Goal: Task Accomplishment & Management: Complete application form

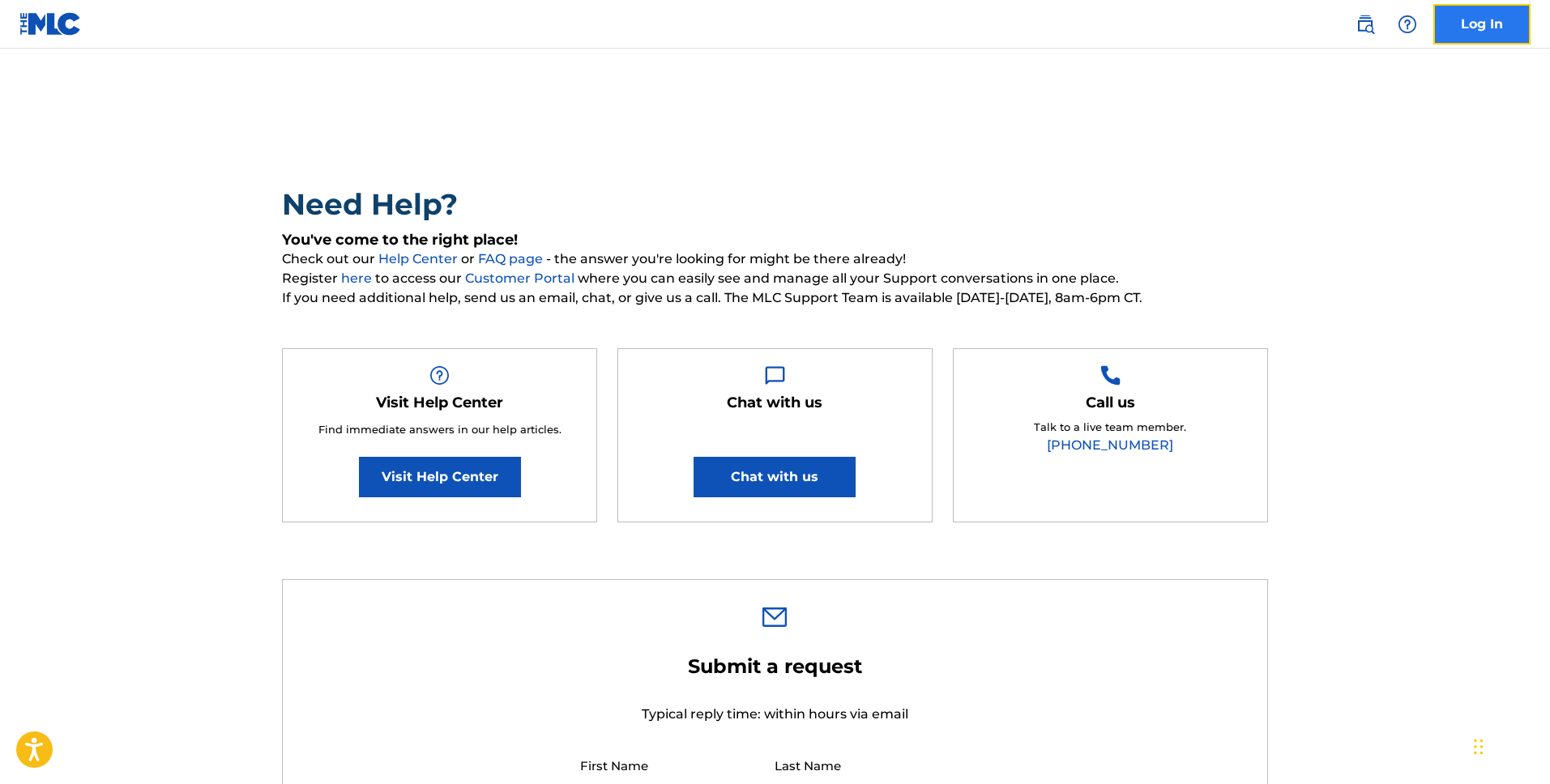
click at [1491, 20] on link "Log In" at bounding box center [1481, 24] width 97 height 41
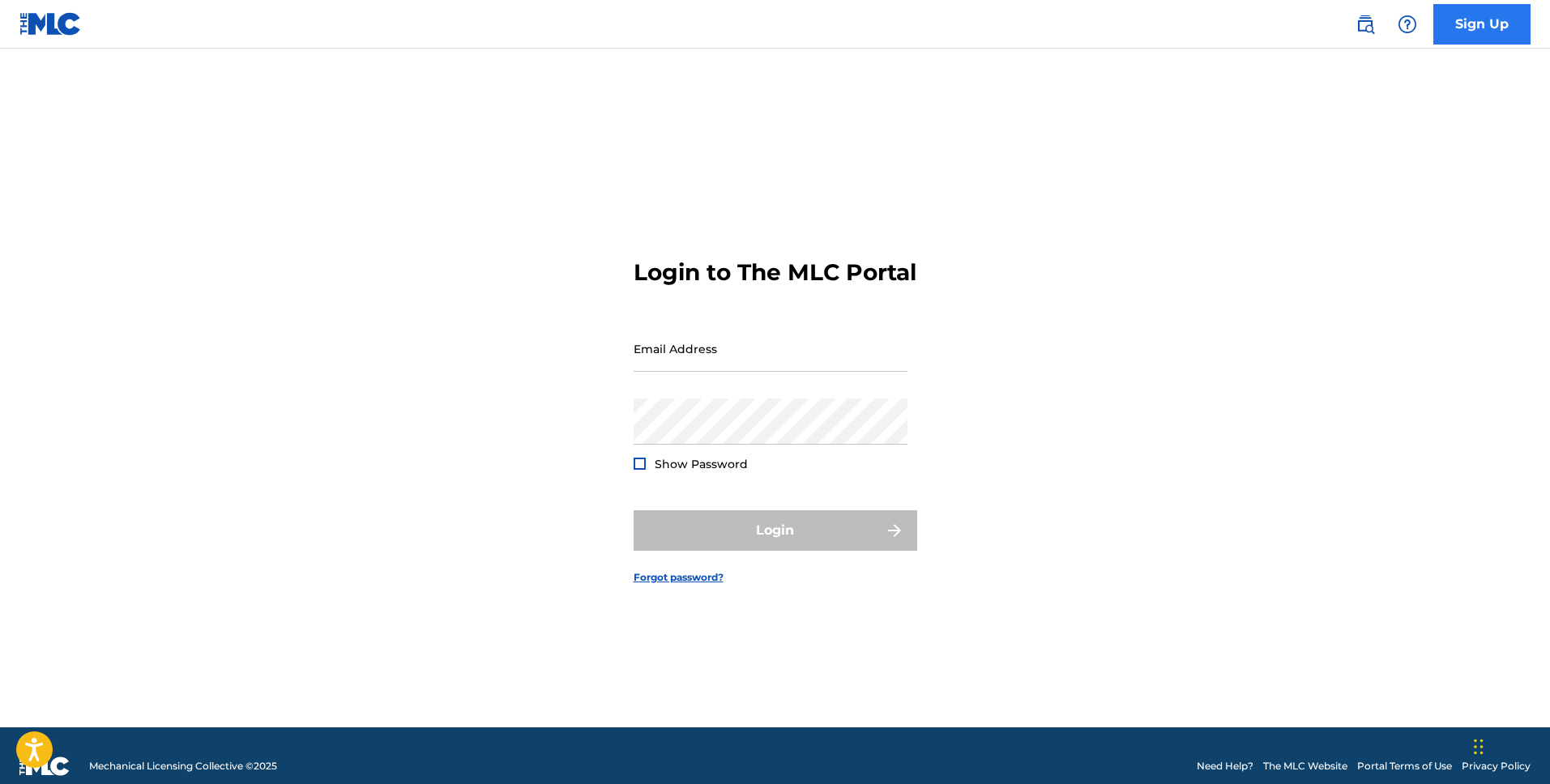
type input "[EMAIL_ADDRESS][DOMAIN_NAME]"
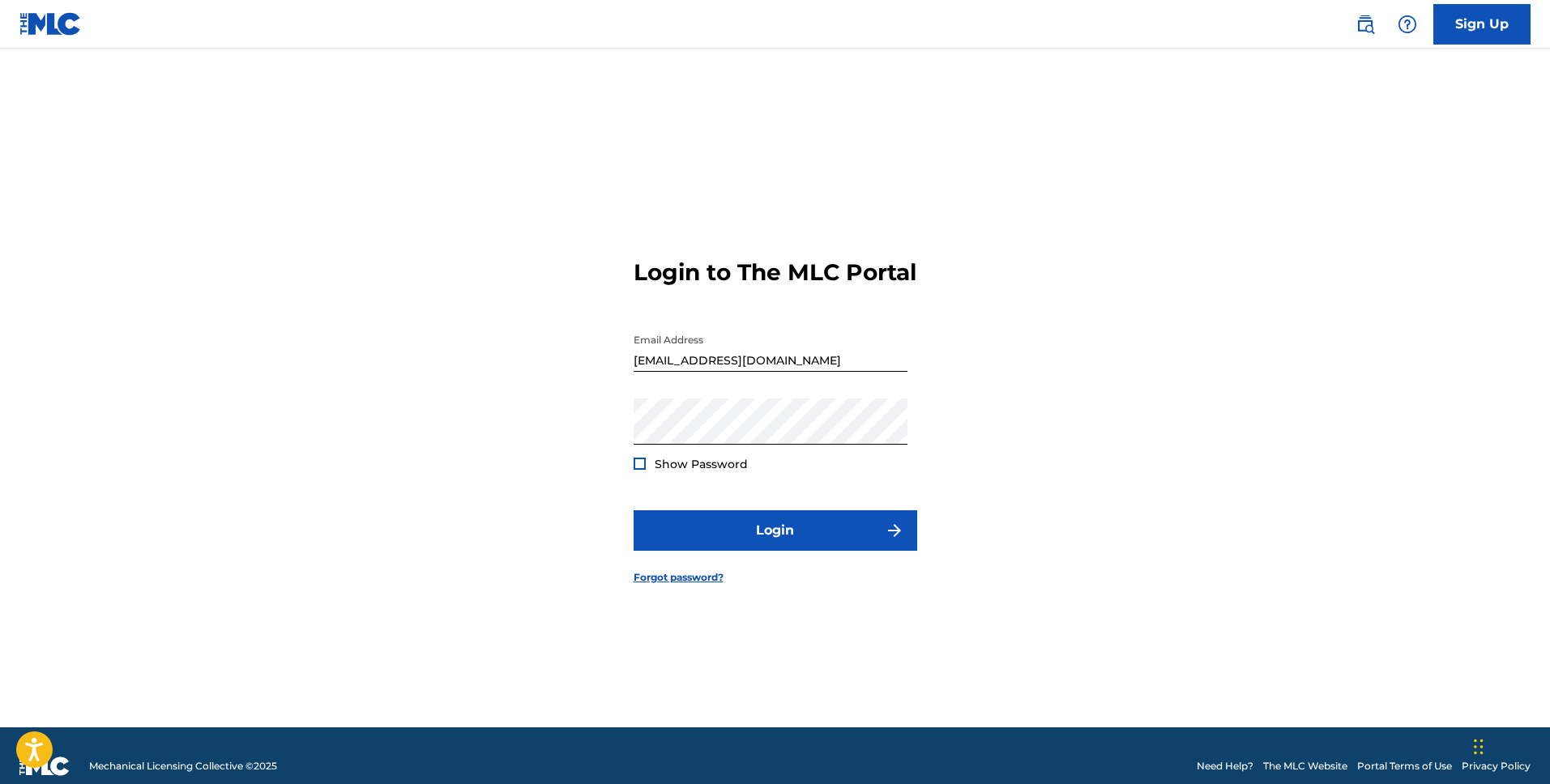
click at [638, 470] on div at bounding box center [639, 464] width 12 height 12
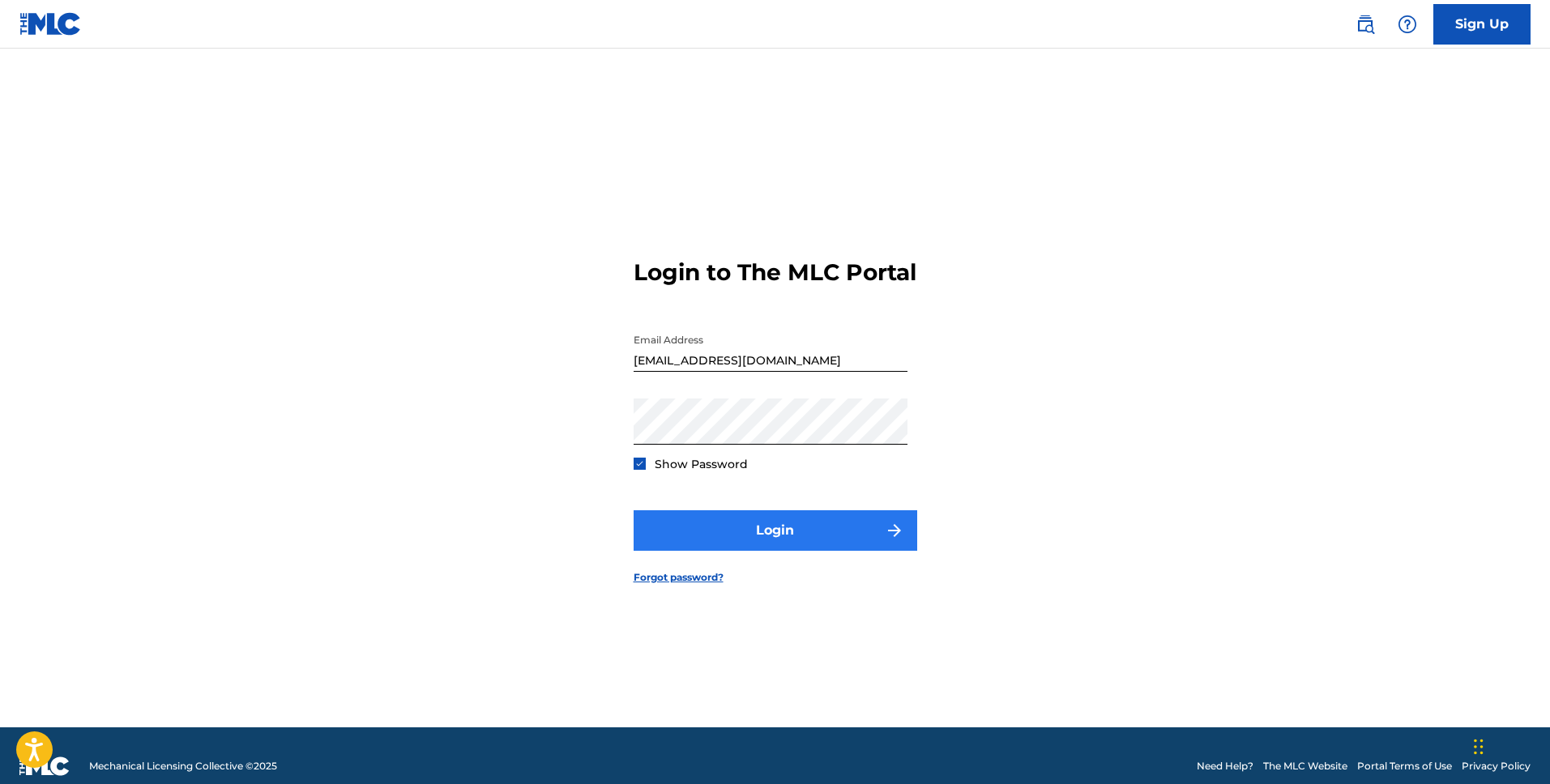
click at [808, 544] on button "Login" at bounding box center [775, 531] width 284 height 41
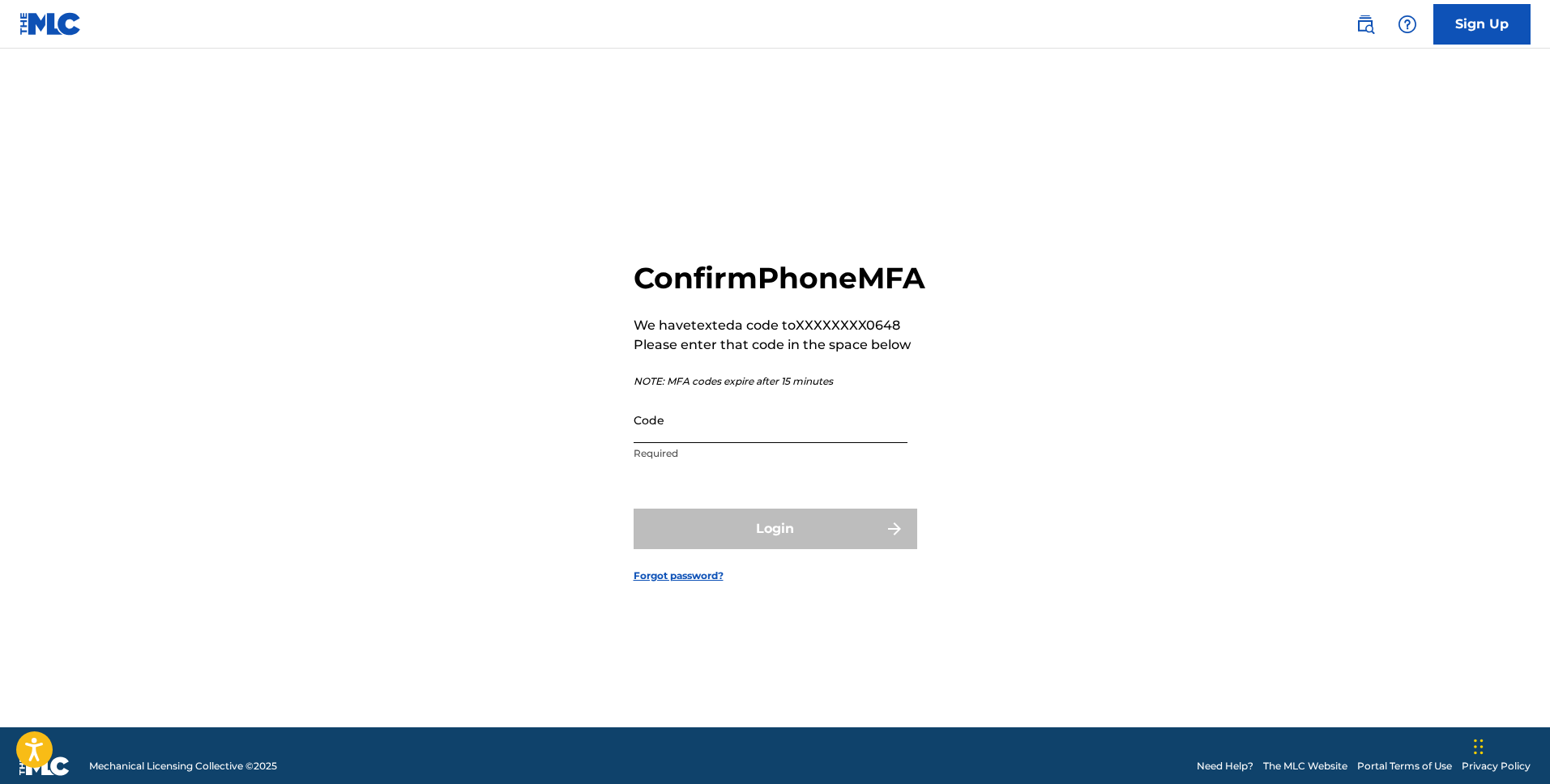
click at [700, 443] on input "Code" at bounding box center [770, 421] width 274 height 46
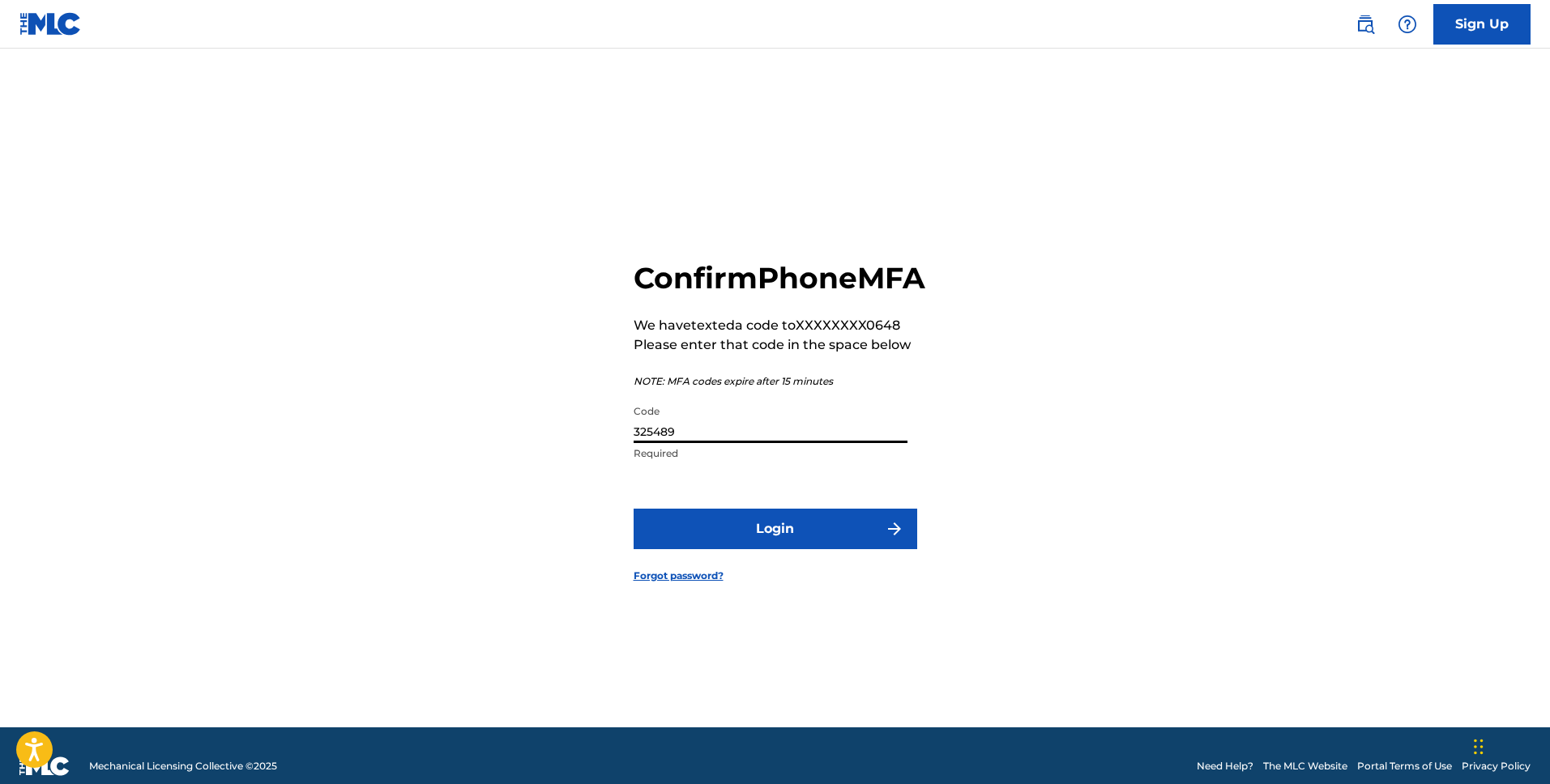
type input "325489"
click at [633, 509] on button "Login" at bounding box center [775, 529] width 284 height 41
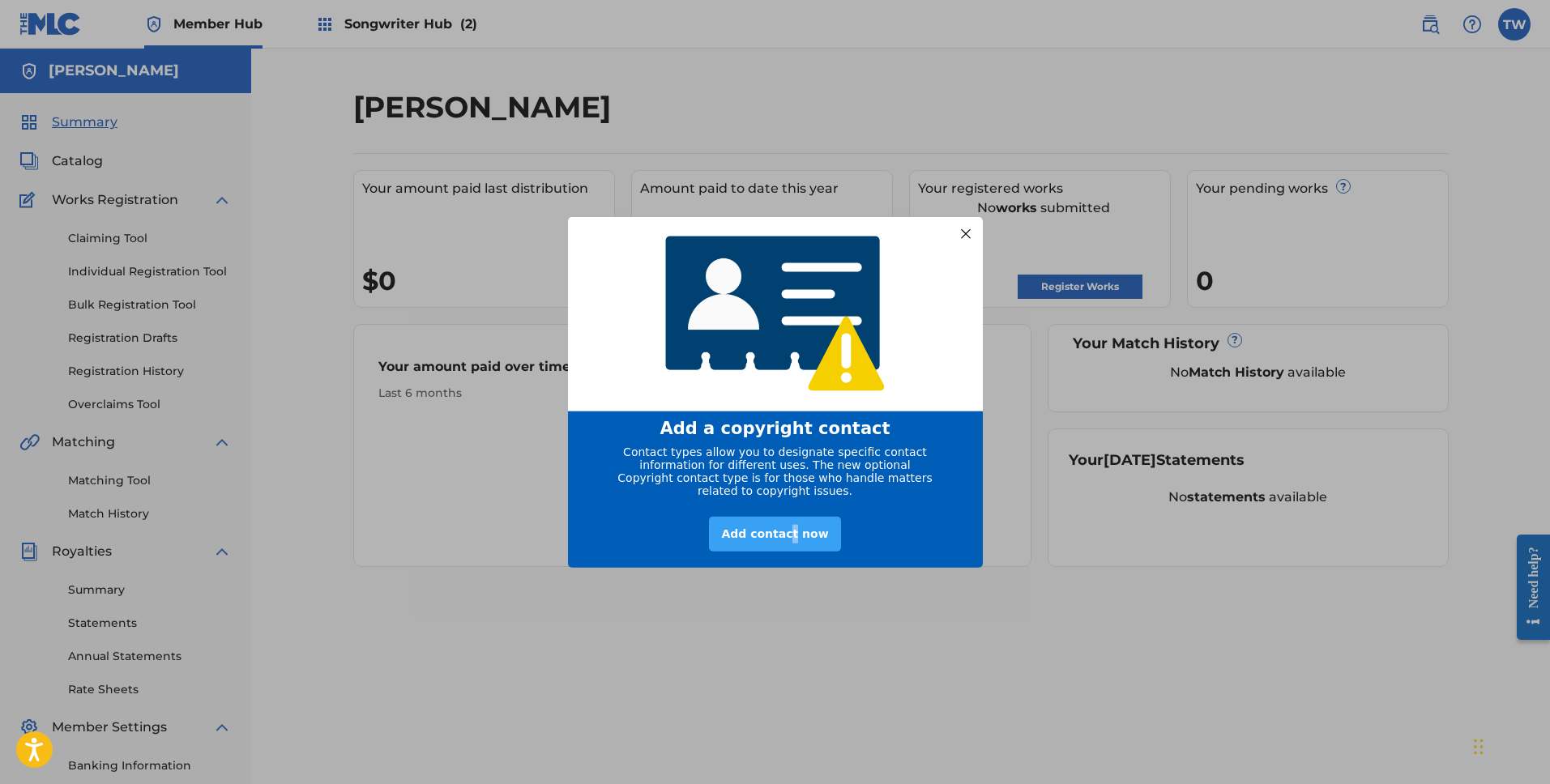
click at [794, 546] on div "Add contact now" at bounding box center [774, 533] width 132 height 35
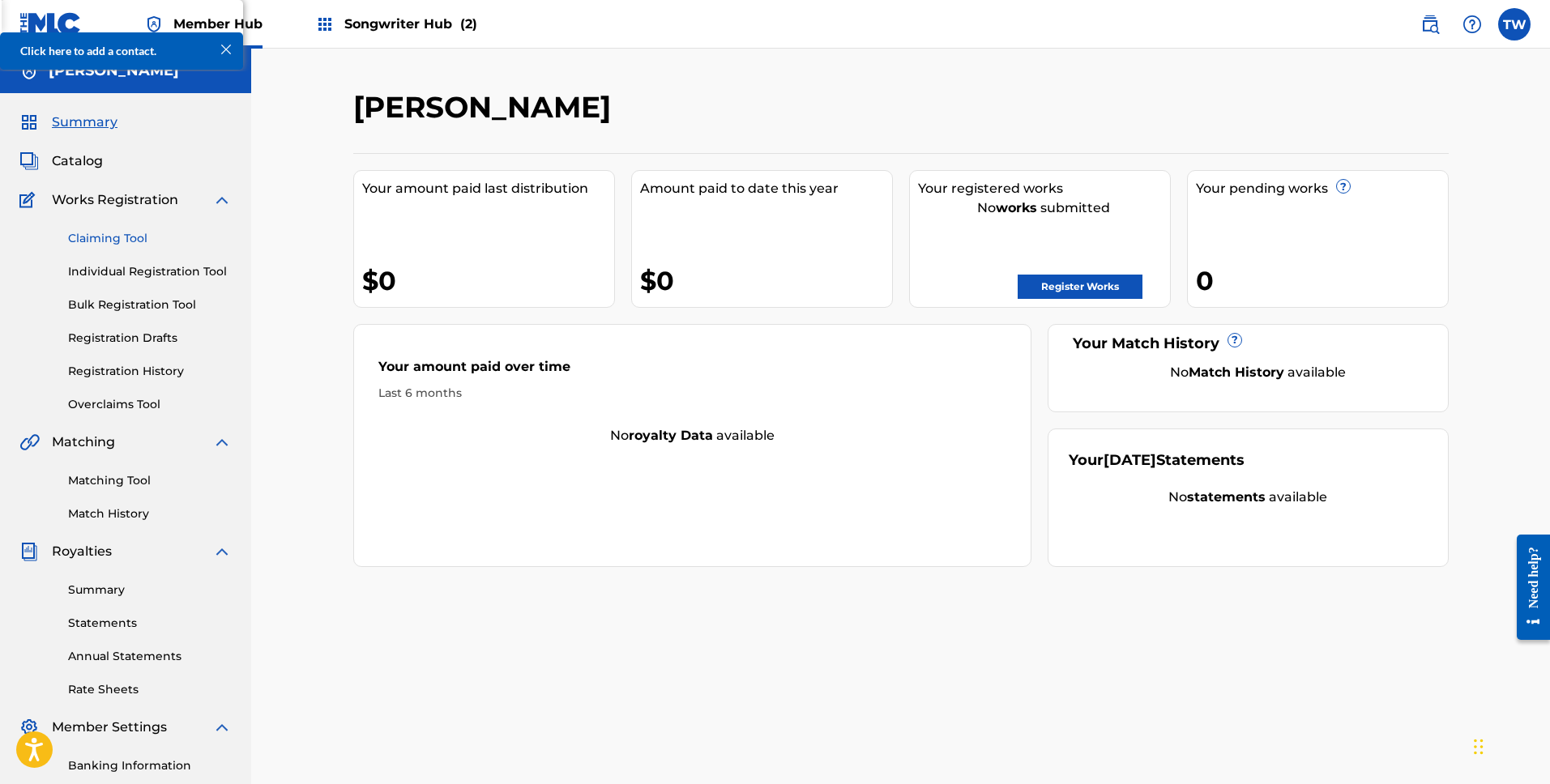
click at [138, 239] on link "Claiming Tool" at bounding box center [150, 238] width 164 height 17
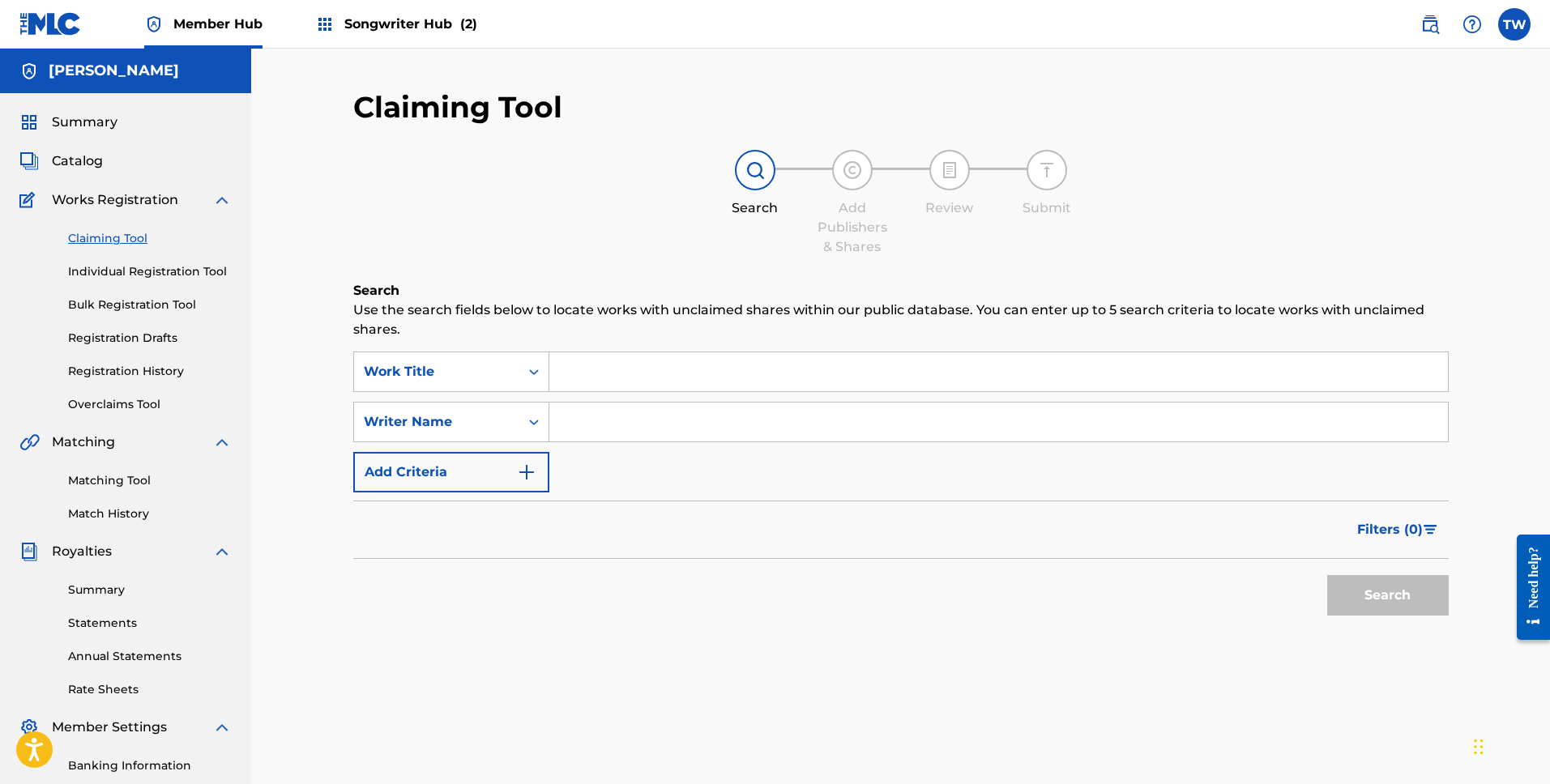
click at [572, 361] on input "Search Form" at bounding box center [999, 372] width 898 height 39
click at [599, 418] on input "Search Form" at bounding box center [999, 421] width 898 height 39
type input "[PERSON_NAME]"
click at [1327, 575] on button "Search" at bounding box center [1388, 595] width 122 height 41
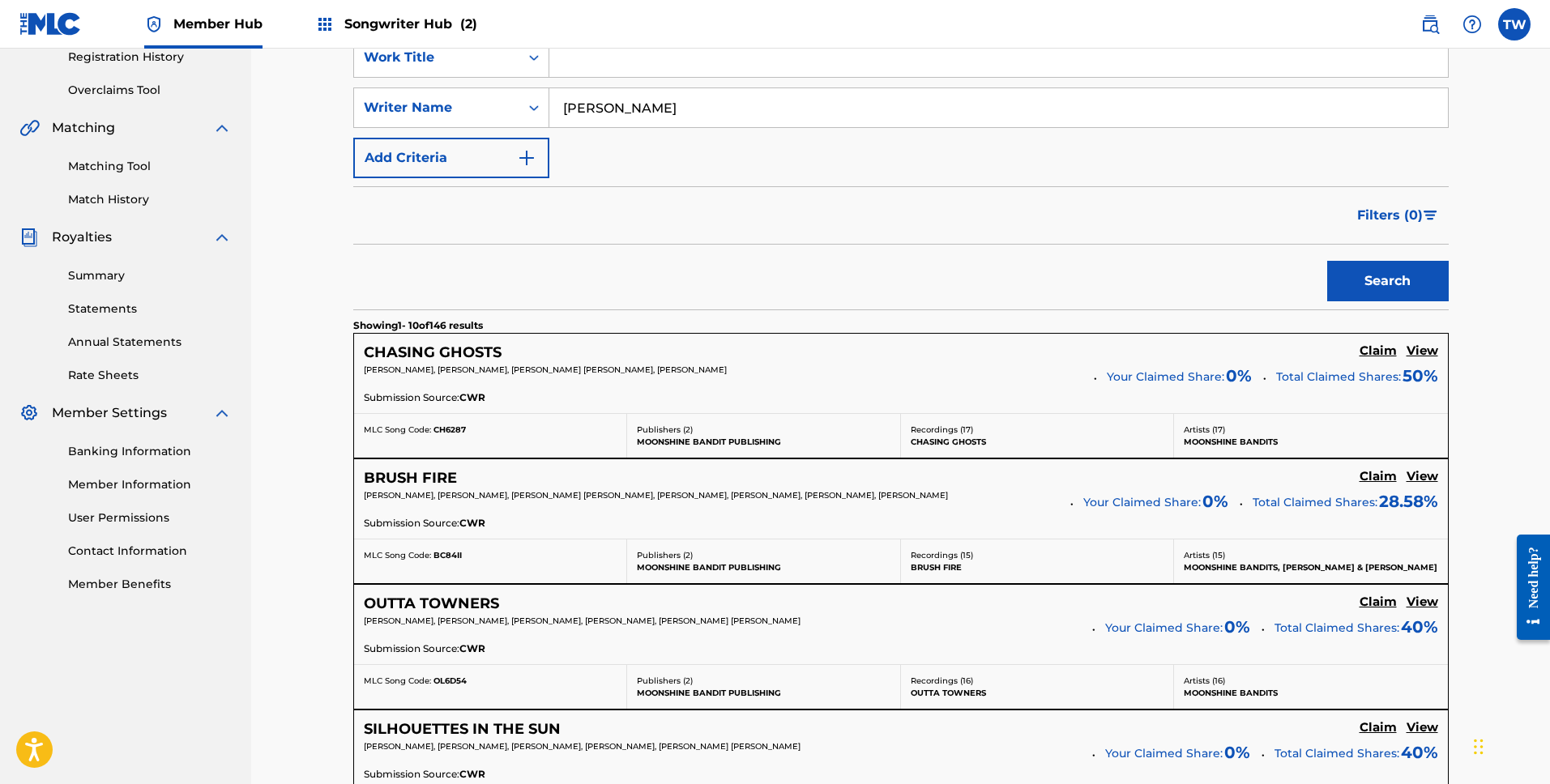
scroll to position [320, 0]
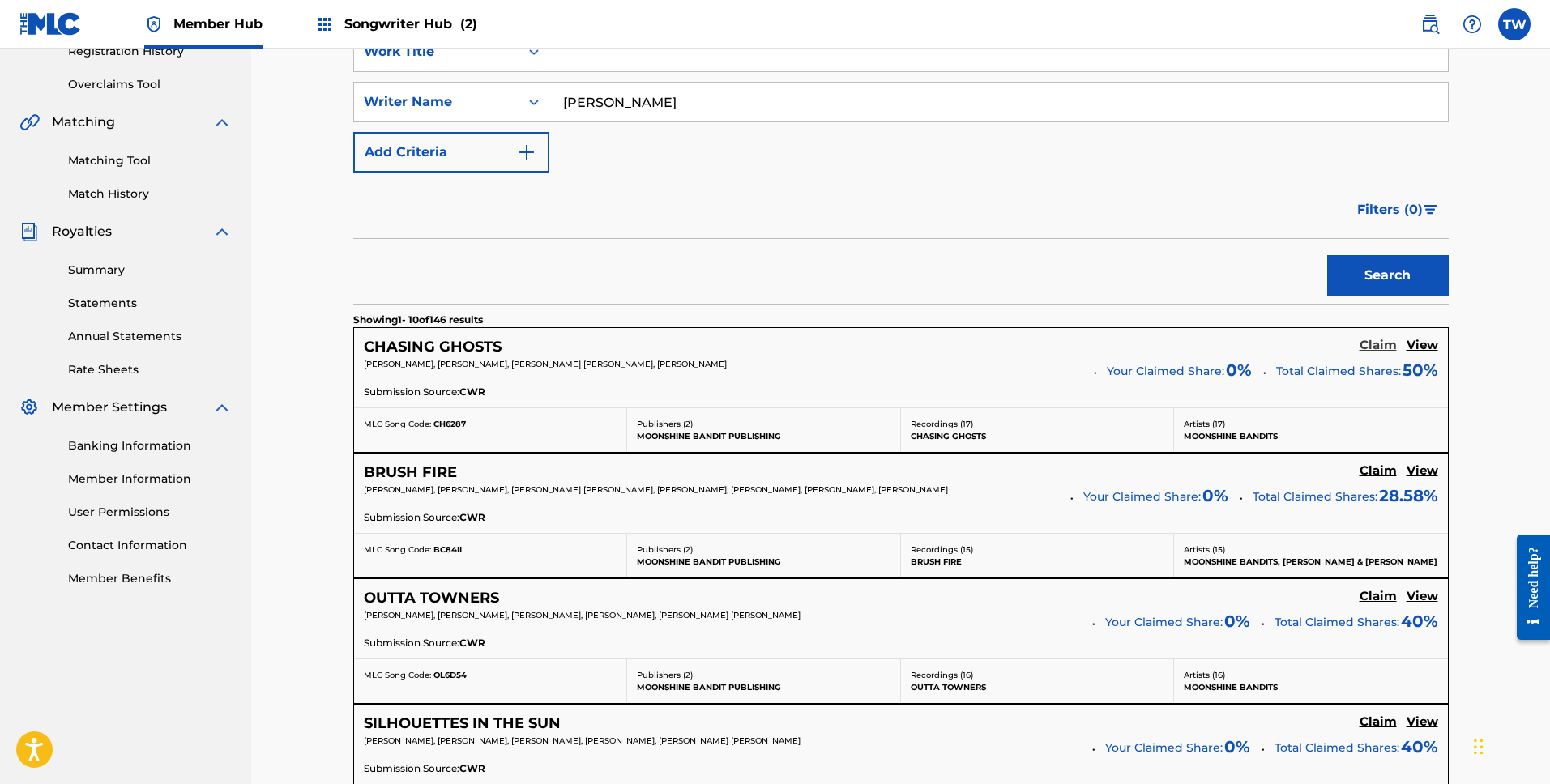
click at [1383, 344] on h5 "Claim" at bounding box center [1378, 345] width 37 height 16
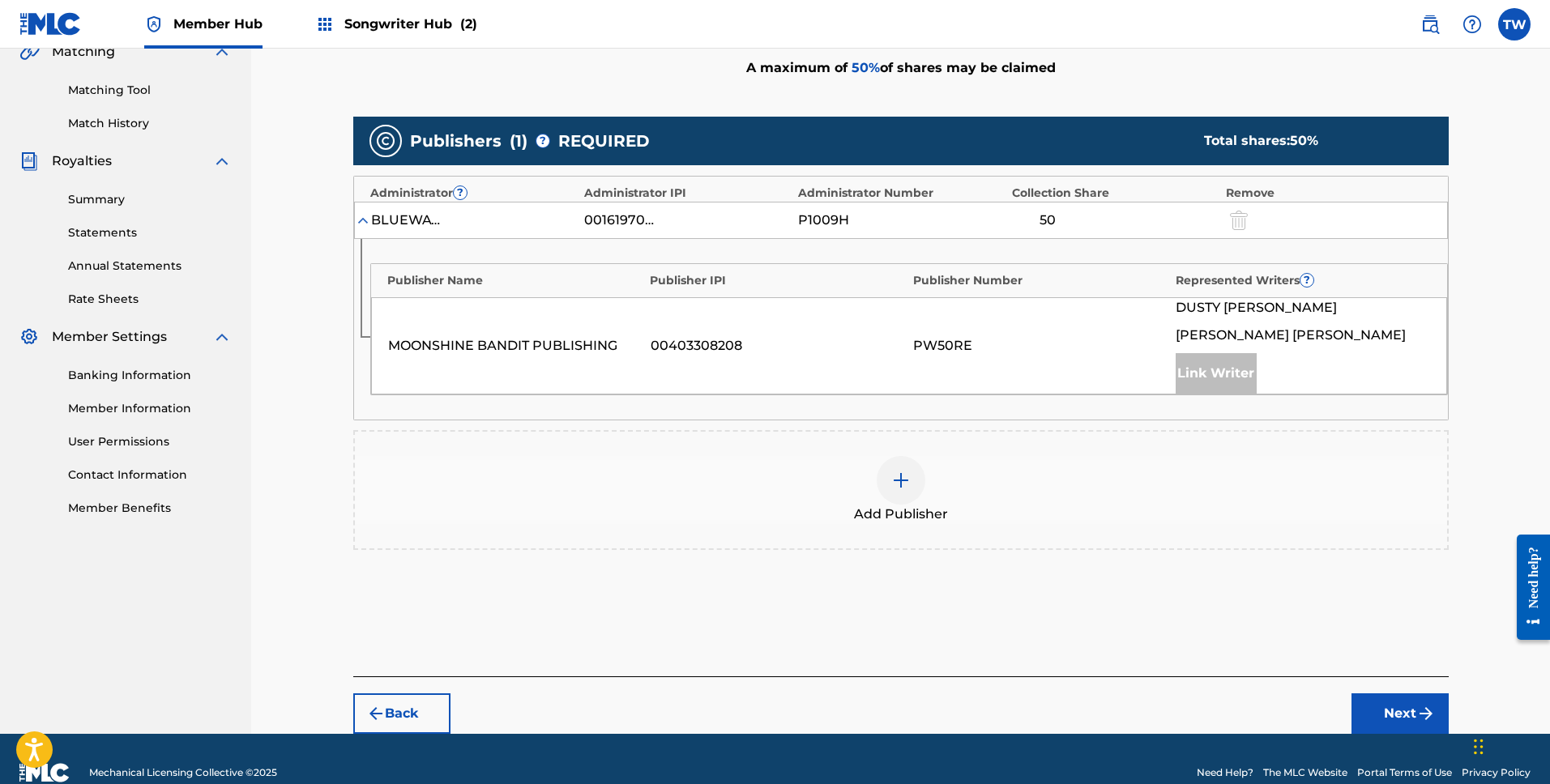
scroll to position [402, 0]
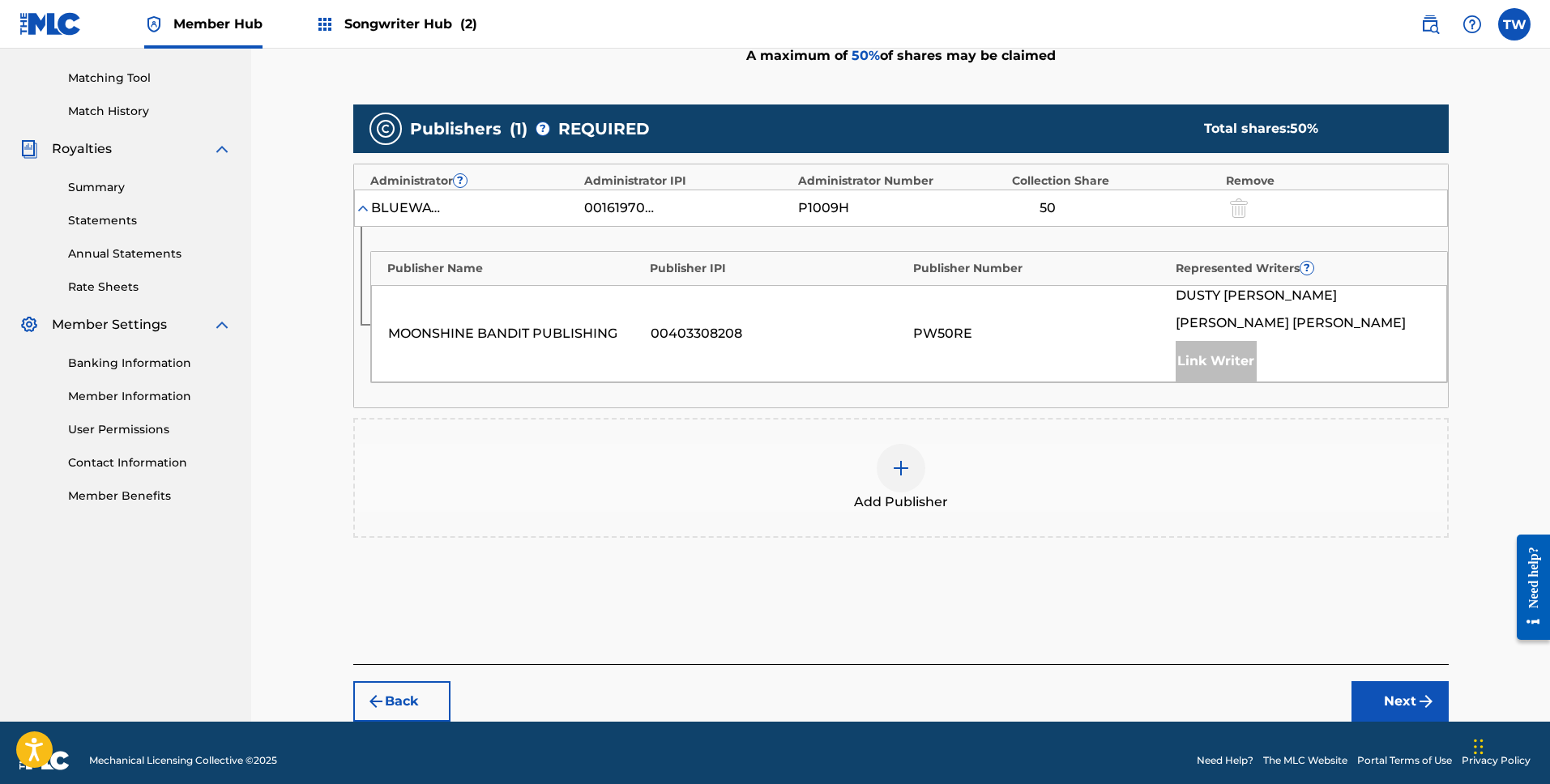
click at [903, 470] on img at bounding box center [901, 468] width 19 height 19
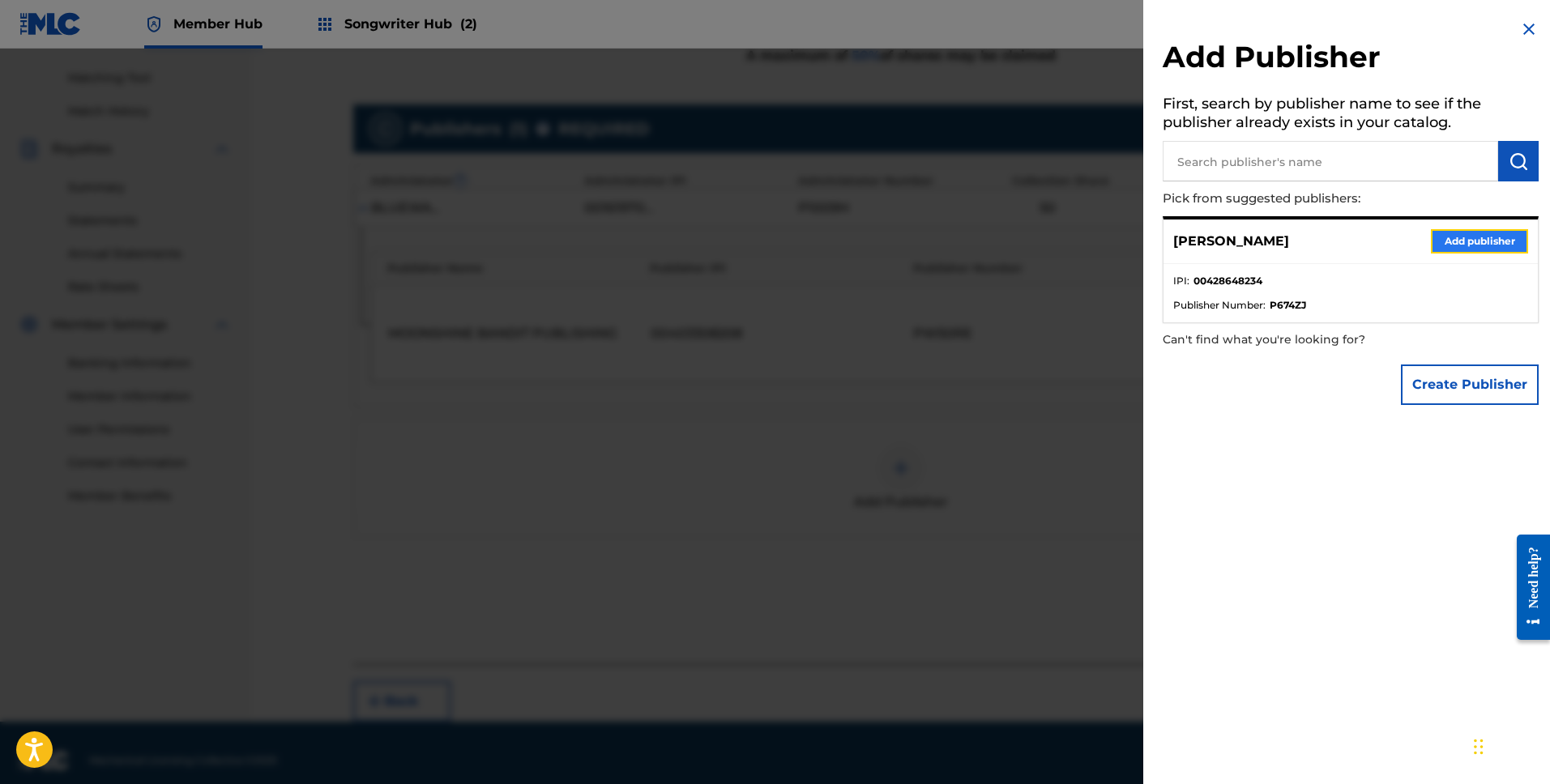
click at [1471, 241] on button "Add publisher" at bounding box center [1479, 241] width 97 height 24
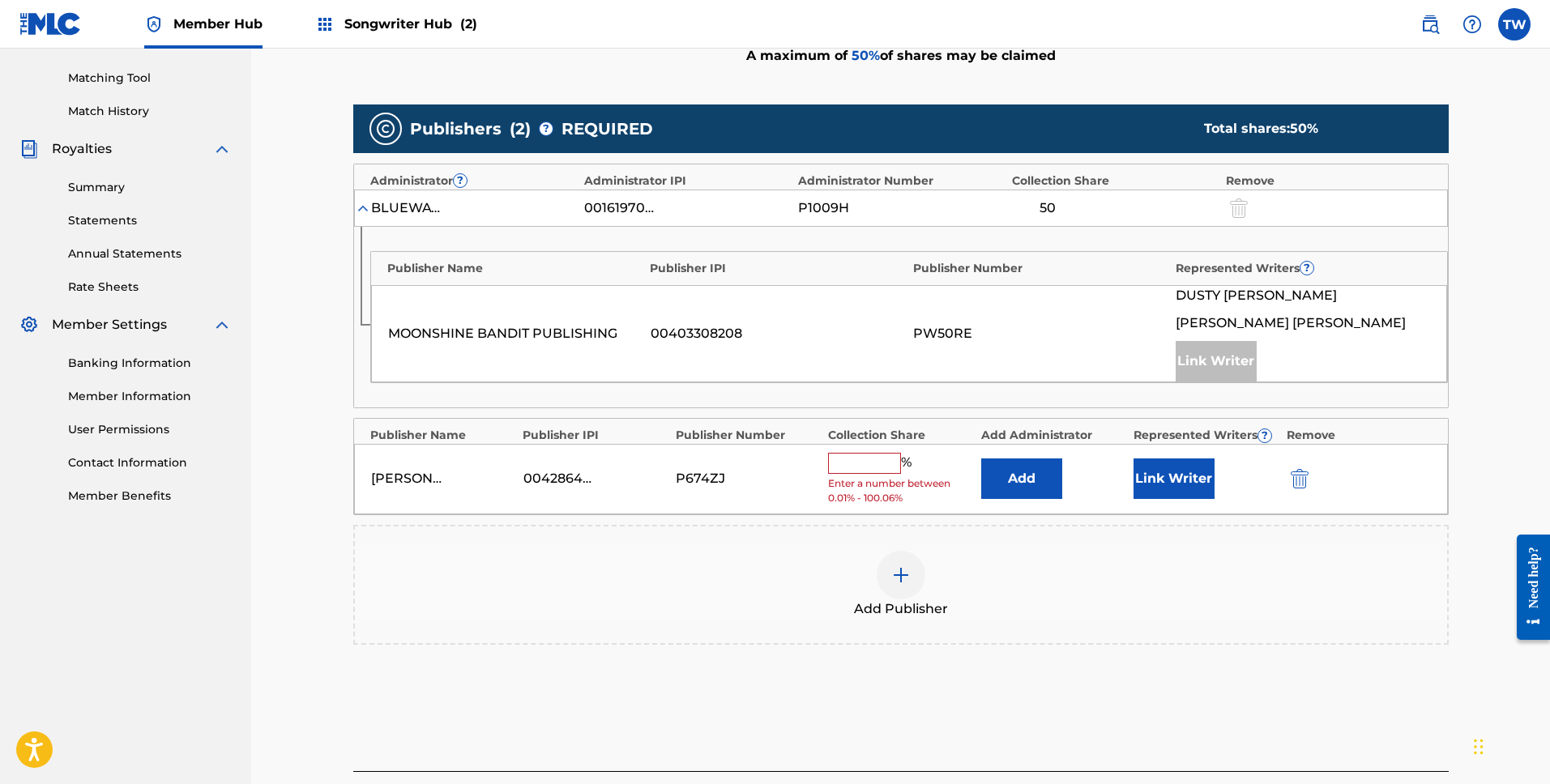
click at [874, 462] on input "text" at bounding box center [864, 463] width 73 height 21
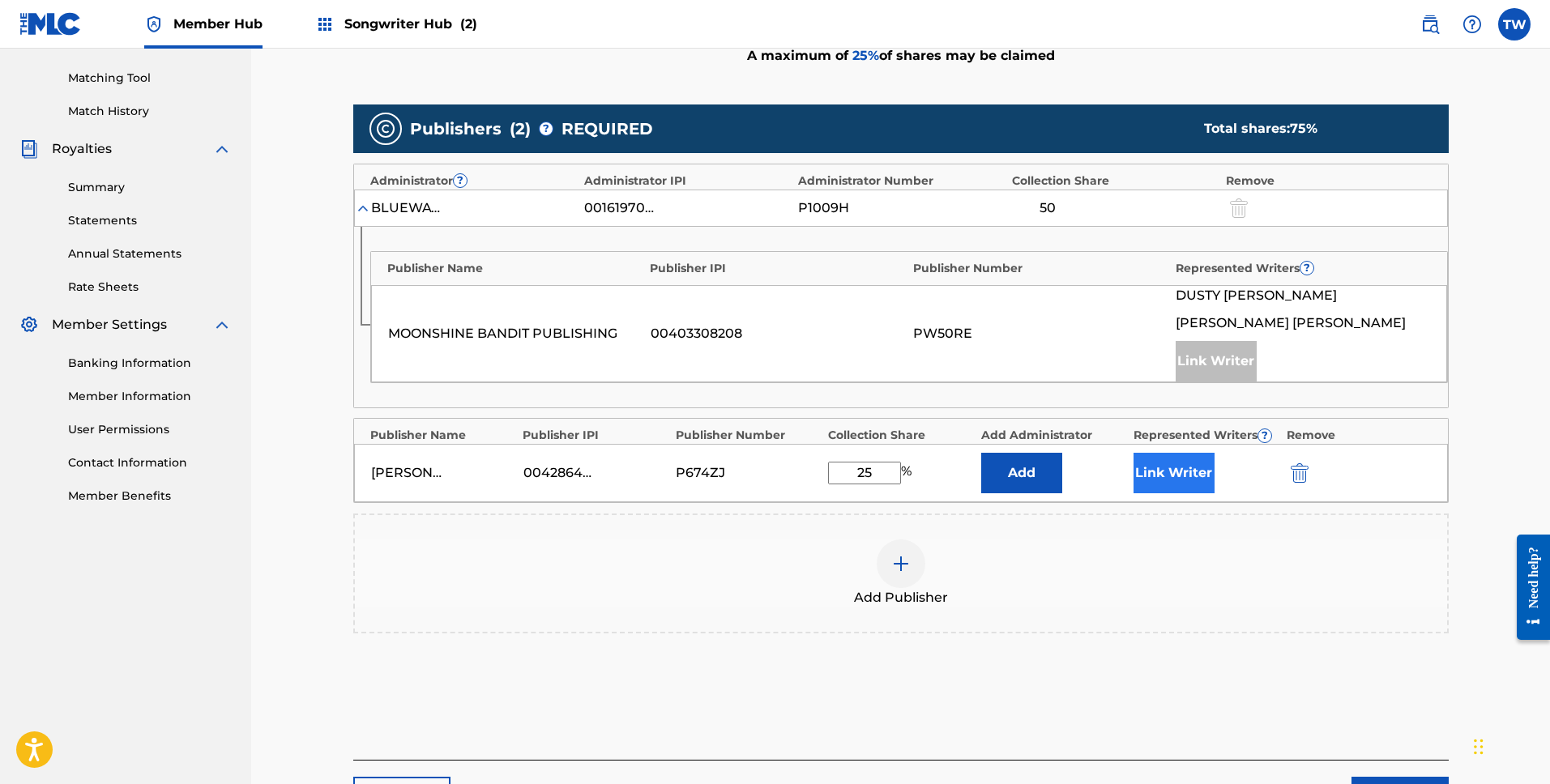
type input "25"
click at [1186, 474] on button "Link Writer" at bounding box center [1174, 473] width 81 height 41
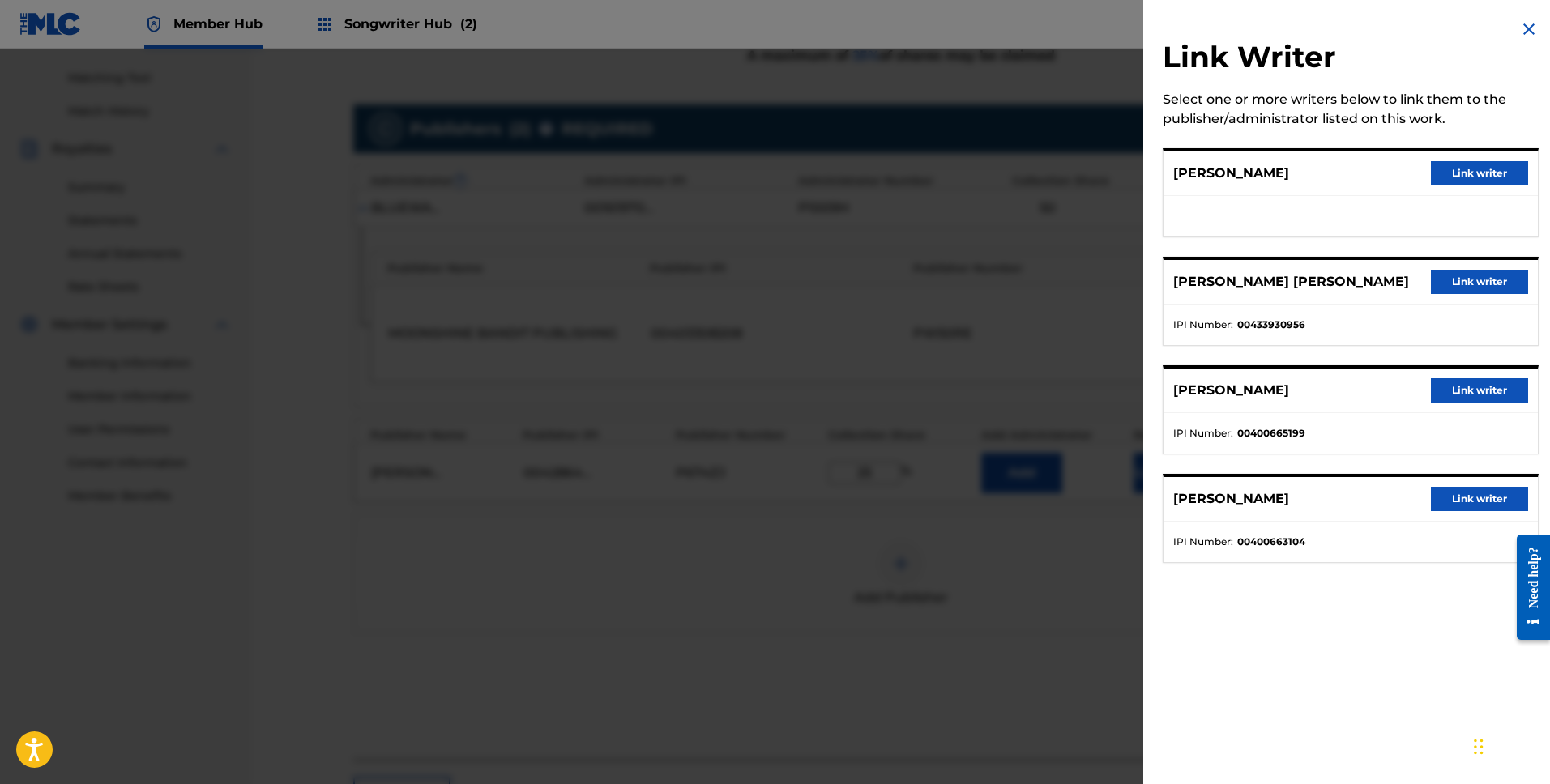
click at [1052, 620] on div at bounding box center [775, 440] width 1550 height 784
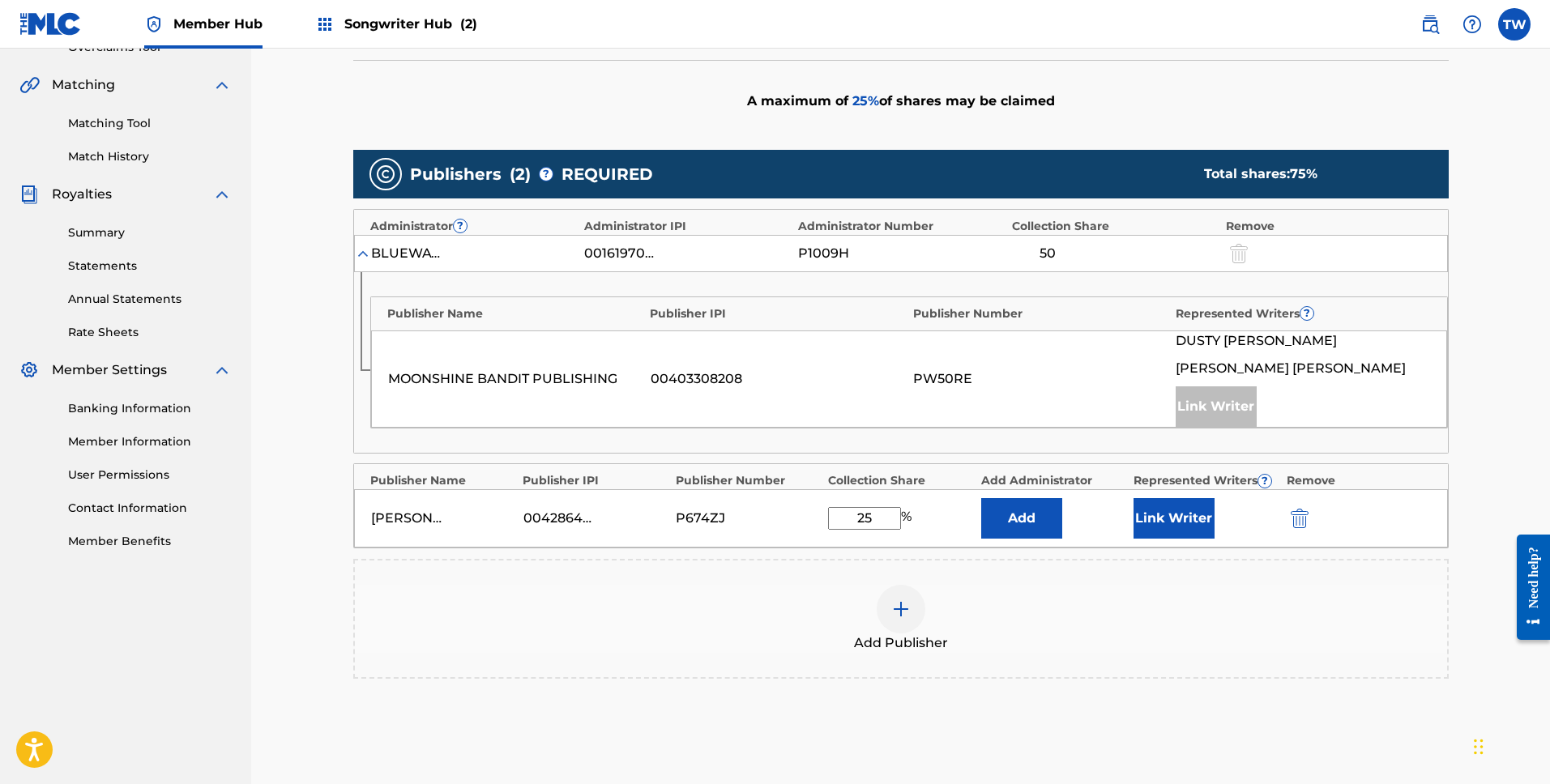
scroll to position [363, 0]
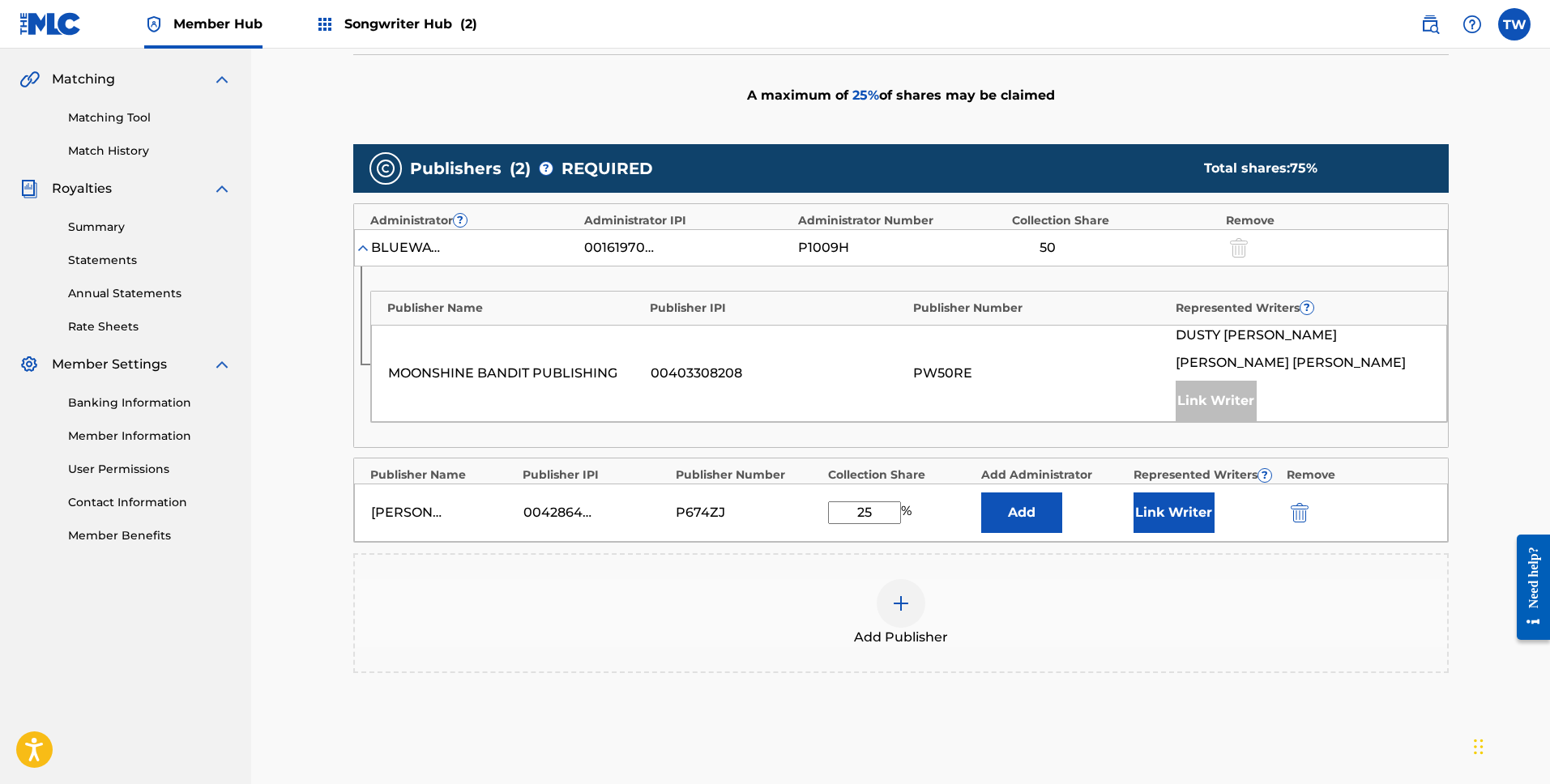
click at [1253, 594] on div "Add Publisher" at bounding box center [901, 613] width 1092 height 68
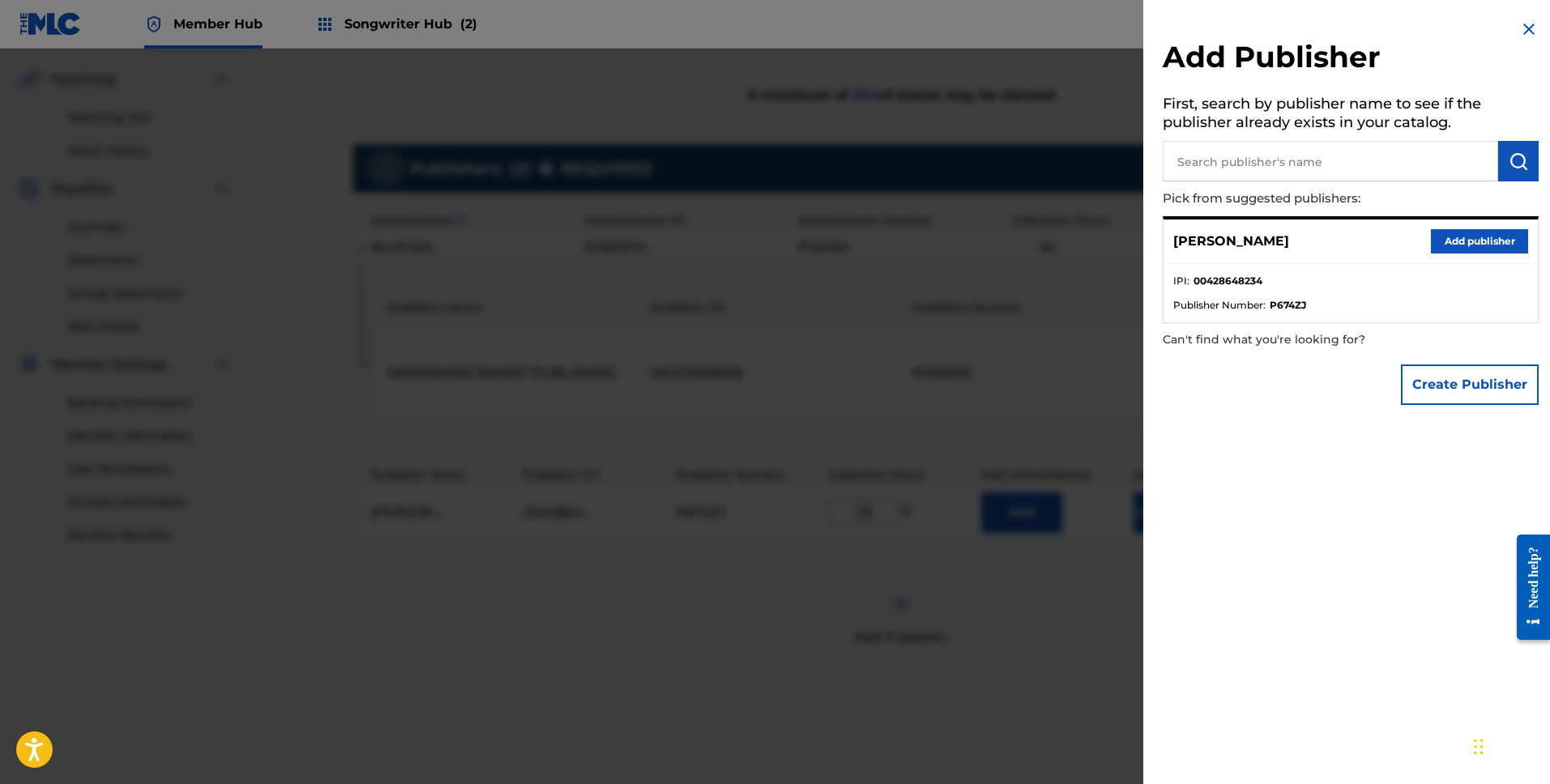
click at [1083, 722] on div at bounding box center [775, 440] width 1550 height 784
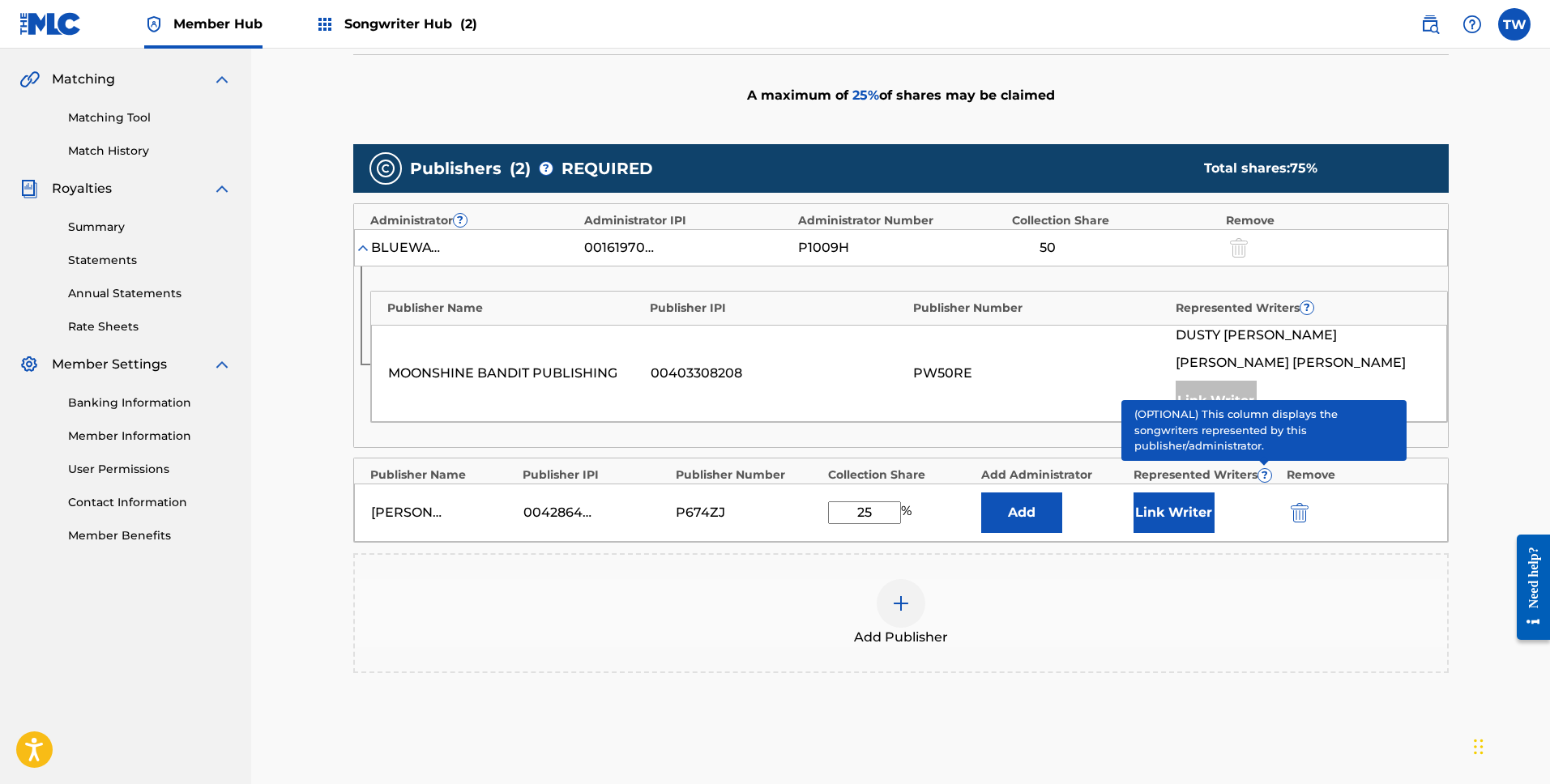
click at [1264, 477] on span "?" at bounding box center [1265, 476] width 13 height 13
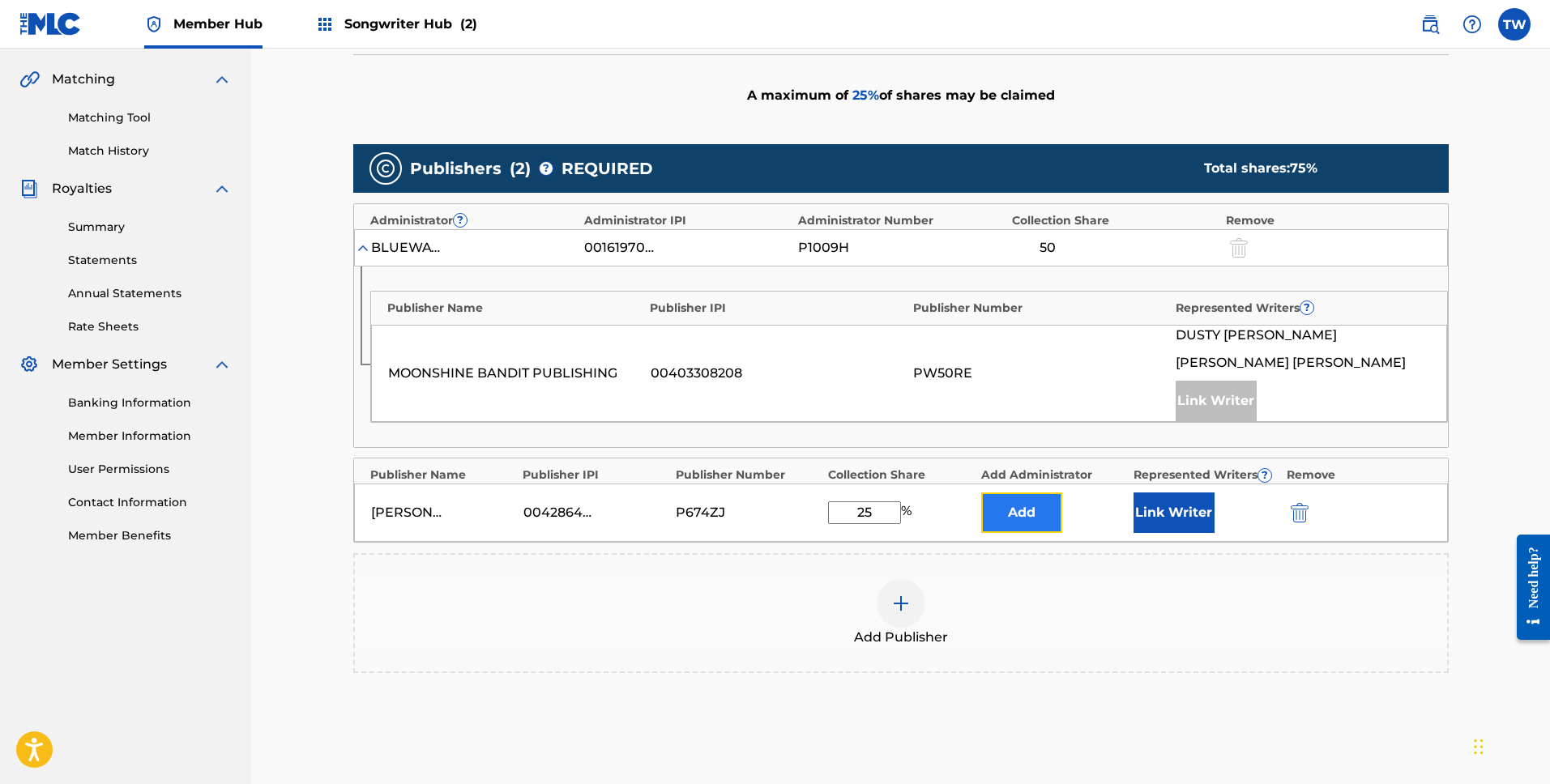
click at [1027, 516] on button "Add" at bounding box center [1022, 512] width 81 height 41
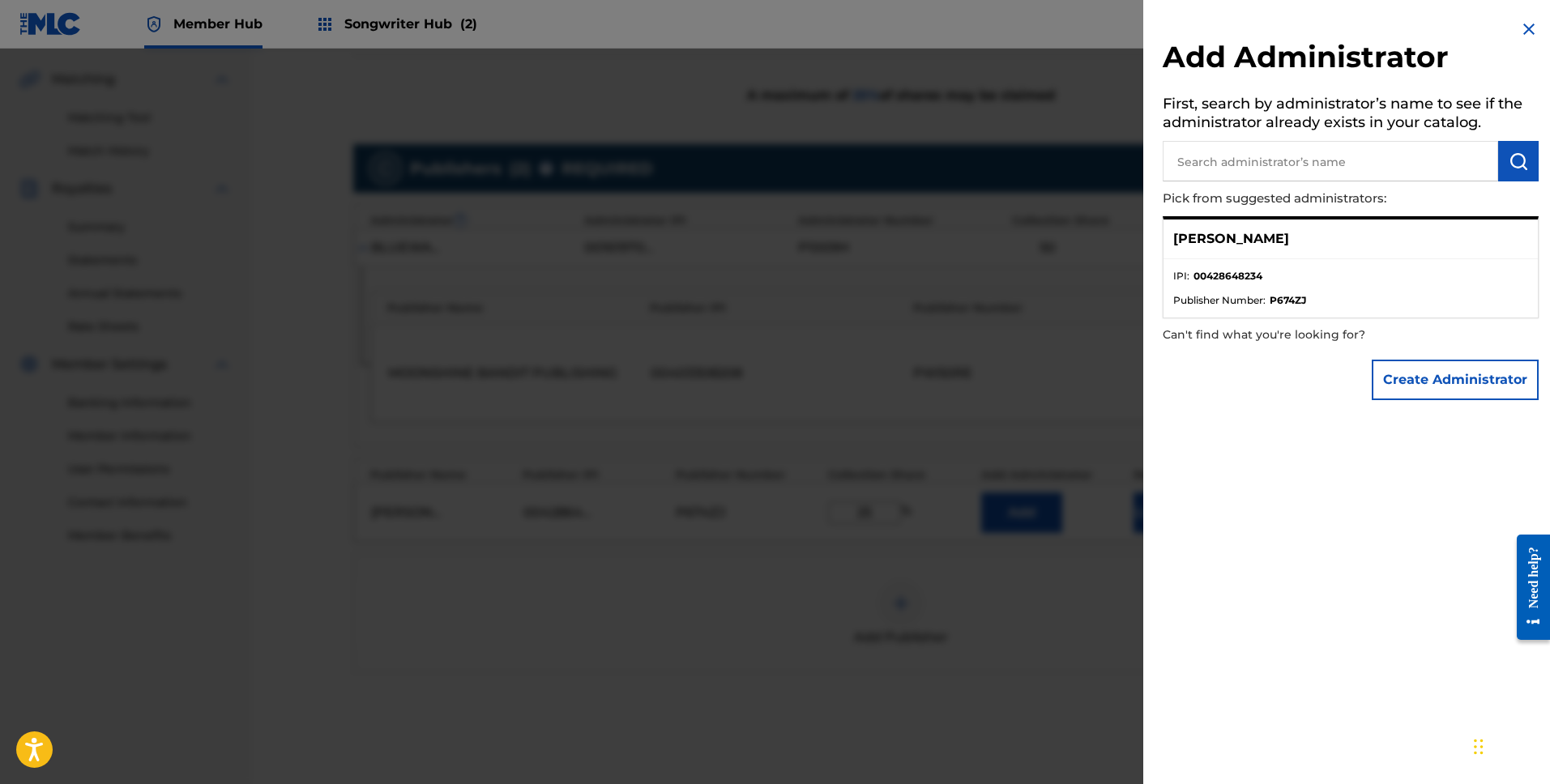
click at [1220, 241] on p "[PERSON_NAME]" at bounding box center [1231, 238] width 116 height 19
click at [1225, 238] on p "[PERSON_NAME]" at bounding box center [1231, 238] width 116 height 19
click at [1234, 262] on ul "IPI : 00428648234 Publisher Number : P674ZJ" at bounding box center [1350, 288] width 374 height 58
drag, startPoint x: 1243, startPoint y: 287, endPoint x: 1302, endPoint y: 253, distance: 68.1
click at [1244, 286] on li "IPI : 00428648234" at bounding box center [1350, 281] width 355 height 24
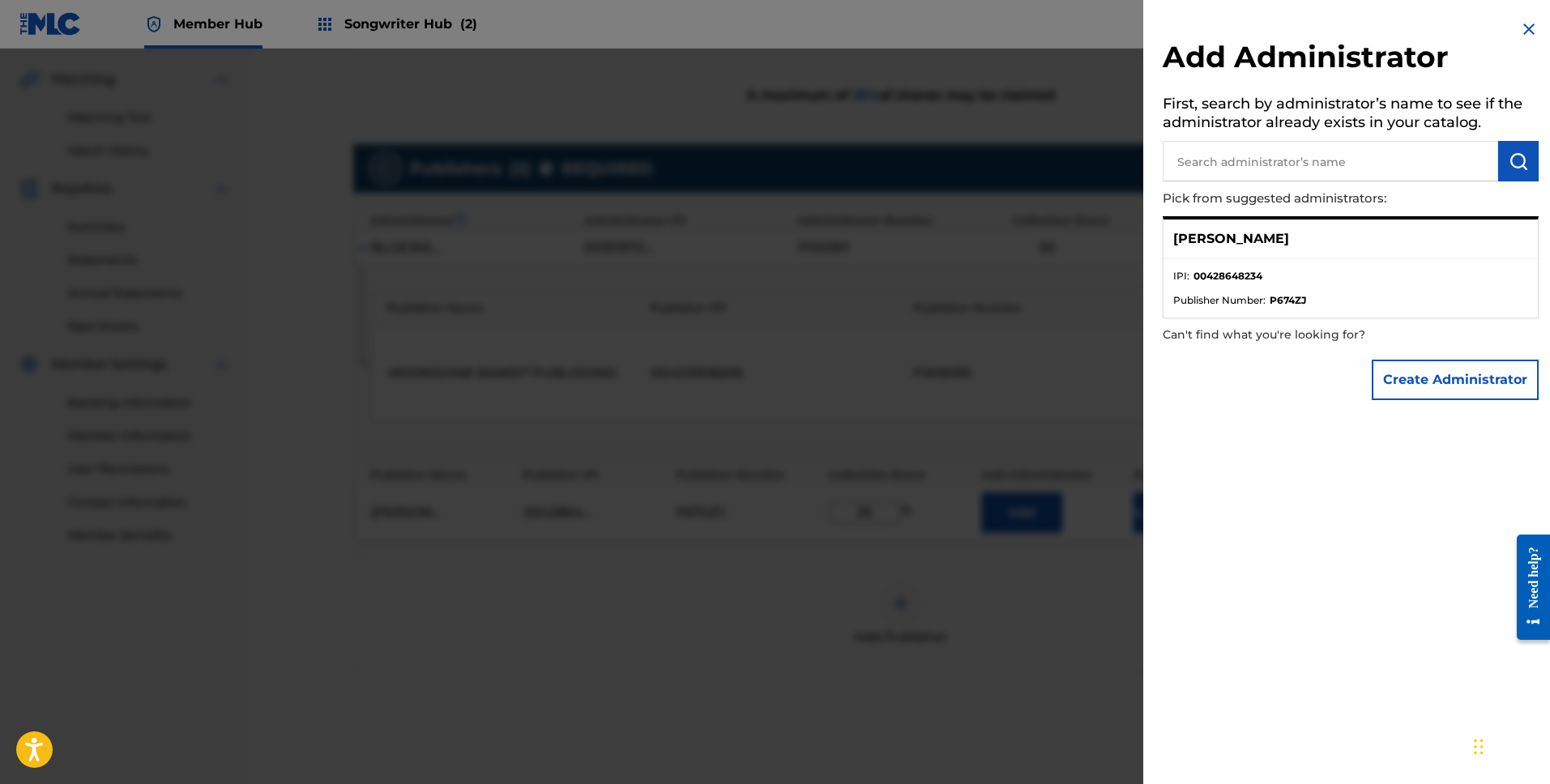
click at [1307, 253] on div "[PERSON_NAME]" at bounding box center [1350, 239] width 374 height 40
click at [1306, 291] on li "IPI : 00428648234" at bounding box center [1350, 281] width 355 height 24
click at [1253, 233] on p "[PERSON_NAME]" at bounding box center [1231, 238] width 116 height 19
drag, startPoint x: 1194, startPoint y: 243, endPoint x: 1206, endPoint y: 262, distance: 22.5
click at [1198, 246] on p "[PERSON_NAME]" at bounding box center [1231, 238] width 116 height 19
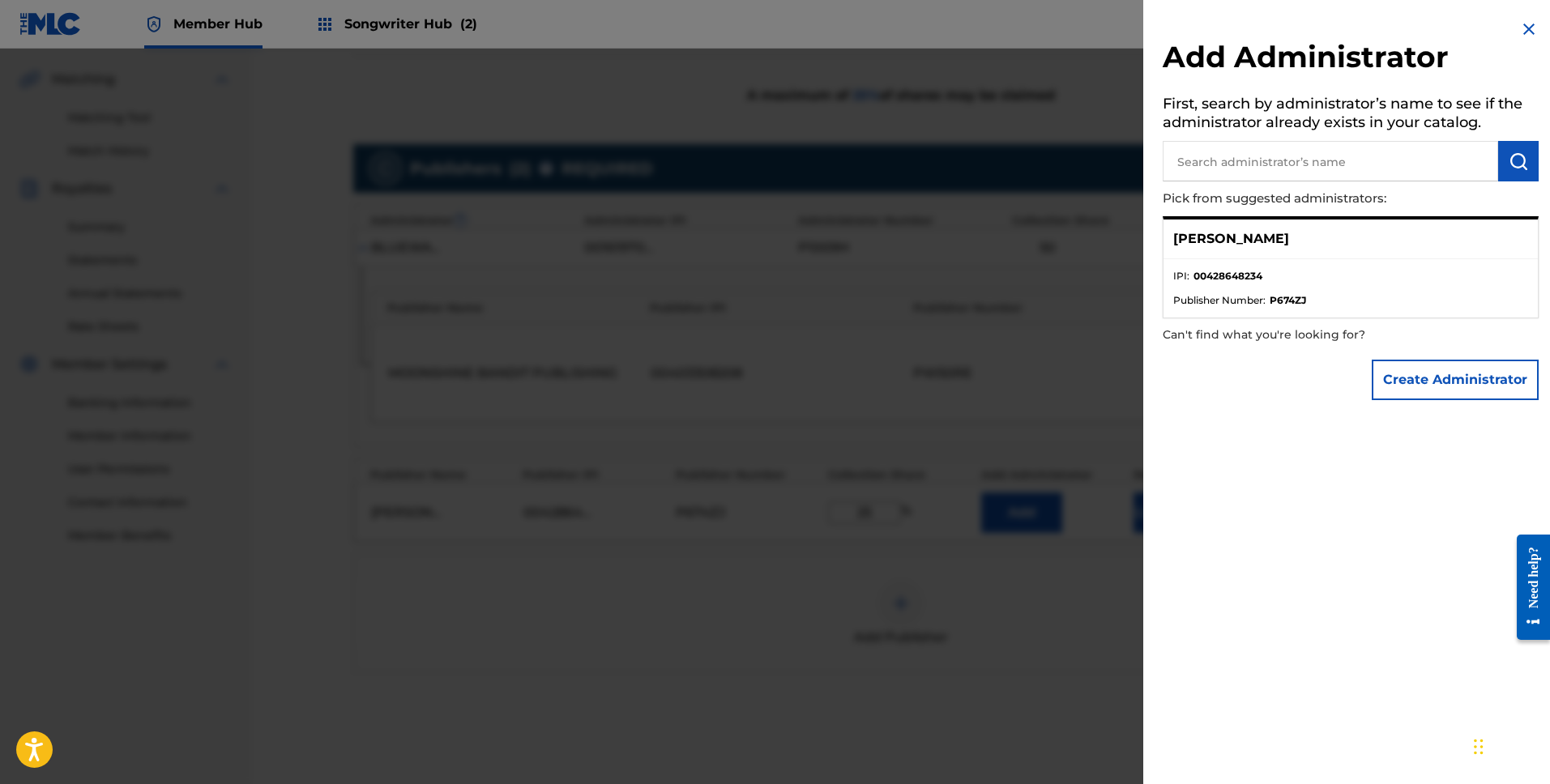
drag, startPoint x: 1206, startPoint y: 262, endPoint x: 1243, endPoint y: 300, distance: 53.0
click at [1239, 293] on ul "IPI : 00428648234 Publisher Number : P674ZJ" at bounding box center [1350, 288] width 374 height 58
drag, startPoint x: 1243, startPoint y: 300, endPoint x: 1283, endPoint y: 306, distance: 40.4
click at [1261, 302] on span "Publisher Number :" at bounding box center [1220, 301] width 93 height 15
click at [1283, 306] on strong "P674ZJ" at bounding box center [1288, 301] width 36 height 15
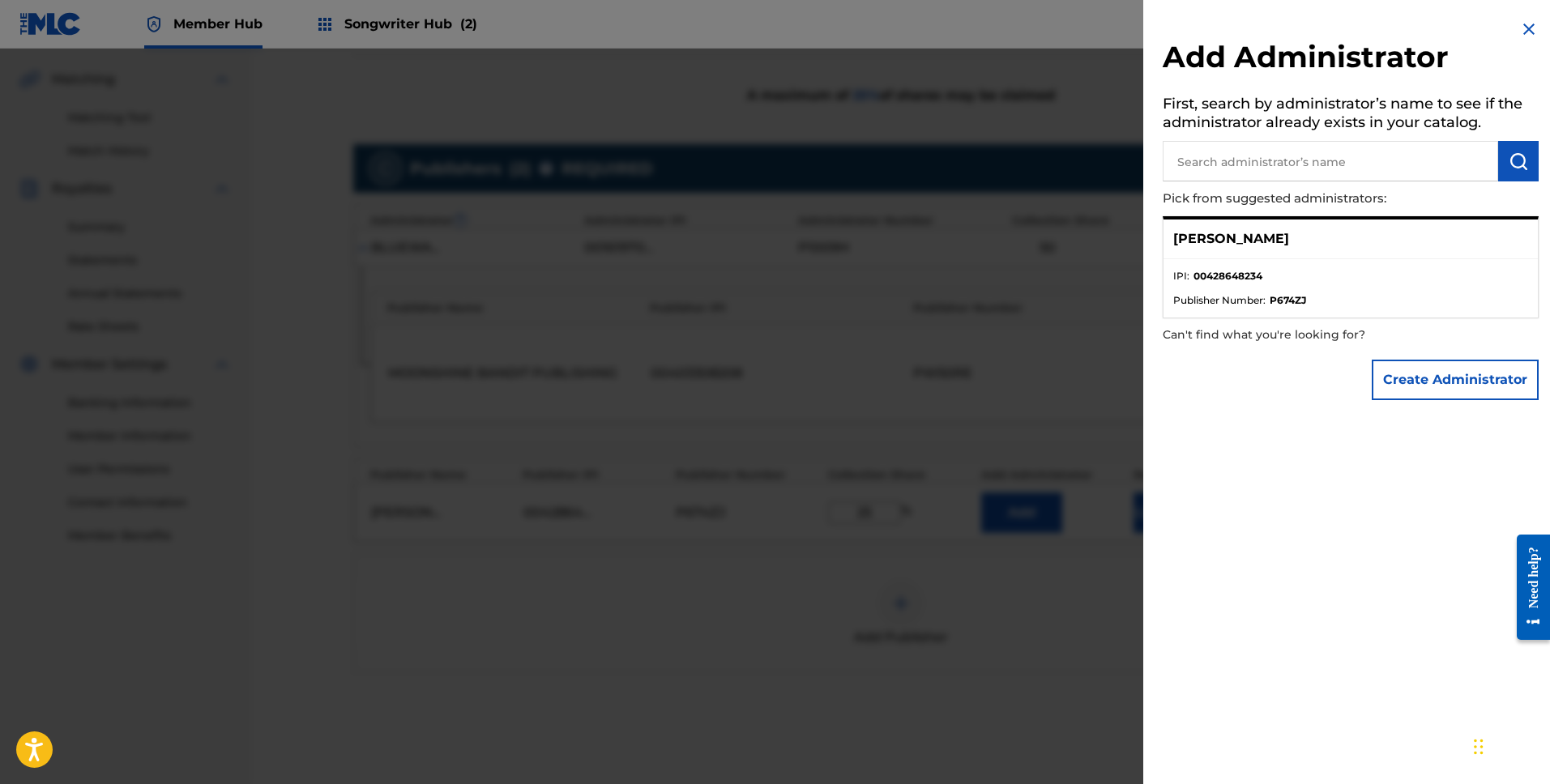
drag, startPoint x: 1244, startPoint y: 406, endPoint x: 1219, endPoint y: 425, distance: 31.4
click at [1243, 408] on div "Add Administrator First, search by administrator’s name to see if the administr…" at bounding box center [1350, 214] width 415 height 428
click at [1125, 630] on div at bounding box center [775, 440] width 1550 height 784
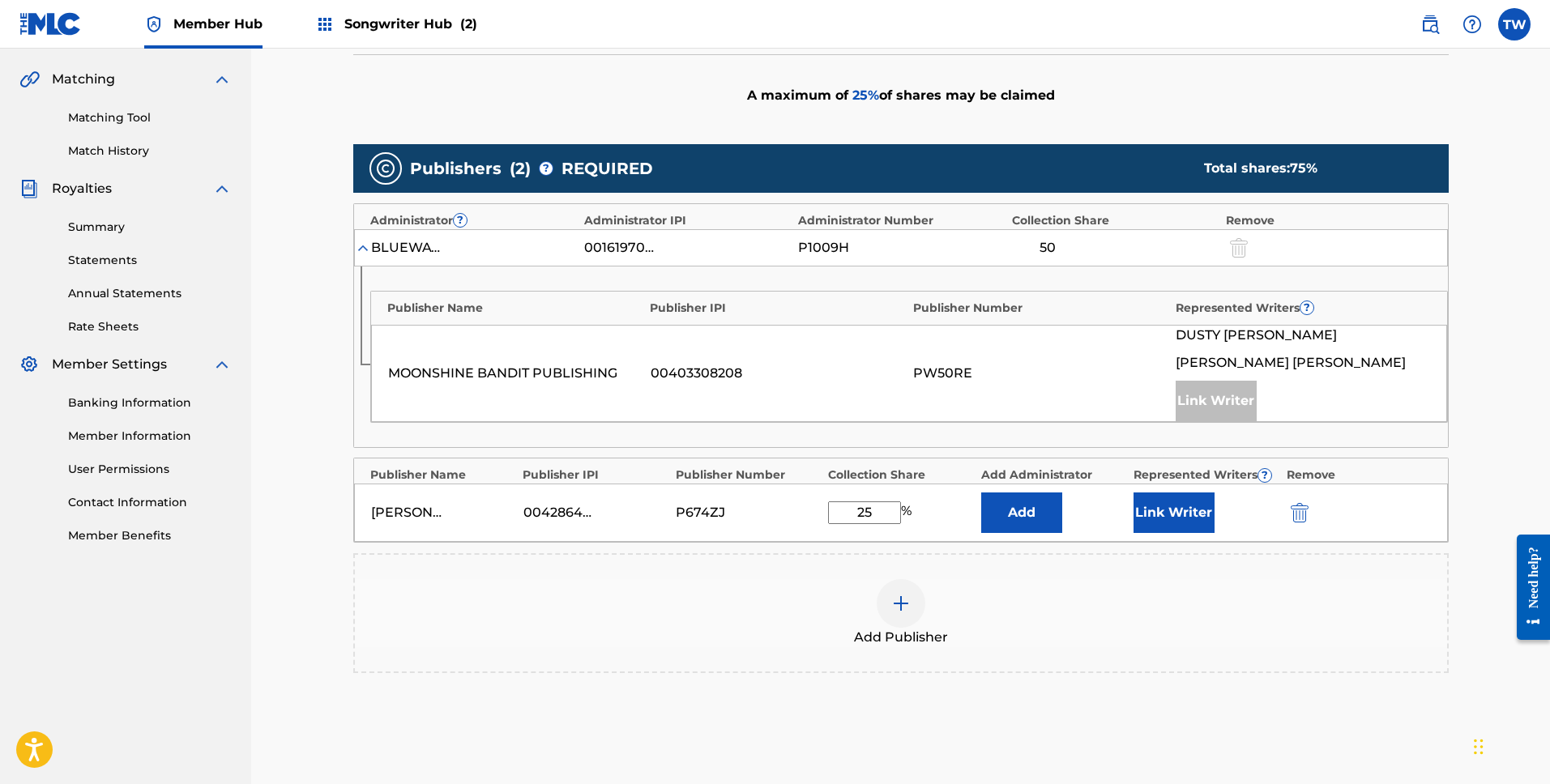
click at [1316, 593] on div "Add Publisher" at bounding box center [901, 613] width 1092 height 68
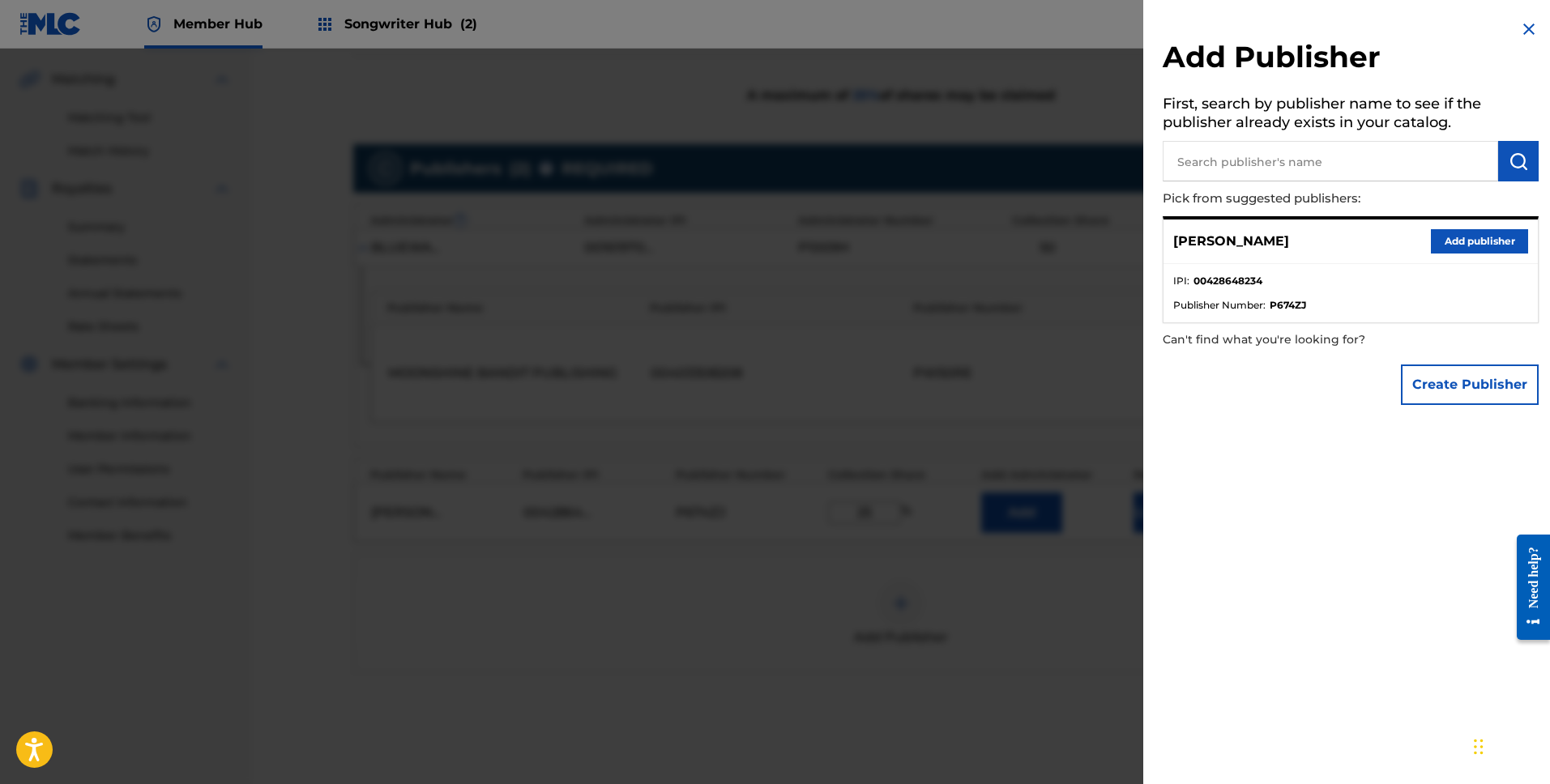
drag, startPoint x: 1061, startPoint y: 638, endPoint x: 1206, endPoint y: 338, distance: 333.2
click at [1063, 634] on div at bounding box center [775, 440] width 1550 height 784
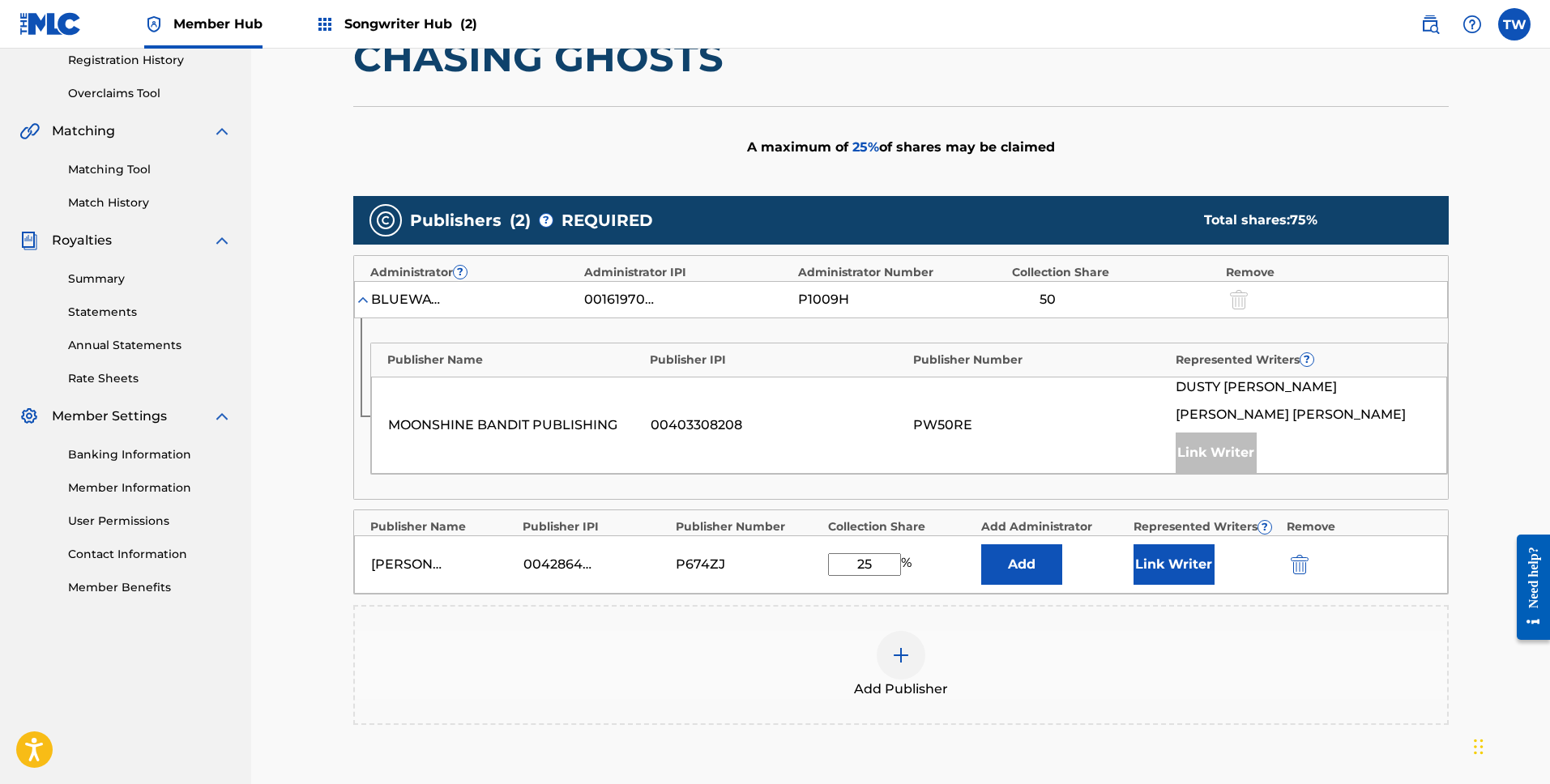
scroll to position [513, 0]
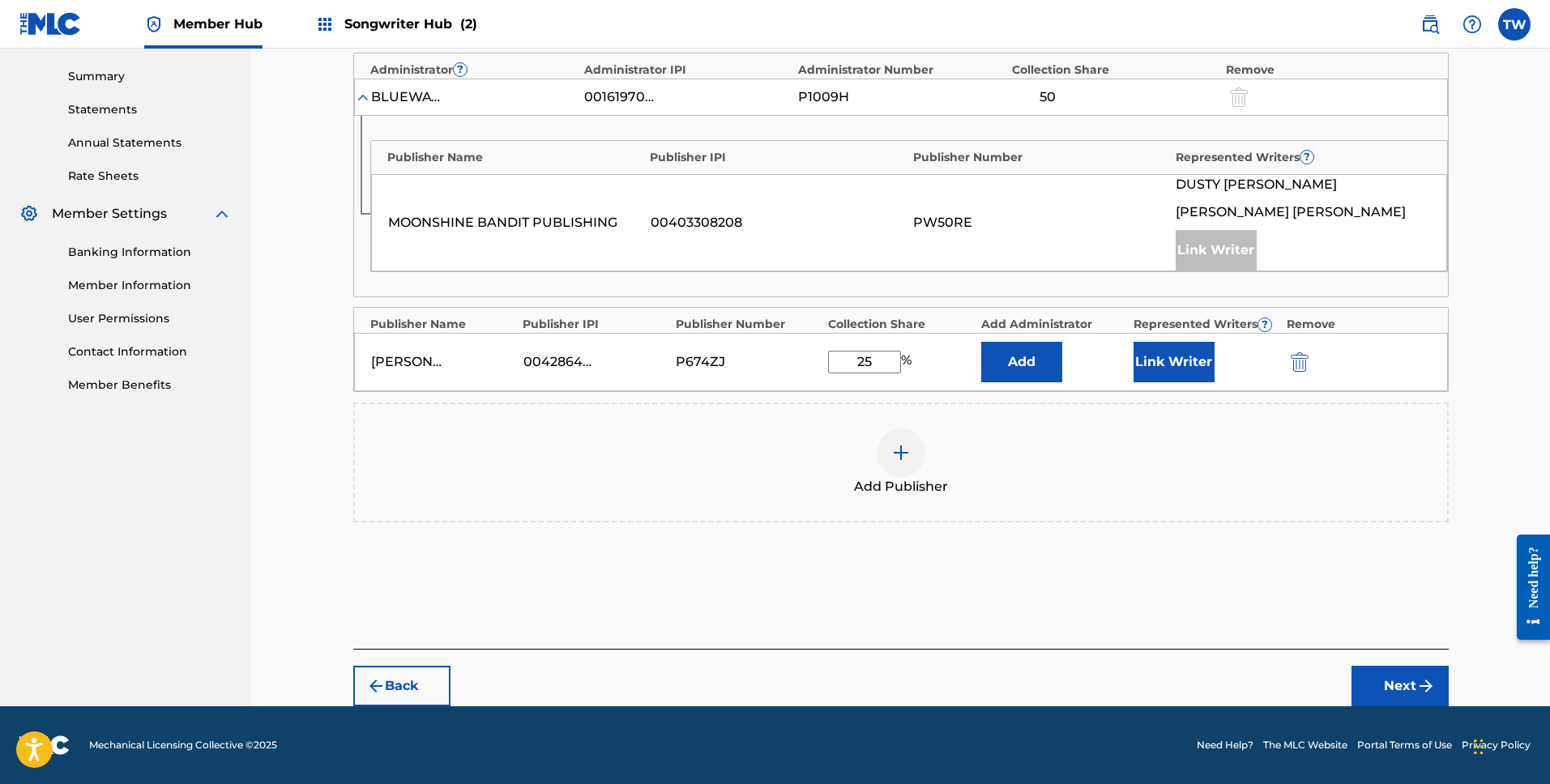
click at [869, 363] on input "25" at bounding box center [864, 362] width 73 height 22
click at [1035, 419] on div "Add Publisher" at bounding box center [901, 462] width 1095 height 120
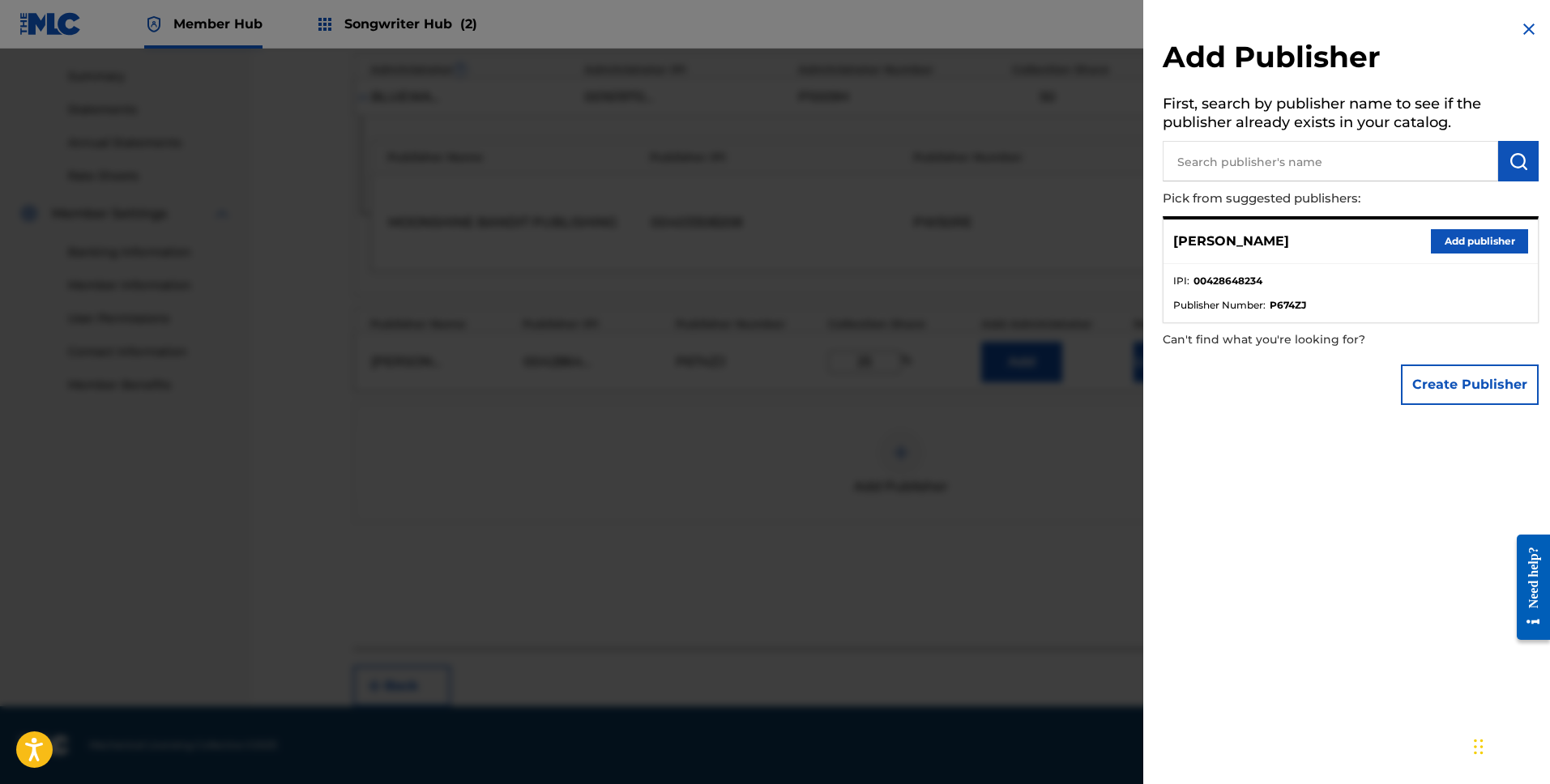
drag, startPoint x: 1056, startPoint y: 528, endPoint x: 1052, endPoint y: 448, distance: 80.1
click at [1056, 528] on div at bounding box center [775, 440] width 1550 height 784
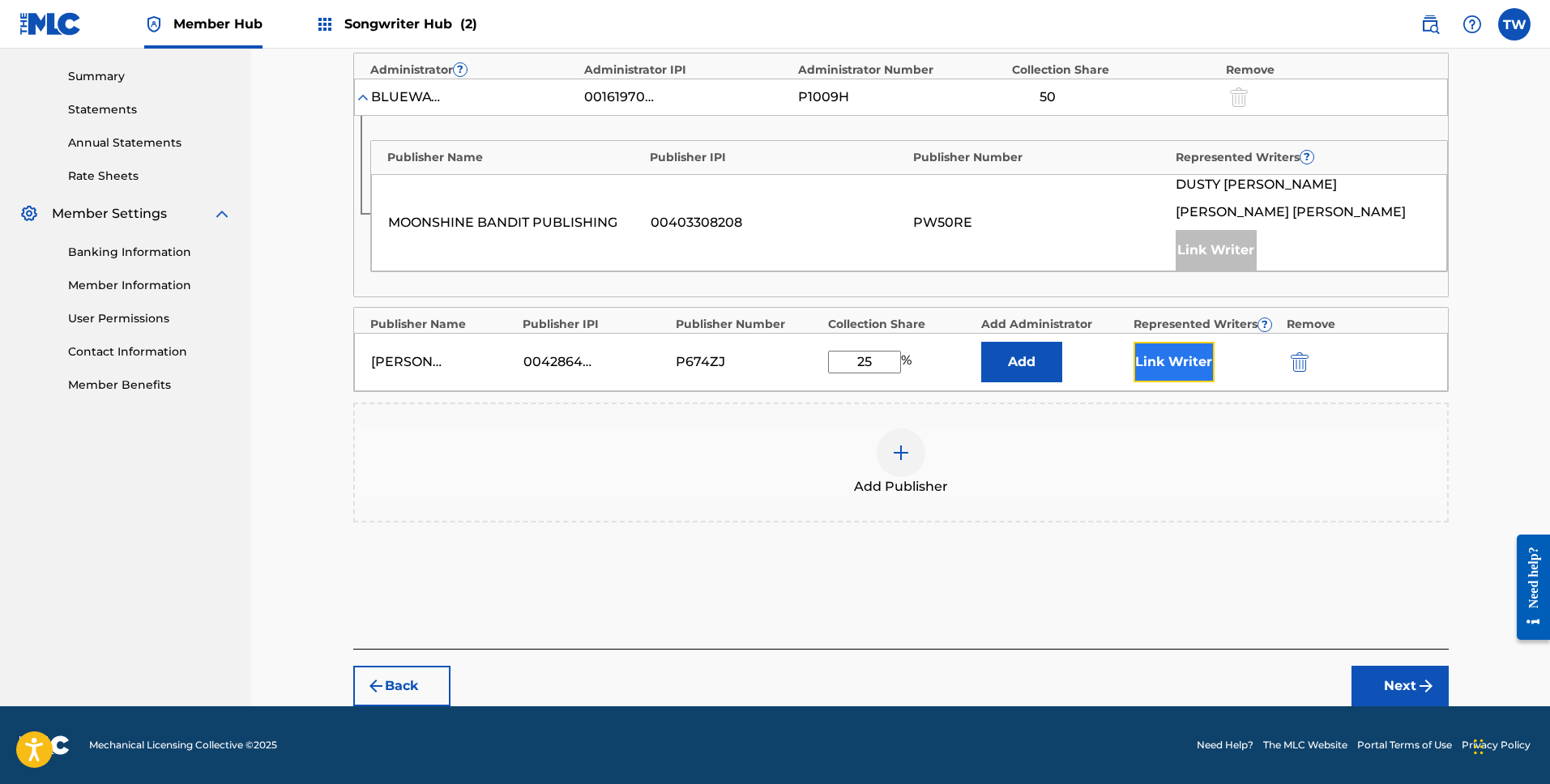
click at [1172, 368] on button "Link Writer" at bounding box center [1174, 362] width 81 height 41
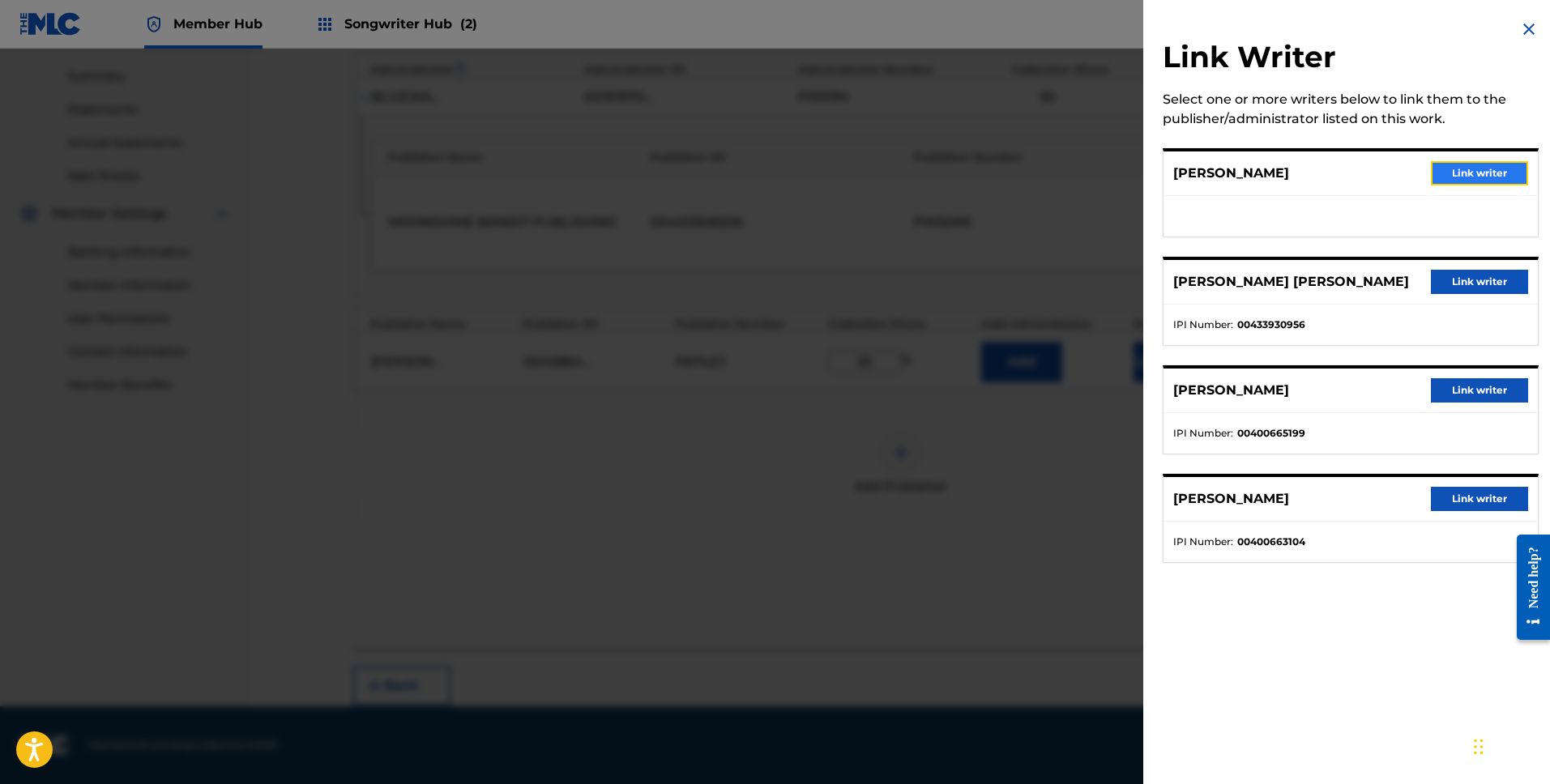
click at [1474, 172] on button "Link writer" at bounding box center [1479, 173] width 97 height 24
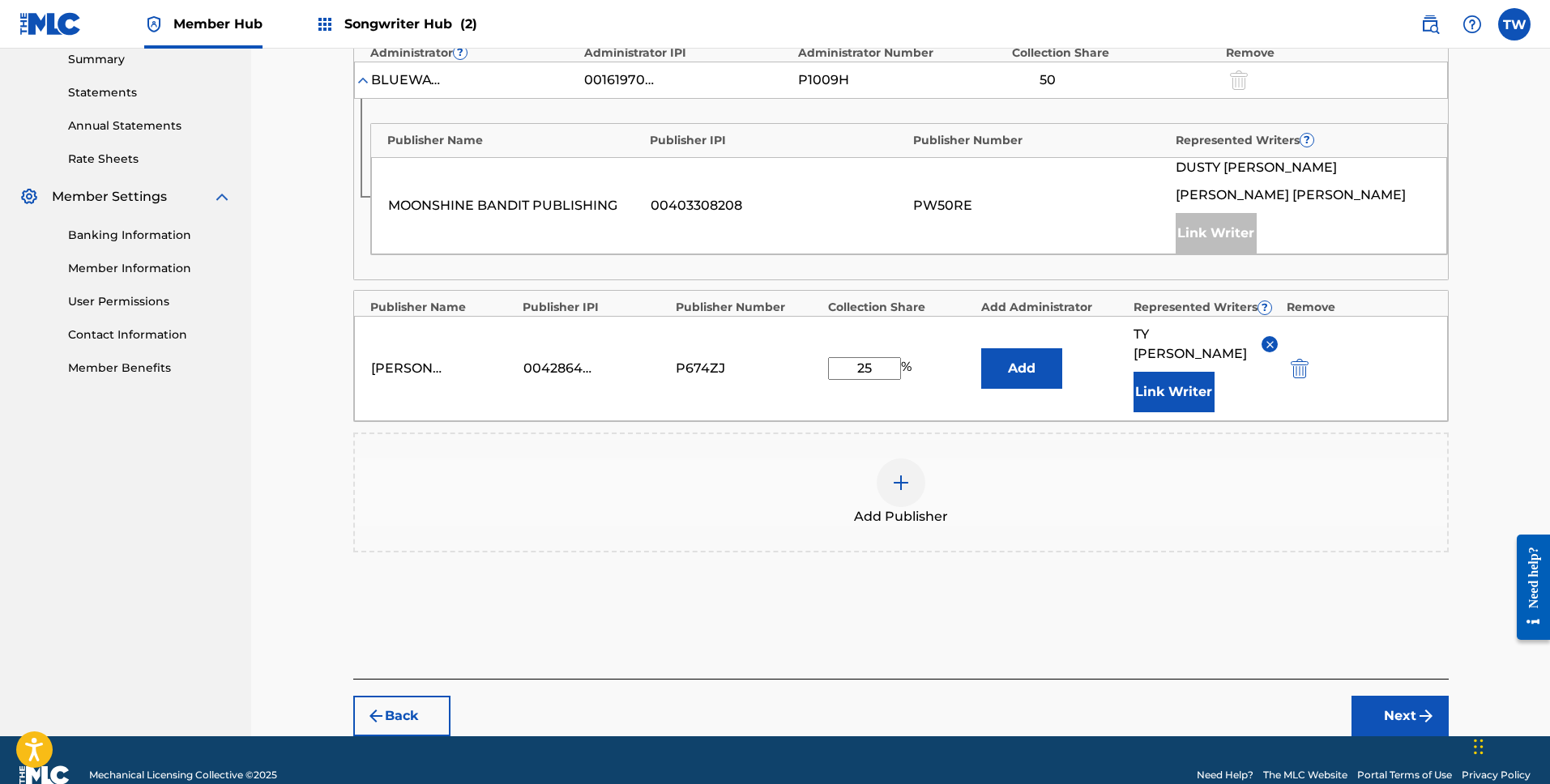
scroll to position [541, 0]
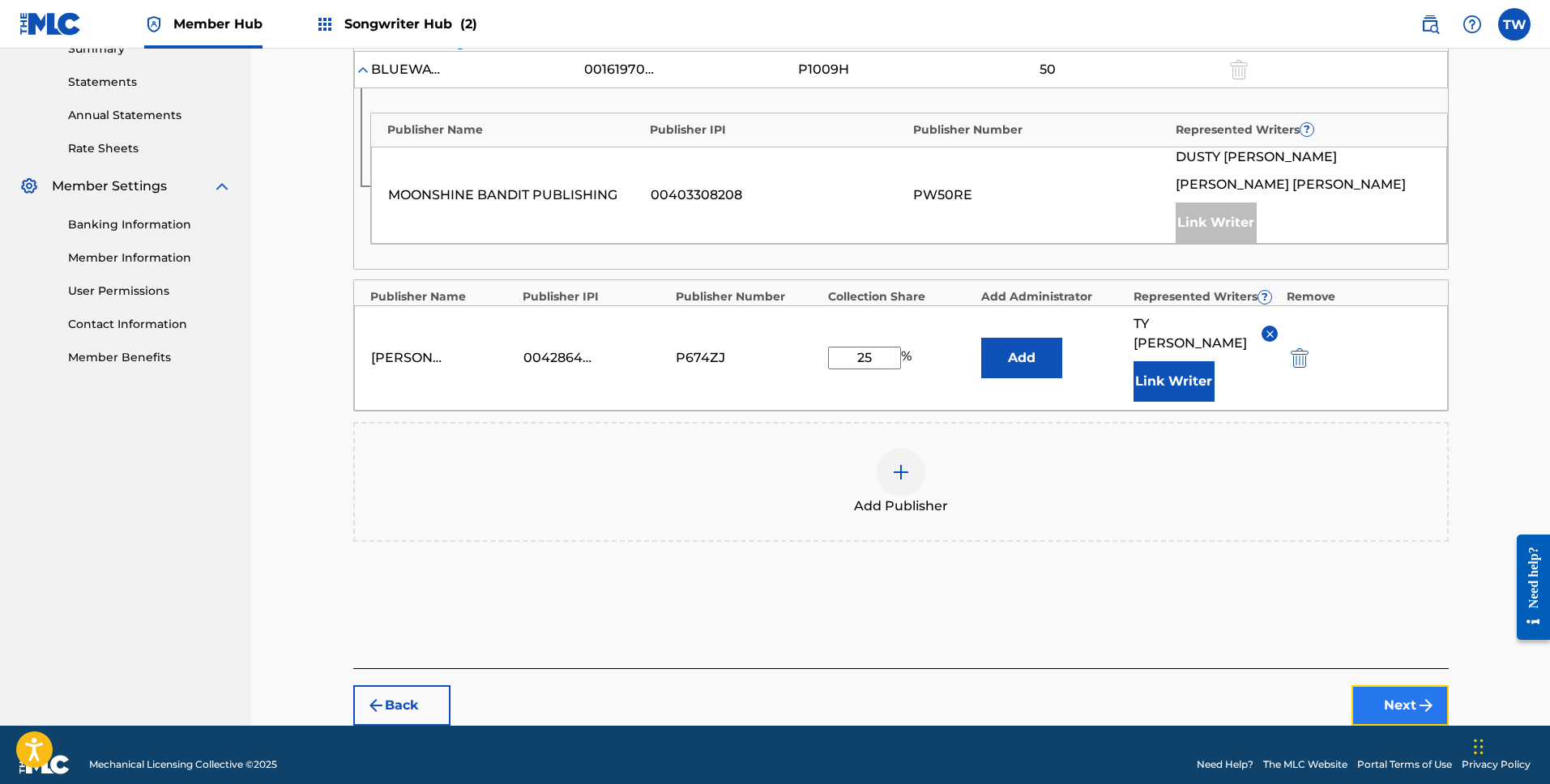
click at [1397, 691] on button "Next" at bounding box center [1399, 705] width 97 height 41
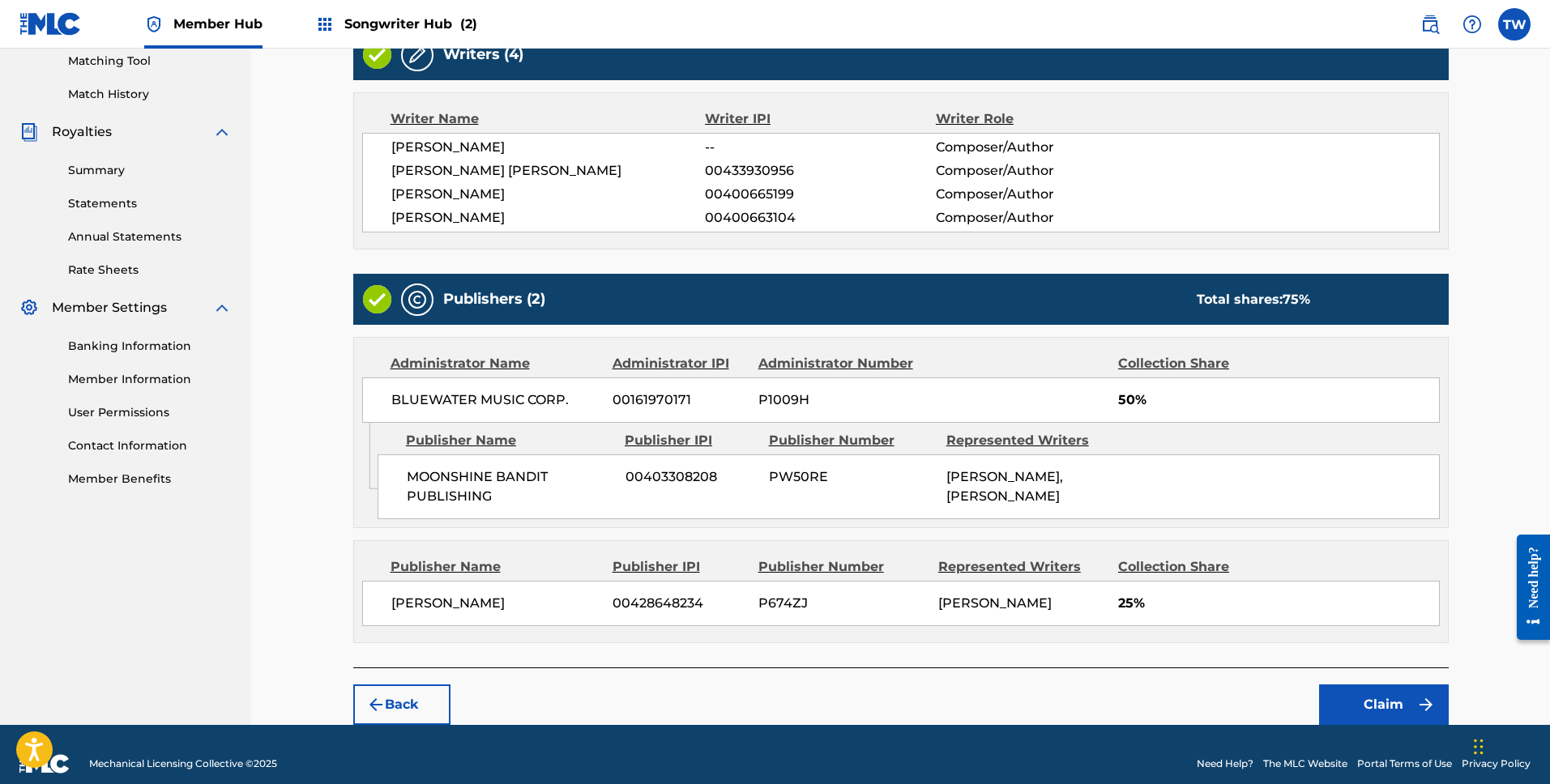
scroll to position [438, 0]
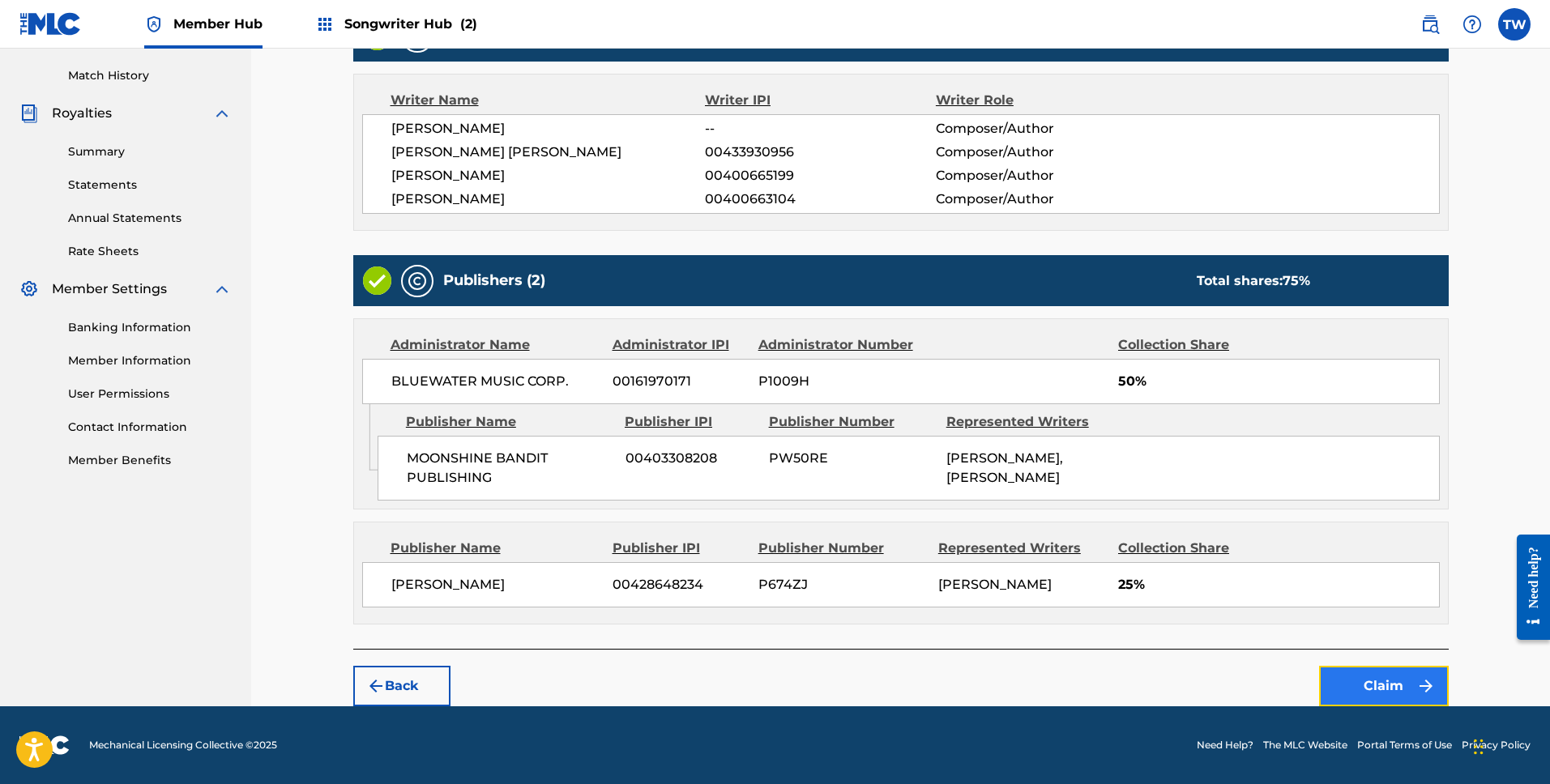
click at [1417, 685] on img "submit" at bounding box center [1426, 685] width 19 height 19
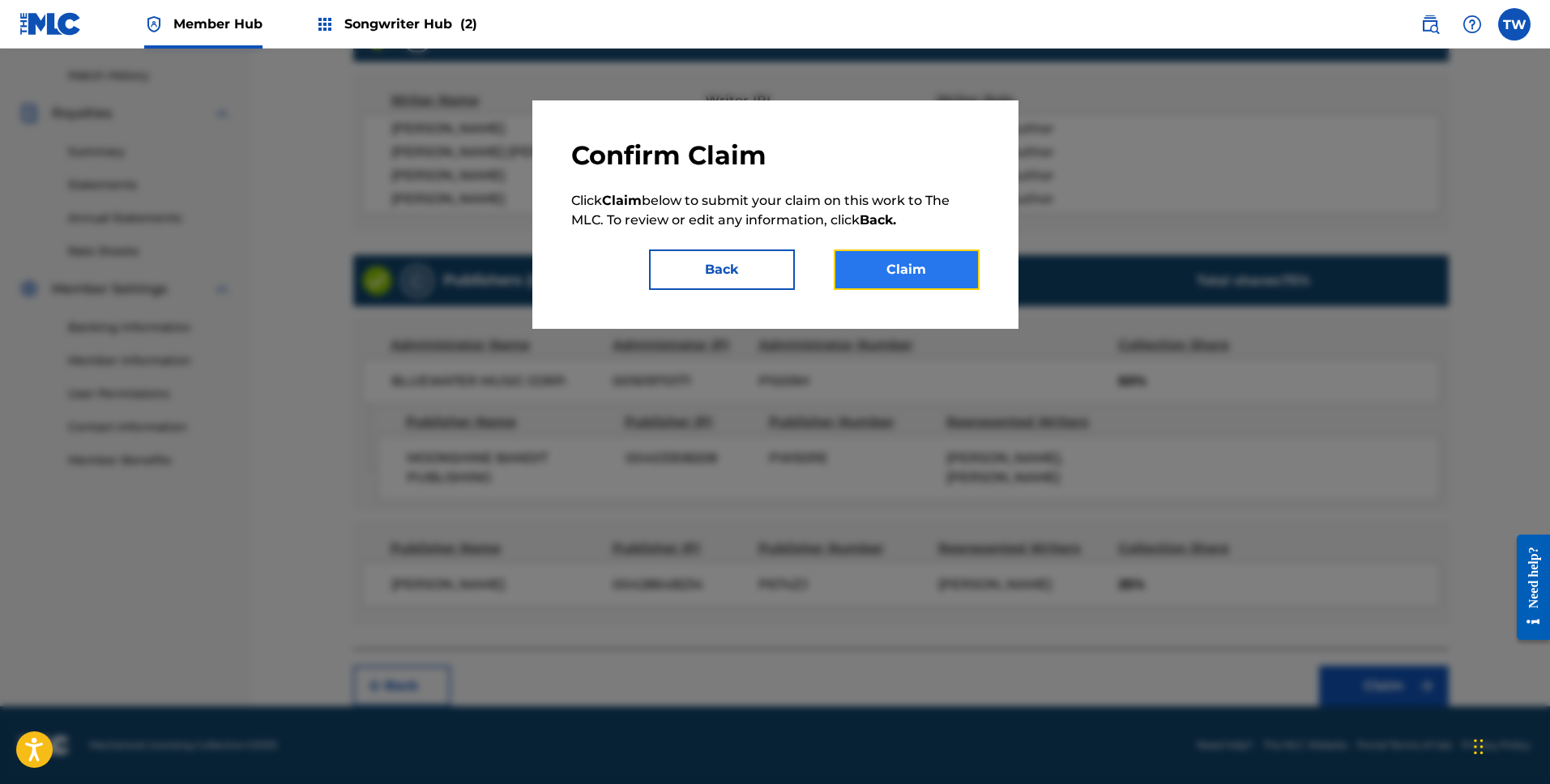
click at [926, 274] on button "Claim" at bounding box center [907, 269] width 146 height 41
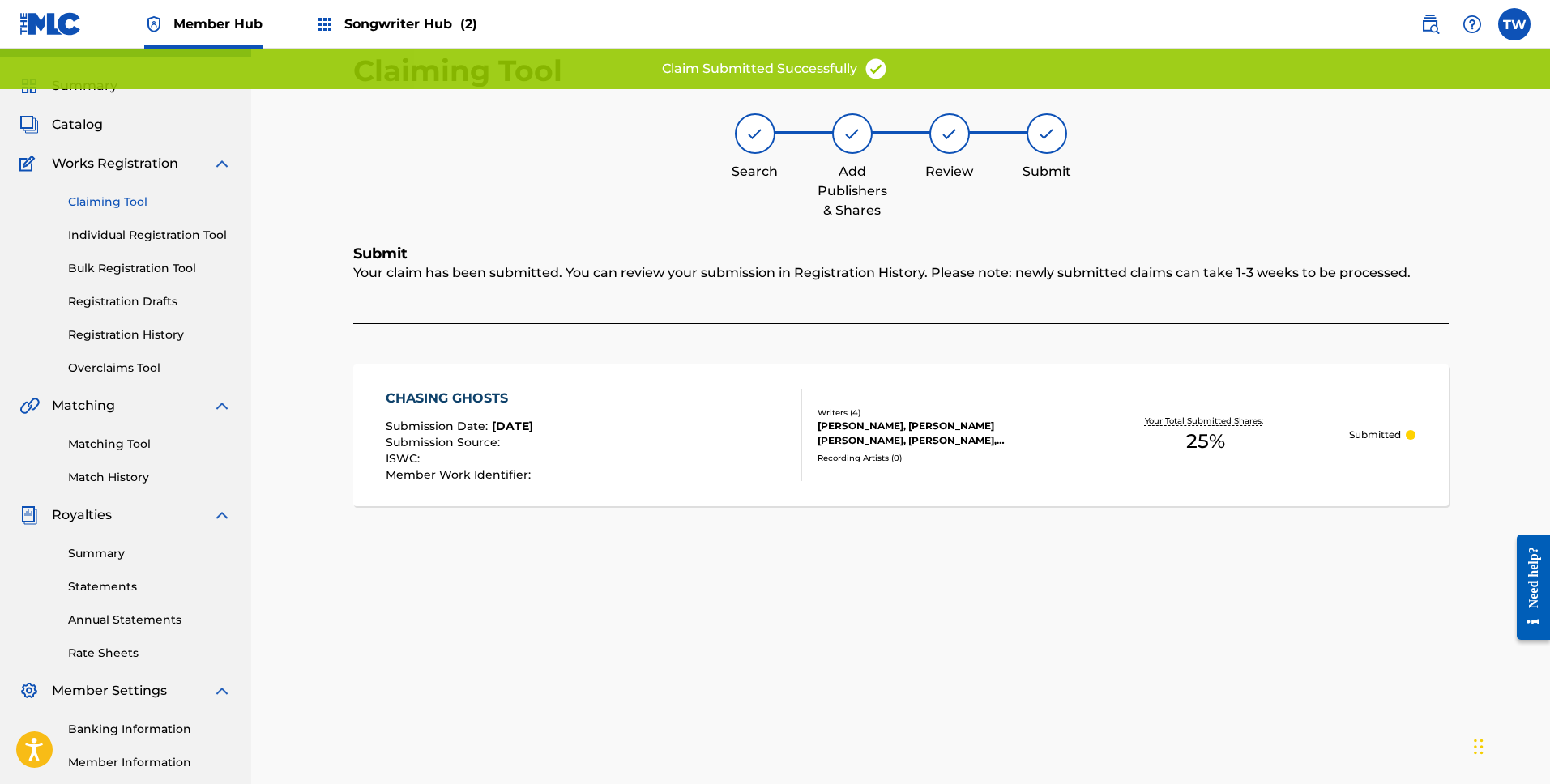
scroll to position [0, 0]
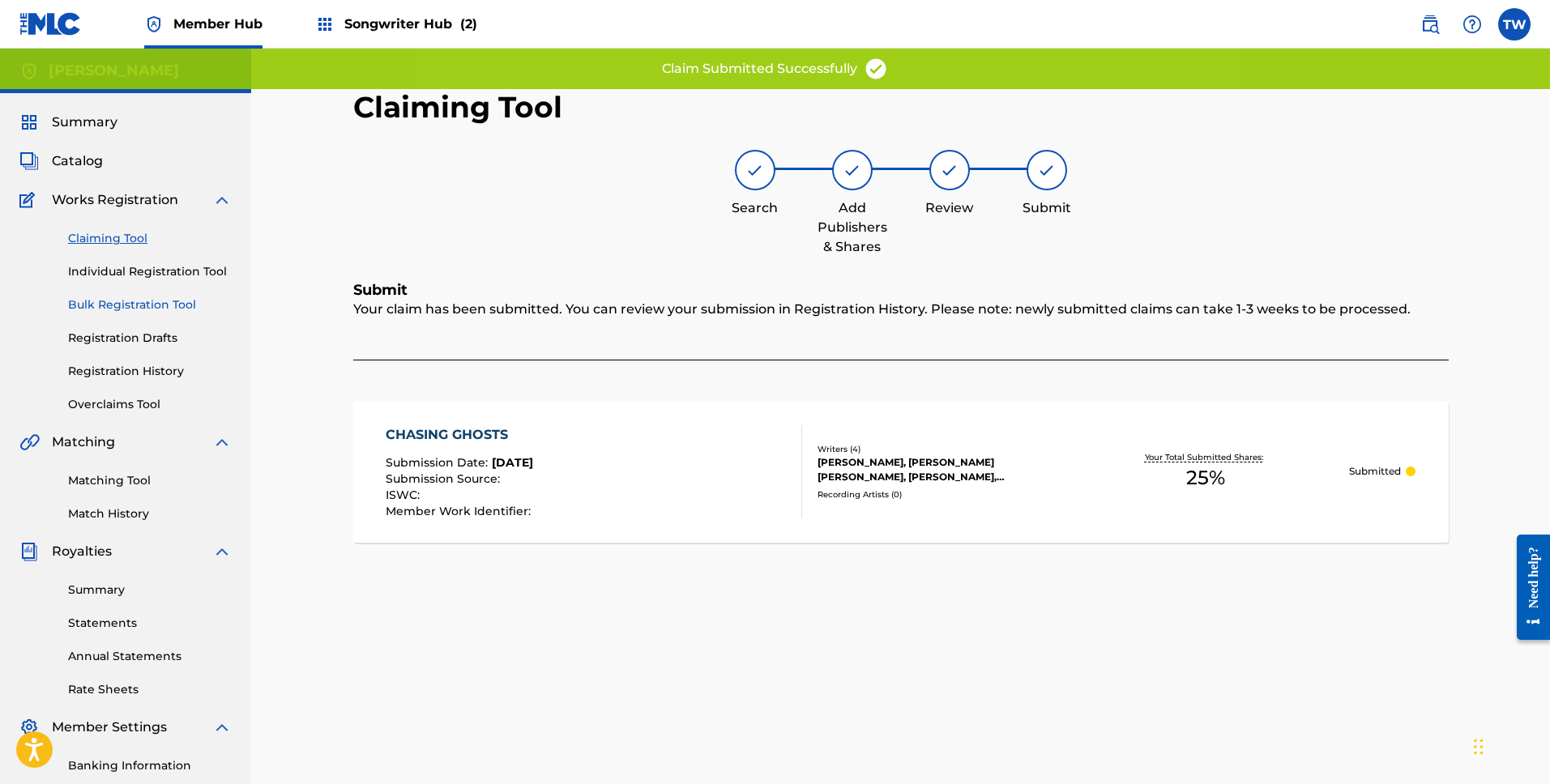
click at [145, 310] on link "Bulk Registration Tool" at bounding box center [150, 305] width 164 height 17
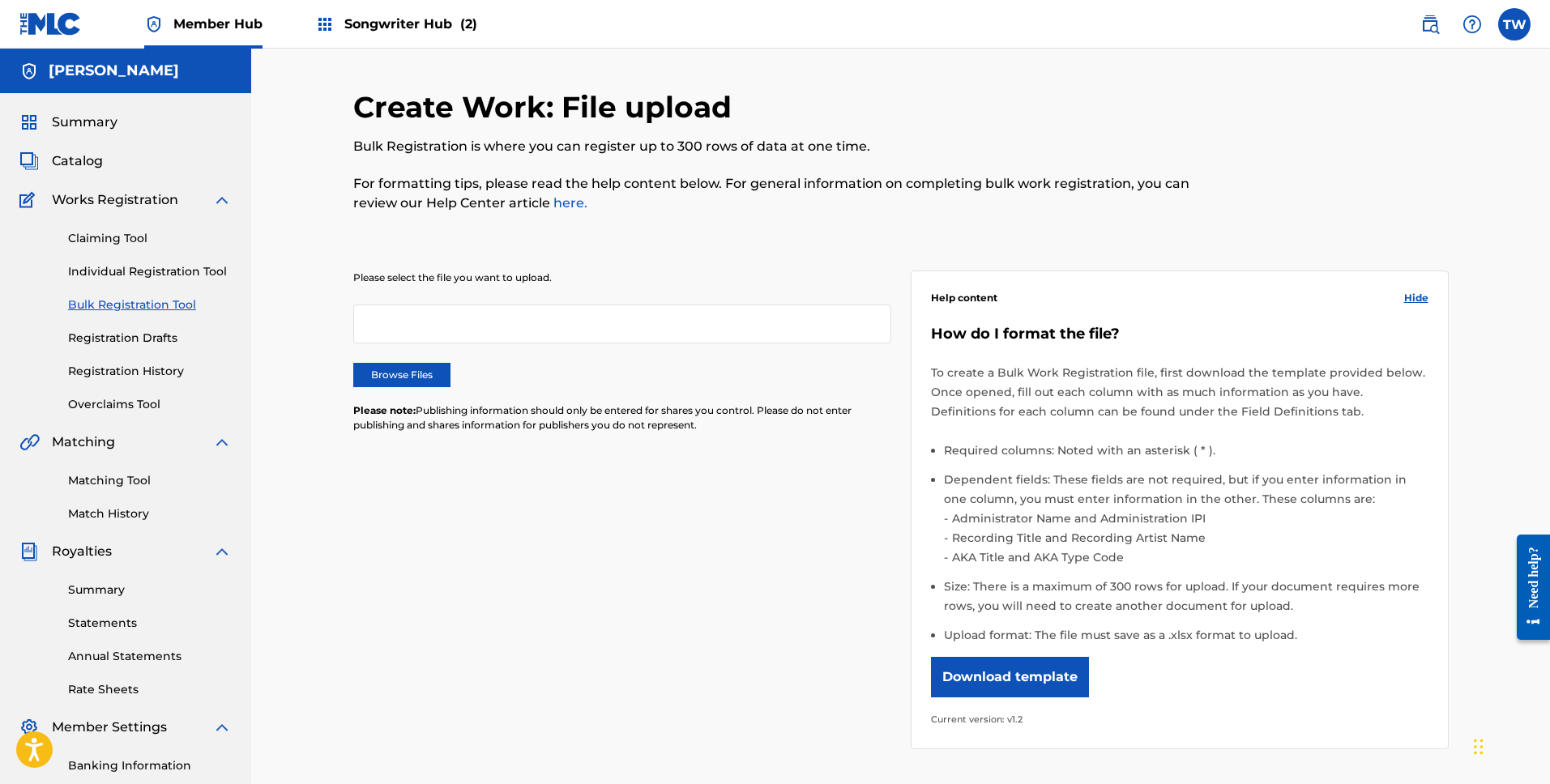
click at [435, 324] on div at bounding box center [623, 324] width 538 height 39
click at [125, 406] on link "Overclaims Tool" at bounding box center [150, 405] width 164 height 17
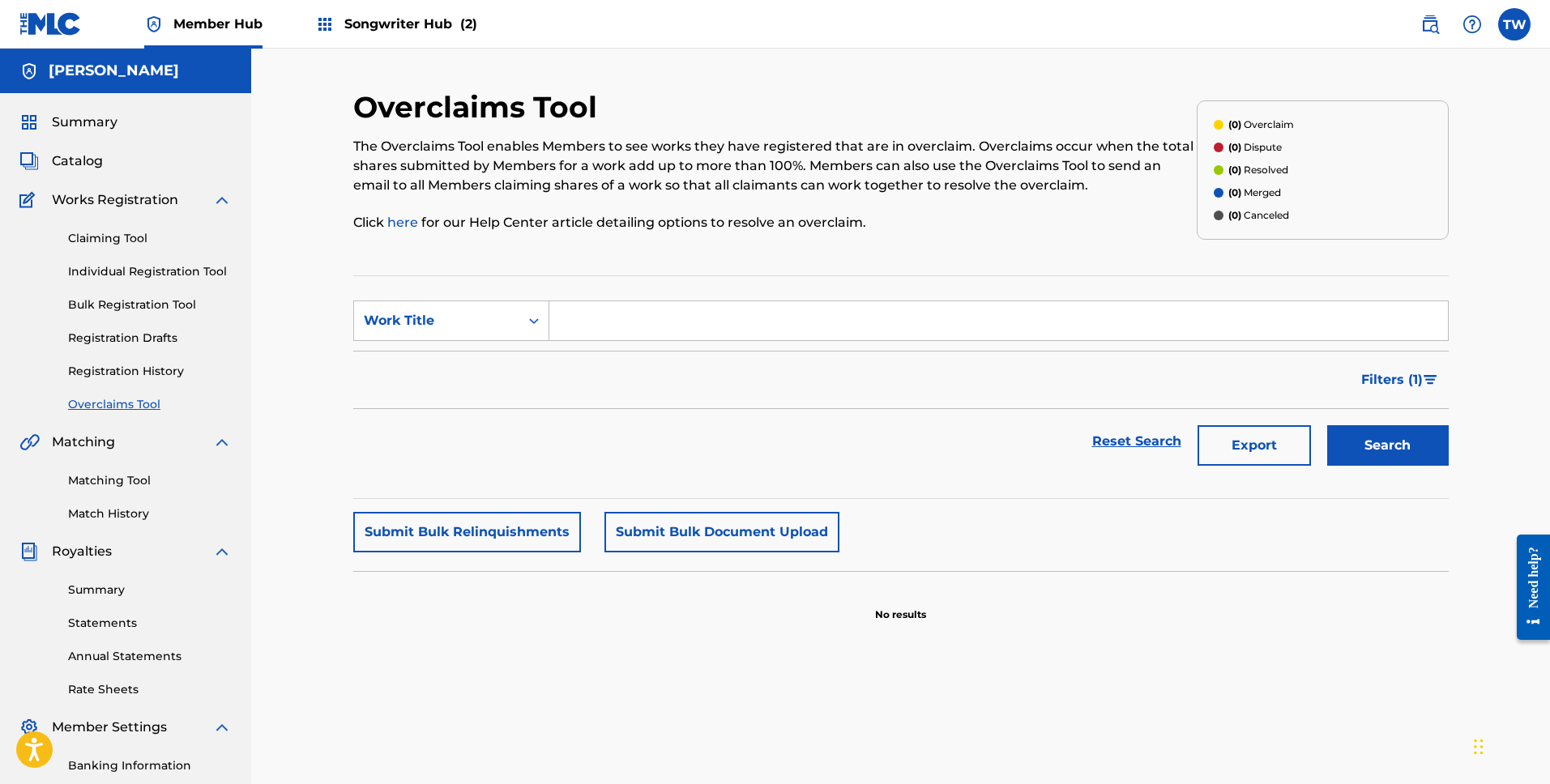
click at [666, 329] on input "Search Form" at bounding box center [999, 320] width 898 height 39
click at [494, 319] on div "Work Title" at bounding box center [436, 320] width 146 height 19
click at [674, 433] on div "Reset Search Export Search" at bounding box center [901, 441] width 1095 height 65
click at [113, 243] on link "Claiming Tool" at bounding box center [150, 238] width 164 height 17
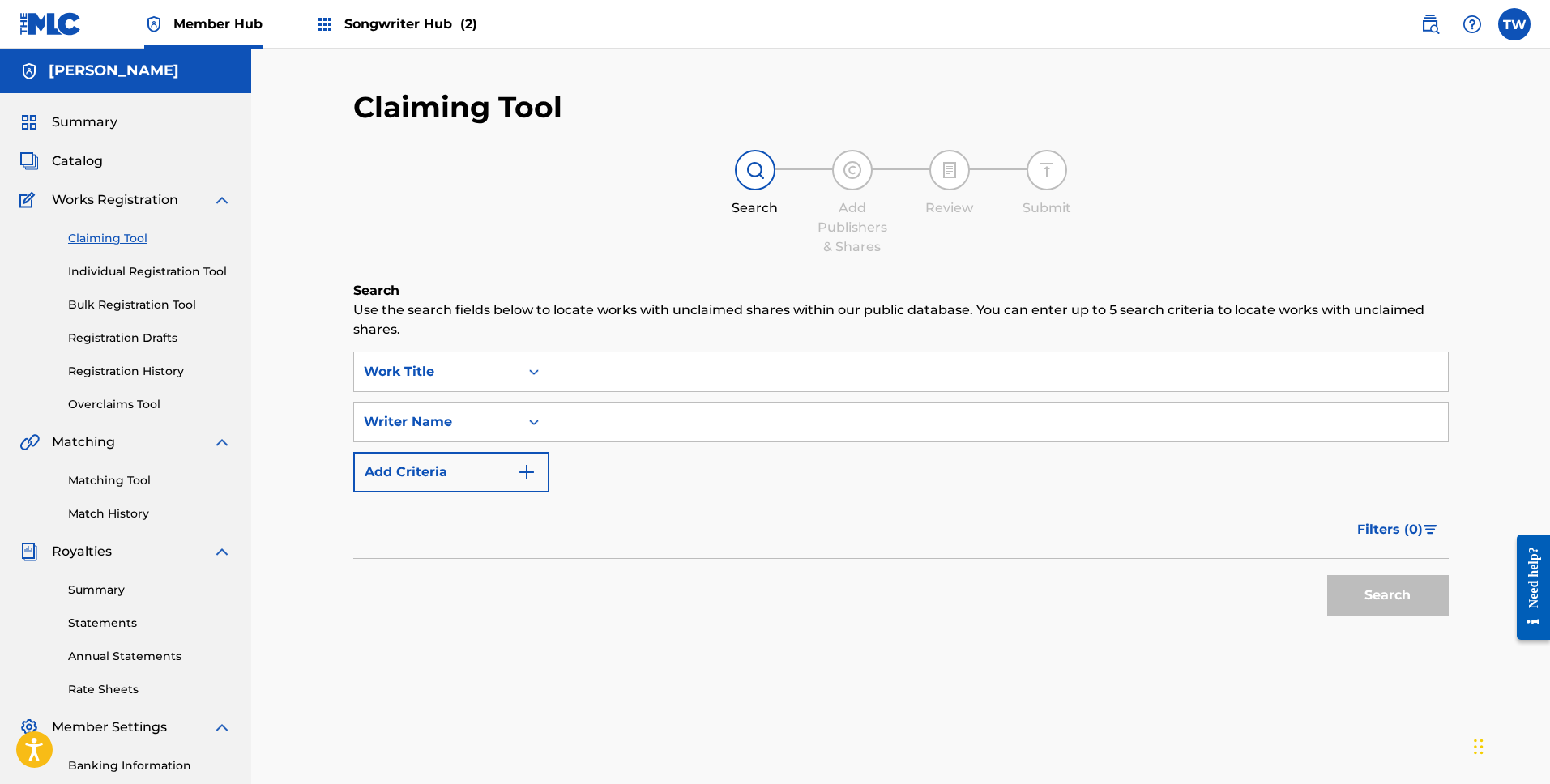
scroll to position [2, 0]
click at [604, 411] on input "Search Form" at bounding box center [999, 419] width 898 height 39
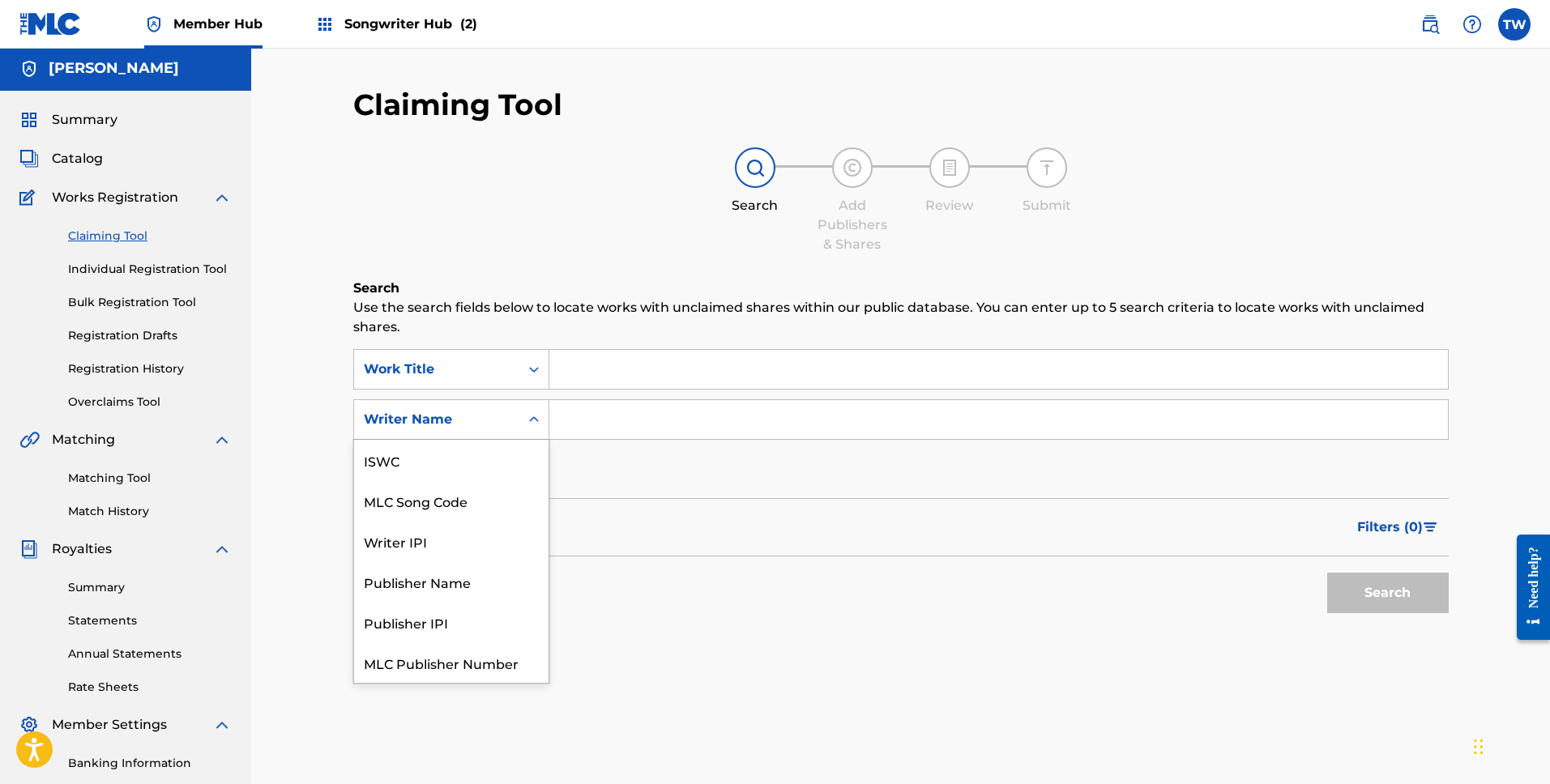
click at [526, 421] on icon "Search Form" at bounding box center [534, 420] width 17 height 17
click at [616, 416] on input "Search Form" at bounding box center [999, 419] width 898 height 39
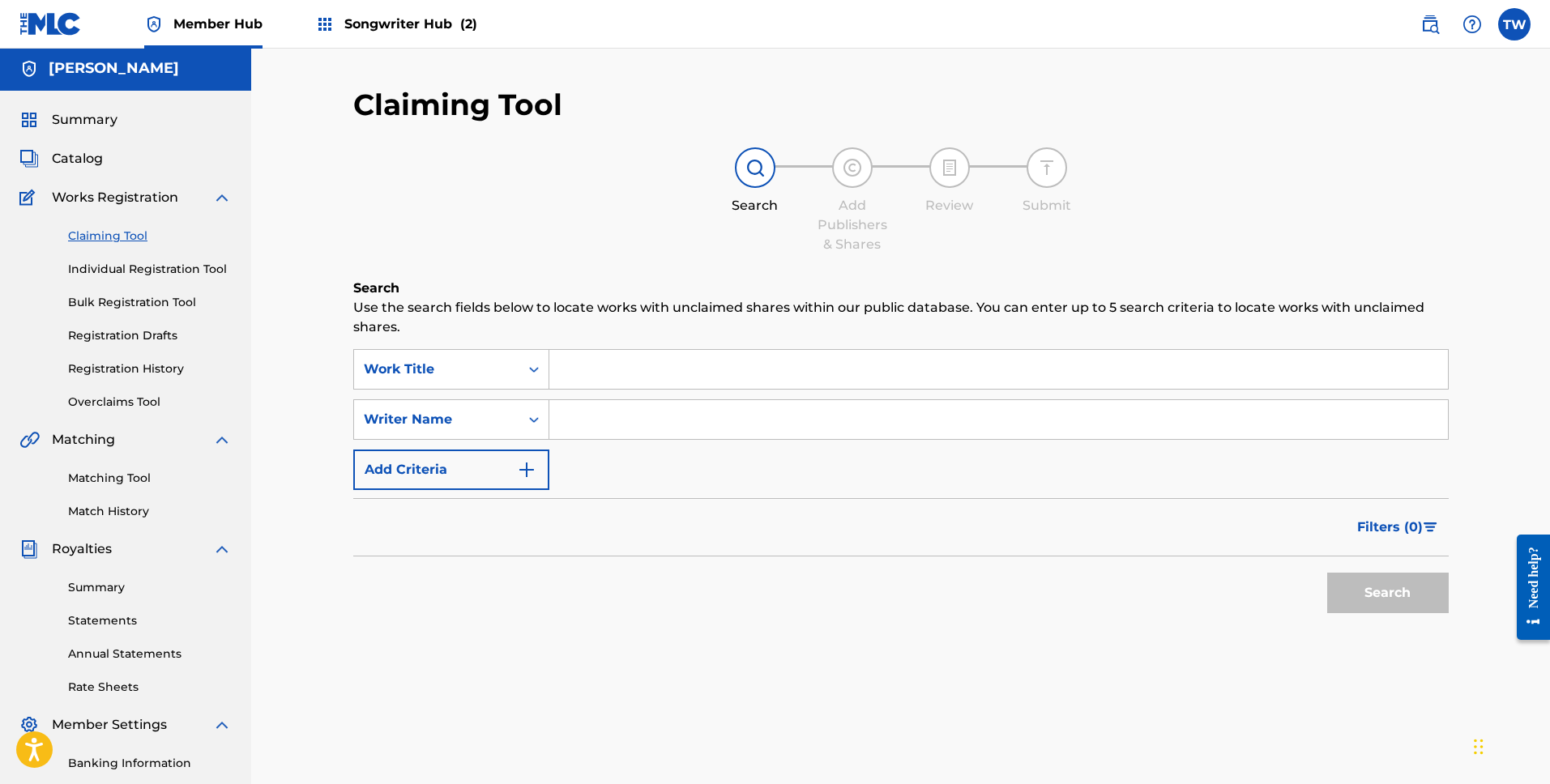
type input "[PERSON_NAME]"
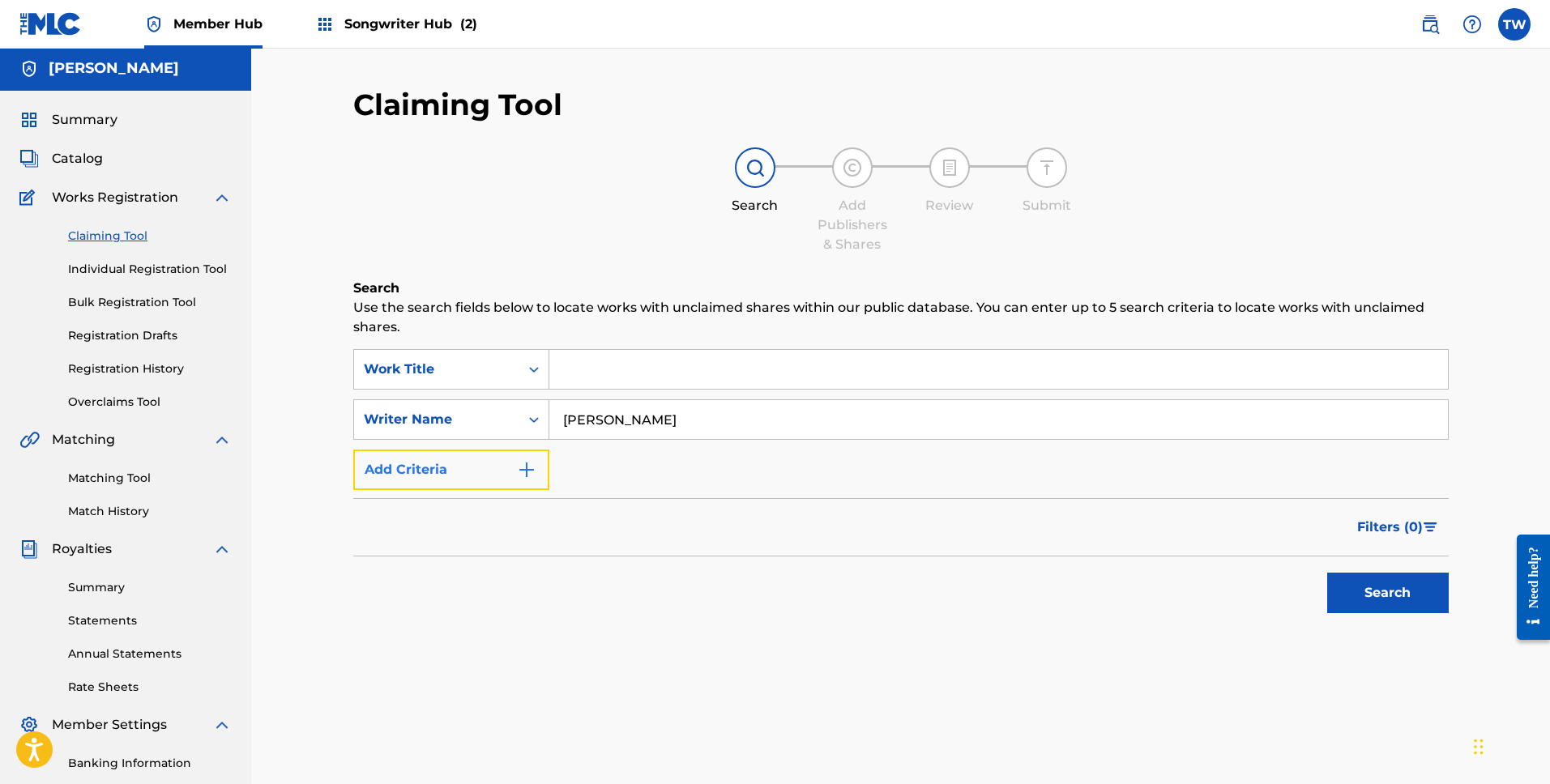
click at [544, 479] on button "Add Criteria" at bounding box center [451, 469] width 196 height 41
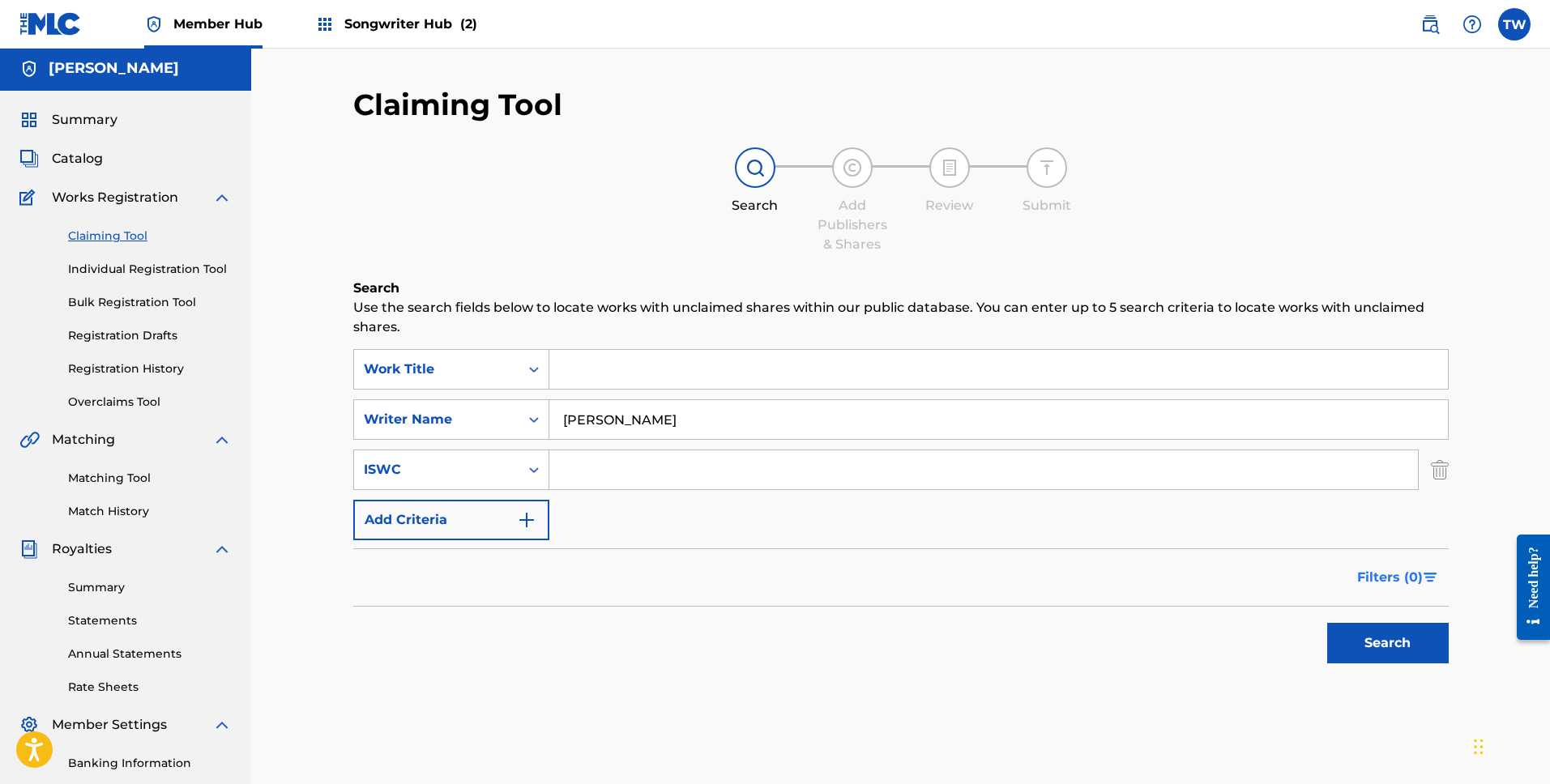
drag, startPoint x: 1442, startPoint y: 466, endPoint x: 1427, endPoint y: 523, distance: 58.9
click at [1442, 466] on img "Search Form" at bounding box center [1440, 469] width 18 height 41
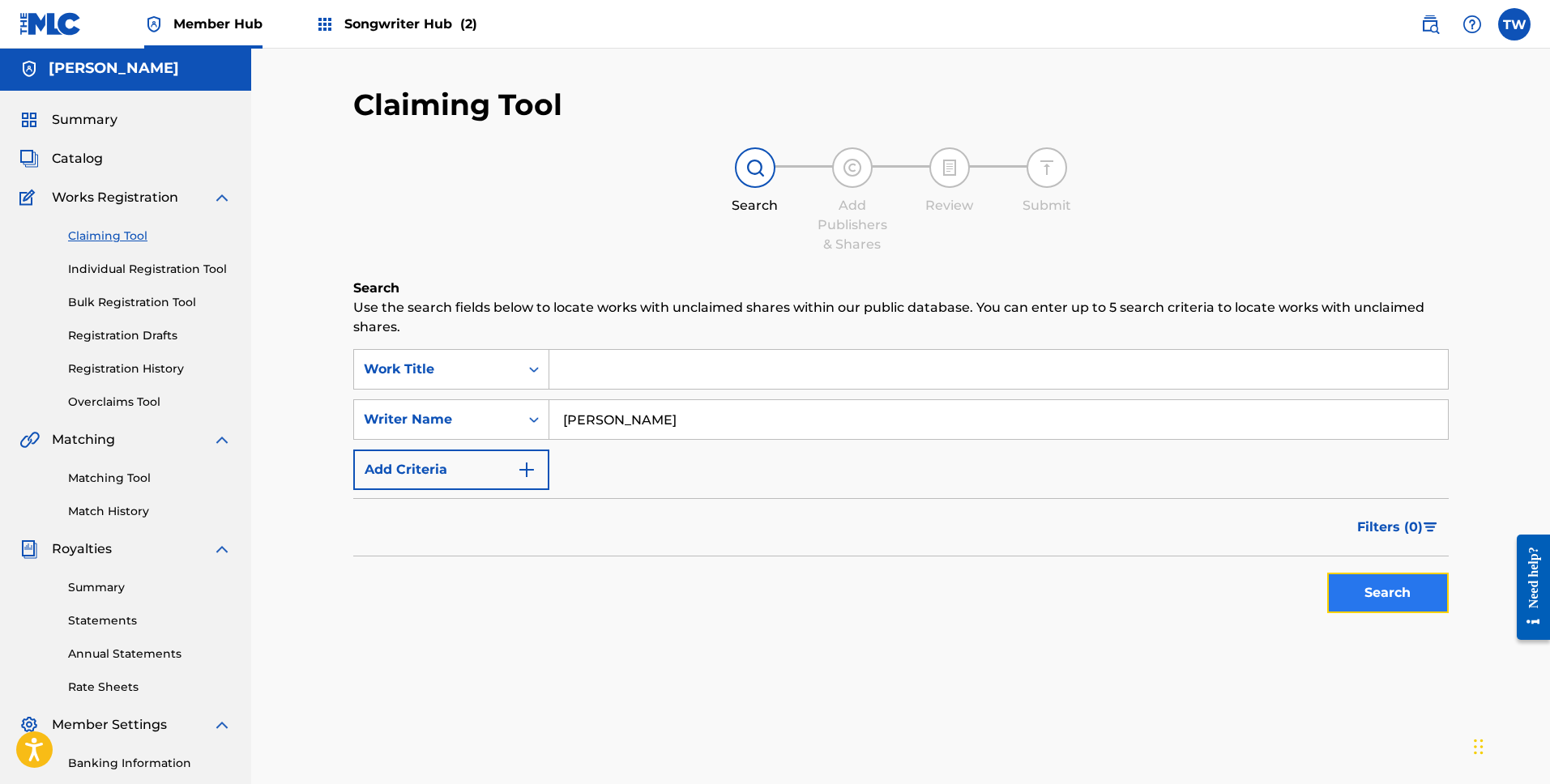
click at [1397, 589] on button "Search" at bounding box center [1388, 593] width 122 height 41
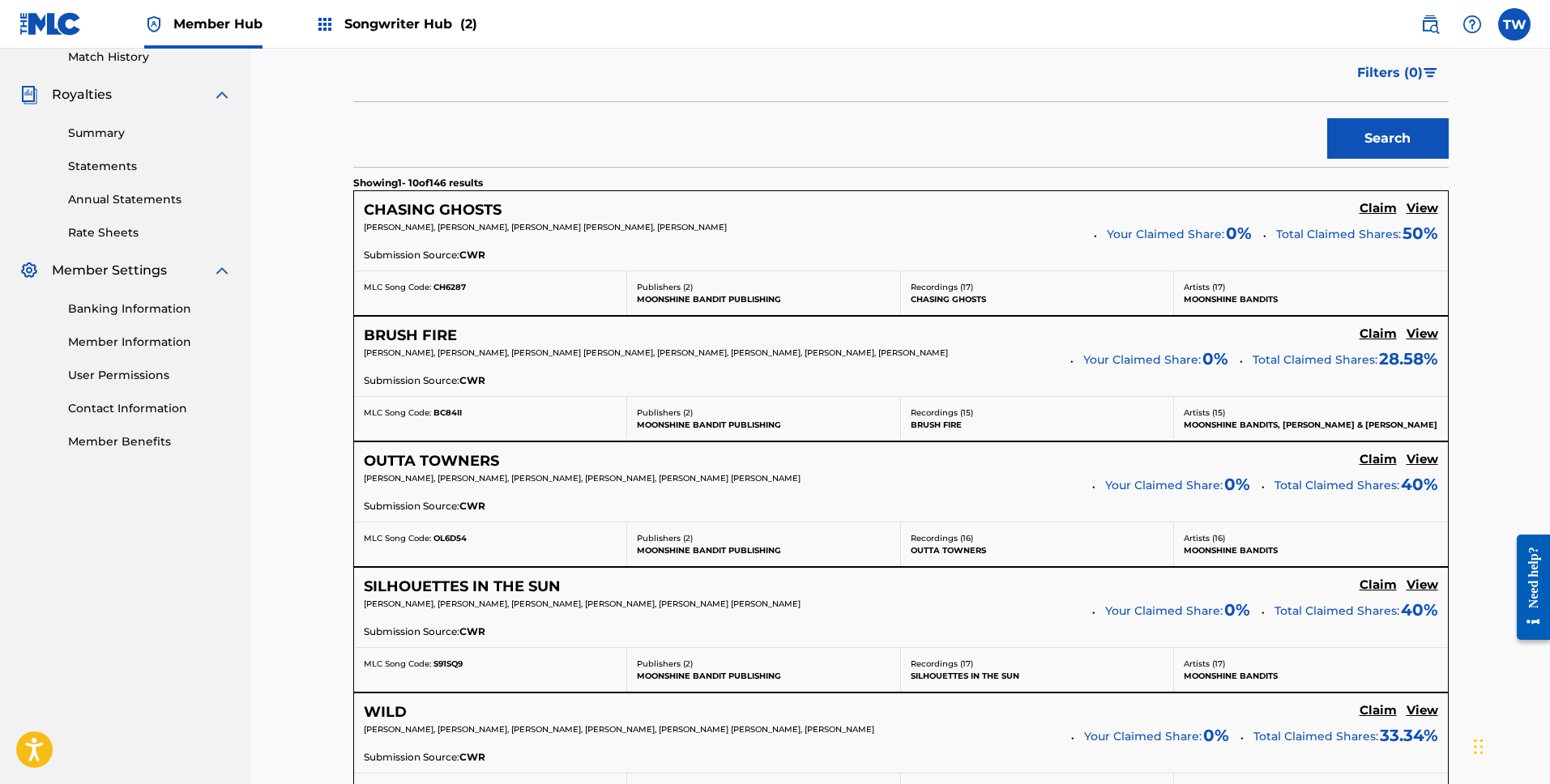
scroll to position [458, 0]
click at [1375, 336] on h5 "Claim" at bounding box center [1378, 333] width 37 height 16
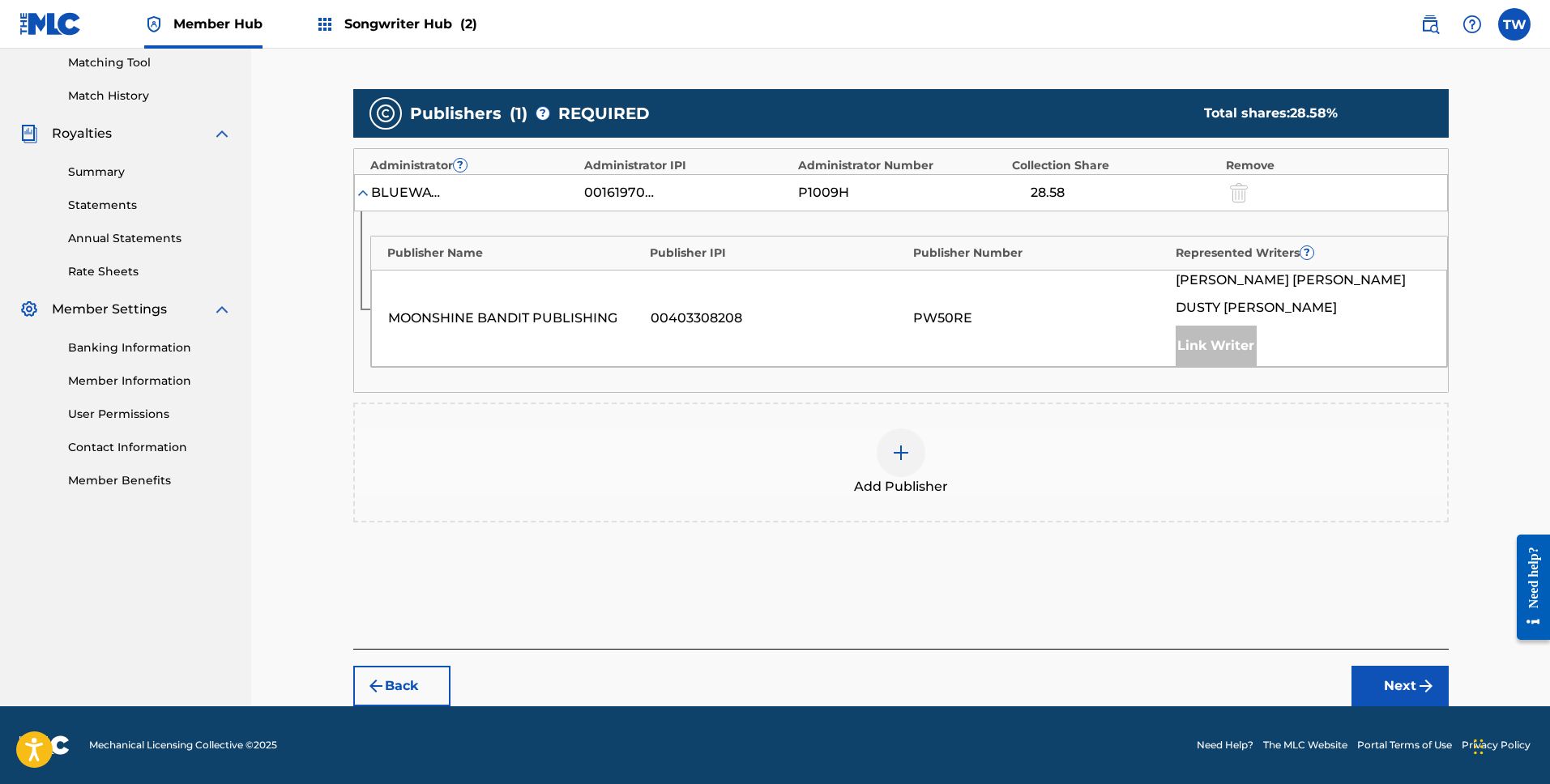
click at [922, 448] on div at bounding box center [901, 453] width 49 height 49
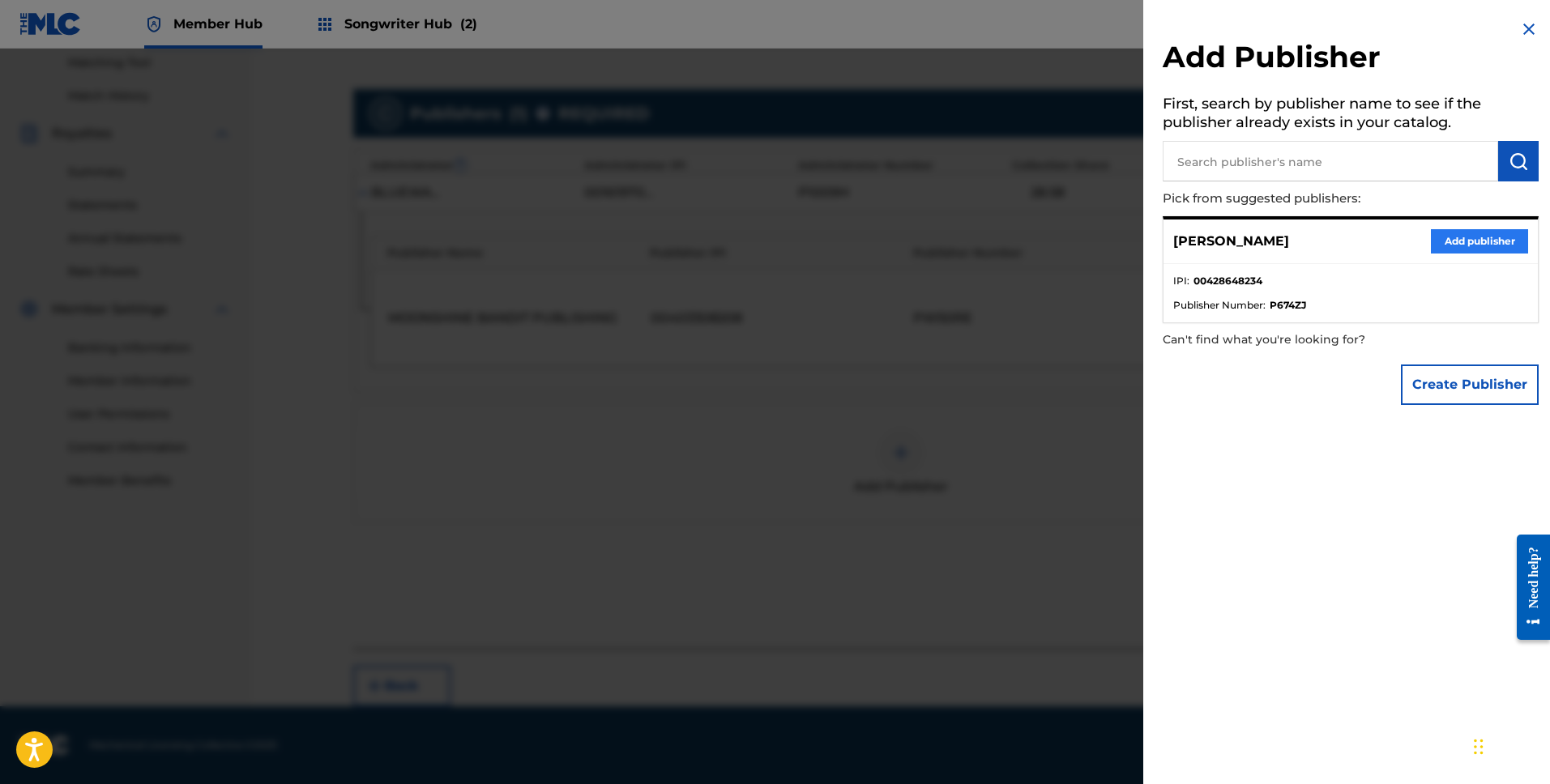
drag, startPoint x: 1252, startPoint y: 242, endPoint x: 1425, endPoint y: 241, distance: 173.0
click at [1252, 242] on p "[PERSON_NAME]" at bounding box center [1231, 241] width 116 height 19
click at [1456, 241] on button "Add publisher" at bounding box center [1479, 241] width 97 height 24
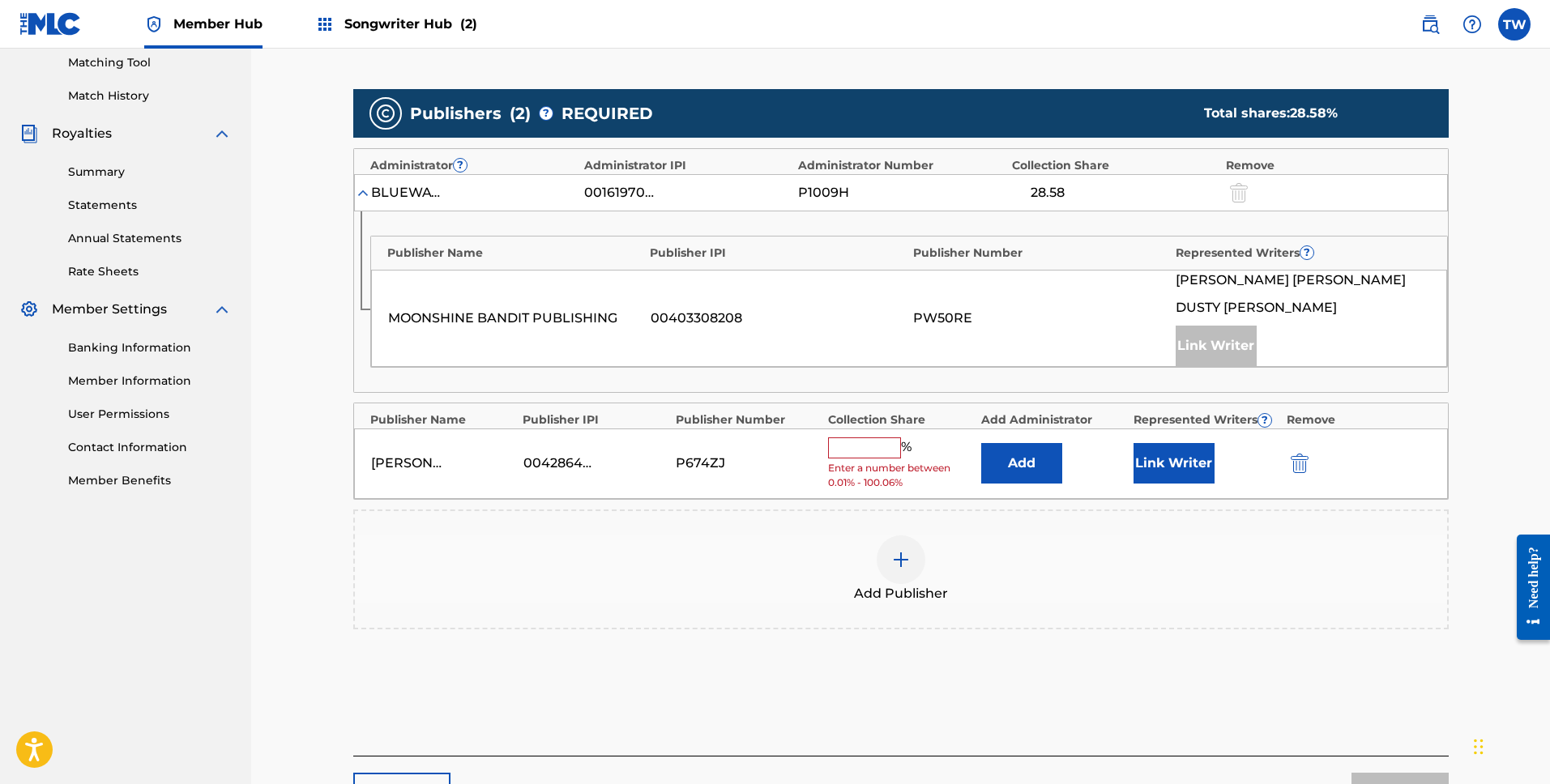
click at [862, 457] on input "text" at bounding box center [864, 447] width 73 height 21
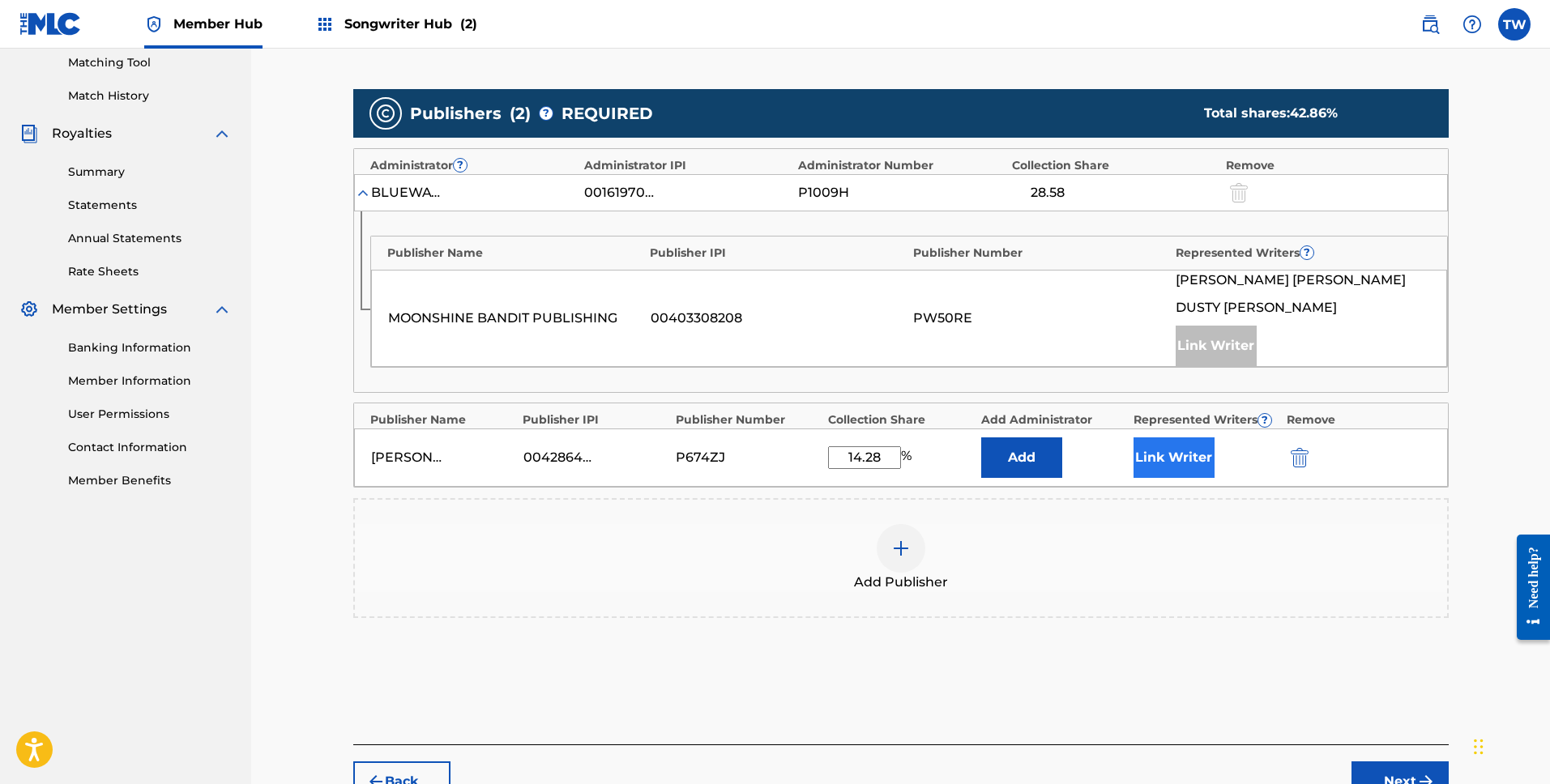
type input "14.28"
click at [1174, 467] on button "Link Writer" at bounding box center [1174, 457] width 81 height 41
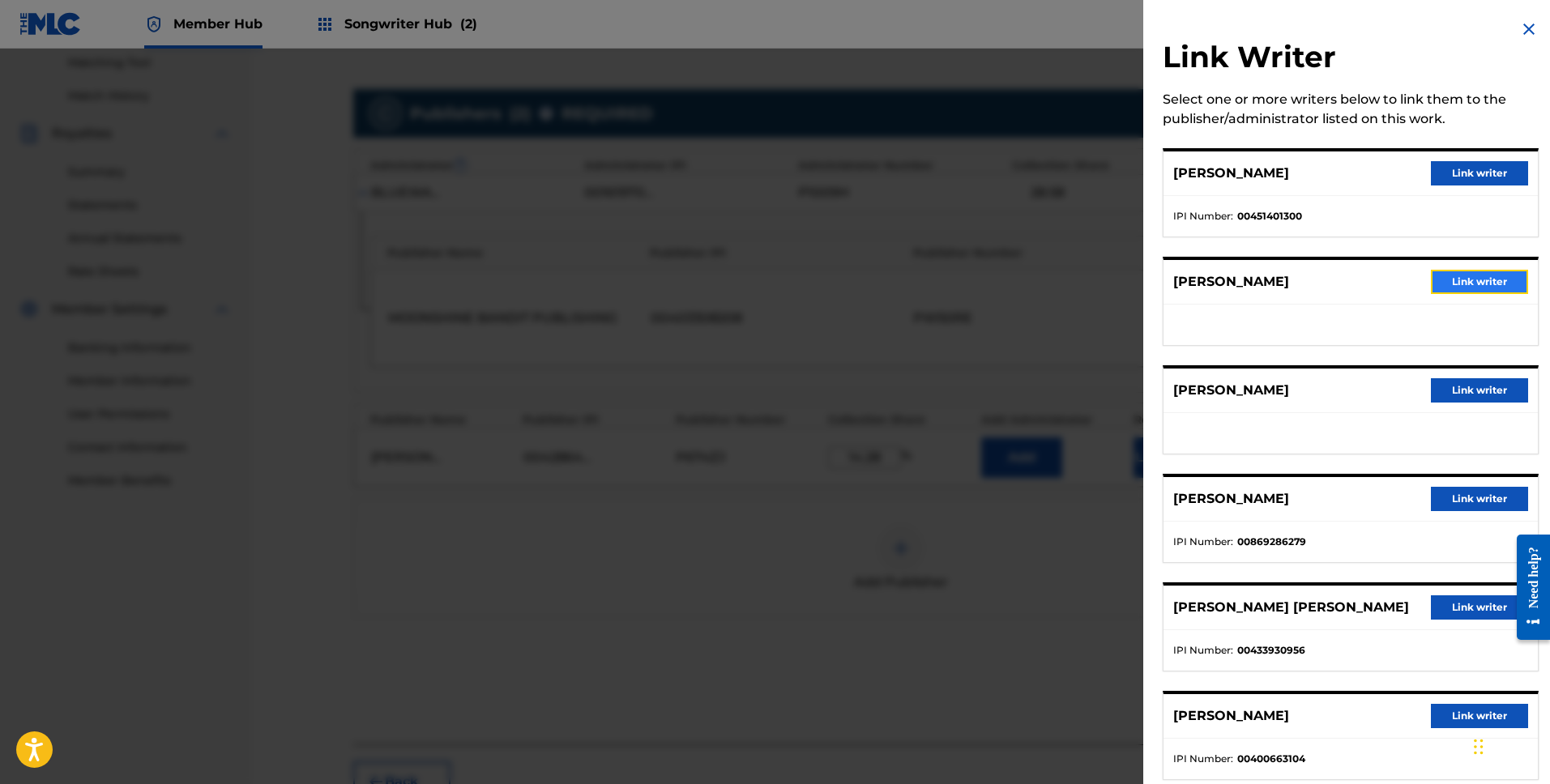
click at [1484, 284] on button "Link writer" at bounding box center [1479, 281] width 97 height 24
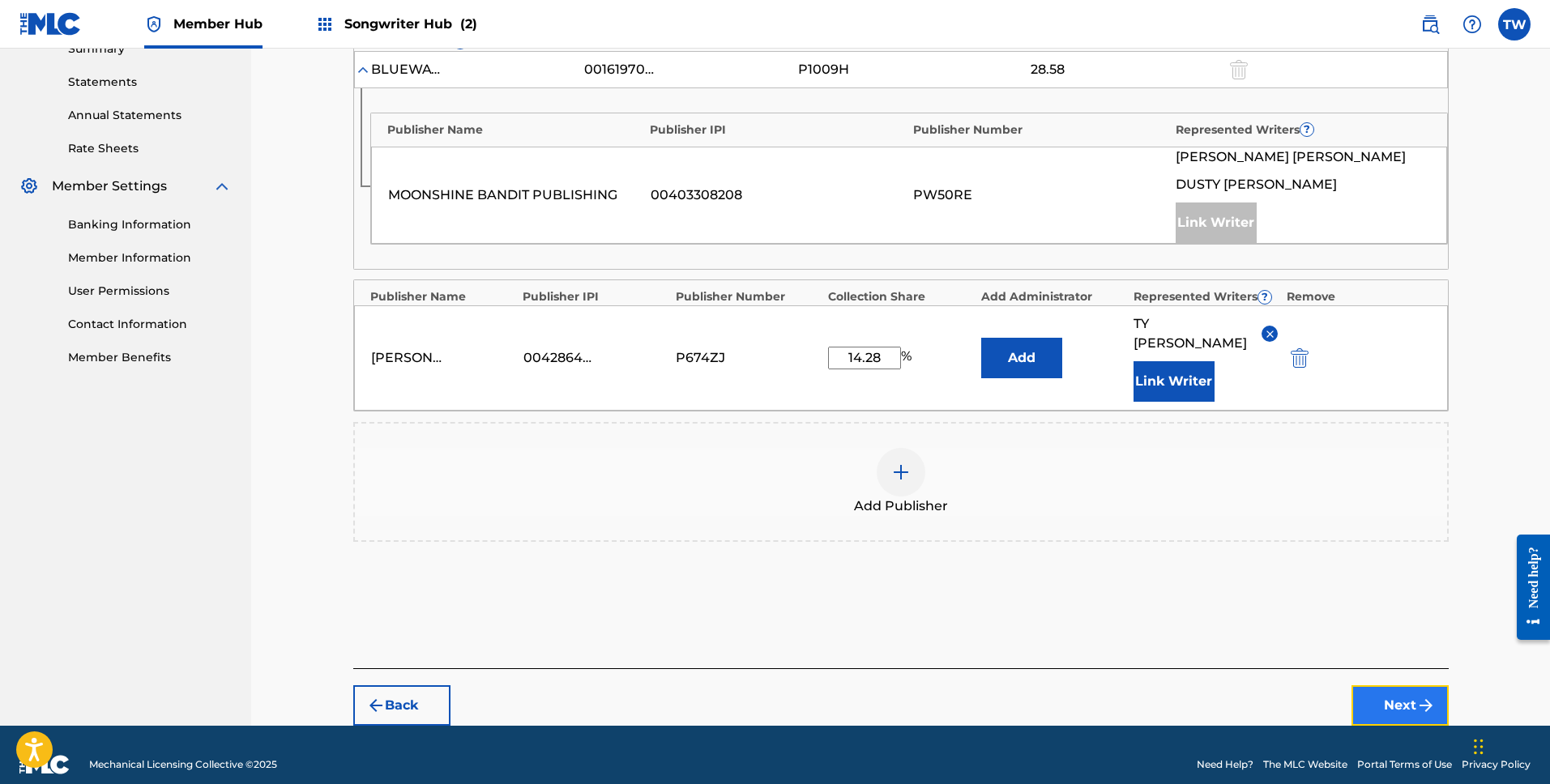
click at [1408, 687] on button "Next" at bounding box center [1399, 705] width 97 height 41
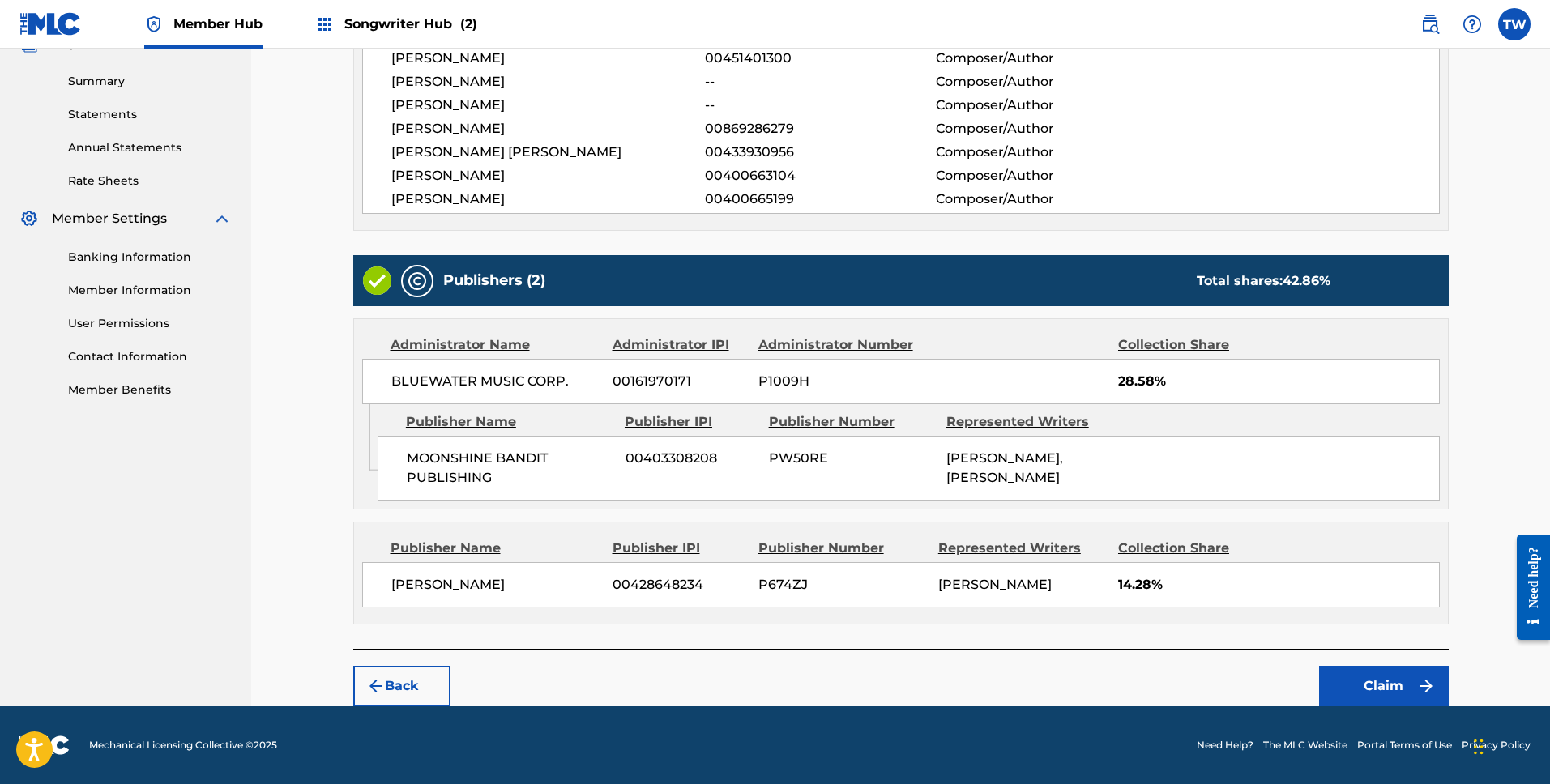
scroll to position [508, 0]
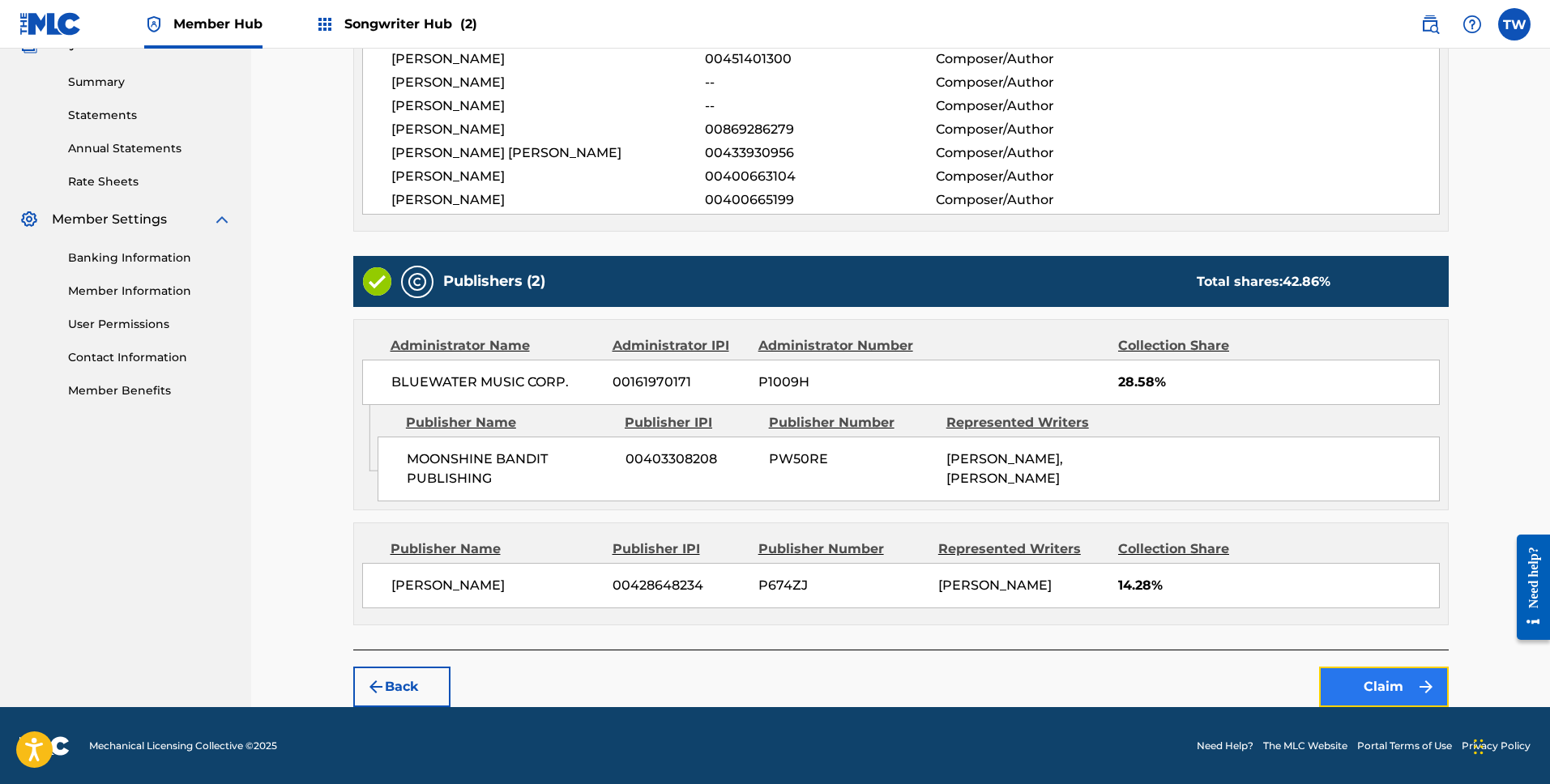
click at [1393, 689] on button "Claim" at bounding box center [1384, 686] width 130 height 41
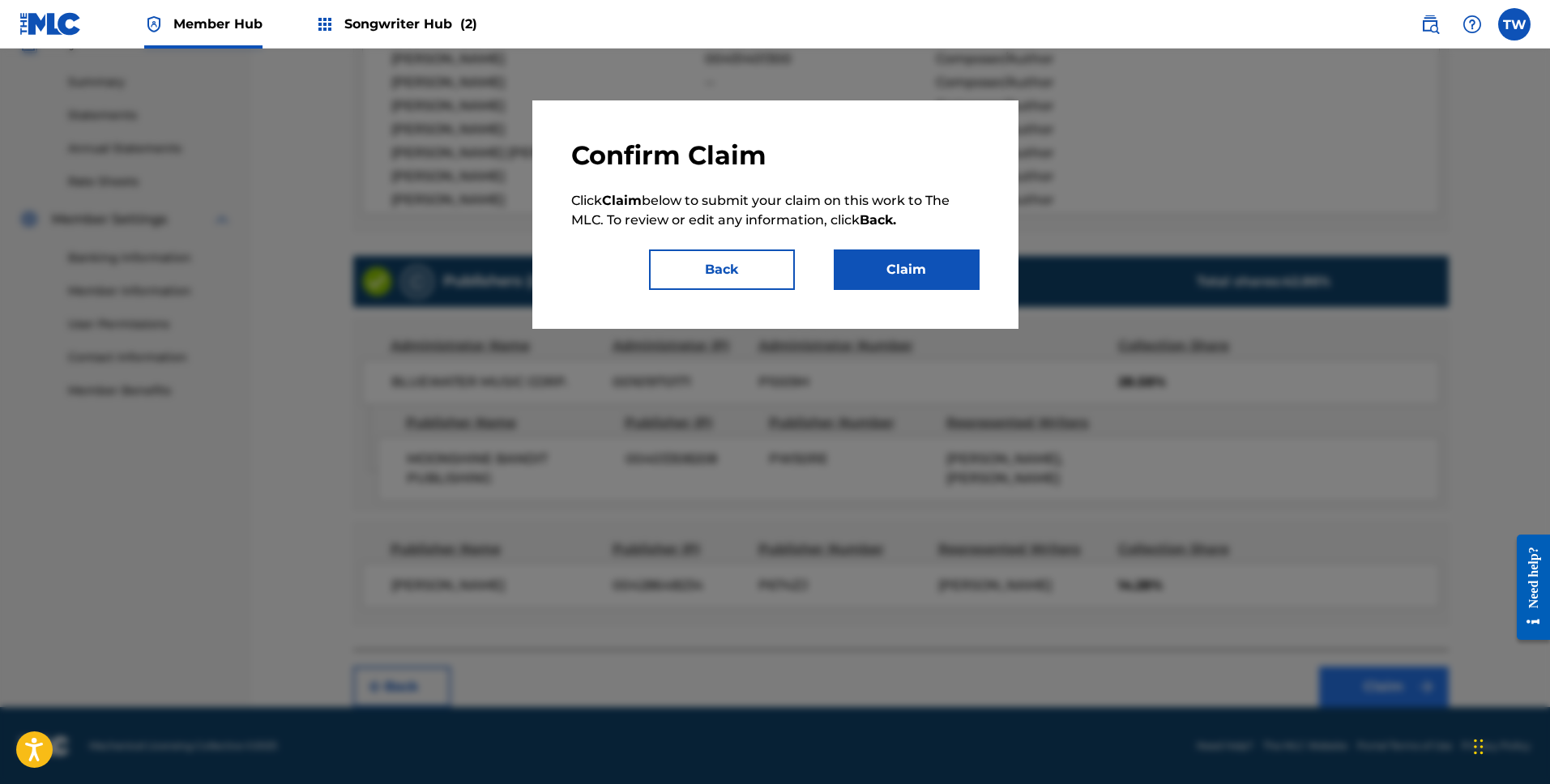
click at [1393, 689] on div at bounding box center [775, 440] width 1550 height 784
click at [907, 272] on button "Claim" at bounding box center [907, 269] width 146 height 41
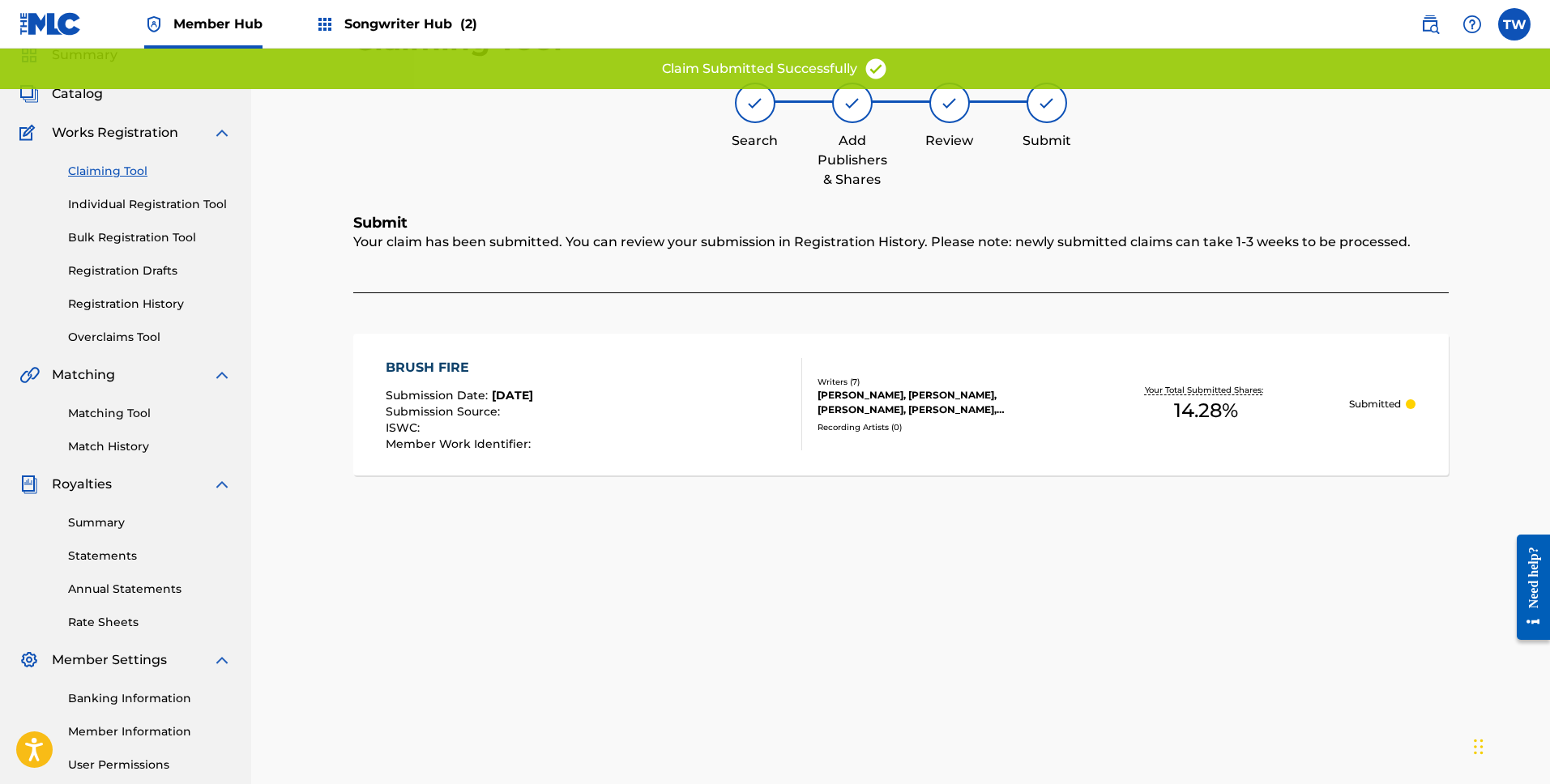
scroll to position [0, 0]
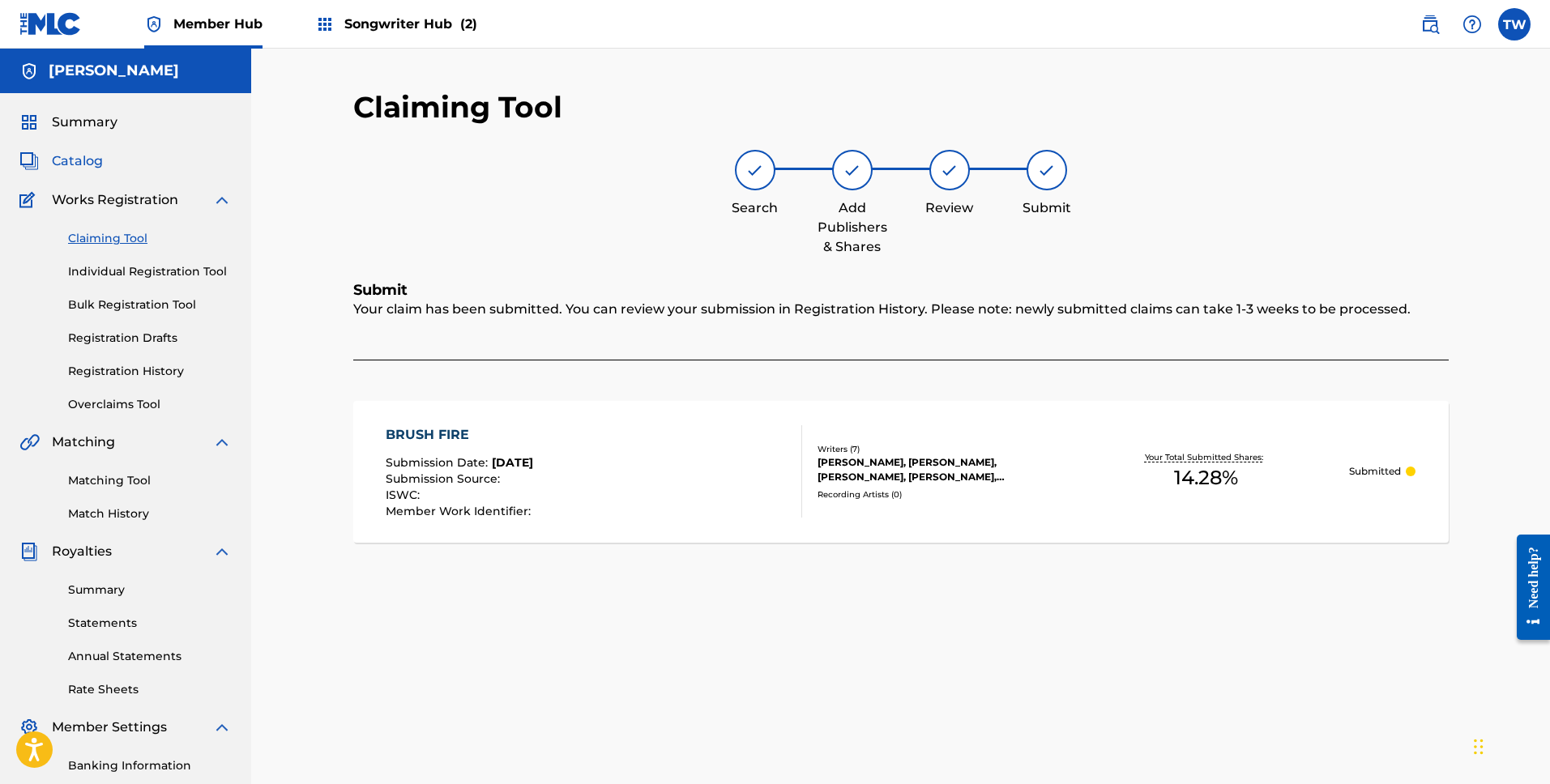
click at [73, 156] on span "Catalog" at bounding box center [78, 161] width 51 height 19
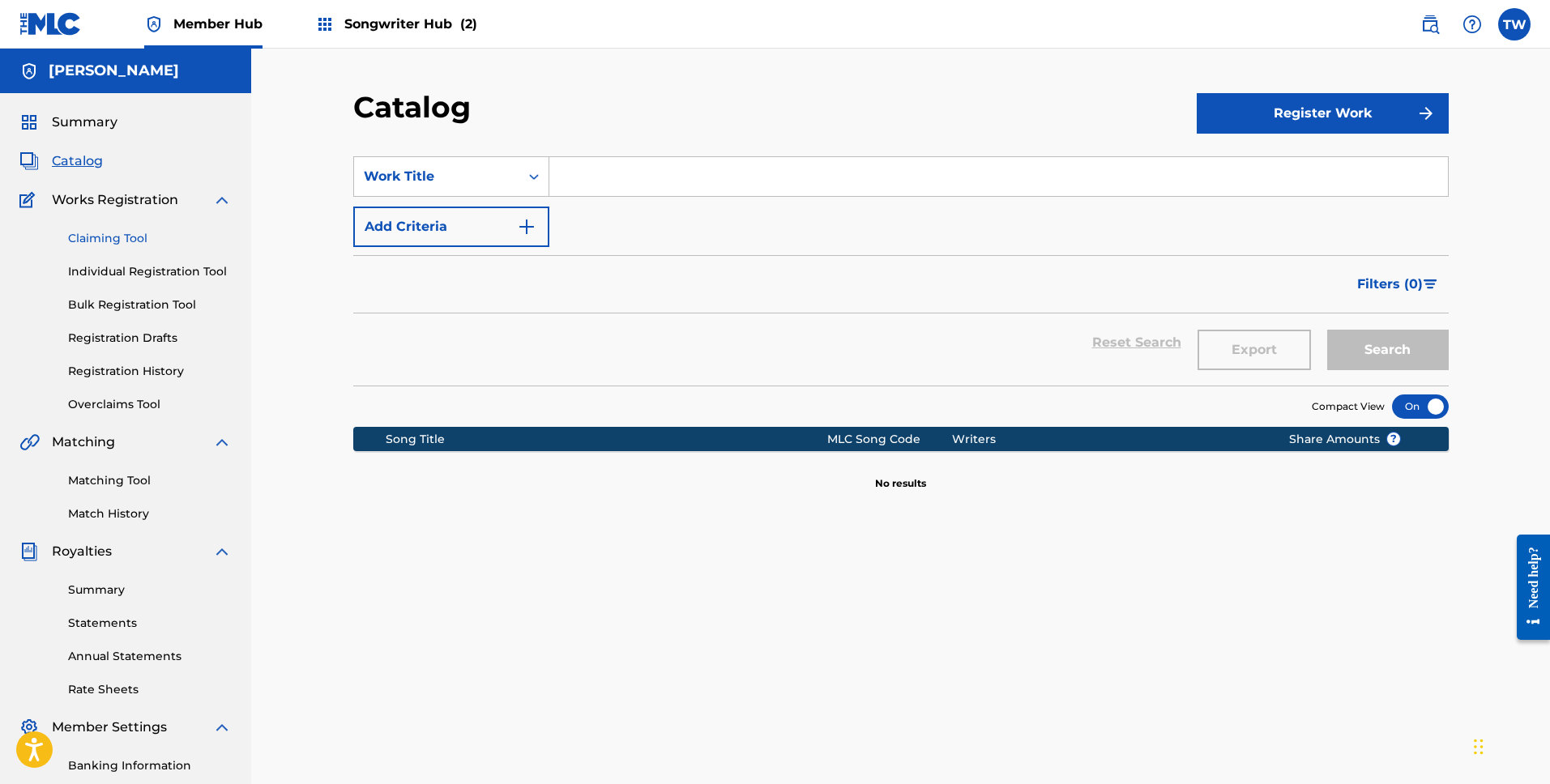
click at [108, 238] on link "Claiming Tool" at bounding box center [150, 238] width 164 height 17
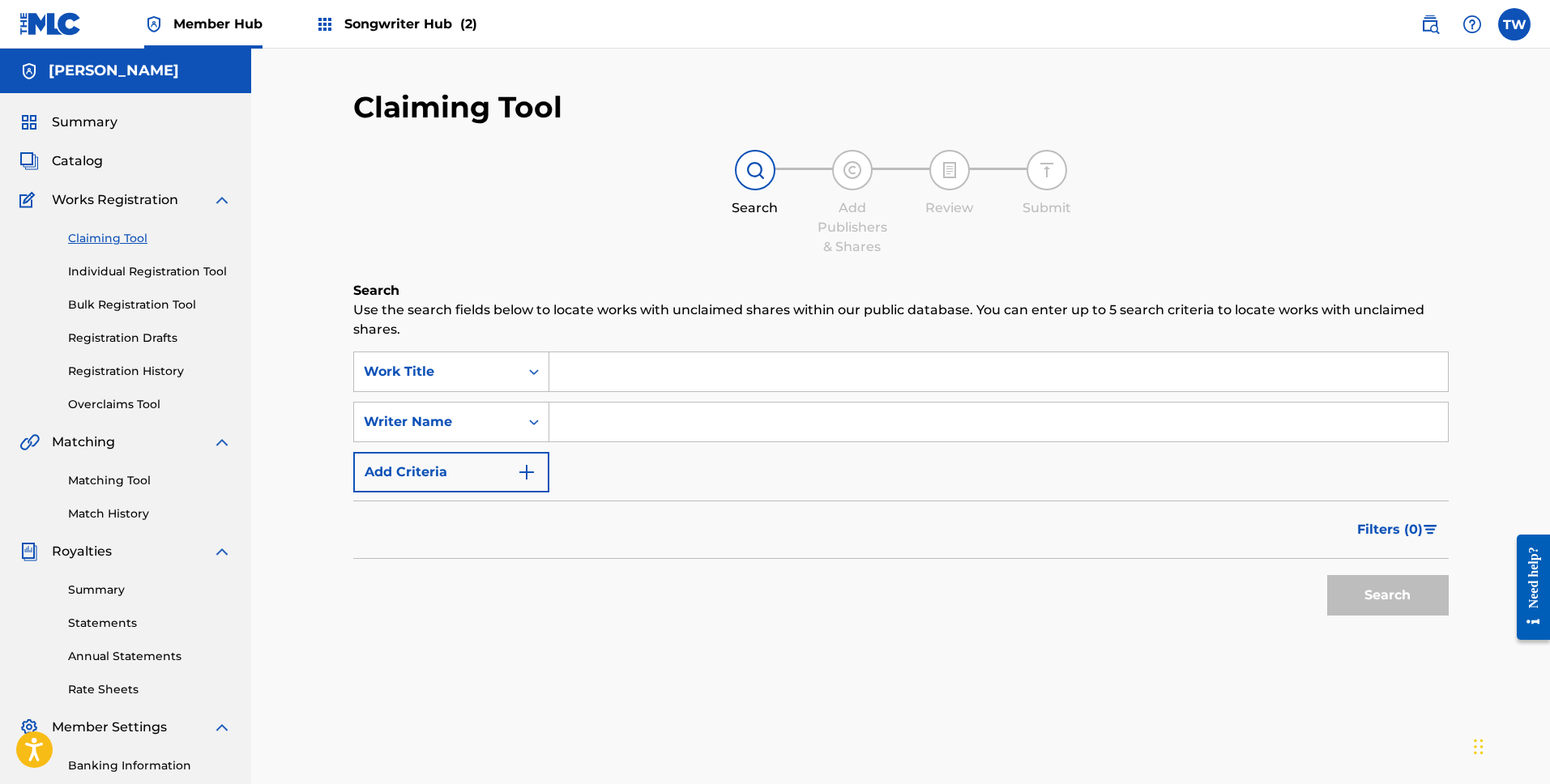
click at [613, 447] on div "SearchWithCriteriaa3d0a0fb-ba56-4489-8604-0928eef192a5 Work Title SearchWithCri…" at bounding box center [901, 422] width 1095 height 141
click at [619, 436] on input "Search Form" at bounding box center [999, 421] width 898 height 39
type input "[PERSON_NAME]"
click at [1405, 610] on button "Search" at bounding box center [1388, 595] width 122 height 41
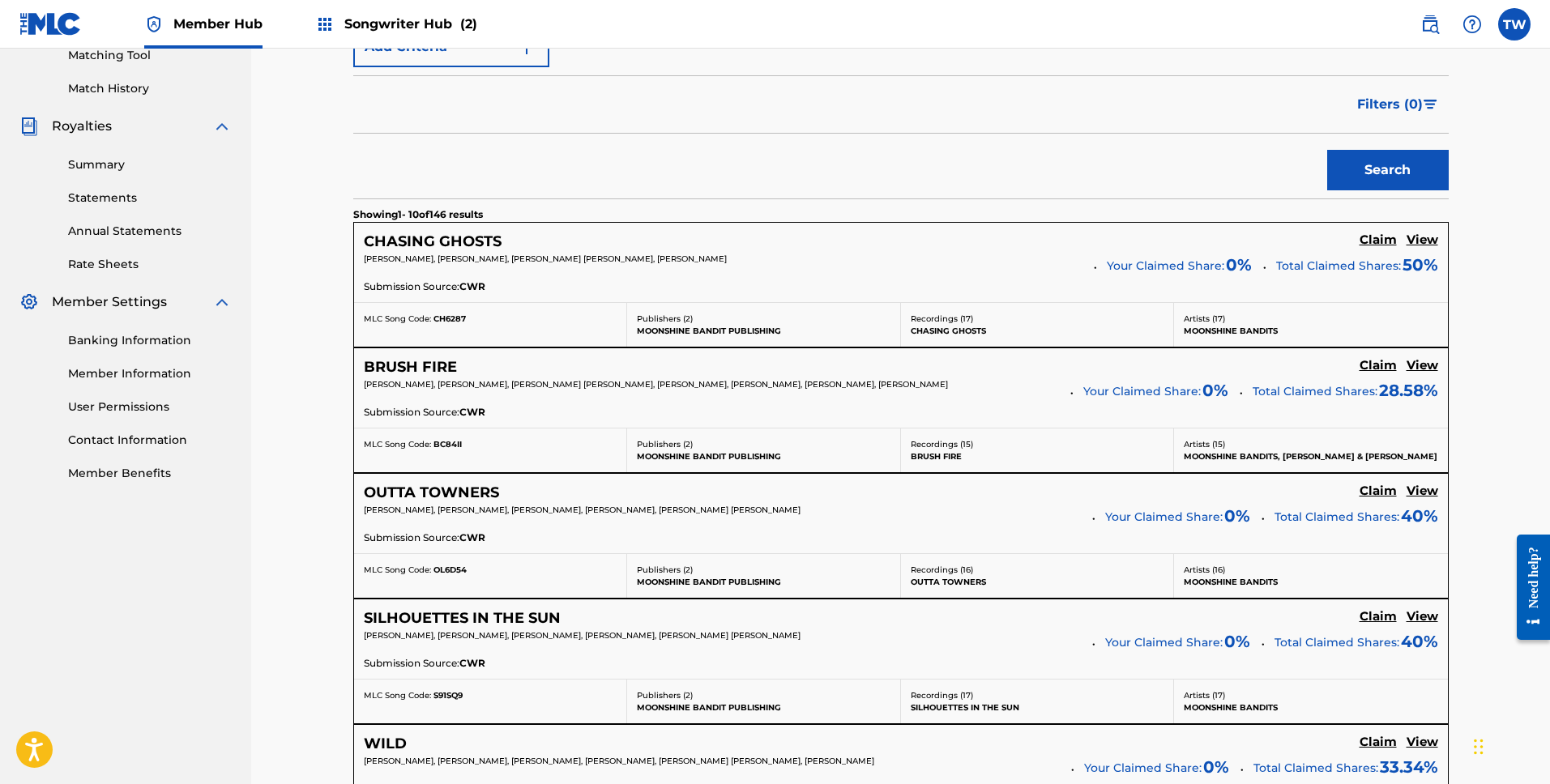
scroll to position [436, 0]
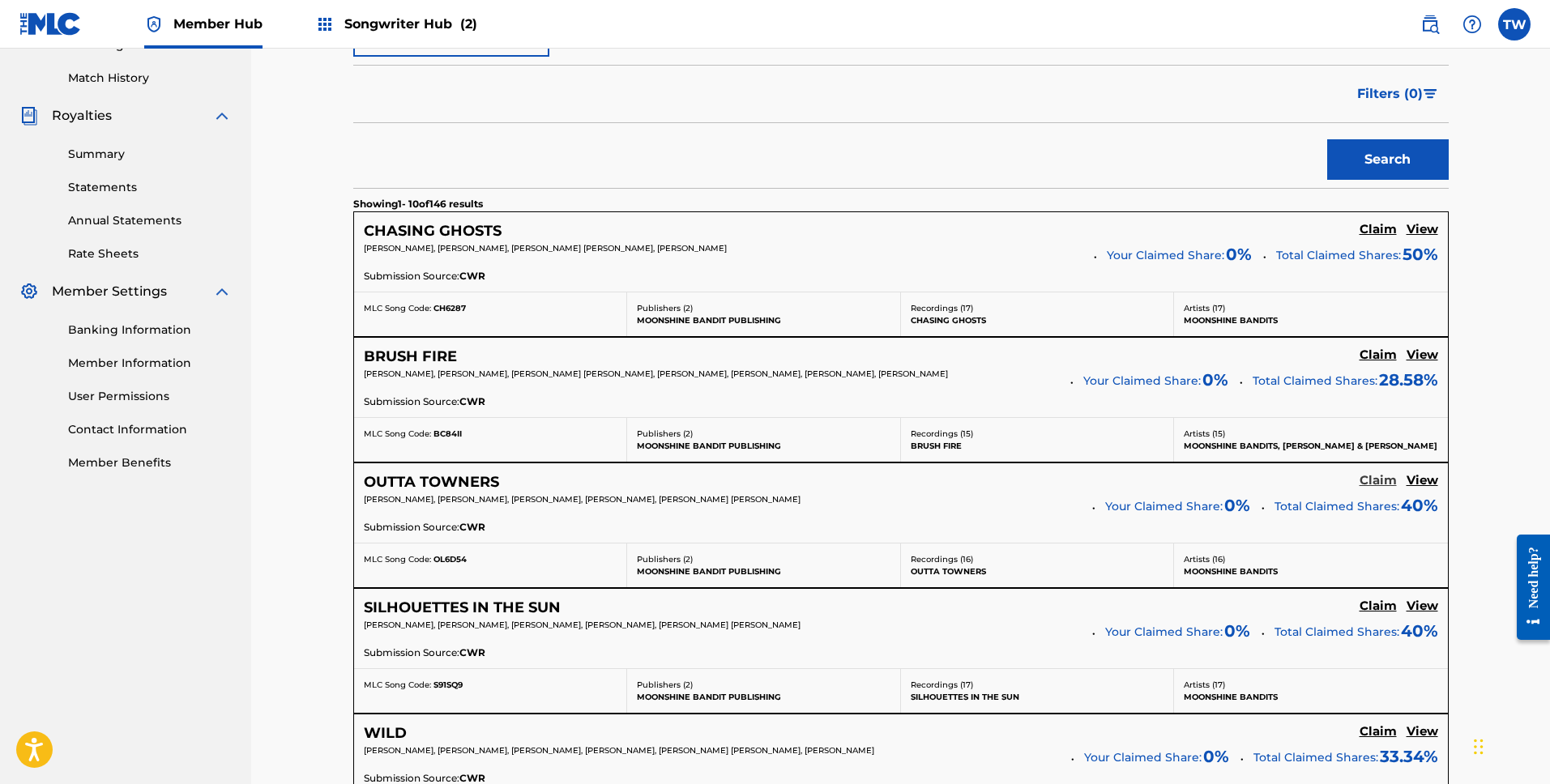
click at [1374, 476] on h5 "Claim" at bounding box center [1378, 481] width 37 height 16
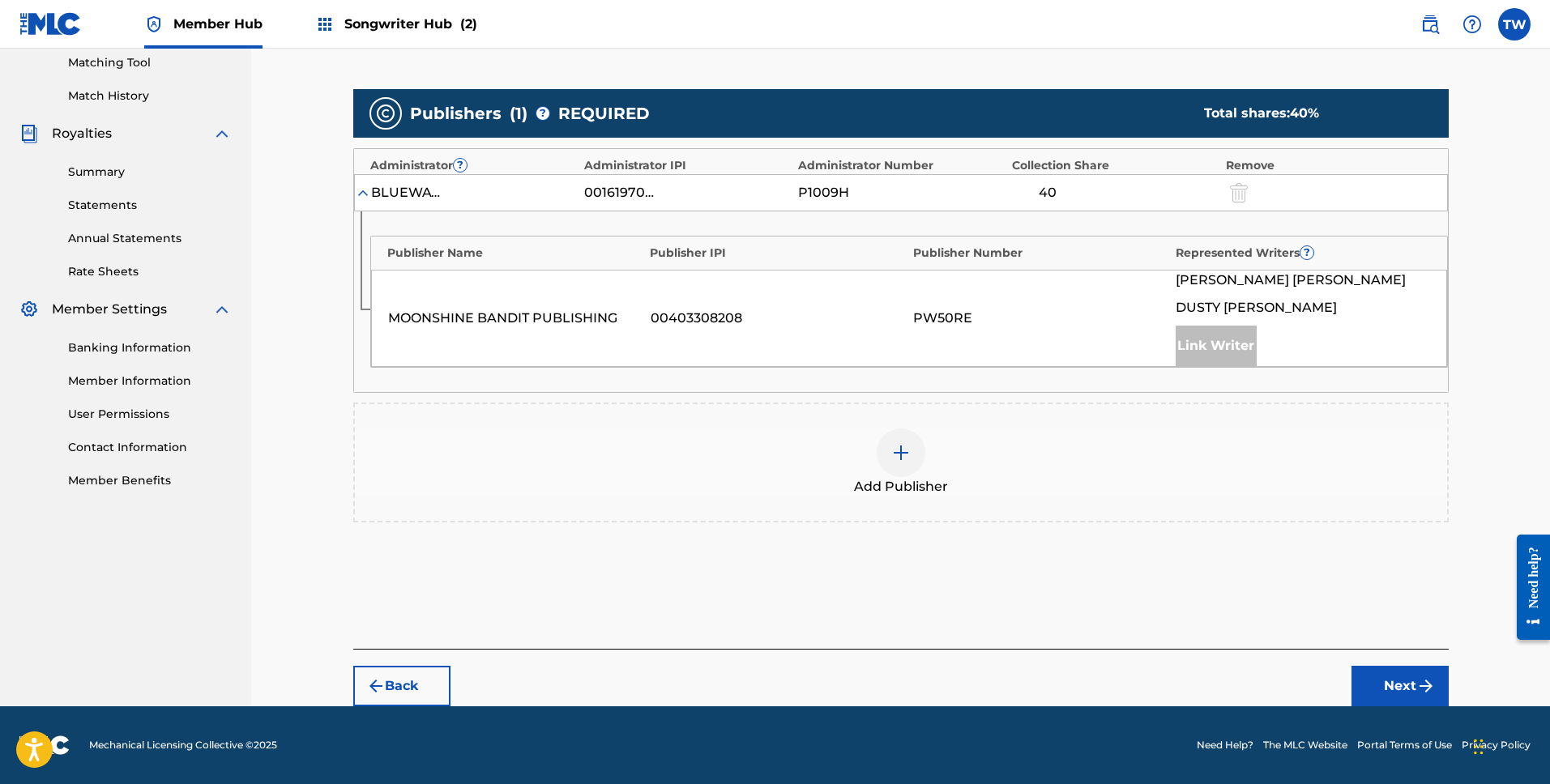
scroll to position [418, 0]
click at [903, 455] on img at bounding box center [901, 452] width 19 height 19
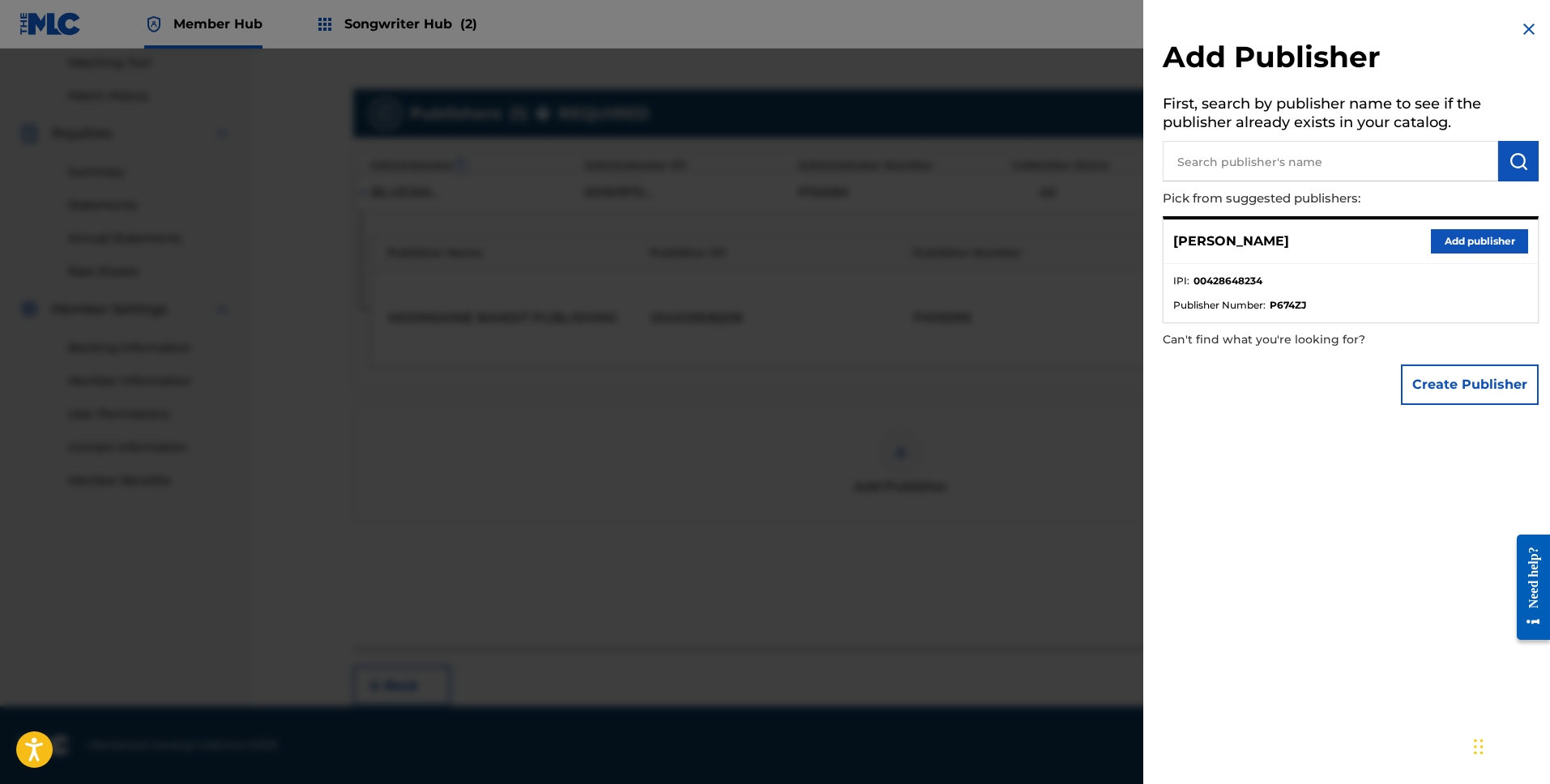
click at [1385, 266] on ul "IPI : 00428648234 Publisher Number : P674ZJ" at bounding box center [1350, 293] width 374 height 58
click at [1475, 239] on button "Add publisher" at bounding box center [1479, 241] width 97 height 24
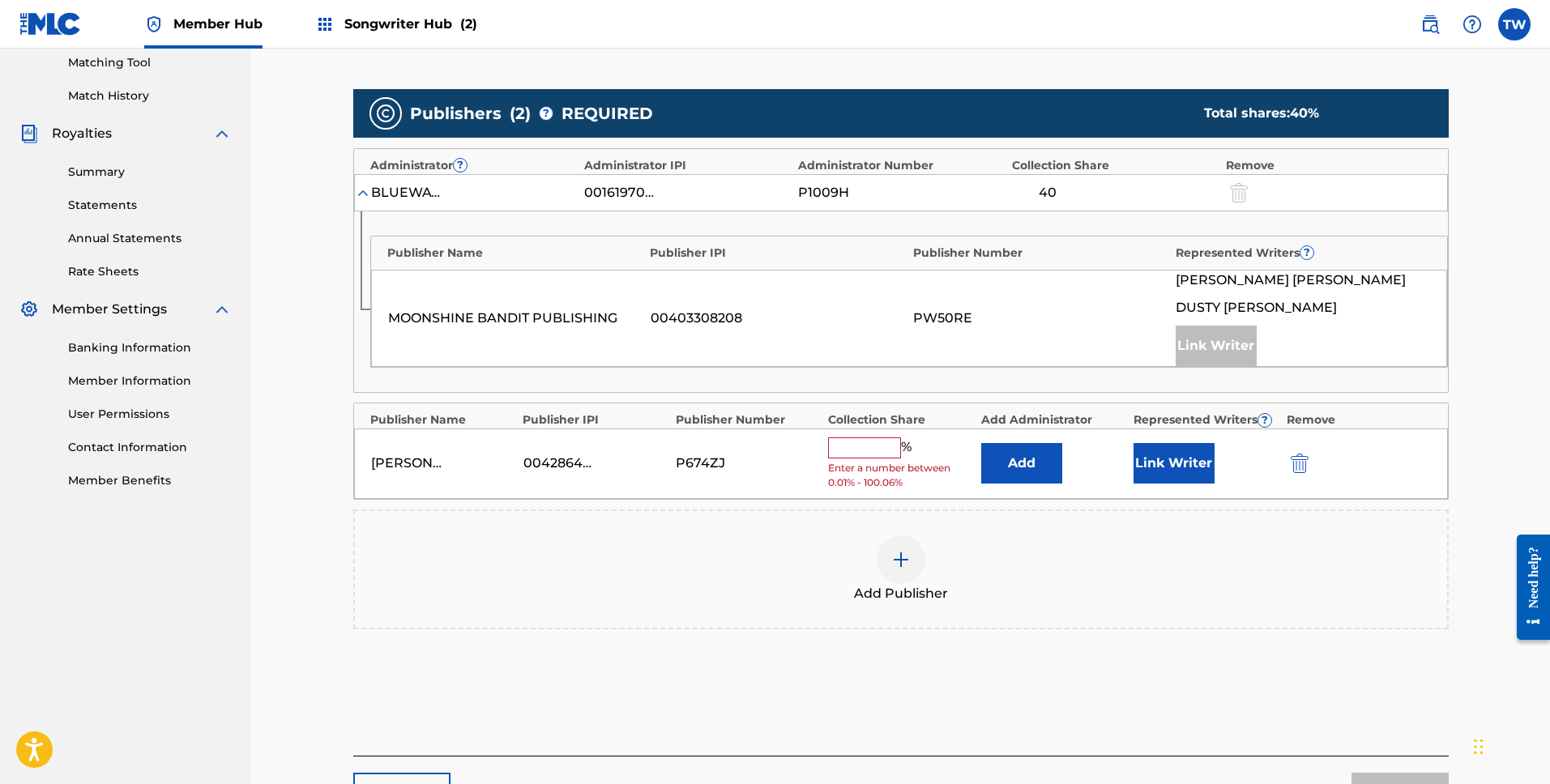
click at [870, 462] on span "Enter a number between 0.01% - 100.06%" at bounding box center [900, 475] width 144 height 29
click at [878, 442] on input "text" at bounding box center [864, 447] width 73 height 21
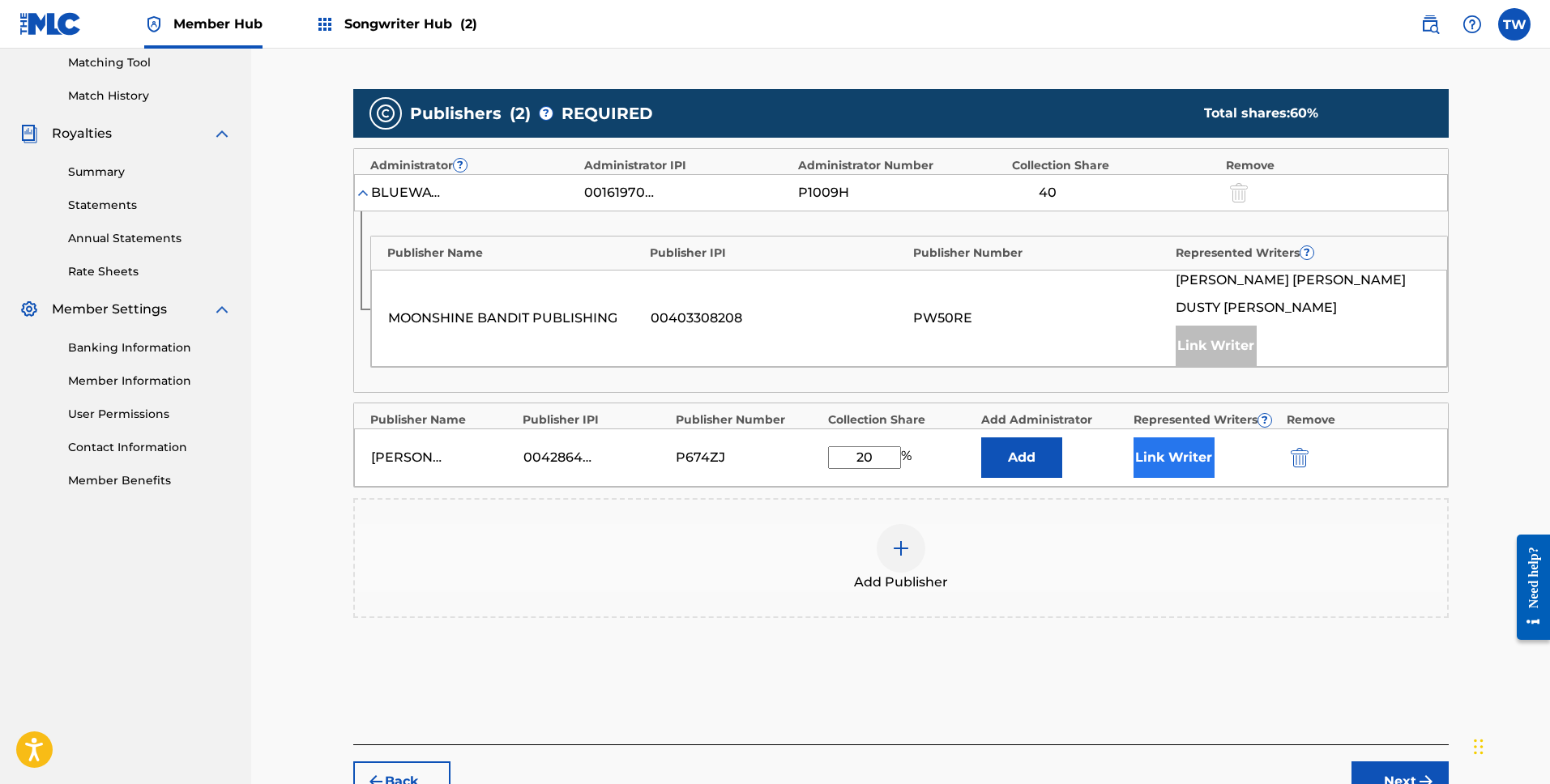
type input "20"
click at [1200, 465] on button "Link Writer" at bounding box center [1174, 457] width 81 height 41
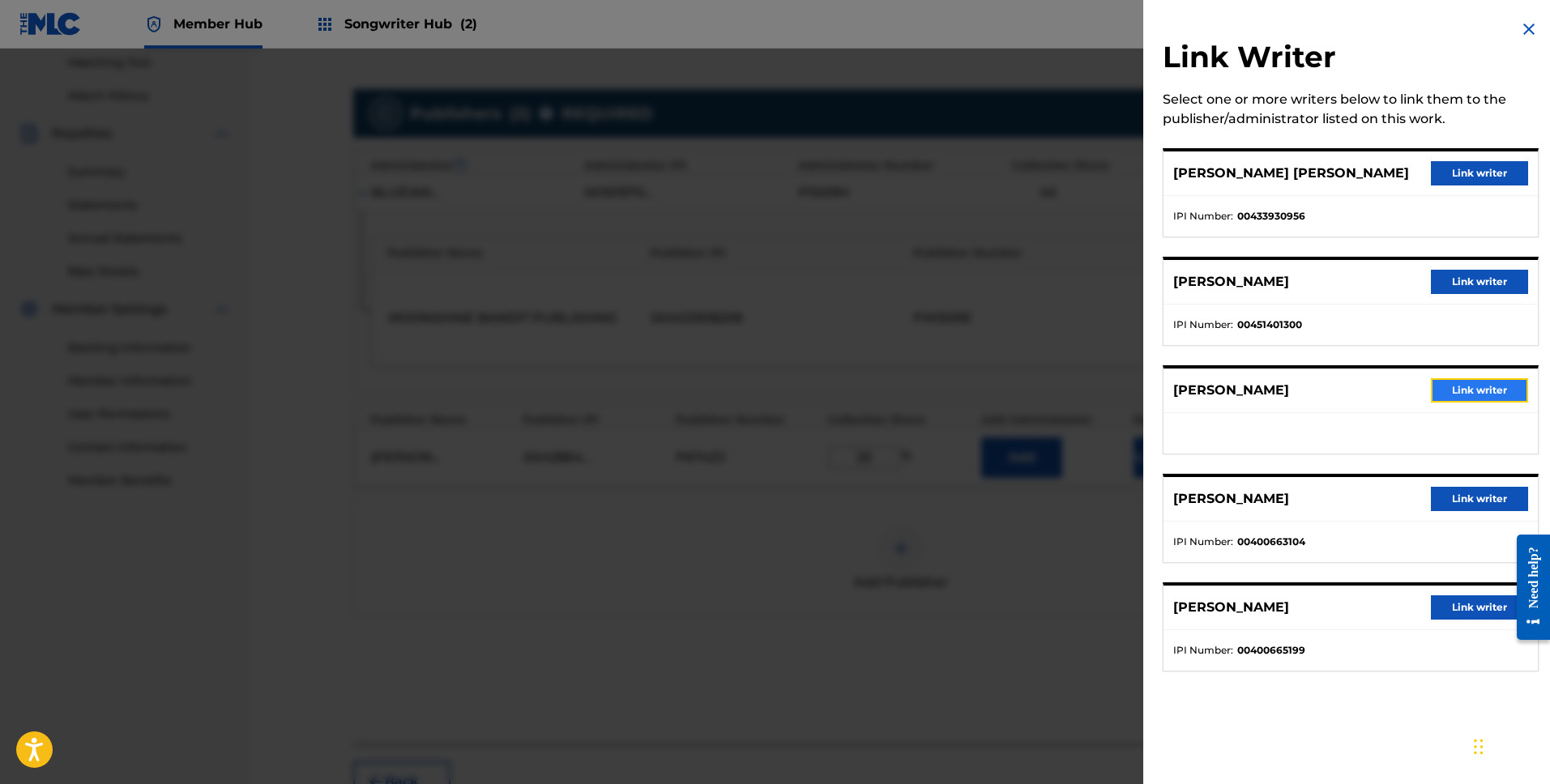
click at [1467, 390] on button "Link writer" at bounding box center [1479, 390] width 97 height 24
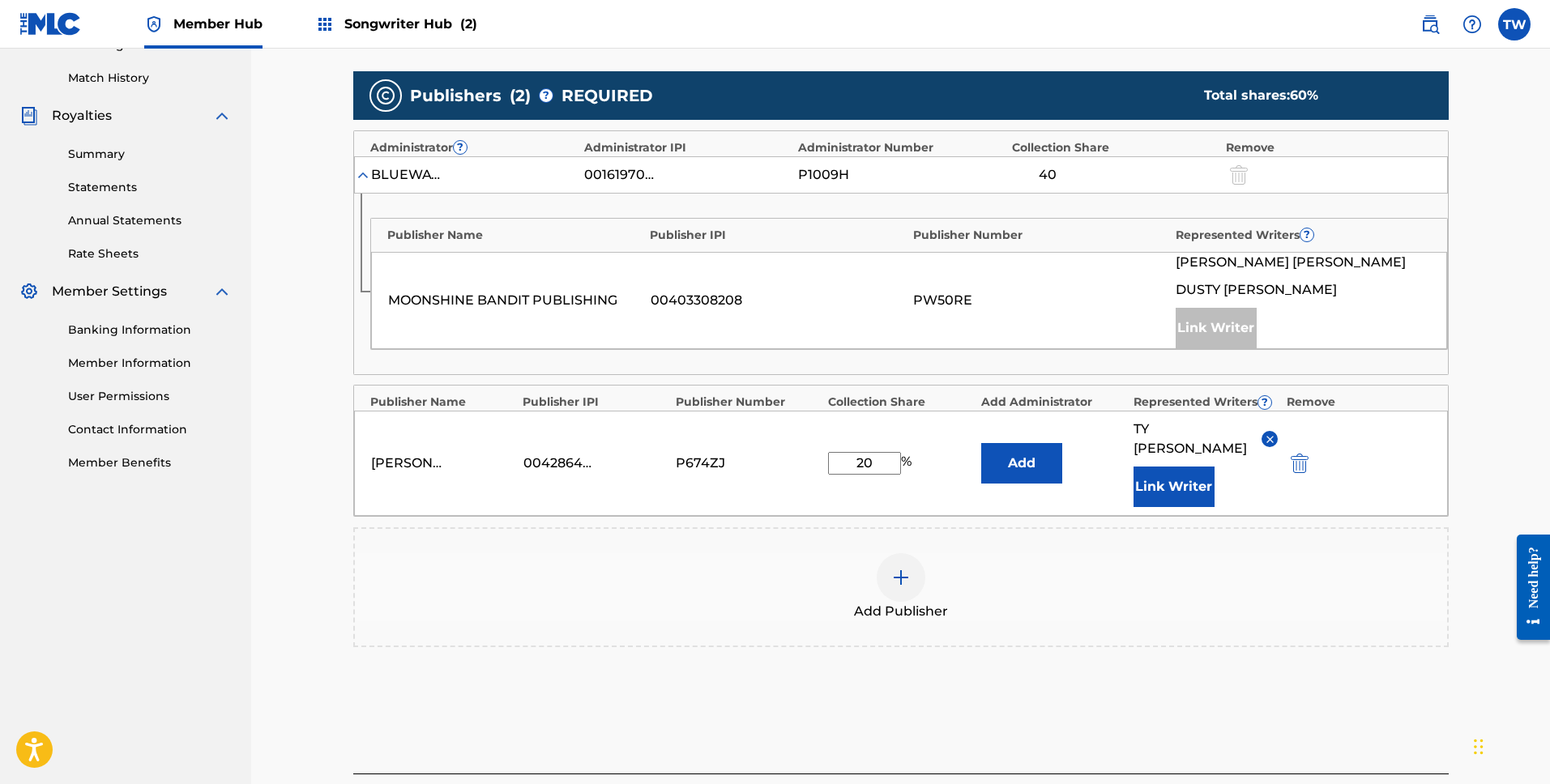
click at [1374, 674] on div "Publishers ( 2 ) ? REQUIRED Total shares: 60 % Administrator ? Administrator IP…" at bounding box center [901, 382] width 1095 height 639
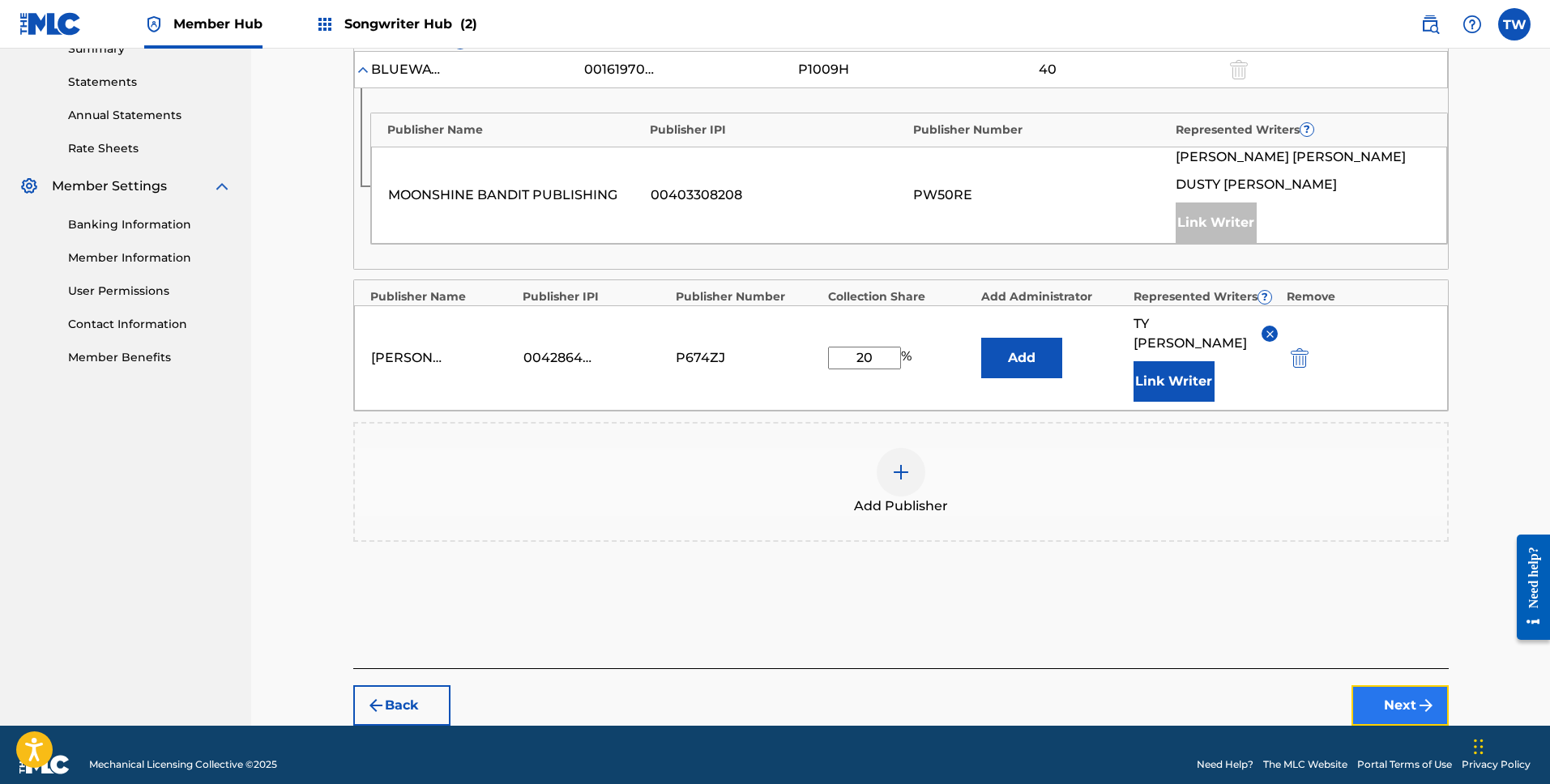
click at [1406, 696] on button "Next" at bounding box center [1399, 705] width 97 height 41
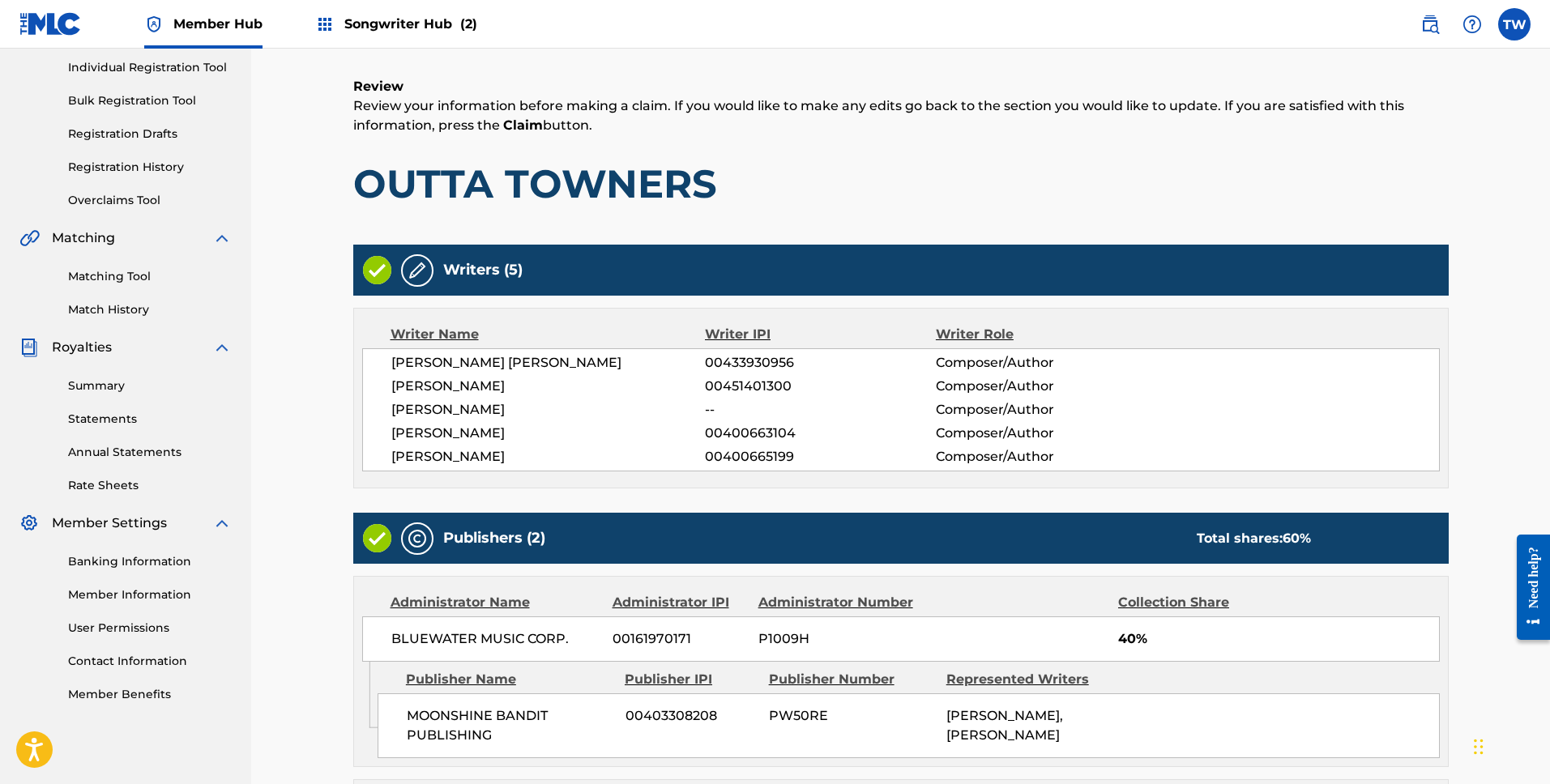
scroll to position [462, 0]
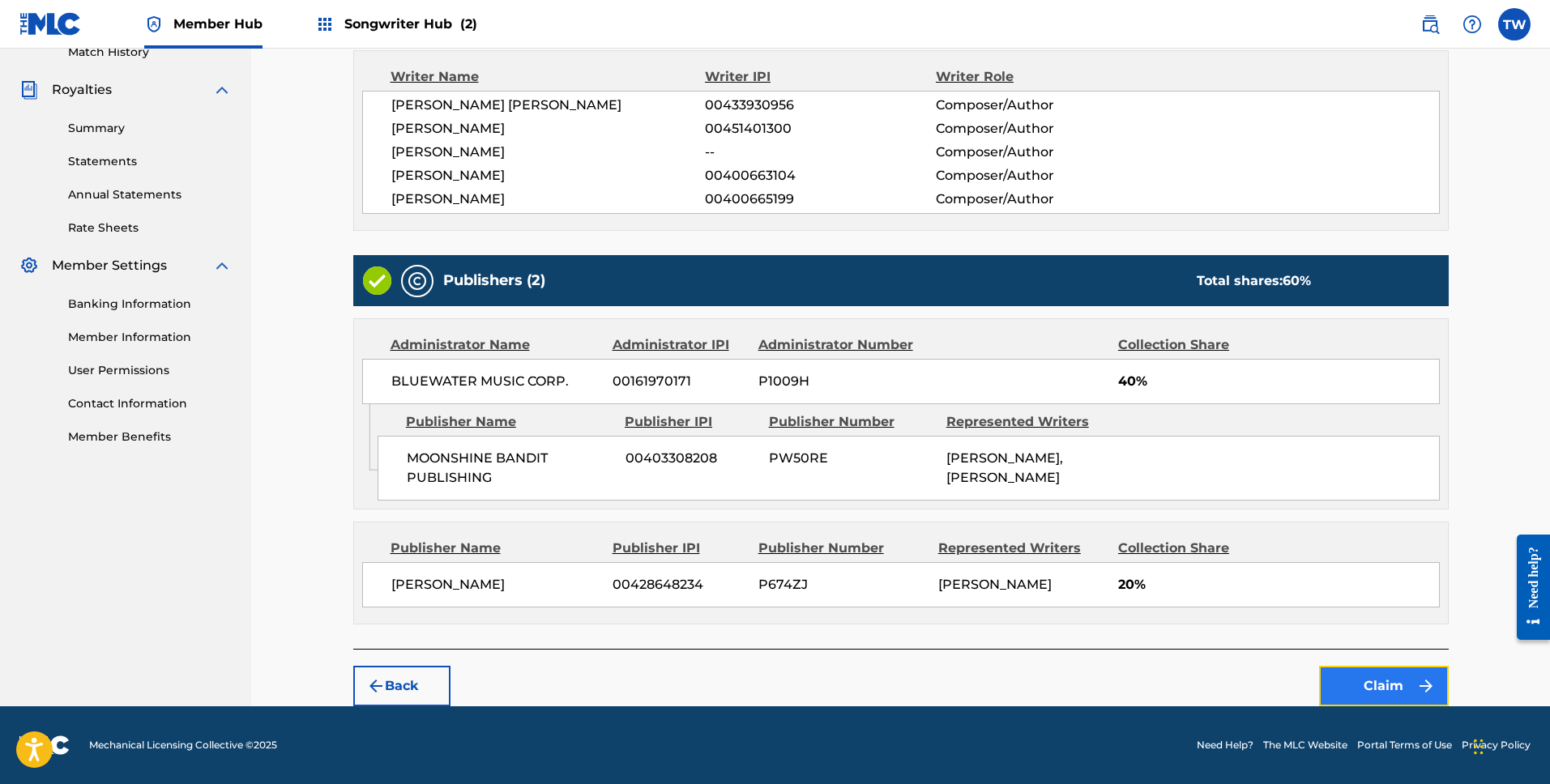
click at [1385, 686] on button "Claim" at bounding box center [1384, 685] width 130 height 41
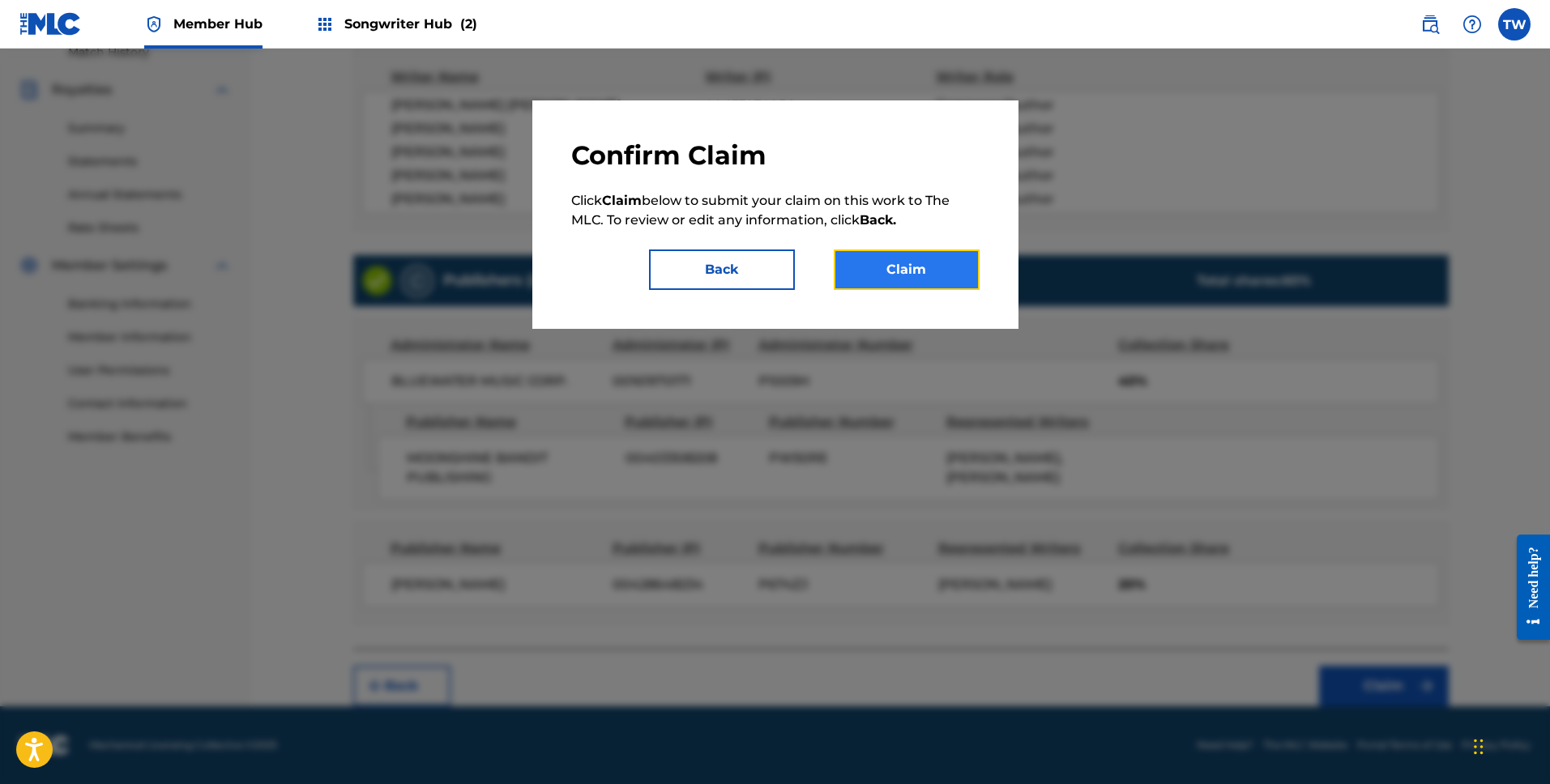
click at [925, 271] on button "Claim" at bounding box center [907, 269] width 146 height 41
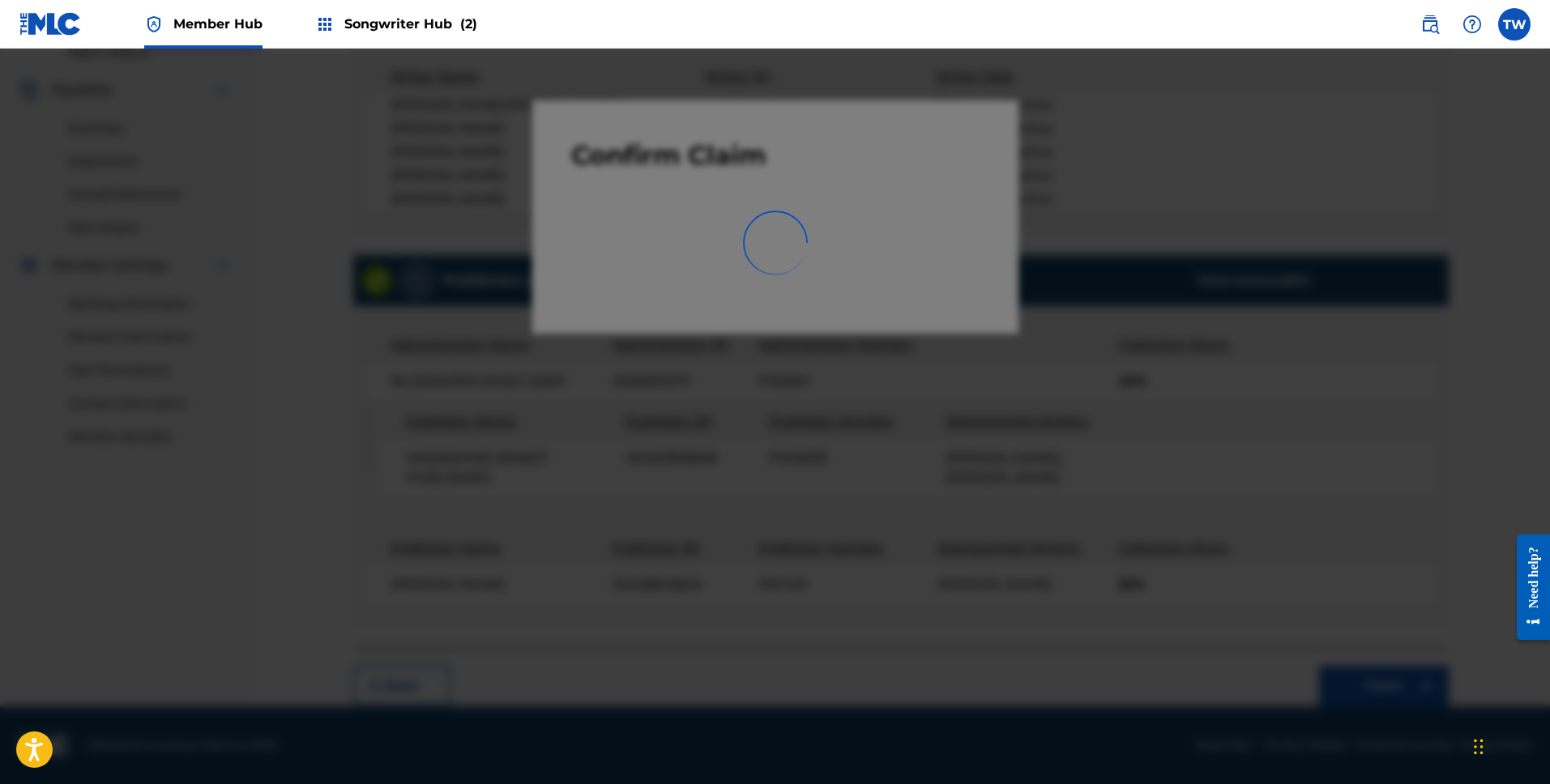
scroll to position [220, 0]
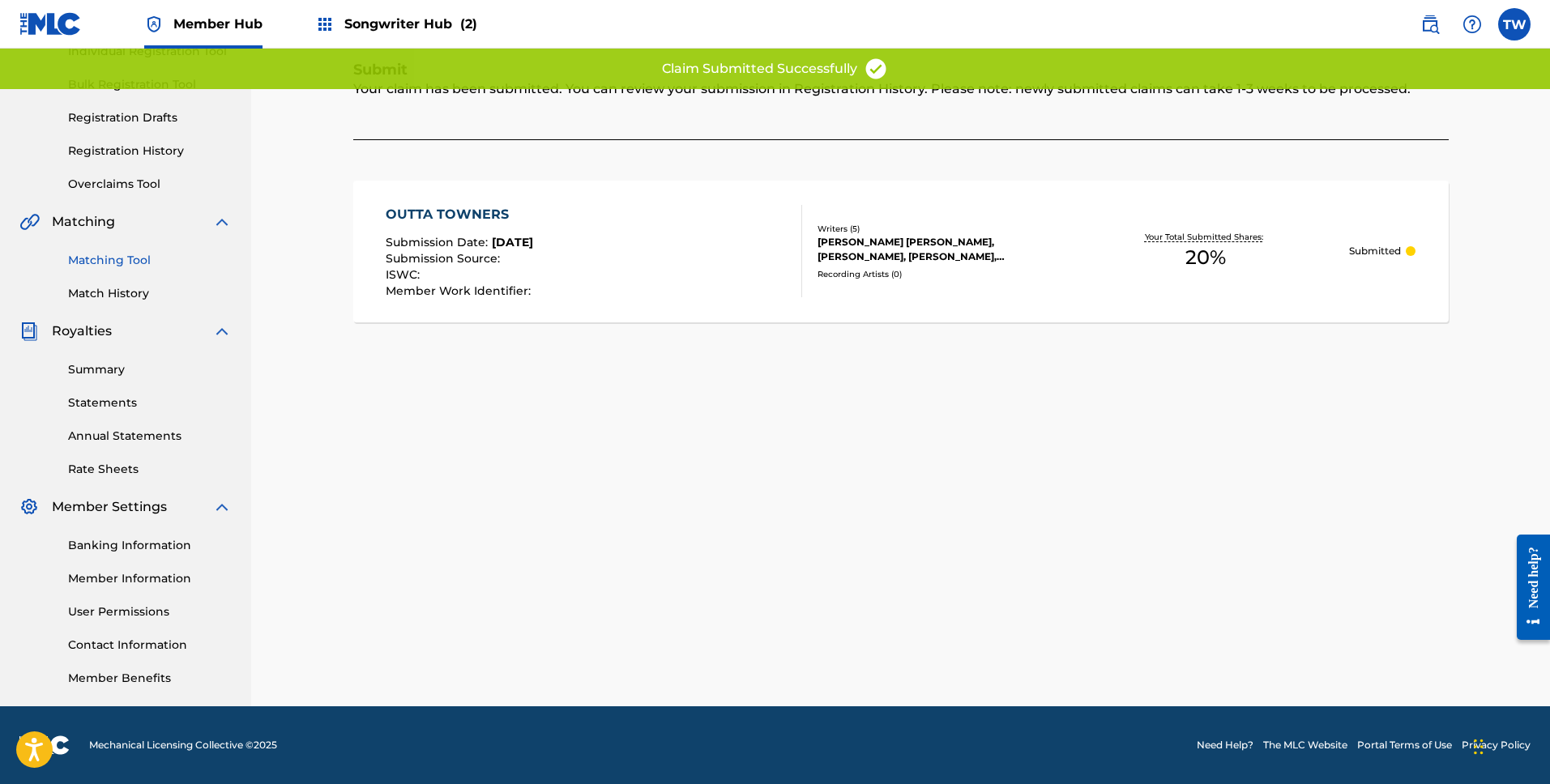
click at [113, 267] on link "Matching Tool" at bounding box center [150, 260] width 164 height 17
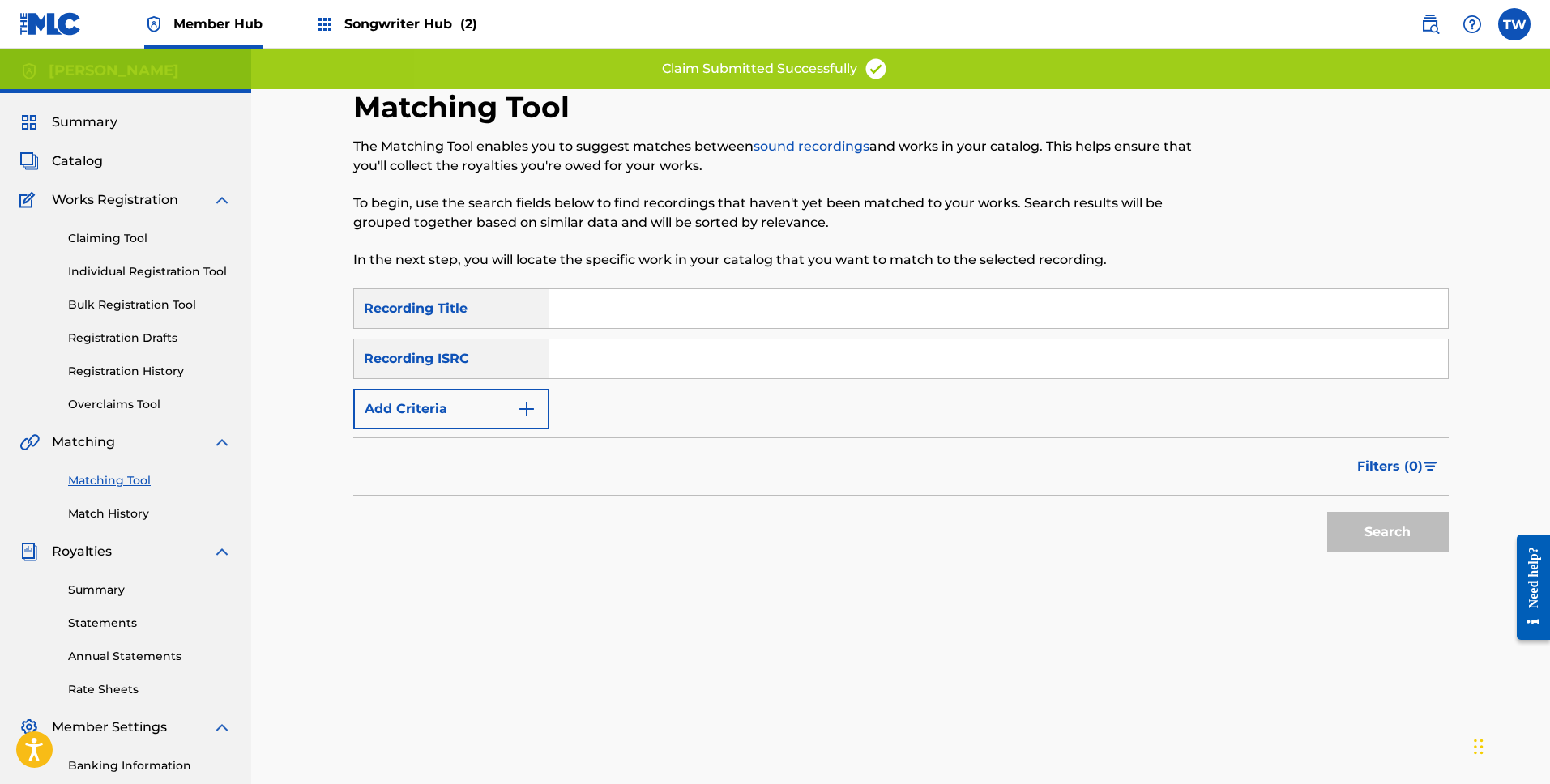
click at [585, 340] on input "Search Form" at bounding box center [999, 358] width 898 height 39
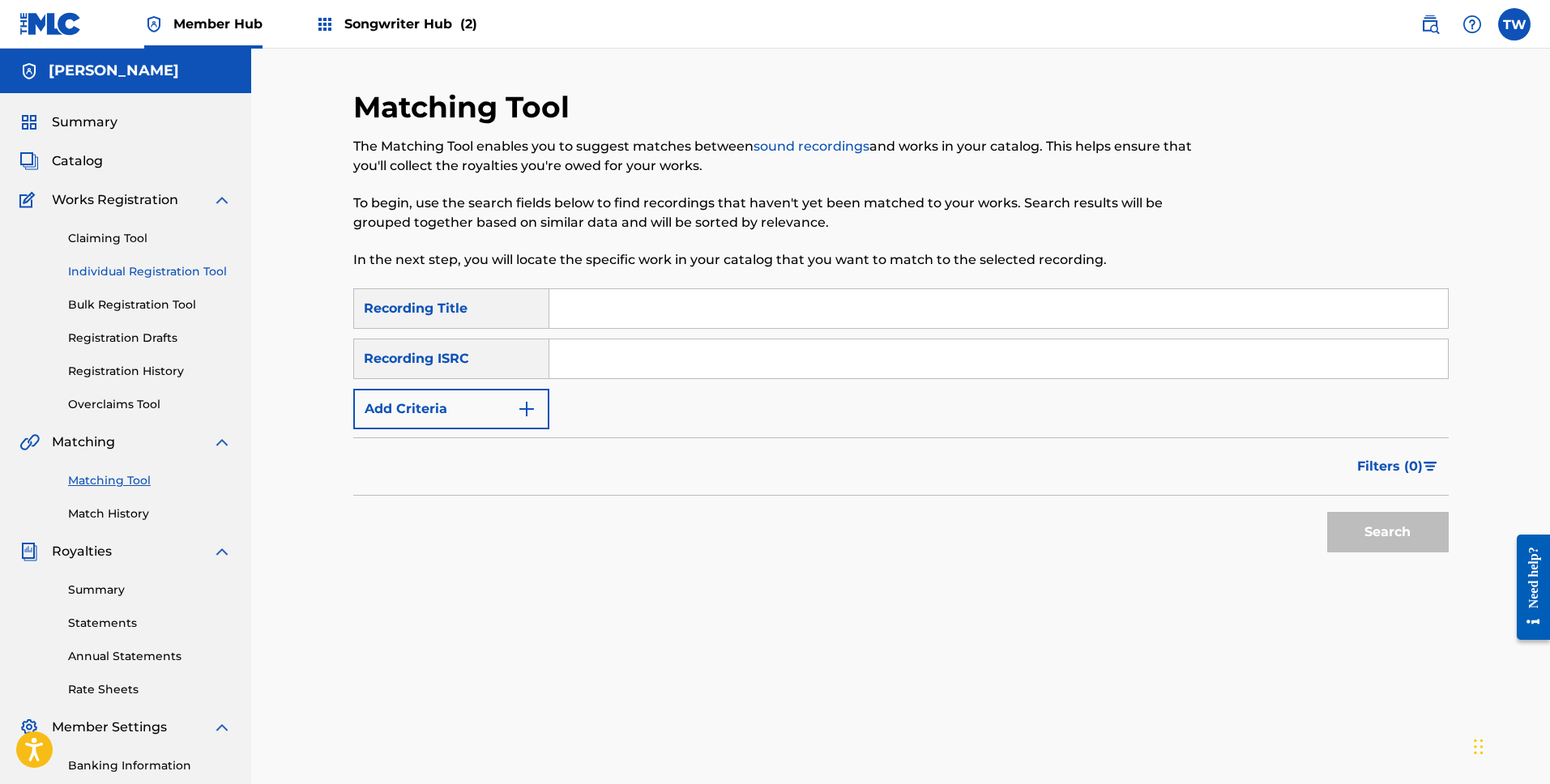
click at [131, 269] on link "Individual Registration Tool" at bounding box center [150, 272] width 164 height 17
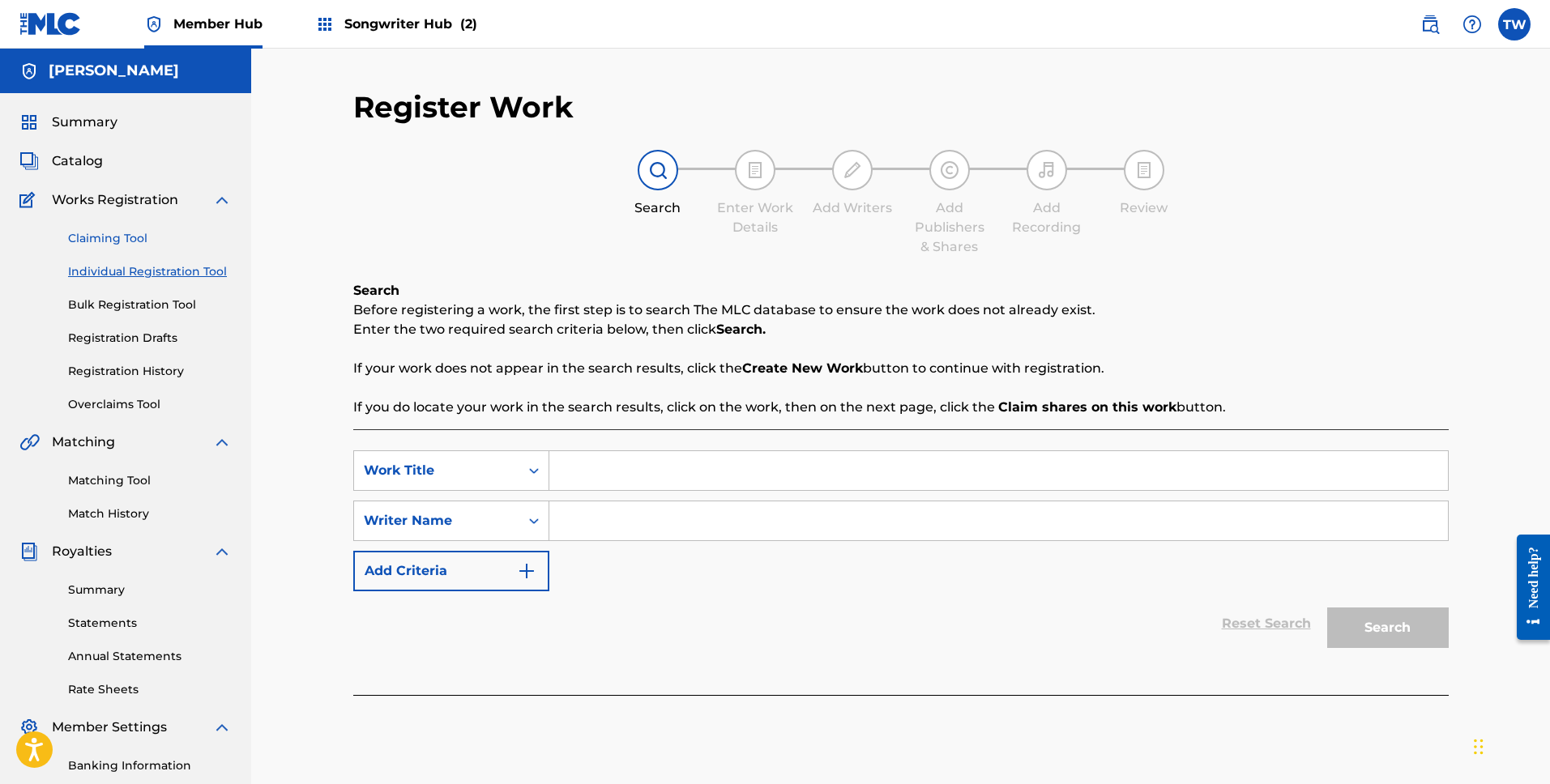
click at [94, 231] on link "Claiming Tool" at bounding box center [150, 238] width 164 height 17
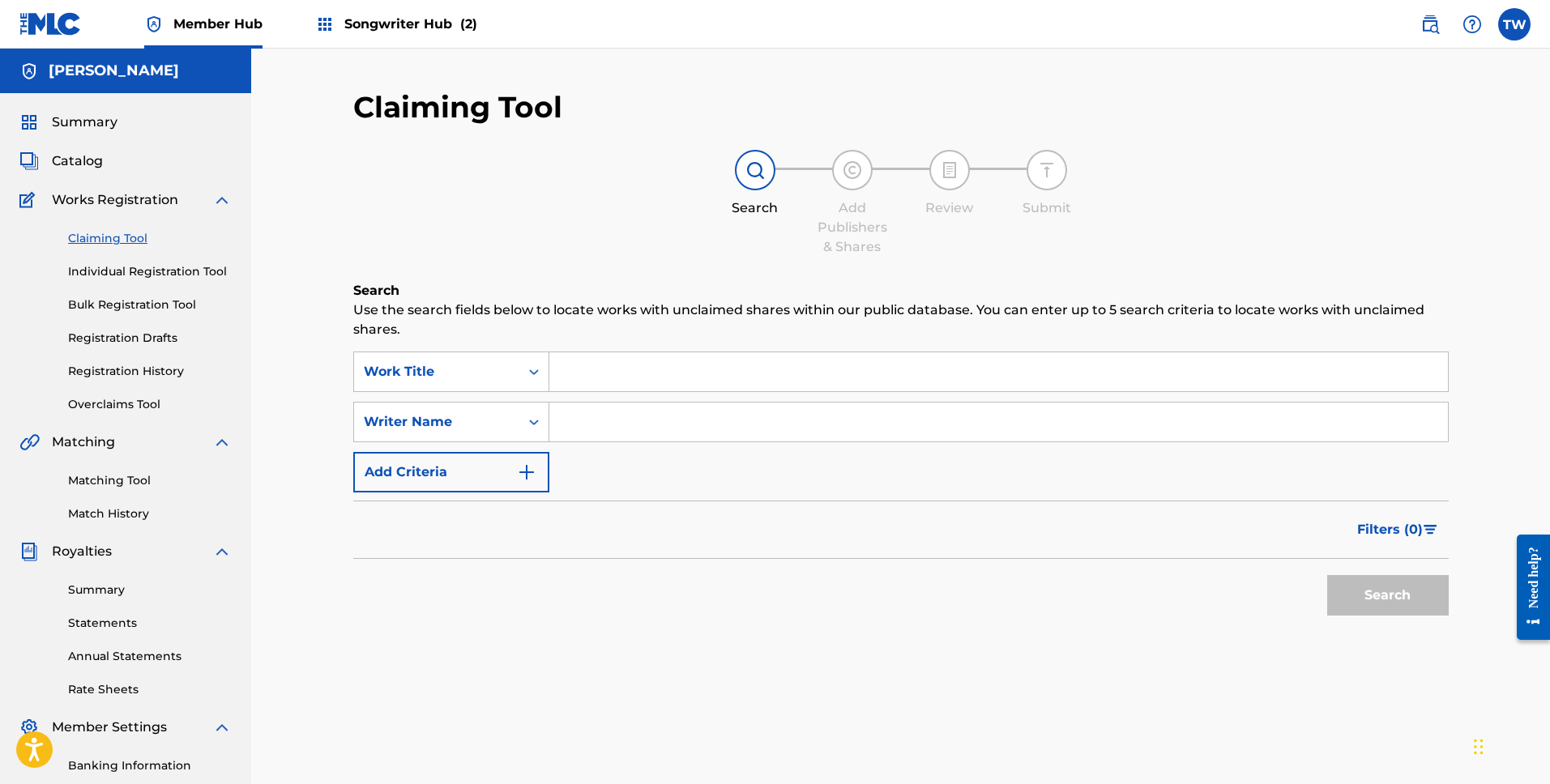
click at [642, 426] on input "Search Form" at bounding box center [999, 421] width 898 height 39
type input "[PERSON_NAME]"
click at [1380, 599] on button "Search" at bounding box center [1388, 595] width 122 height 41
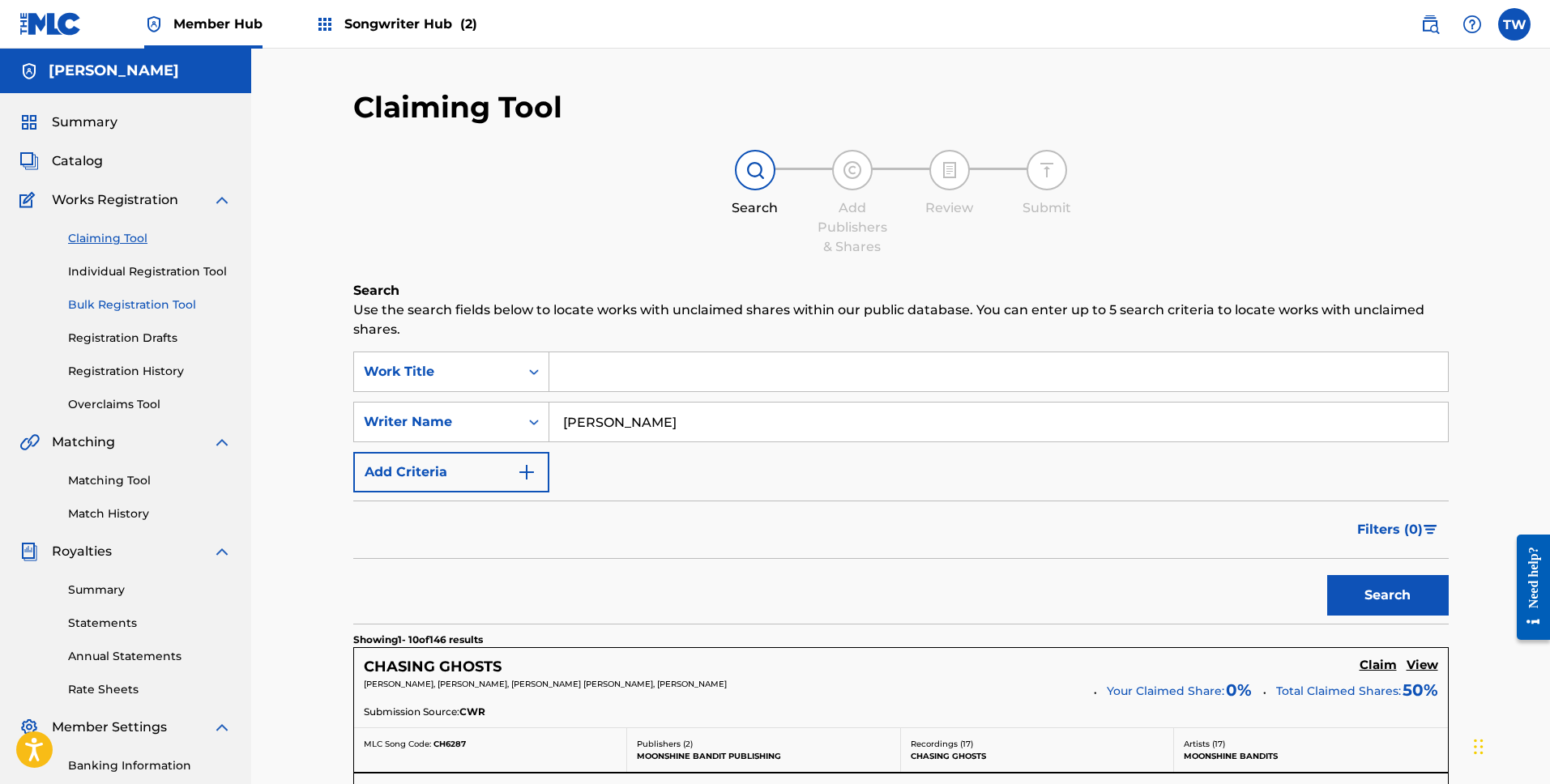
click at [133, 303] on link "Bulk Registration Tool" at bounding box center [150, 305] width 164 height 17
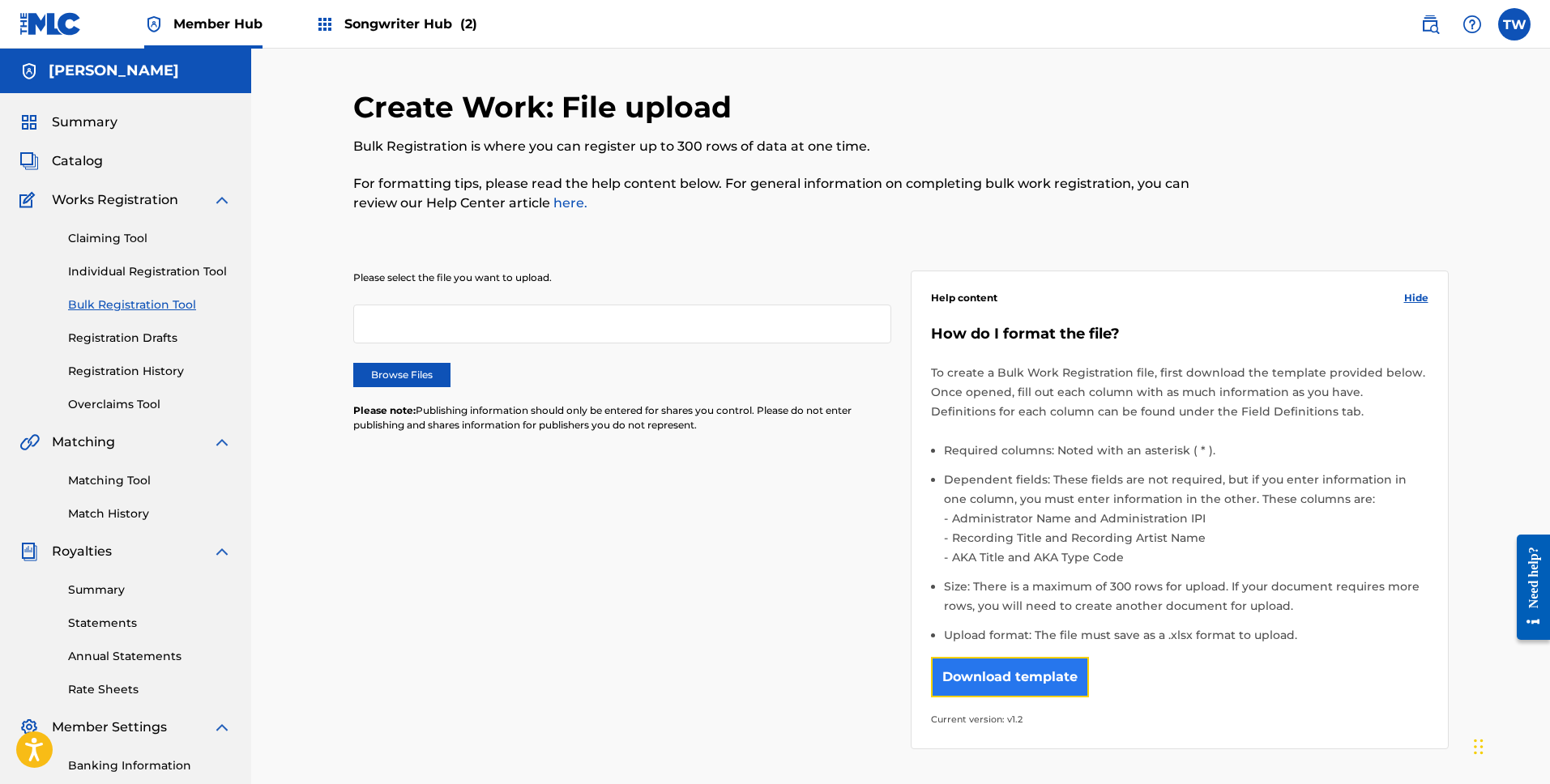
click at [1039, 677] on button "Download template" at bounding box center [1009, 677] width 158 height 41
click at [113, 245] on link "Claiming Tool" at bounding box center [150, 238] width 164 height 17
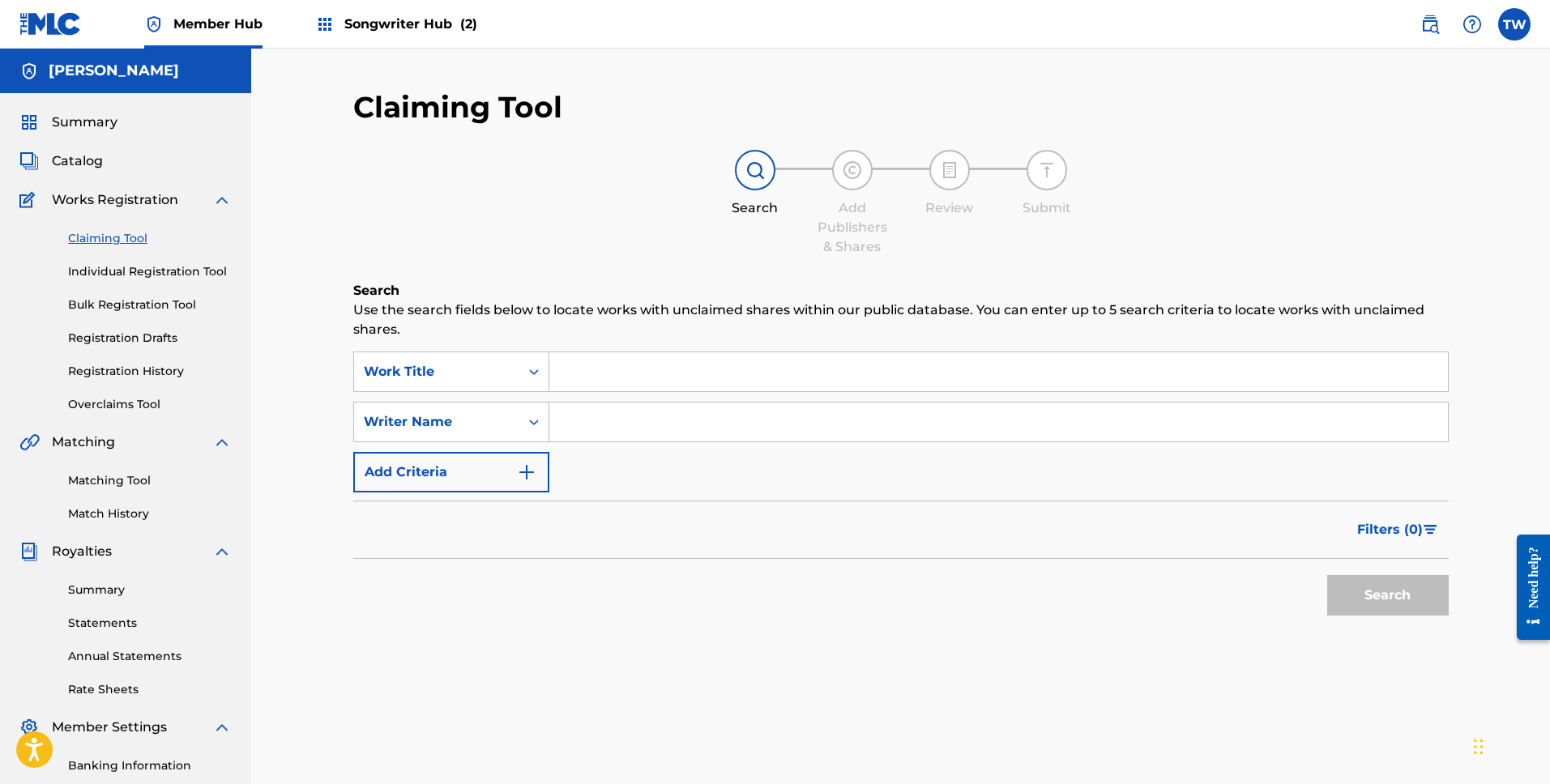
click at [634, 435] on input "Search Form" at bounding box center [999, 421] width 898 height 39
type input "[PERSON_NAME]"
click at [1419, 587] on button "Search" at bounding box center [1388, 595] width 122 height 41
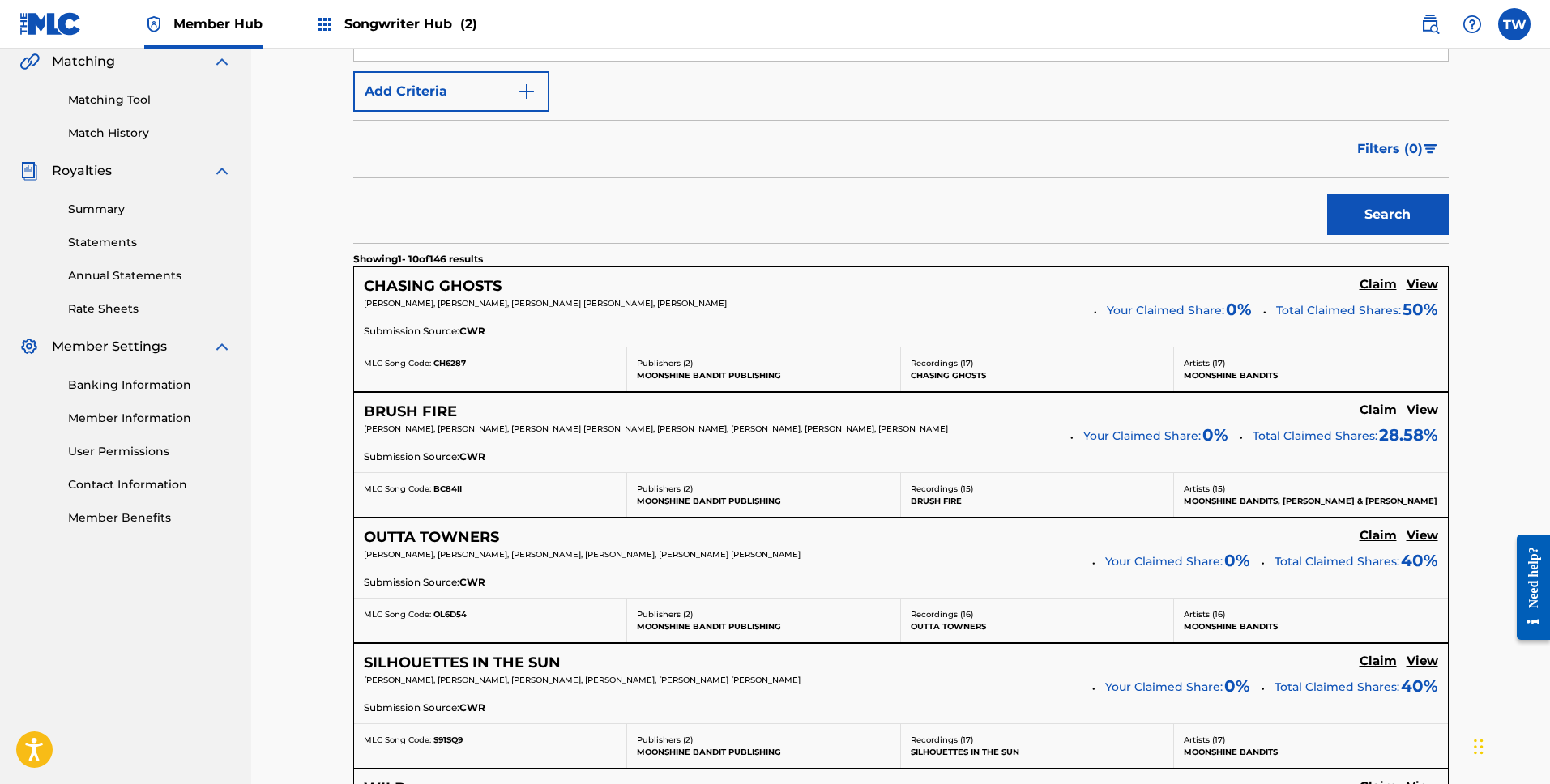
scroll to position [388, 0]
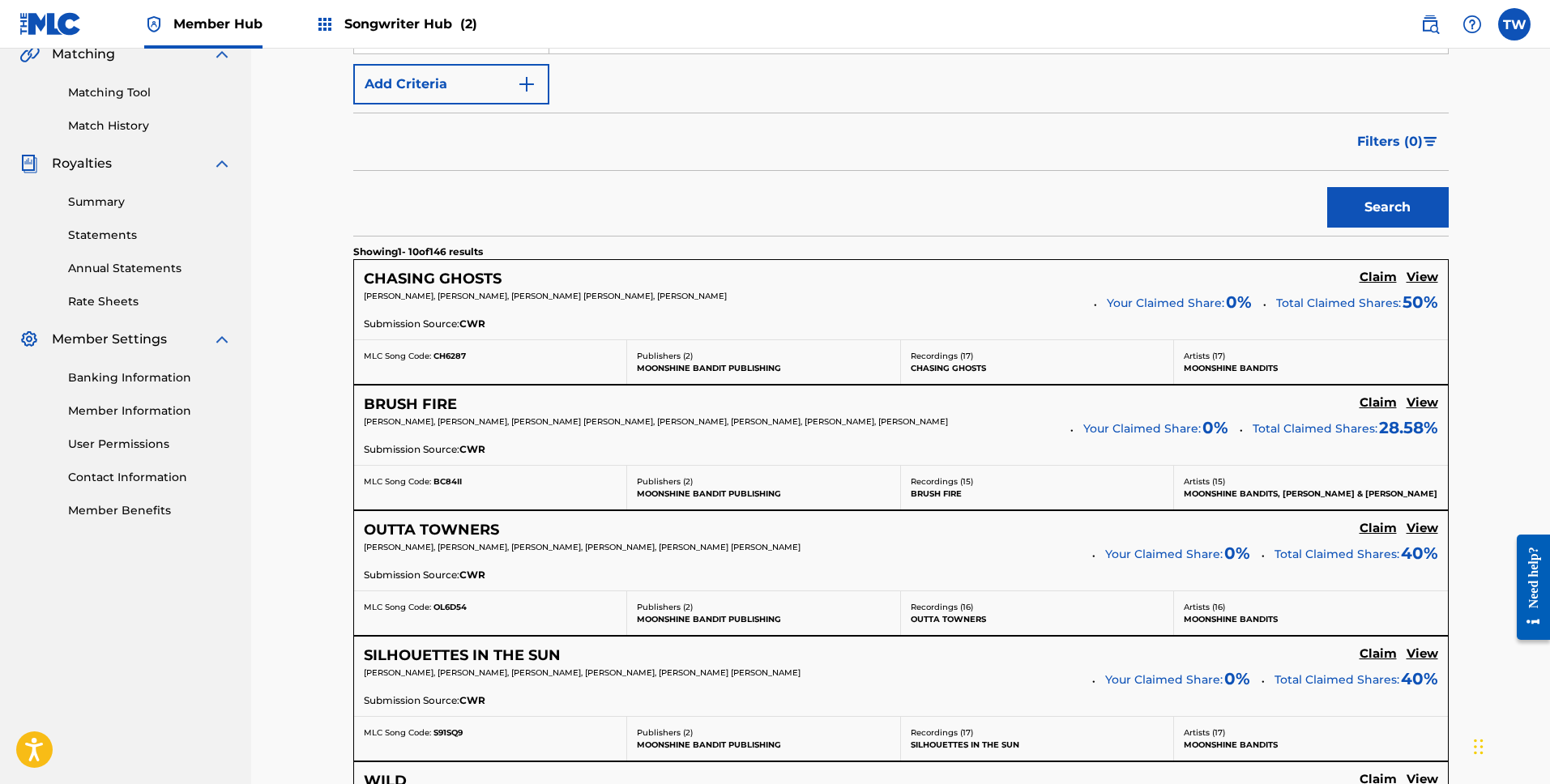
click at [1541, 582] on div "Need help?" at bounding box center [1533, 578] width 22 height 61
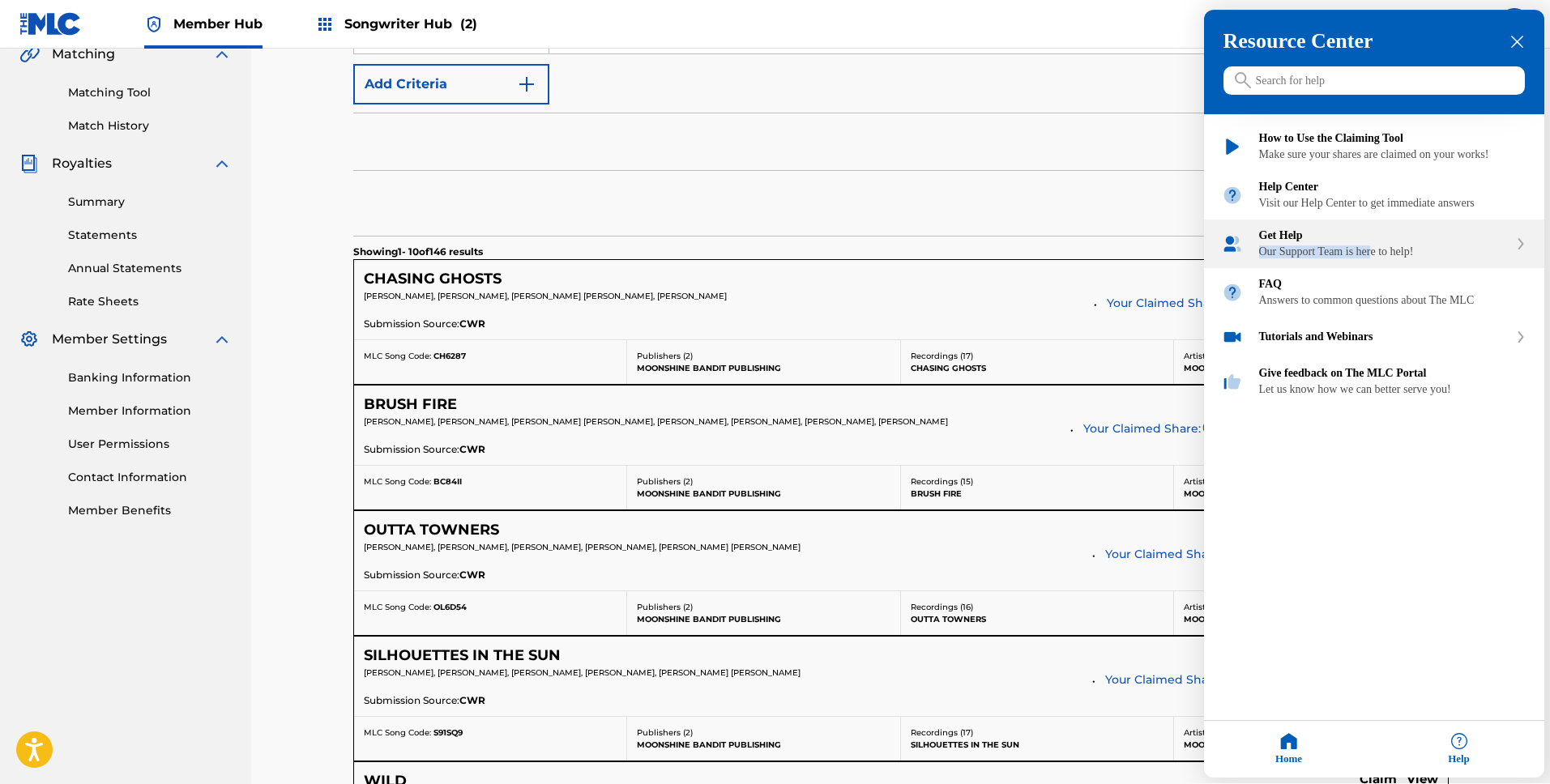
drag, startPoint x: 1397, startPoint y: 286, endPoint x: 1375, endPoint y: 283, distance: 22.2
click at [1375, 259] on div "Get Help Our Support Team is here to help!" at bounding box center [1384, 244] width 249 height 29
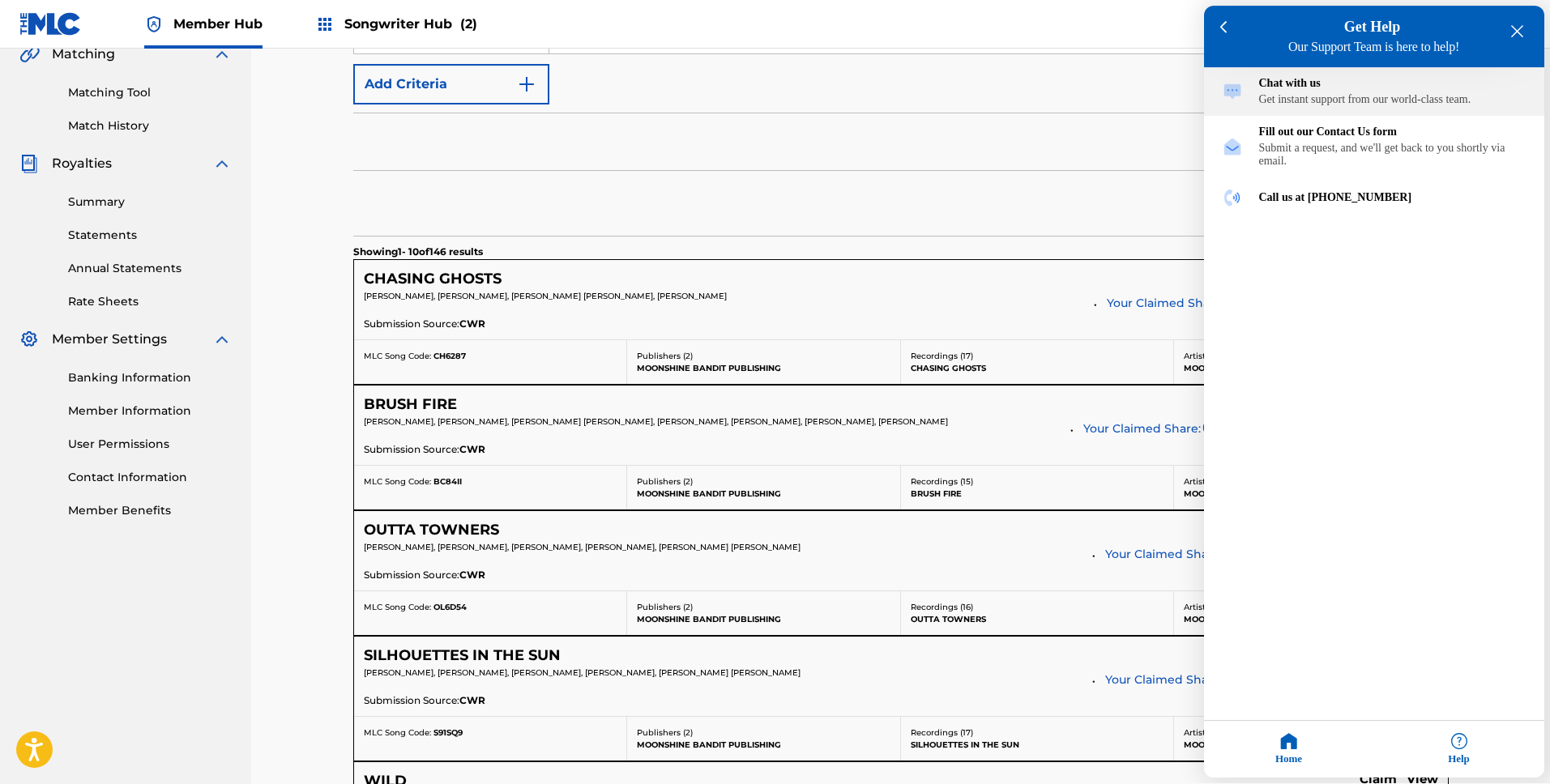
click at [1299, 91] on div "Chat with us" at bounding box center [1393, 84] width 267 height 13
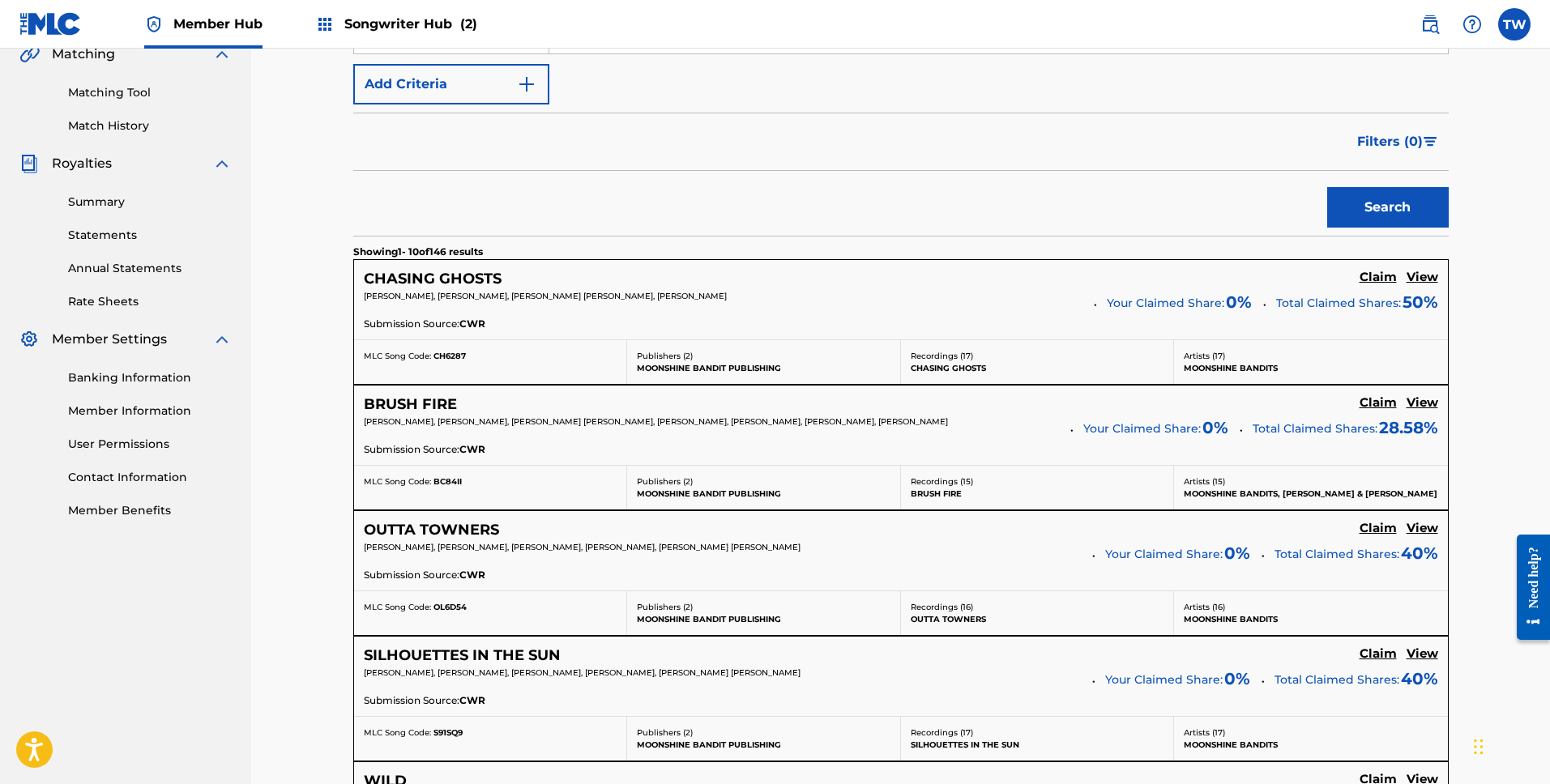
drag, startPoint x: 1533, startPoint y: 593, endPoint x: 3016, endPoint y: 1111, distance: 1570.9
click at [1533, 593] on div "Need help?" at bounding box center [1533, 578] width 22 height 61
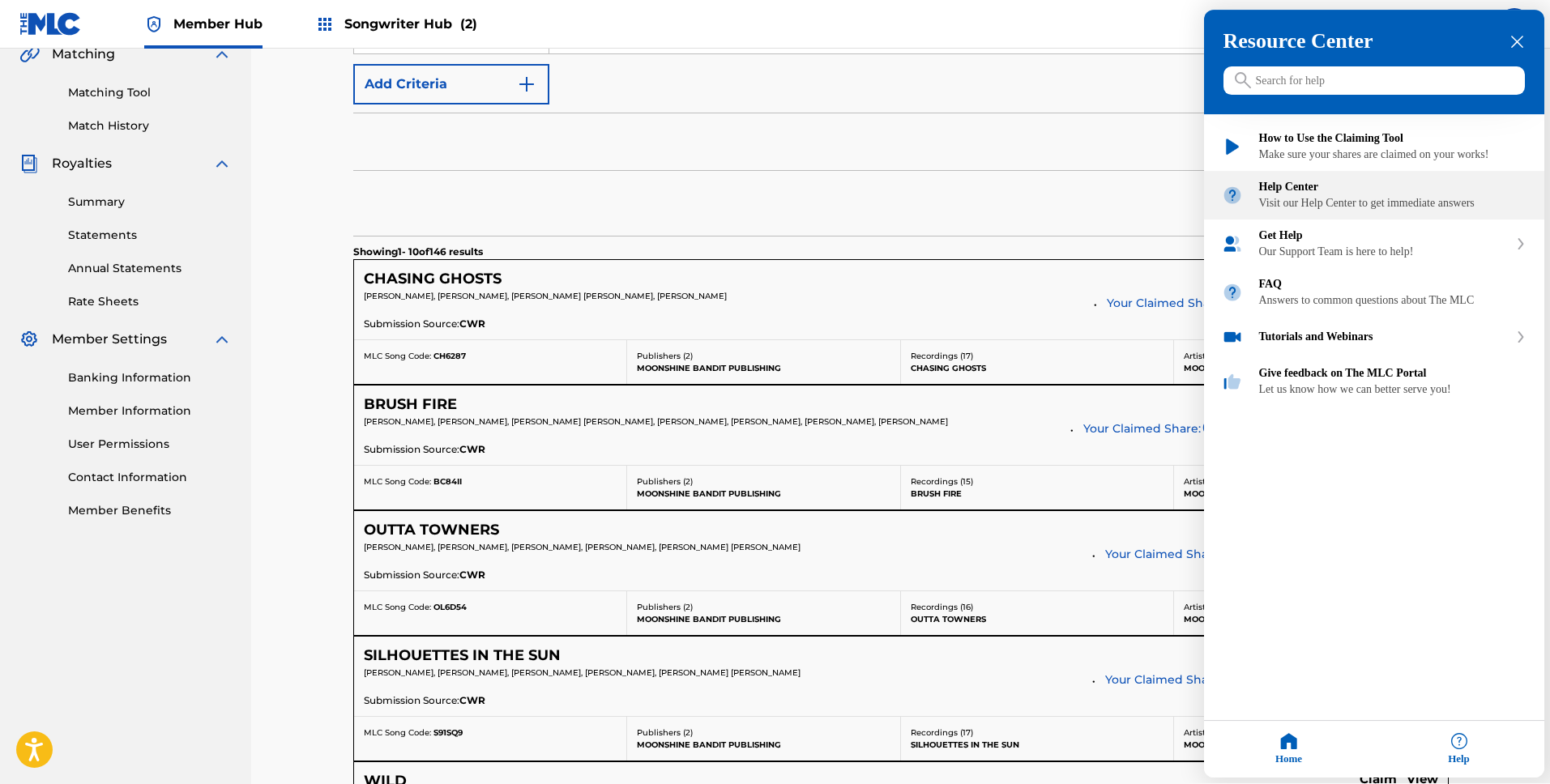
click at [1287, 210] on div "Visit our Help Center to get immediate answers" at bounding box center [1393, 204] width 267 height 13
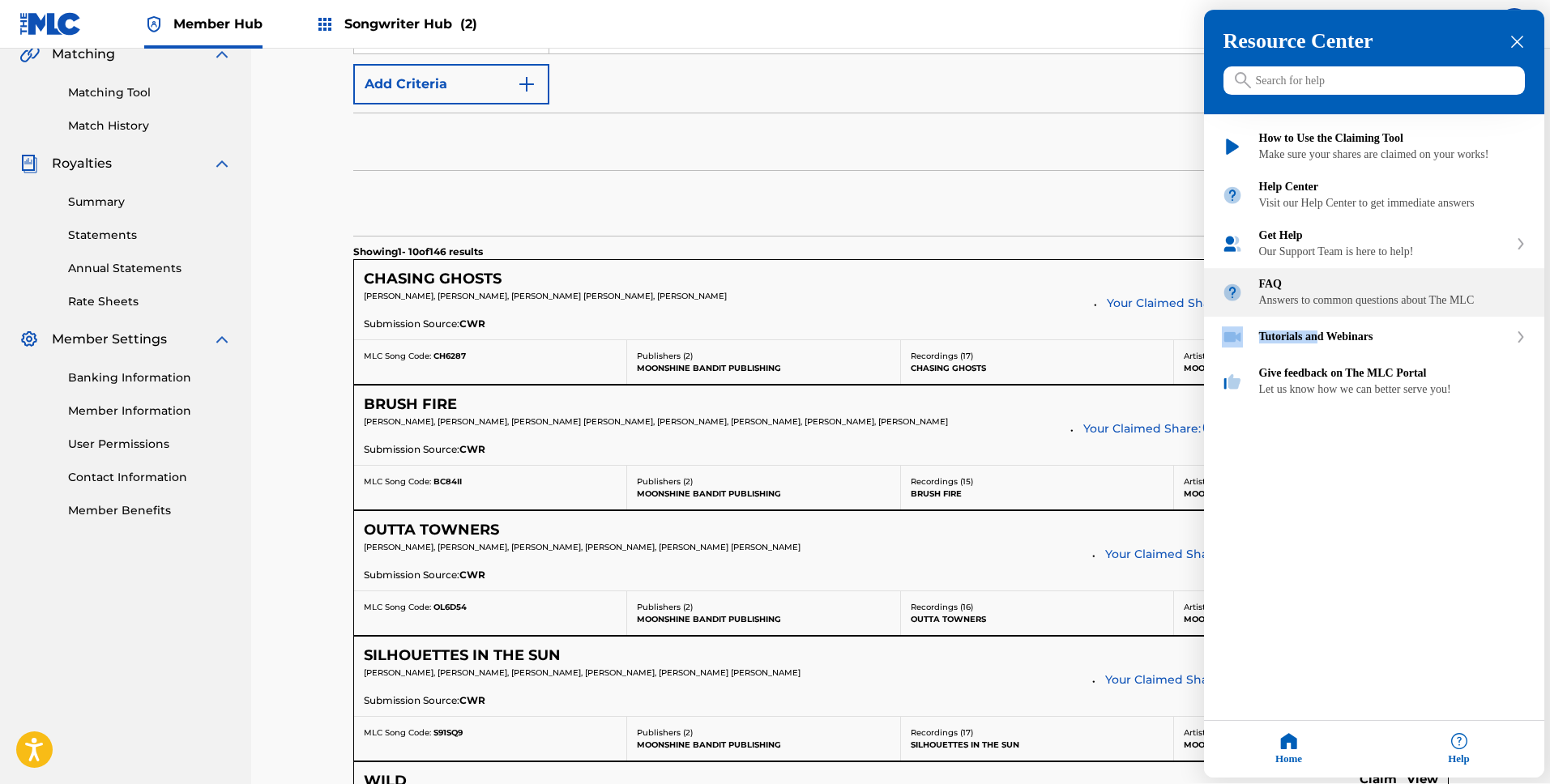
drag, startPoint x: 1325, startPoint y: 384, endPoint x: 1309, endPoint y: 319, distance: 66.9
click at [1309, 322] on div "How to Use the Claiming Tool Make sure your shares are claimed on your works! H…" at bounding box center [1374, 261] width 340 height 291
click at [1354, 358] on div "Tutorials and Webinars" at bounding box center [1374, 338] width 340 height 41
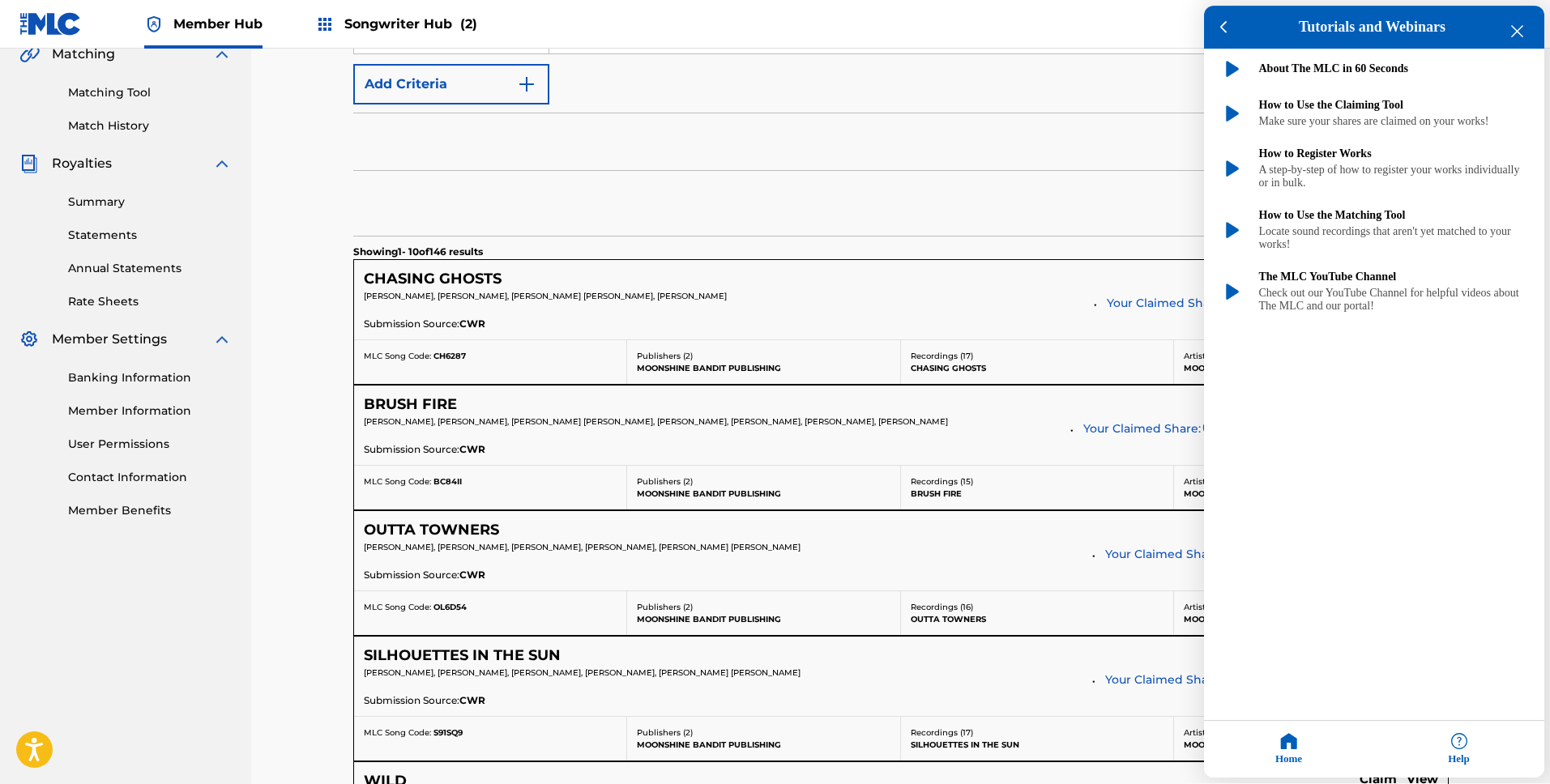
click at [1442, 742] on div "Help" at bounding box center [1460, 750] width 171 height 57
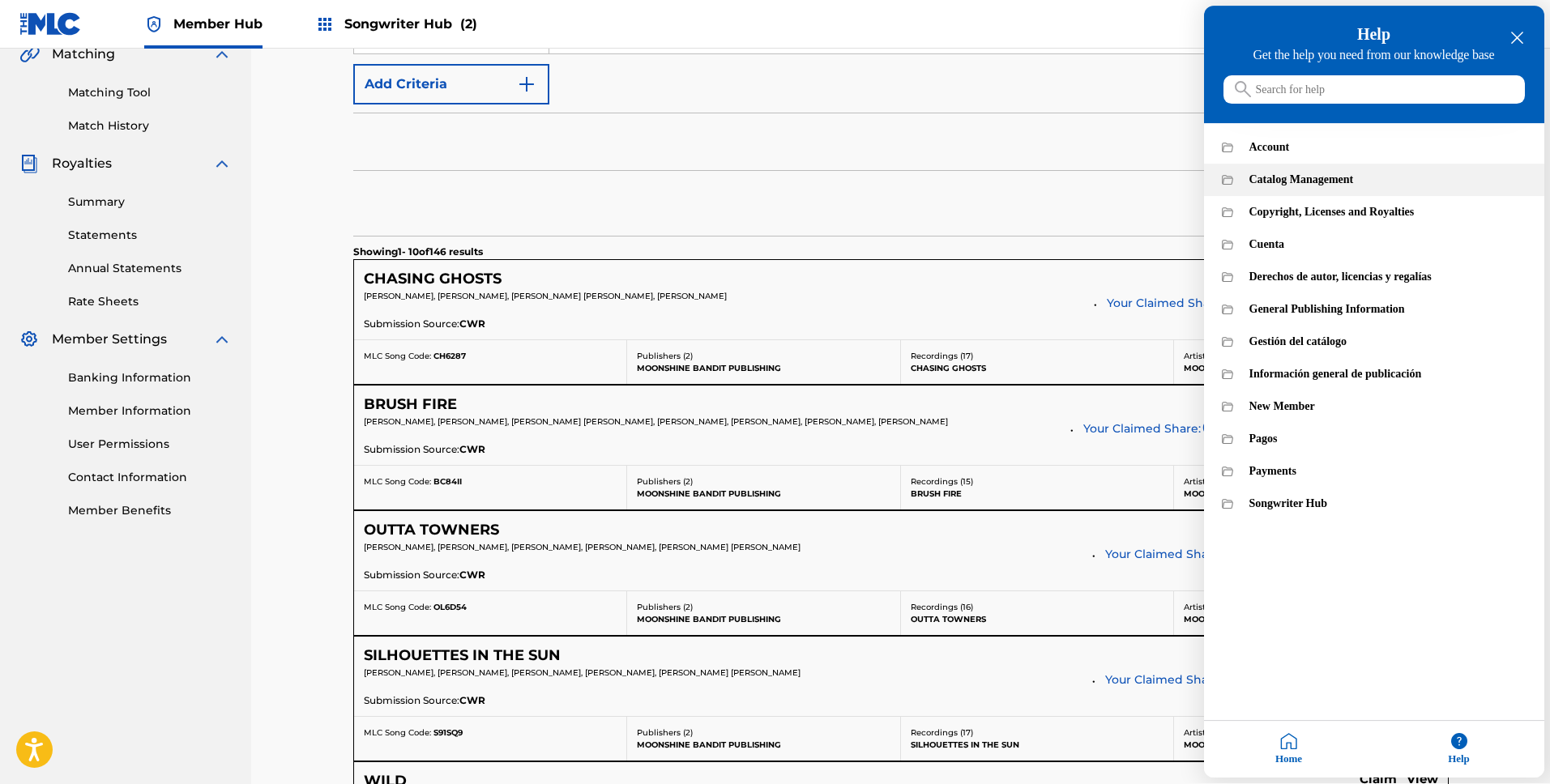
click at [1328, 187] on div "Catalog Management" at bounding box center [1388, 180] width 277 height 13
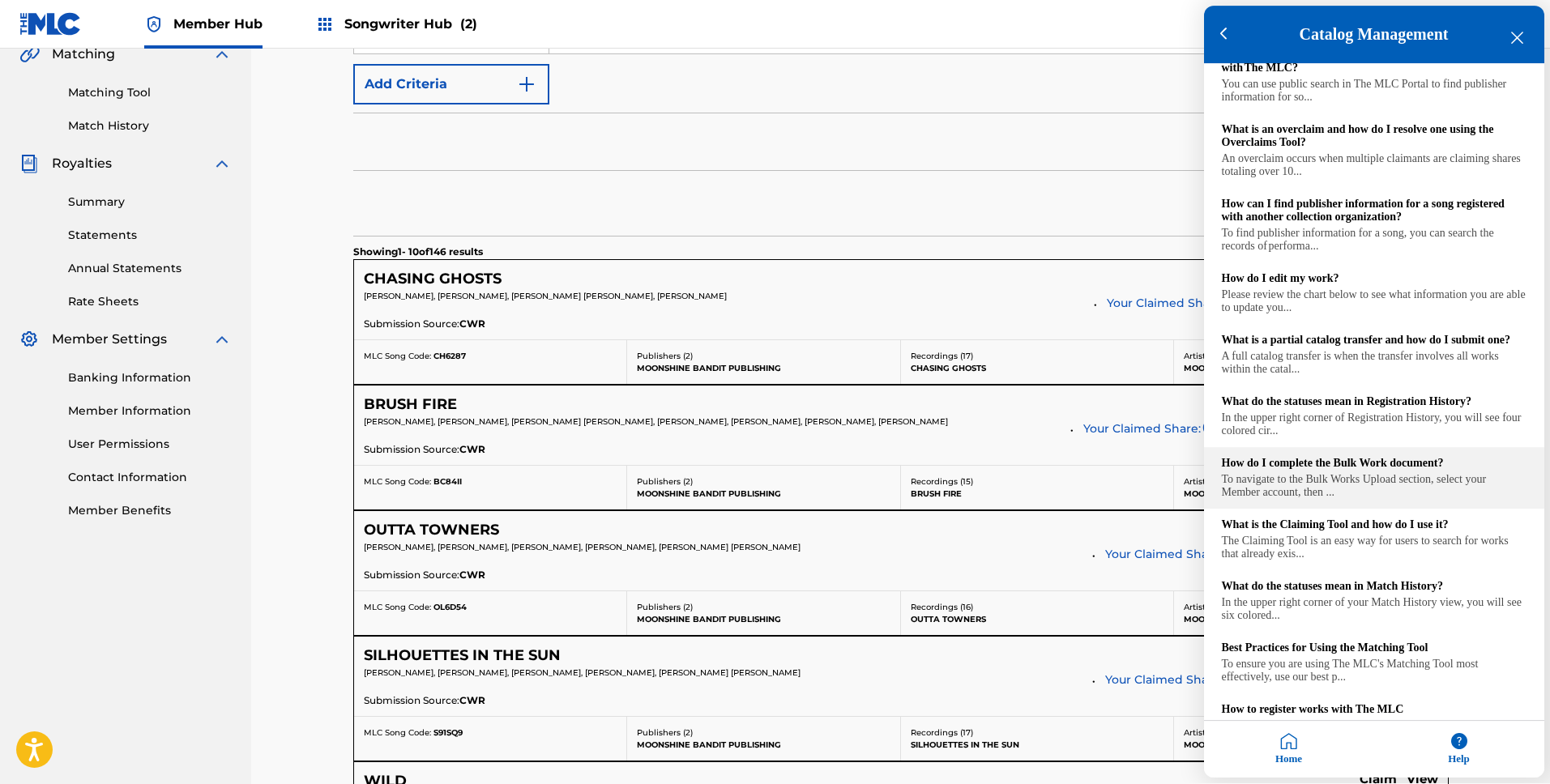
scroll to position [45, 0]
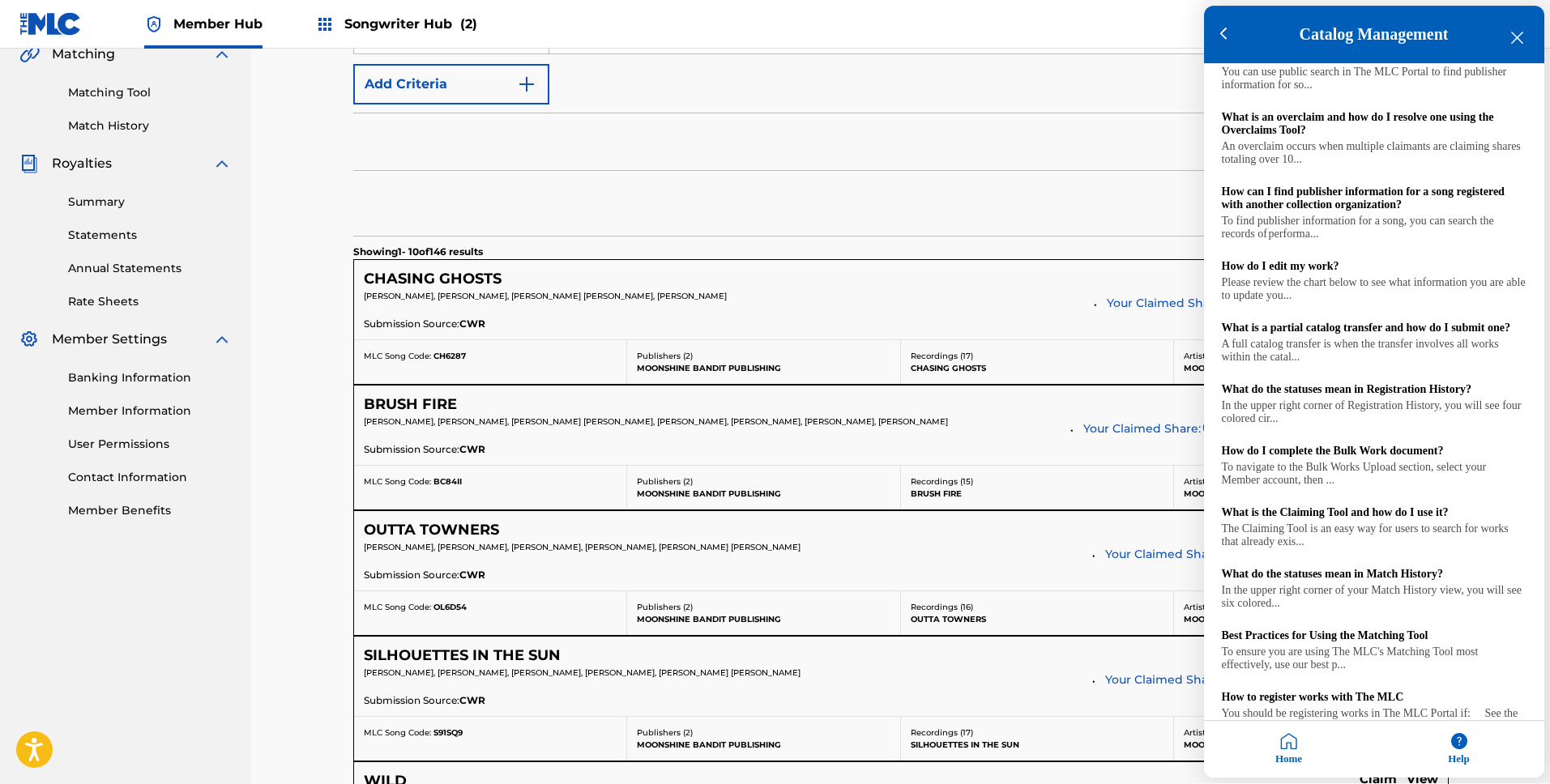
click at [781, 196] on div at bounding box center [775, 392] width 1550 height 784
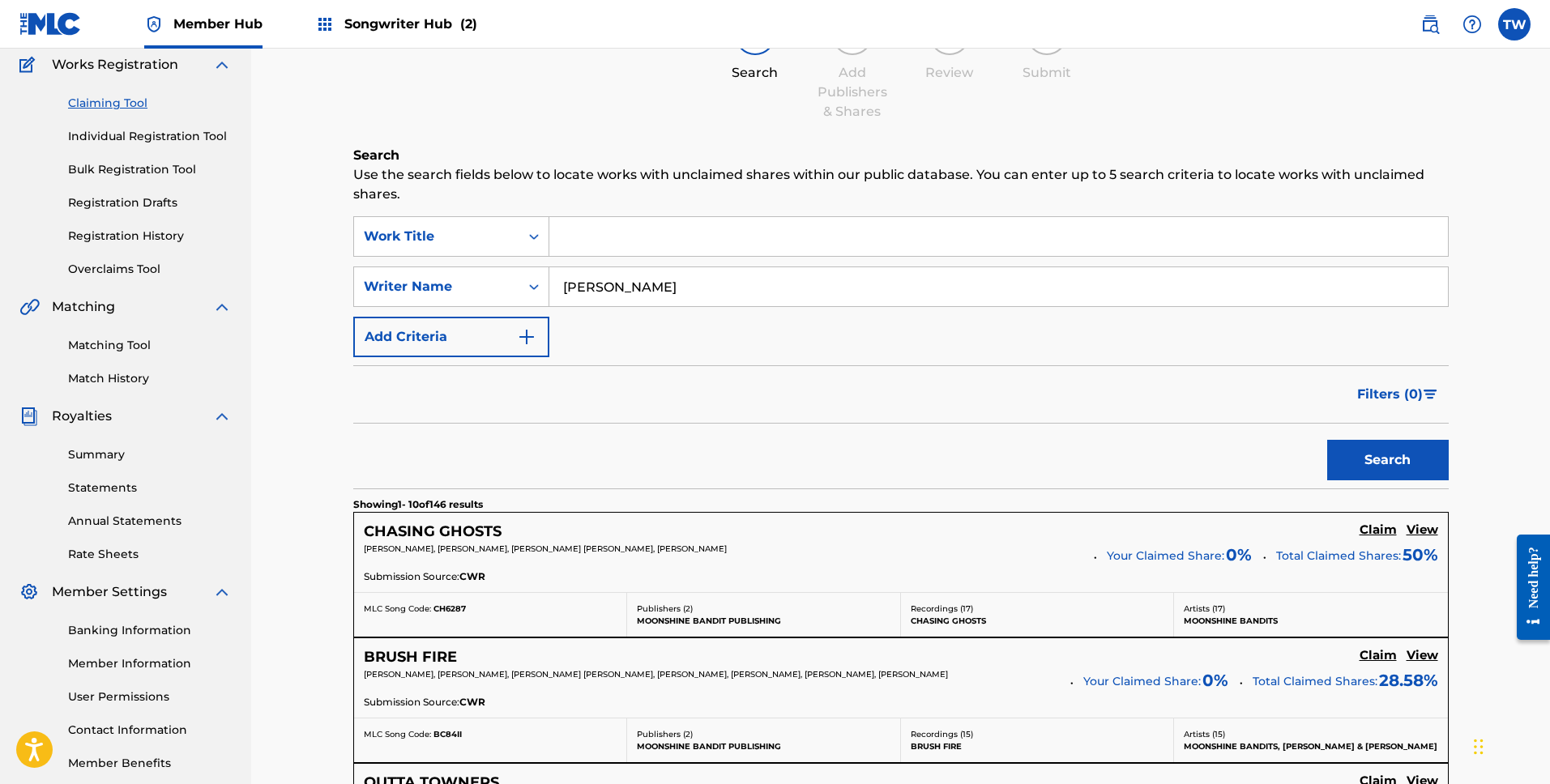
scroll to position [127, 0]
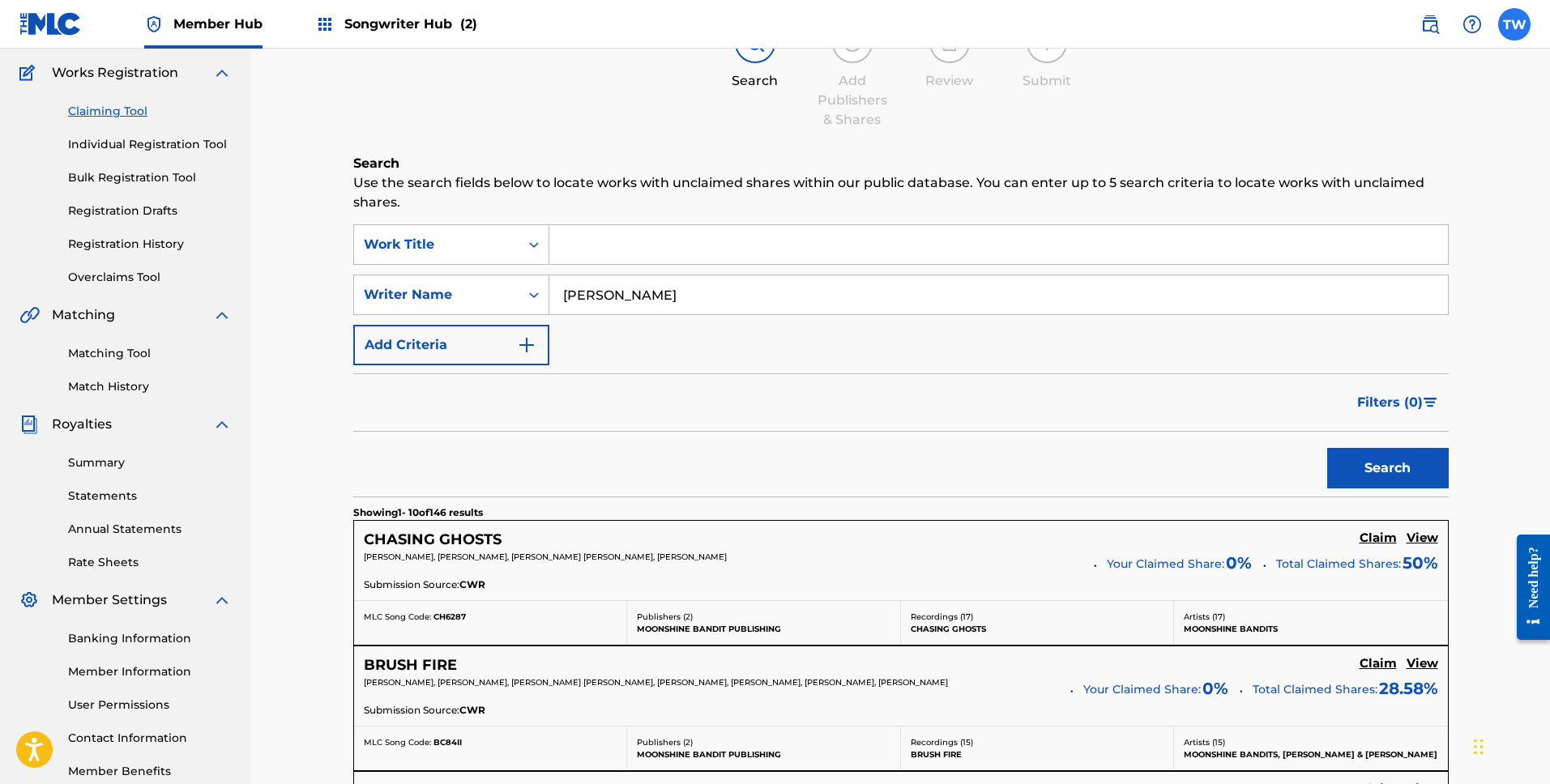
click at [1519, 22] on label at bounding box center [1514, 24] width 32 height 32
click at [1514, 24] on input "TW [PERSON_NAME] [EMAIL_ADDRESS][DOMAIN_NAME] Notification Preferences Profile …" at bounding box center [1514, 24] width 0 height 0
click at [865, 440] on div "Search" at bounding box center [901, 464] width 1095 height 65
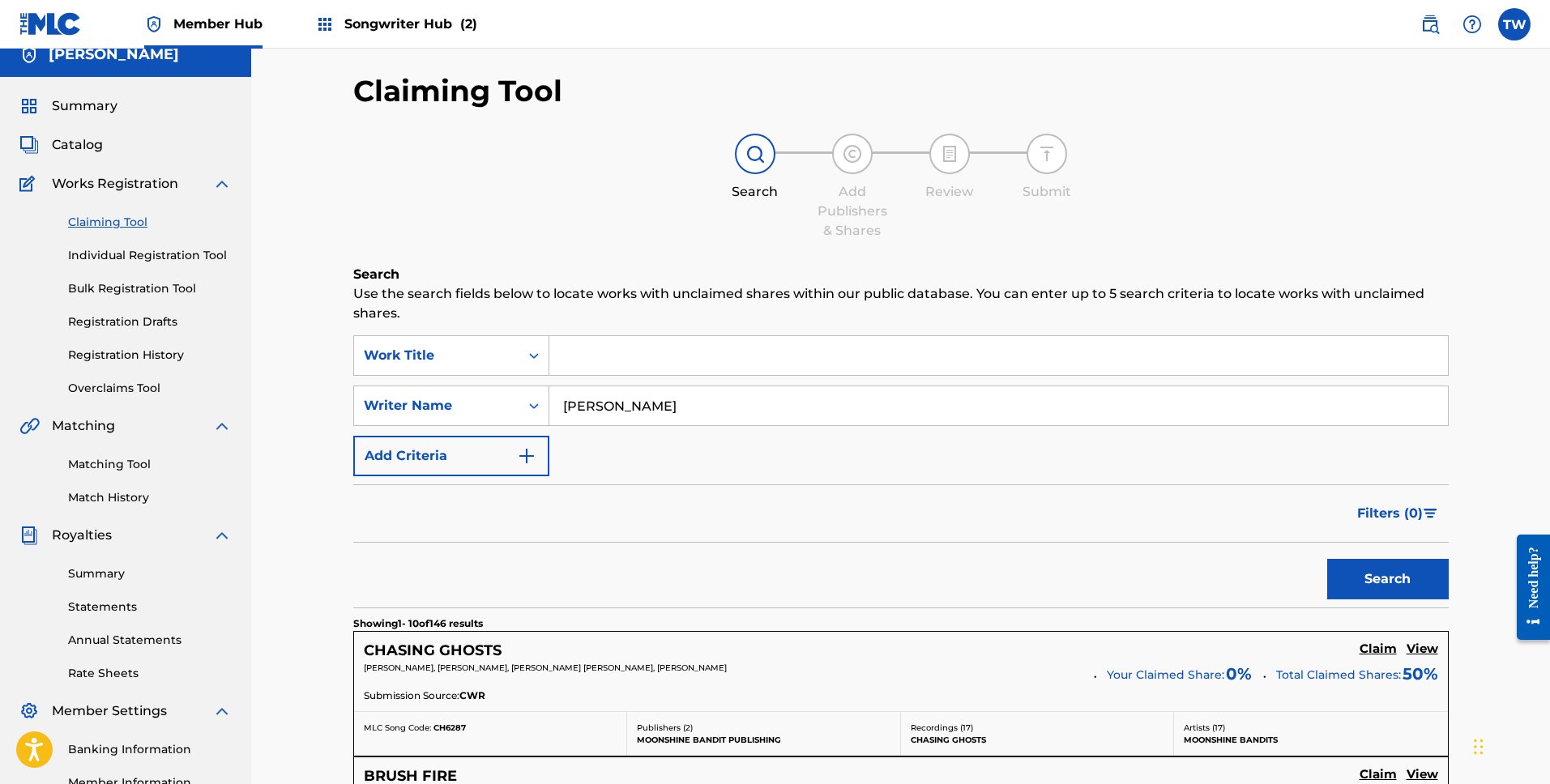
scroll to position [0, 0]
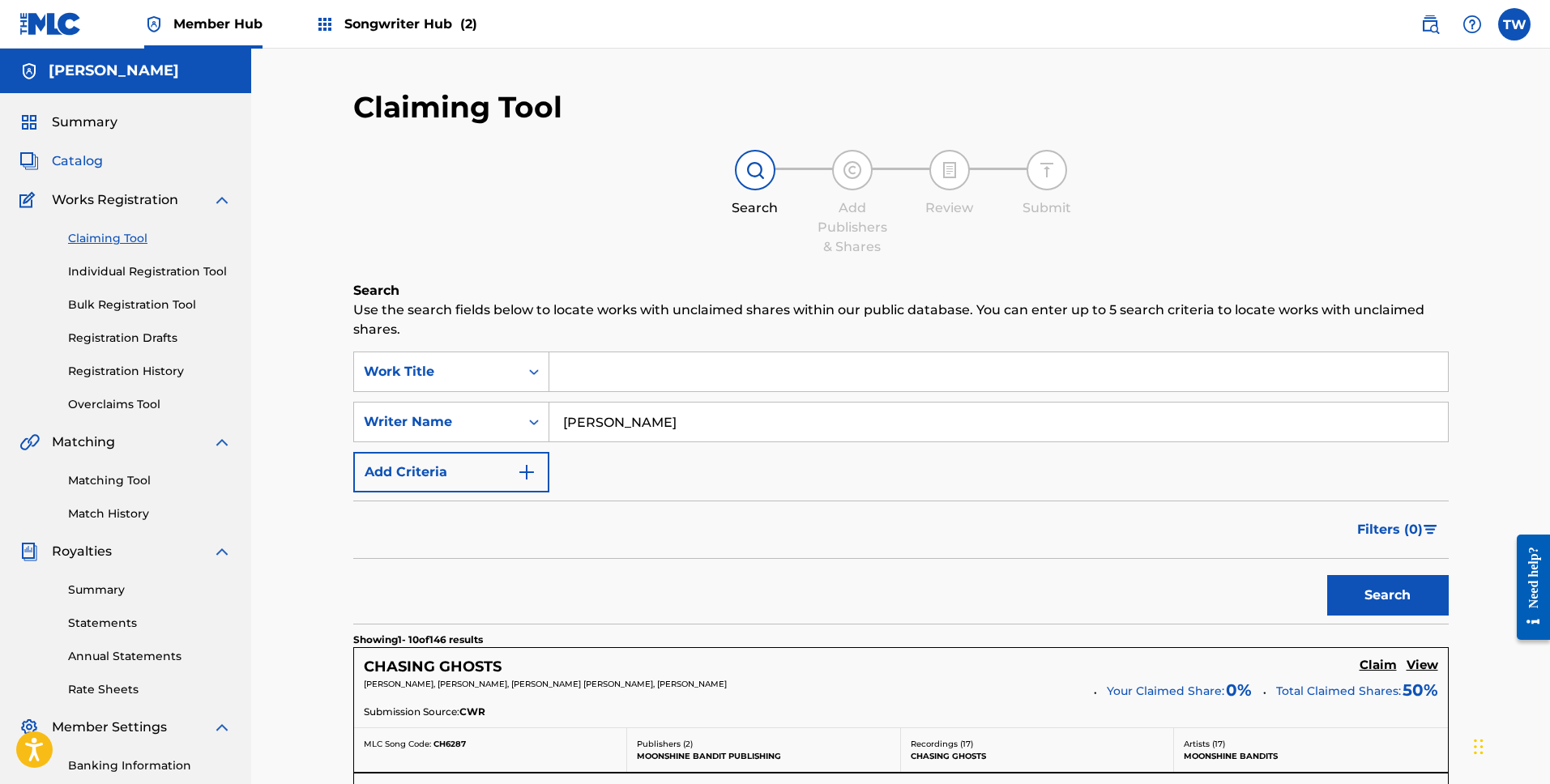
click at [79, 161] on span "Catalog" at bounding box center [78, 161] width 51 height 19
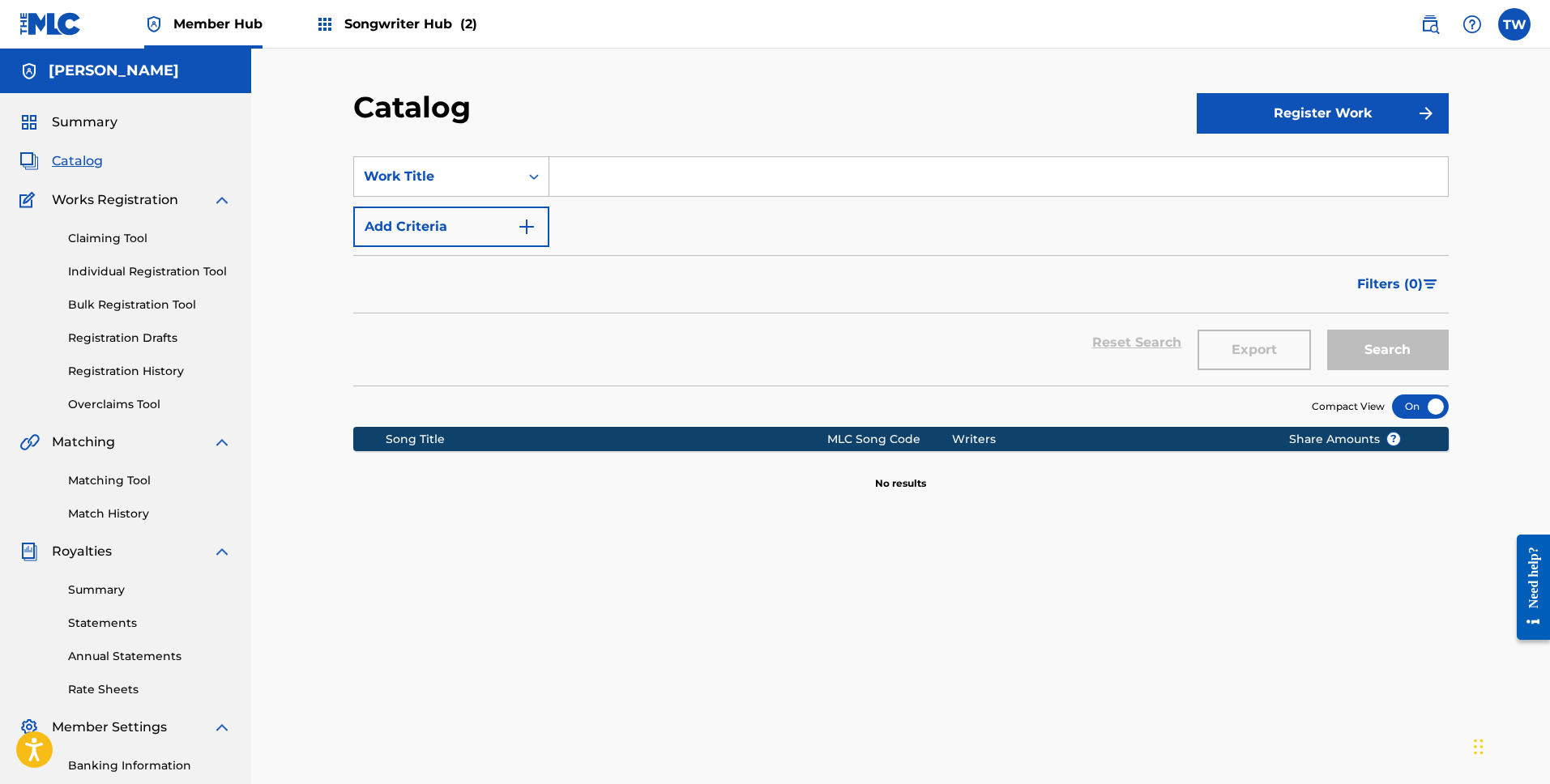
click at [613, 238] on div "SearchWithCriteriab4e5d9c8-f564-407b-acf2-5e6981af5943 Work Title Add Criteria" at bounding box center [901, 202] width 1095 height 91
click at [614, 189] on input "Search Form" at bounding box center [999, 176] width 898 height 39
click at [514, 179] on div "Work Title" at bounding box center [437, 176] width 166 height 31
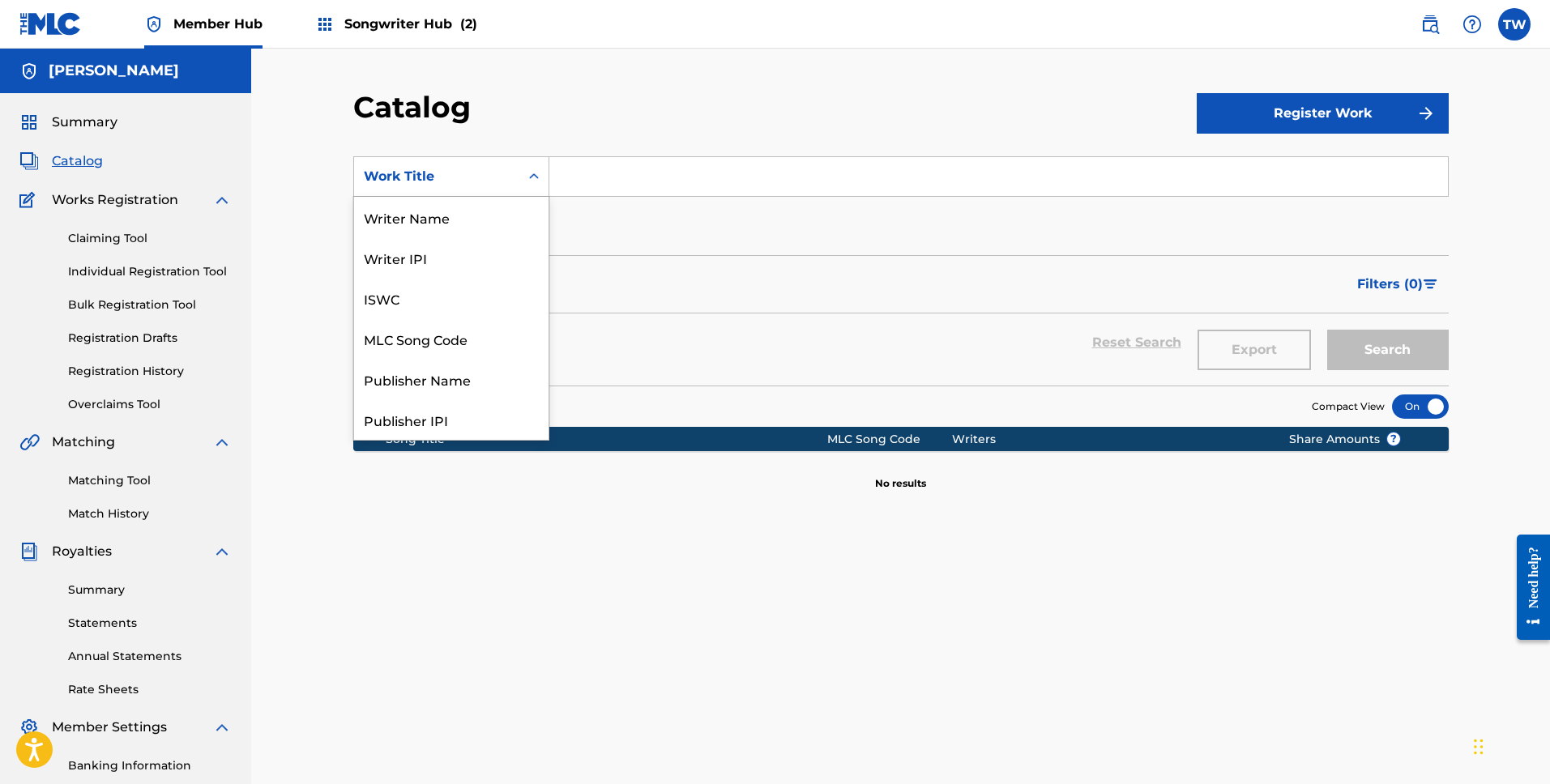
scroll to position [243, 0]
click at [441, 339] on div "Artist" at bounding box center [451, 339] width 195 height 41
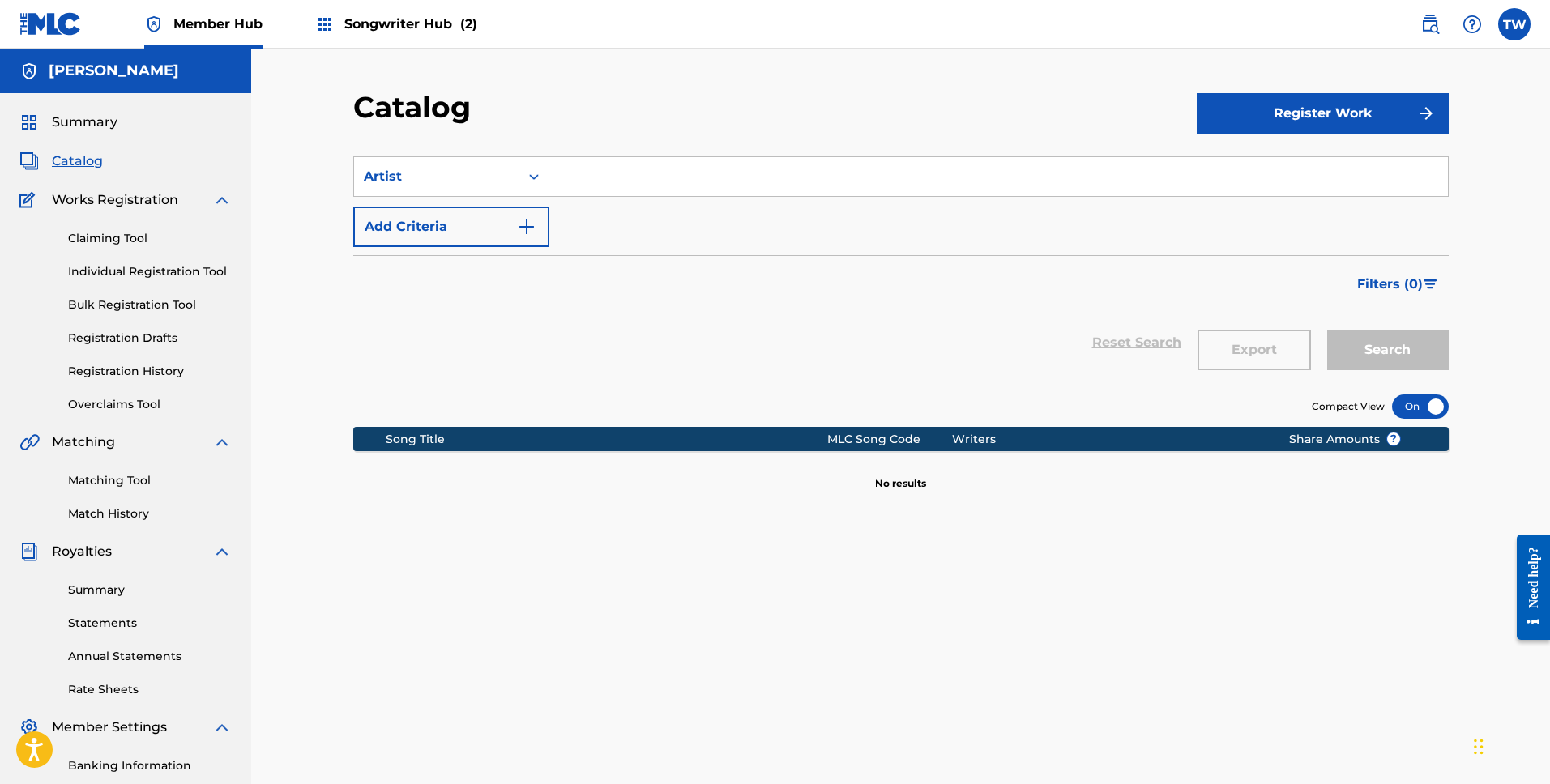
click at [607, 176] on input "Search Form" at bounding box center [999, 176] width 898 height 39
type input "[PERSON_NAME]"
click at [1414, 356] on button "Search" at bounding box center [1388, 349] width 122 height 41
click at [551, 172] on input "[PERSON_NAME]" at bounding box center [999, 176] width 898 height 39
click at [545, 173] on div "Search Form" at bounding box center [533, 176] width 29 height 29
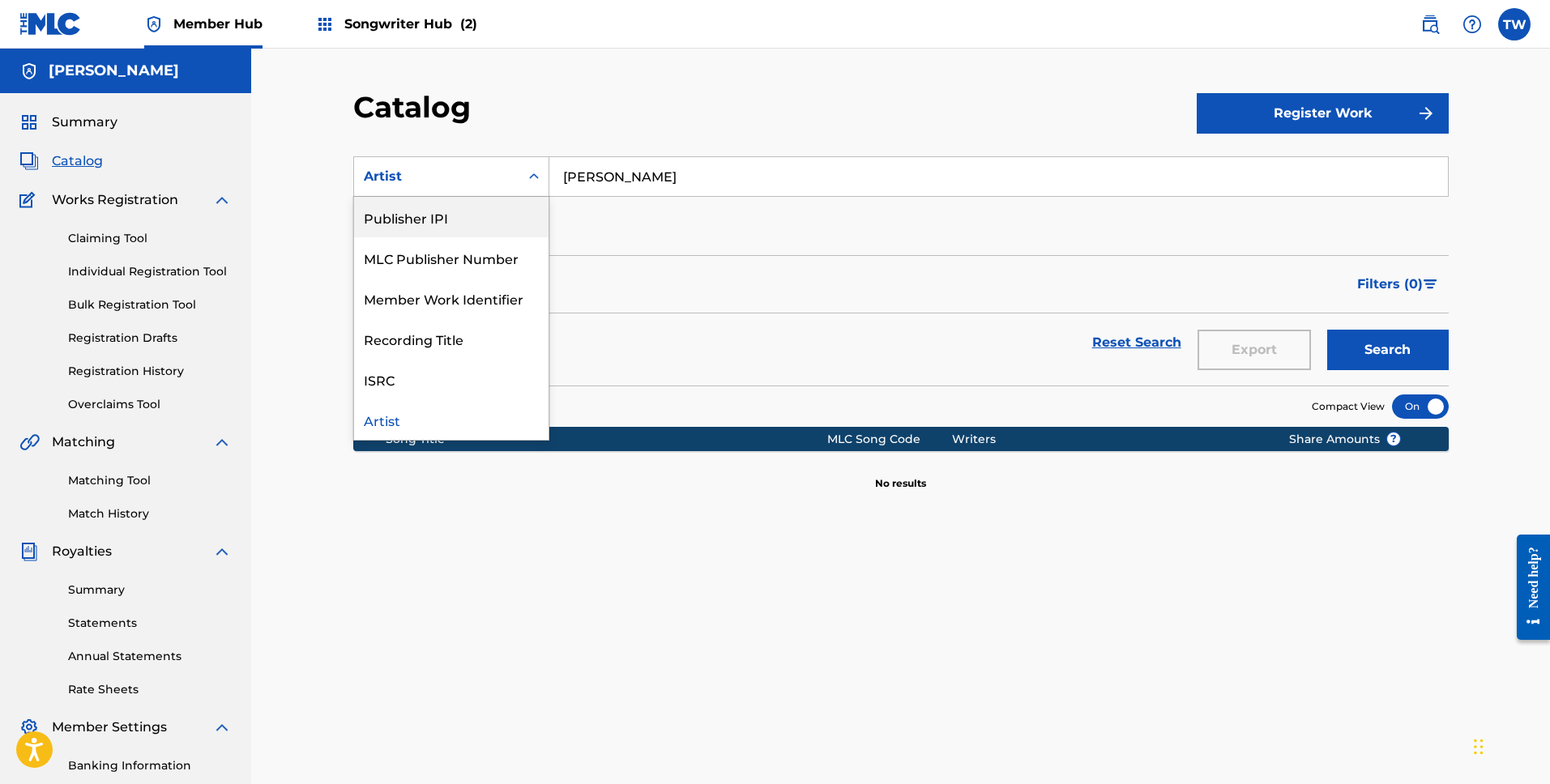
drag, startPoint x: 383, startPoint y: 225, endPoint x: 474, endPoint y: 196, distance: 95.5
click at [385, 224] on div "Publisher IPI" at bounding box center [451, 217] width 195 height 41
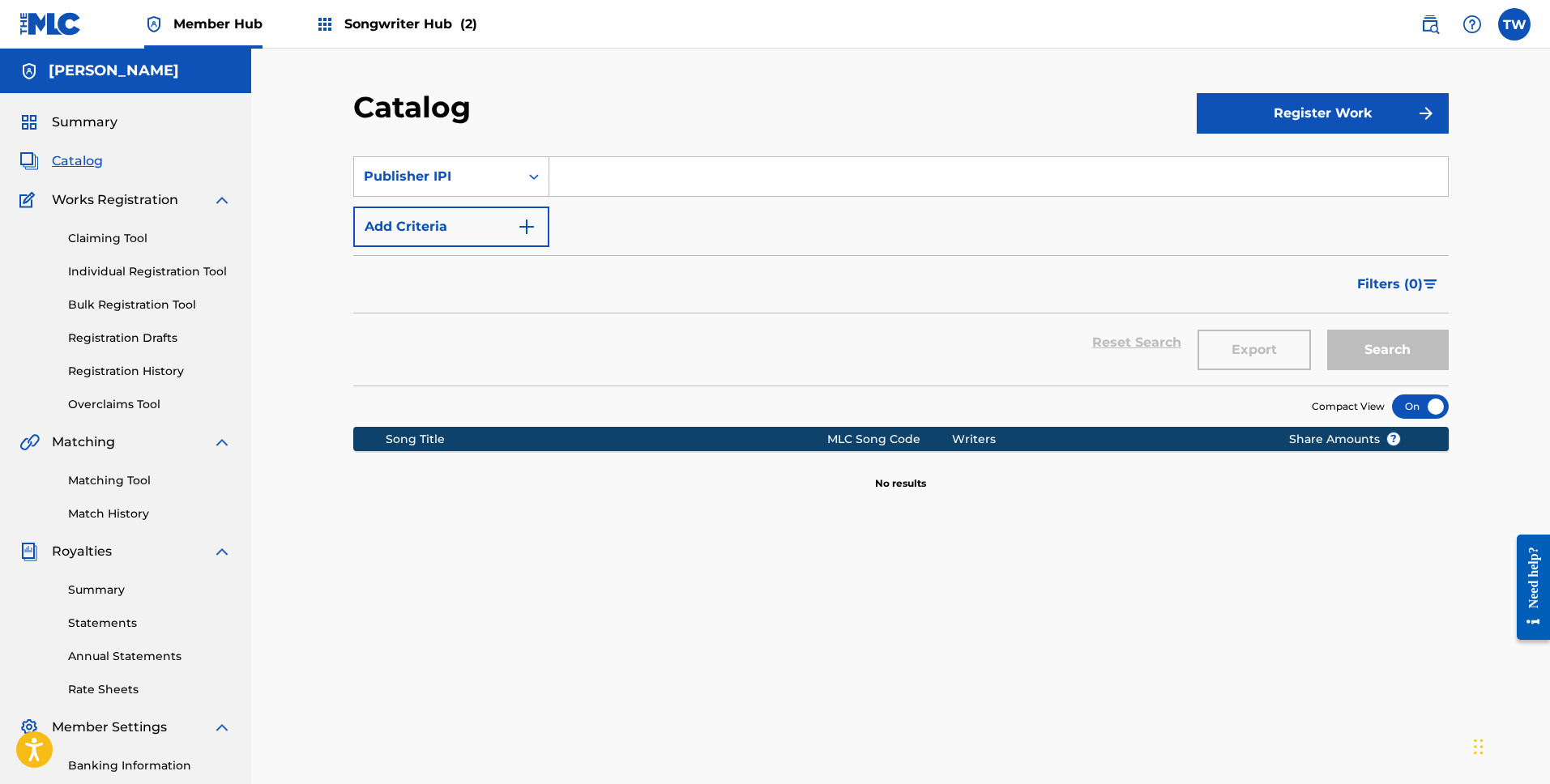
click at [597, 173] on input "Search Form" at bounding box center [999, 176] width 898 height 39
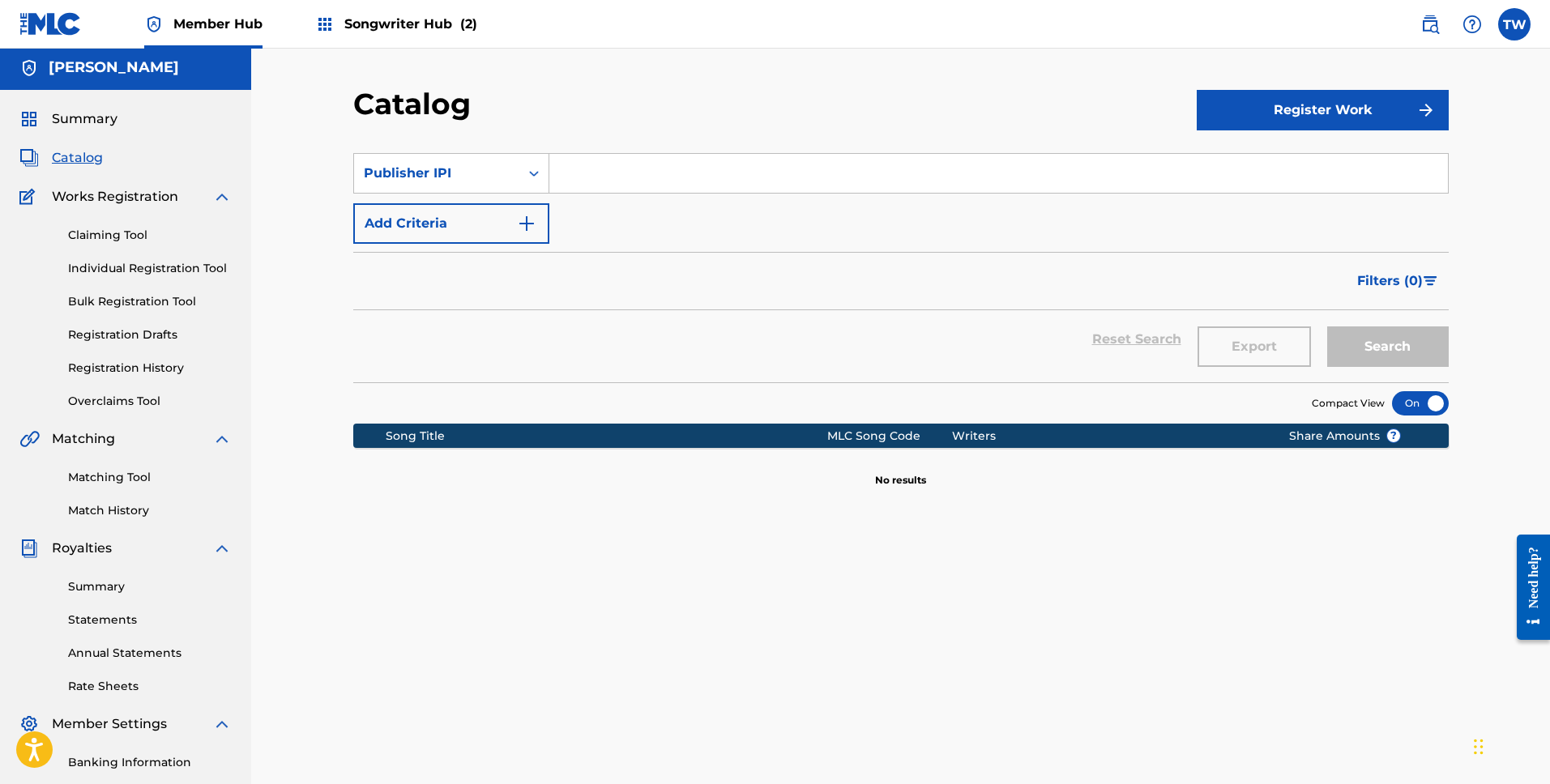
click at [609, 159] on input "Search Form" at bounding box center [999, 173] width 898 height 39
click at [1346, 97] on button "Register Work" at bounding box center [1322, 110] width 252 height 41
click at [1243, 161] on link "Individual" at bounding box center [1322, 162] width 252 height 39
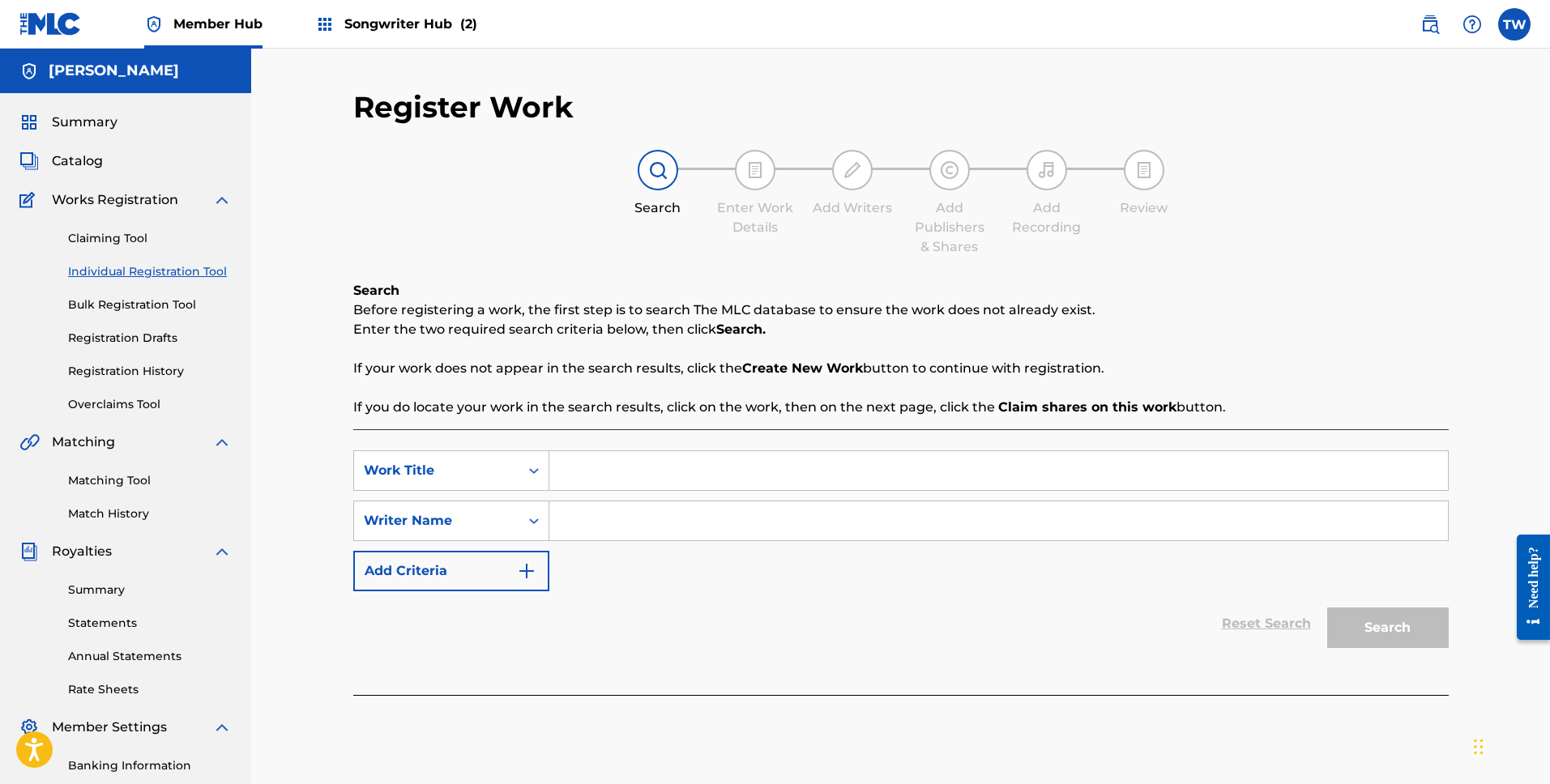
click at [602, 514] on input "Search Form" at bounding box center [999, 521] width 898 height 39
click at [594, 526] on input "Search Form" at bounding box center [999, 521] width 898 height 39
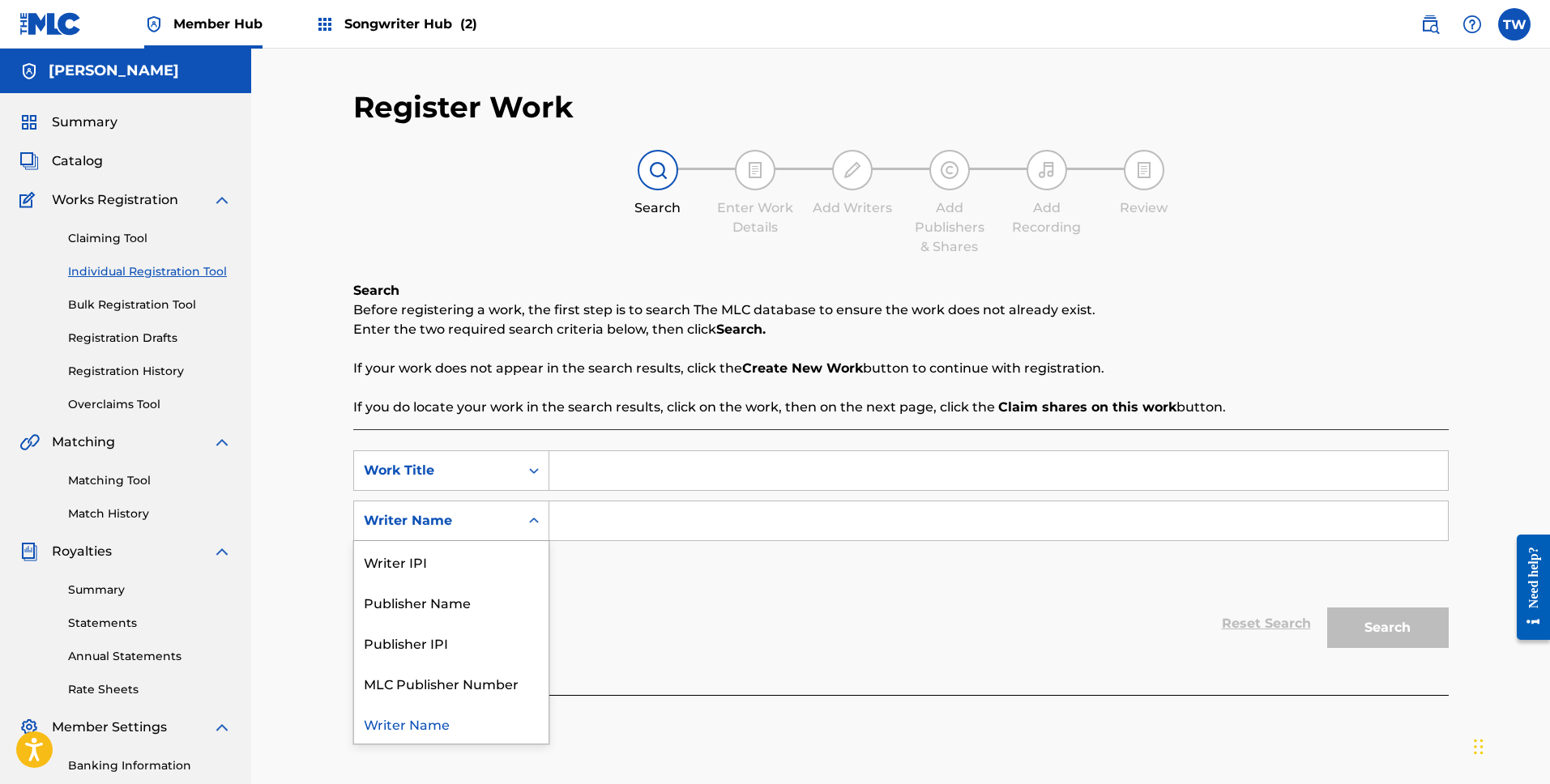
drag, startPoint x: 461, startPoint y: 529, endPoint x: 515, endPoint y: 527, distance: 54.0
click at [461, 529] on div "Writer Name" at bounding box center [436, 521] width 146 height 19
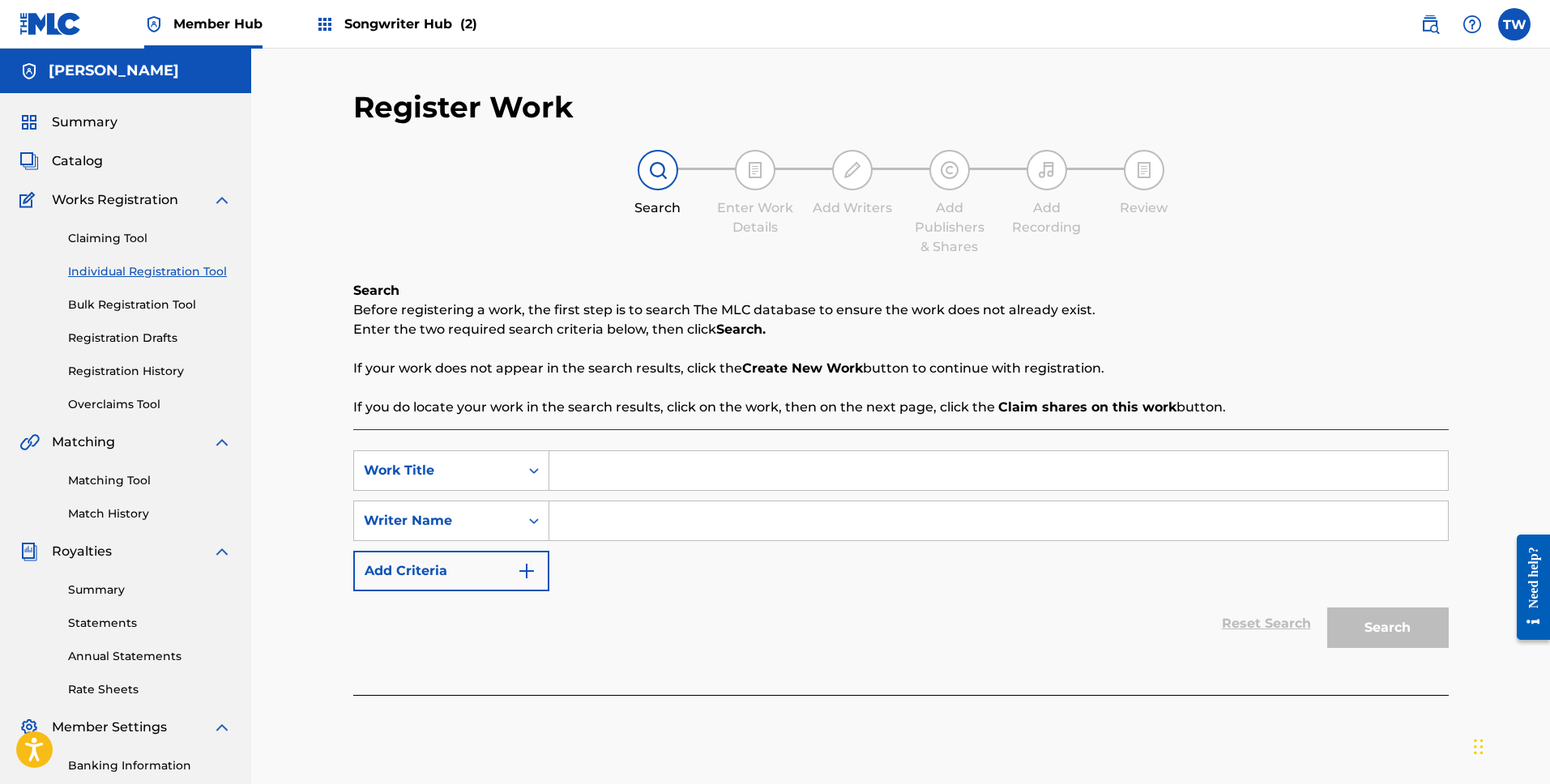
click at [623, 522] on input "Search Form" at bounding box center [999, 521] width 898 height 39
drag, startPoint x: 701, startPoint y: 518, endPoint x: 487, endPoint y: 520, distance: 214.0
click at [487, 520] on div "SearchWithCriteria50607551-664b-4617-86be-c5297f7b25d4 Writer Name [PERSON_NAME]" at bounding box center [901, 521] width 1095 height 41
drag, startPoint x: 768, startPoint y: 507, endPoint x: 853, endPoint y: 551, distance: 95.7
click at [768, 507] on input "[PERSON_NAME]" at bounding box center [999, 521] width 898 height 39
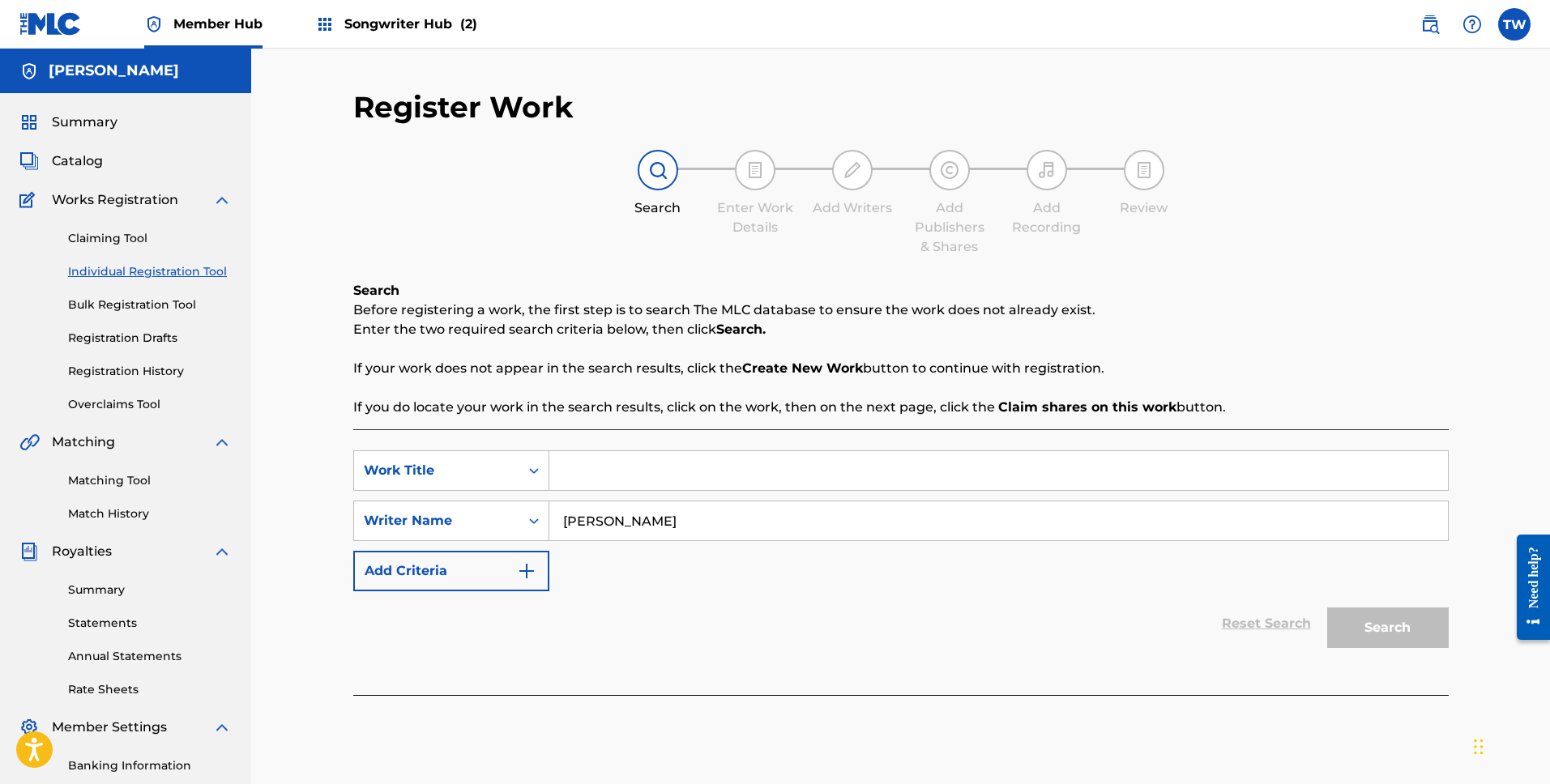
type input "[PERSON_NAME]"
drag, startPoint x: 984, startPoint y: 588, endPoint x: 1505, endPoint y: 660, distance: 526.0
click at [1085, 599] on form "SearchWithCriteriac35788e2-2fdd-4c60-87ca-a6801d819e0c Work Title SearchWithCri…" at bounding box center [901, 553] width 1095 height 206
drag, startPoint x: 1504, startPoint y: 660, endPoint x: 1371, endPoint y: 629, distance: 136.6
click at [1475, 653] on div "Register Work Search Enter Work Details Add Writers Add Publishers & Shares Add…" at bounding box center [900, 488] width 1299 height 878
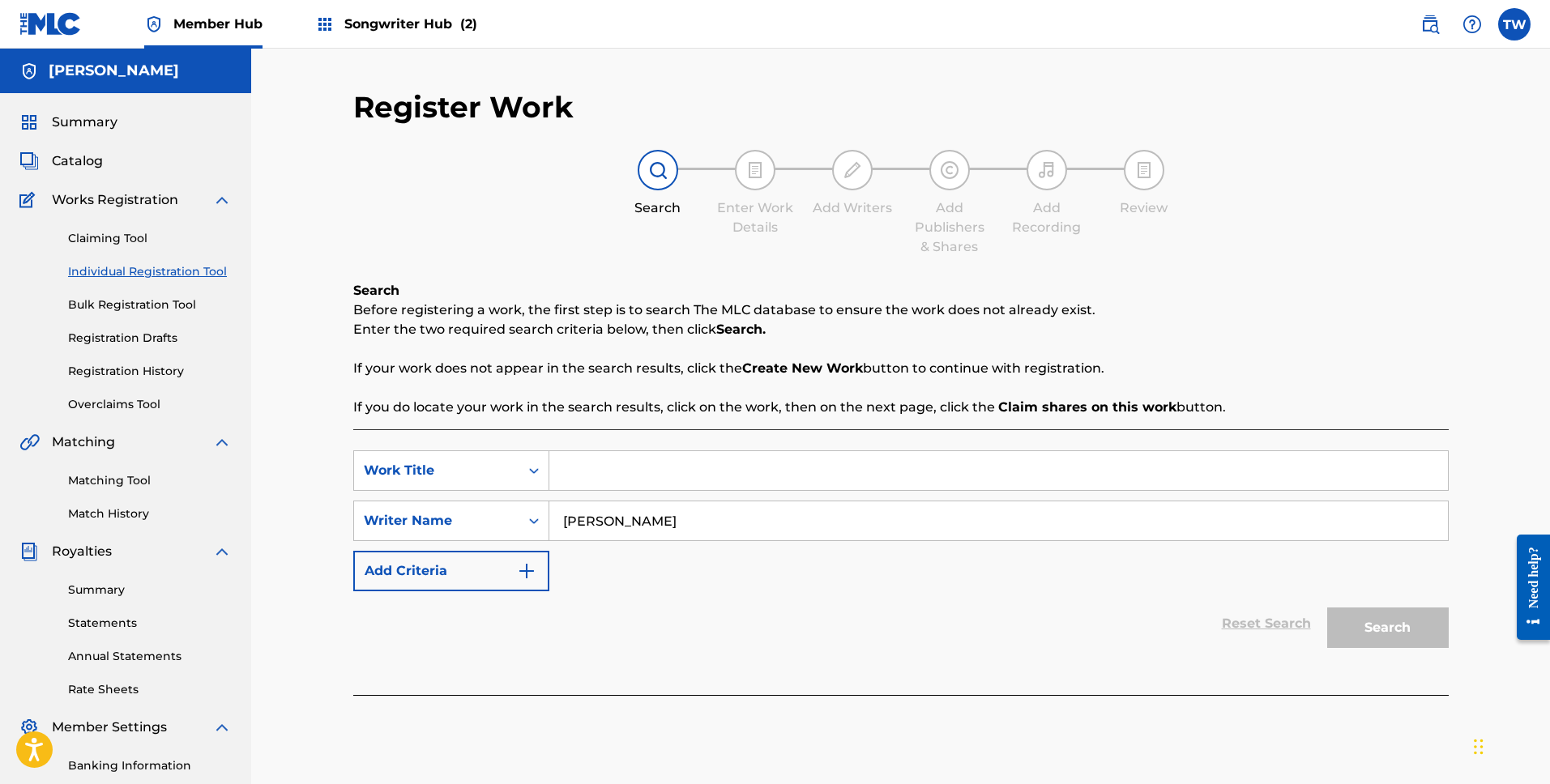
click at [1371, 628] on div "Search" at bounding box center [1384, 623] width 130 height 65
drag, startPoint x: 742, startPoint y: 470, endPoint x: 686, endPoint y: 512, distance: 70.0
click at [740, 472] on input "Search Form" at bounding box center [999, 470] width 898 height 39
click at [687, 513] on input "[PERSON_NAME]" at bounding box center [999, 521] width 898 height 39
click at [638, 461] on input "Search Form" at bounding box center [999, 470] width 898 height 39
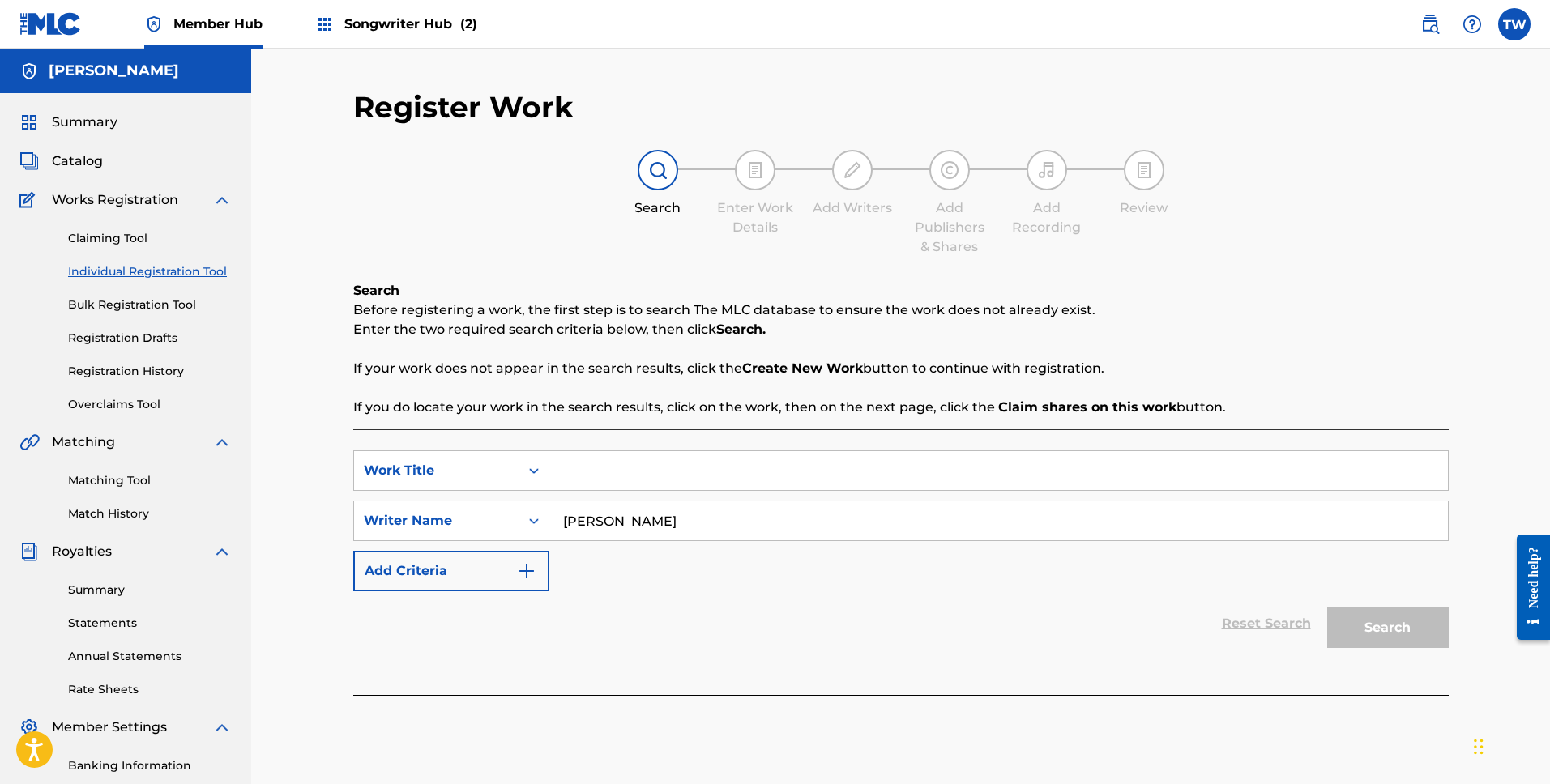
type input "f"
click at [637, 471] on input "f" at bounding box center [999, 470] width 898 height 39
click at [635, 469] on input "f" at bounding box center [999, 470] width 898 height 39
click at [636, 469] on input "f" at bounding box center [999, 470] width 898 height 39
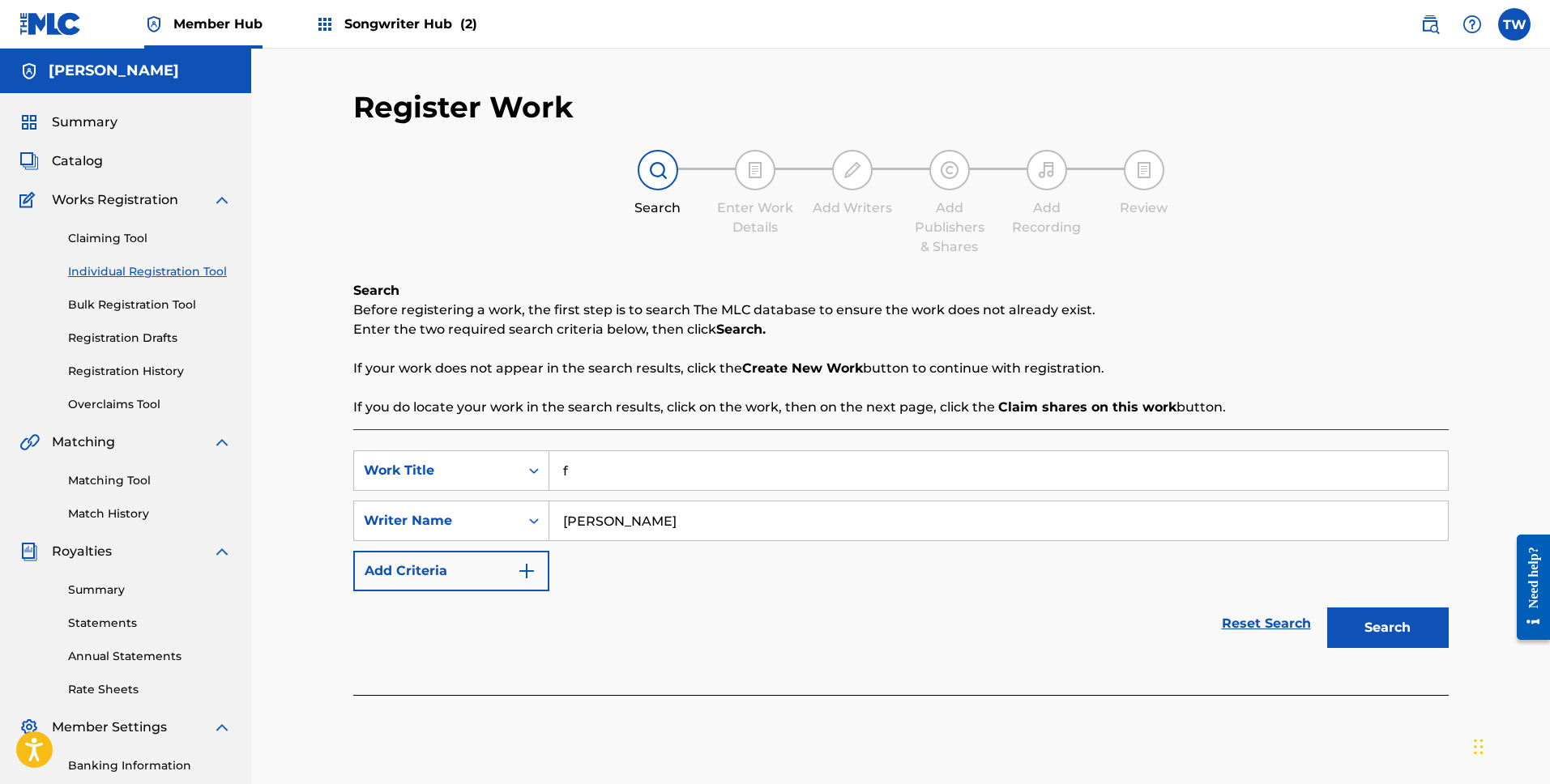
click at [636, 469] on input "f" at bounding box center [999, 470] width 898 height 39
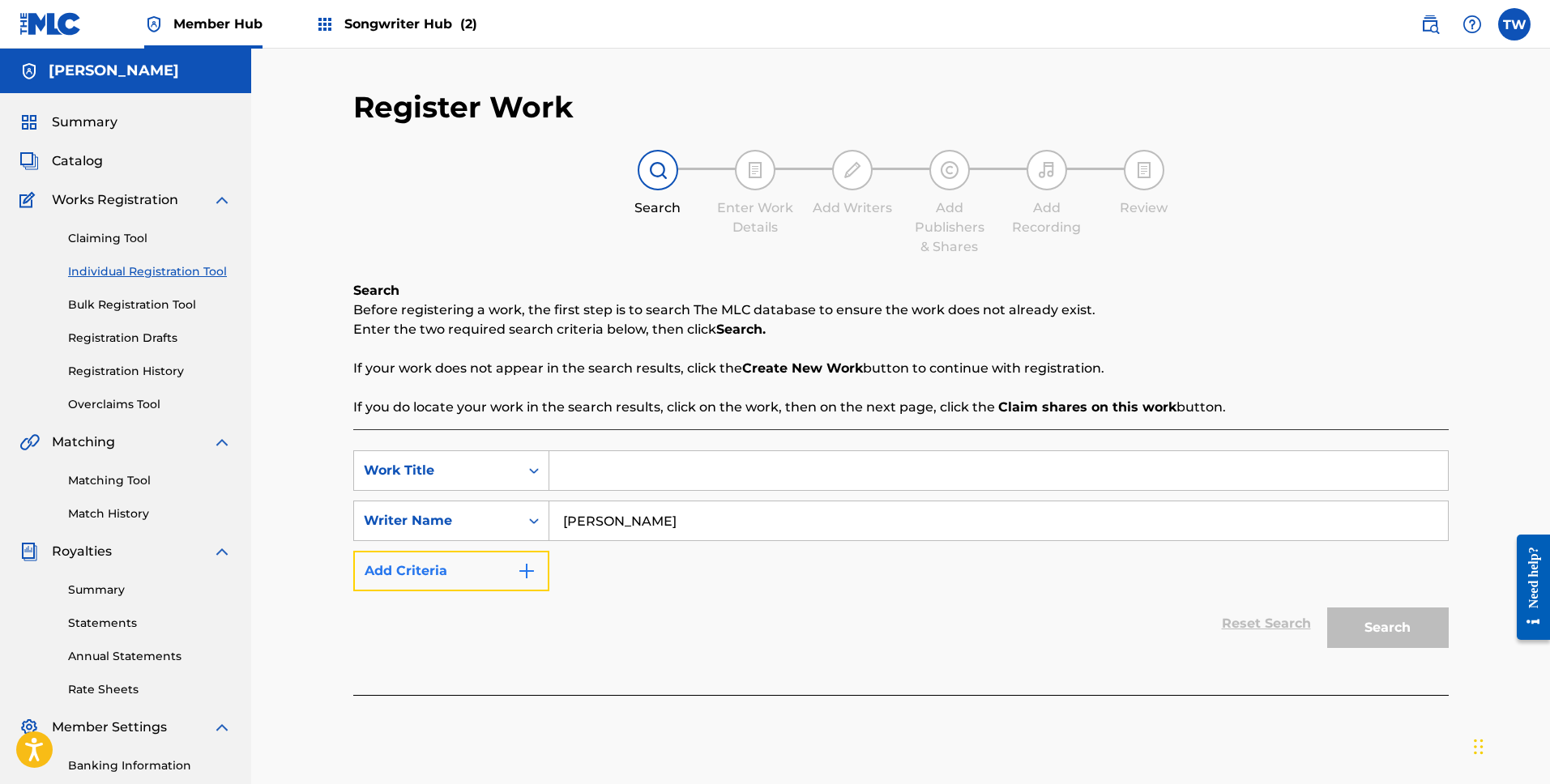
drag, startPoint x: 454, startPoint y: 578, endPoint x: 465, endPoint y: 576, distance: 11.2
click at [456, 578] on button "Add Criteria" at bounding box center [451, 570] width 196 height 41
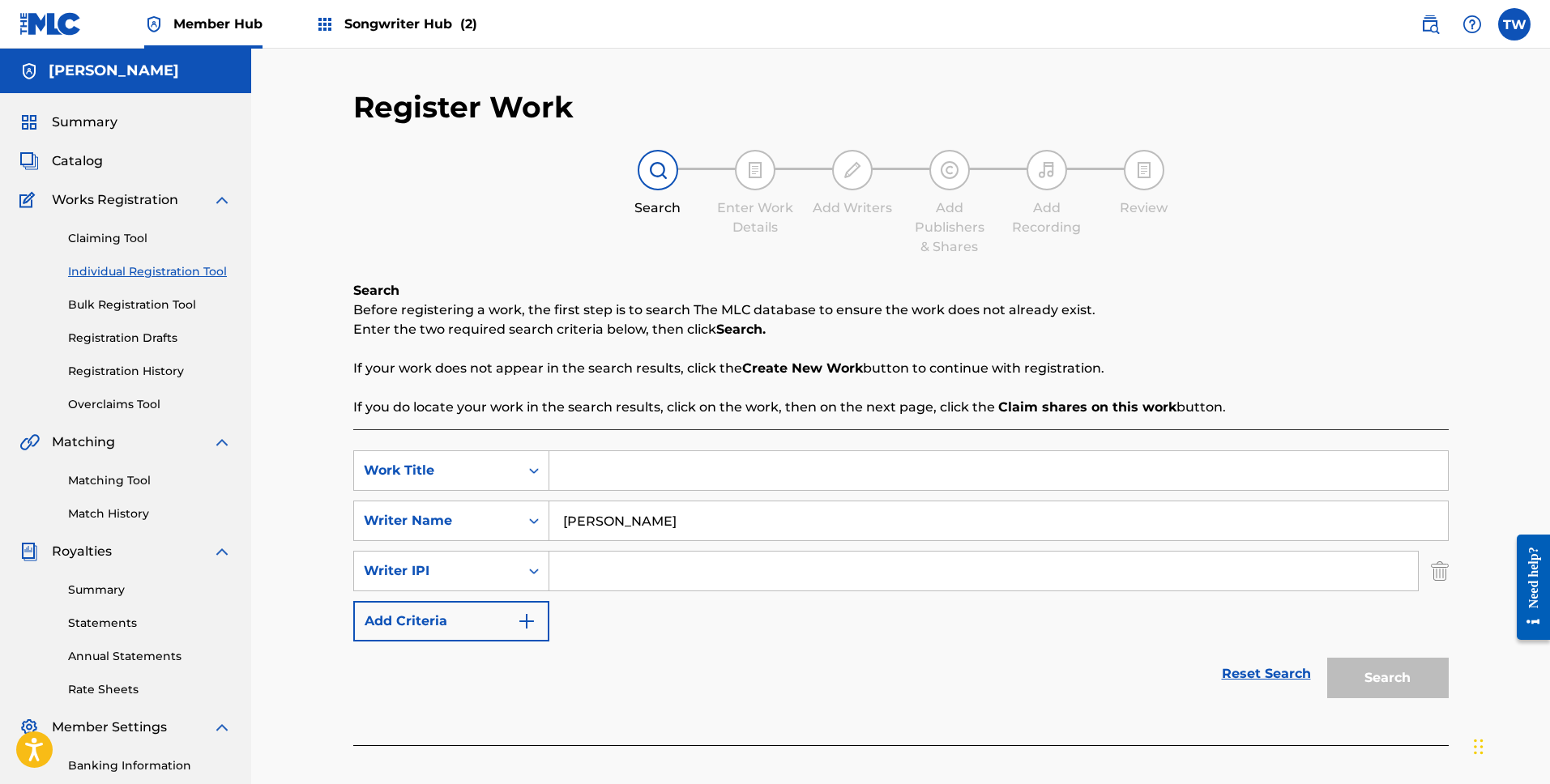
drag, startPoint x: 628, startPoint y: 582, endPoint x: 630, endPoint y: 570, distance: 12.2
click at [629, 581] on input "Search Form" at bounding box center [984, 570] width 869 height 39
click at [630, 567] on input "Search Form" at bounding box center [984, 570] width 869 height 39
click at [601, 573] on input "Search Form" at bounding box center [984, 570] width 869 height 39
paste input "428648234"
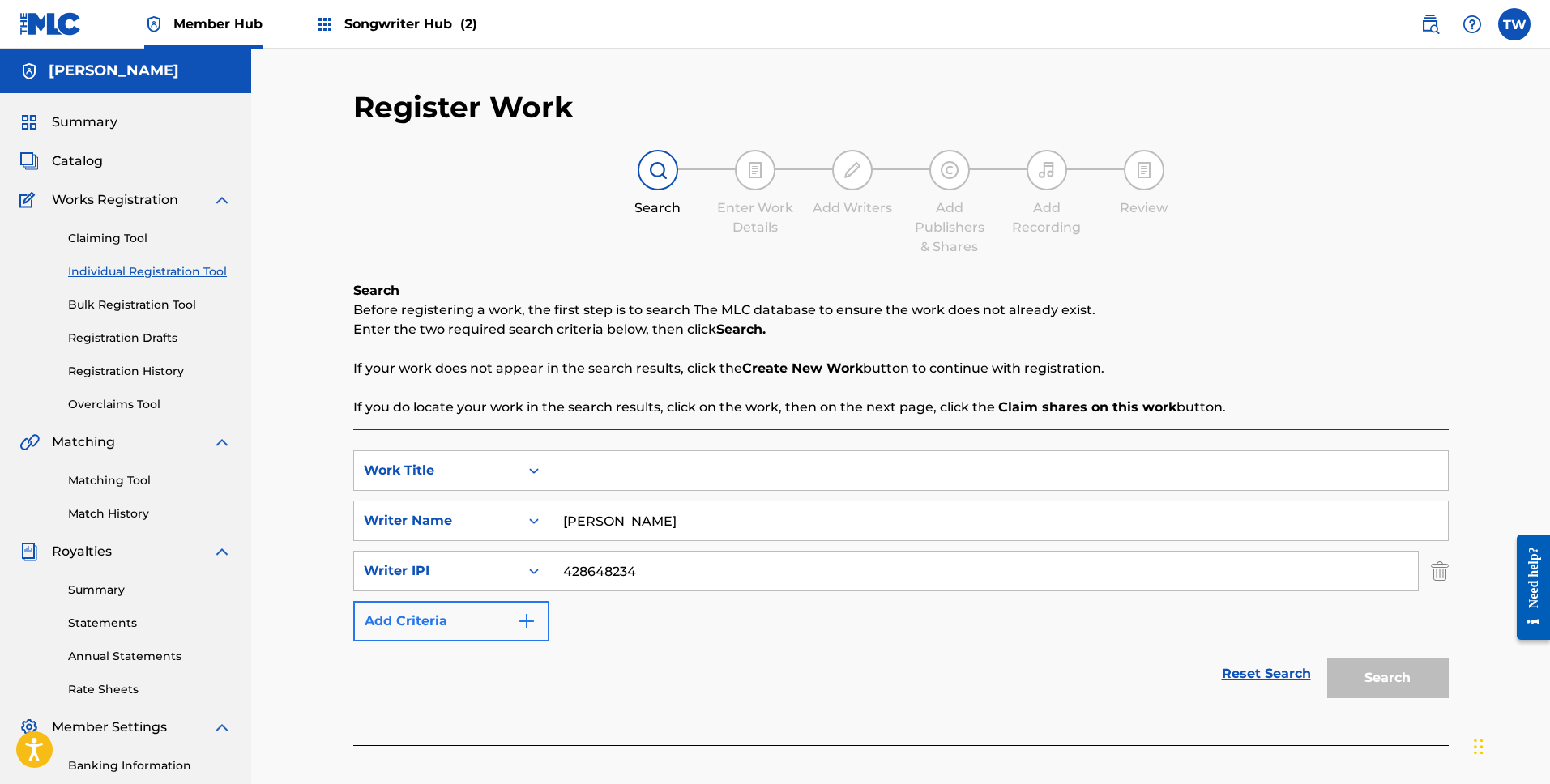
type input "428648234"
drag, startPoint x: 506, startPoint y: 607, endPoint x: 517, endPoint y: 608, distance: 11.0
click at [508, 608] on button "Add Criteria" at bounding box center [451, 621] width 196 height 41
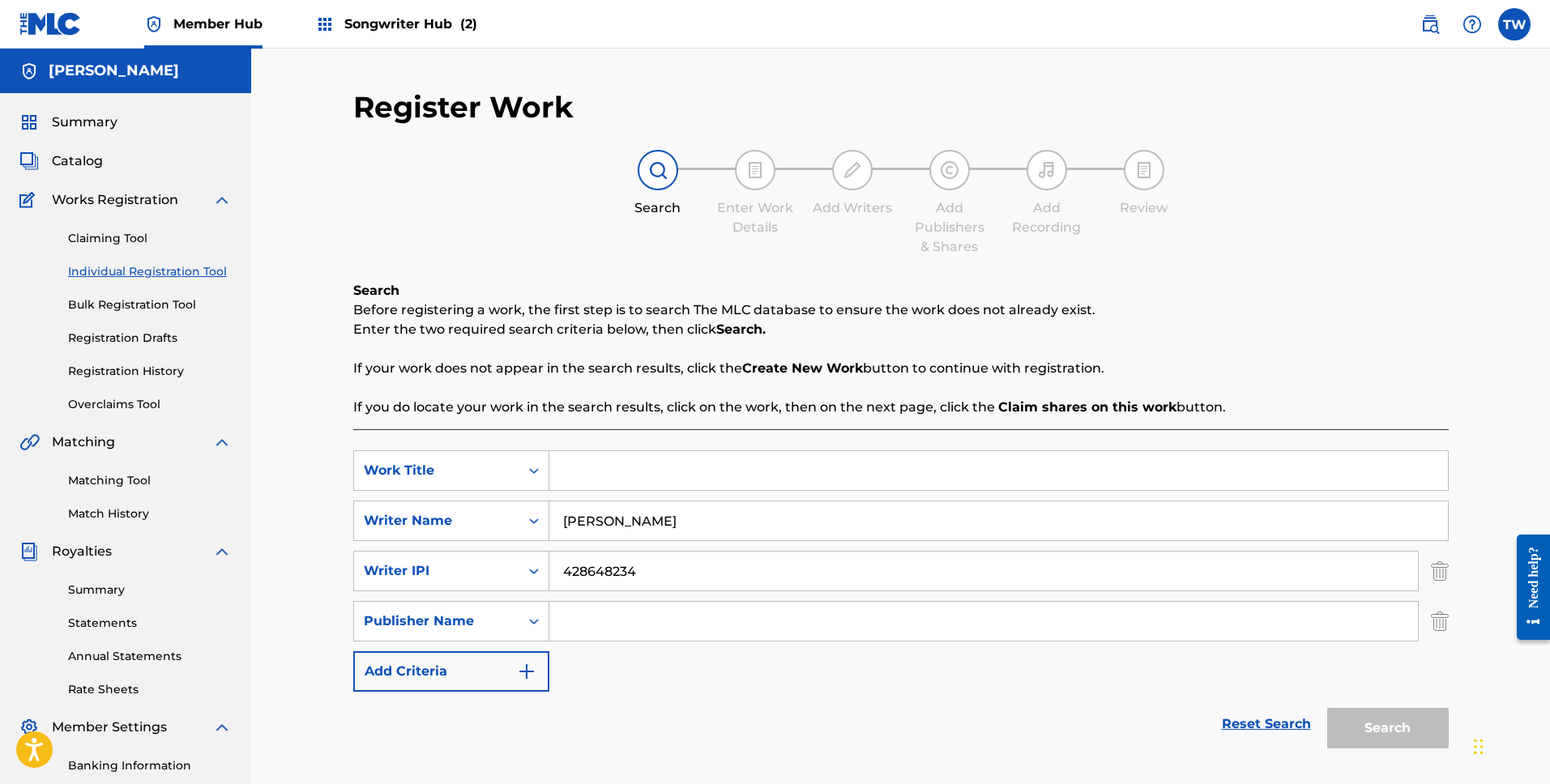
click at [680, 588] on input "428648234" at bounding box center [984, 570] width 869 height 39
click at [1449, 621] on div "Register Work Search Enter Work Details Add Writers Add Publishers & Shares Add…" at bounding box center [901, 508] width 1134 height 838
click at [1442, 621] on img "Search Form" at bounding box center [1440, 621] width 18 height 41
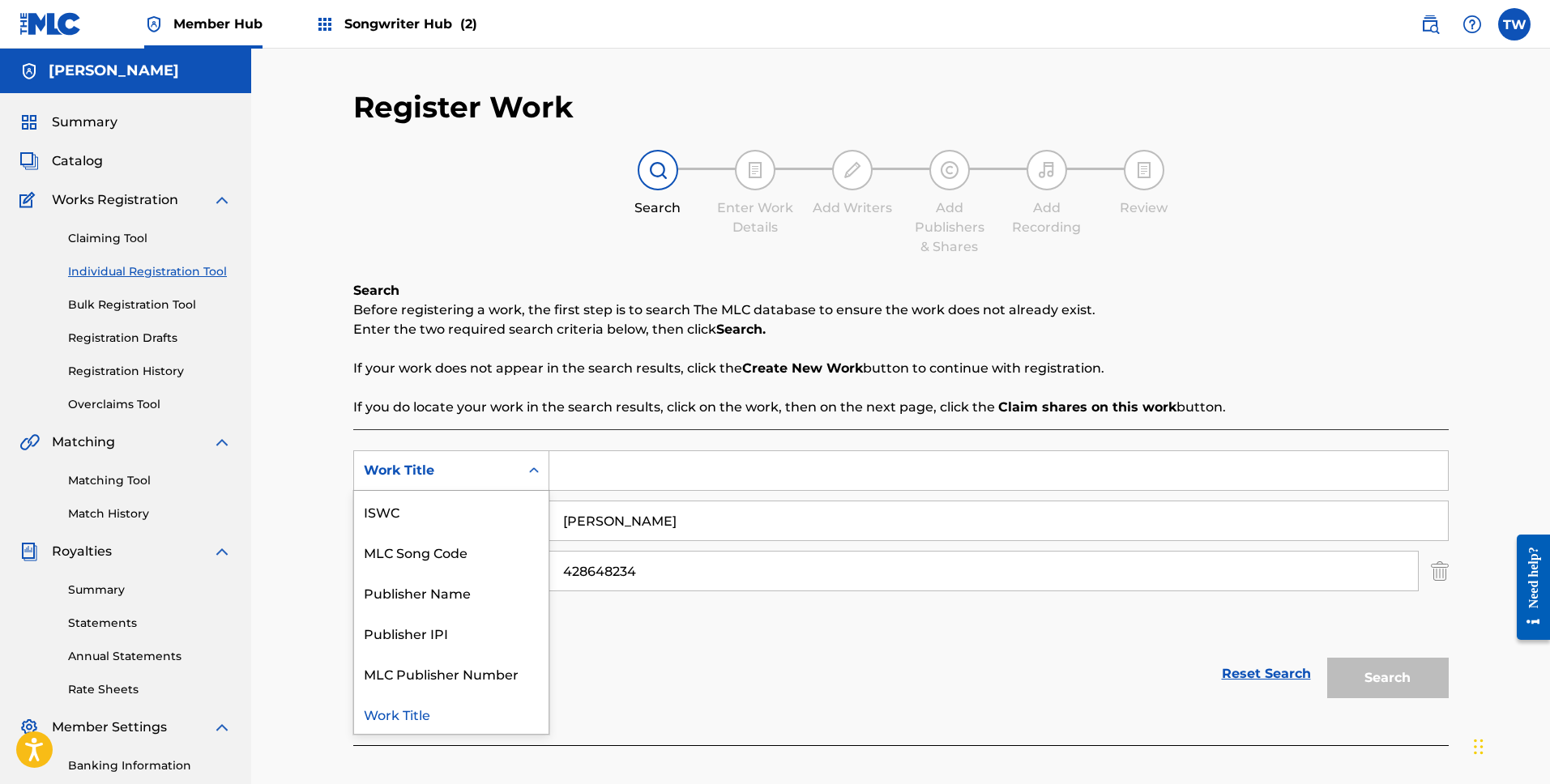
click at [524, 468] on div "Search Form" at bounding box center [533, 470] width 29 height 29
click at [790, 497] on div "SearchWithCriteriac35788e2-2fdd-4c60-87ca-a6801d819e0c Work Title selected, 6 o…" at bounding box center [901, 546] width 1095 height 191
drag, startPoint x: 542, startPoint y: 465, endPoint x: 522, endPoint y: 468, distance: 20.2
click at [542, 465] on div "Search Form" at bounding box center [533, 470] width 29 height 29
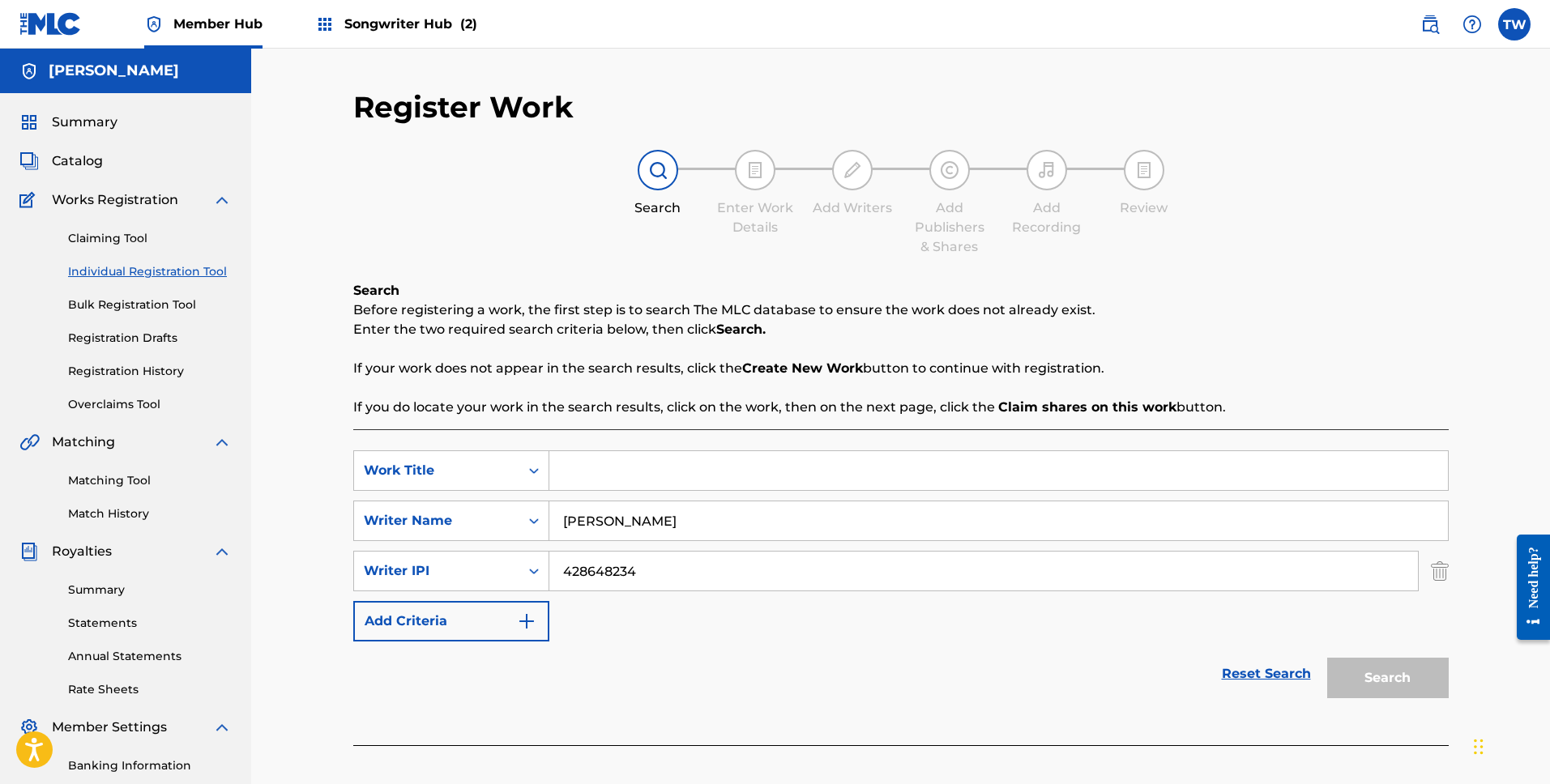
click at [513, 468] on div "Work Title" at bounding box center [437, 470] width 166 height 31
click at [513, 467] on div "Work Title" at bounding box center [437, 470] width 166 height 31
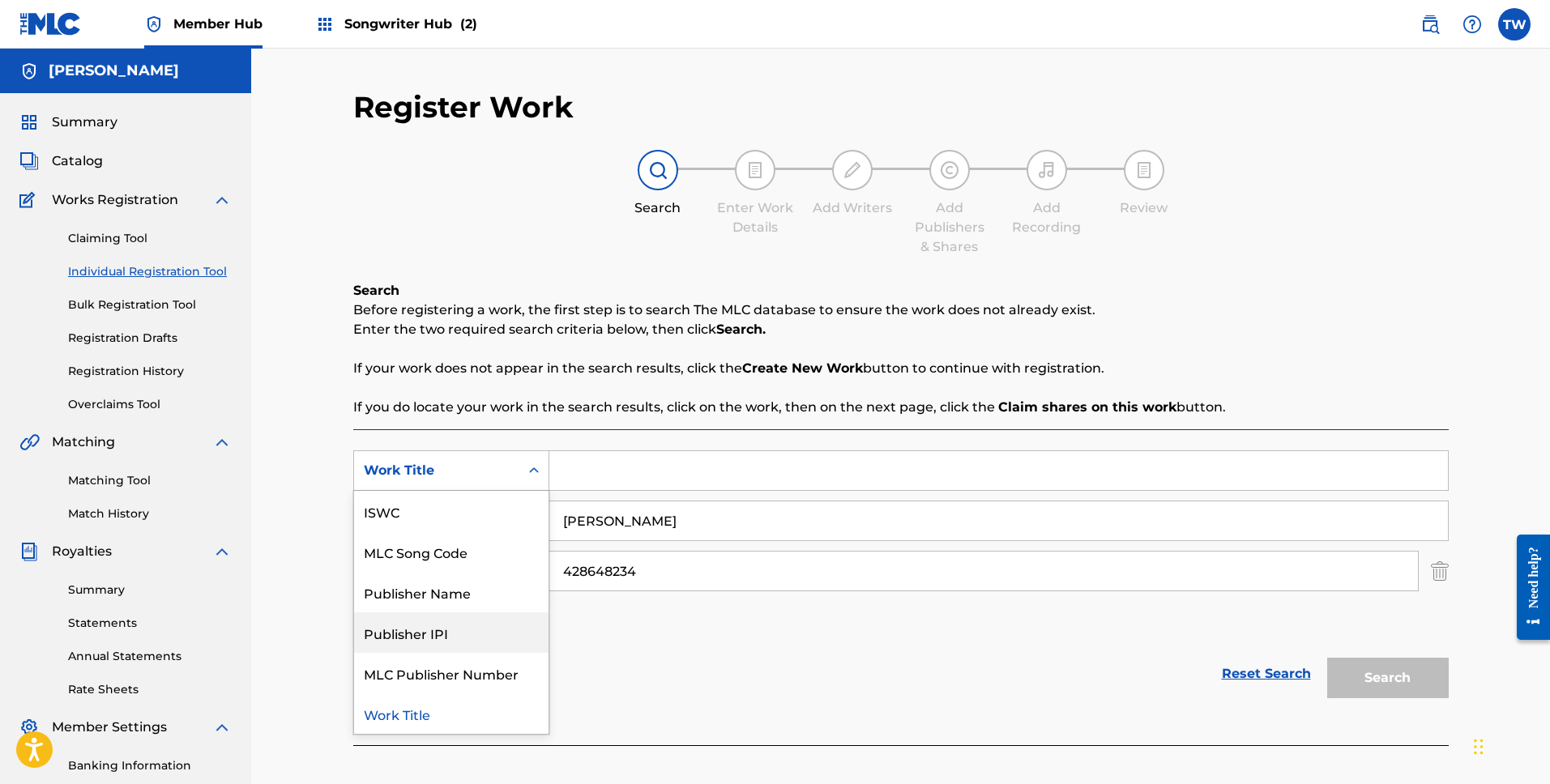
drag, startPoint x: 460, startPoint y: 629, endPoint x: 619, endPoint y: 590, distance: 163.7
click at [460, 628] on div "Publisher IPI" at bounding box center [451, 632] width 195 height 41
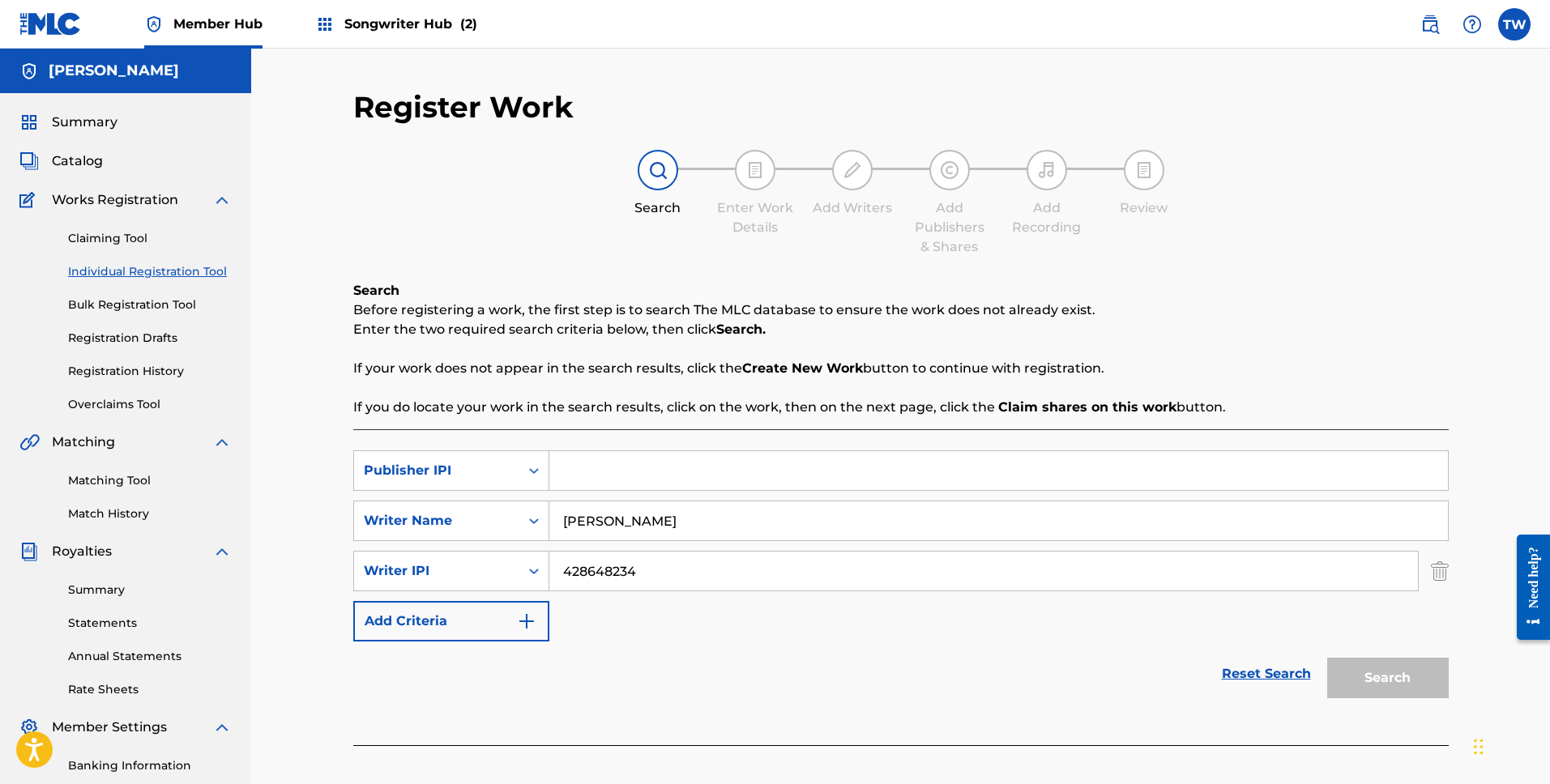
click at [636, 479] on input "Search Form" at bounding box center [999, 470] width 898 height 39
paste input "428648234"
type input "428648234"
drag, startPoint x: 1437, startPoint y: 568, endPoint x: 1443, endPoint y: 575, distance: 9.2
click at [1438, 570] on img "Search Form" at bounding box center [1440, 570] width 18 height 41
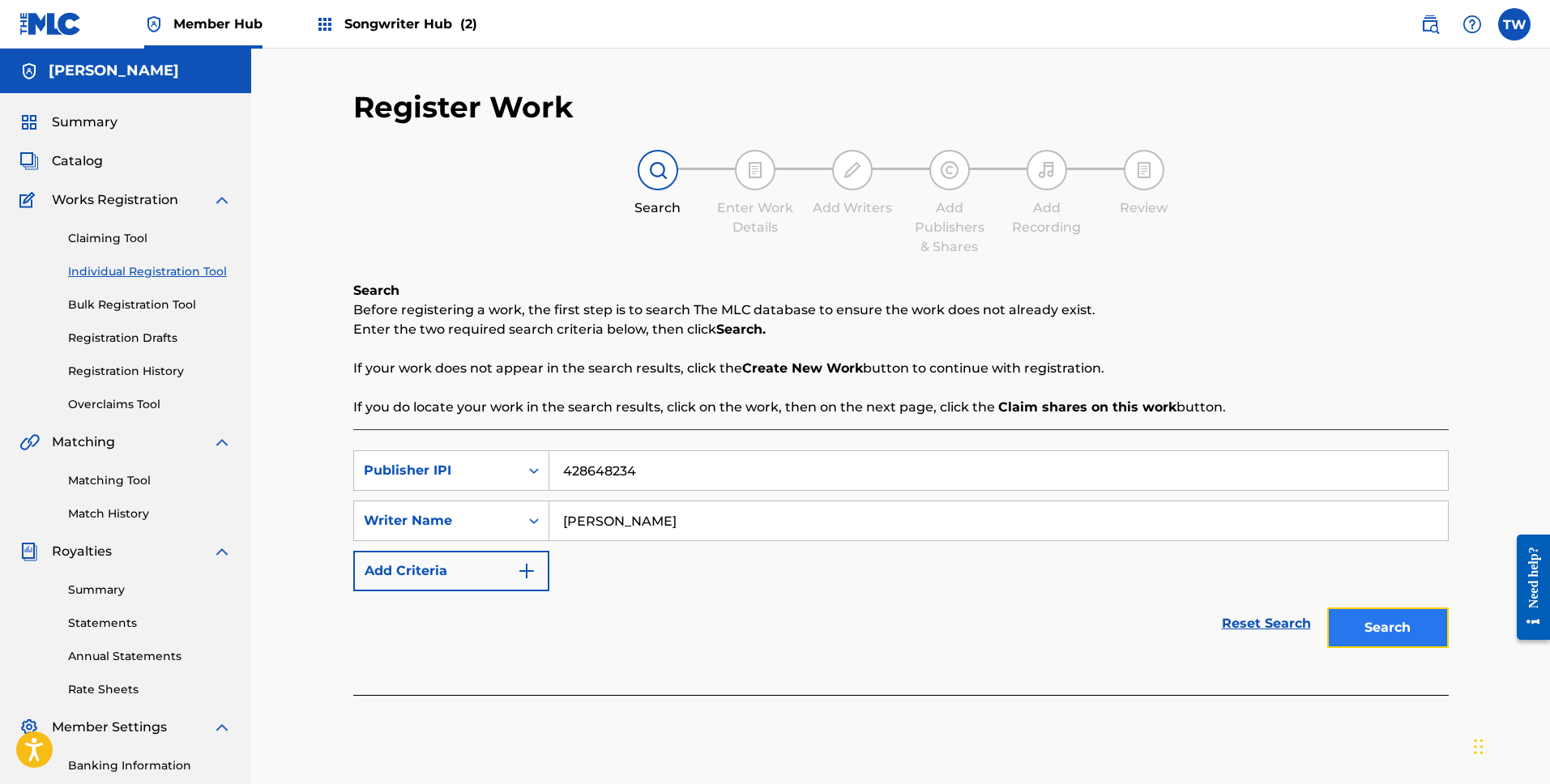
click at [1403, 623] on button "Search" at bounding box center [1388, 628] width 122 height 41
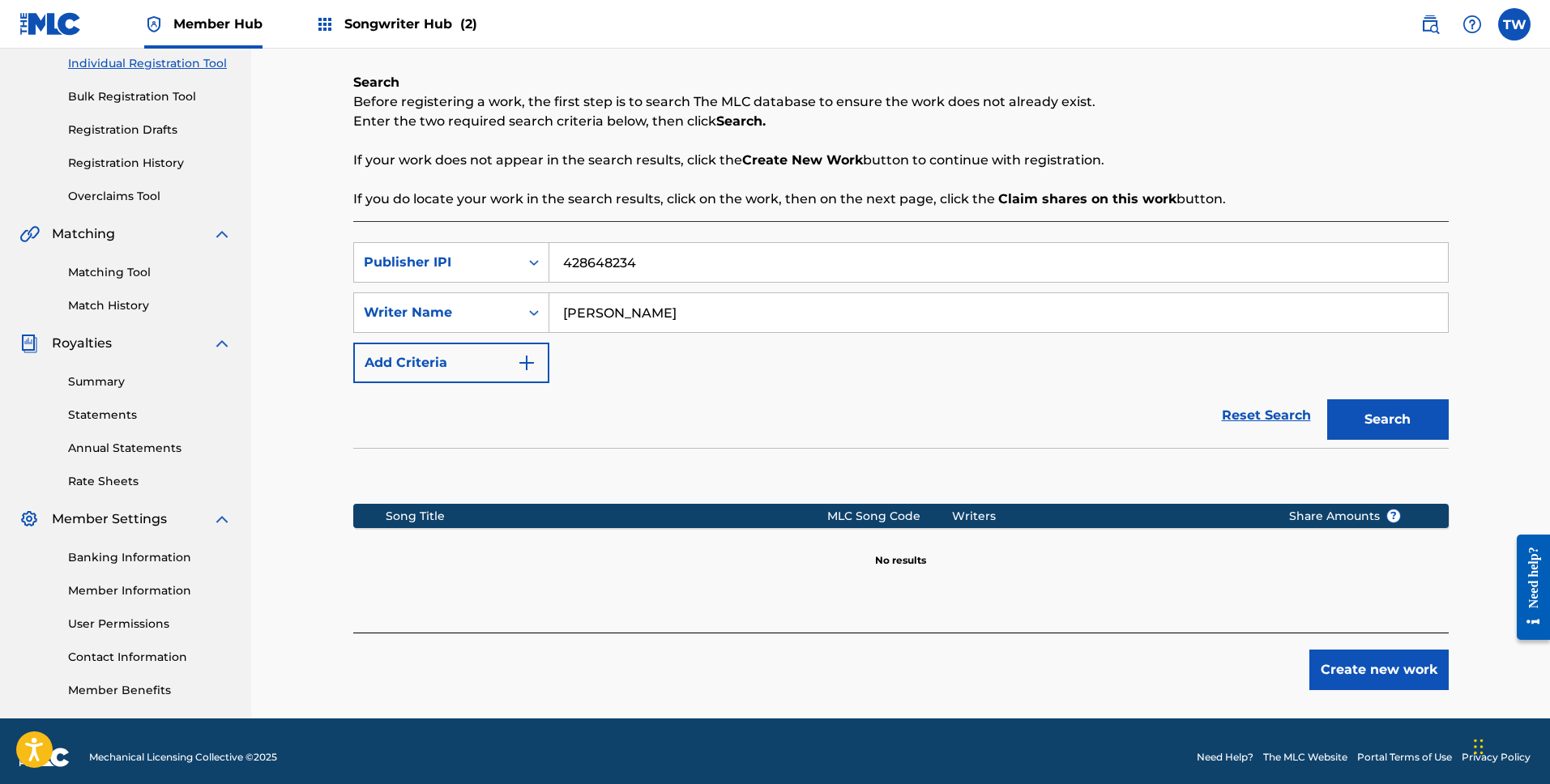
scroll to position [220, 0]
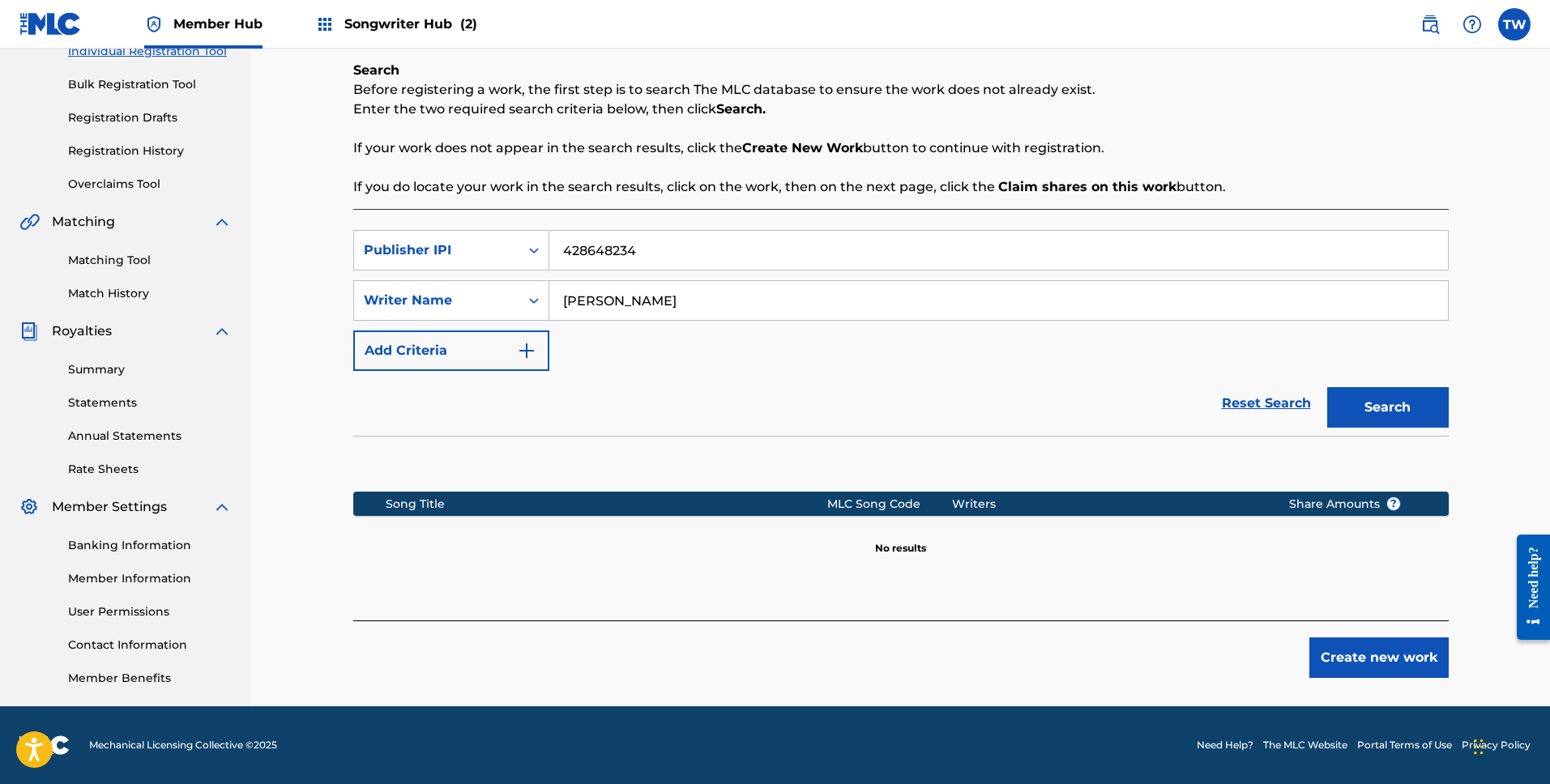
click at [694, 298] on input "[PERSON_NAME]" at bounding box center [999, 301] width 898 height 39
drag, startPoint x: 694, startPoint y: 299, endPoint x: 570, endPoint y: 288, distance: 124.5
click at [570, 288] on input "[PERSON_NAME]" at bounding box center [999, 301] width 898 height 39
click at [715, 239] on input "428648234" at bounding box center [999, 250] width 898 height 39
click at [701, 248] on input "428648234" at bounding box center [999, 250] width 898 height 39
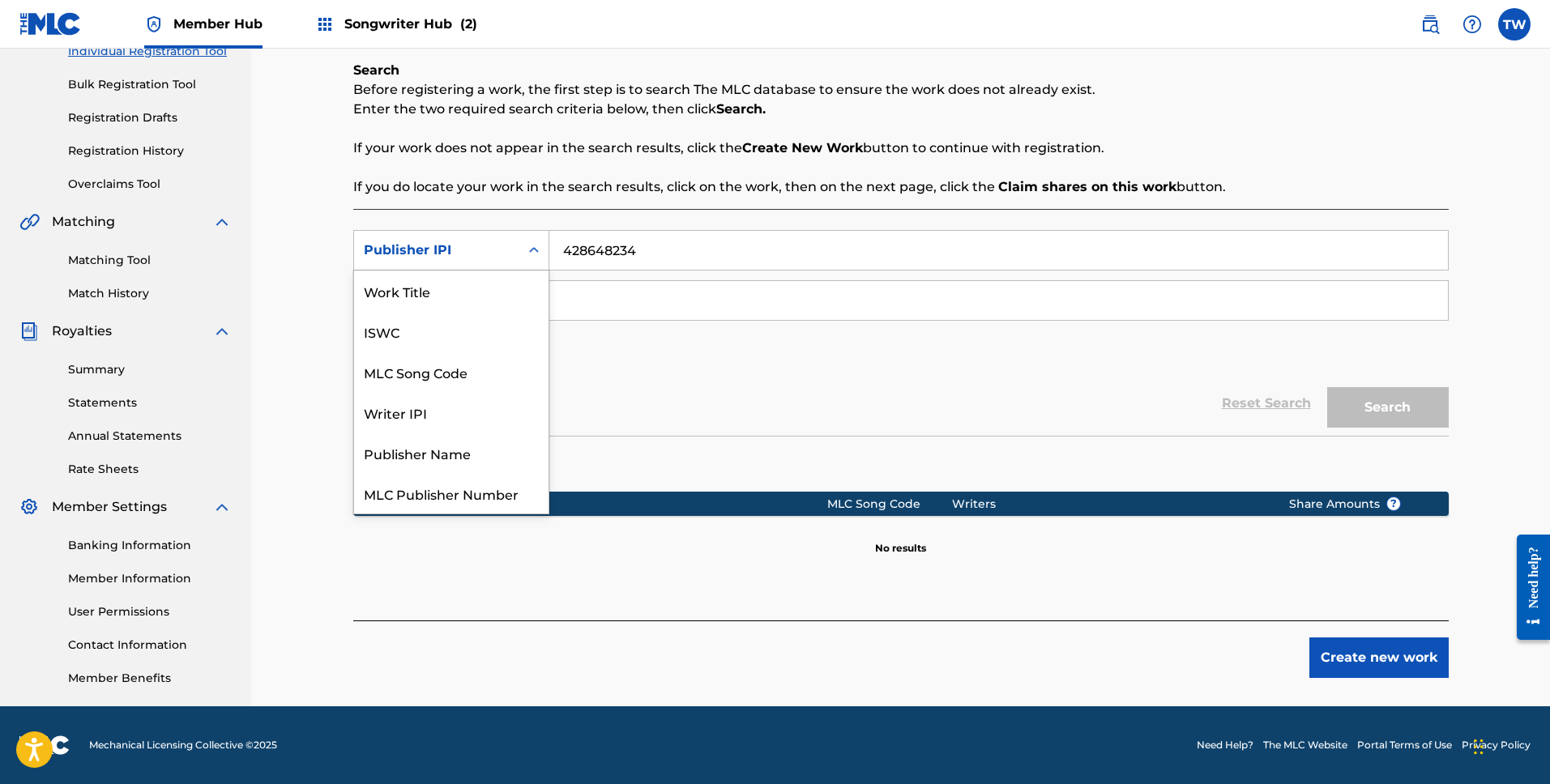
click at [542, 248] on div "Search Form" at bounding box center [533, 250] width 29 height 29
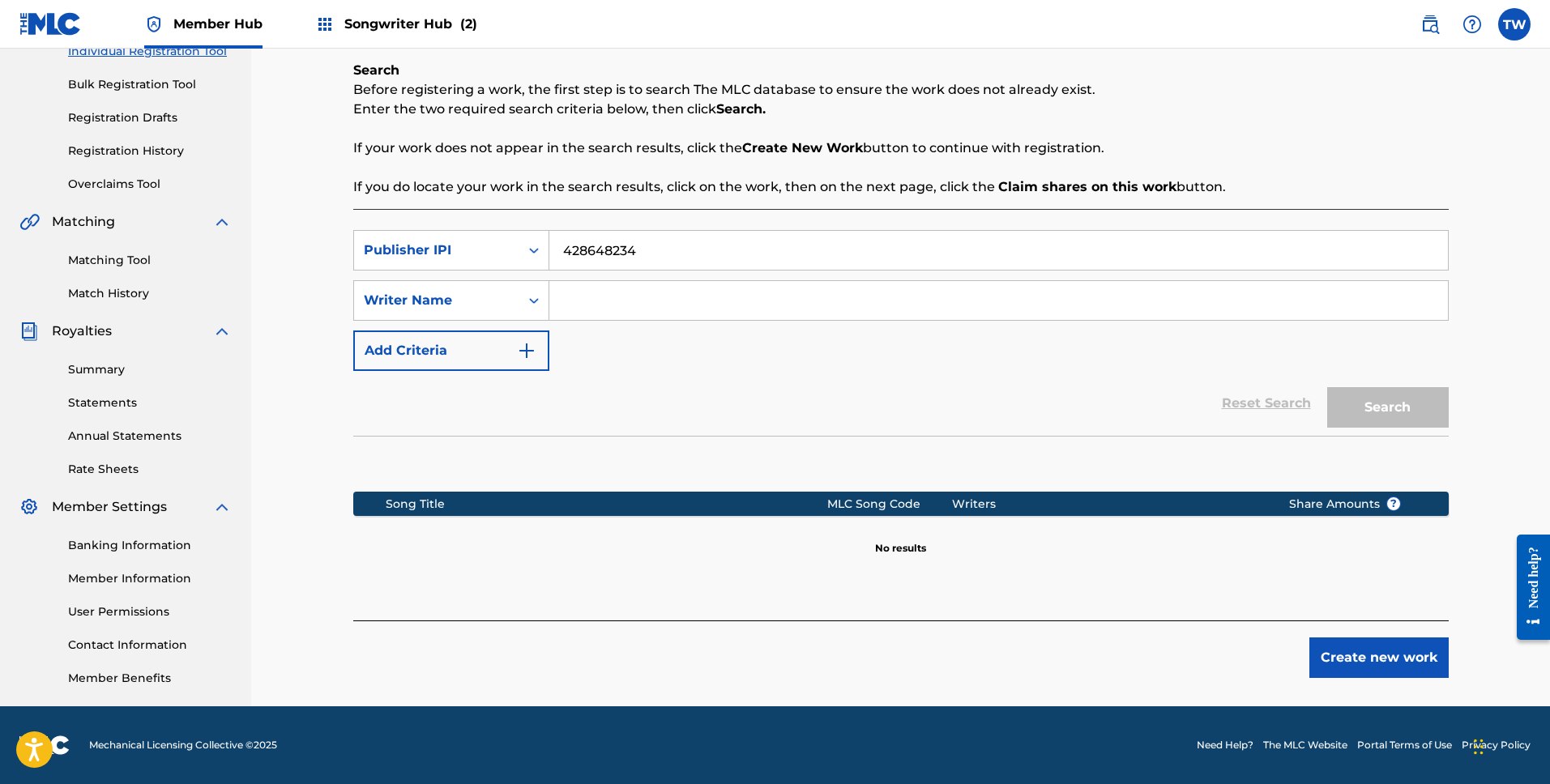
click at [674, 253] on input "428648234" at bounding box center [999, 250] width 898 height 39
click at [568, 247] on input "428648234" at bounding box center [999, 250] width 898 height 39
click at [566, 248] on input "428648234" at bounding box center [999, 250] width 898 height 39
drag, startPoint x: 563, startPoint y: 248, endPoint x: 595, endPoint y: 252, distance: 32.2
click at [547, 248] on div "SearchWithCriteria60520d51-99fe-4114-a5dd-a879e54e35a4 Publisher IPI 428648234" at bounding box center [901, 250] width 1095 height 41
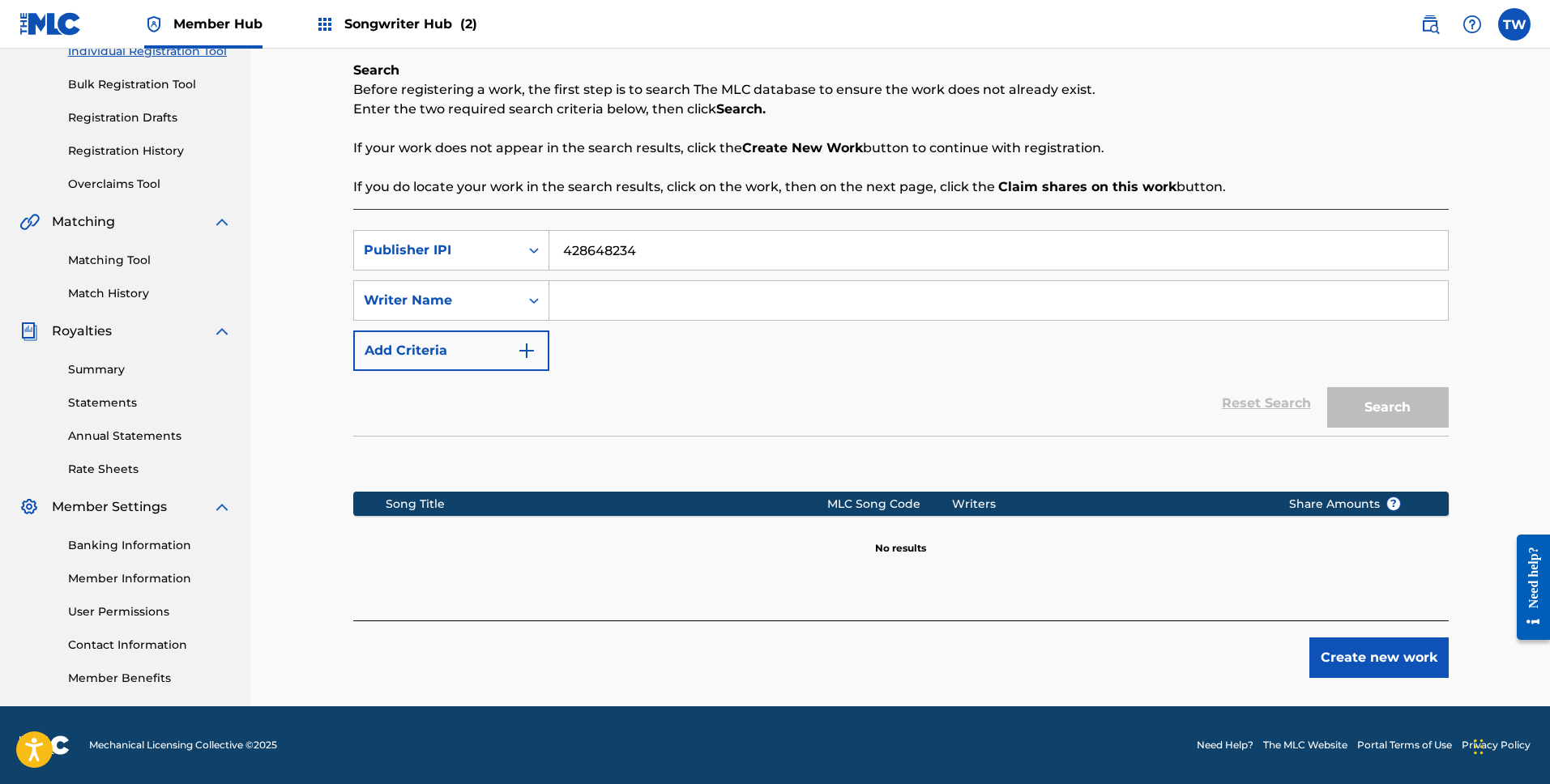
click at [702, 235] on input "428648234" at bounding box center [999, 250] width 898 height 39
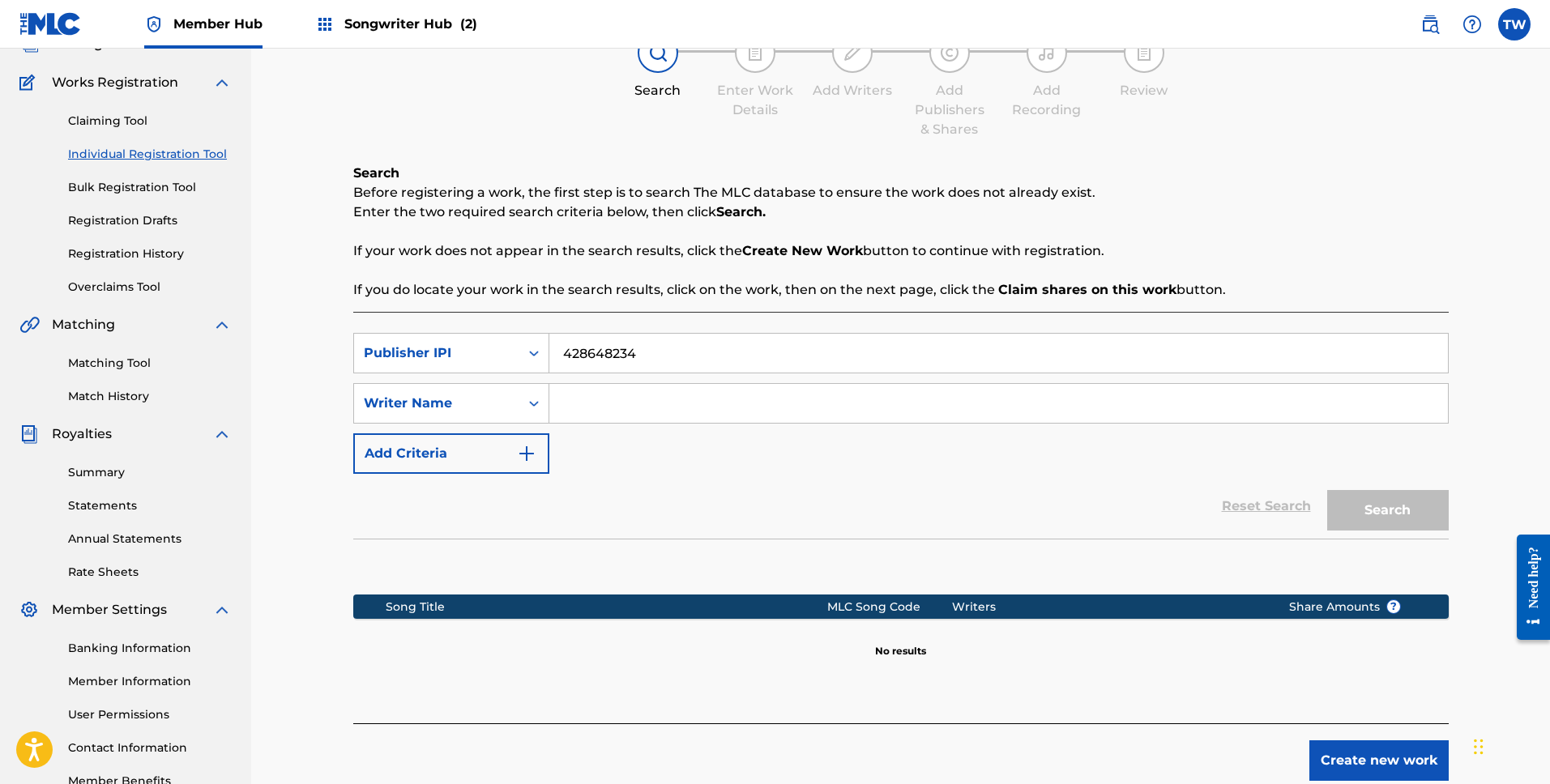
scroll to position [0, 0]
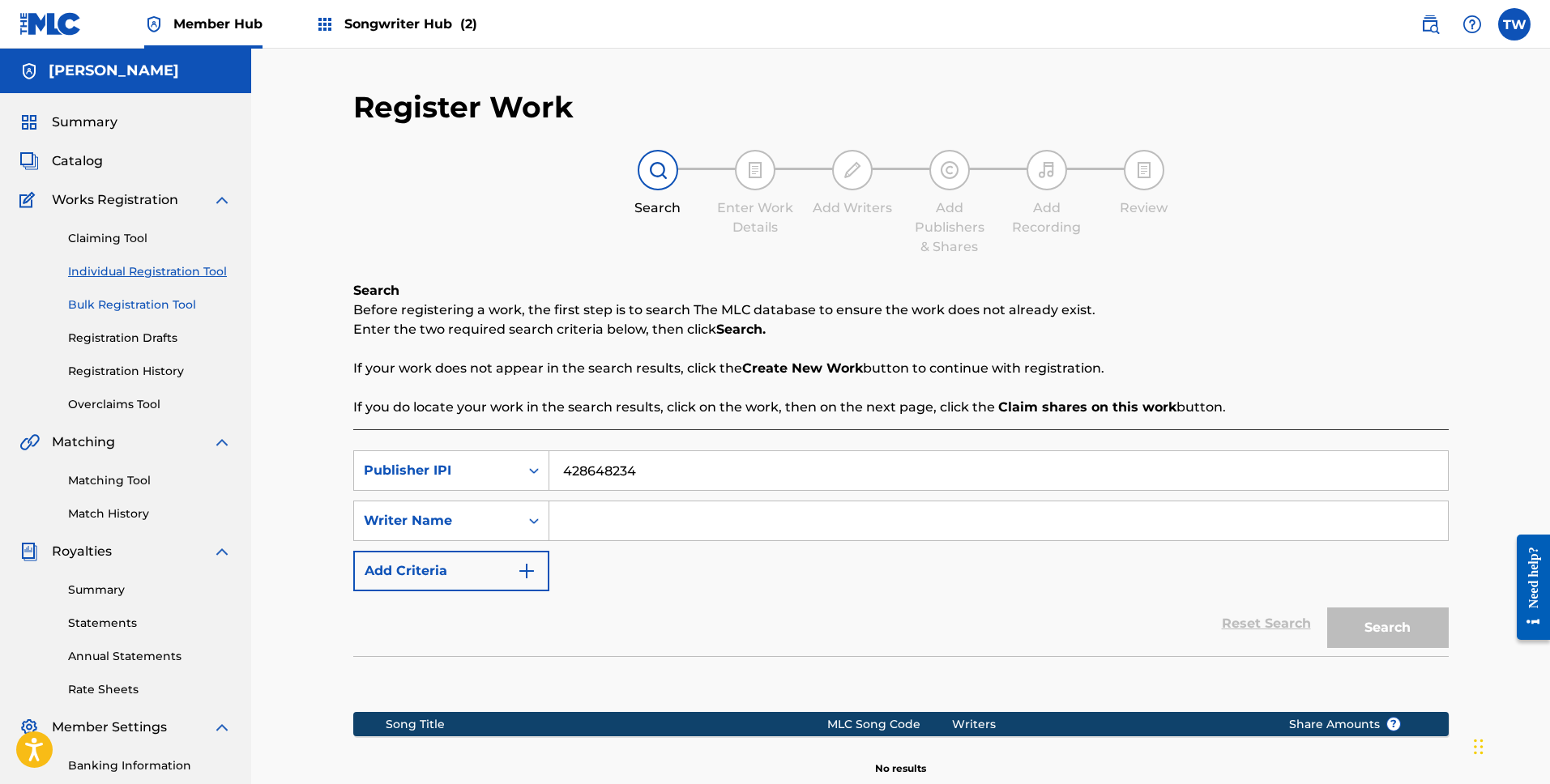
click at [107, 305] on link "Bulk Registration Tool" at bounding box center [150, 305] width 164 height 17
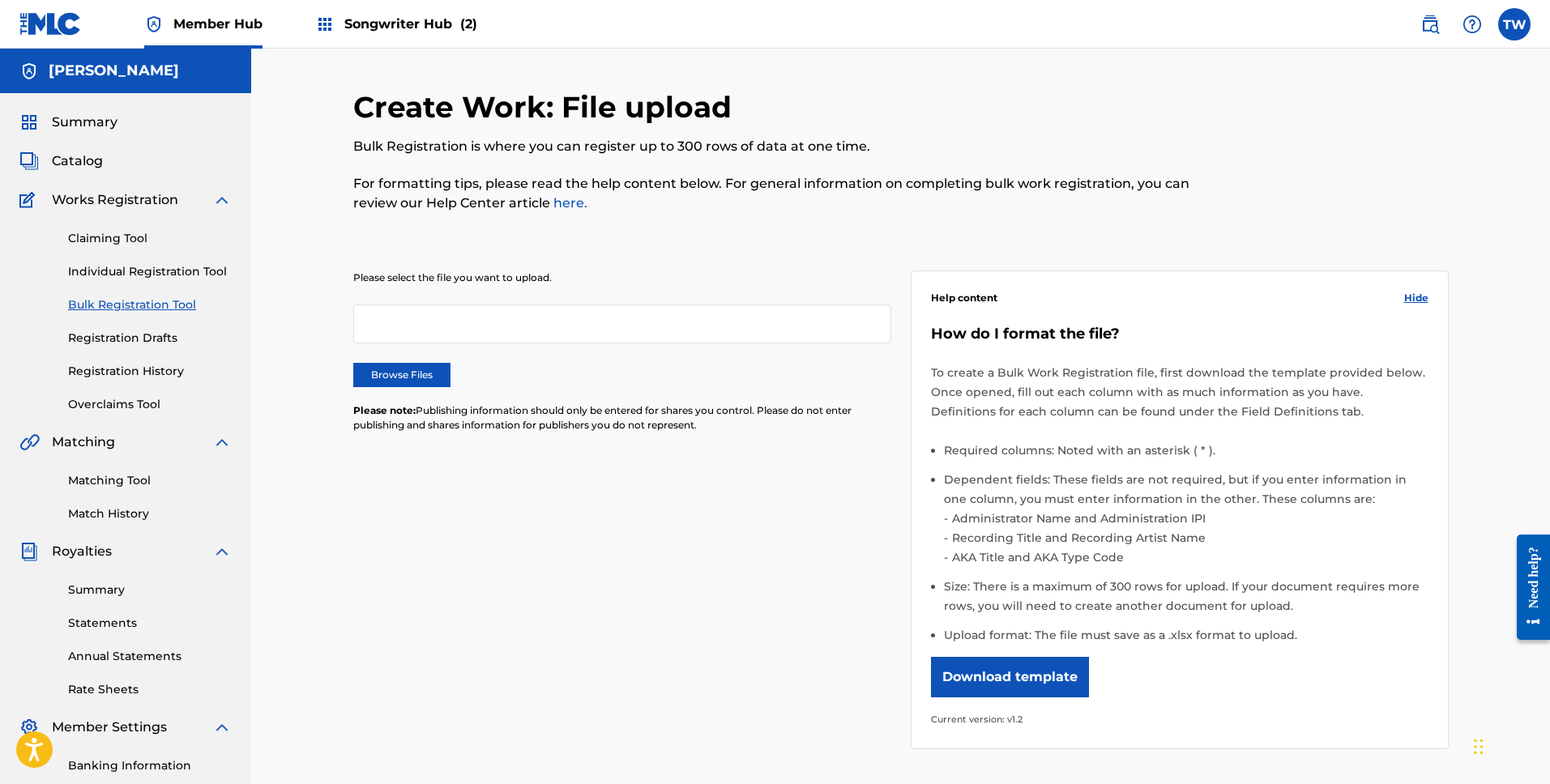
click at [457, 322] on div at bounding box center [623, 324] width 538 height 39
click at [105, 238] on link "Claiming Tool" at bounding box center [150, 238] width 164 height 17
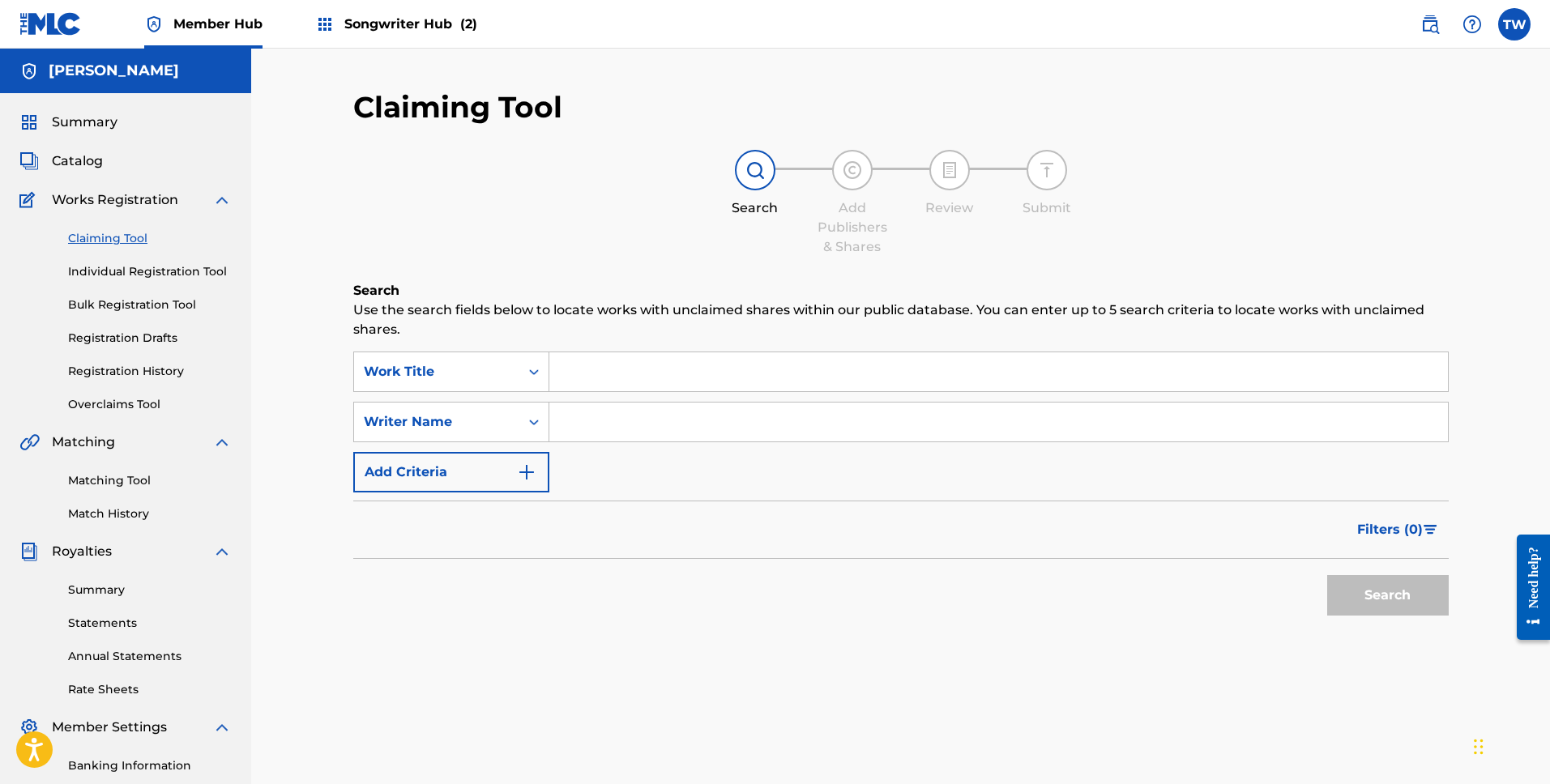
click at [658, 415] on input "Search Form" at bounding box center [999, 421] width 898 height 39
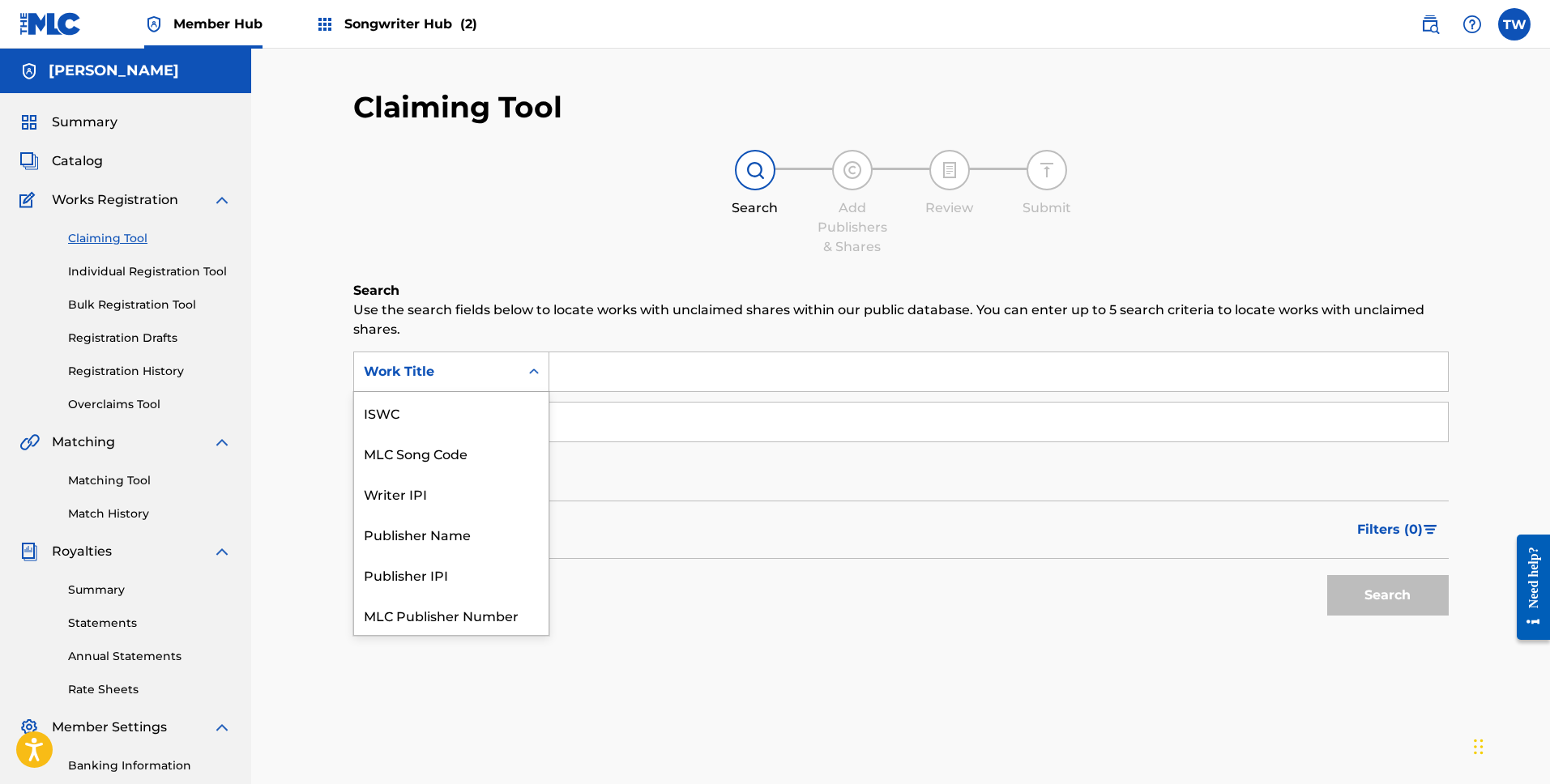
scroll to position [41, 0]
click at [485, 372] on div "Work Title" at bounding box center [436, 371] width 146 height 19
drag, startPoint x: 442, startPoint y: 451, endPoint x: 472, endPoint y: 429, distance: 37.2
click at [450, 443] on div "Writer IPI" at bounding box center [451, 453] width 195 height 41
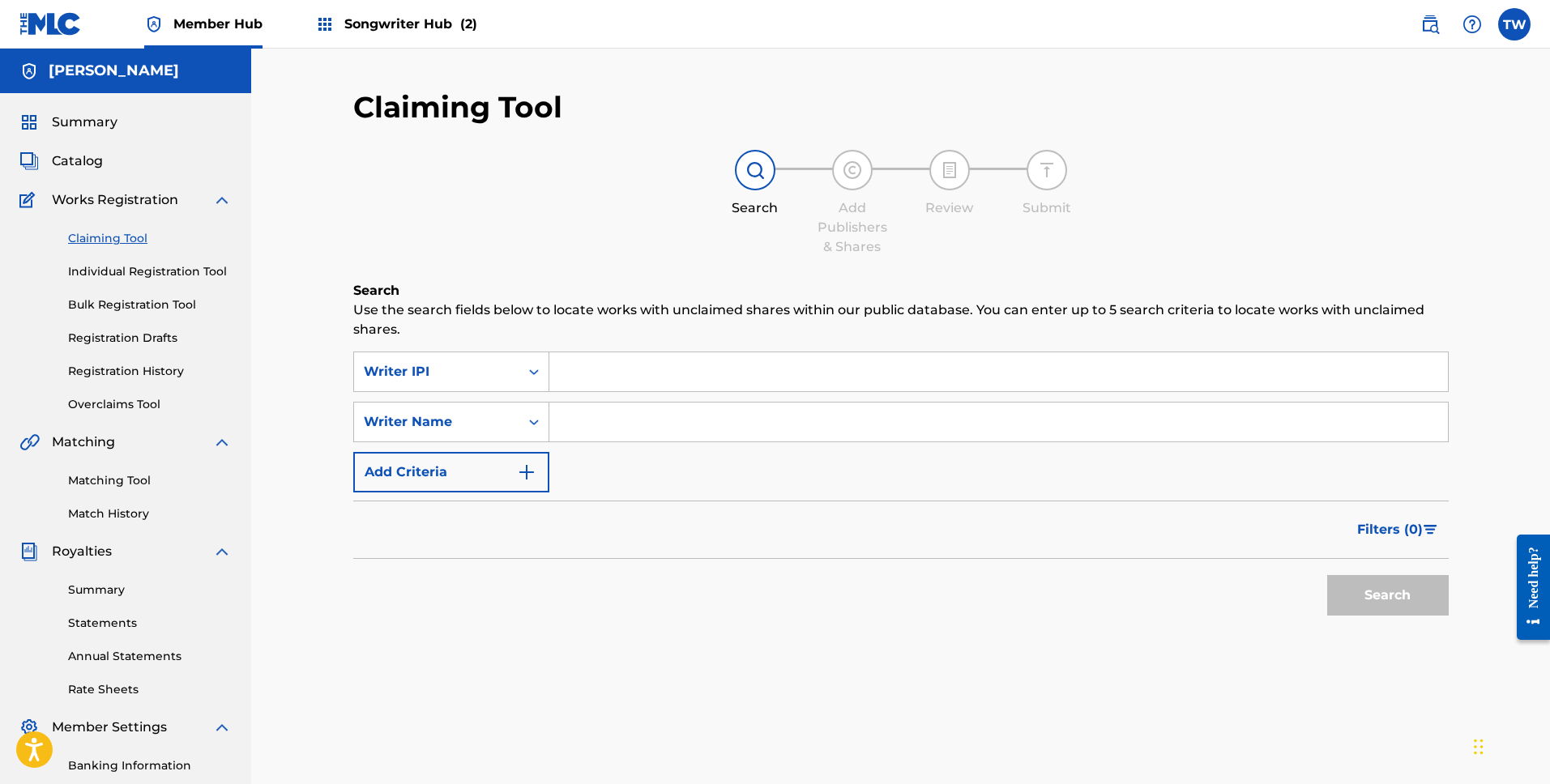
click at [587, 370] on input "Search Form" at bounding box center [999, 372] width 898 height 39
paste input "428648234"
type input "428648234"
click at [1379, 596] on button "Search" at bounding box center [1388, 595] width 122 height 41
drag, startPoint x: 710, startPoint y: 372, endPoint x: 624, endPoint y: 375, distance: 86.1
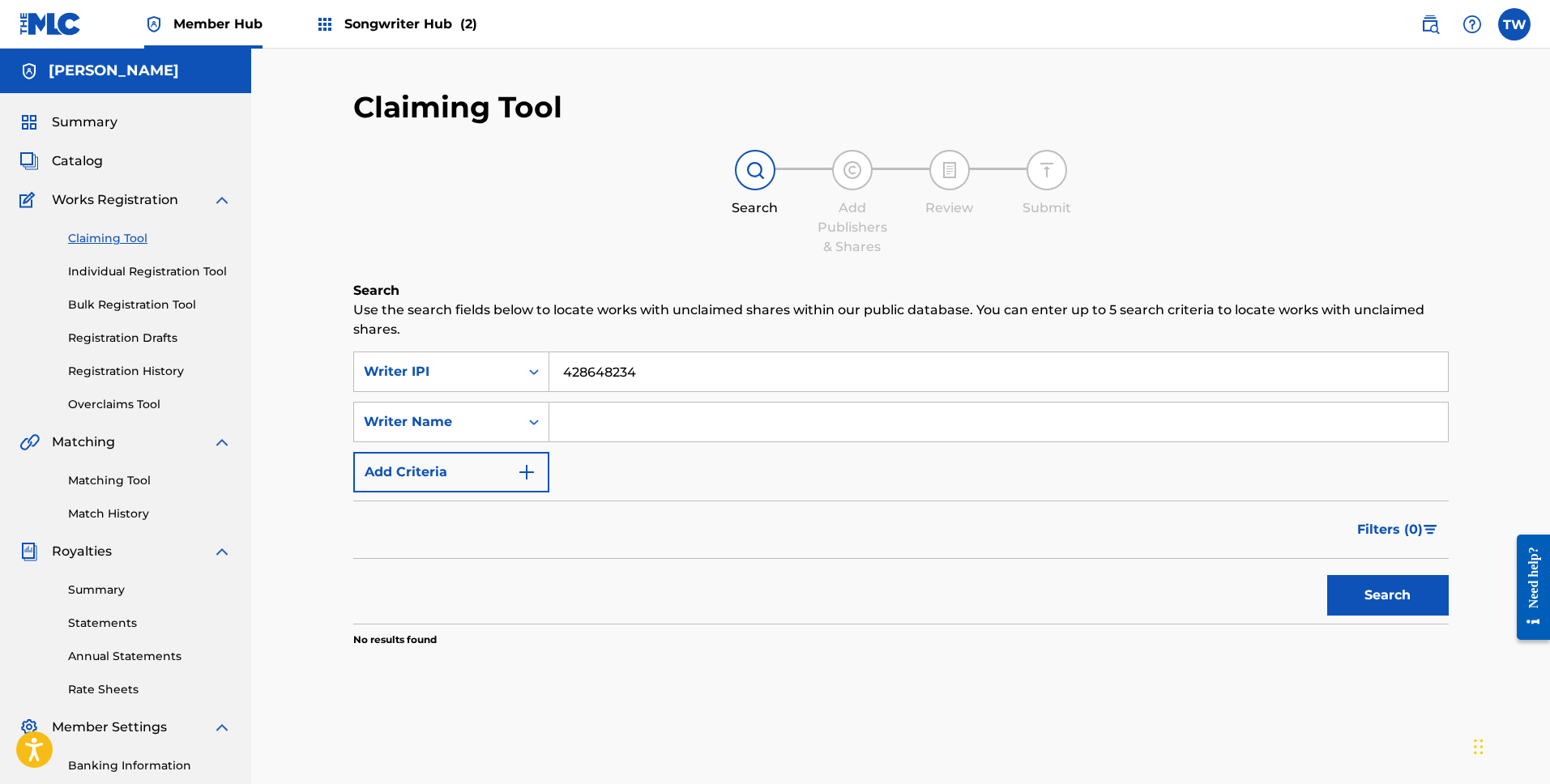
click at [706, 372] on input "428648234" at bounding box center [999, 372] width 898 height 39
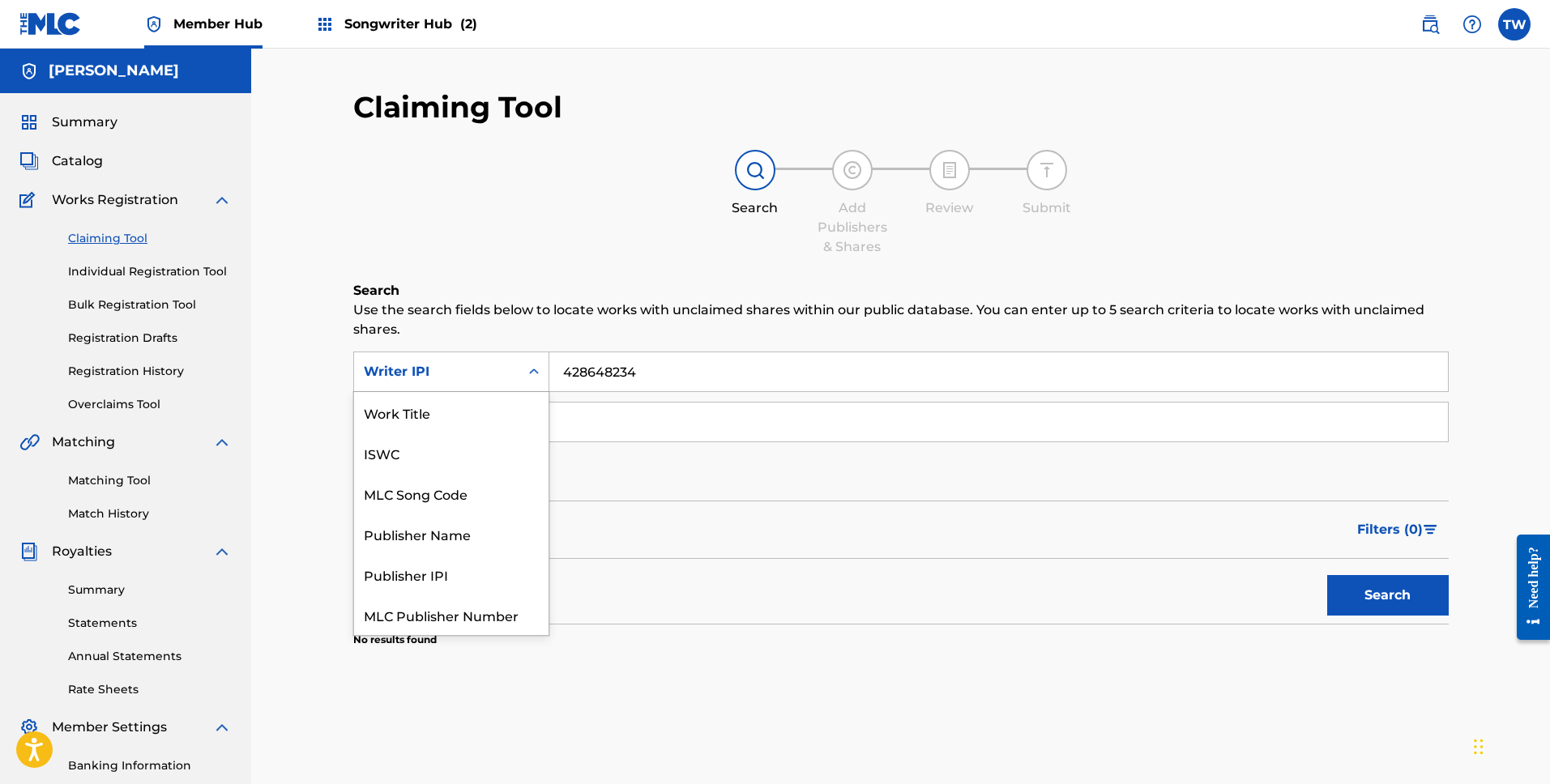
click at [513, 373] on div "Writer IPI" at bounding box center [437, 372] width 166 height 31
click at [445, 530] on div "Publisher IPI" at bounding box center [451, 533] width 195 height 41
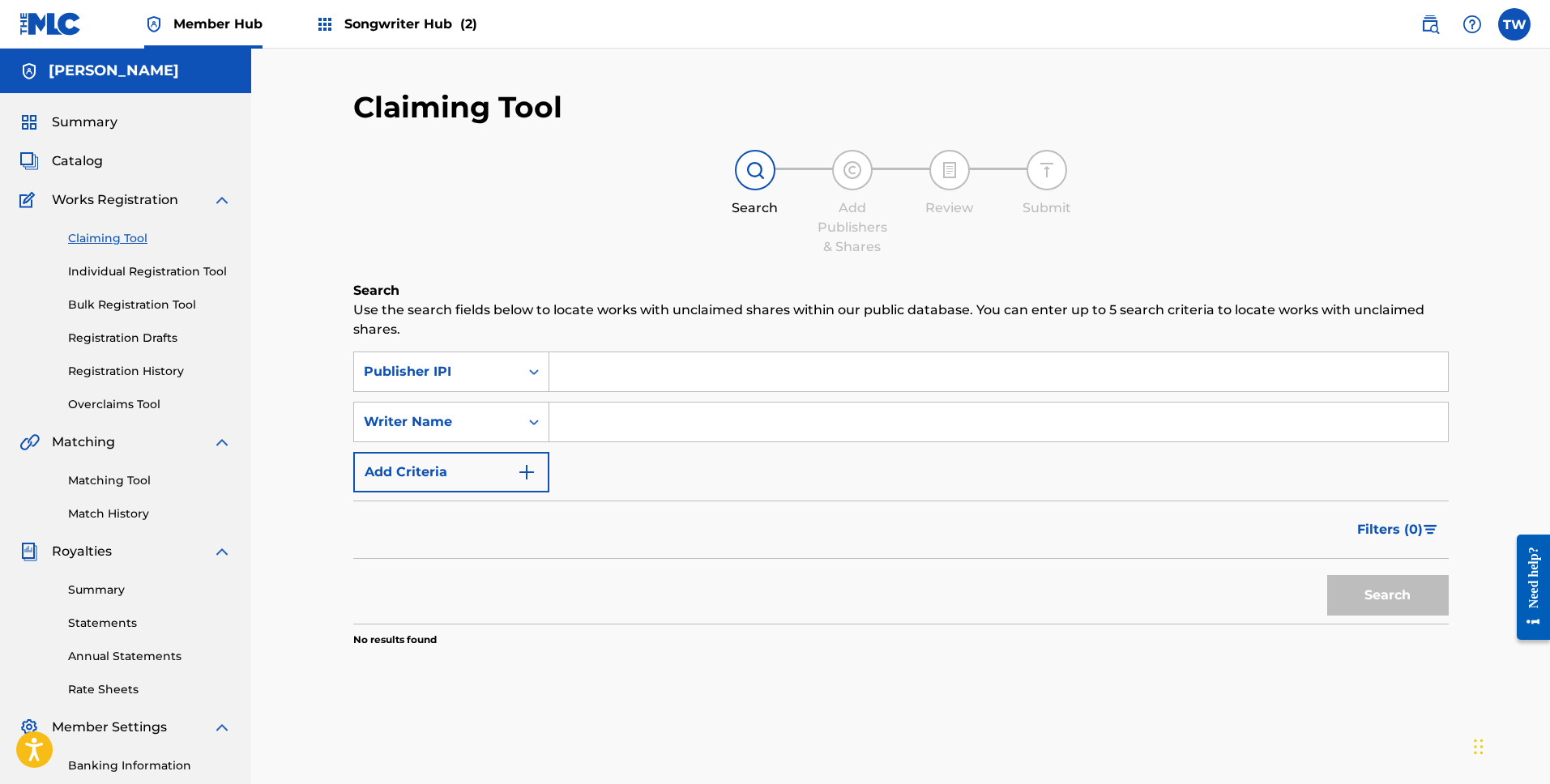
click at [627, 368] on input "Search Form" at bounding box center [999, 372] width 898 height 39
paste input "428648234"
type input "428648234"
click at [1381, 593] on button "Search" at bounding box center [1388, 595] width 122 height 41
click at [532, 368] on icon "Search Form" at bounding box center [534, 372] width 17 height 17
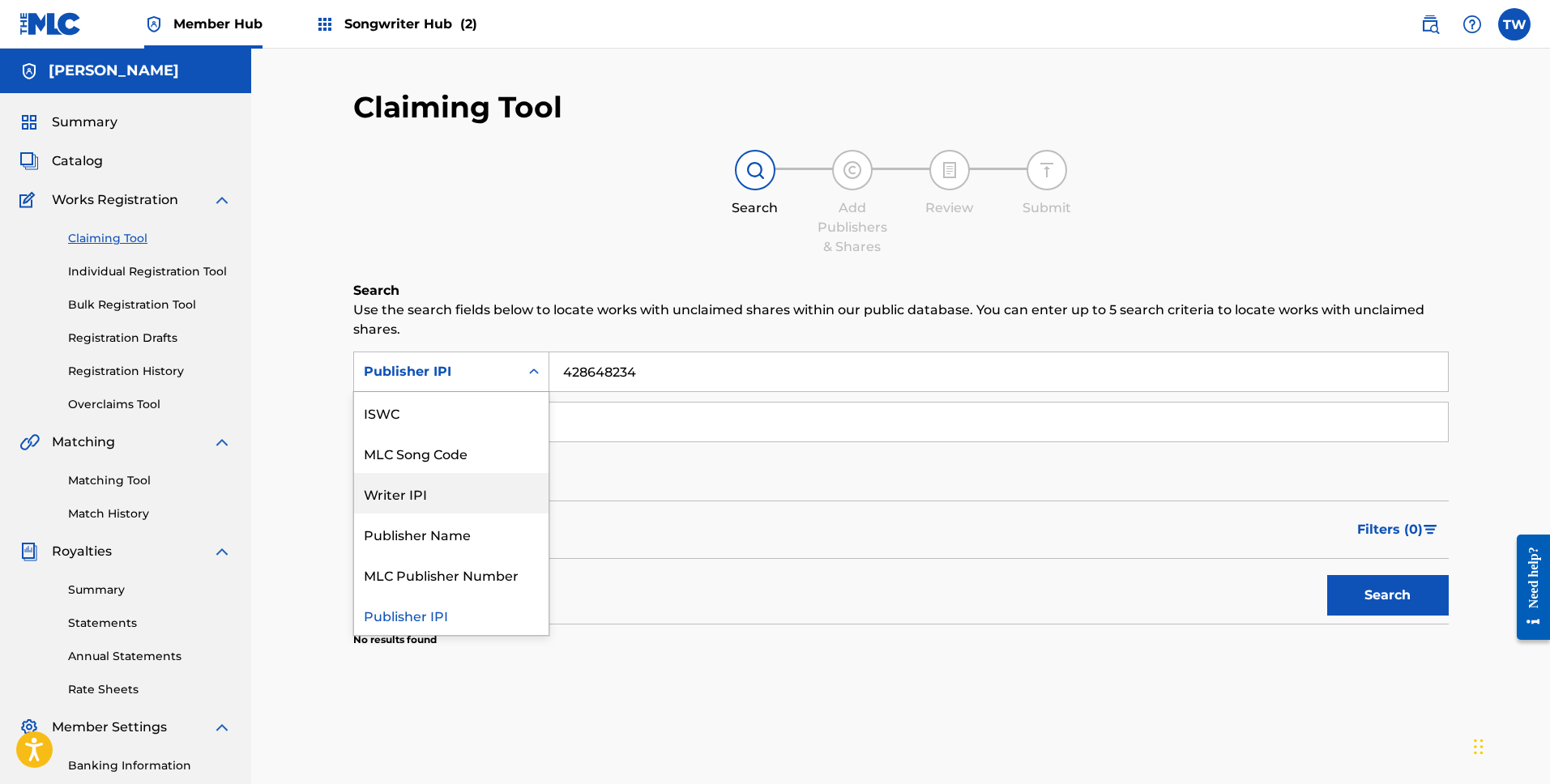
drag, startPoint x: 454, startPoint y: 490, endPoint x: 602, endPoint y: 398, distance: 174.3
click at [478, 474] on div "Writer IPI" at bounding box center [451, 493] width 195 height 41
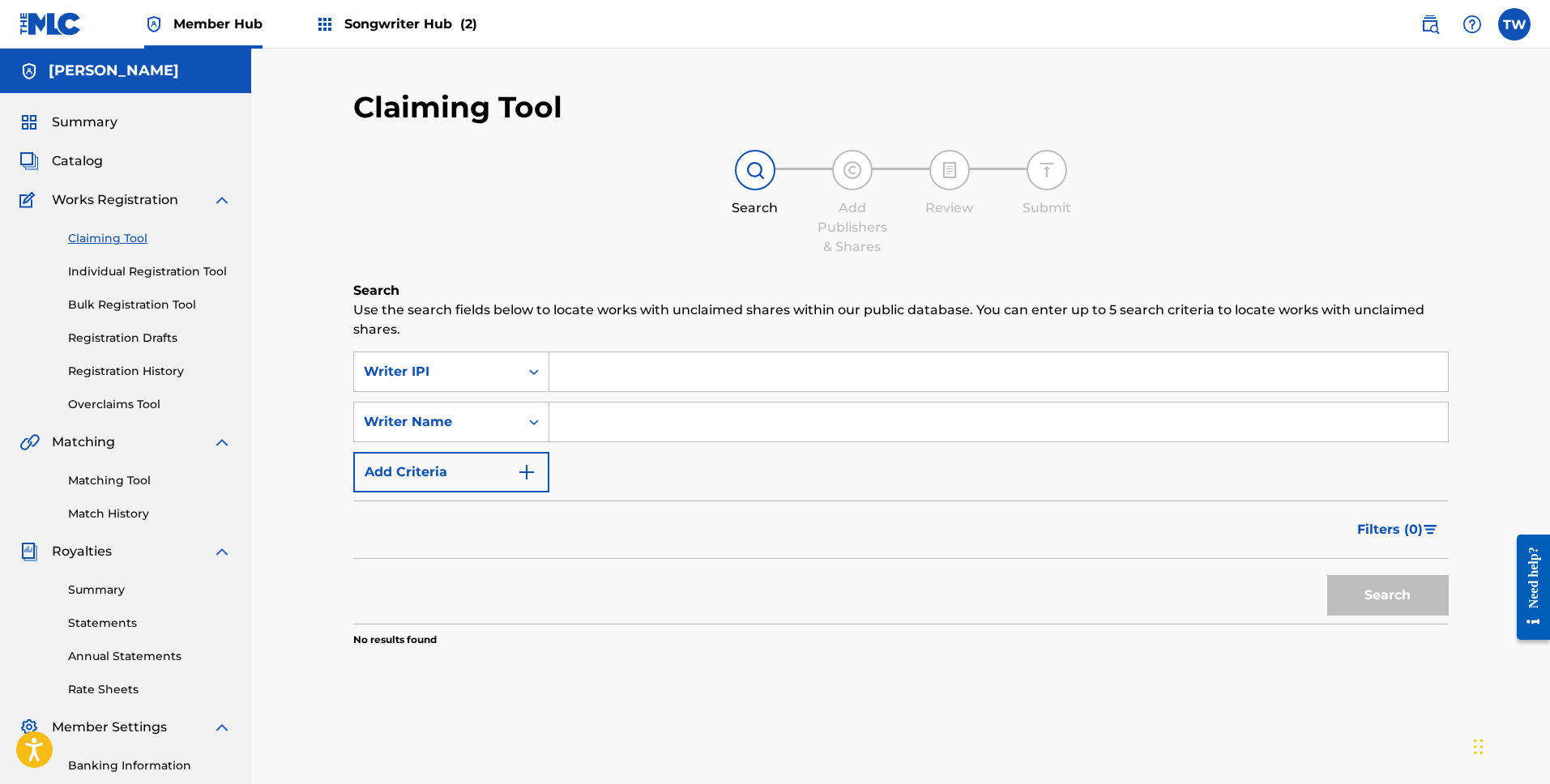
click at [639, 372] on input "Search Form" at bounding box center [999, 372] width 898 height 39
paste input "428648234"
type input "428648234"
click at [1352, 597] on button "Search" at bounding box center [1388, 595] width 122 height 41
drag, startPoint x: 577, startPoint y: 423, endPoint x: 590, endPoint y: 395, distance: 30.9
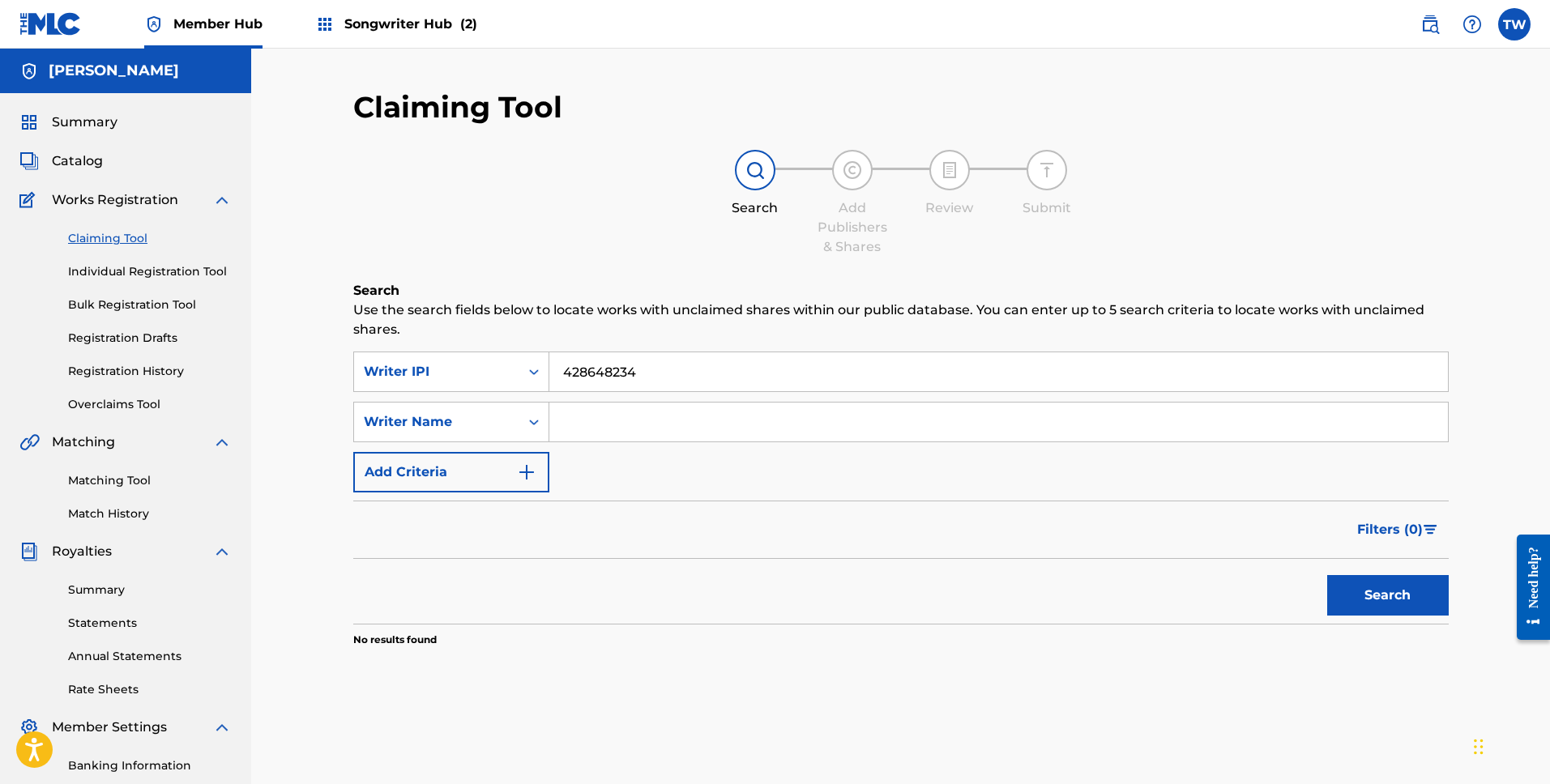
click at [577, 423] on input "Search Form" at bounding box center [999, 421] width 898 height 39
drag, startPoint x: 626, startPoint y: 366, endPoint x: 712, endPoint y: 366, distance: 86.0
click at [664, 366] on input "428648234" at bounding box center [999, 372] width 898 height 39
drag, startPoint x: 748, startPoint y: 366, endPoint x: 569, endPoint y: 345, distance: 180.2
click at [569, 345] on div "Search Use the search fields below to locate works with unclaimed shares within…" at bounding box center [901, 505] width 1095 height 447
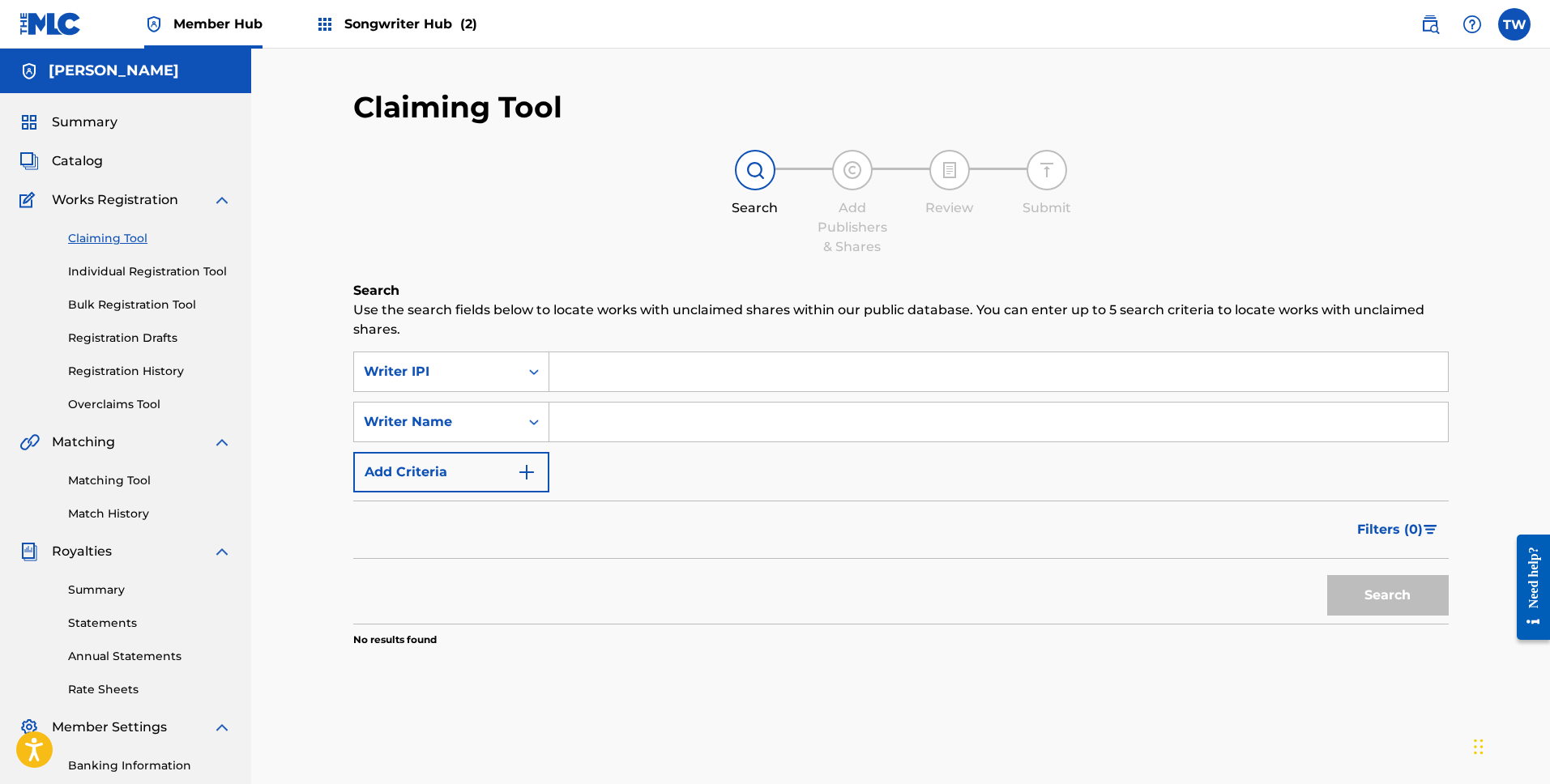
click at [609, 425] on input "Search Form" at bounding box center [999, 421] width 898 height 39
type input "[PERSON_NAME]"
drag, startPoint x: 1537, startPoint y: 621, endPoint x: 1360, endPoint y: 602, distance: 178.0
click at [1504, 602] on html "Need help? Resource Center Help Get the help you need from our knowledge base N…" at bounding box center [1527, 588] width 46 height 131
click at [1373, 600] on button "Search" at bounding box center [1388, 595] width 122 height 41
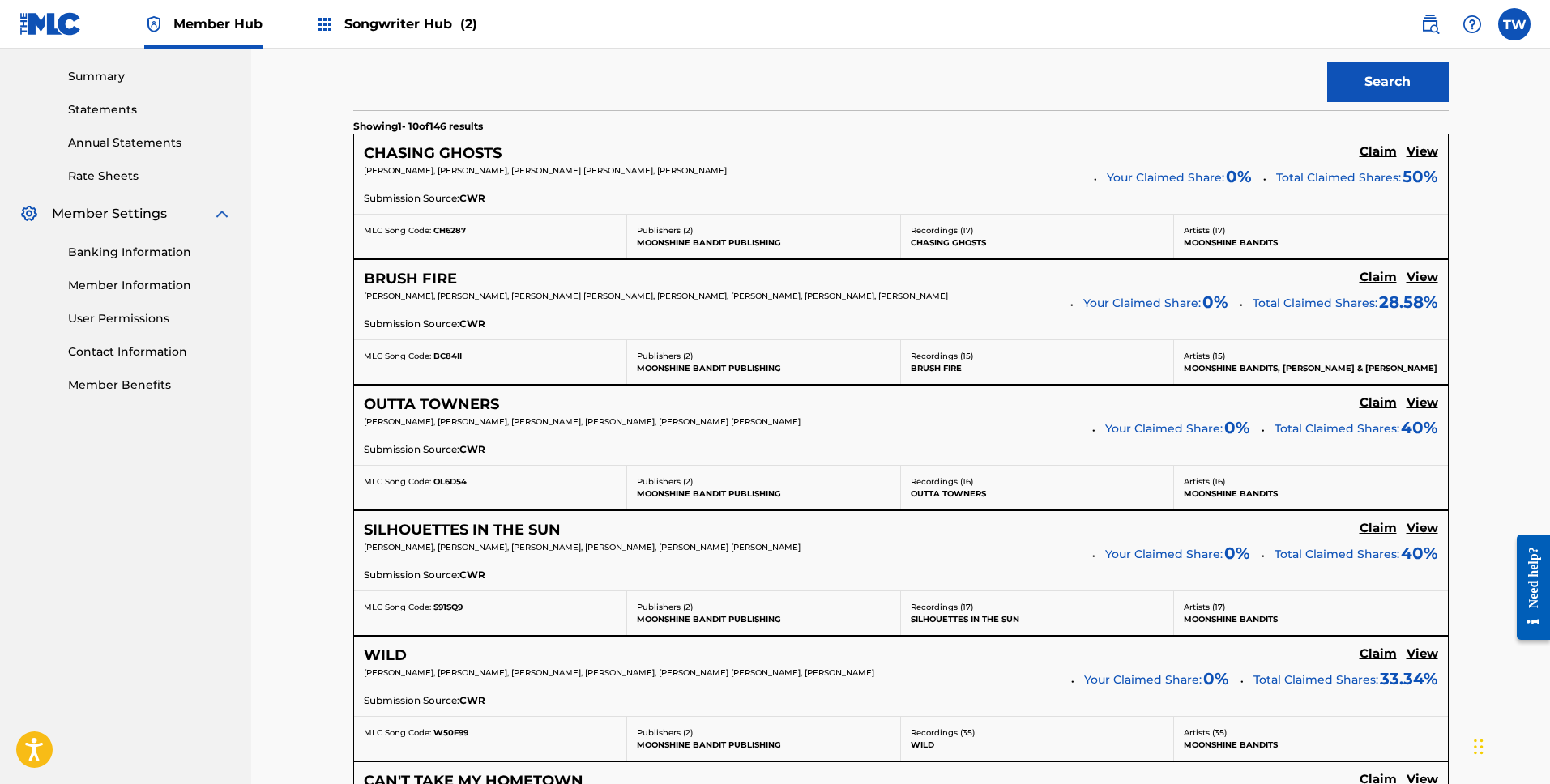
scroll to position [521, 0]
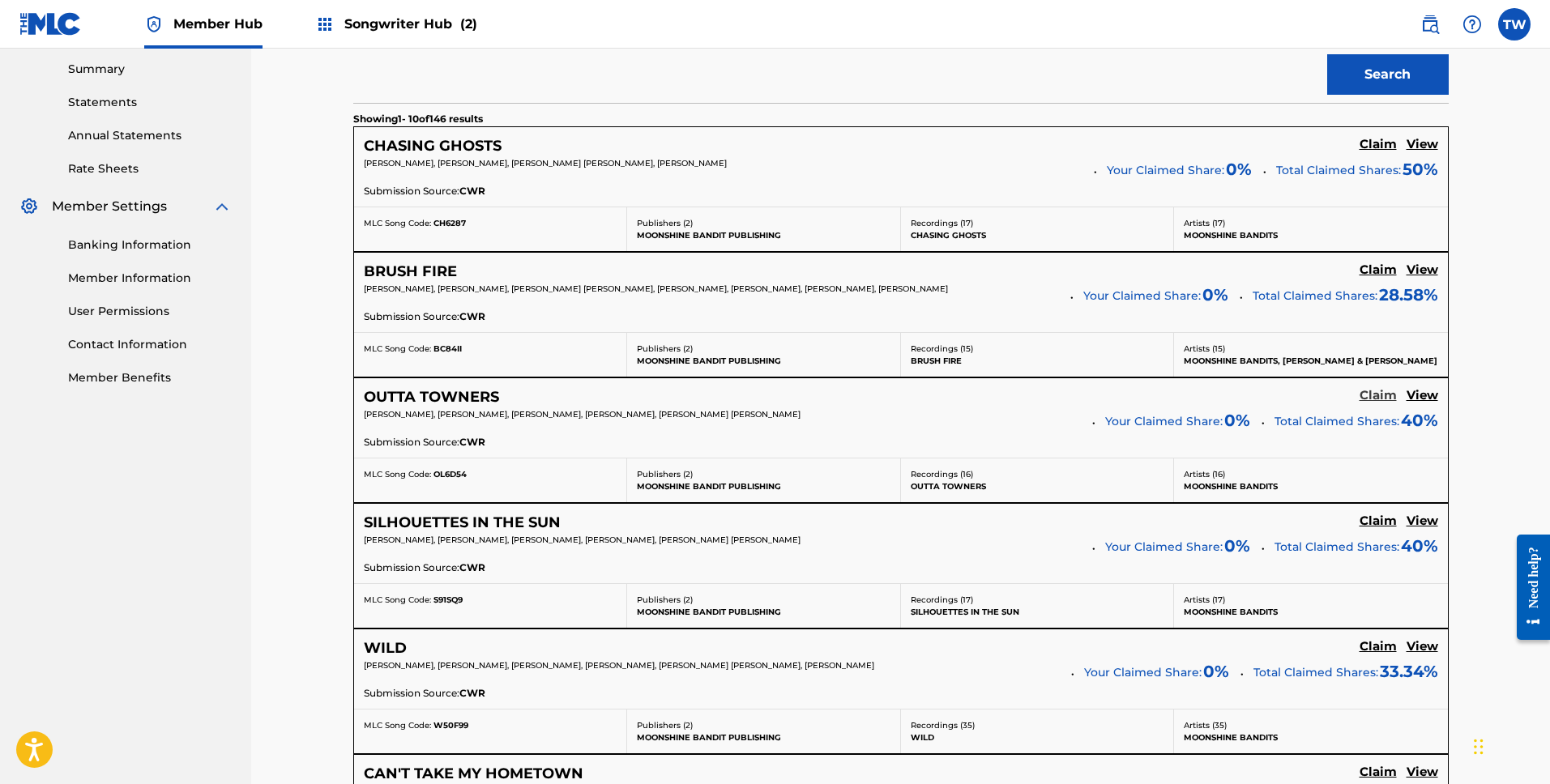
click at [1374, 394] on h5 "Claim" at bounding box center [1378, 396] width 37 height 16
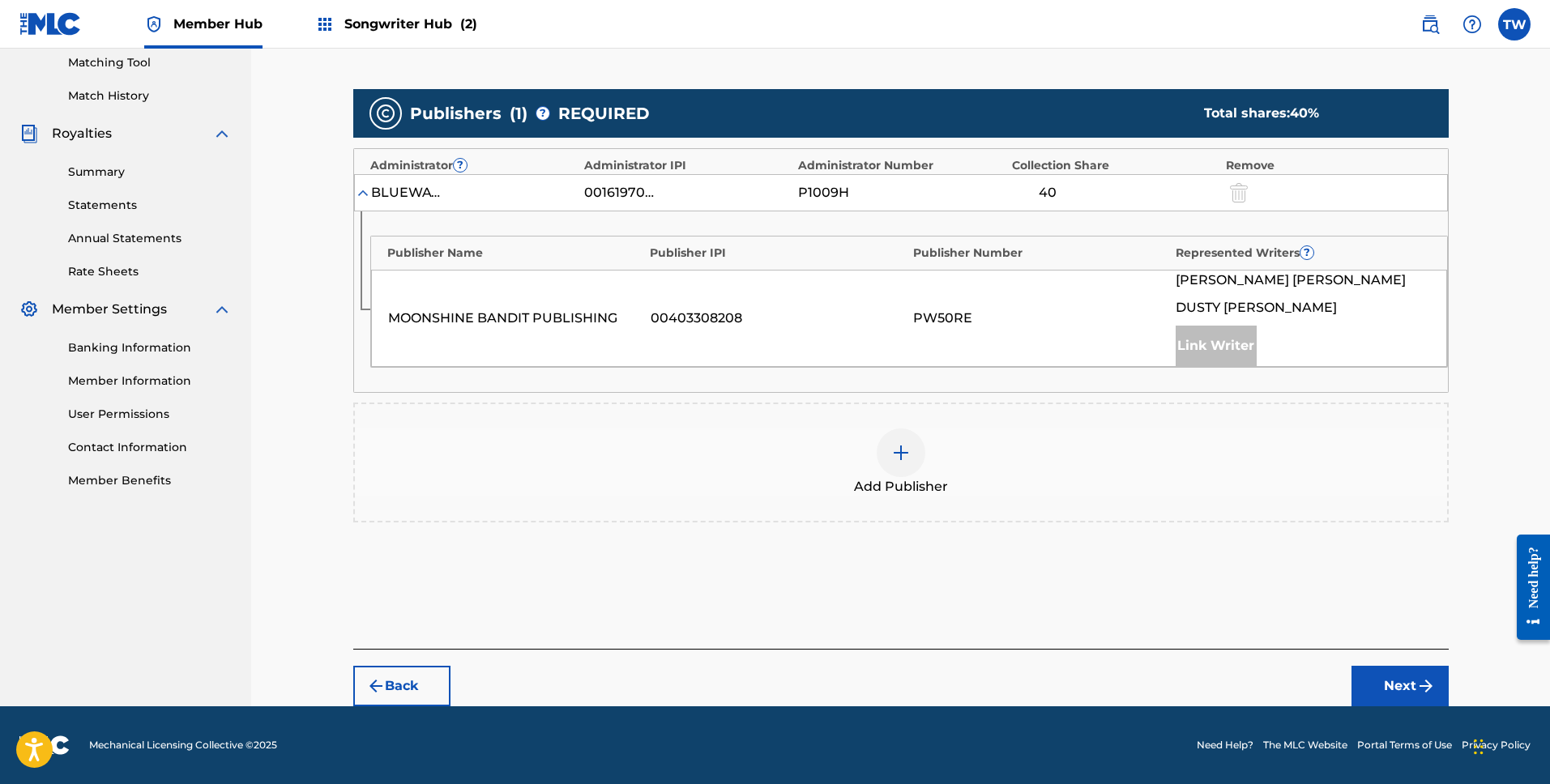
click at [901, 454] on img at bounding box center [901, 452] width 19 height 19
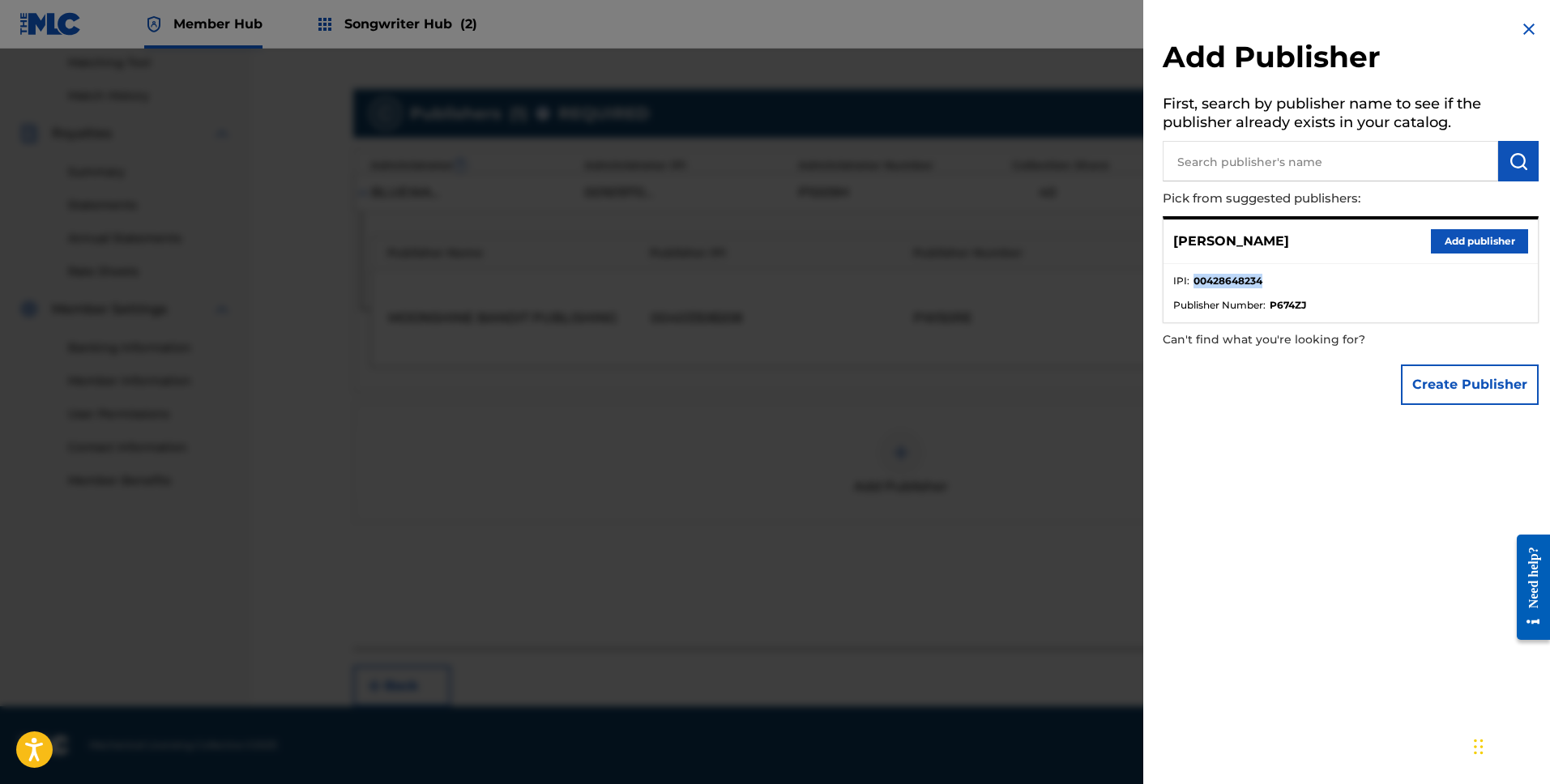
drag, startPoint x: 1270, startPoint y: 277, endPoint x: 1217, endPoint y: 328, distance: 73.6
click at [1193, 281] on li "IPI : 00428648234" at bounding box center [1350, 286] width 355 height 24
copy strong "00428648234"
click at [1499, 242] on button "Add publisher" at bounding box center [1479, 241] width 97 height 24
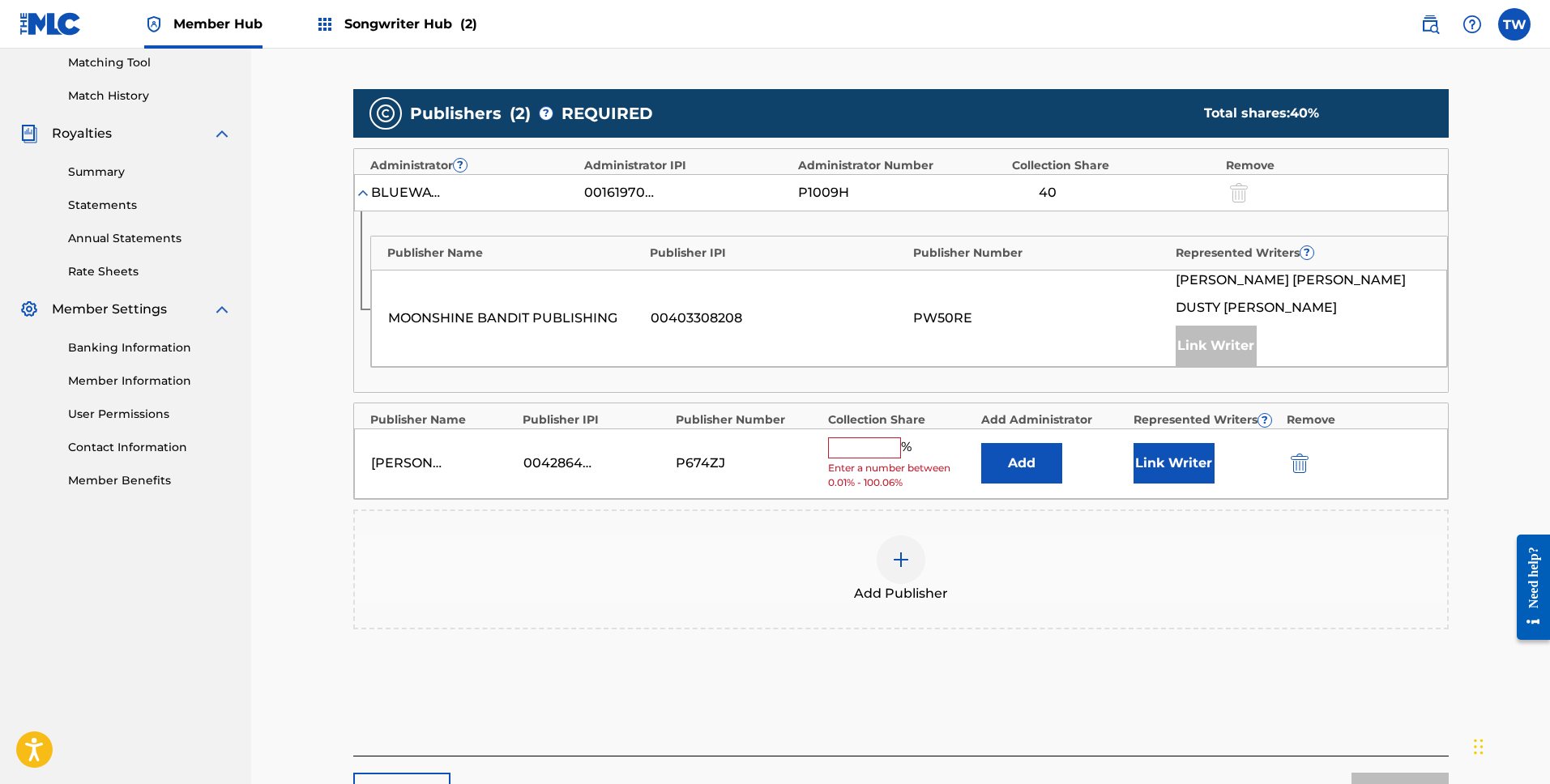
drag, startPoint x: 860, startPoint y: 440, endPoint x: 877, endPoint y: 450, distance: 19.7
click at [860, 440] on input "text" at bounding box center [864, 447] width 73 height 21
type input "20"
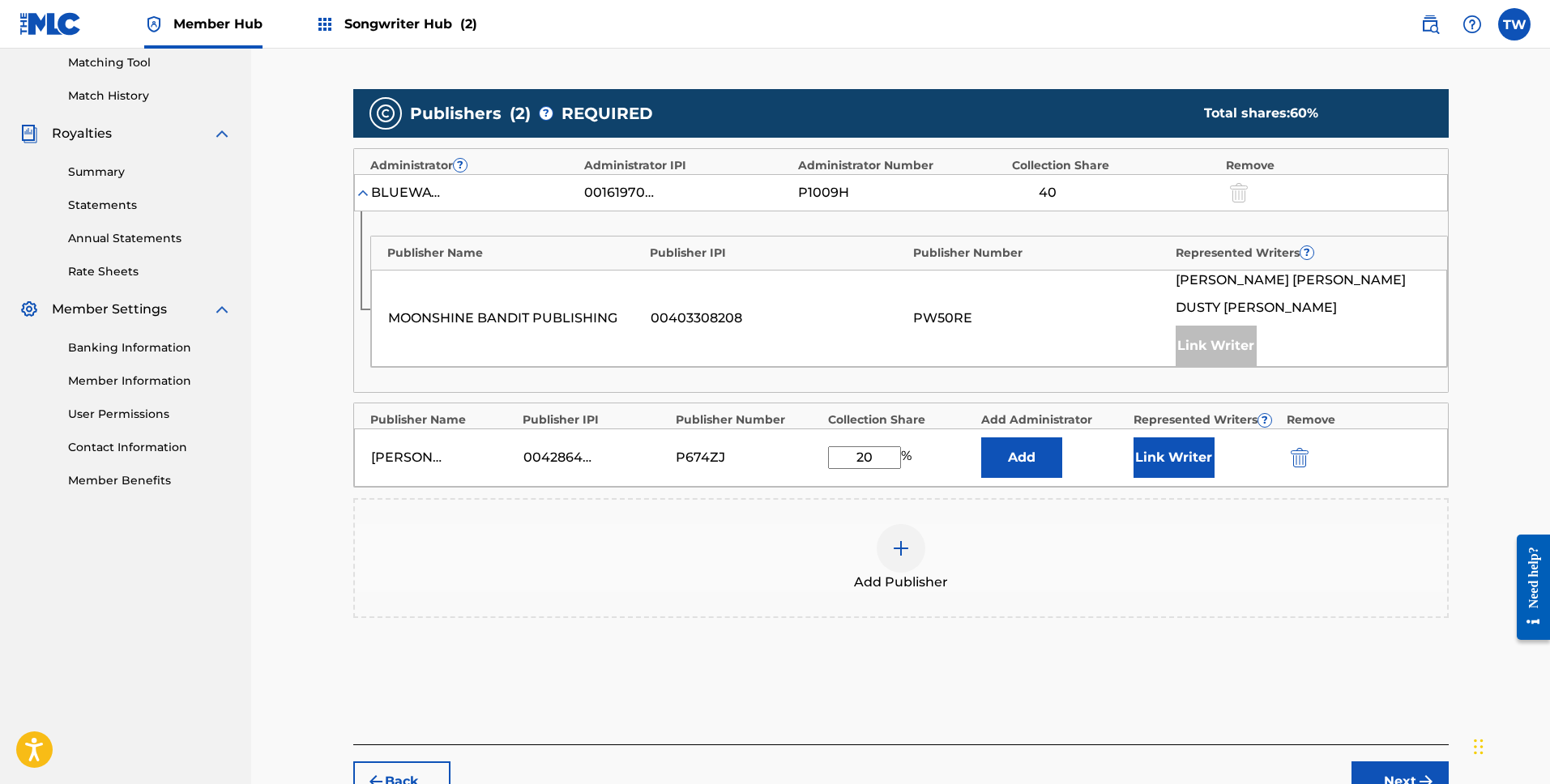
scroll to position [513, 0]
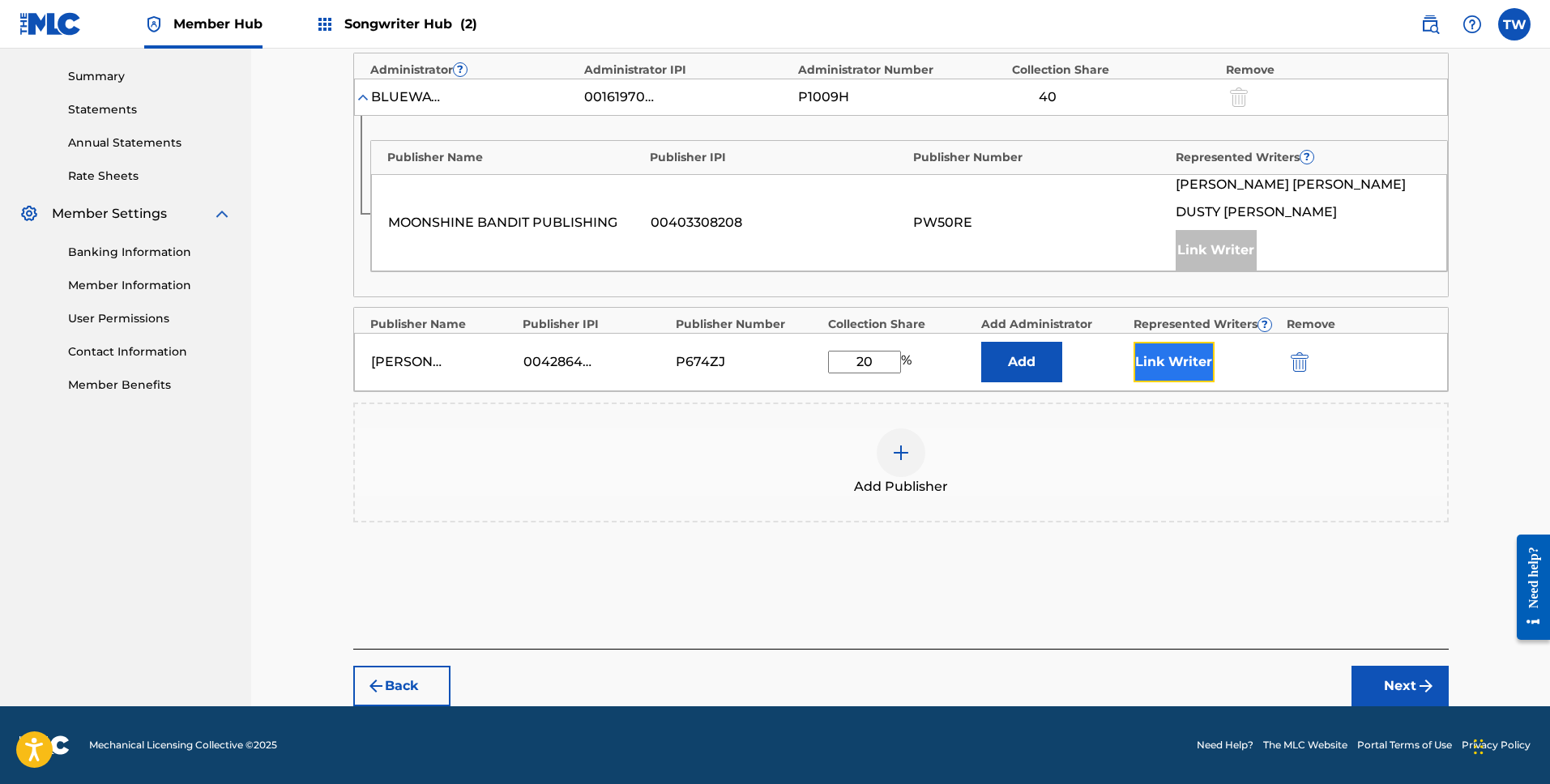
click at [1190, 366] on button "Link Writer" at bounding box center [1174, 362] width 81 height 41
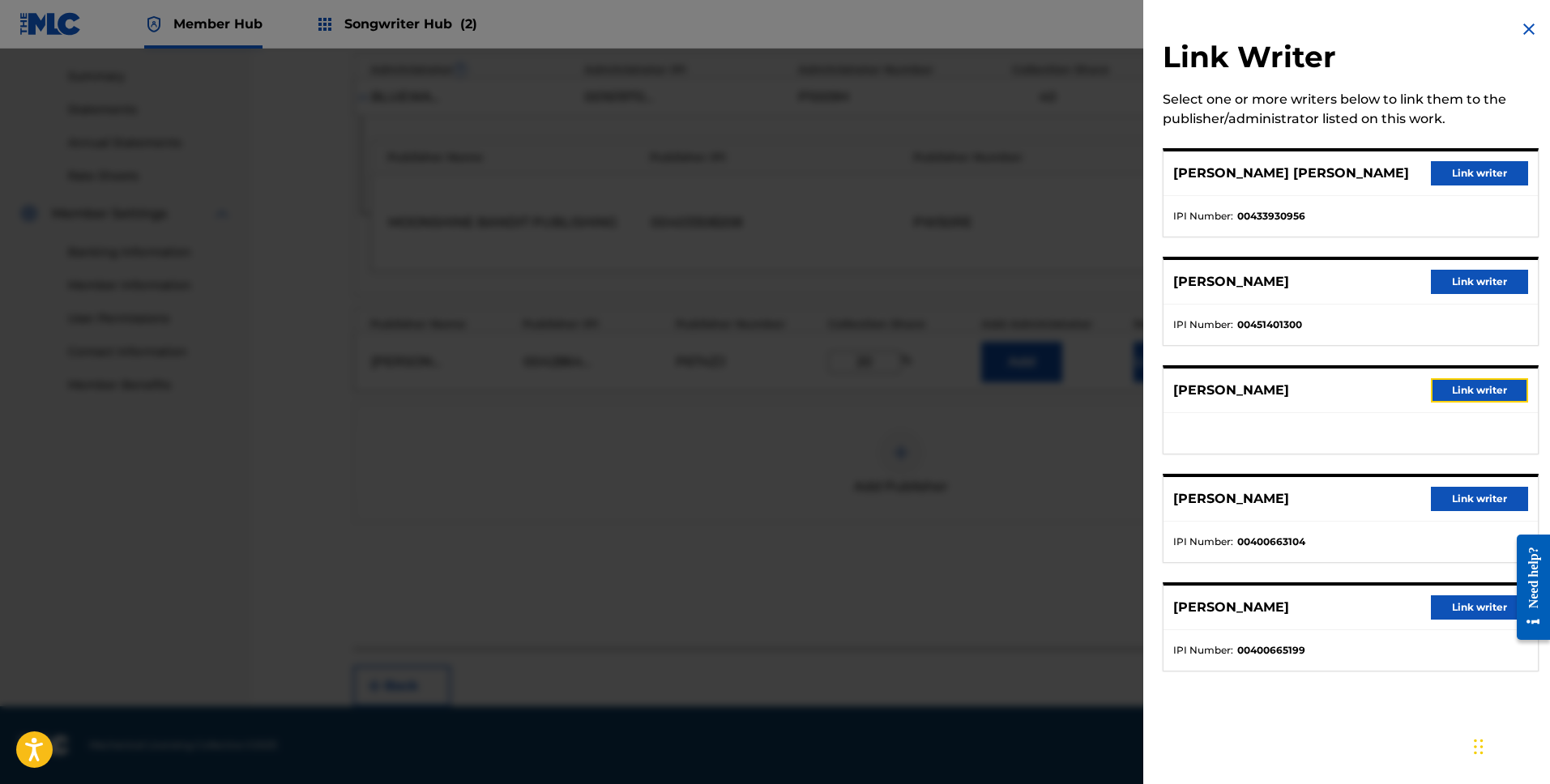
click at [1474, 393] on button "Link writer" at bounding box center [1479, 390] width 97 height 24
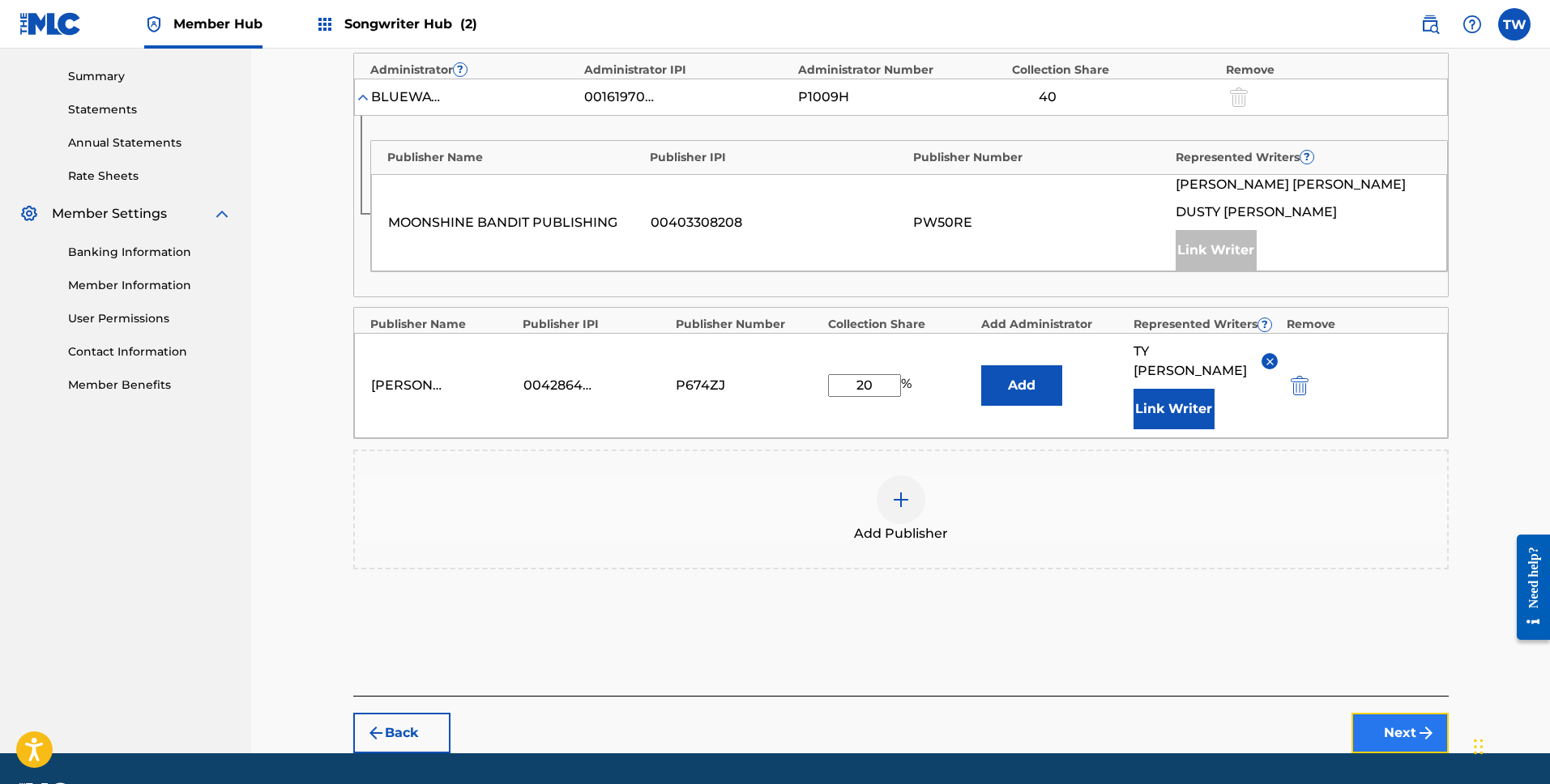
click at [1413, 722] on button "Next" at bounding box center [1399, 733] width 97 height 41
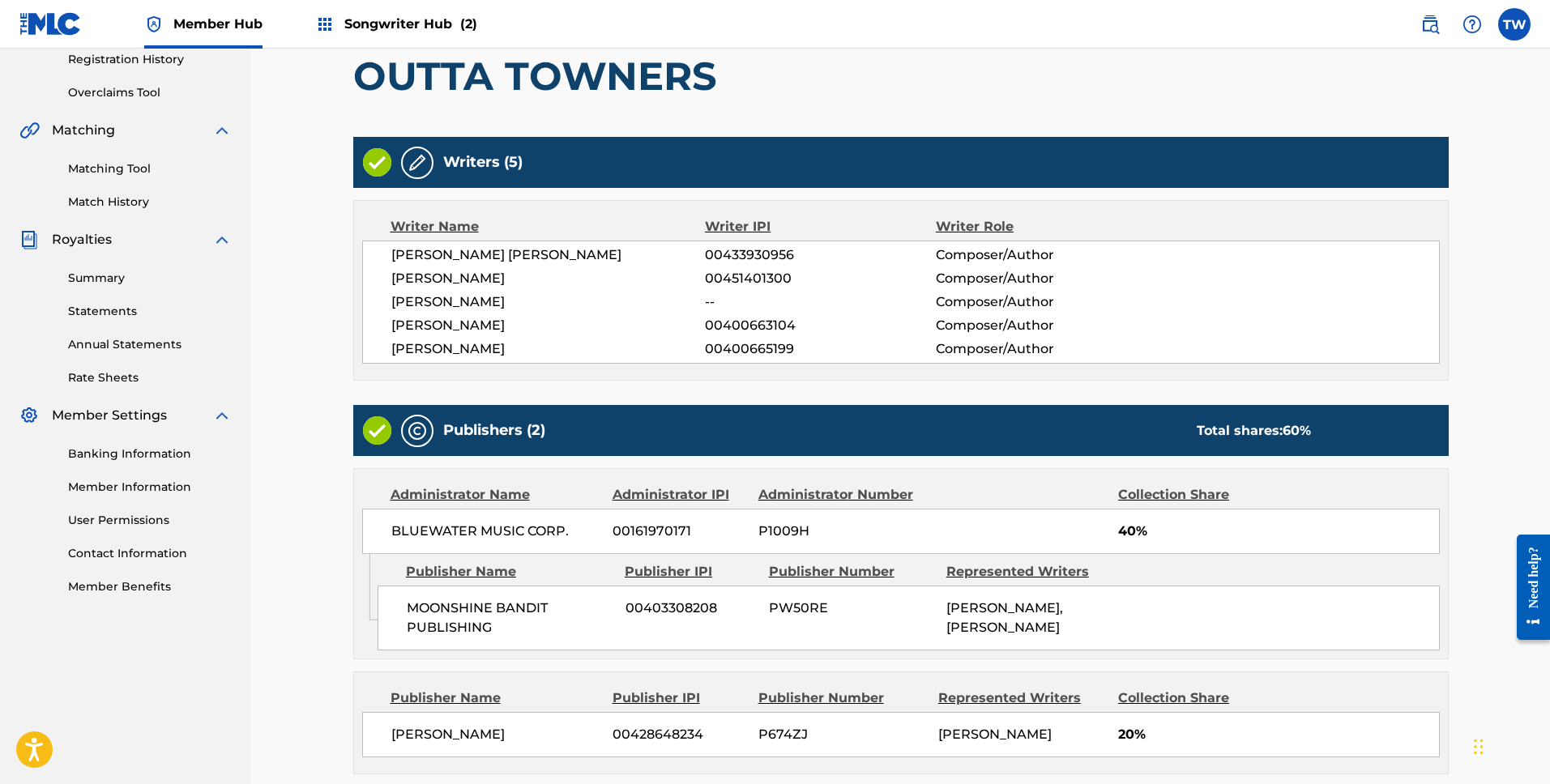
scroll to position [462, 0]
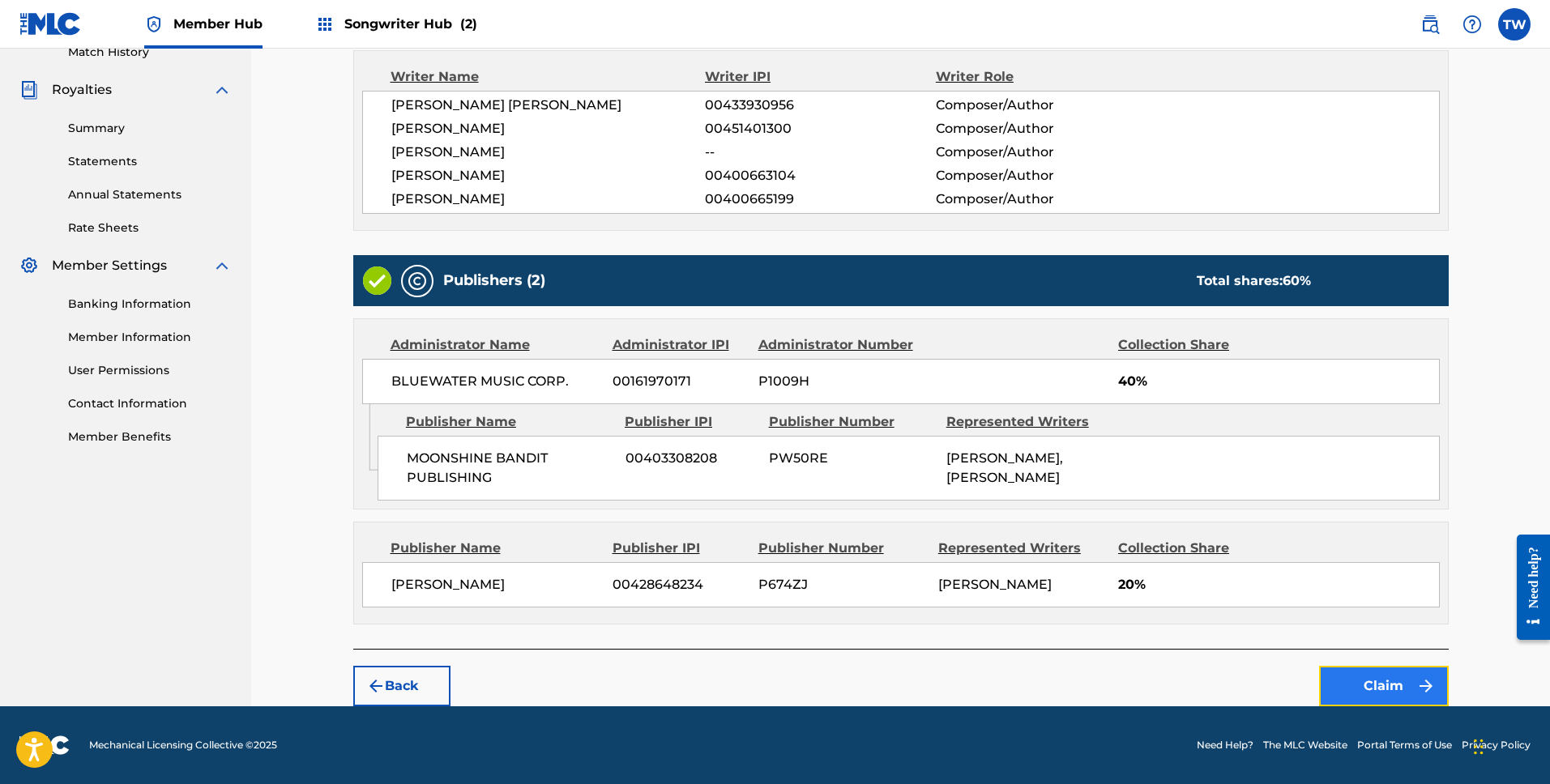
click at [1393, 685] on button "Claim" at bounding box center [1384, 685] width 130 height 41
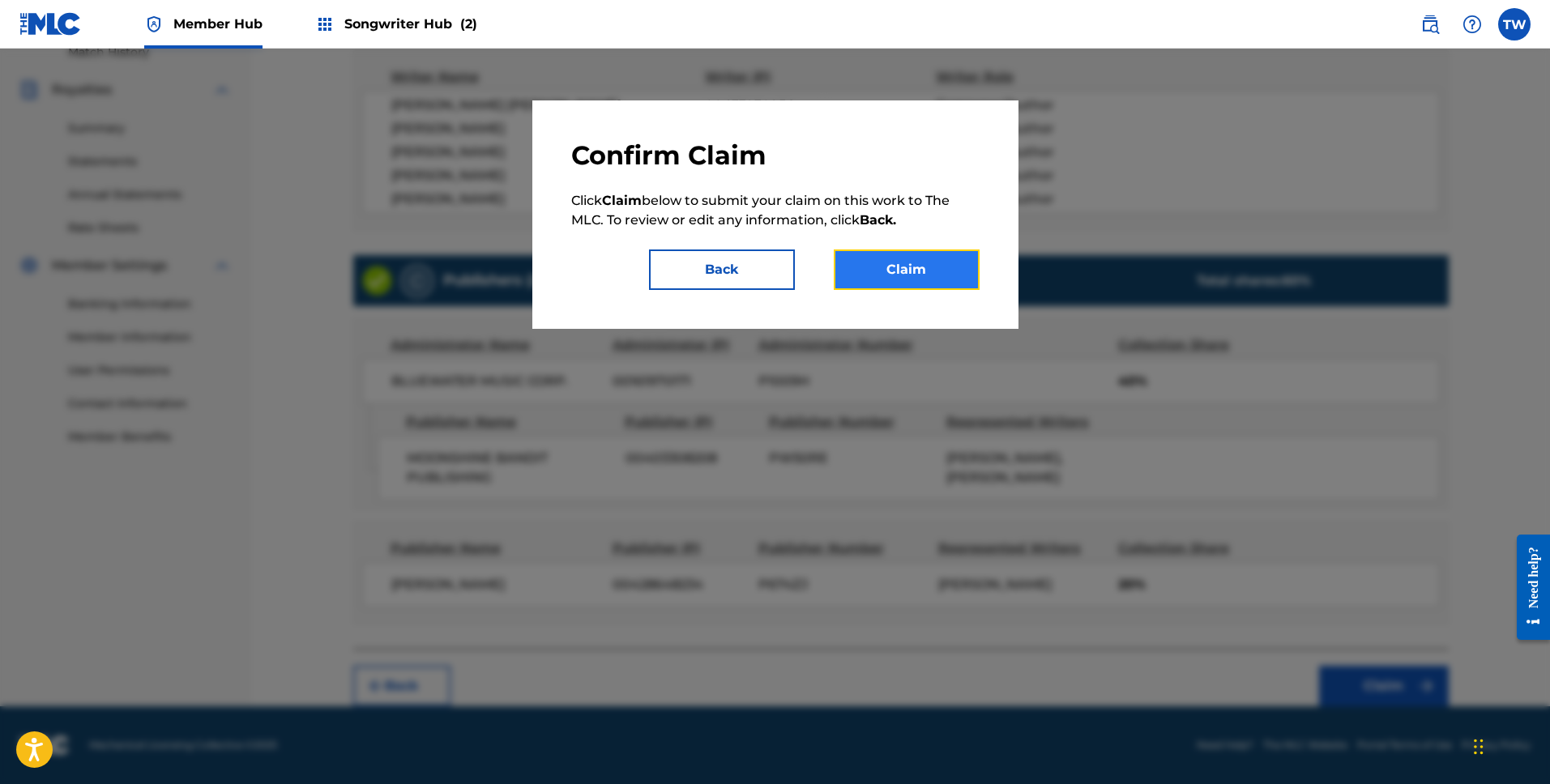
click at [925, 277] on button "Claim" at bounding box center [907, 269] width 146 height 41
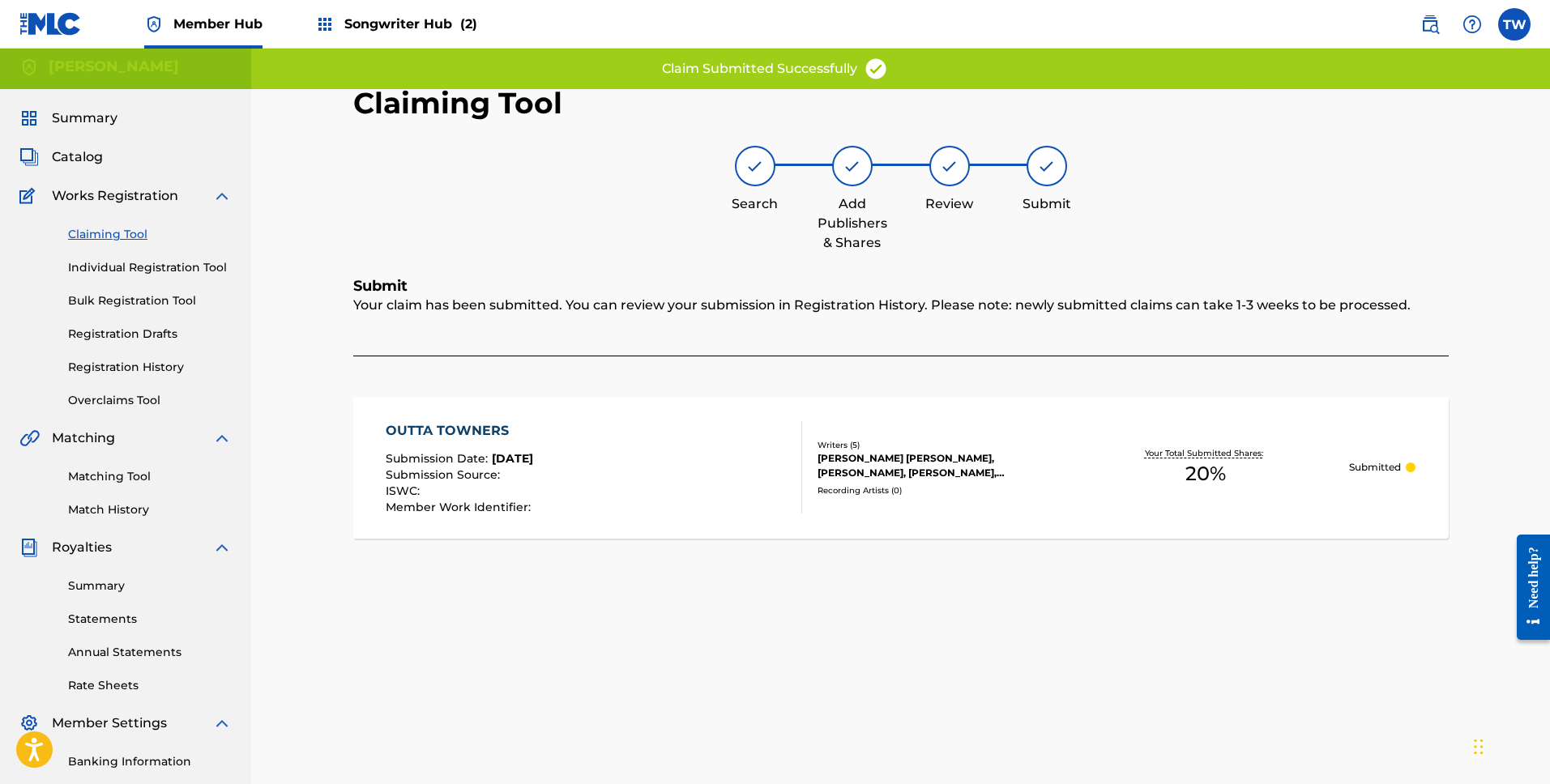
scroll to position [0, 0]
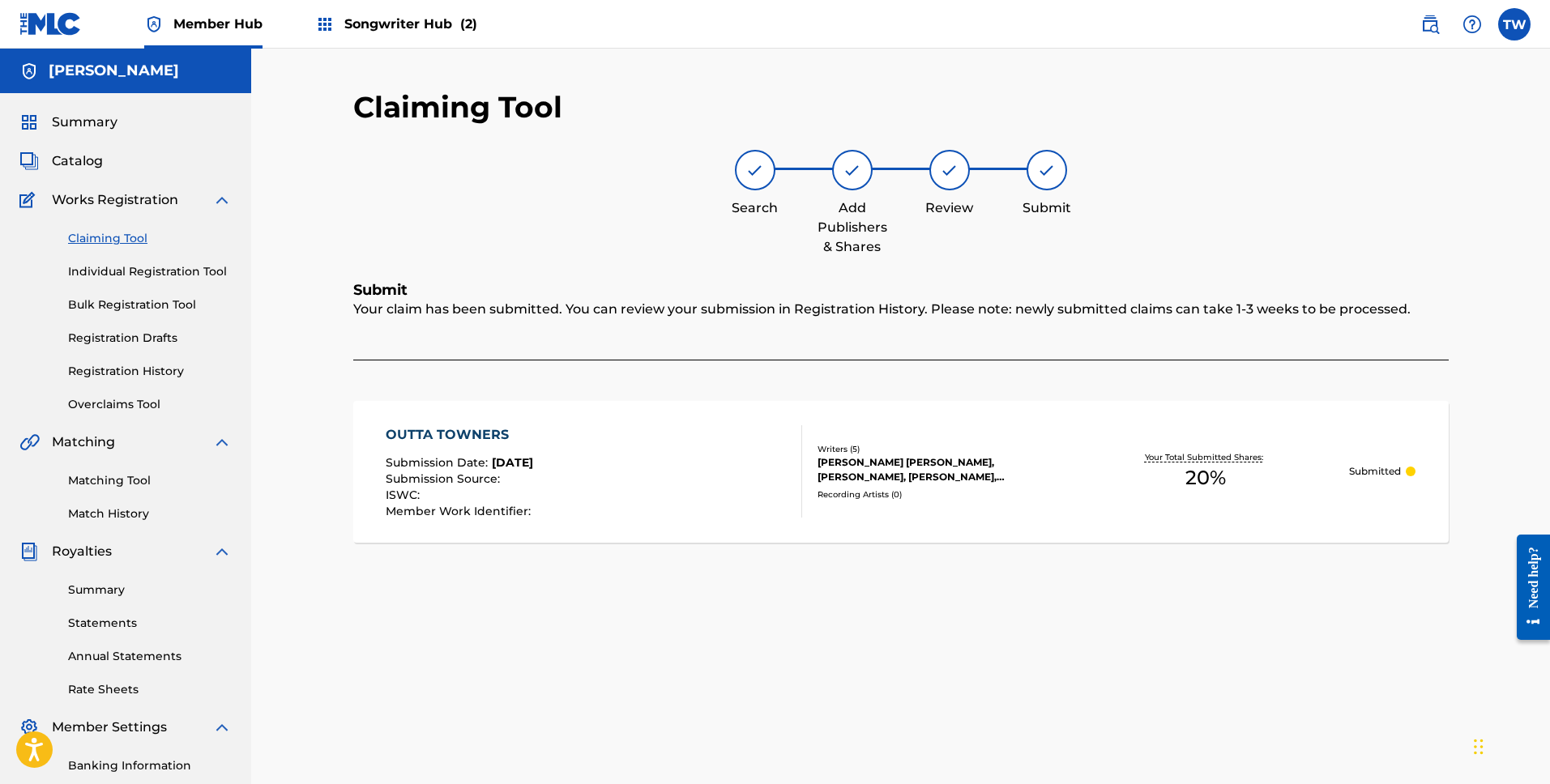
click at [125, 234] on link "Claiming Tool" at bounding box center [150, 238] width 164 height 17
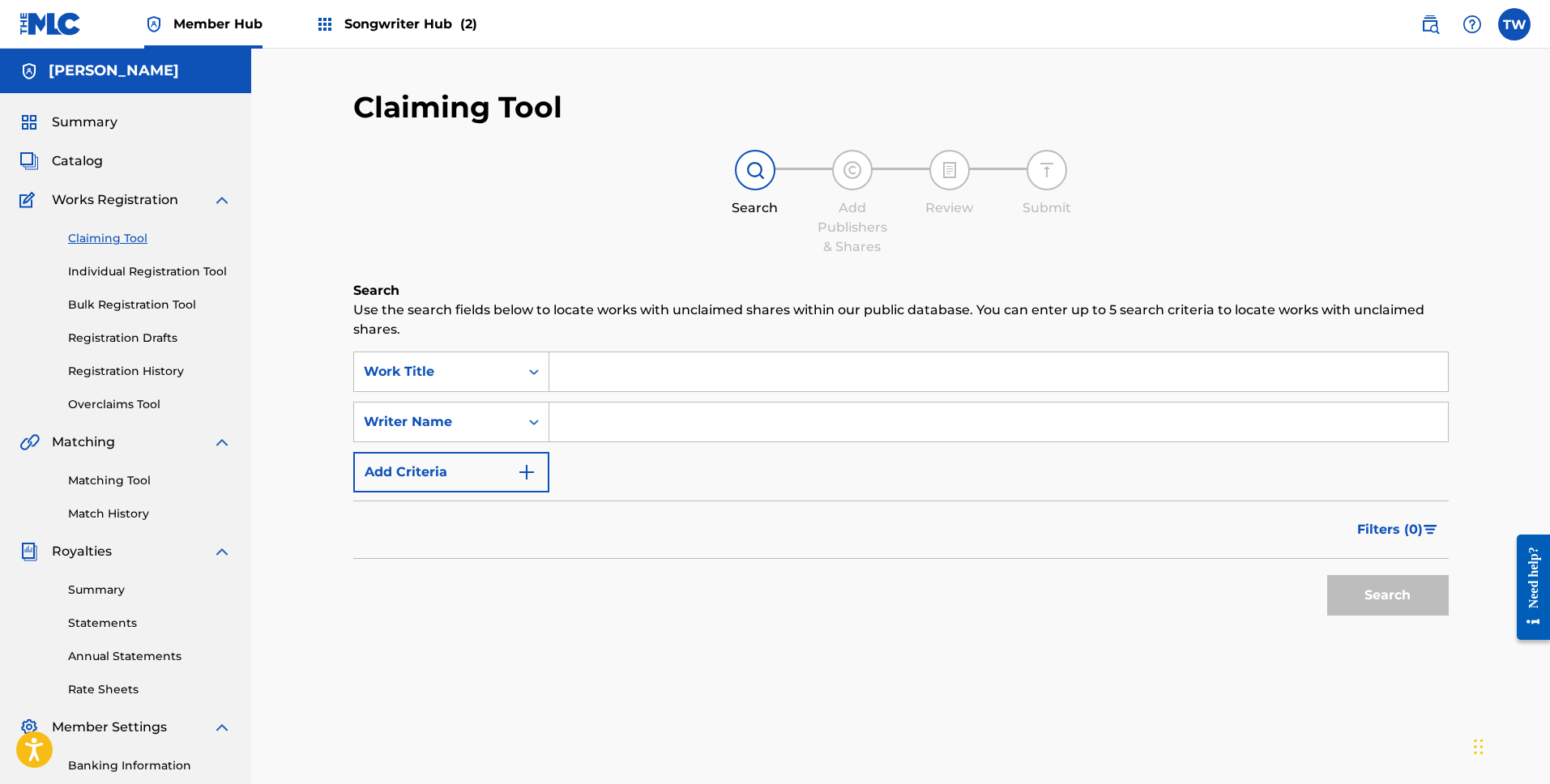
click at [618, 417] on input "Search Form" at bounding box center [999, 421] width 898 height 39
click at [597, 368] on input "Search Form" at bounding box center [999, 372] width 898 height 39
paste input "00428648234"
type input "00428648234"
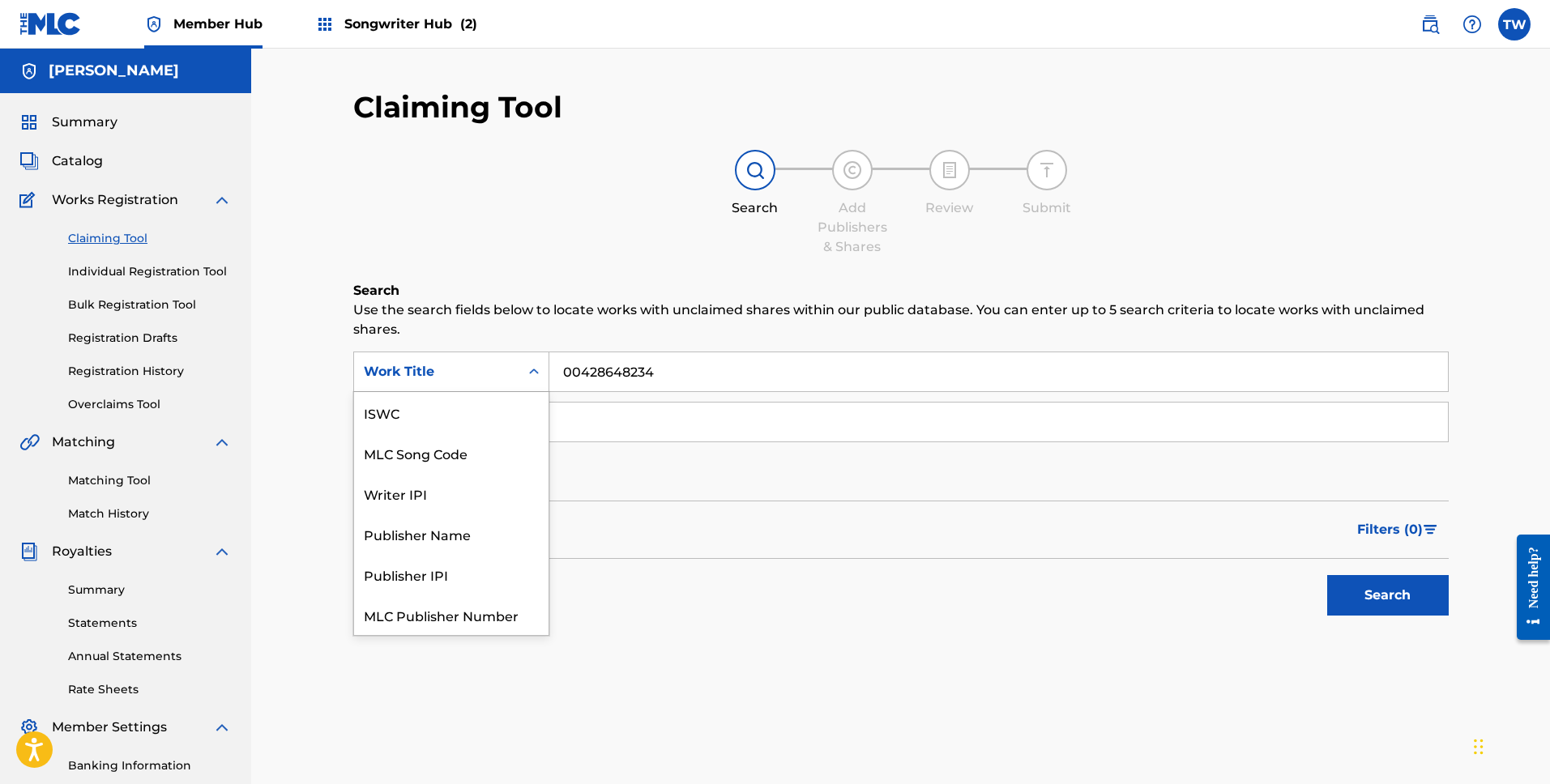
click at [540, 375] on icon "Search Form" at bounding box center [534, 372] width 17 height 17
drag, startPoint x: 461, startPoint y: 531, endPoint x: 551, endPoint y: 505, distance: 93.7
click at [461, 531] on div "Publisher IPI" at bounding box center [451, 533] width 195 height 41
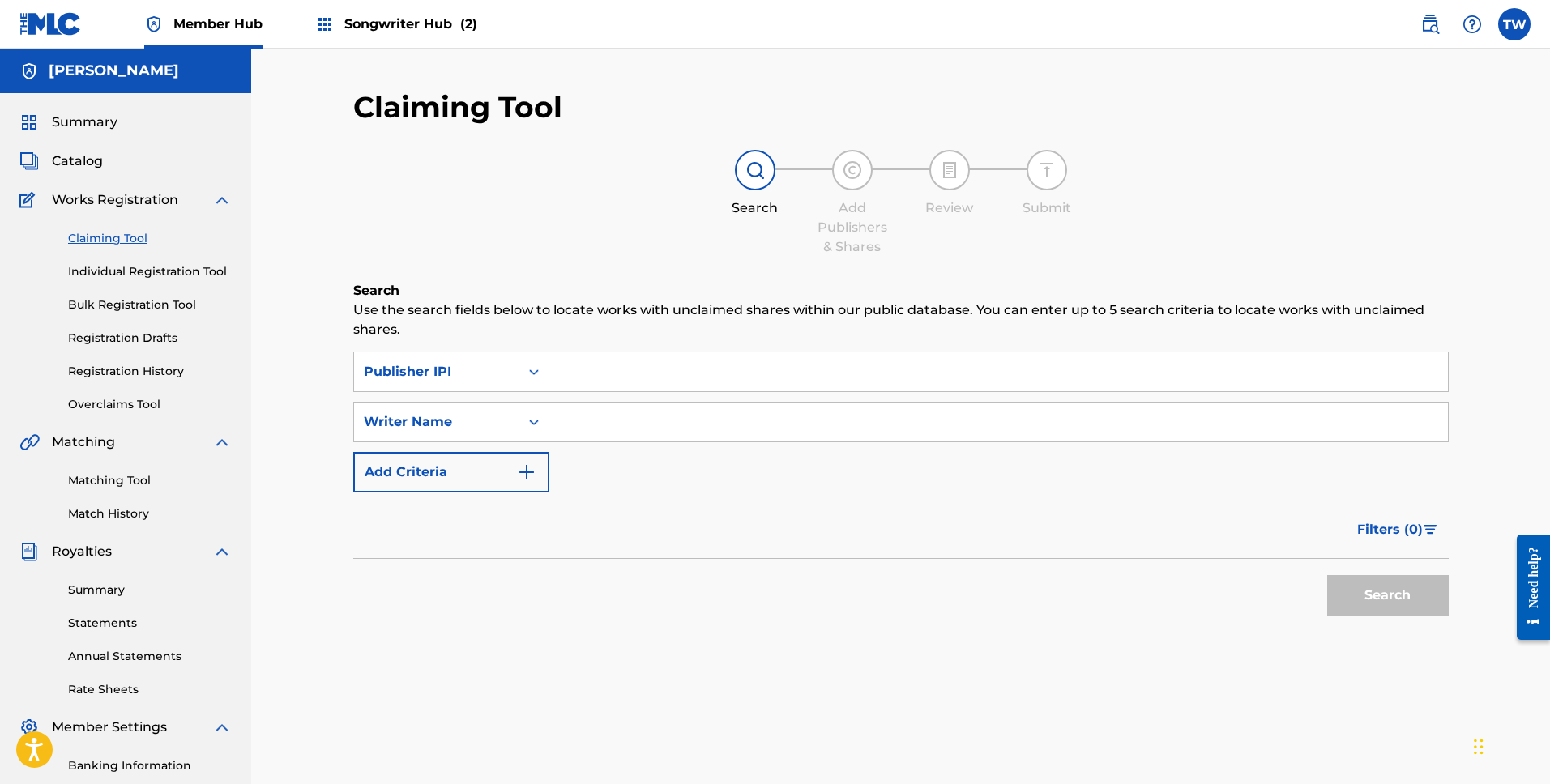
click at [620, 370] on input "Search Form" at bounding box center [999, 372] width 898 height 39
paste input "00428648234"
type input "00428648234"
click at [1389, 599] on button "Search" at bounding box center [1388, 595] width 122 height 41
click at [515, 373] on div "Work Title" at bounding box center [437, 372] width 166 height 31
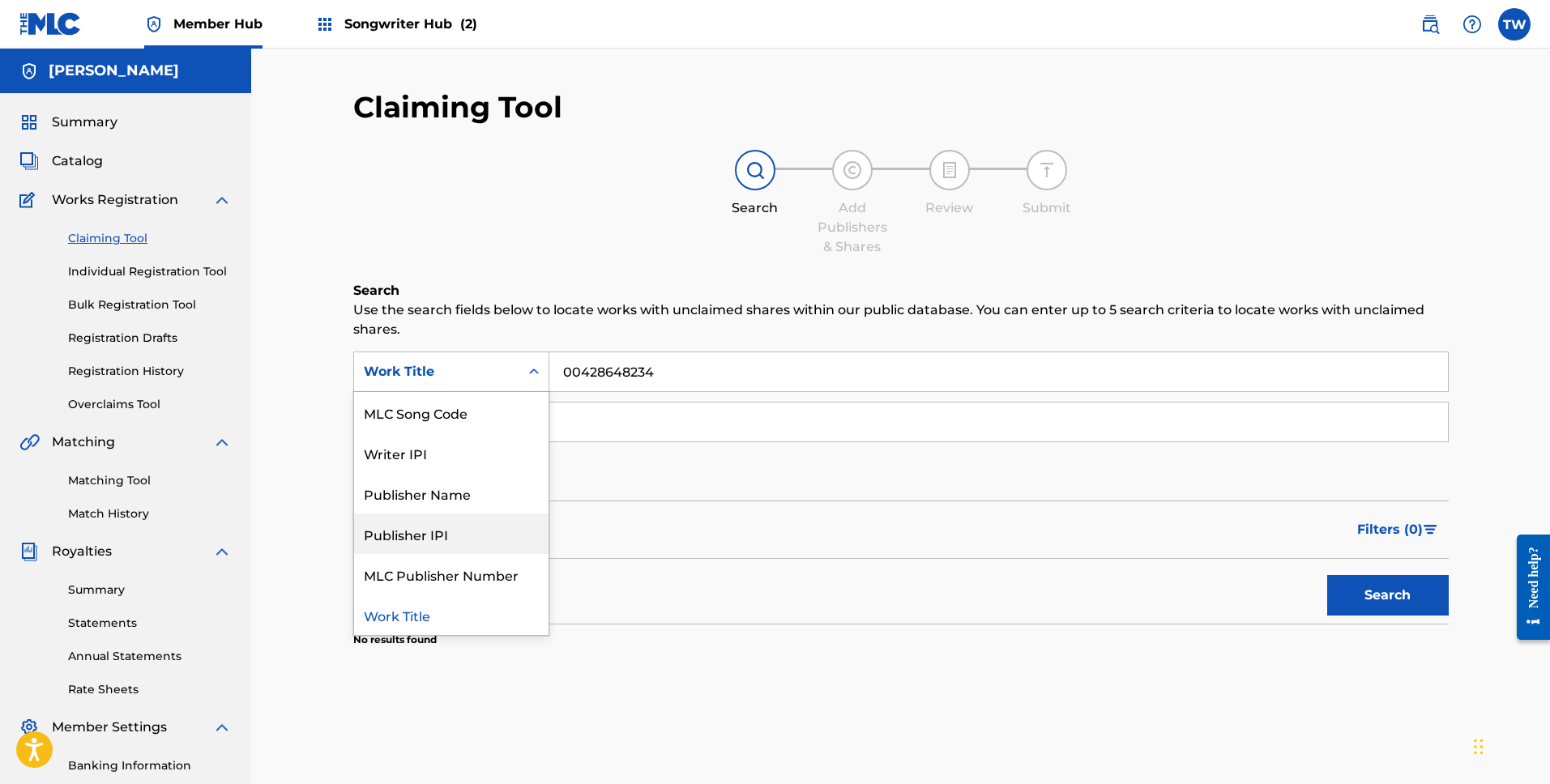
drag, startPoint x: 464, startPoint y: 541, endPoint x: 473, endPoint y: 537, distance: 9.8
click at [466, 541] on div "Publisher IPI" at bounding box center [451, 533] width 195 height 41
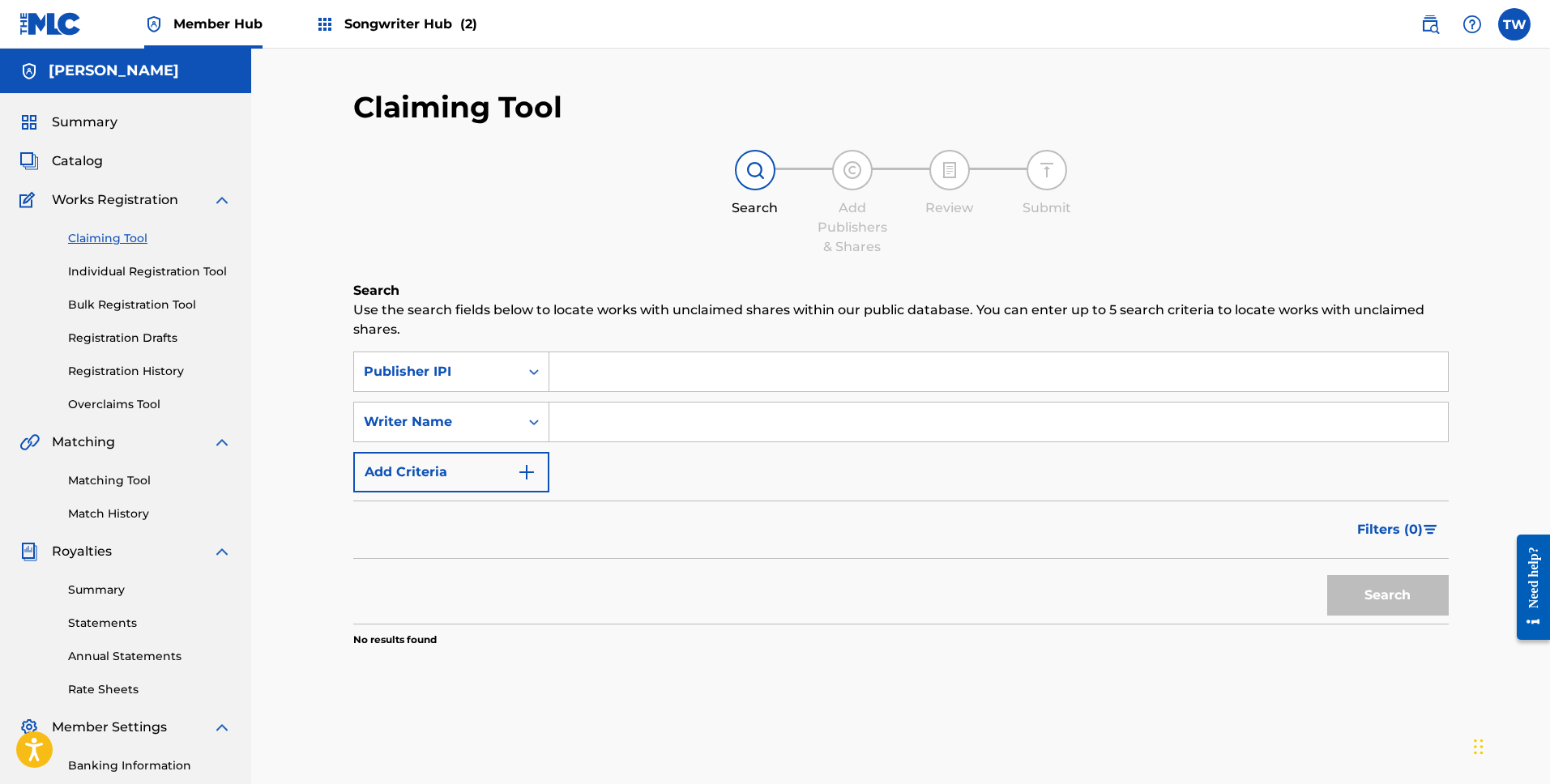
click at [653, 378] on input "Search Form" at bounding box center [999, 372] width 898 height 39
paste input "00428648234"
type input "00428648234"
click at [1365, 584] on button "Search" at bounding box center [1388, 595] width 122 height 41
drag, startPoint x: 680, startPoint y: 373, endPoint x: 551, endPoint y: 364, distance: 129.3
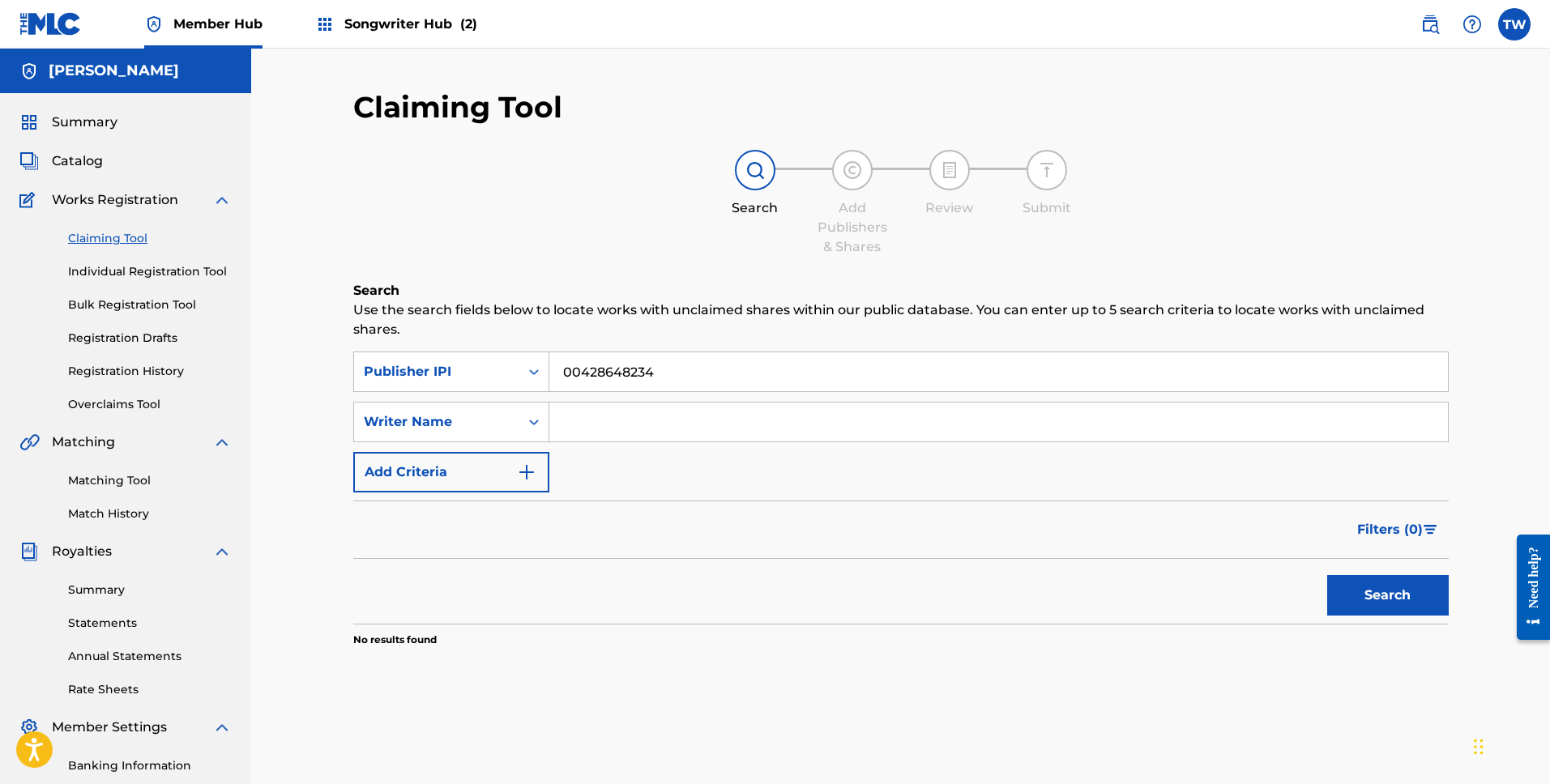
click at [551, 363] on input "00428648234" at bounding box center [999, 372] width 898 height 39
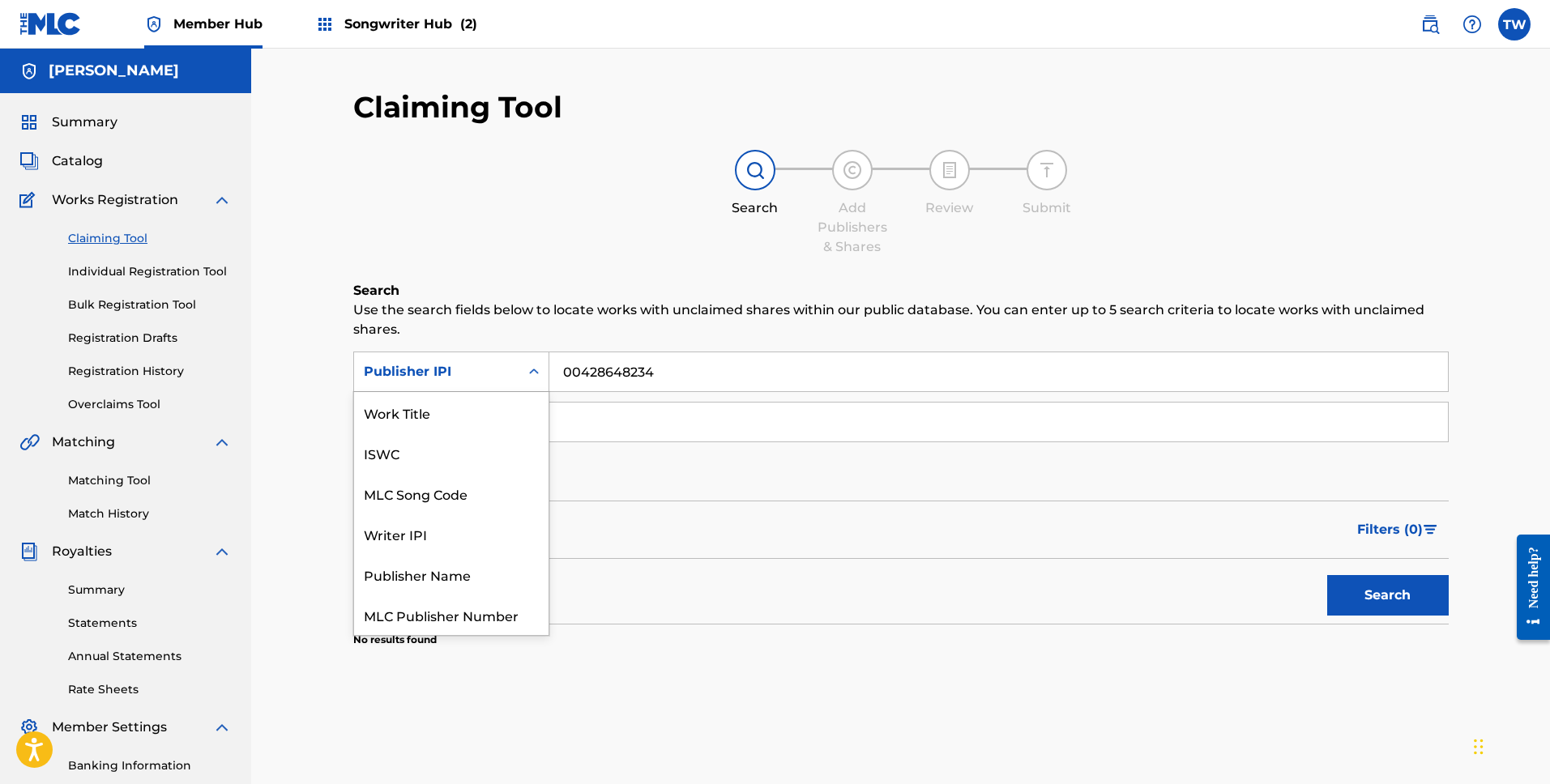
click at [521, 375] on div "Search Form" at bounding box center [533, 372] width 29 height 29
click at [502, 580] on div "MLC Publisher Number" at bounding box center [451, 574] width 195 height 41
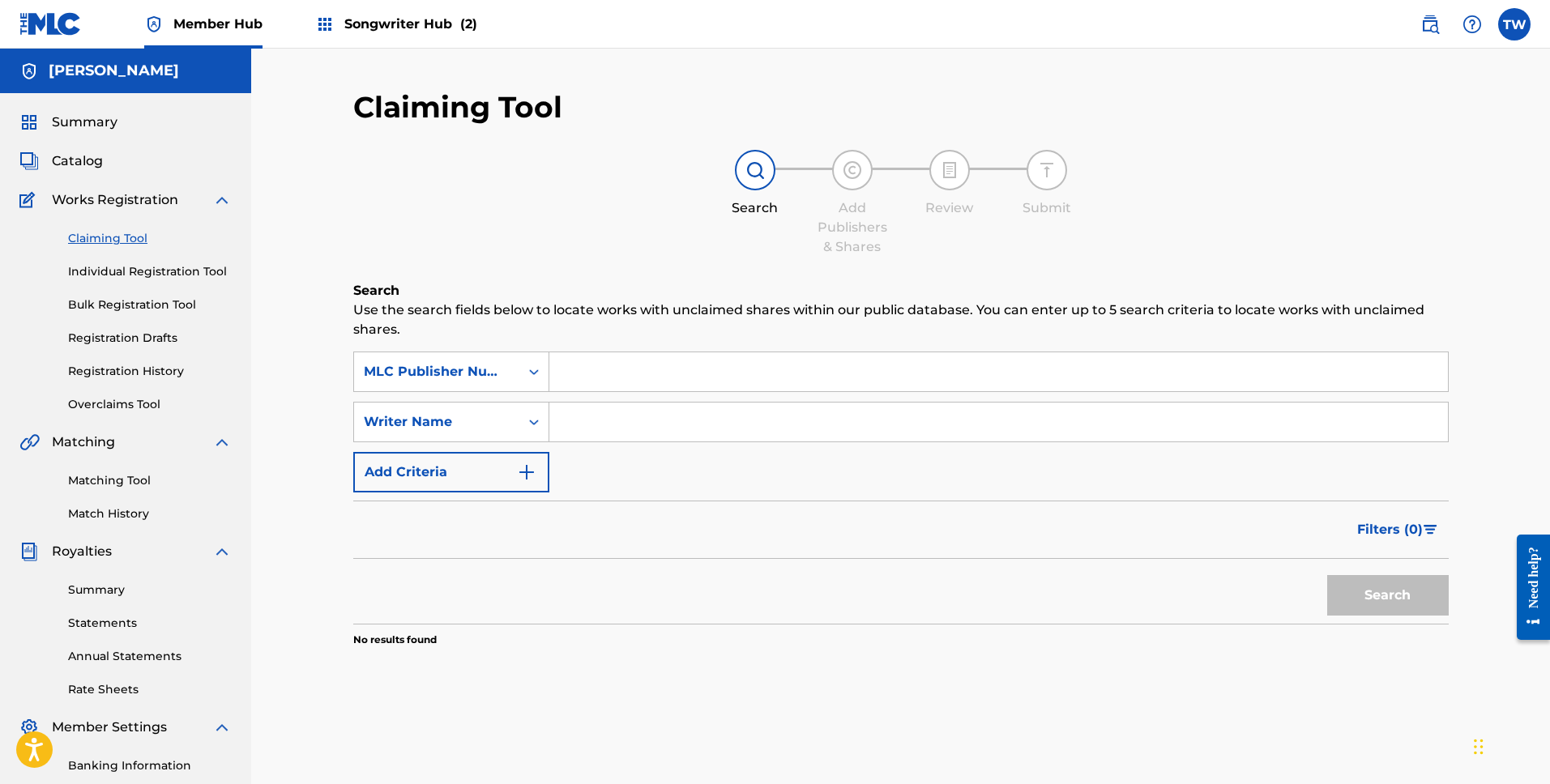
drag, startPoint x: 612, startPoint y: 349, endPoint x: 611, endPoint y: 361, distance: 12.0
click at [612, 350] on div "Search Use the search fields below to locate works with unclaimed shares within…" at bounding box center [901, 505] width 1095 height 447
click at [611, 361] on input "Search Form" at bounding box center [999, 372] width 898 height 39
paste input "00428648234"
type input "00428648234"
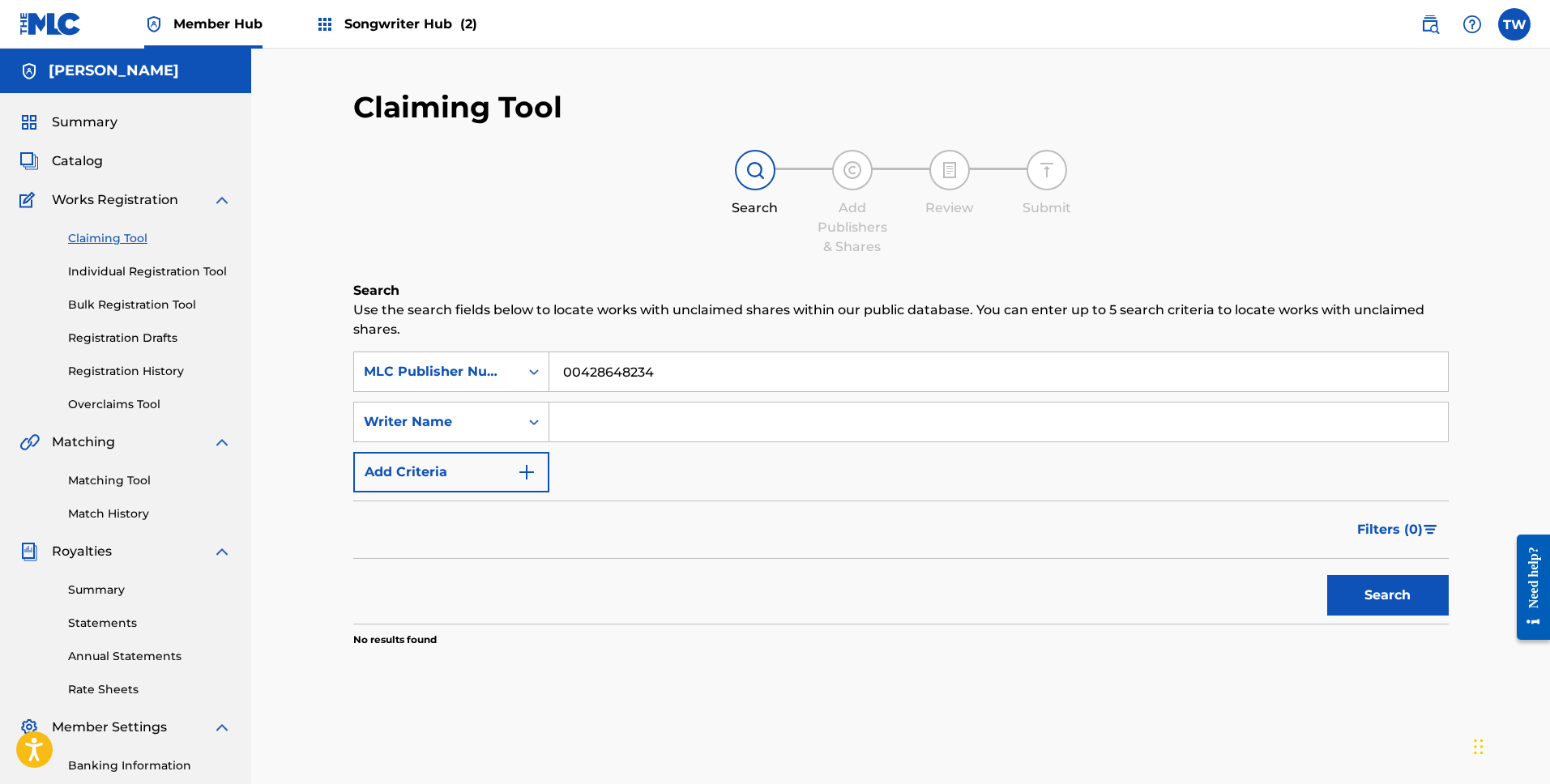
drag, startPoint x: 625, startPoint y: 424, endPoint x: 643, endPoint y: 388, distance: 40.2
click at [625, 423] on input "Search Form" at bounding box center [999, 421] width 898 height 39
type input "[PERSON_NAME]"
drag, startPoint x: 1393, startPoint y: 590, endPoint x: 1045, endPoint y: 470, distance: 368.1
click at [1393, 589] on button "Search" at bounding box center [1388, 595] width 122 height 41
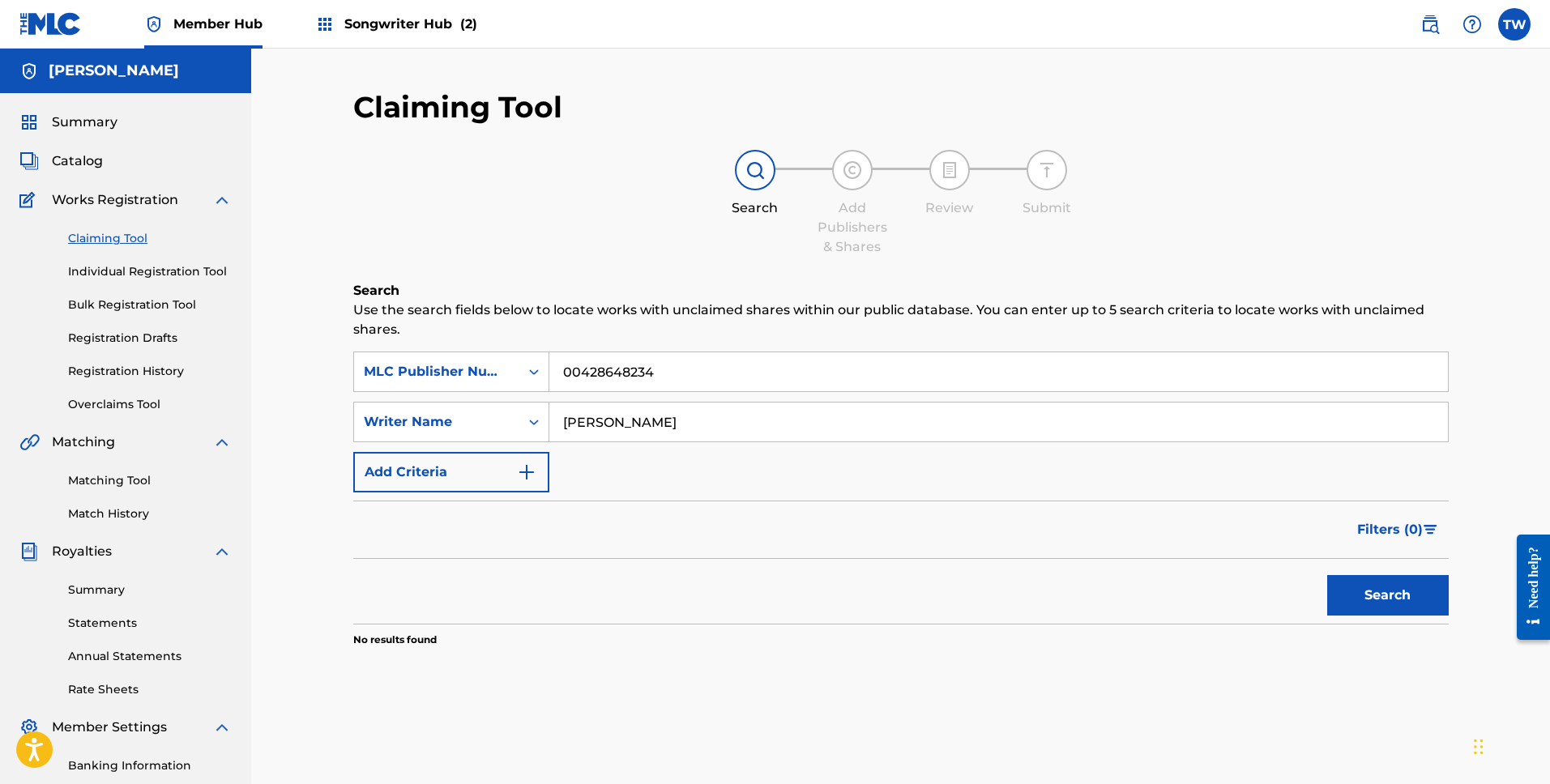
drag, startPoint x: 571, startPoint y: 373, endPoint x: 560, endPoint y: 372, distance: 11.0
click at [560, 372] on input "00428648234" at bounding box center [999, 372] width 898 height 39
drag, startPoint x: 1389, startPoint y: 595, endPoint x: 1381, endPoint y: 591, distance: 8.9
click at [1389, 595] on button "Search" at bounding box center [1388, 595] width 122 height 41
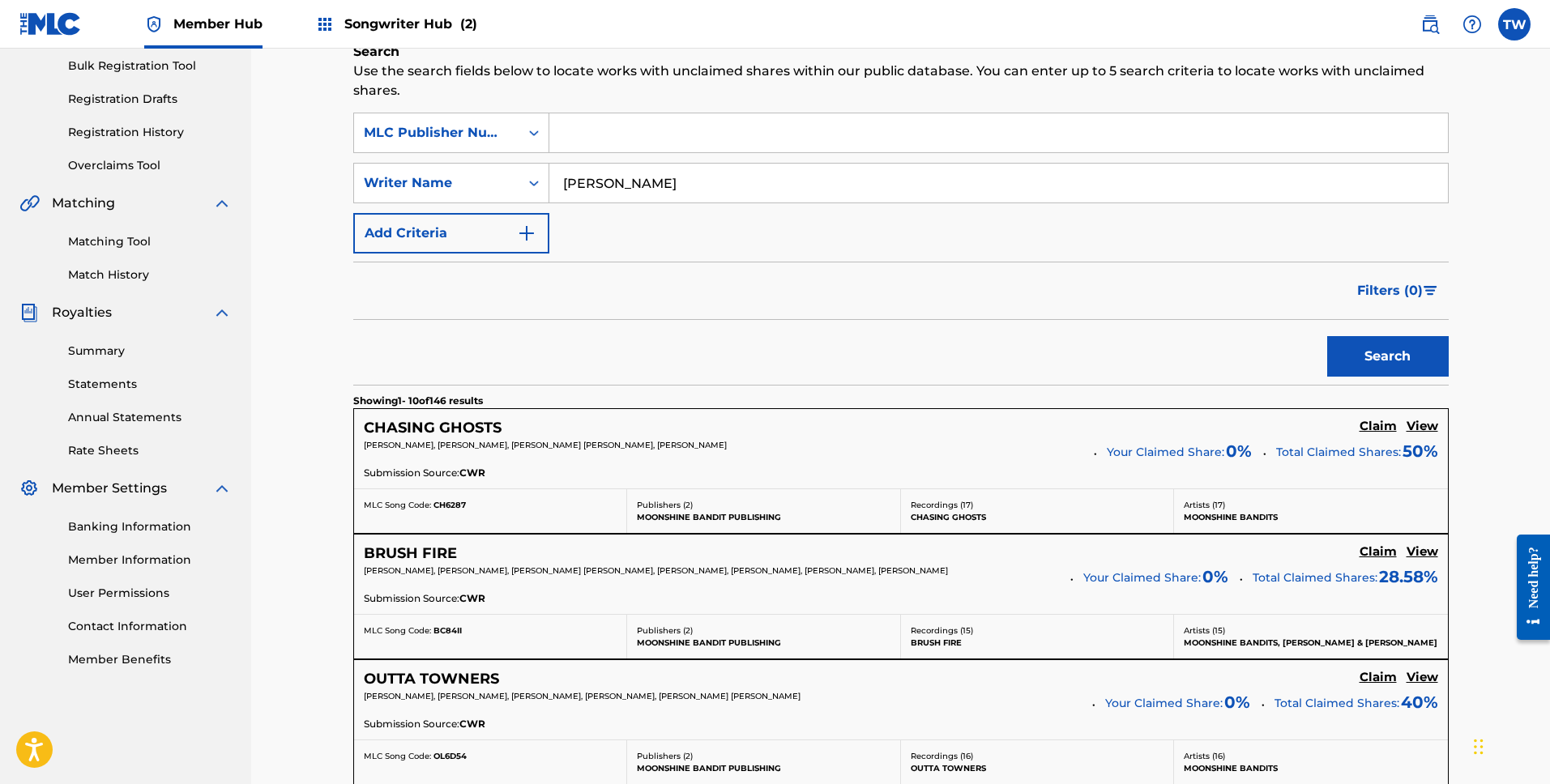
scroll to position [238, 0]
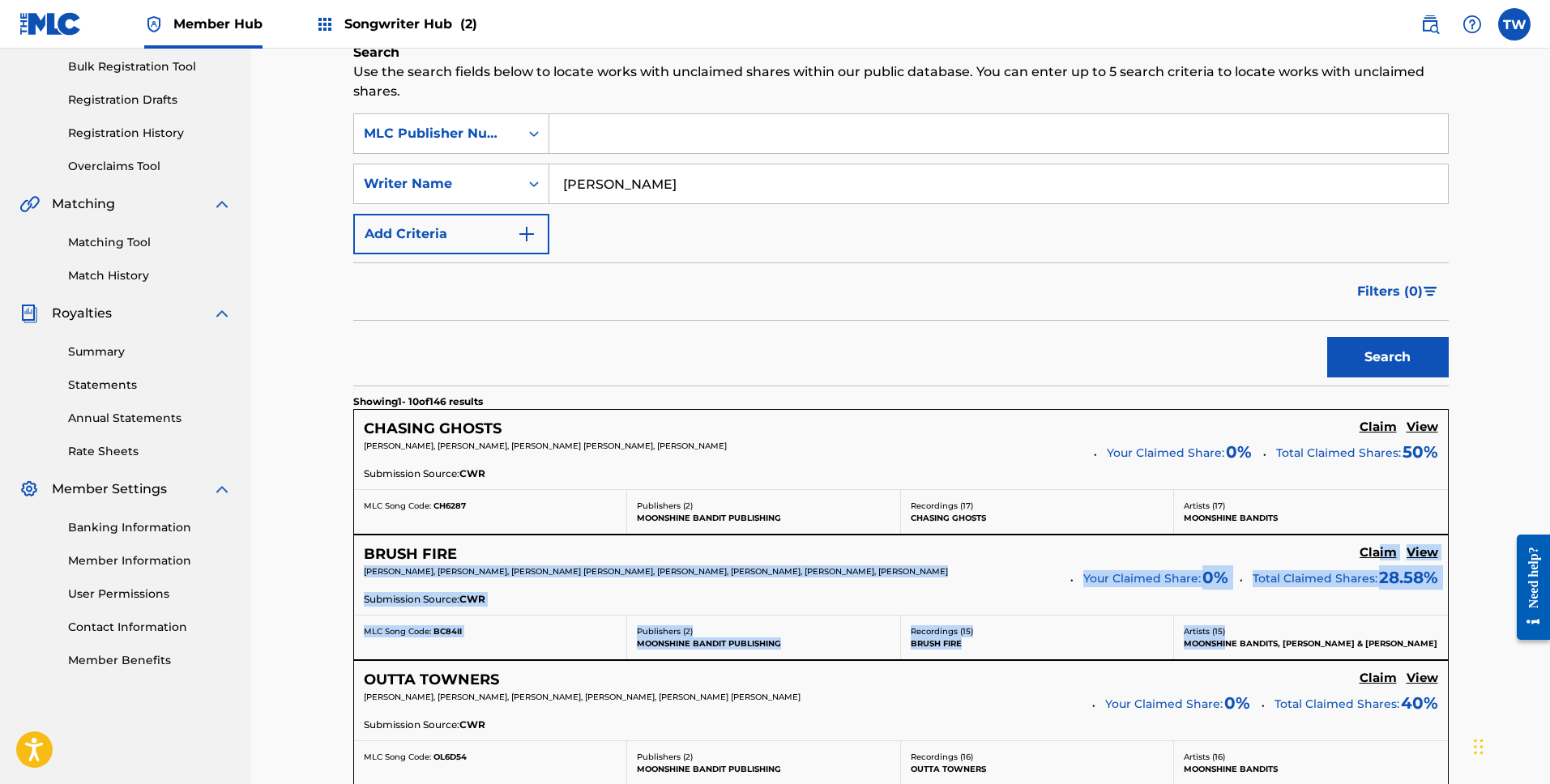
drag, startPoint x: 1379, startPoint y: 551, endPoint x: 1226, endPoint y: 641, distance: 177.5
click at [1226, 642] on div "BRUSH FIRE Claim View [PERSON_NAME], [PERSON_NAME], [PERSON_NAME] [PERSON_NAME]…" at bounding box center [901, 598] width 1095 height 126
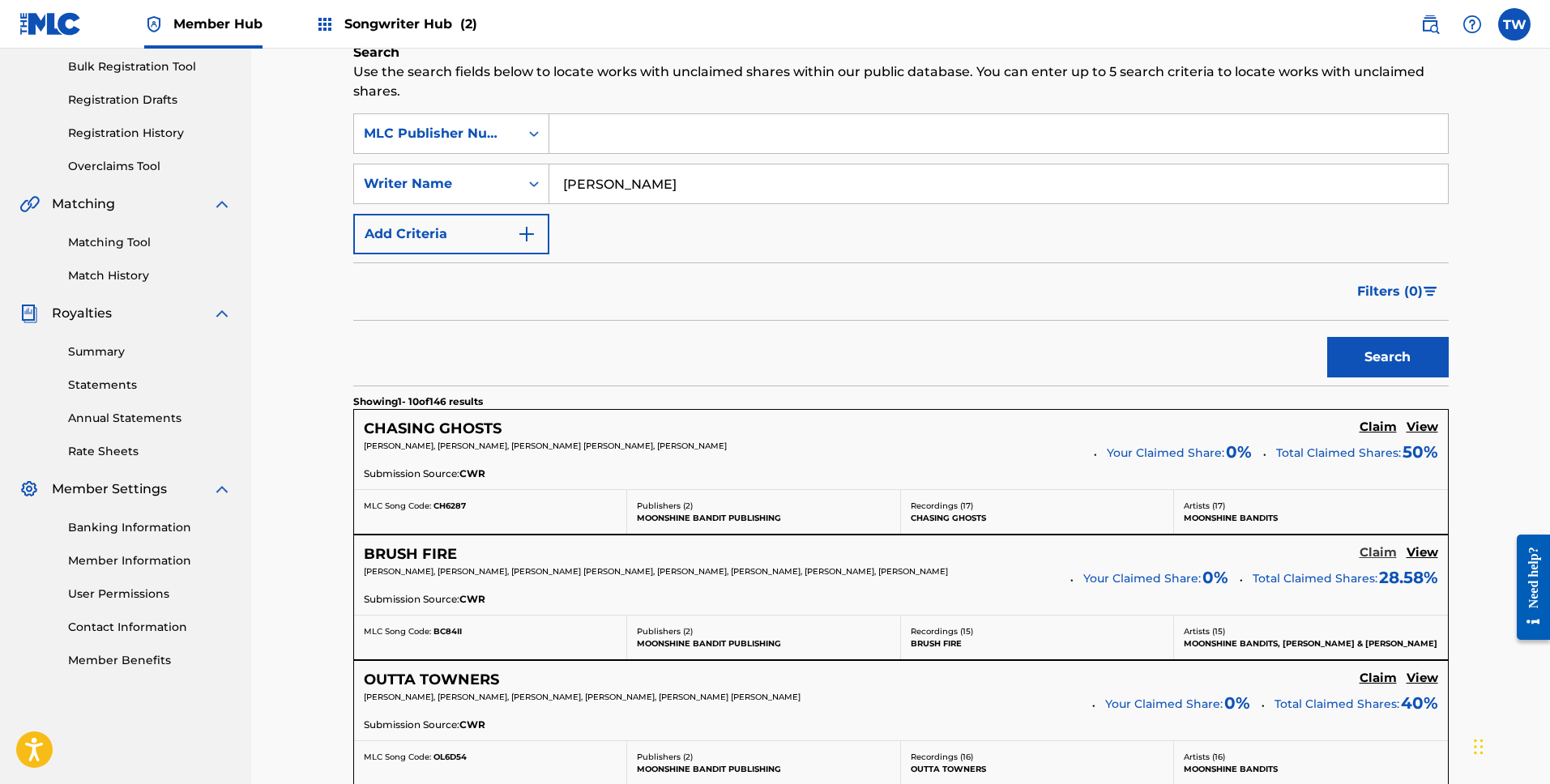
click at [1372, 549] on h5 "Claim" at bounding box center [1378, 553] width 37 height 16
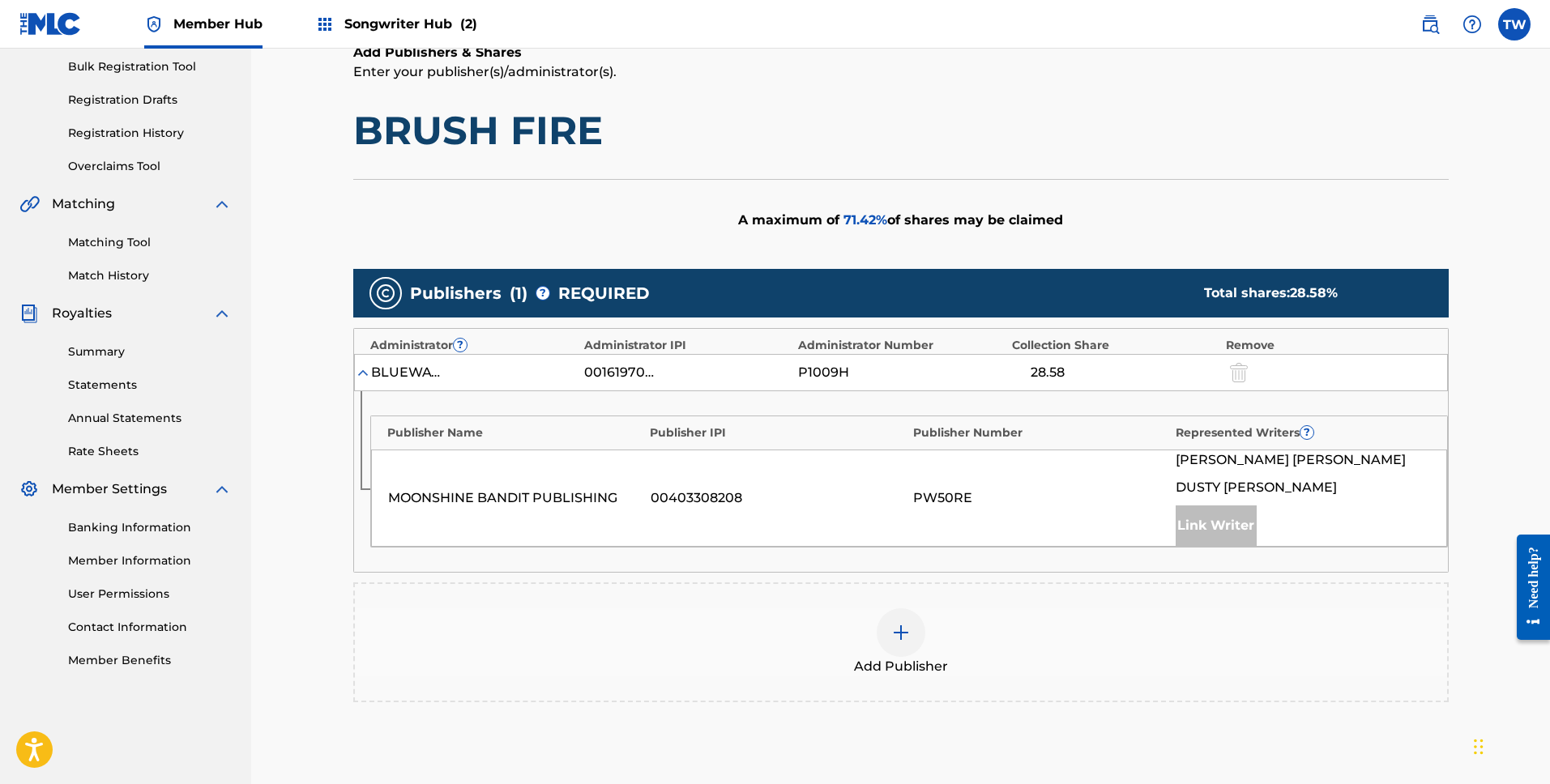
drag, startPoint x: 1191, startPoint y: 544, endPoint x: 1211, endPoint y: 535, distance: 21.9
click at [1191, 544] on div "Link Writer" at bounding box center [1216, 526] width 81 height 41
click at [1211, 535] on div "Link Writer" at bounding box center [1216, 526] width 81 height 41
drag, startPoint x: 758, startPoint y: 503, endPoint x: 913, endPoint y: 581, distance: 173.5
click at [758, 503] on div "00403308208" at bounding box center [777, 498] width 254 height 19
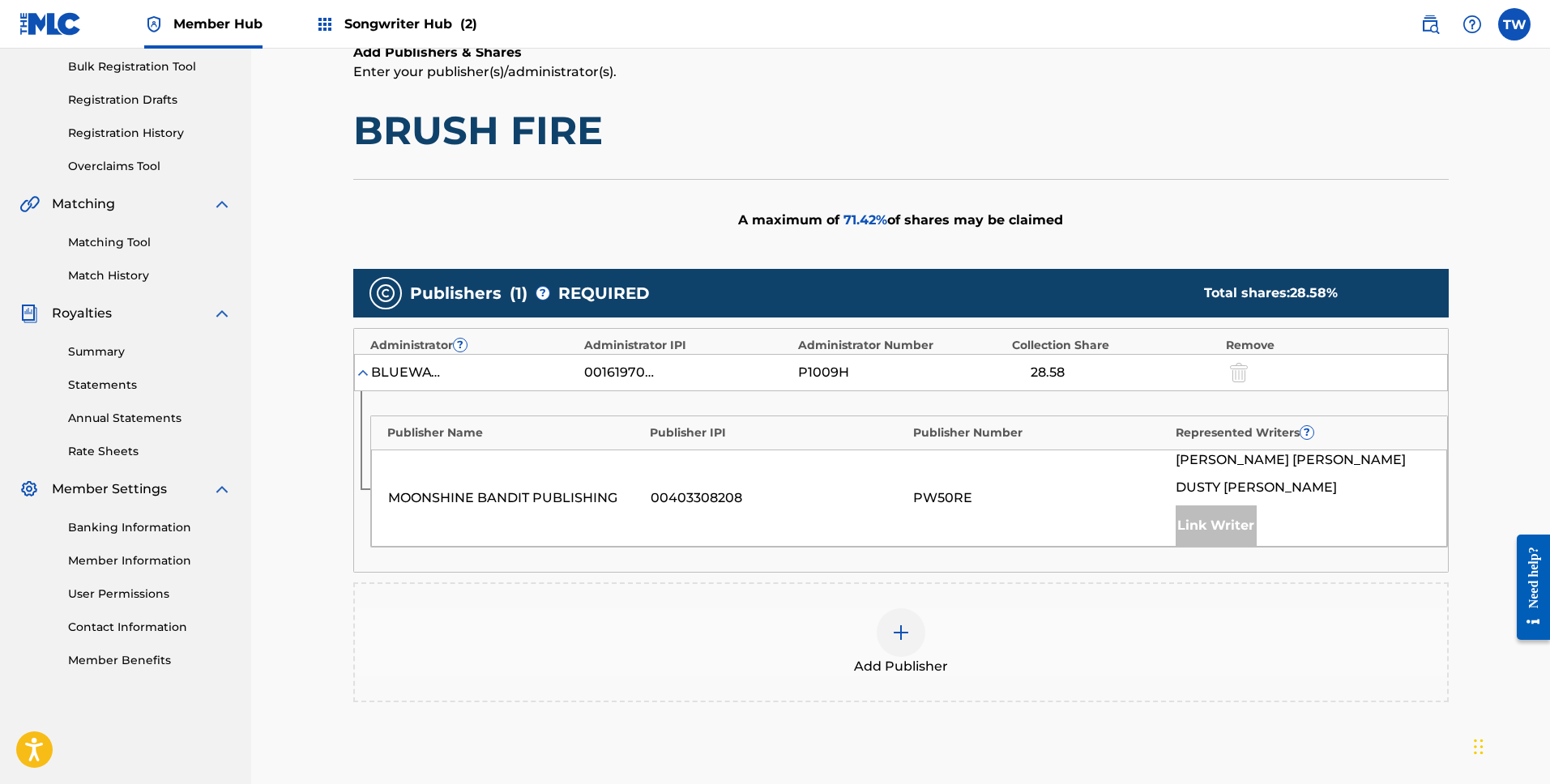
click at [891, 611] on div at bounding box center [901, 632] width 49 height 49
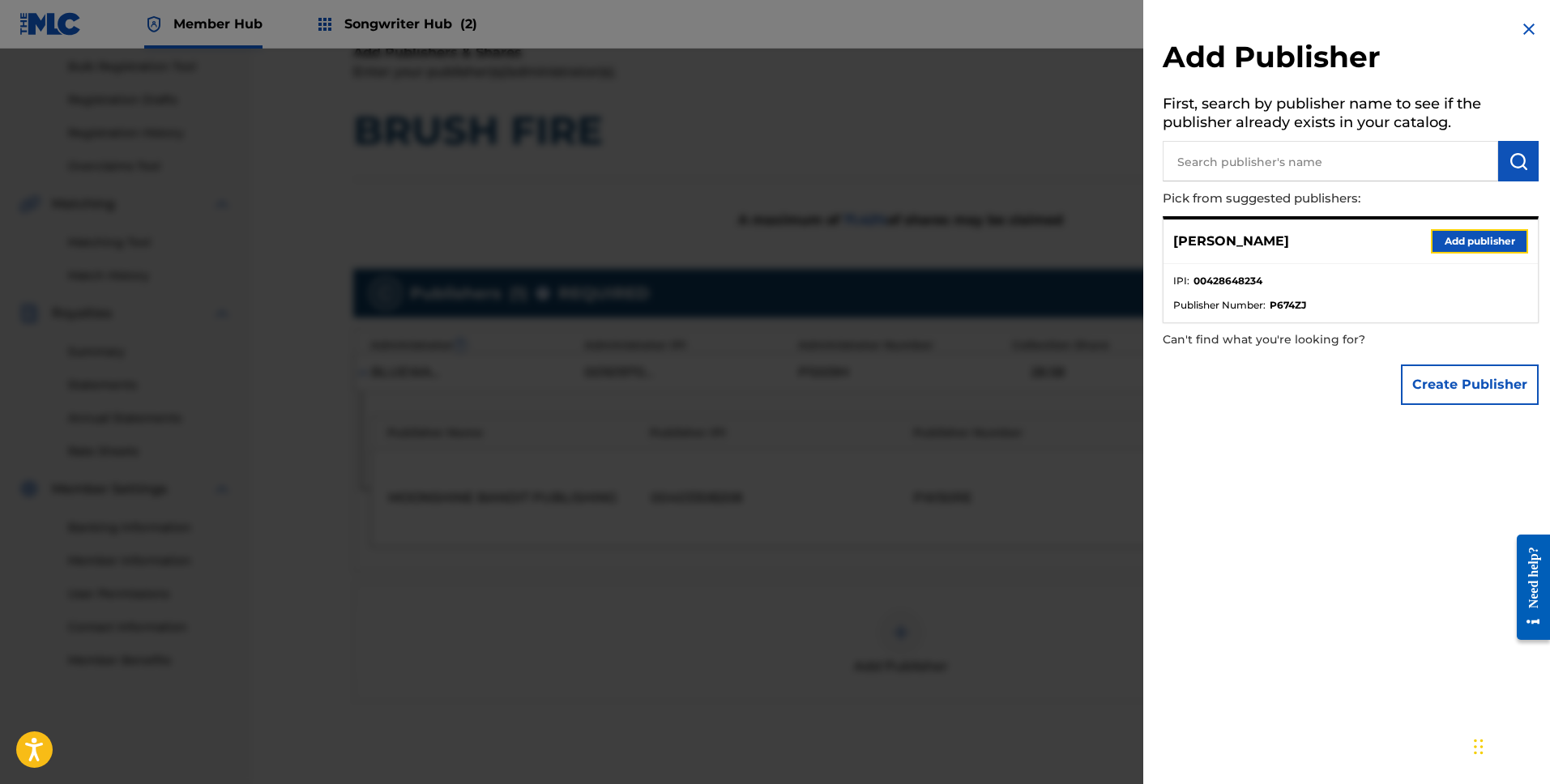
drag, startPoint x: 1425, startPoint y: 241, endPoint x: 1447, endPoint y: 242, distance: 22.0
click at [1431, 241] on button "Add publisher" at bounding box center [1479, 241] width 97 height 24
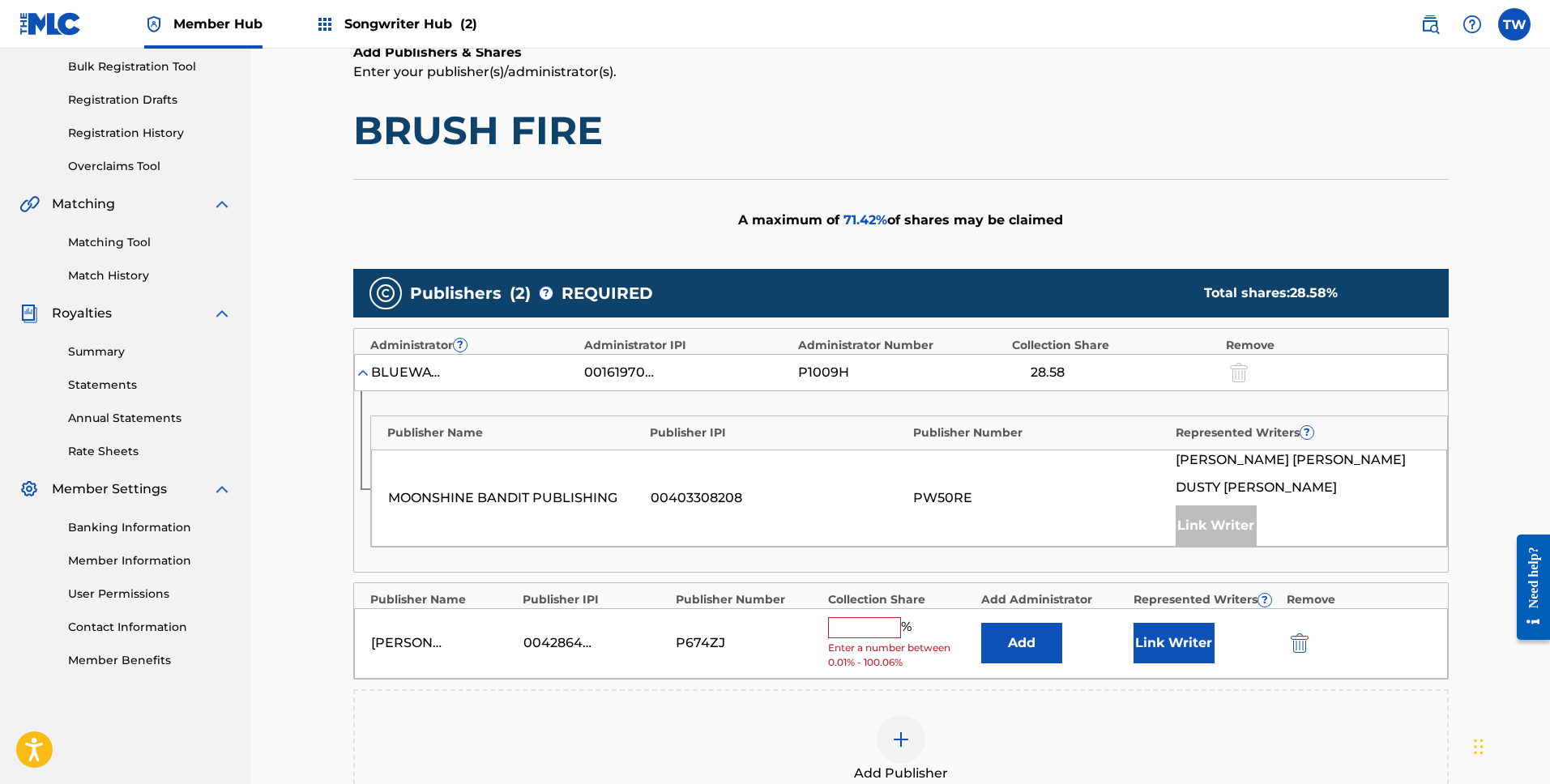
drag, startPoint x: 826, startPoint y: 618, endPoint x: 894, endPoint y: 628, distance: 68.7
click at [850, 621] on div "[PERSON_NAME] 00428648234 P674ZJ % Enter a number between 0.01% - 100.06% Add L…" at bounding box center [901, 643] width 1094 height 70
drag, startPoint x: 874, startPoint y: 626, endPoint x: 883, endPoint y: 627, distance: 9.1
click at [878, 627] on input "text" at bounding box center [864, 628] width 73 height 21
type input "14.28"
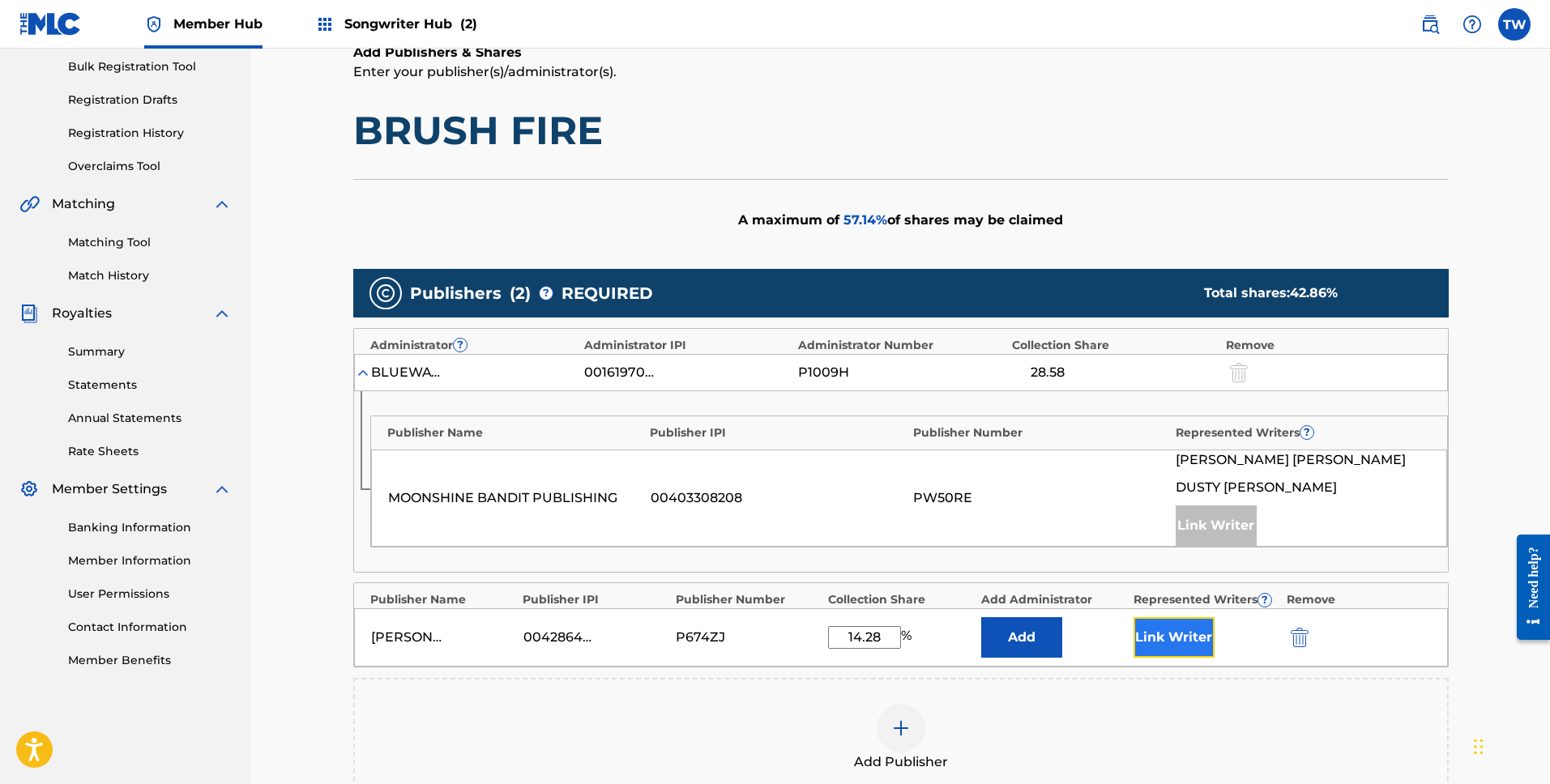
click at [1170, 640] on button "Link Writer" at bounding box center [1174, 637] width 81 height 41
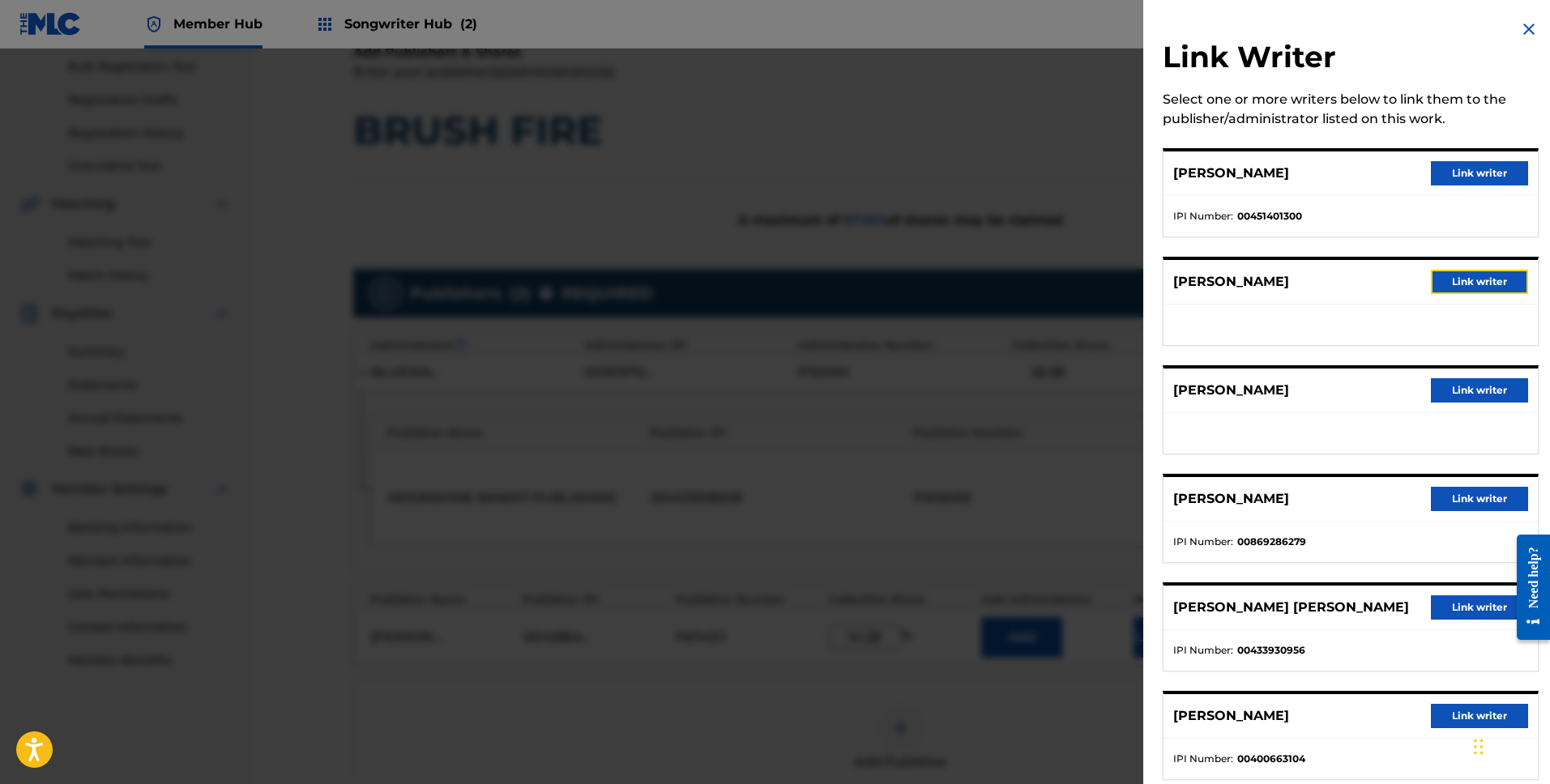
click at [1448, 281] on button "Link writer" at bounding box center [1479, 281] width 97 height 24
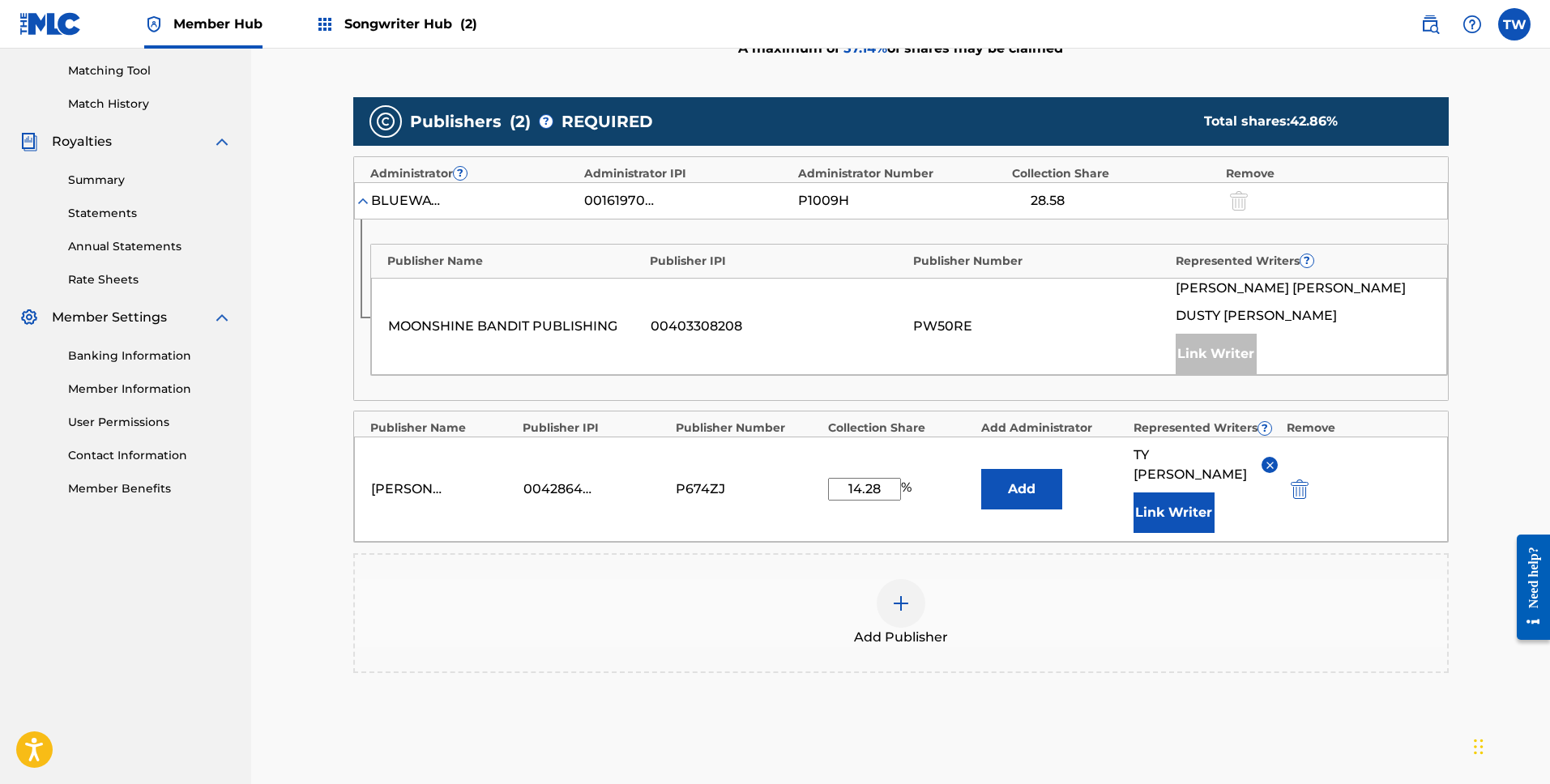
scroll to position [541, 0]
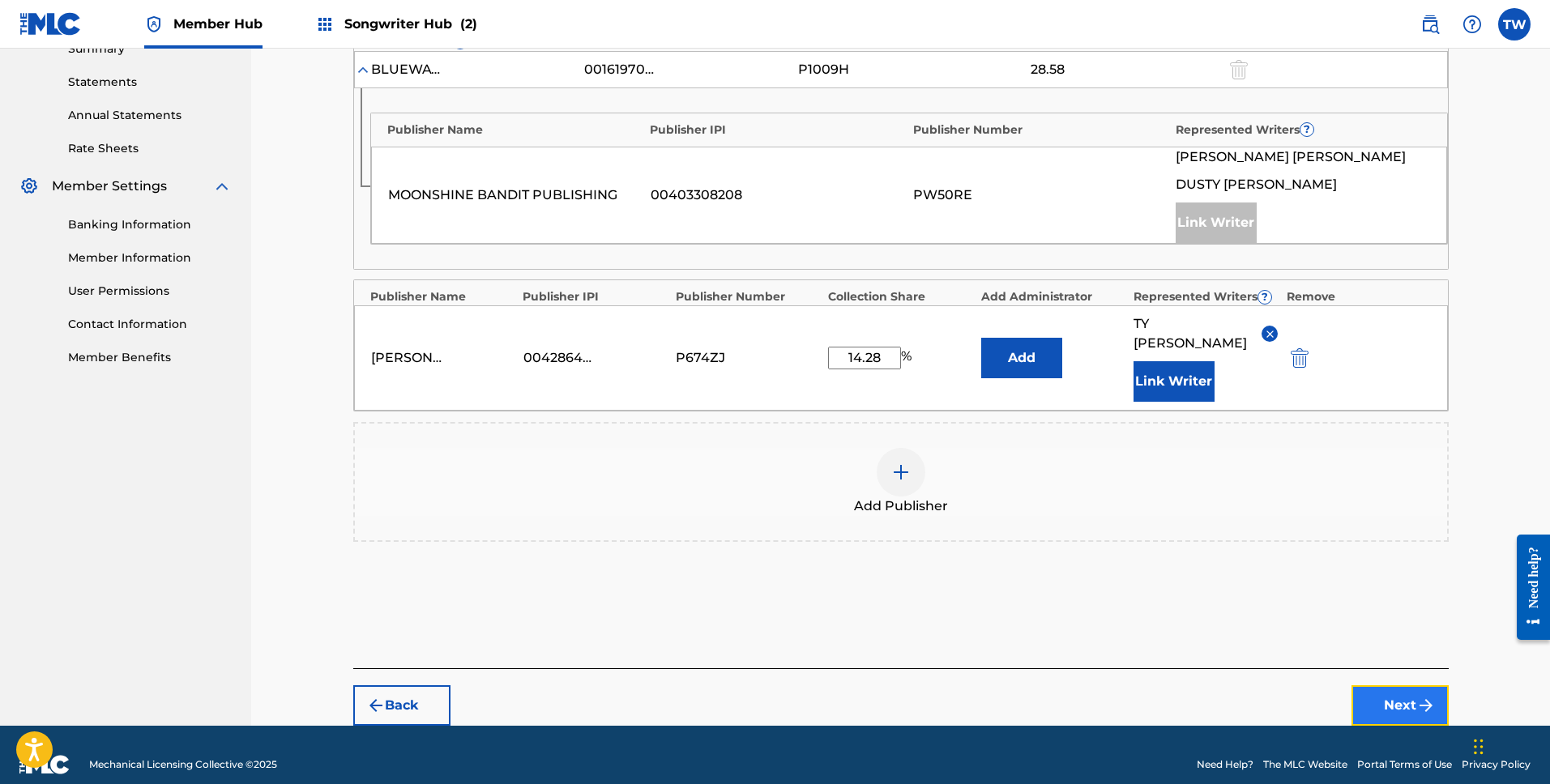
click at [1427, 696] on img "submit" at bounding box center [1426, 705] width 19 height 19
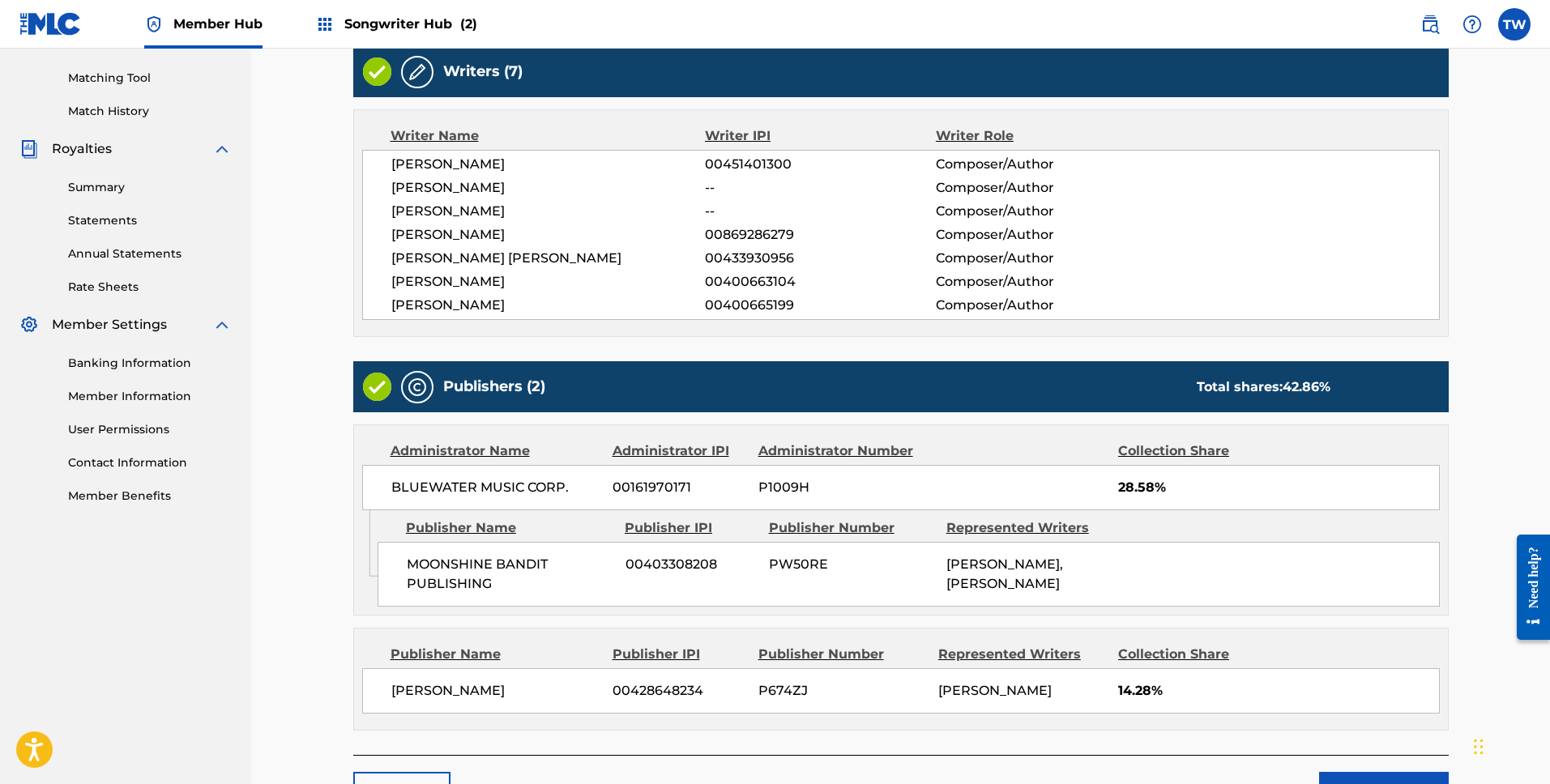
scroll to position [509, 0]
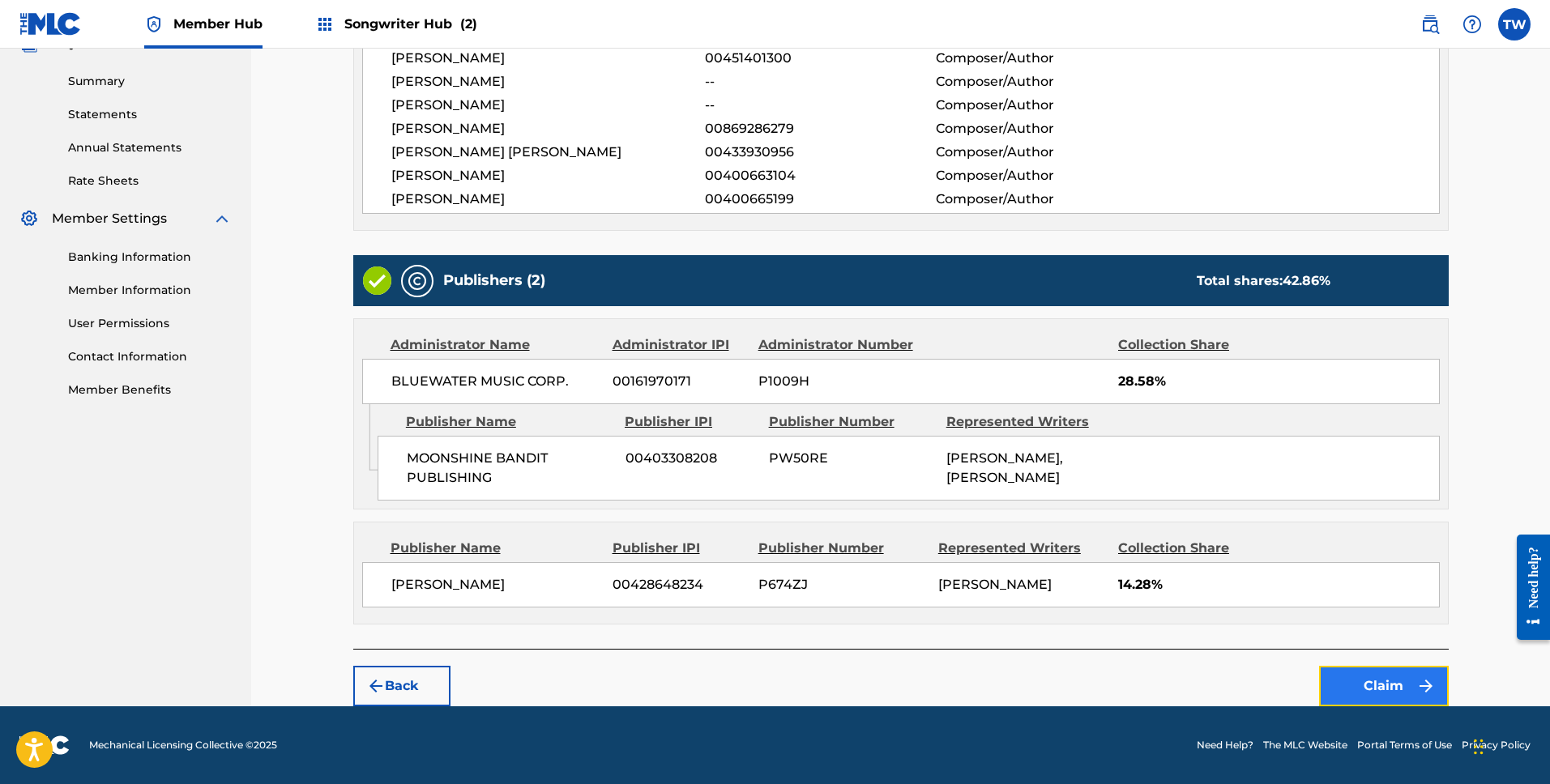
drag, startPoint x: 1373, startPoint y: 689, endPoint x: 1369, endPoint y: 679, distance: 10.8
click at [1369, 679] on button "Claim" at bounding box center [1384, 685] width 130 height 41
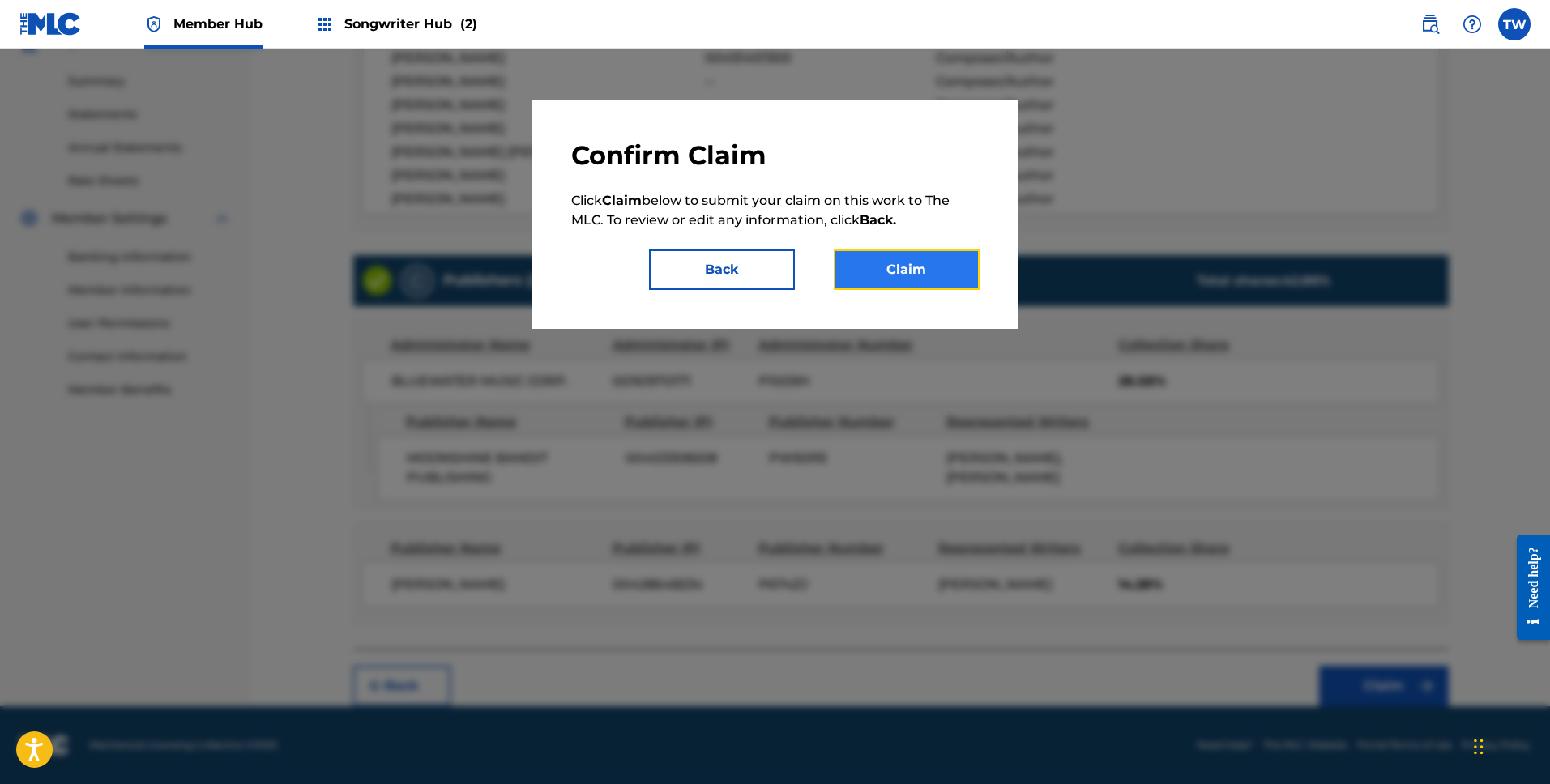
click at [944, 276] on button "Claim" at bounding box center [907, 269] width 146 height 41
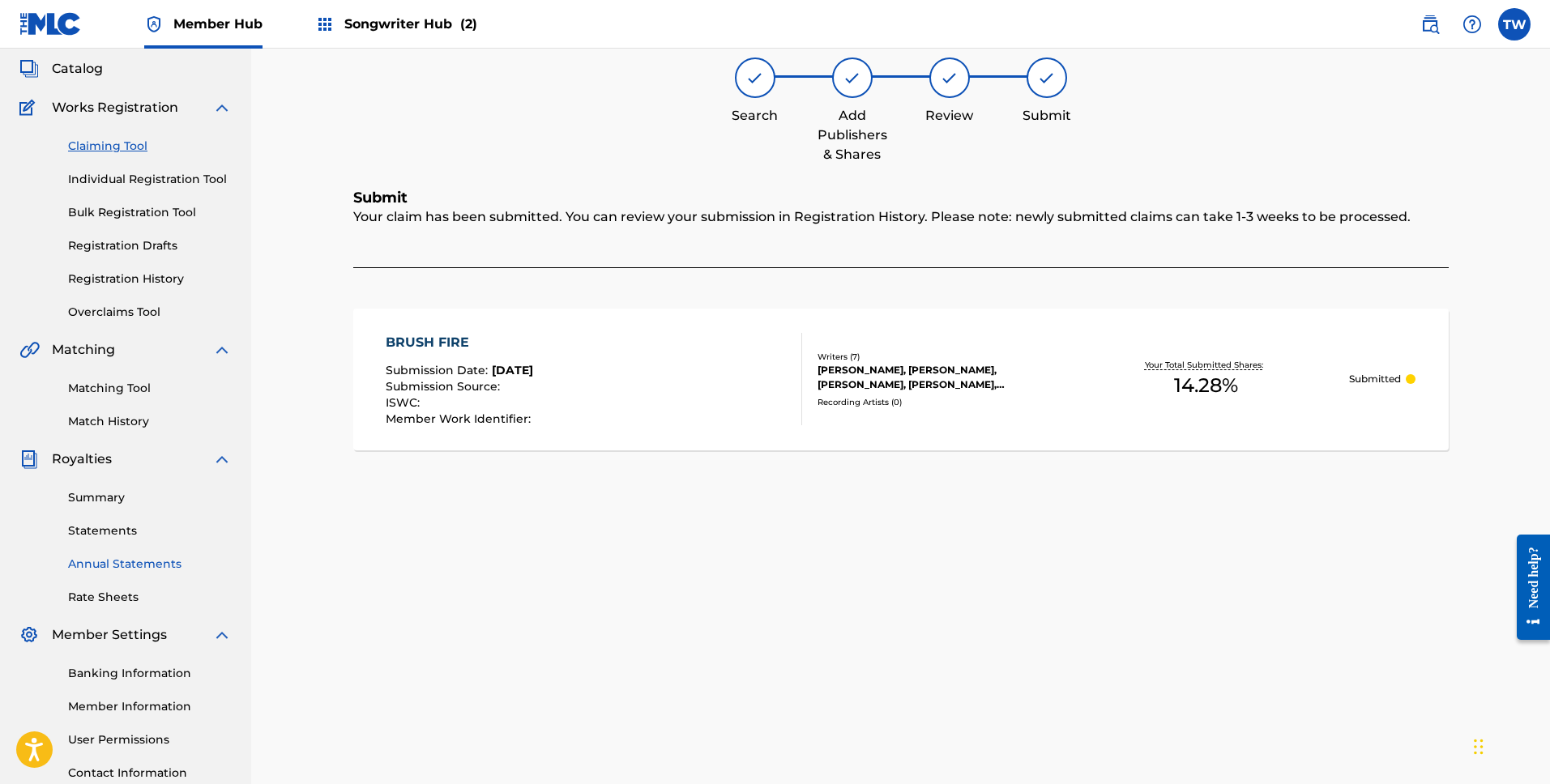
scroll to position [0, 0]
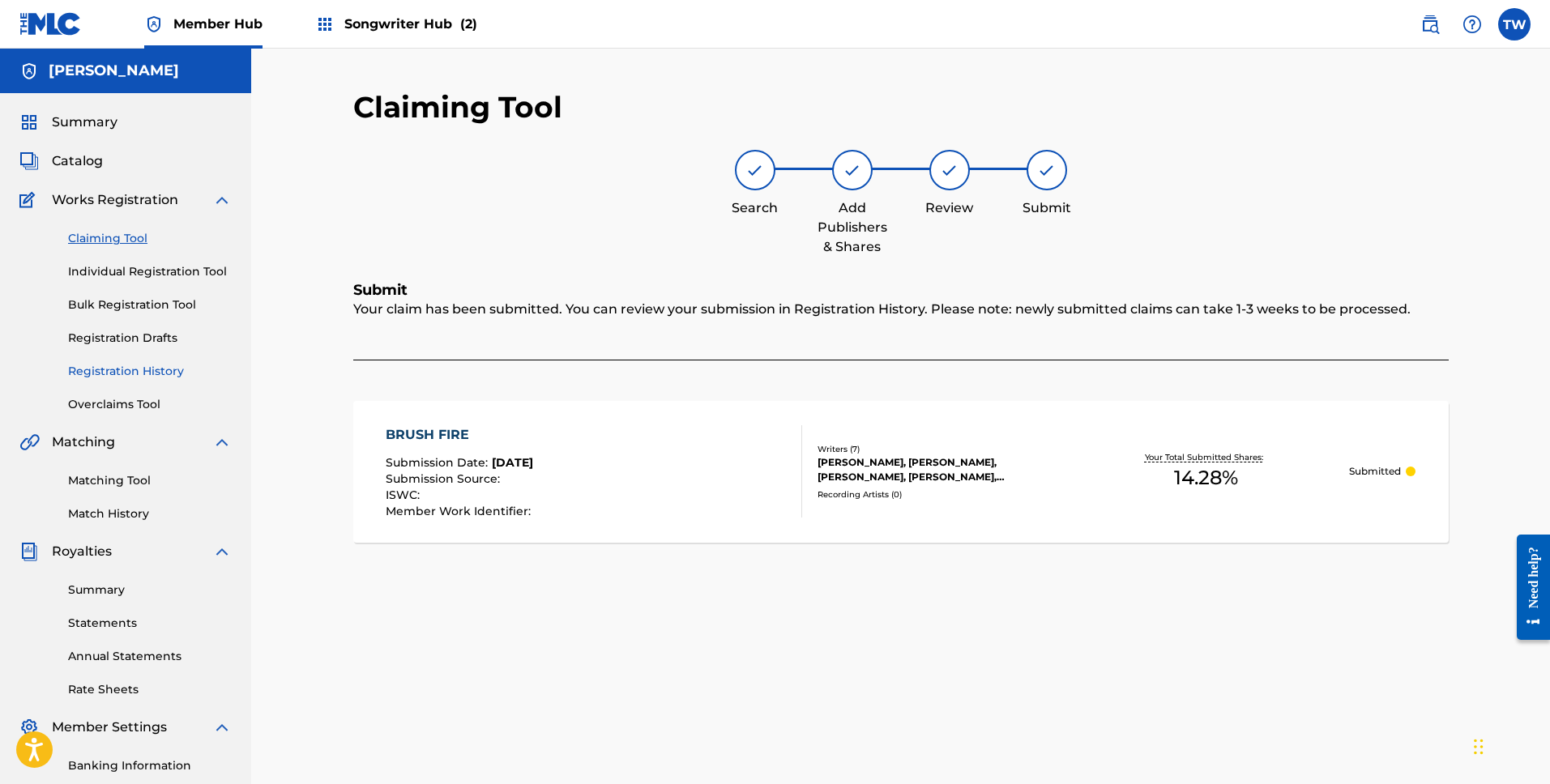
click at [123, 368] on link "Registration History" at bounding box center [150, 371] width 164 height 17
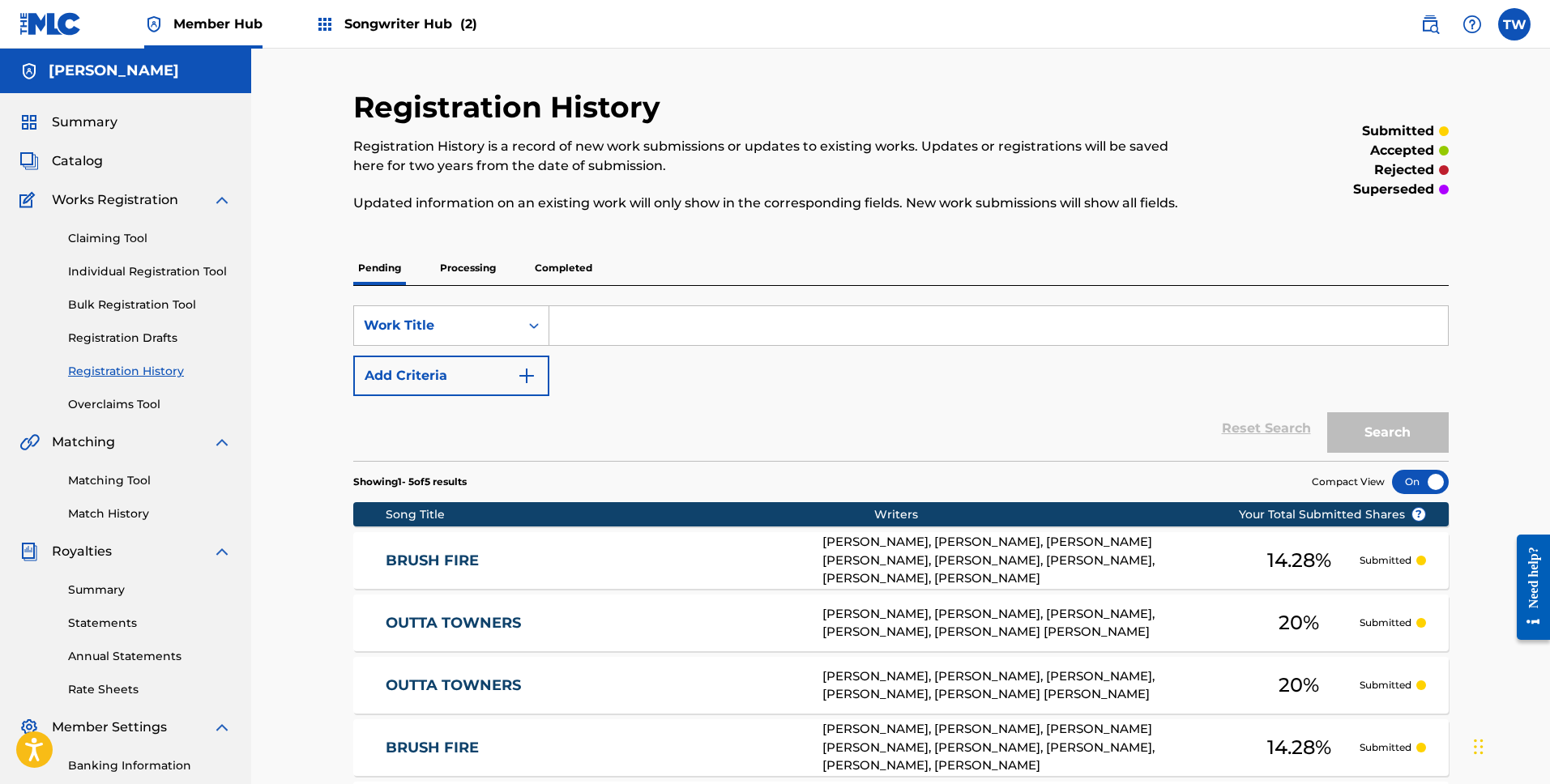
scroll to position [234, 0]
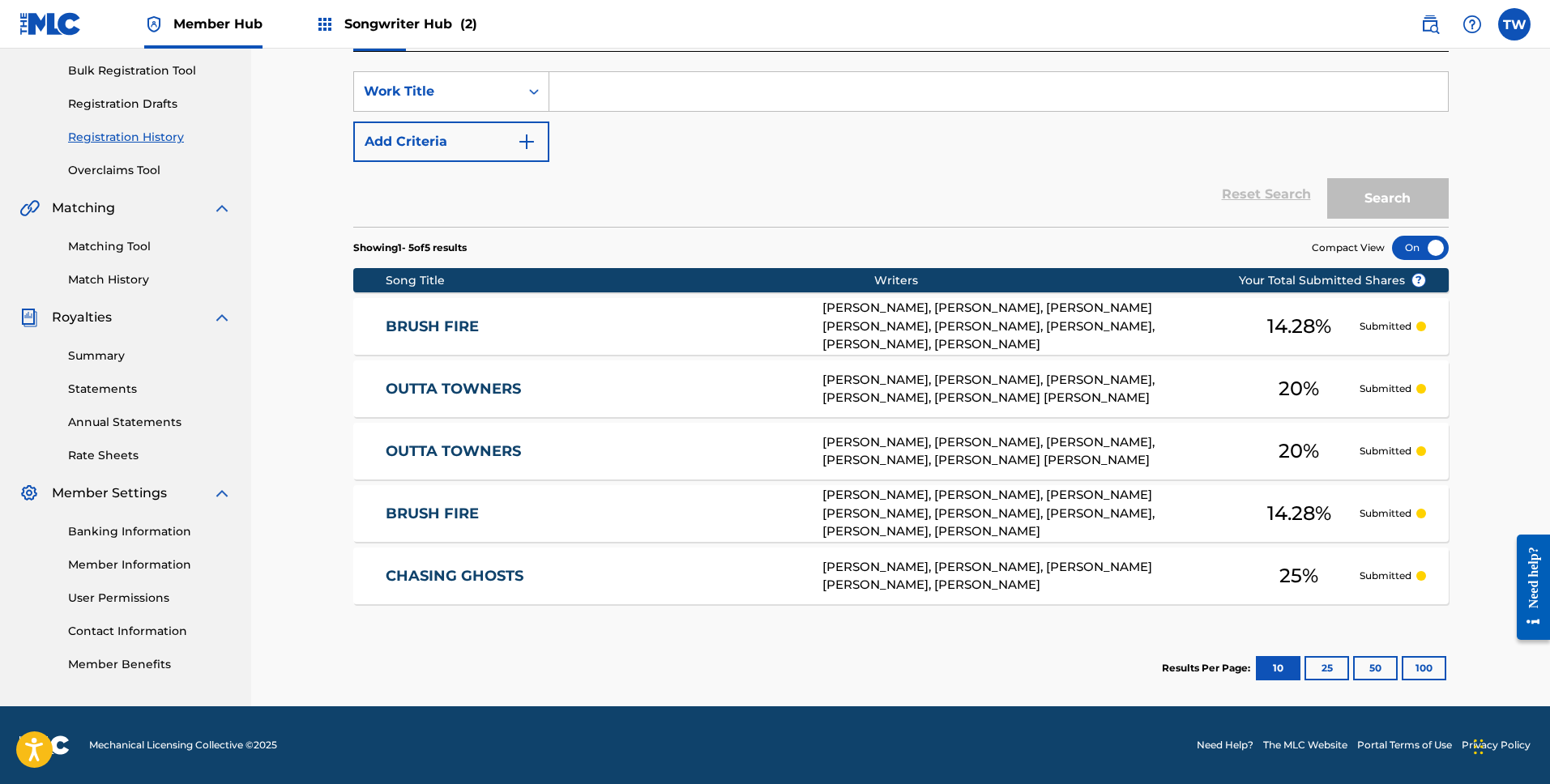
click at [1174, 449] on div "[PERSON_NAME], [PERSON_NAME], [PERSON_NAME], [PERSON_NAME], [PERSON_NAME] [PERS…" at bounding box center [1030, 452] width 416 height 36
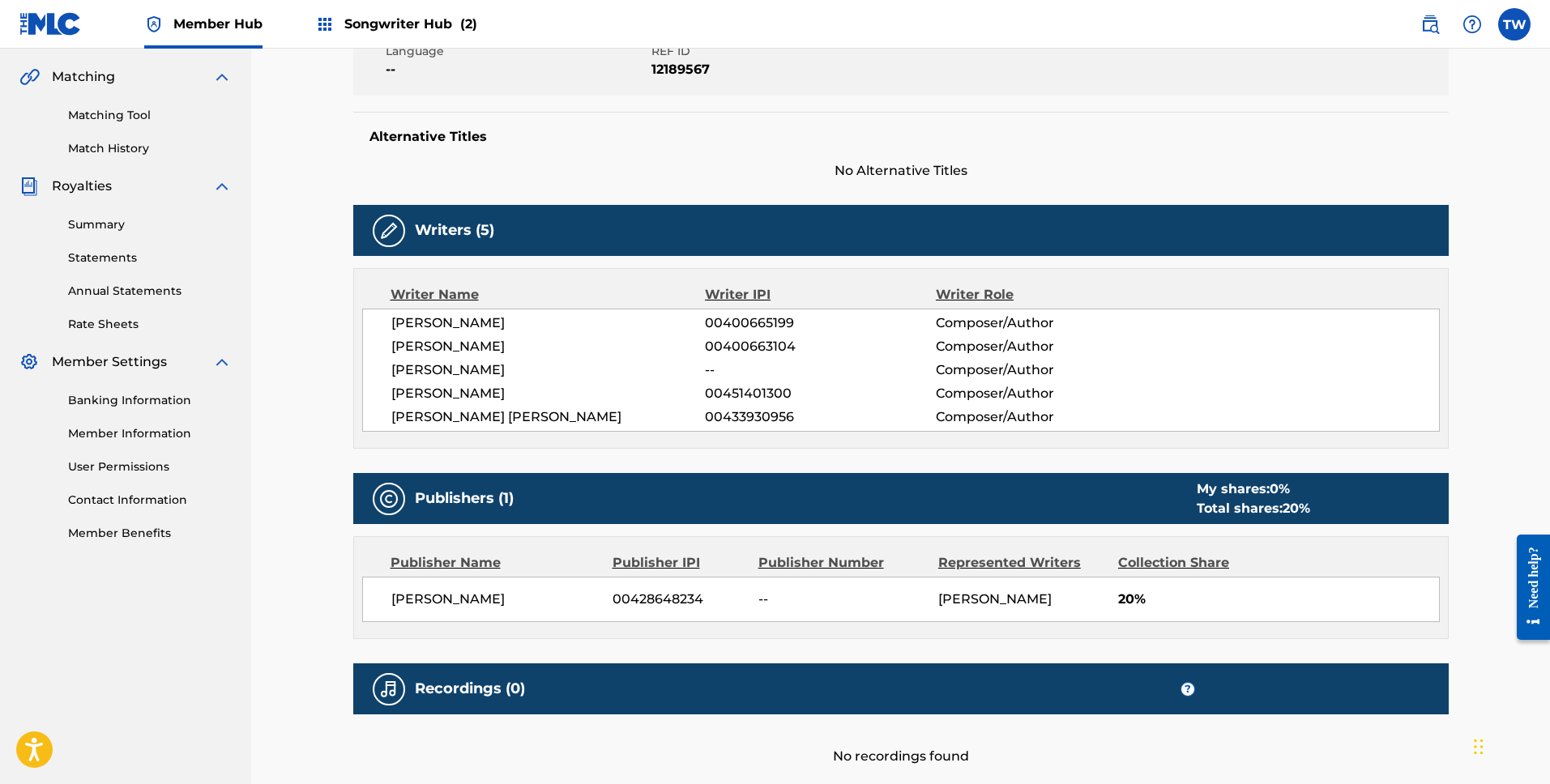
scroll to position [490, 0]
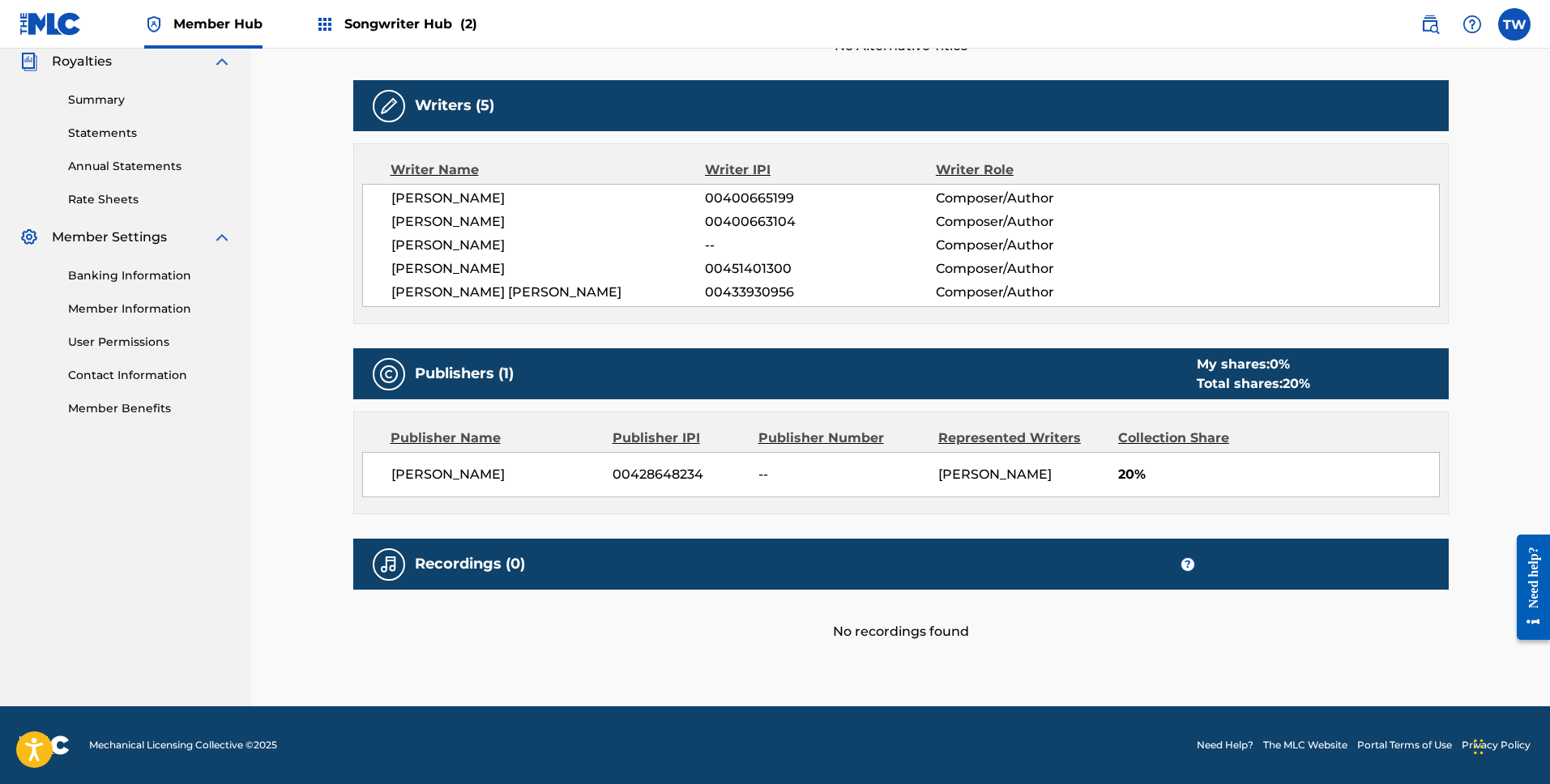
click at [1413, 413] on div "Publisher Name Publisher IPI Publisher Number Represented Writers Collection Sh…" at bounding box center [901, 463] width 1094 height 101
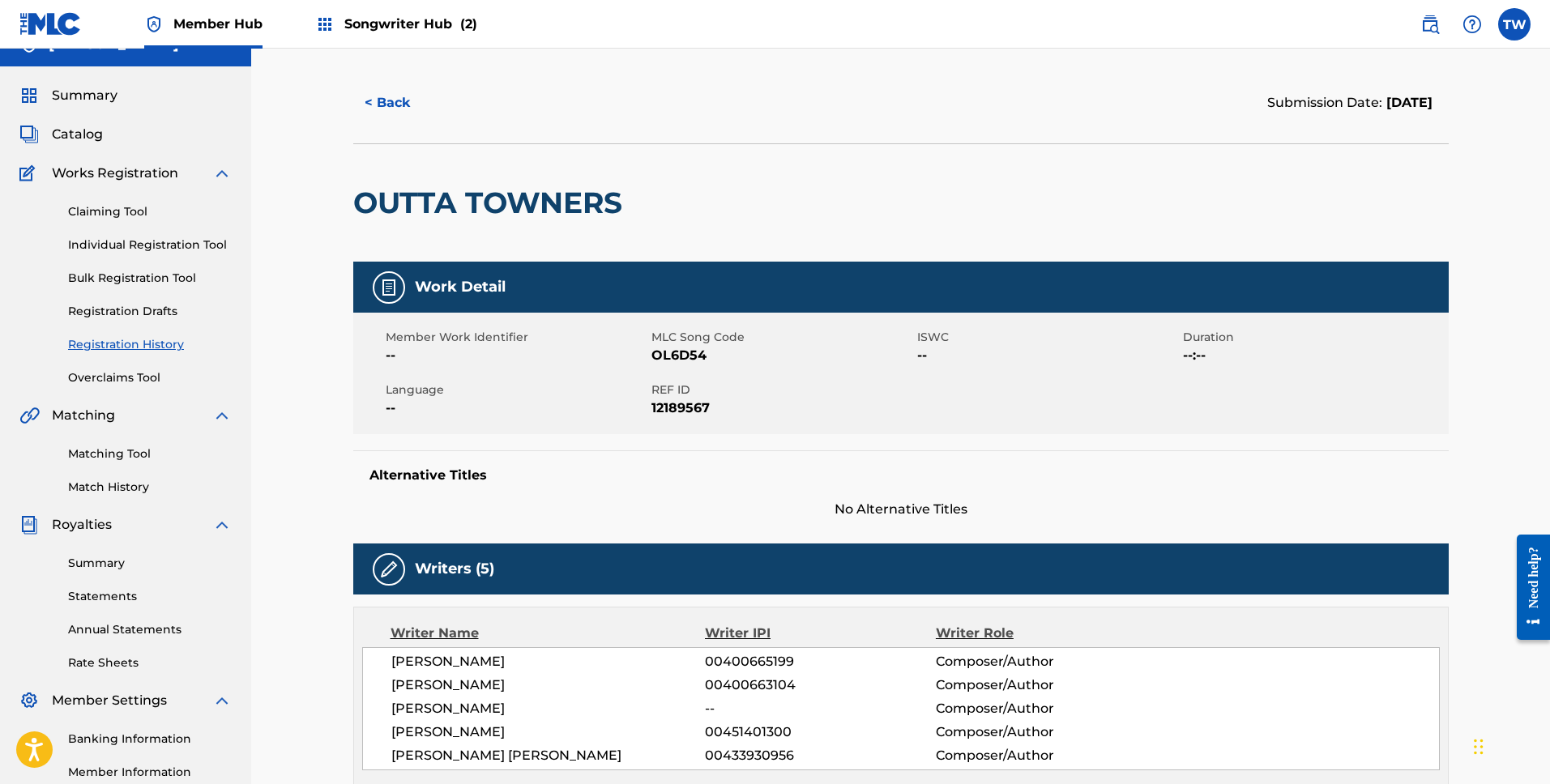
scroll to position [0, 0]
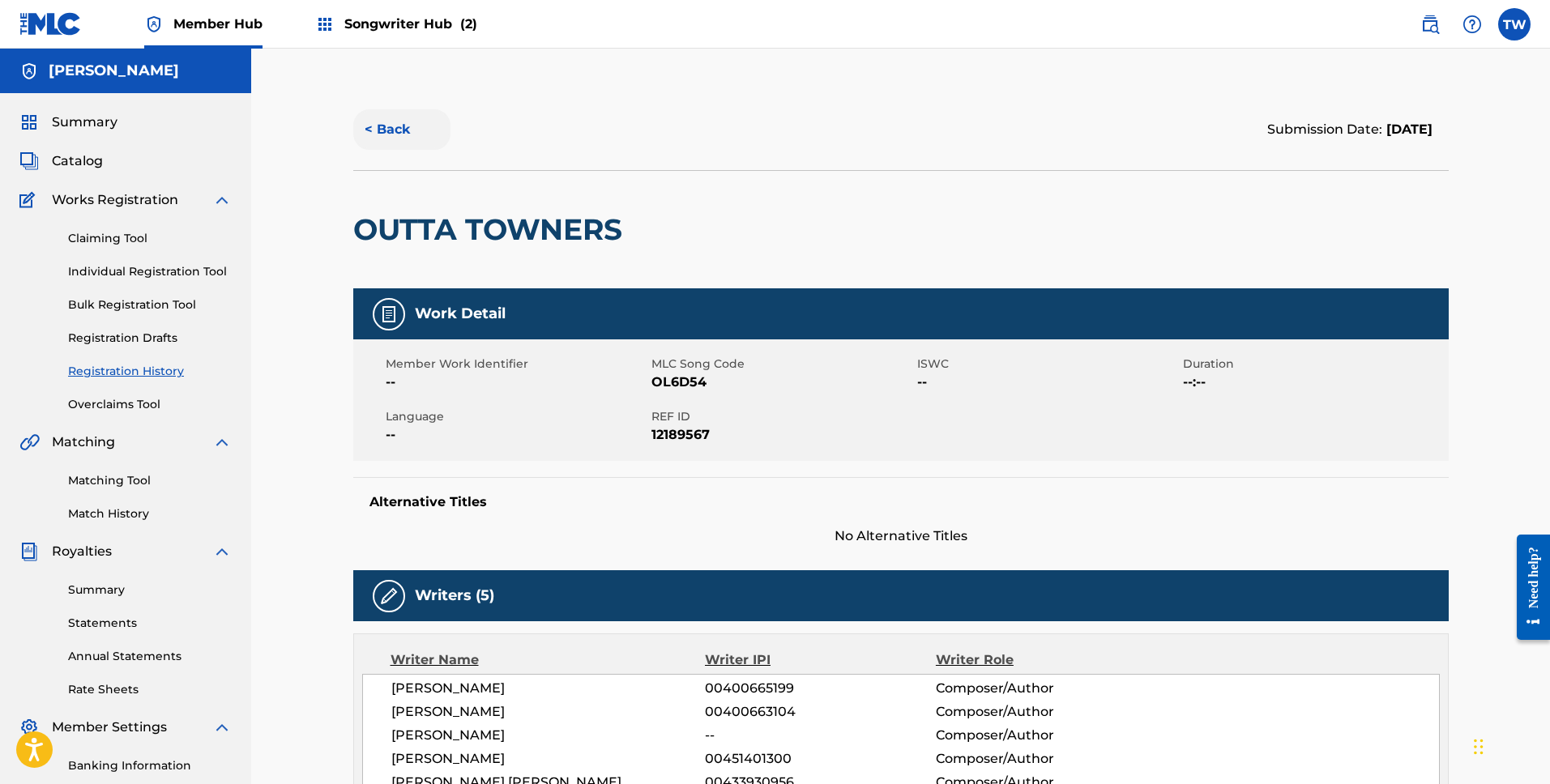
click at [390, 125] on button "< Back" at bounding box center [402, 129] width 97 height 41
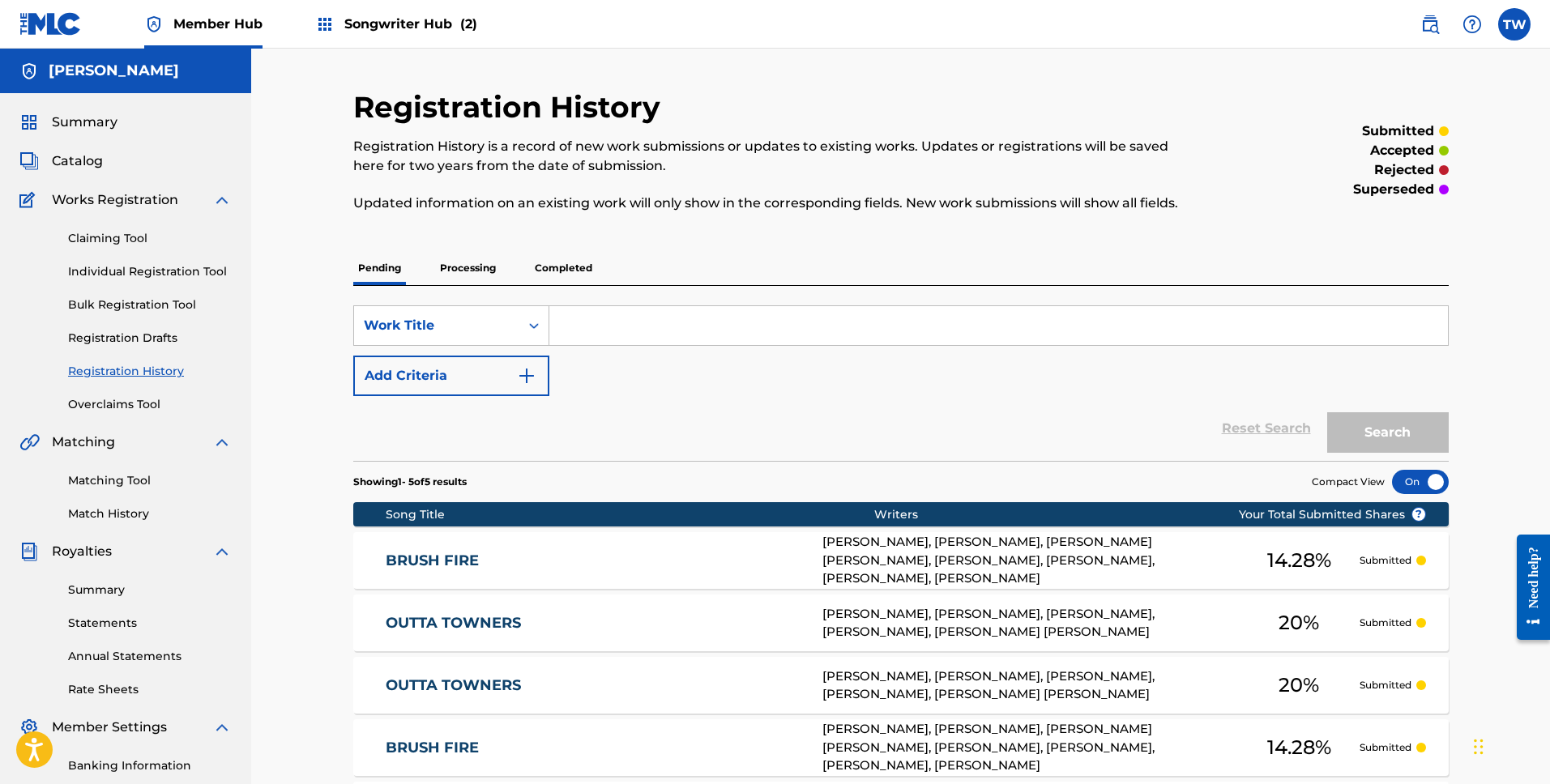
scroll to position [220, 0]
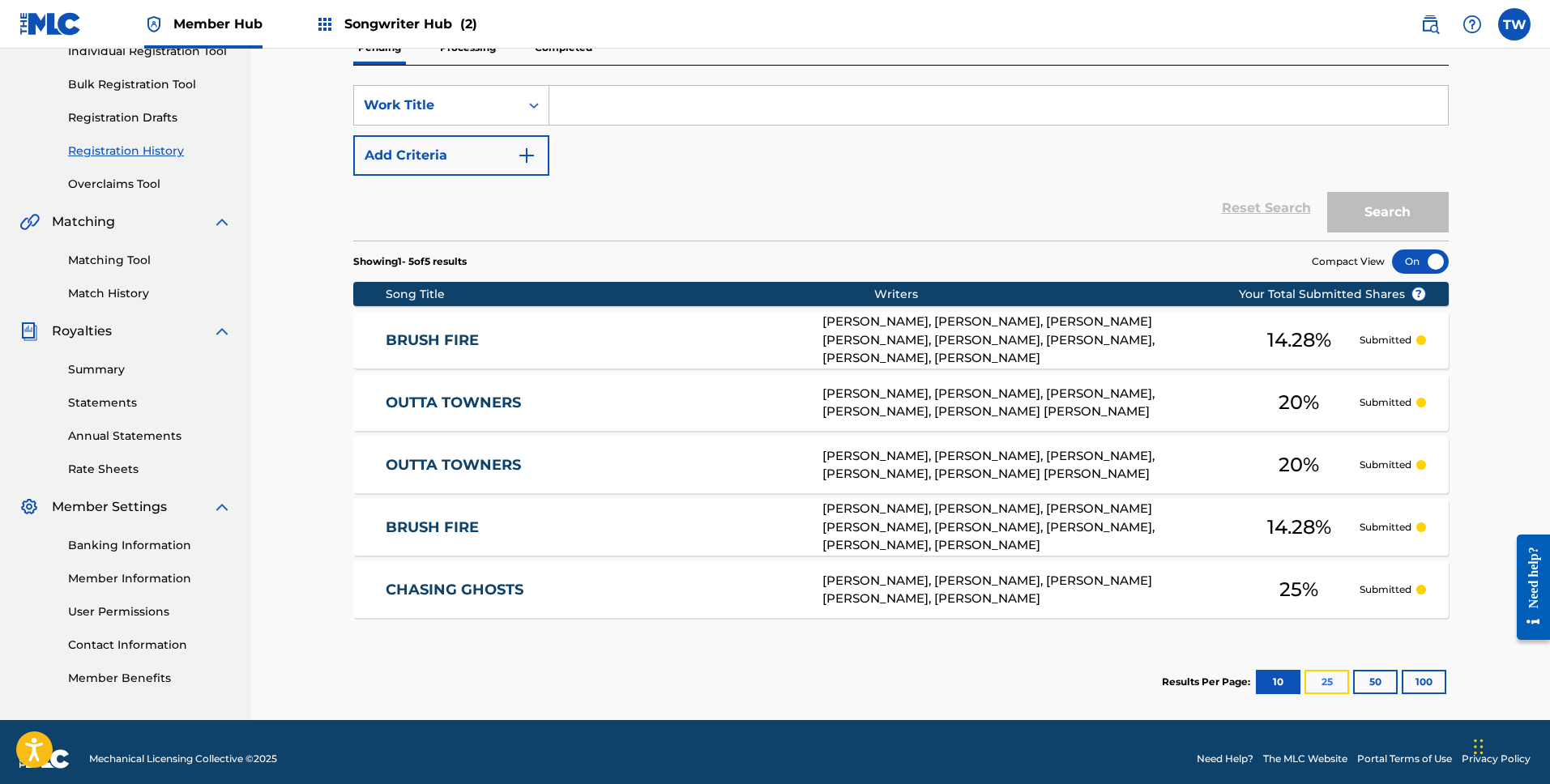
click at [1335, 688] on button "25" at bounding box center [1327, 681] width 45 height 24
click at [1286, 681] on button "10" at bounding box center [1278, 681] width 45 height 24
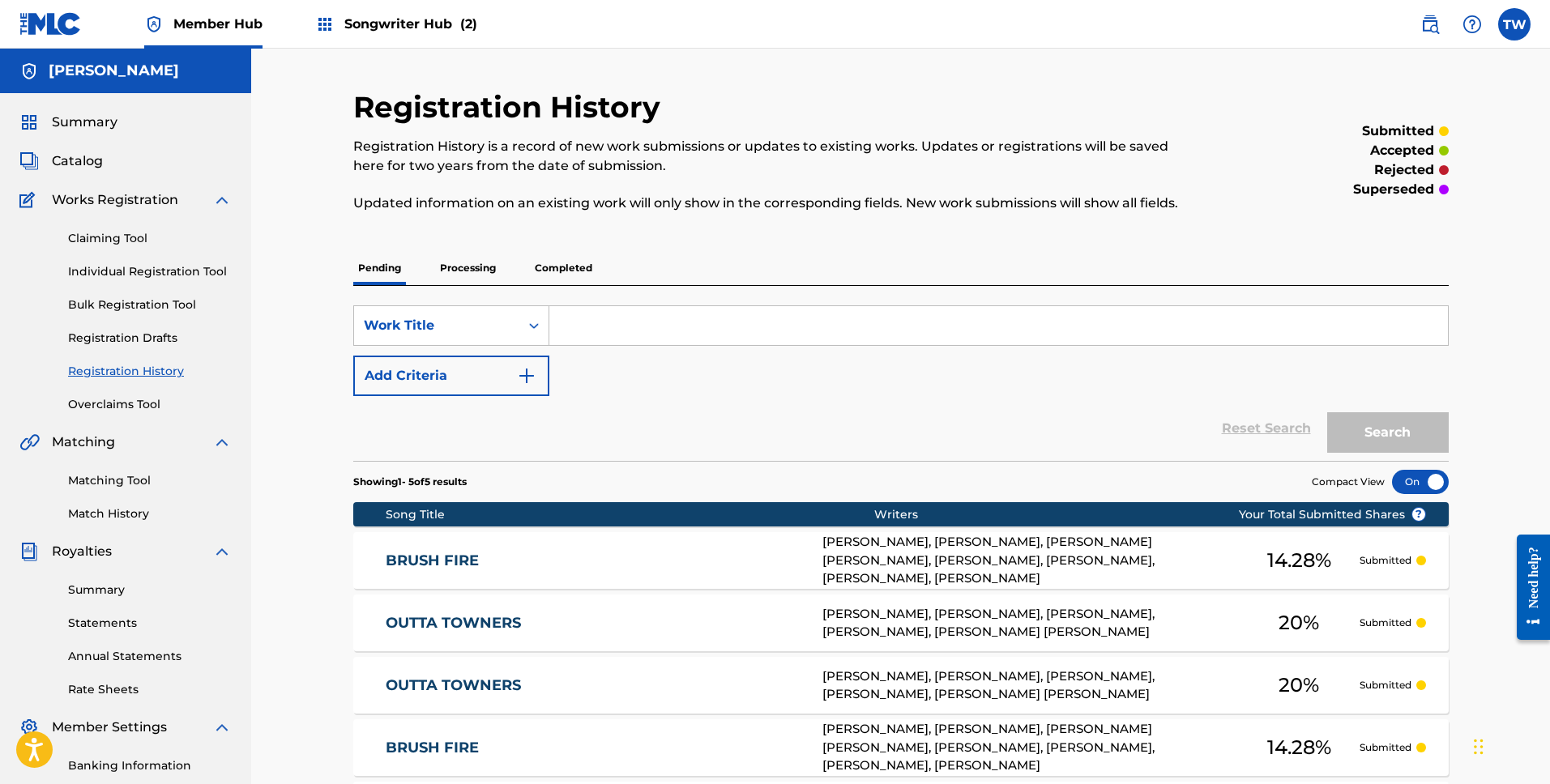
click at [614, 329] on input "Search Form" at bounding box center [999, 325] width 898 height 39
type input "[PERSON_NAME]"
click at [1447, 452] on button "Search" at bounding box center [1388, 432] width 122 height 41
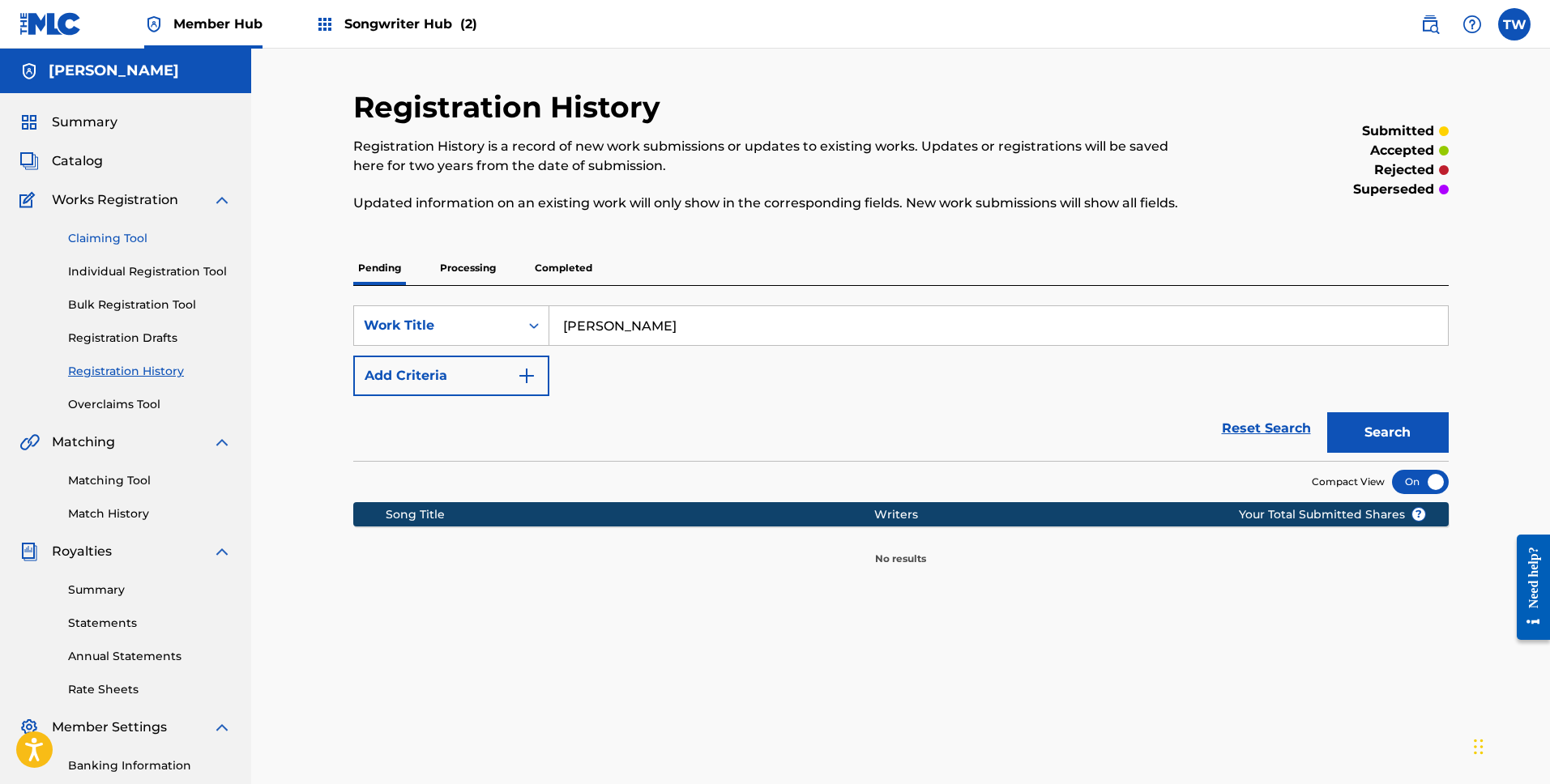
click at [107, 245] on link "Claiming Tool" at bounding box center [150, 238] width 164 height 17
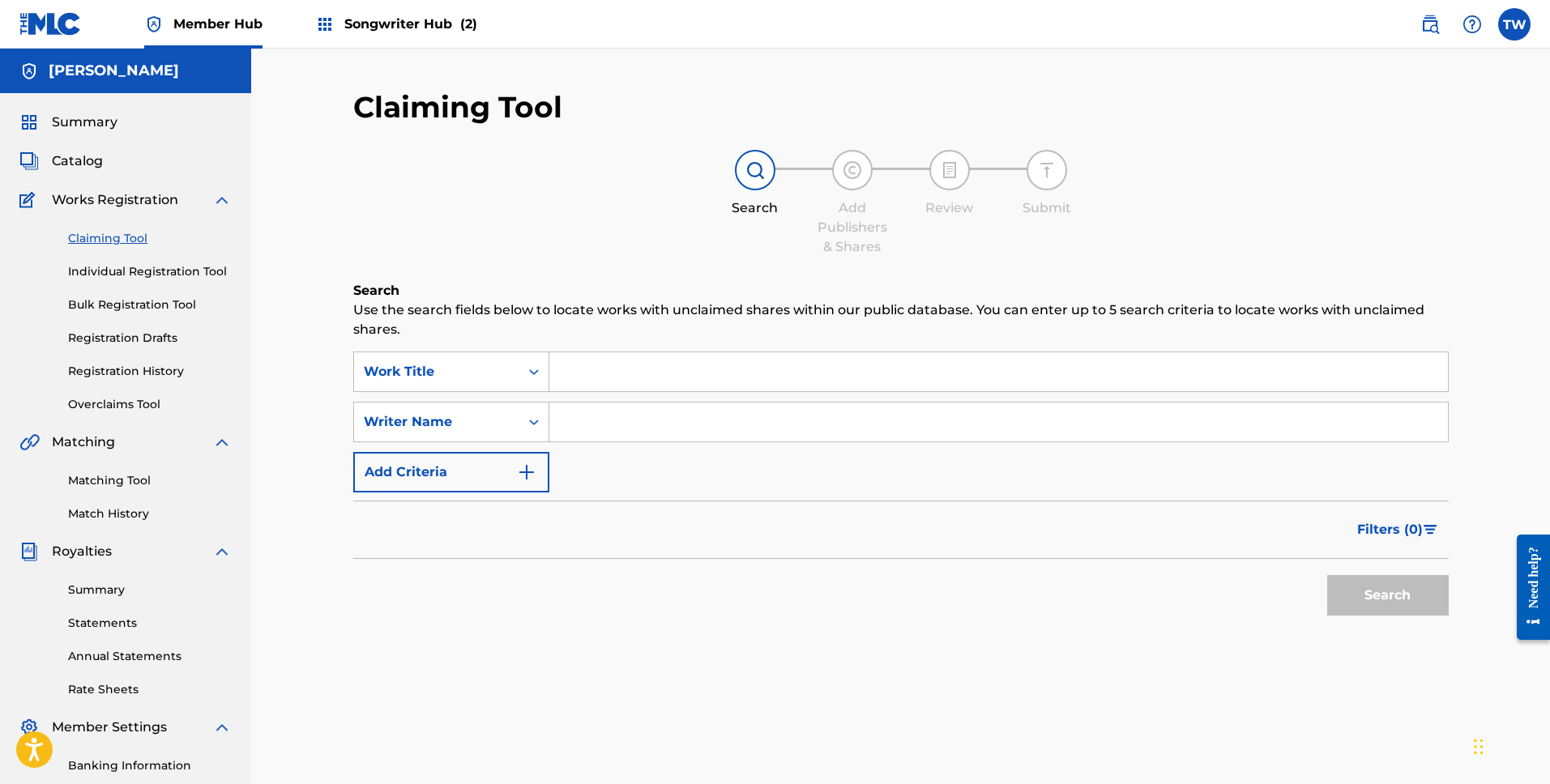
click at [658, 425] on input "Search Form" at bounding box center [999, 421] width 898 height 39
type input "[PERSON_NAME]"
click at [1459, 613] on div "Claiming Tool Search Add Publishers & Shares Review Submit Search Use the searc…" at bounding box center [901, 508] width 1134 height 838
click at [1379, 598] on button "Search" at bounding box center [1388, 595] width 122 height 41
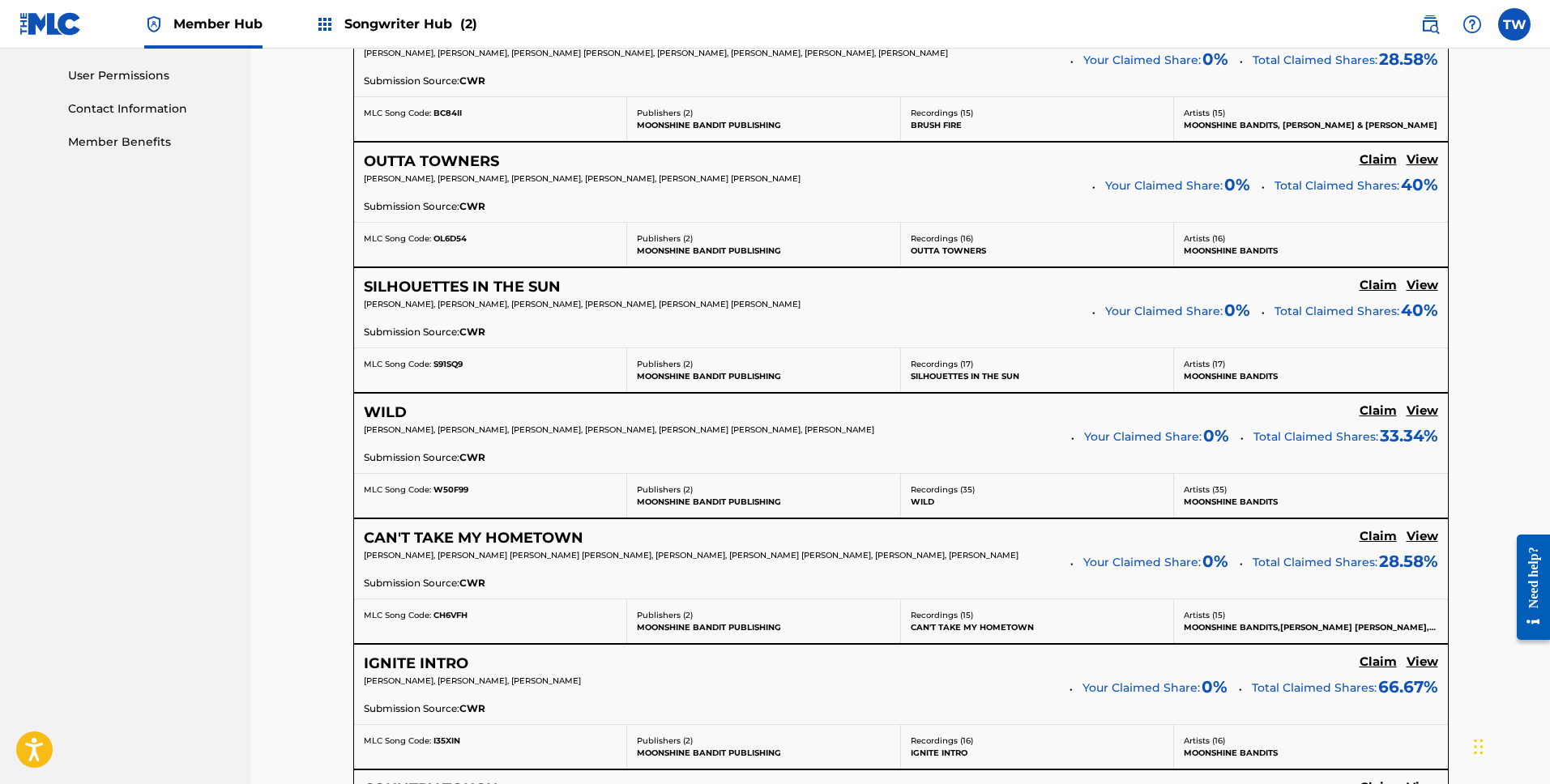
scroll to position [761, 0]
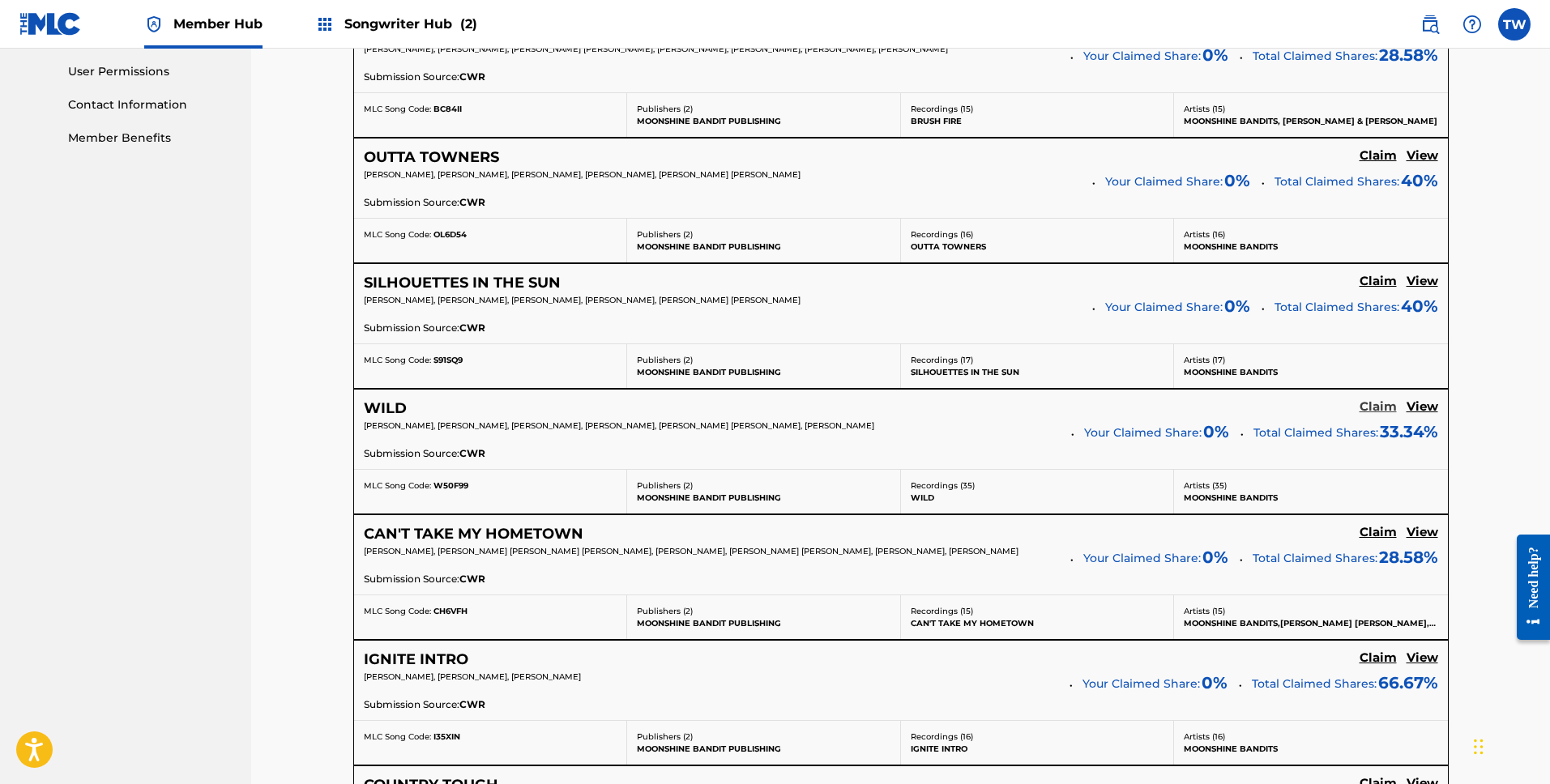
click at [1373, 406] on h5 "Claim" at bounding box center [1378, 406] width 37 height 16
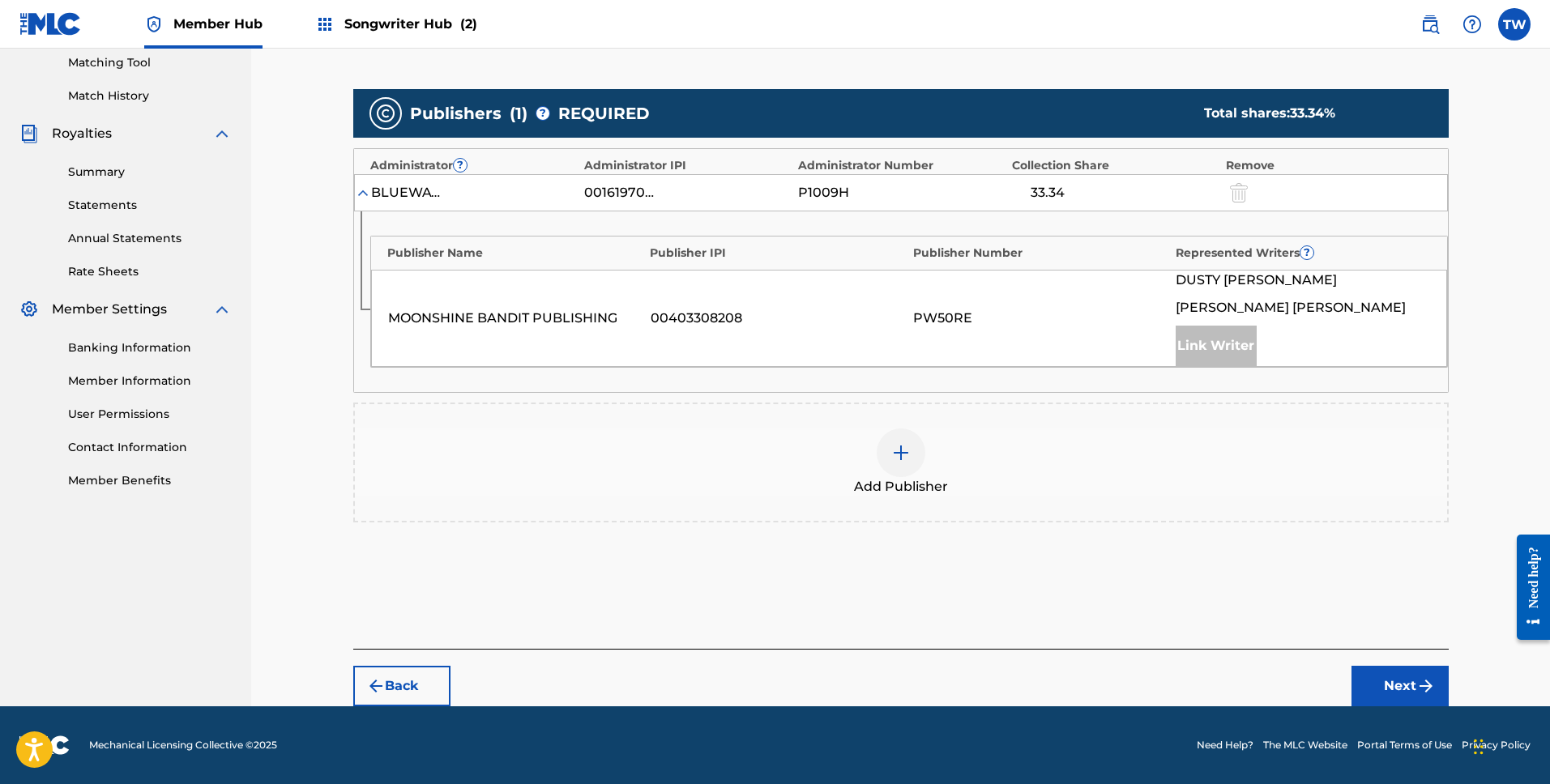
click at [1220, 352] on div "Link Writer" at bounding box center [1216, 345] width 81 height 41
click at [912, 460] on div at bounding box center [901, 453] width 49 height 49
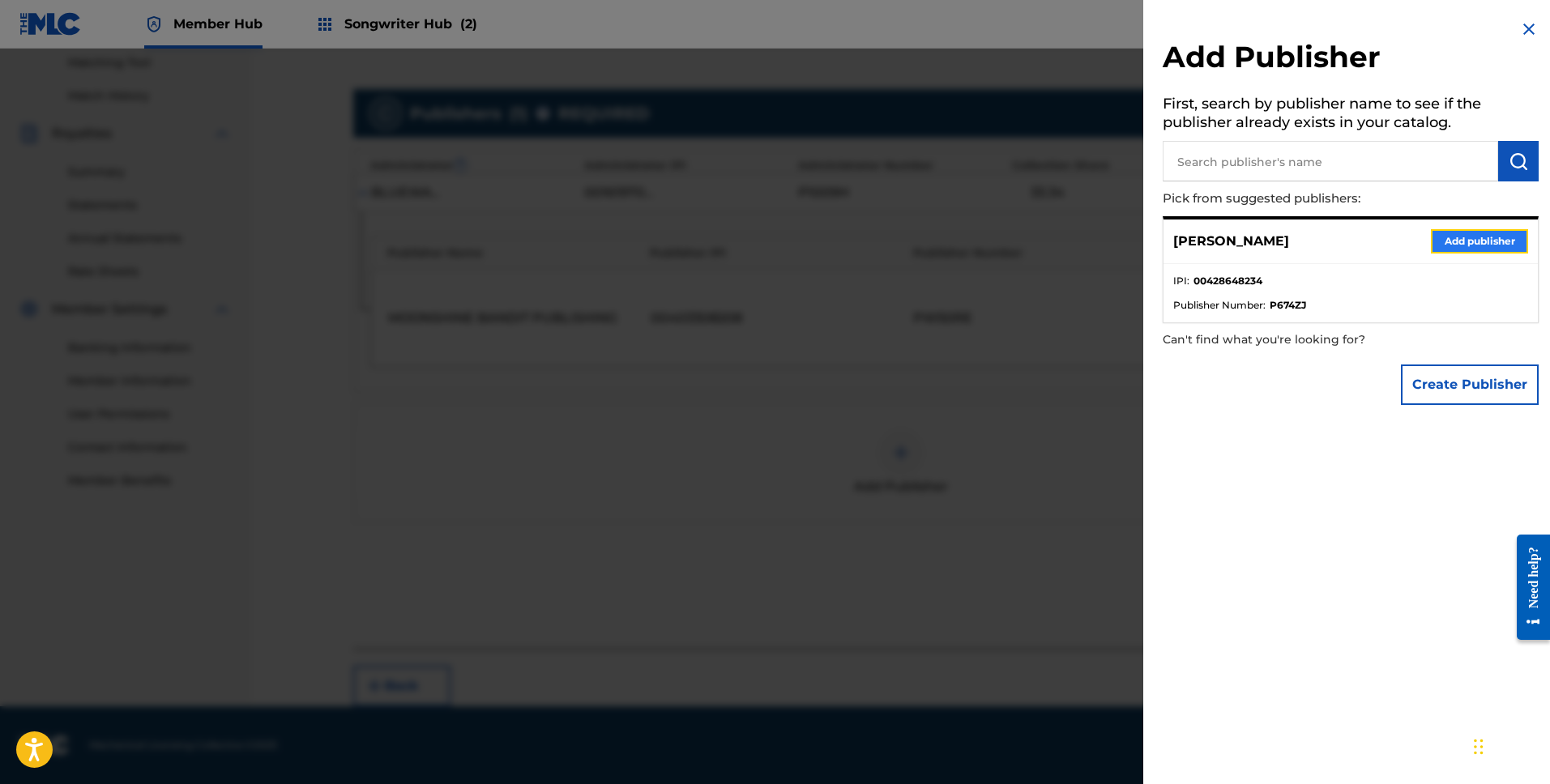
click at [1462, 247] on button "Add publisher" at bounding box center [1479, 241] width 97 height 24
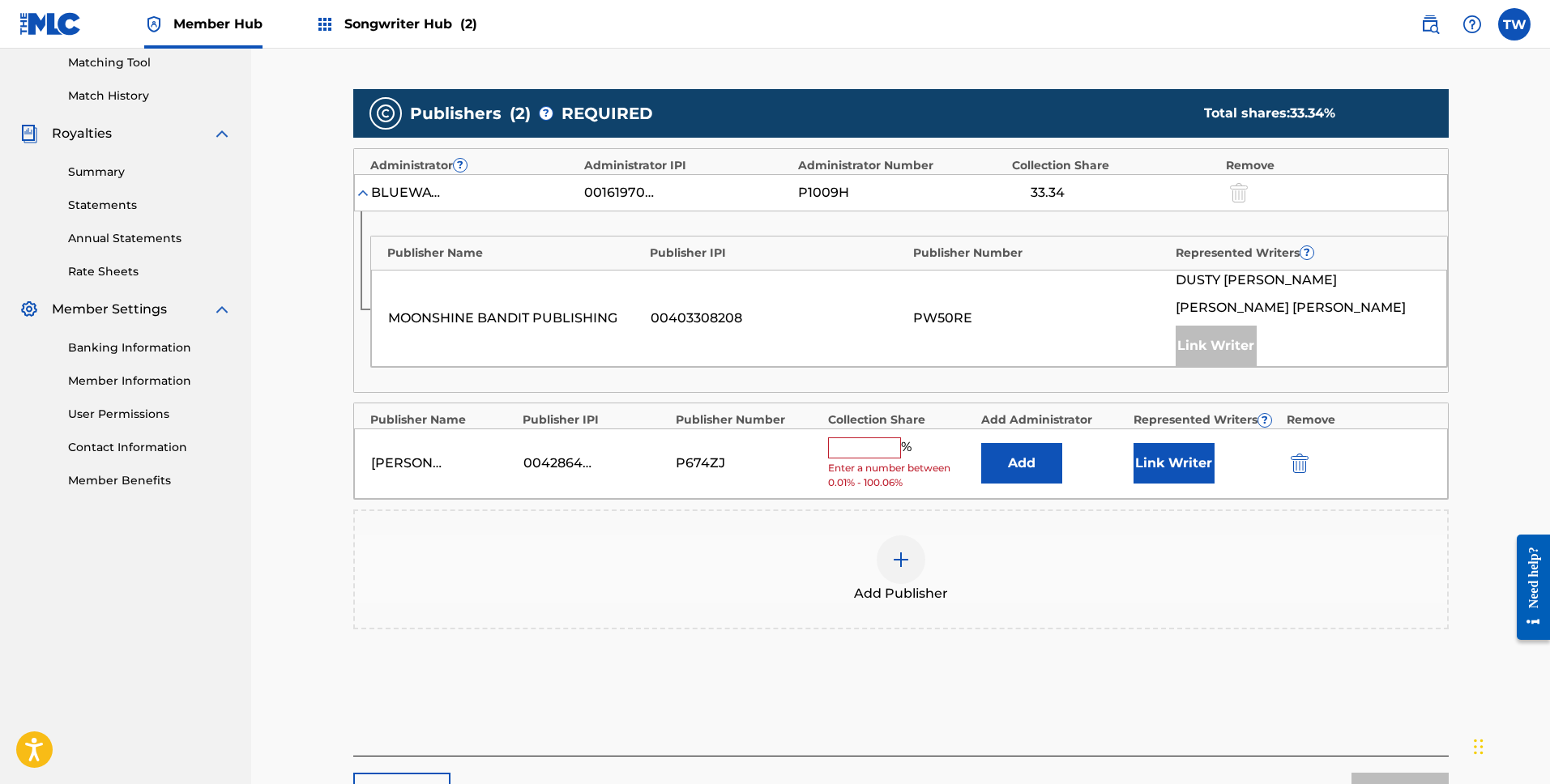
drag, startPoint x: 872, startPoint y: 467, endPoint x: 872, endPoint y: 449, distance: 18.0
click at [872, 466] on span "Enter a number between 0.01% - 100.06%" at bounding box center [900, 475] width 144 height 29
click at [872, 449] on input "text" at bounding box center [864, 447] width 73 height 21
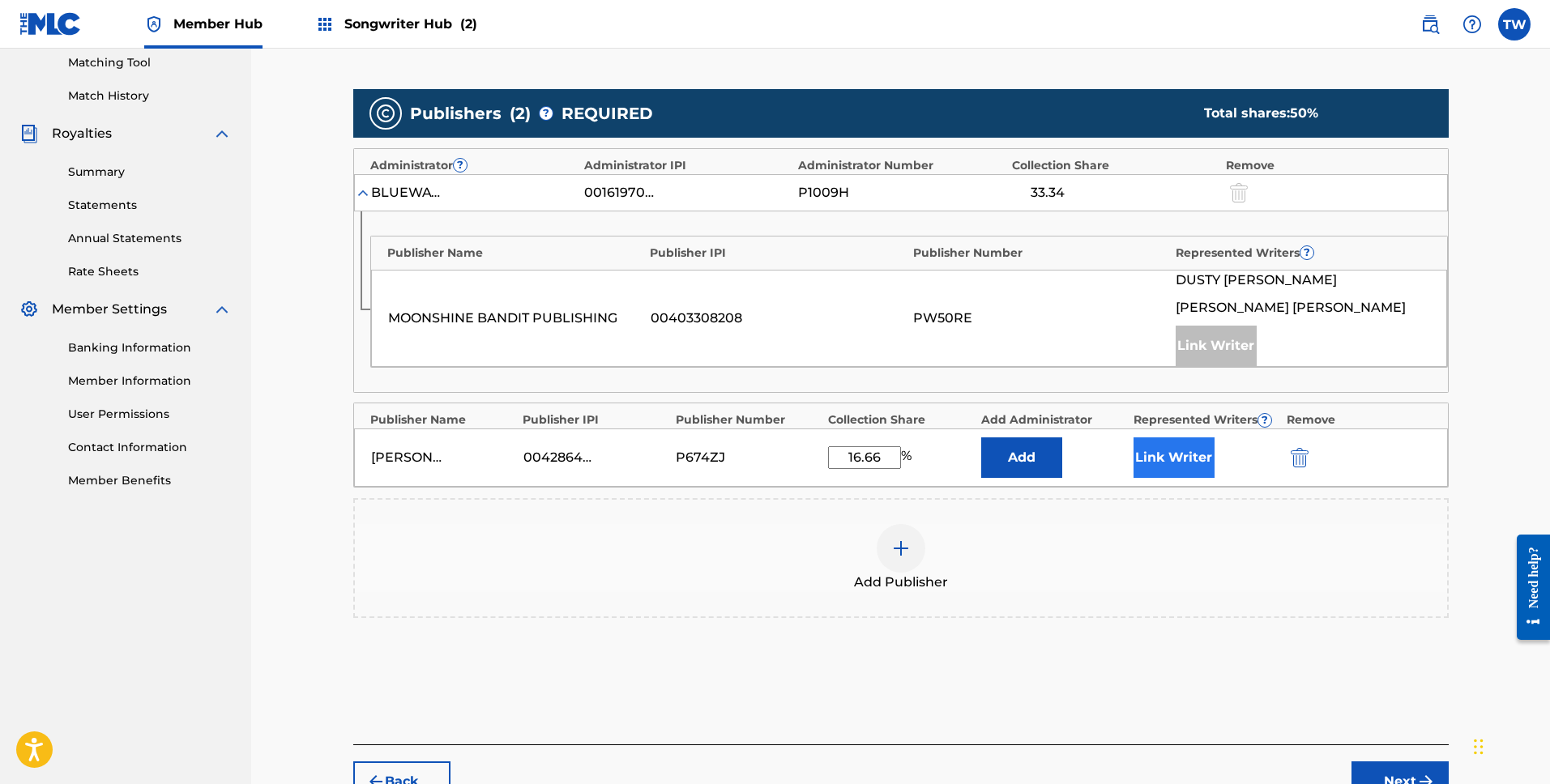
type input "16.66"
click at [1182, 457] on button "Link Writer" at bounding box center [1174, 457] width 81 height 41
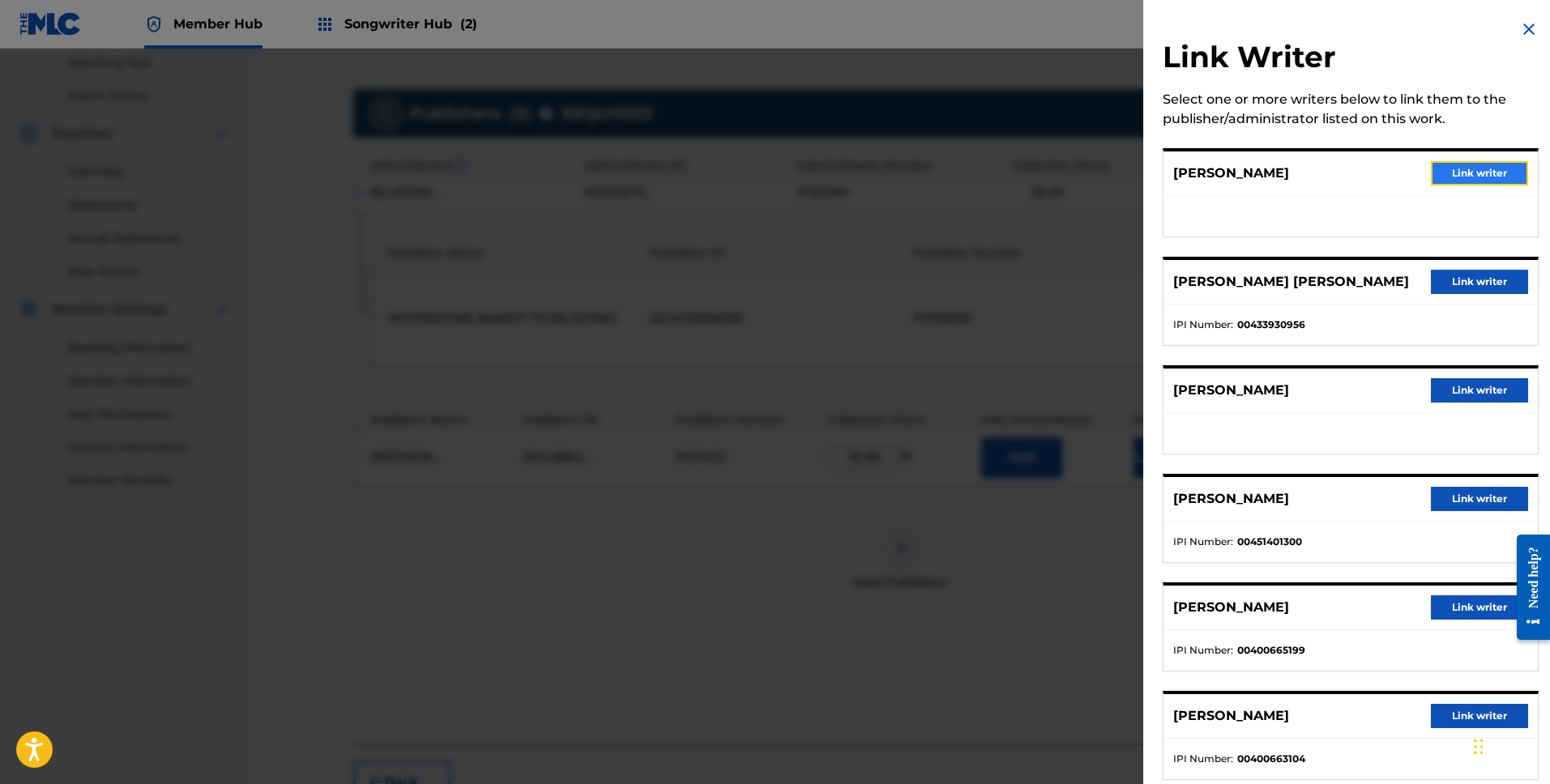
click at [1455, 171] on button "Link writer" at bounding box center [1479, 173] width 97 height 24
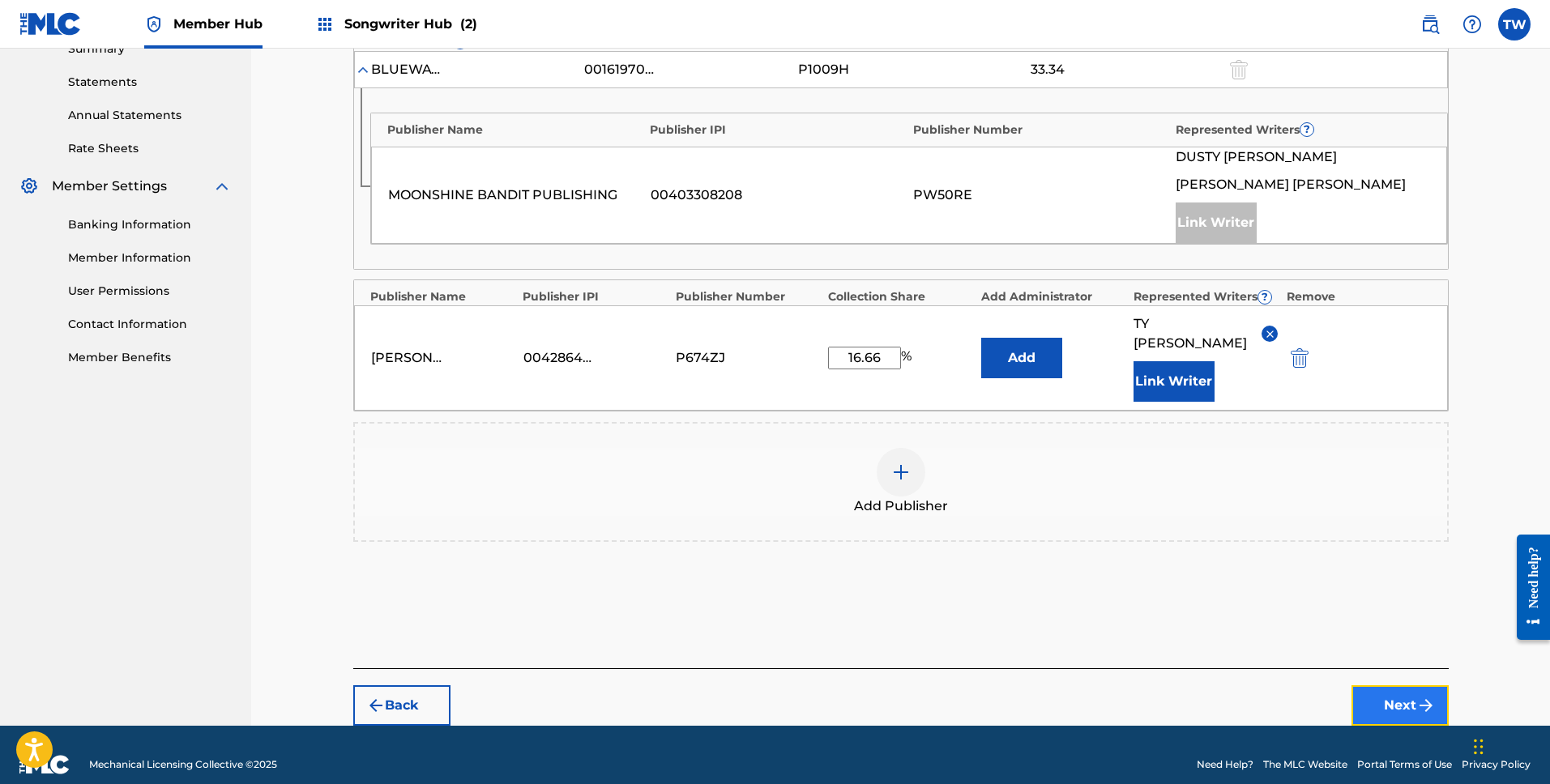
click at [1417, 696] on img "submit" at bounding box center [1426, 705] width 19 height 19
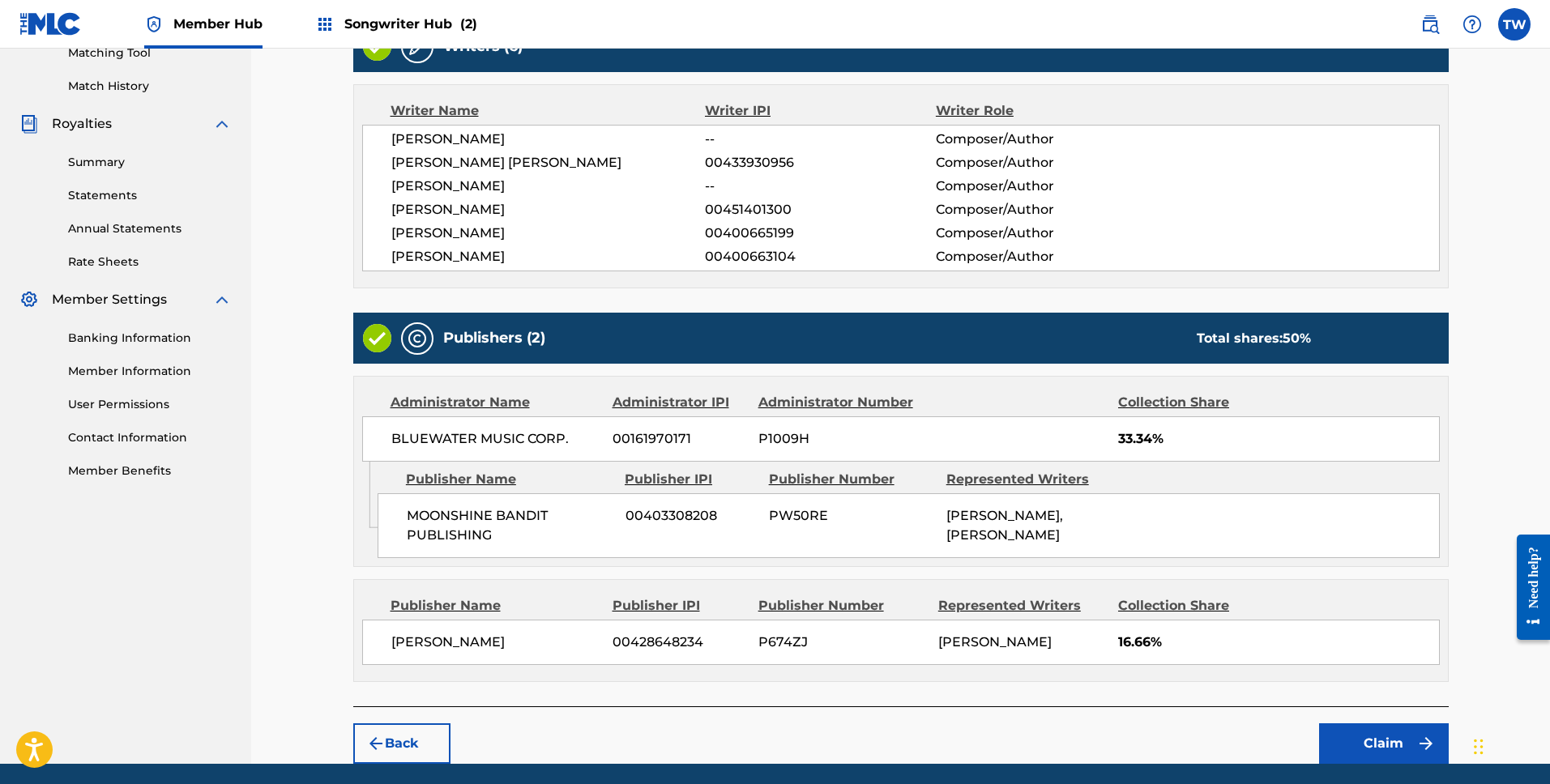
scroll to position [485, 0]
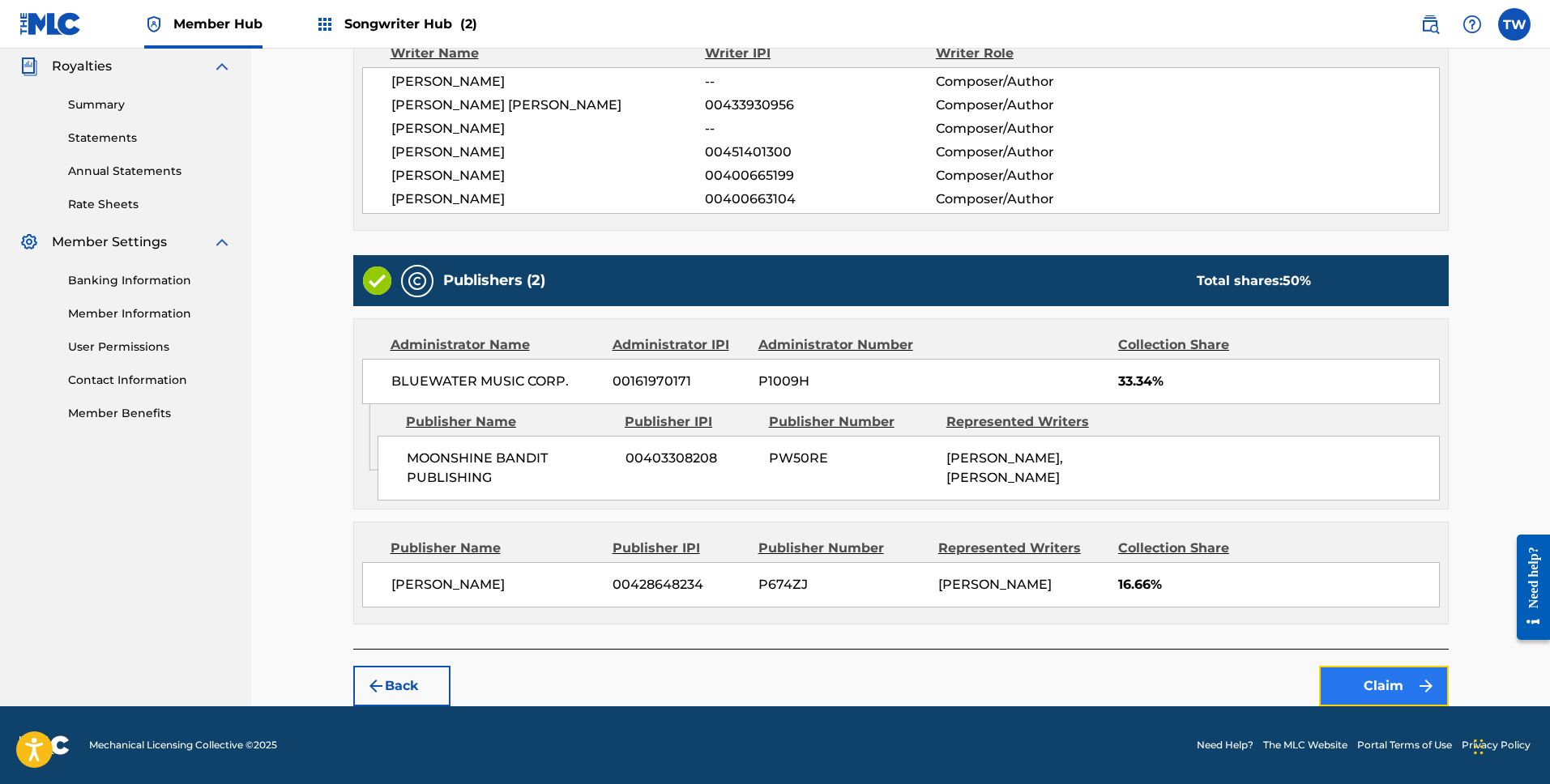
click at [1390, 690] on button "Claim" at bounding box center [1384, 685] width 130 height 41
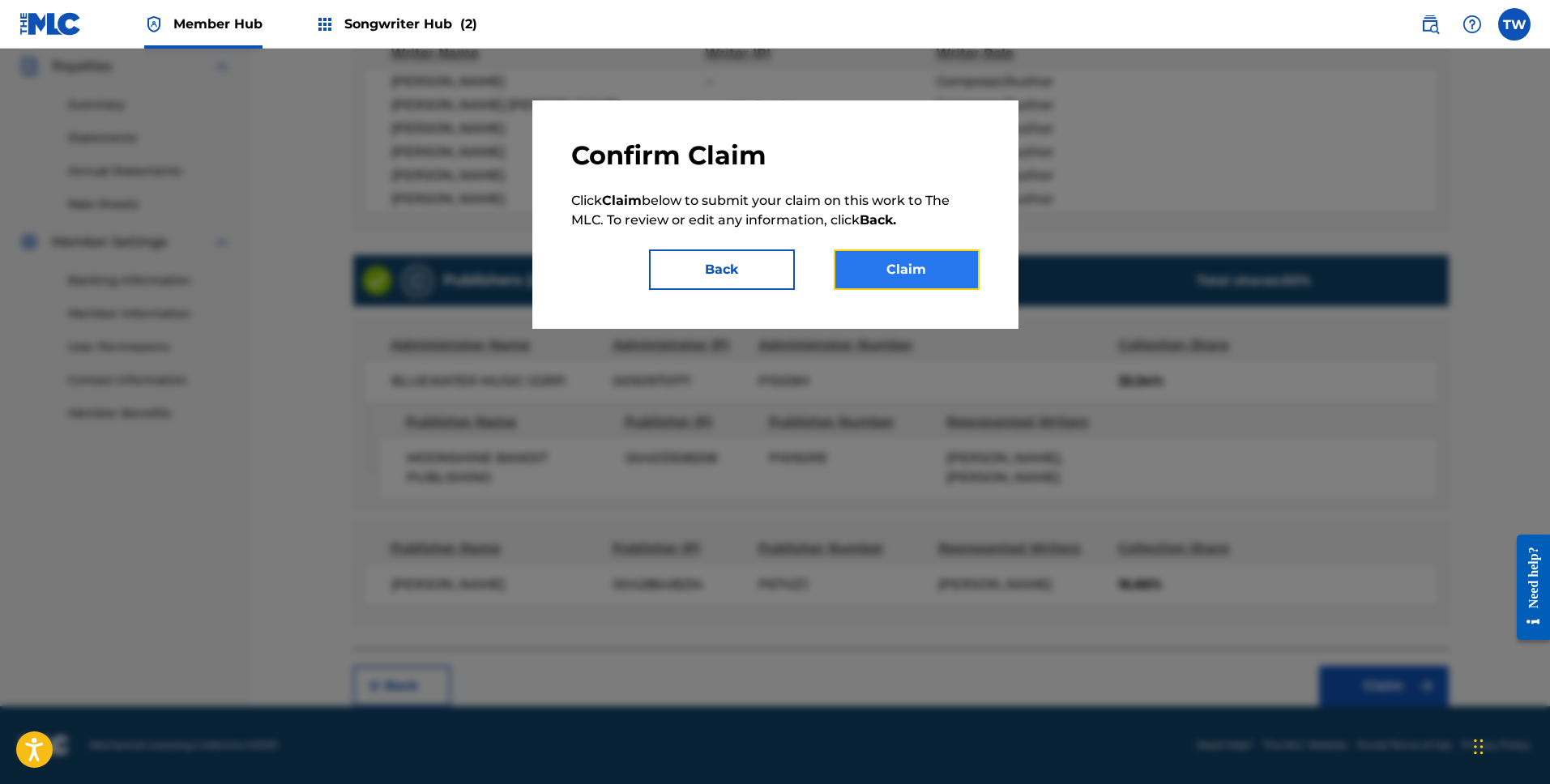
click at [939, 285] on button "Claim" at bounding box center [907, 269] width 146 height 41
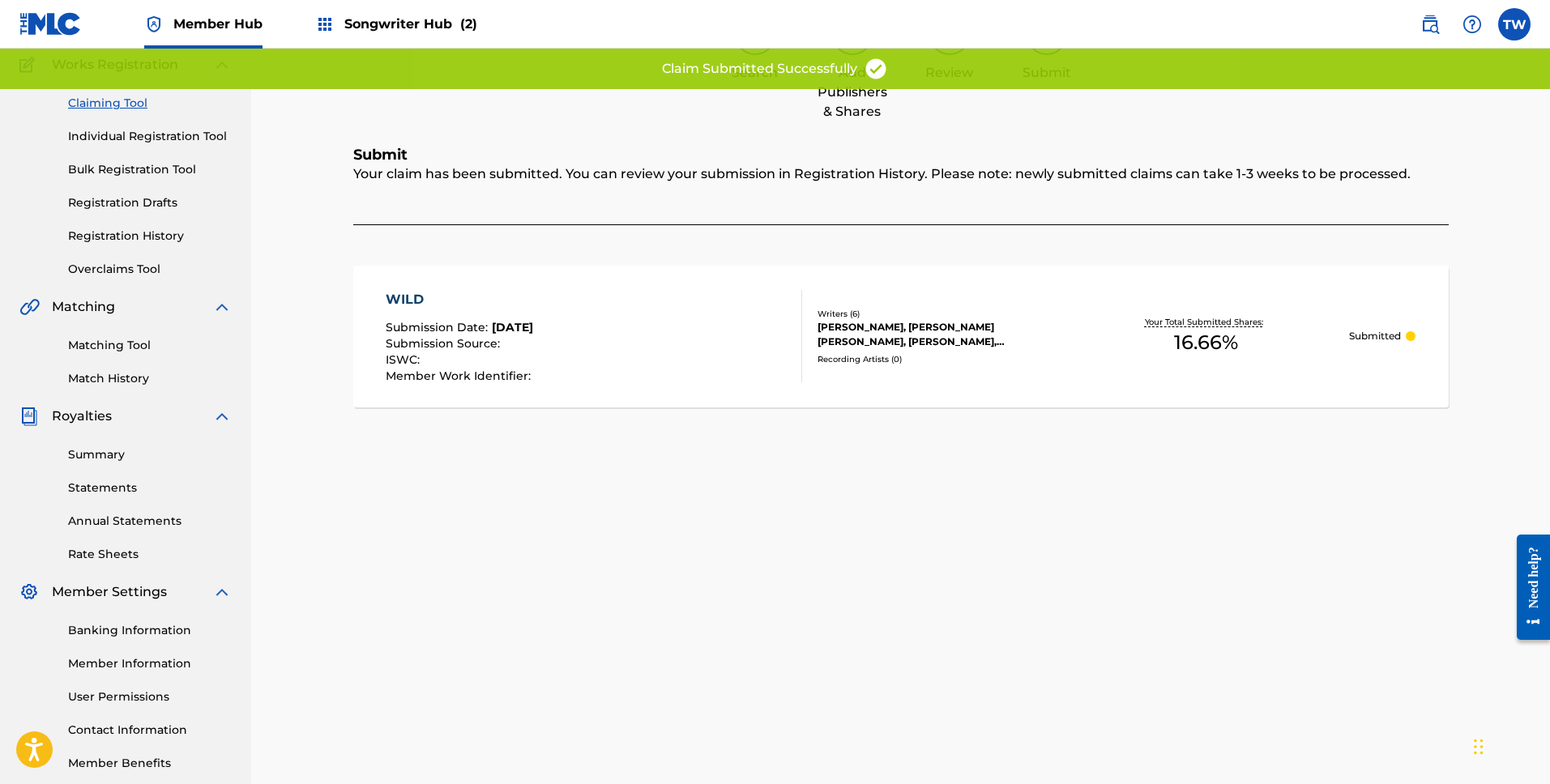
scroll to position [0, 0]
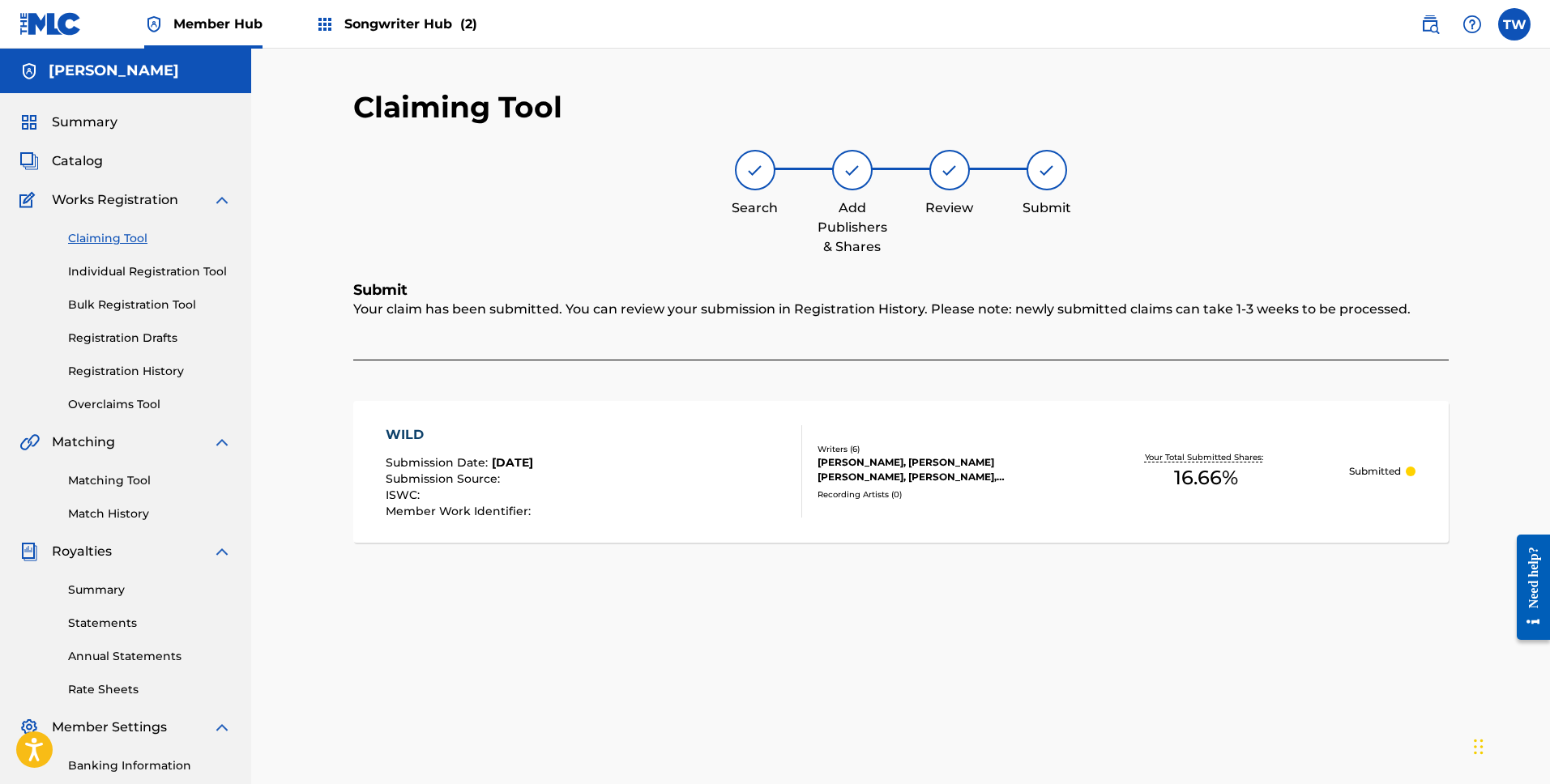
click at [132, 238] on link "Claiming Tool" at bounding box center [150, 238] width 164 height 17
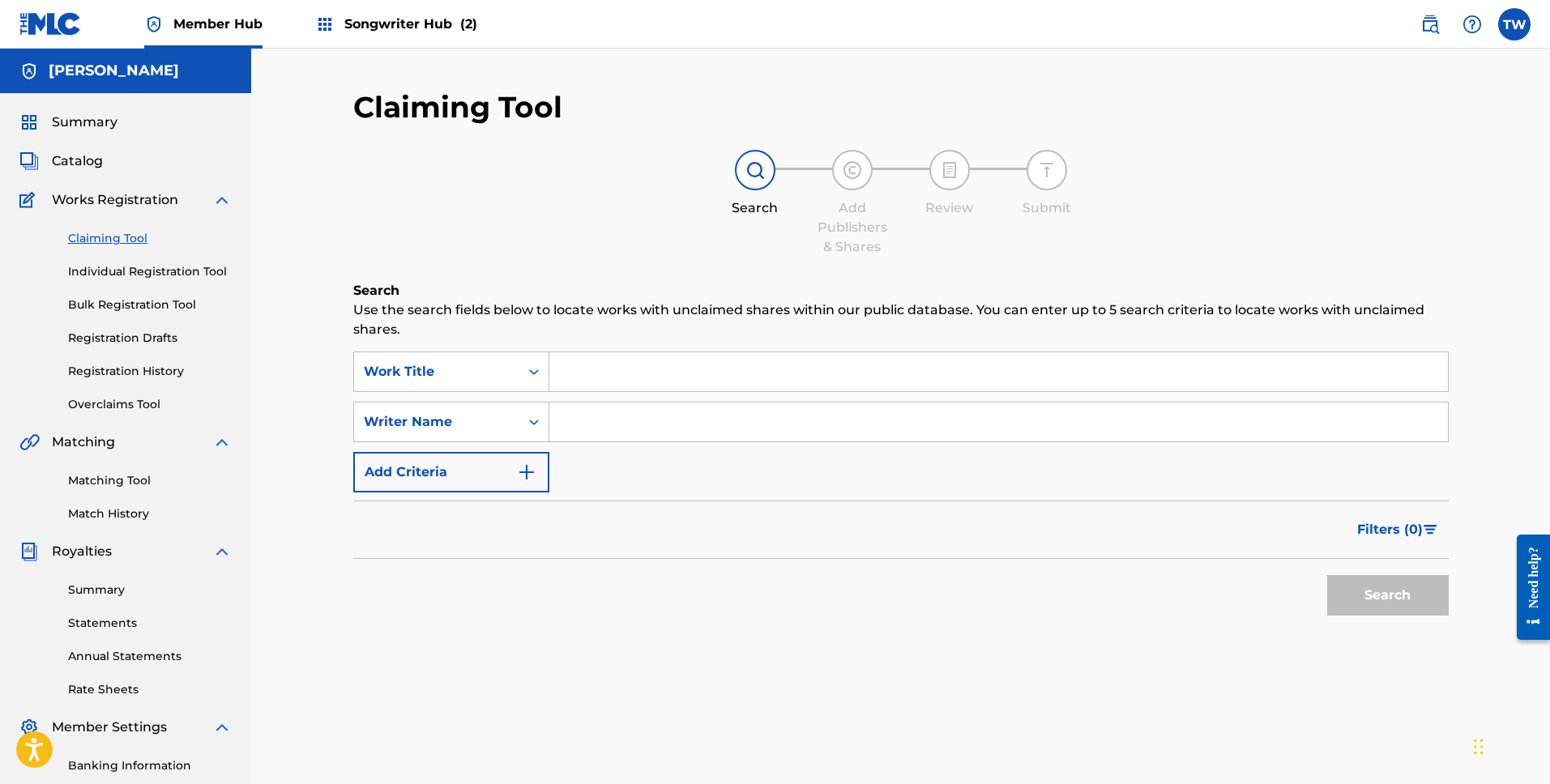
click at [633, 433] on input "Search Form" at bounding box center [999, 421] width 898 height 39
type input "[PERSON_NAME]"
click at [1441, 608] on button "Search" at bounding box center [1388, 595] width 122 height 41
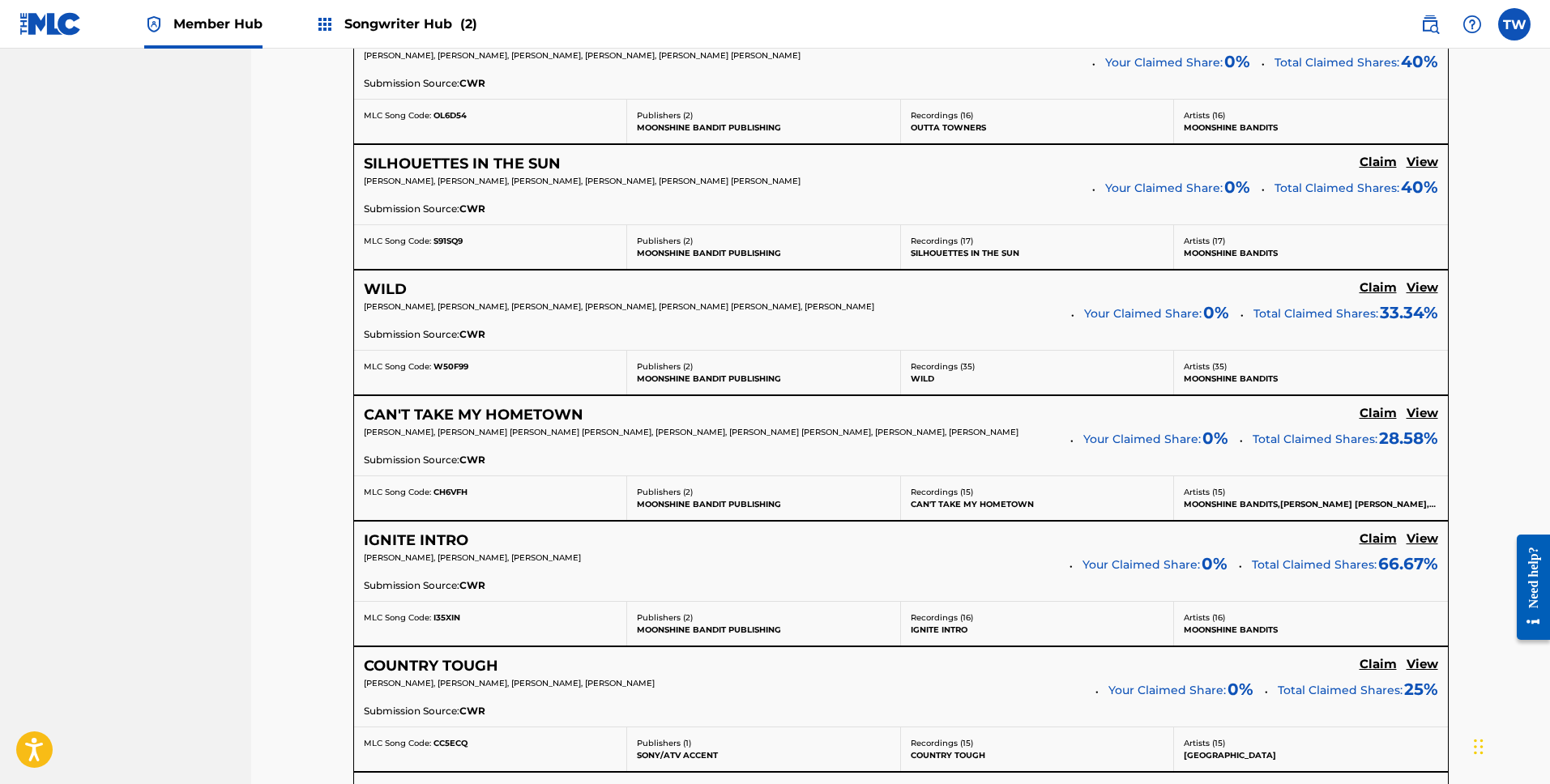
scroll to position [873, 0]
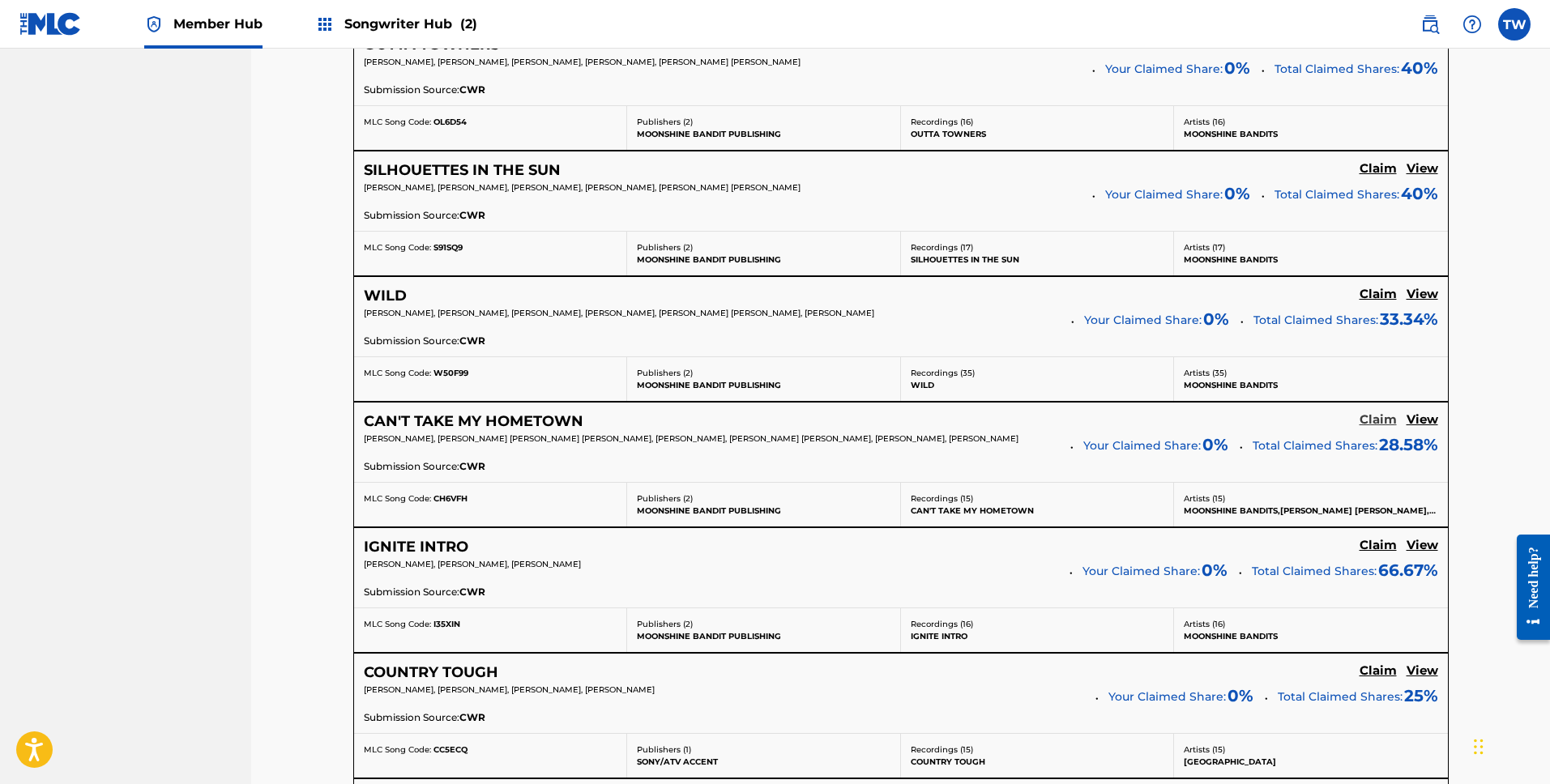
click at [1384, 419] on h5 "Claim" at bounding box center [1378, 420] width 37 height 16
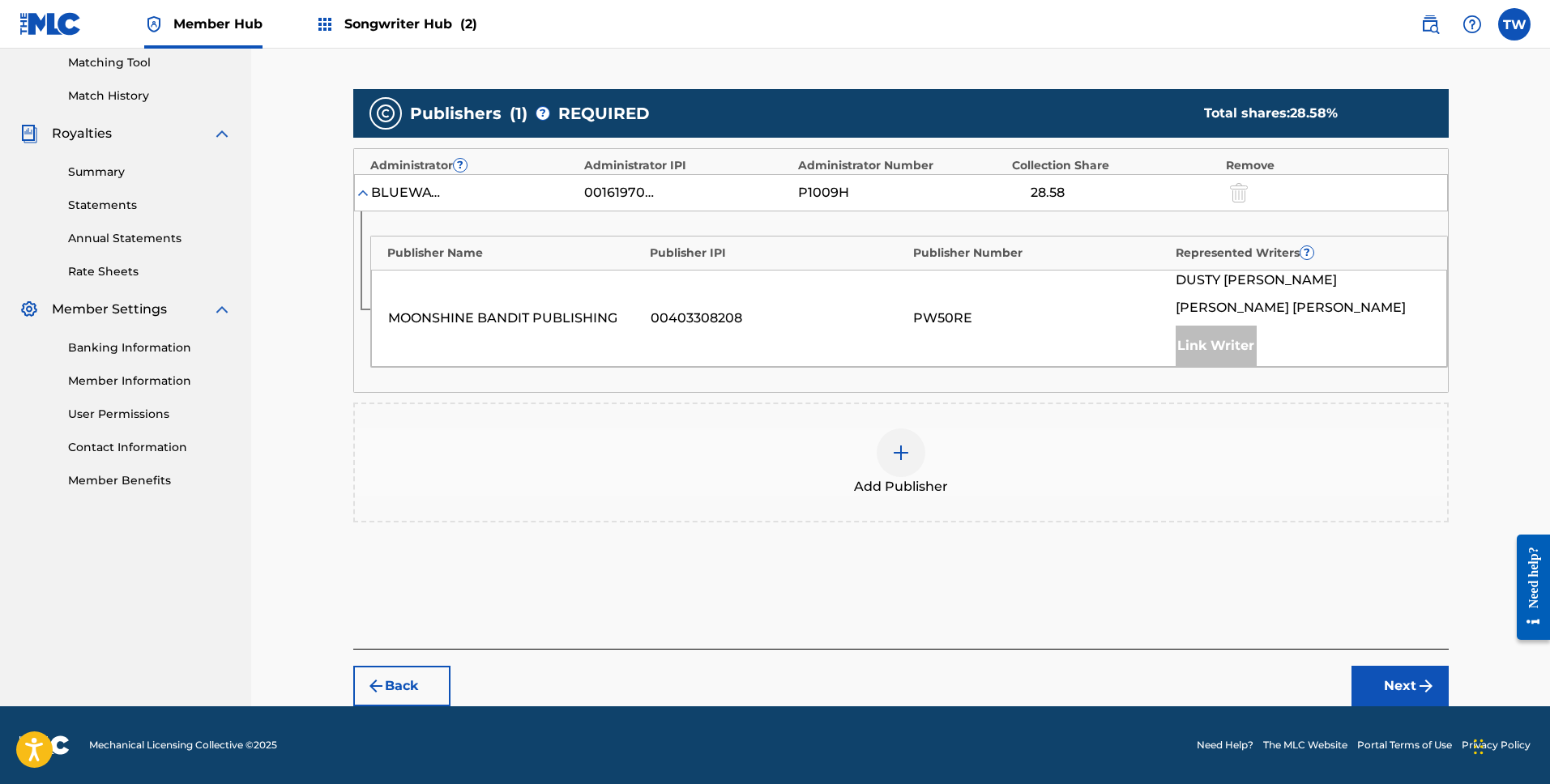
scroll to position [418, 0]
click at [880, 455] on div at bounding box center [901, 453] width 49 height 49
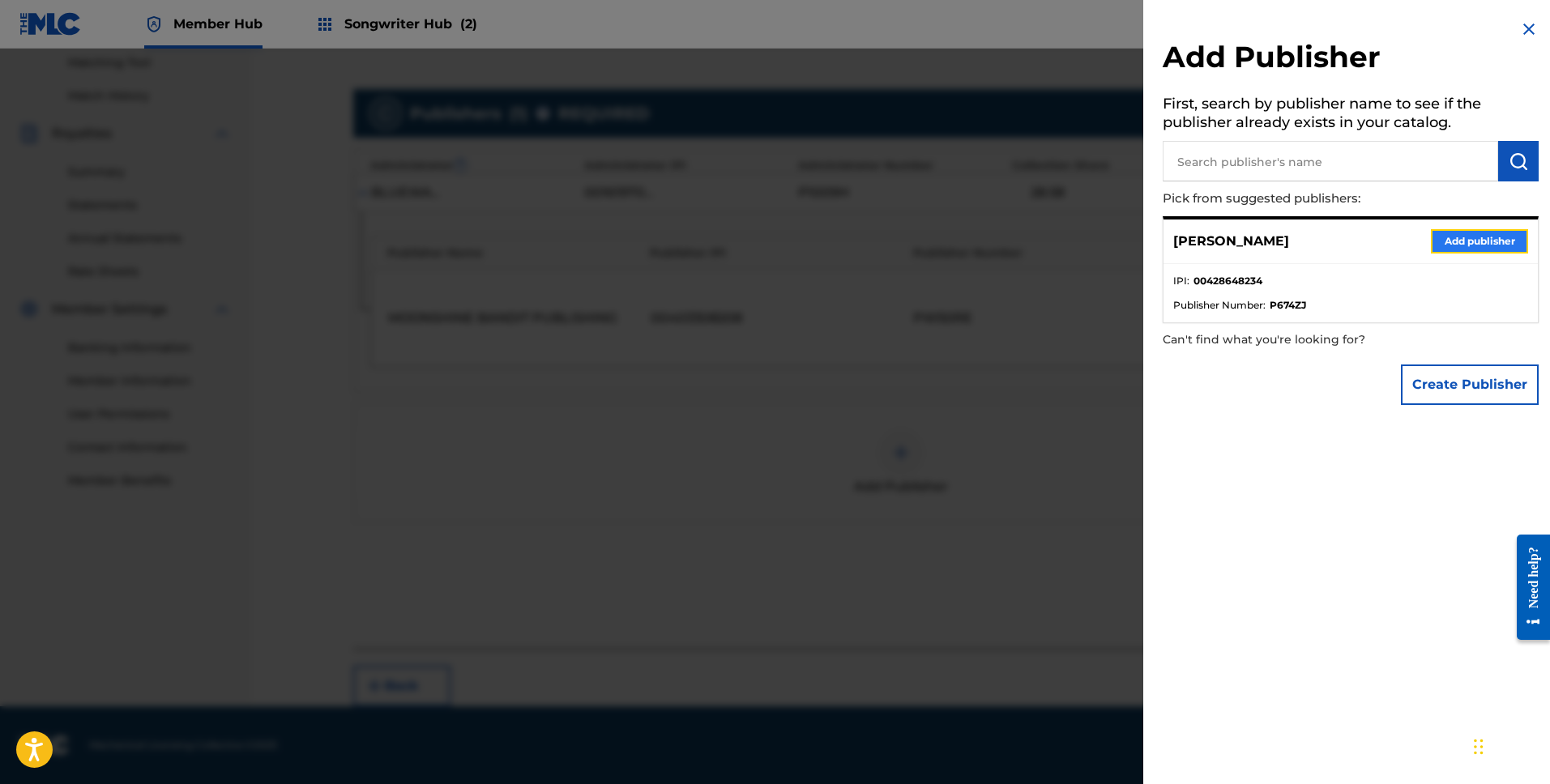
click at [1466, 241] on button "Add publisher" at bounding box center [1479, 241] width 97 height 24
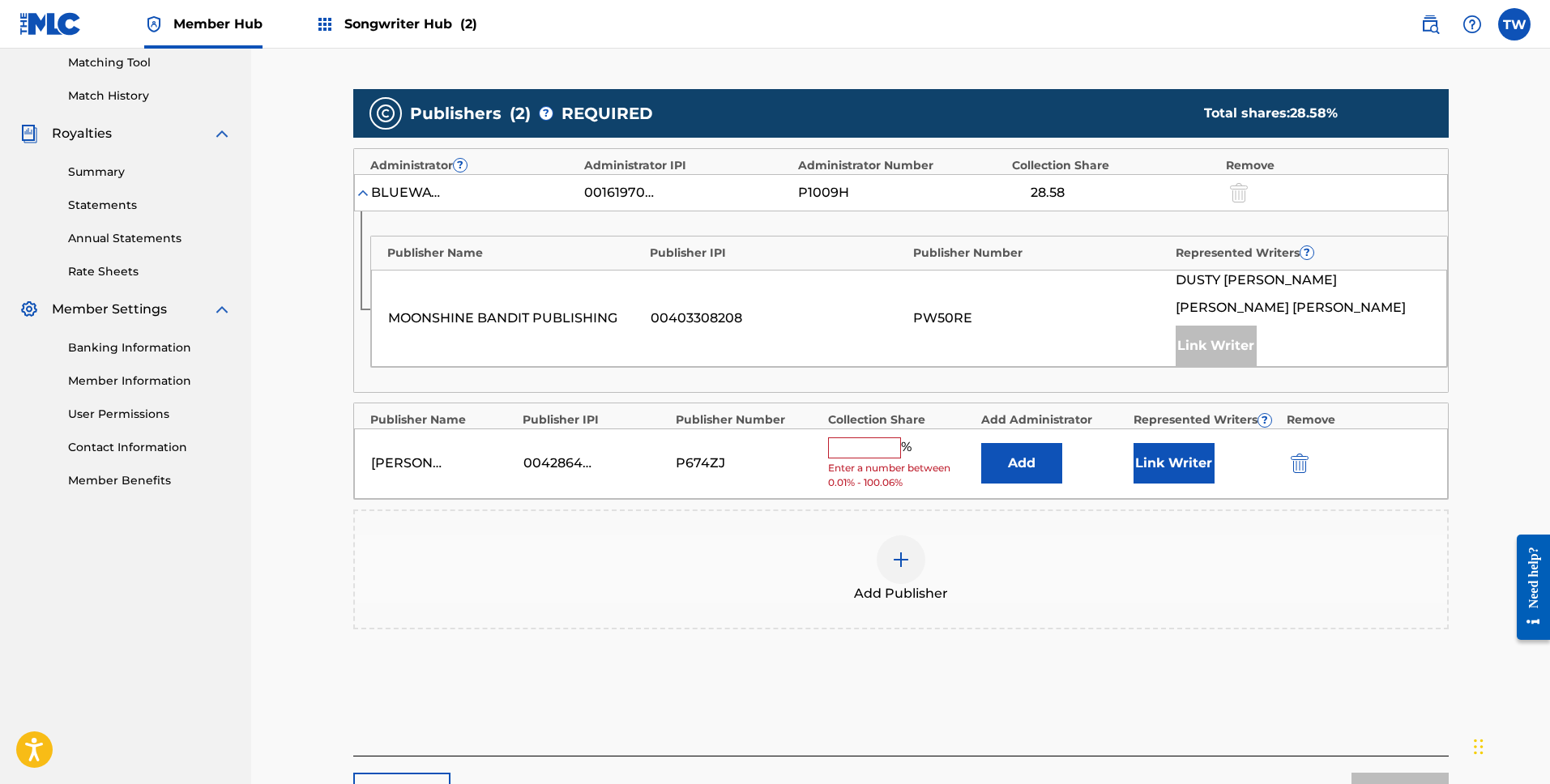
click at [840, 445] on input "text" at bounding box center [864, 447] width 73 height 21
type input "14.28"
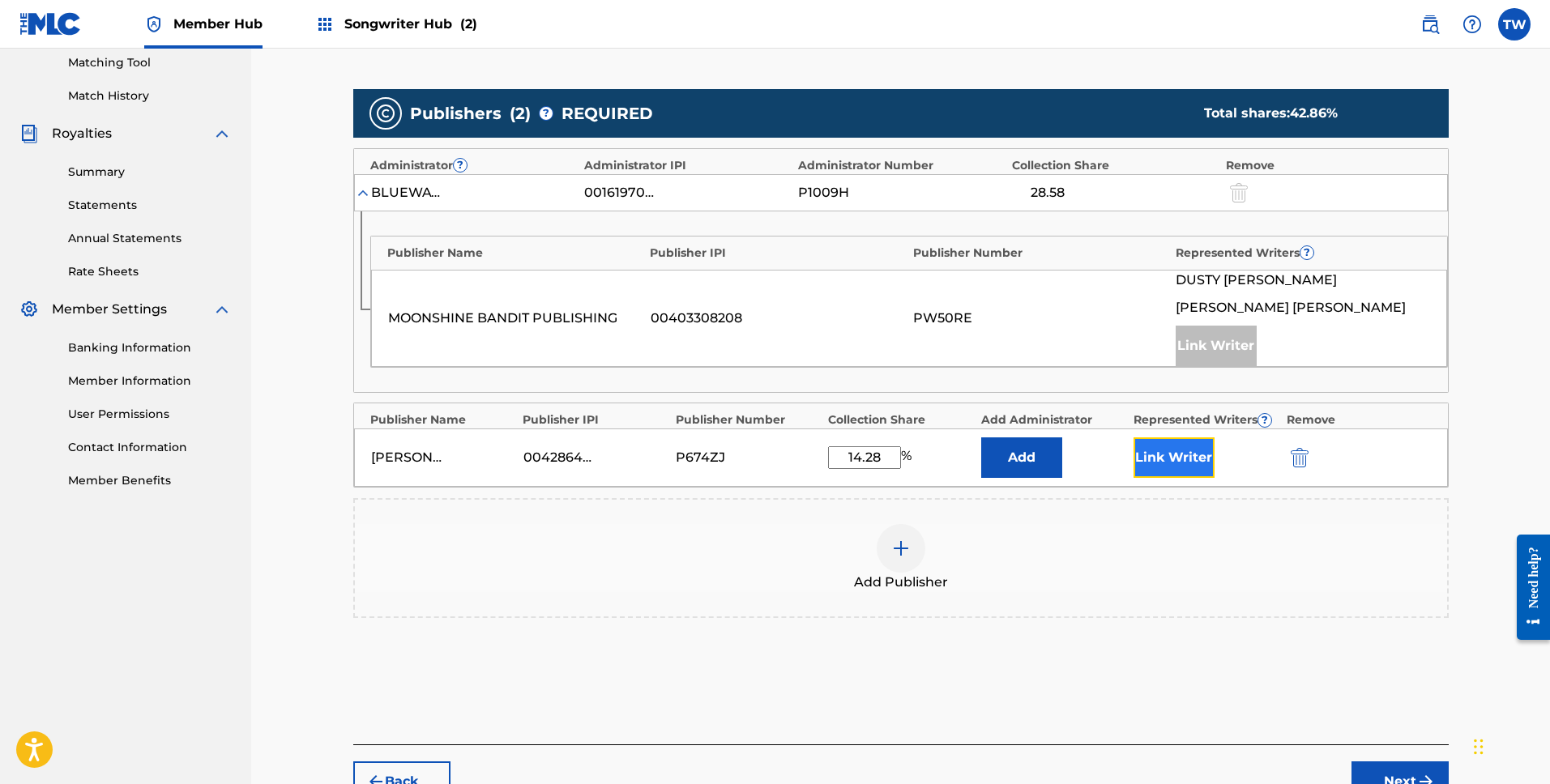
click at [1190, 449] on button "Link Writer" at bounding box center [1174, 457] width 81 height 41
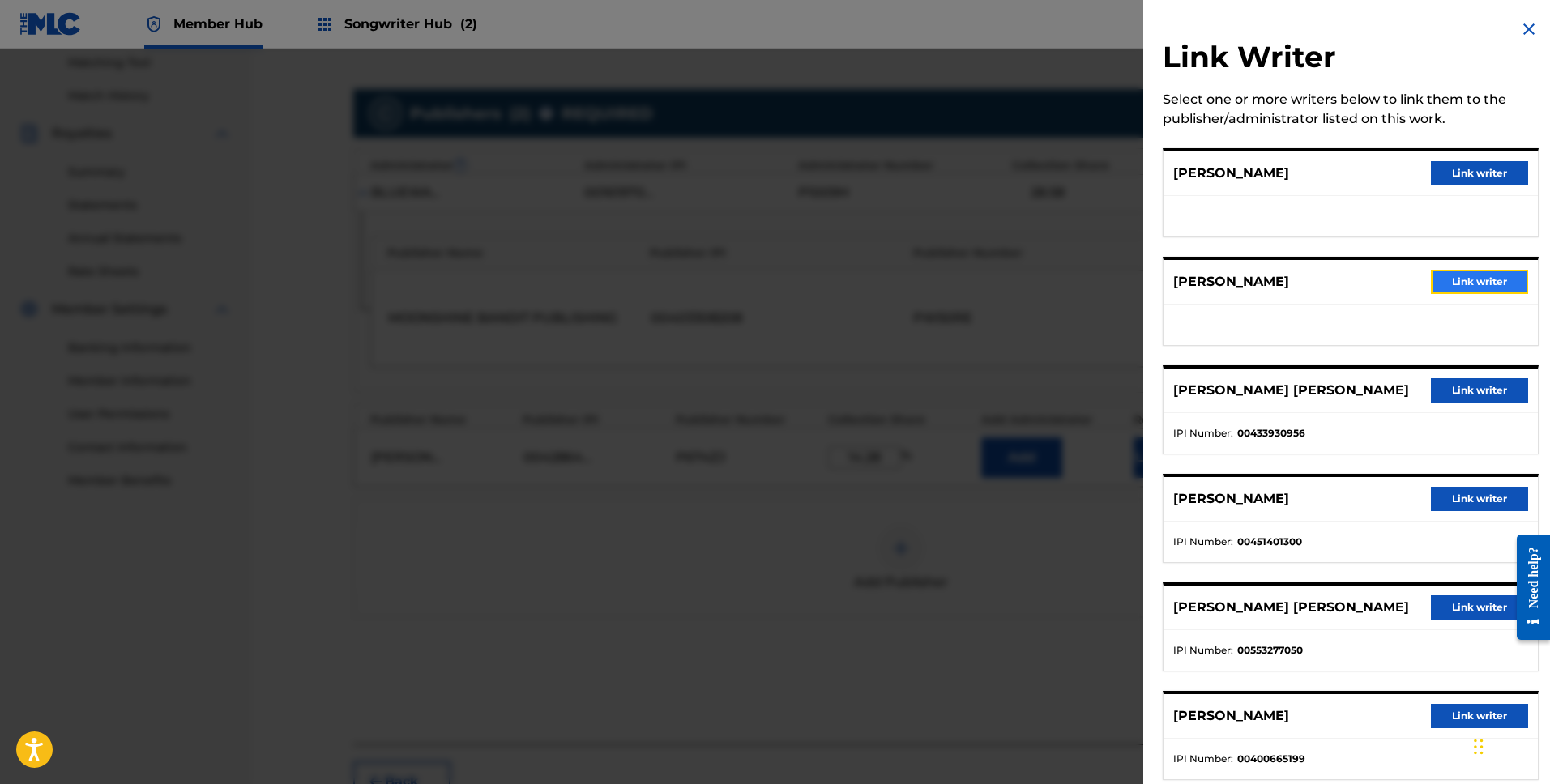
click at [1461, 284] on button "Link writer" at bounding box center [1479, 281] width 97 height 24
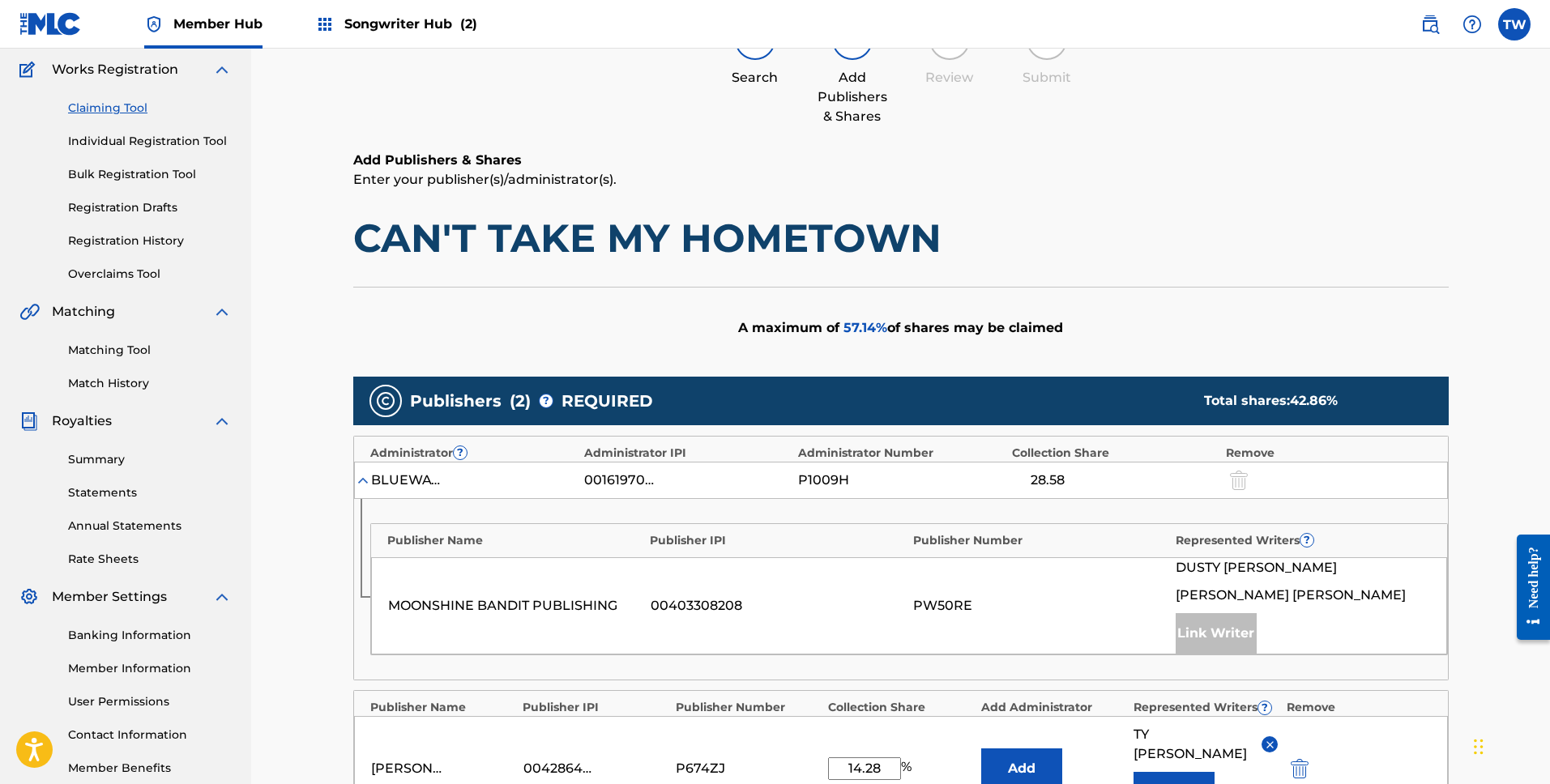
scroll to position [0, 0]
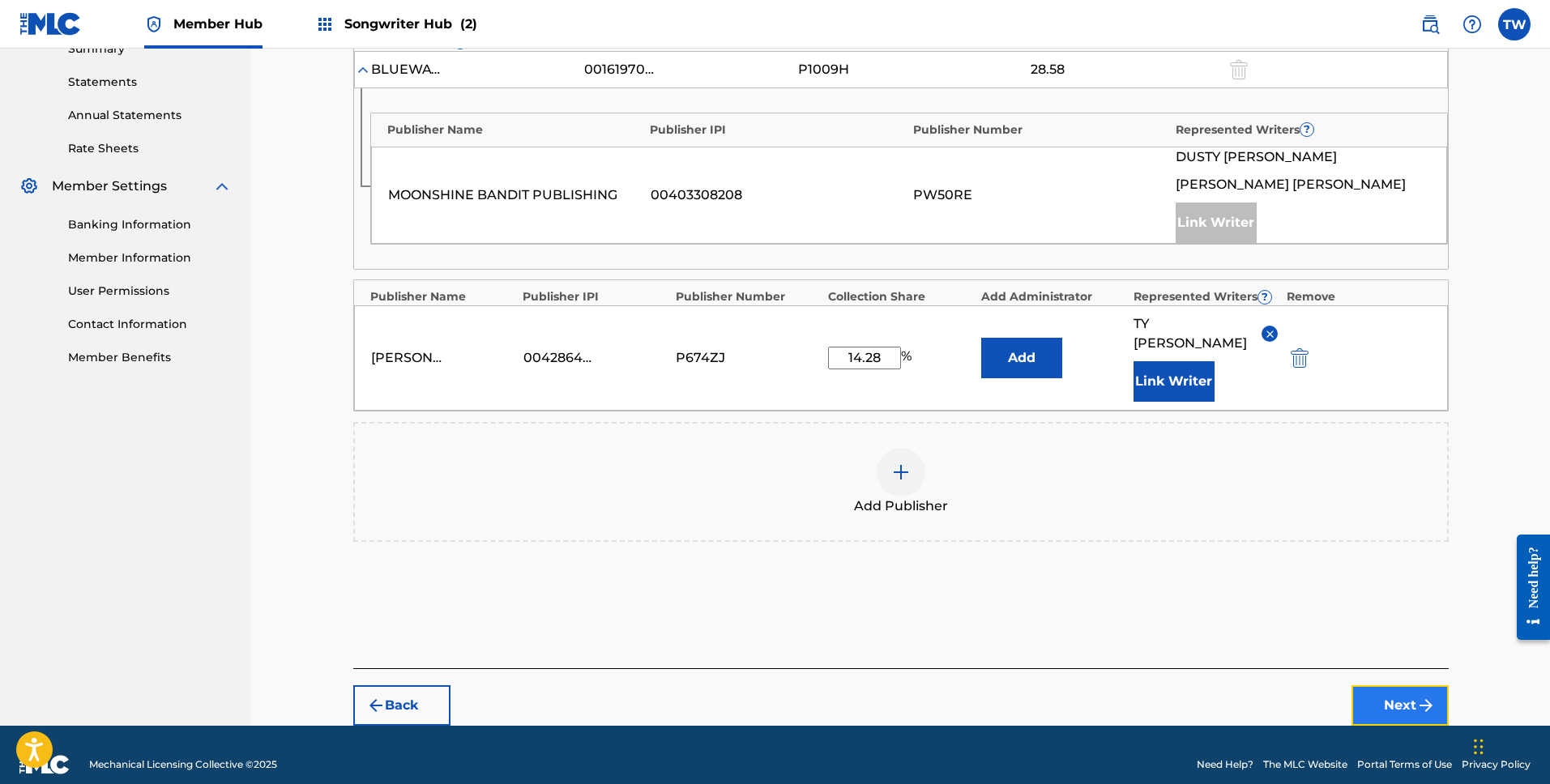
click at [1408, 687] on button "Next" at bounding box center [1399, 705] width 97 height 41
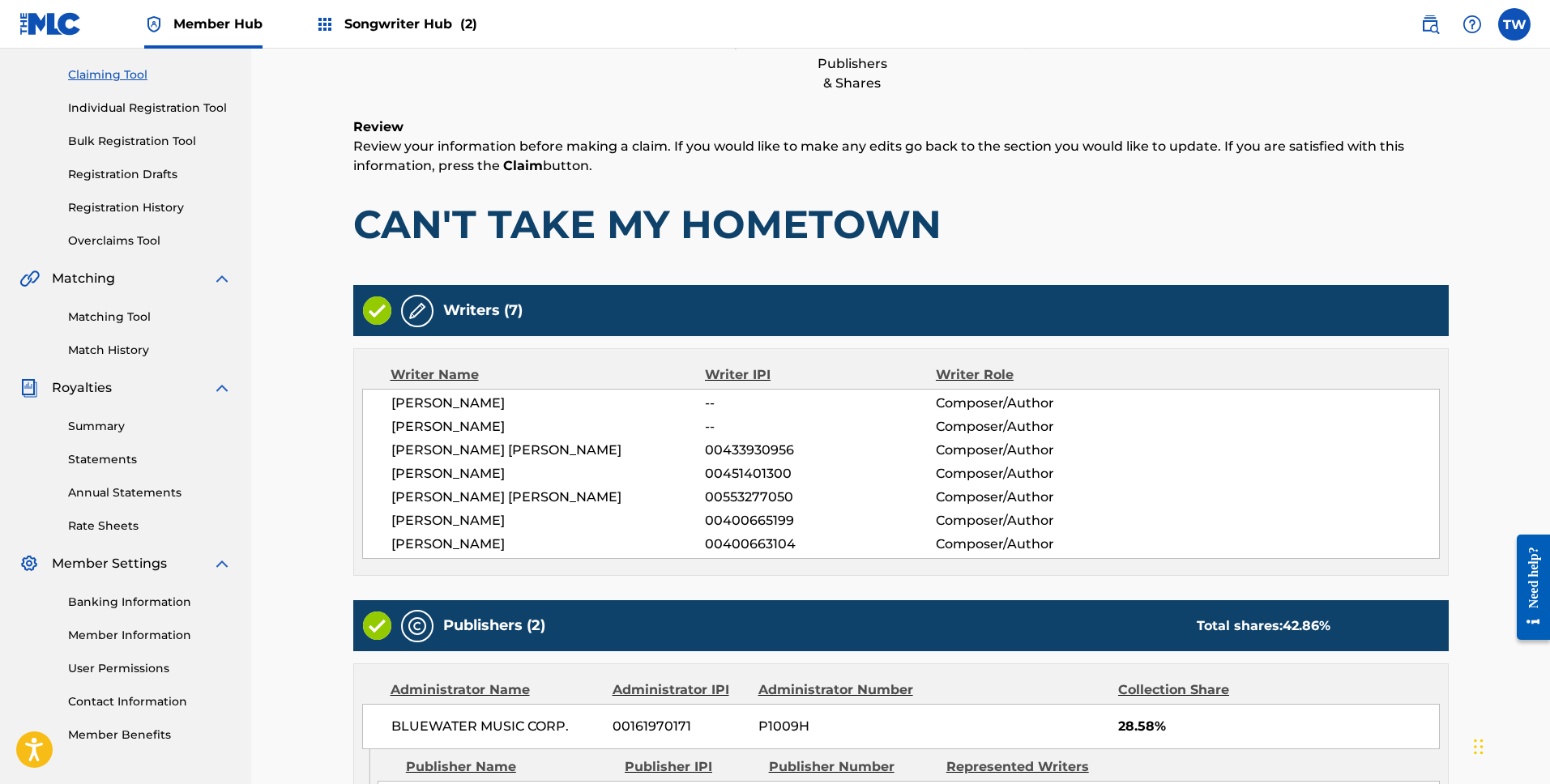
scroll to position [509, 0]
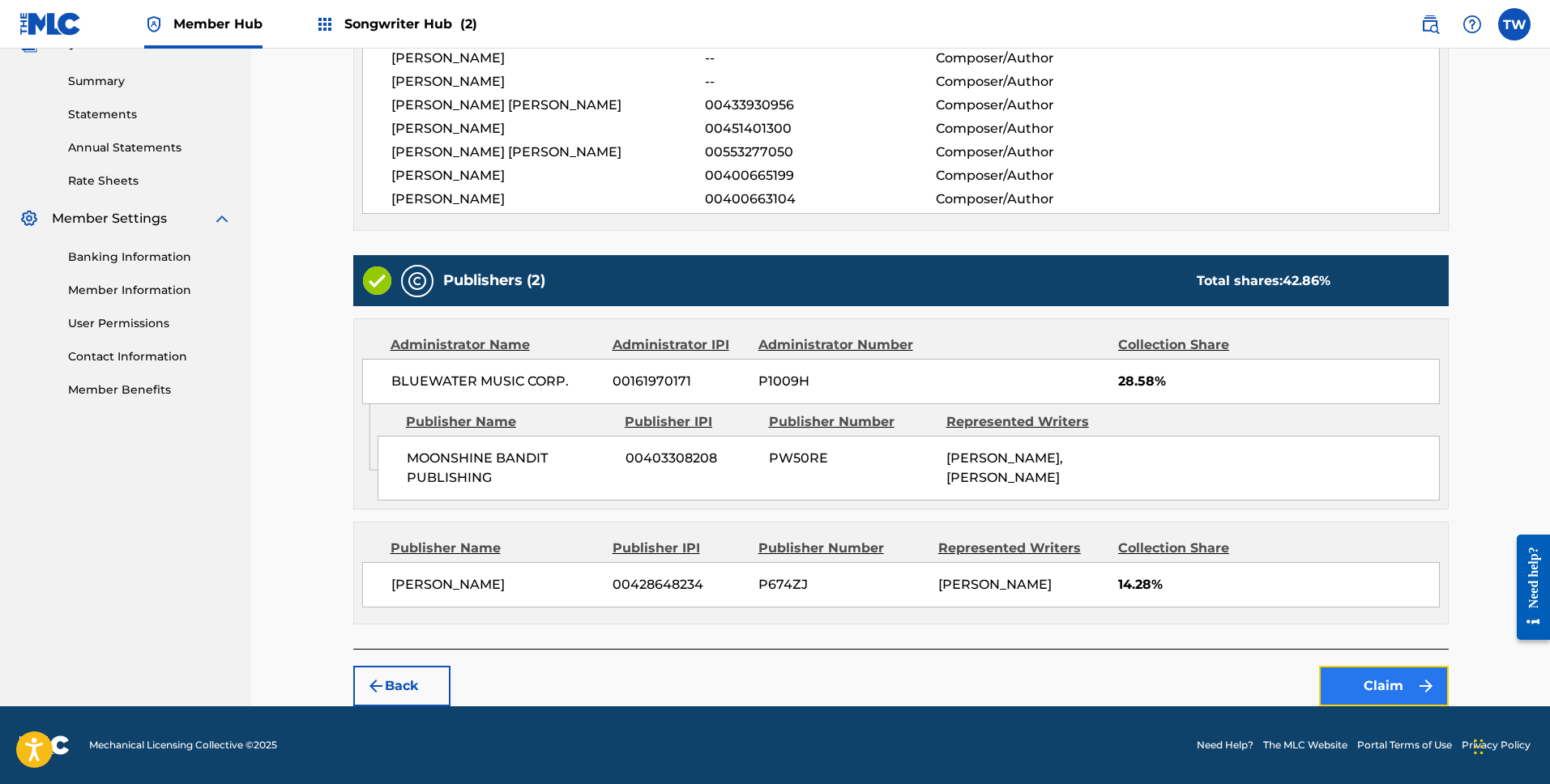
click at [1385, 692] on button "Claim" at bounding box center [1384, 685] width 130 height 41
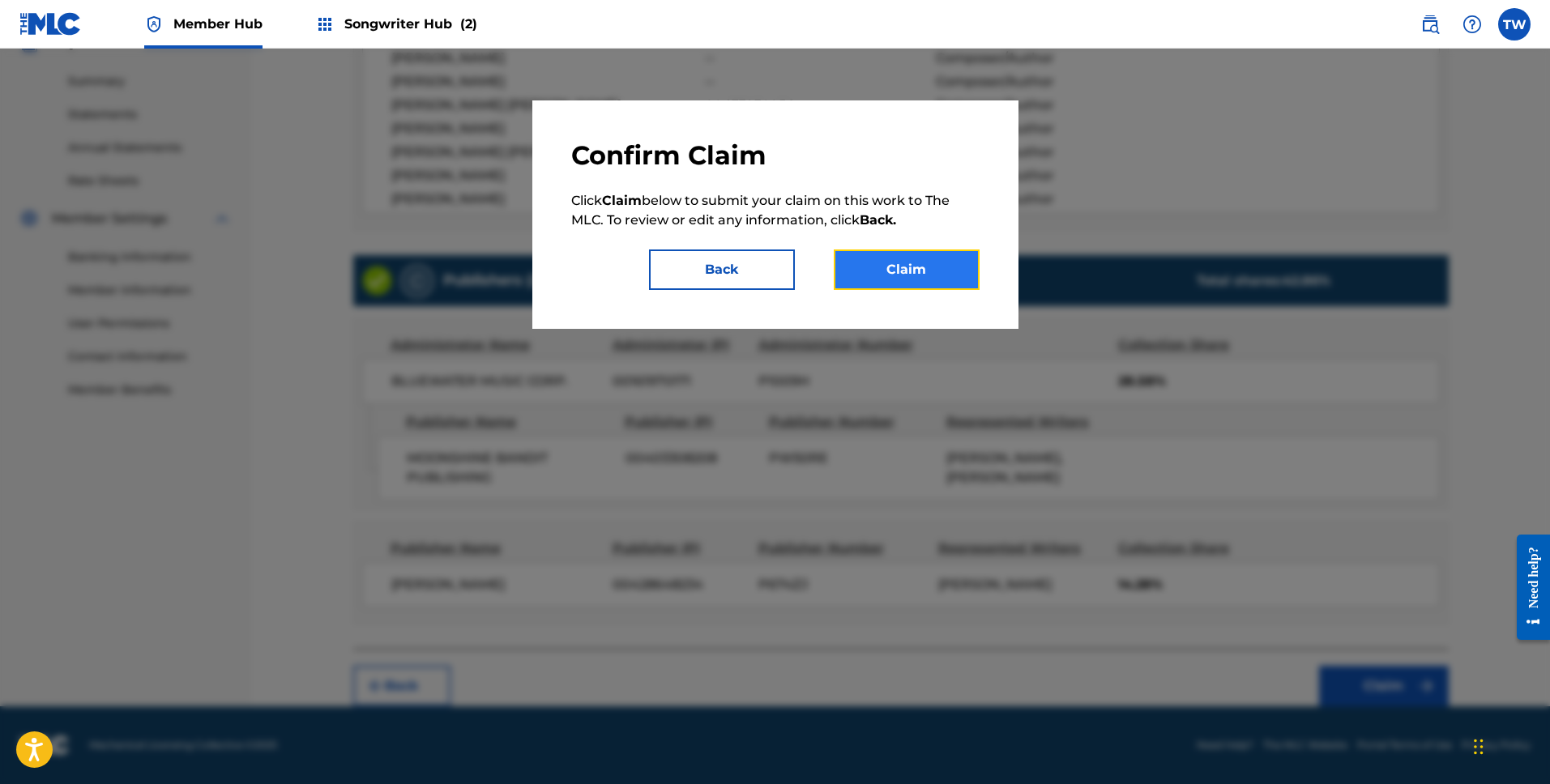
click at [903, 270] on button "Claim" at bounding box center [907, 269] width 146 height 41
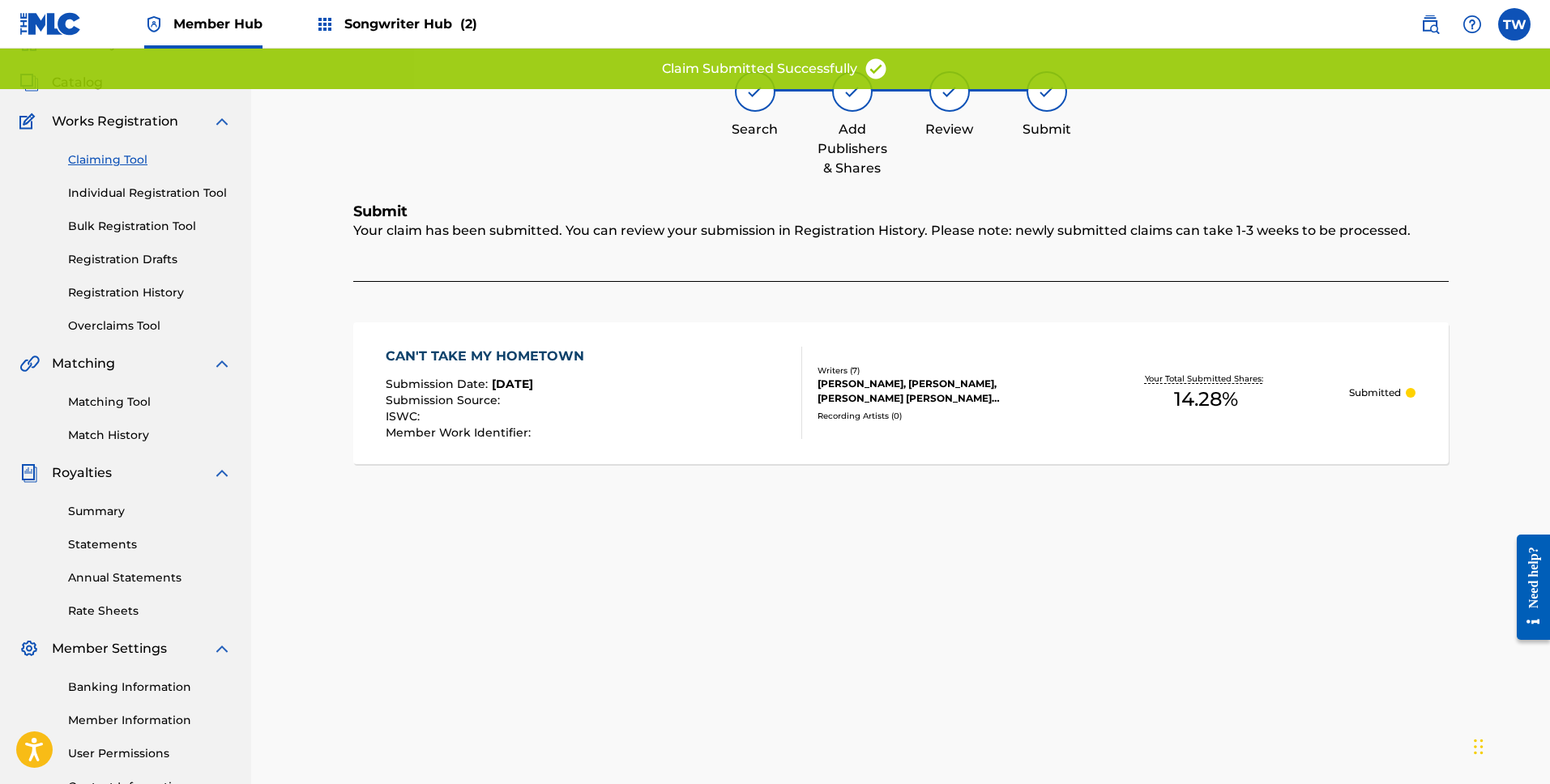
scroll to position [0, 0]
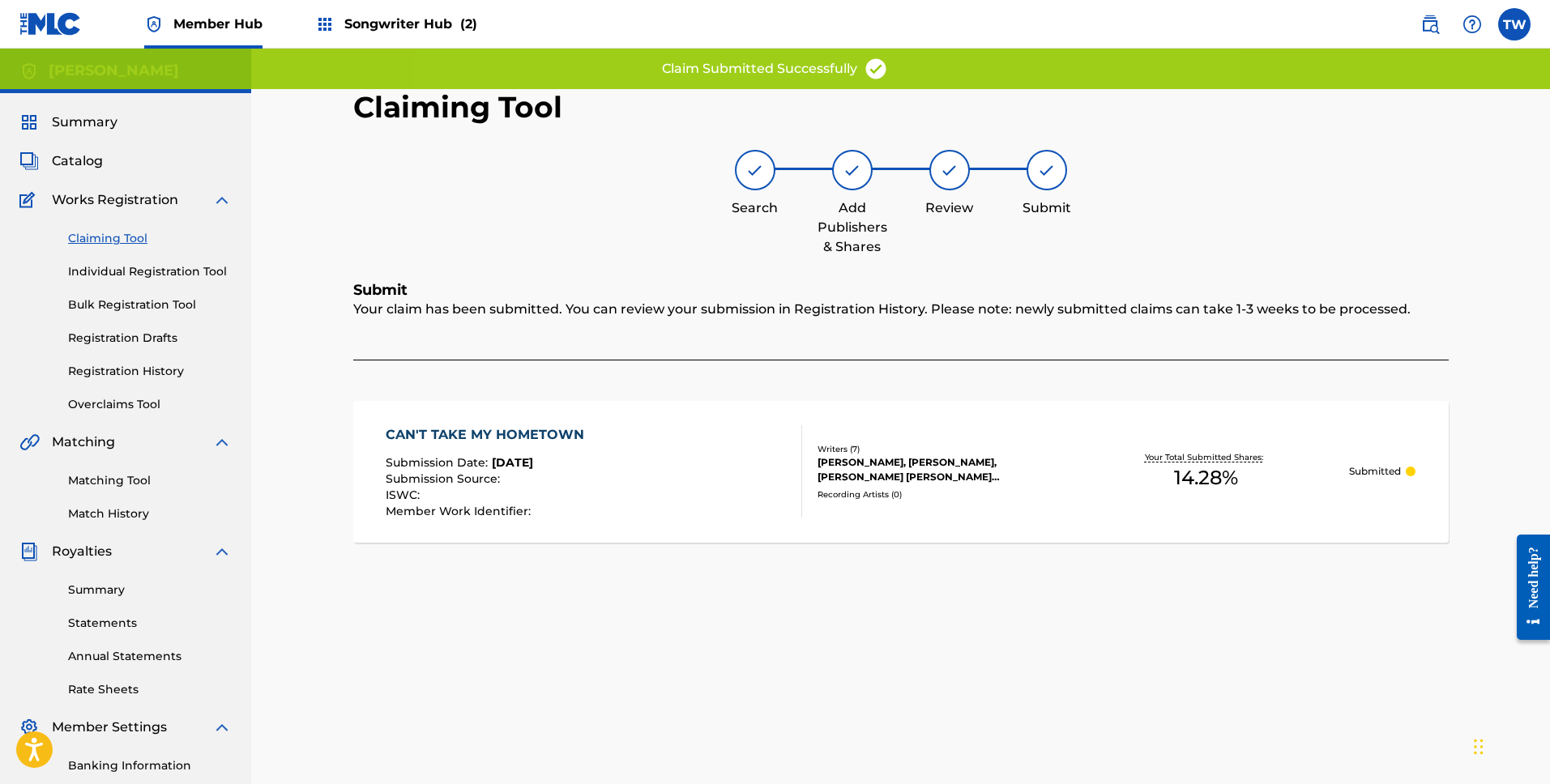
click at [128, 242] on link "Claiming Tool" at bounding box center [150, 238] width 164 height 17
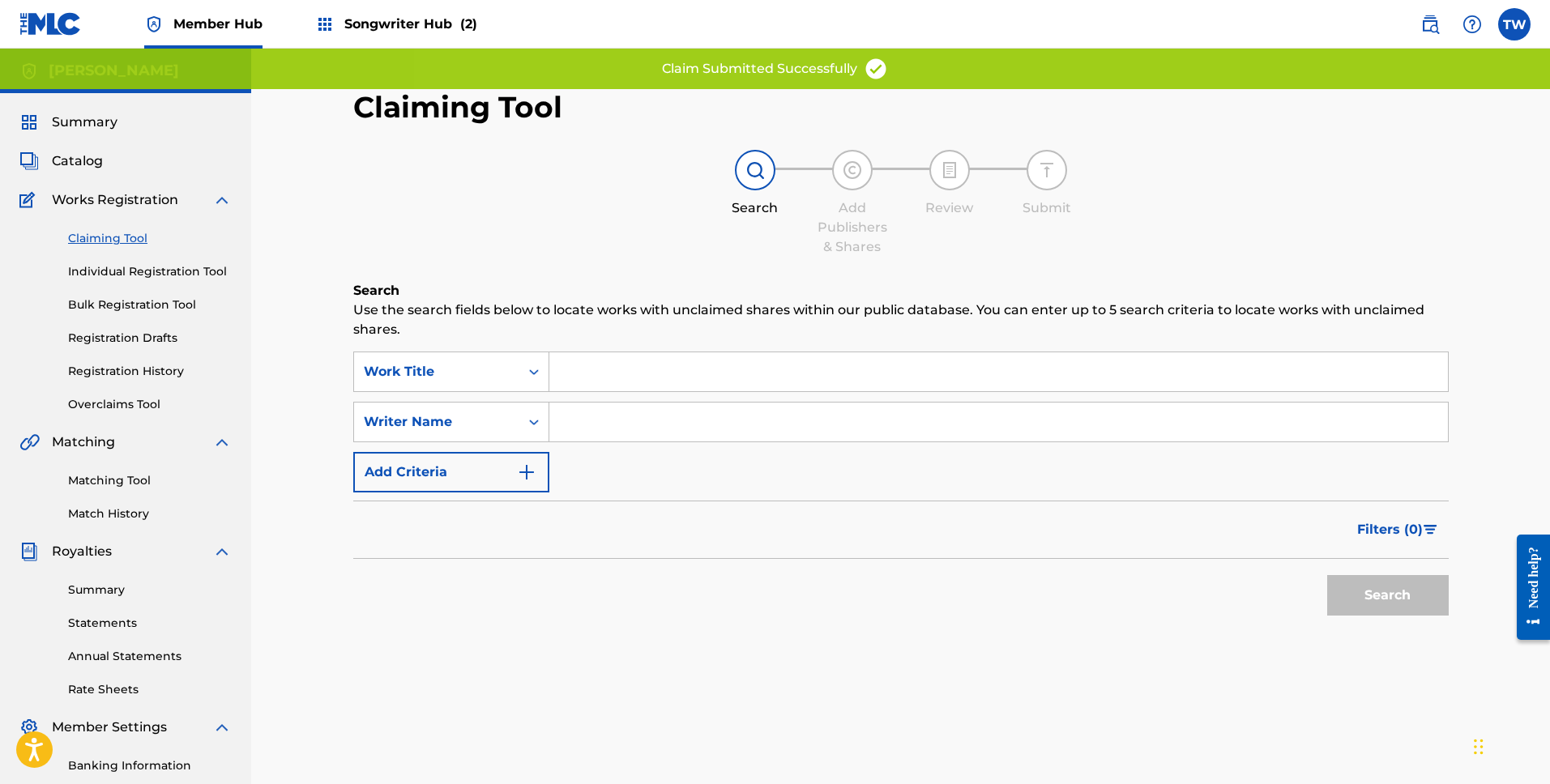
click at [609, 426] on input "Search Form" at bounding box center [999, 421] width 898 height 39
type input "[PERSON_NAME]"
click at [1402, 608] on button "Search" at bounding box center [1388, 595] width 122 height 41
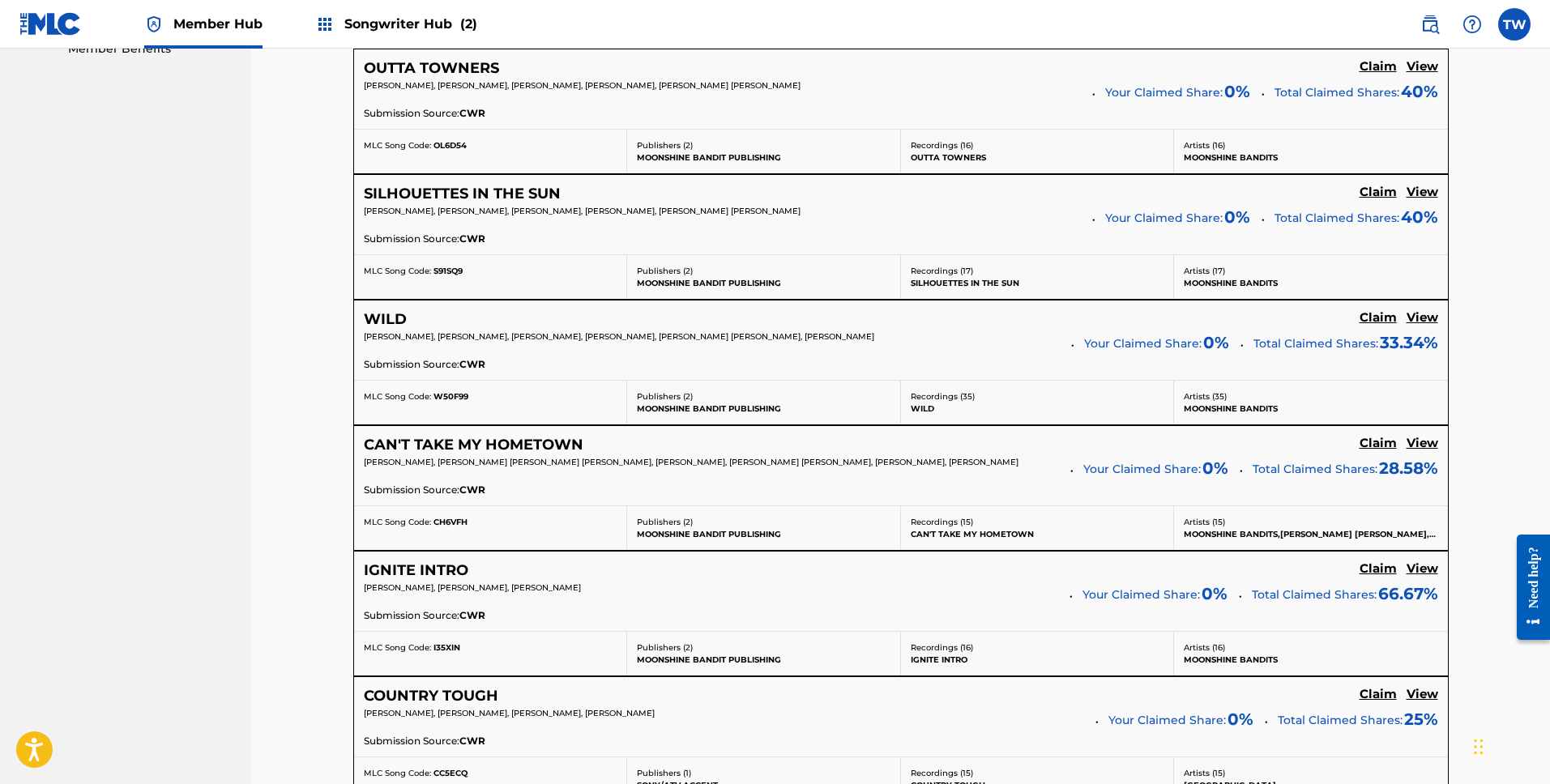
scroll to position [1040, 0]
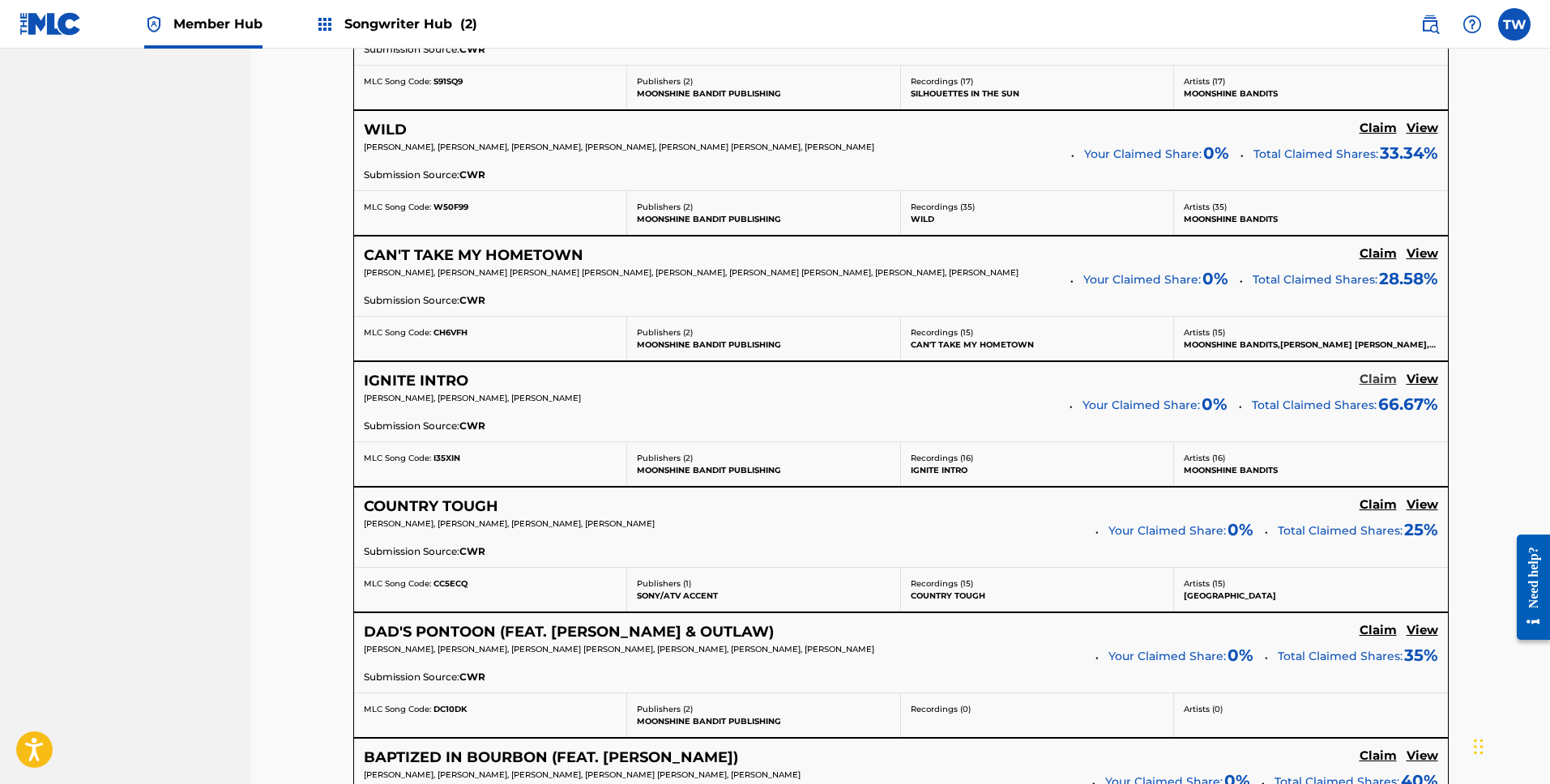
click at [1384, 378] on h5 "Claim" at bounding box center [1378, 379] width 37 height 16
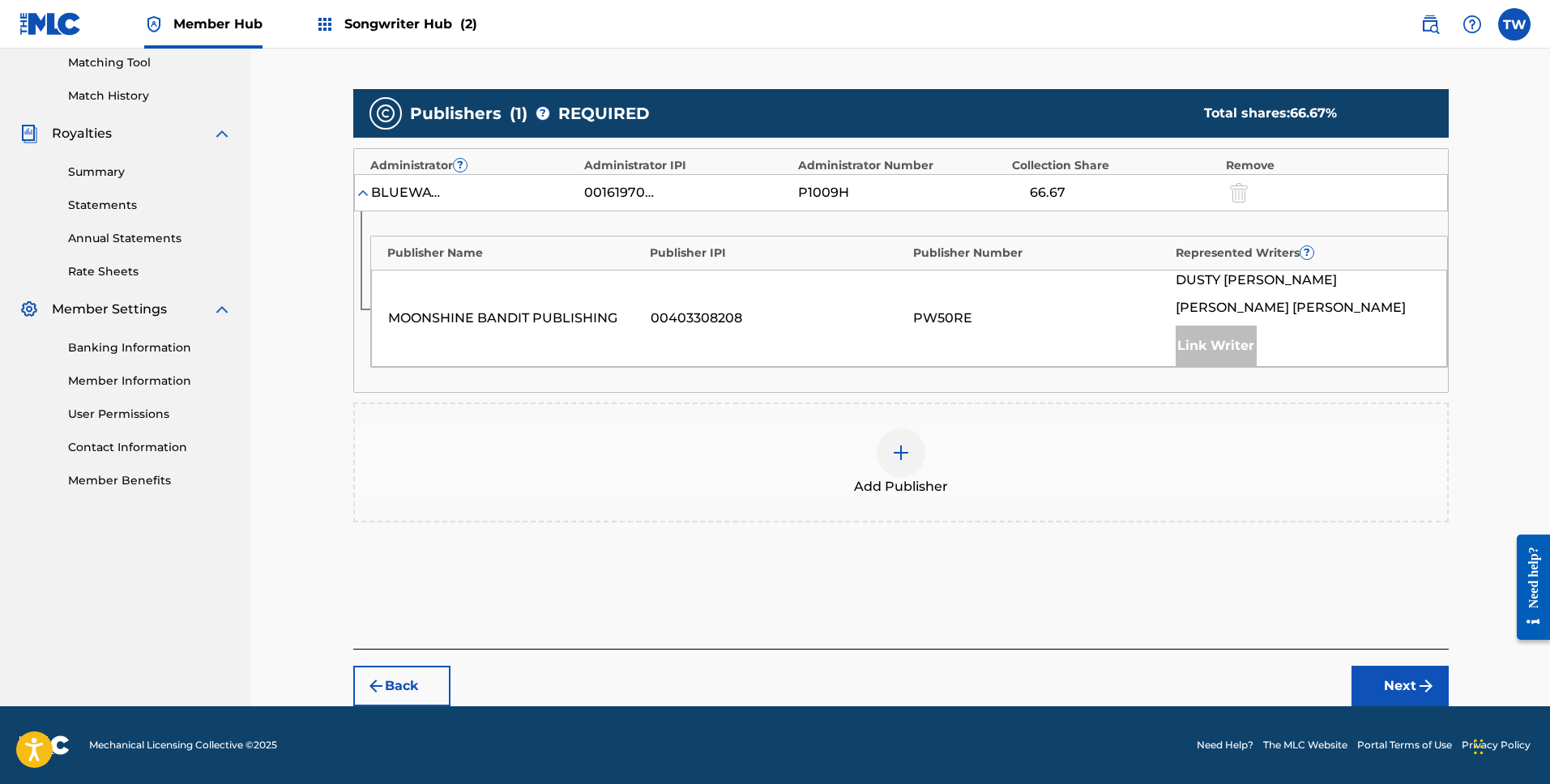
click at [880, 466] on div "Add Publisher" at bounding box center [901, 463] width 1092 height 68
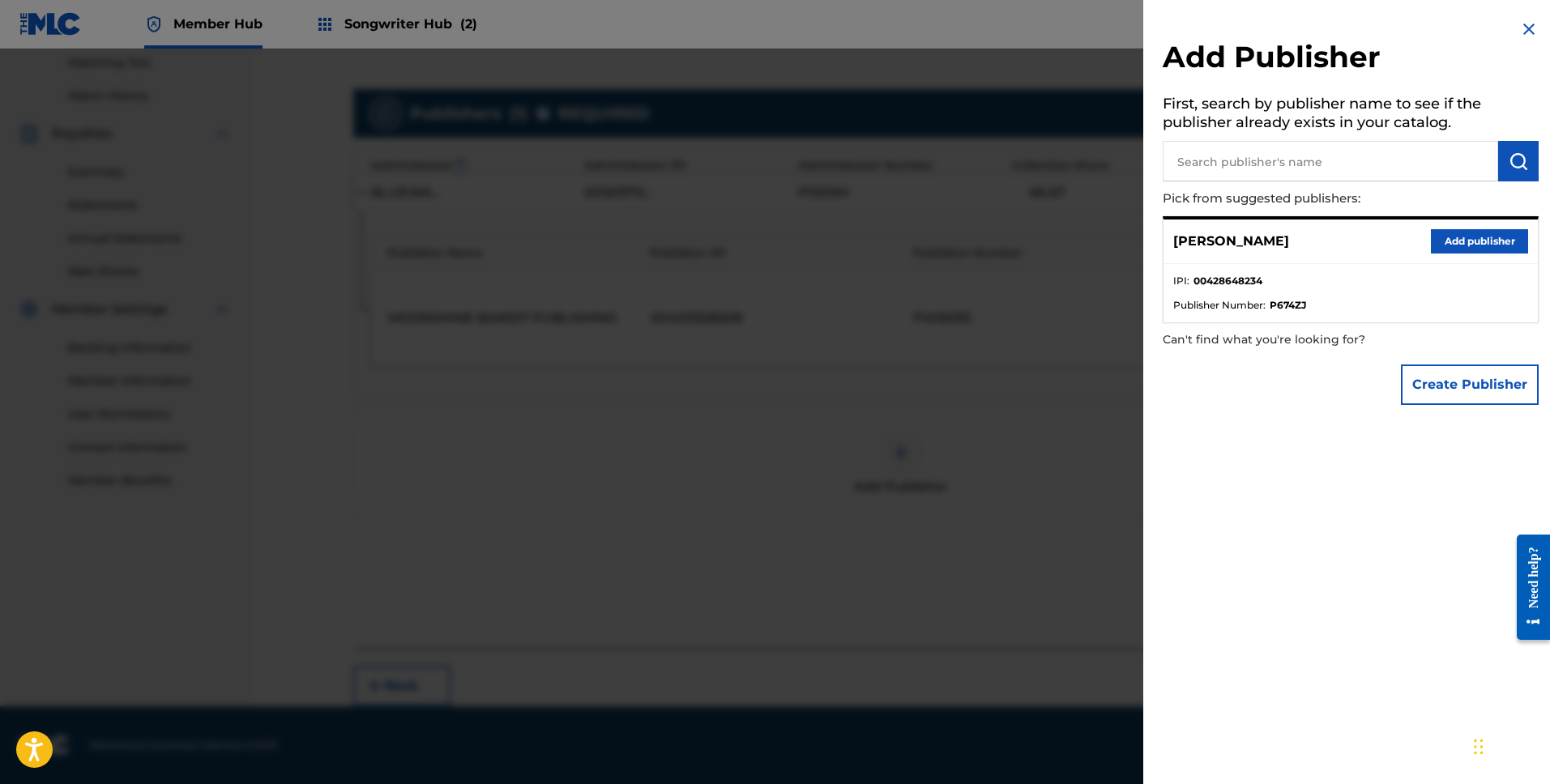
click at [1274, 157] on input "text" at bounding box center [1330, 161] width 335 height 41
click at [1485, 245] on button "Add publisher" at bounding box center [1479, 241] width 97 height 24
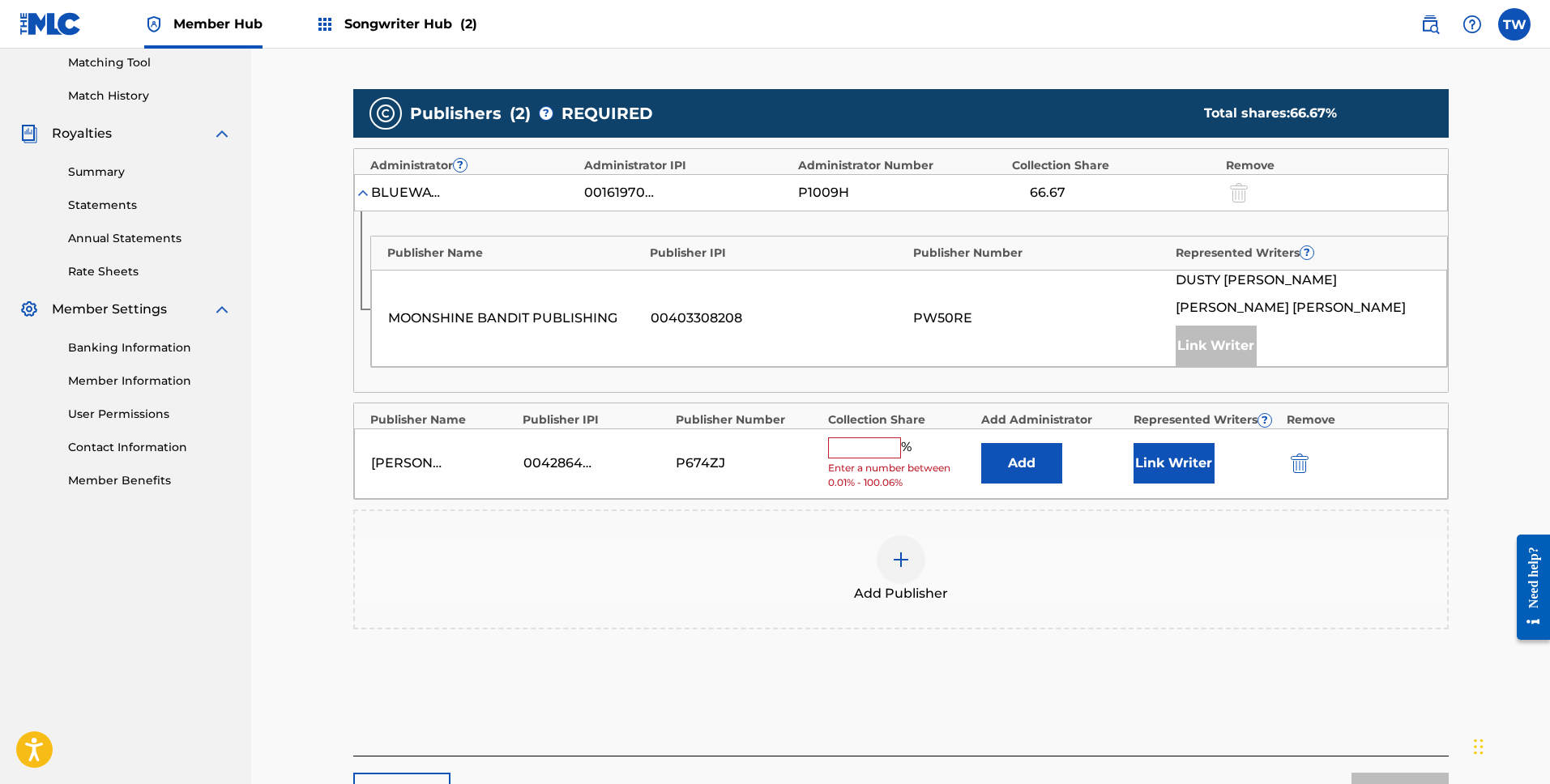
click at [873, 446] on input "text" at bounding box center [864, 447] width 73 height 21
click at [865, 442] on input "text" at bounding box center [864, 447] width 73 height 21
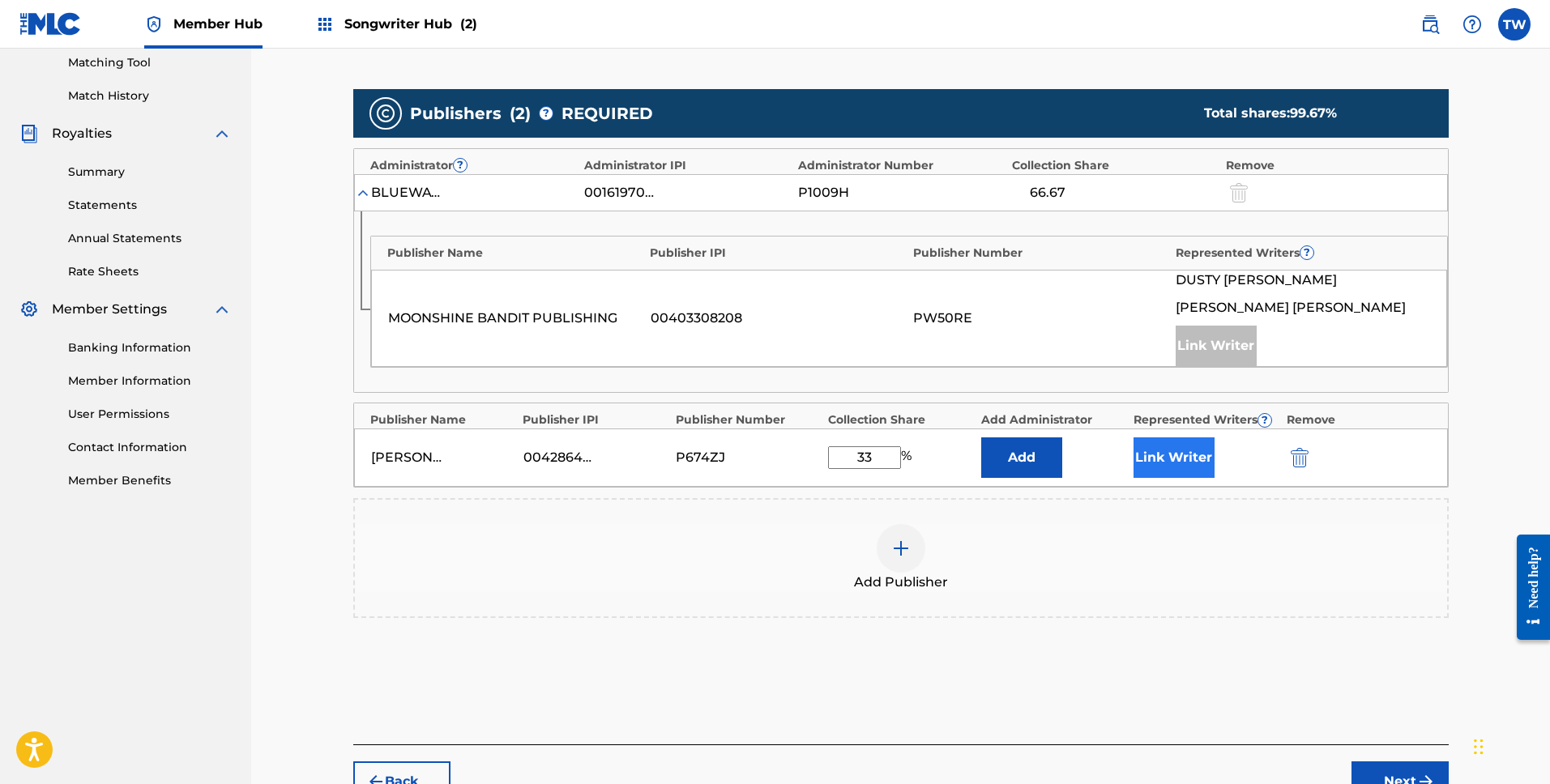
type input "33"
click at [1191, 466] on button "Link Writer" at bounding box center [1174, 457] width 81 height 41
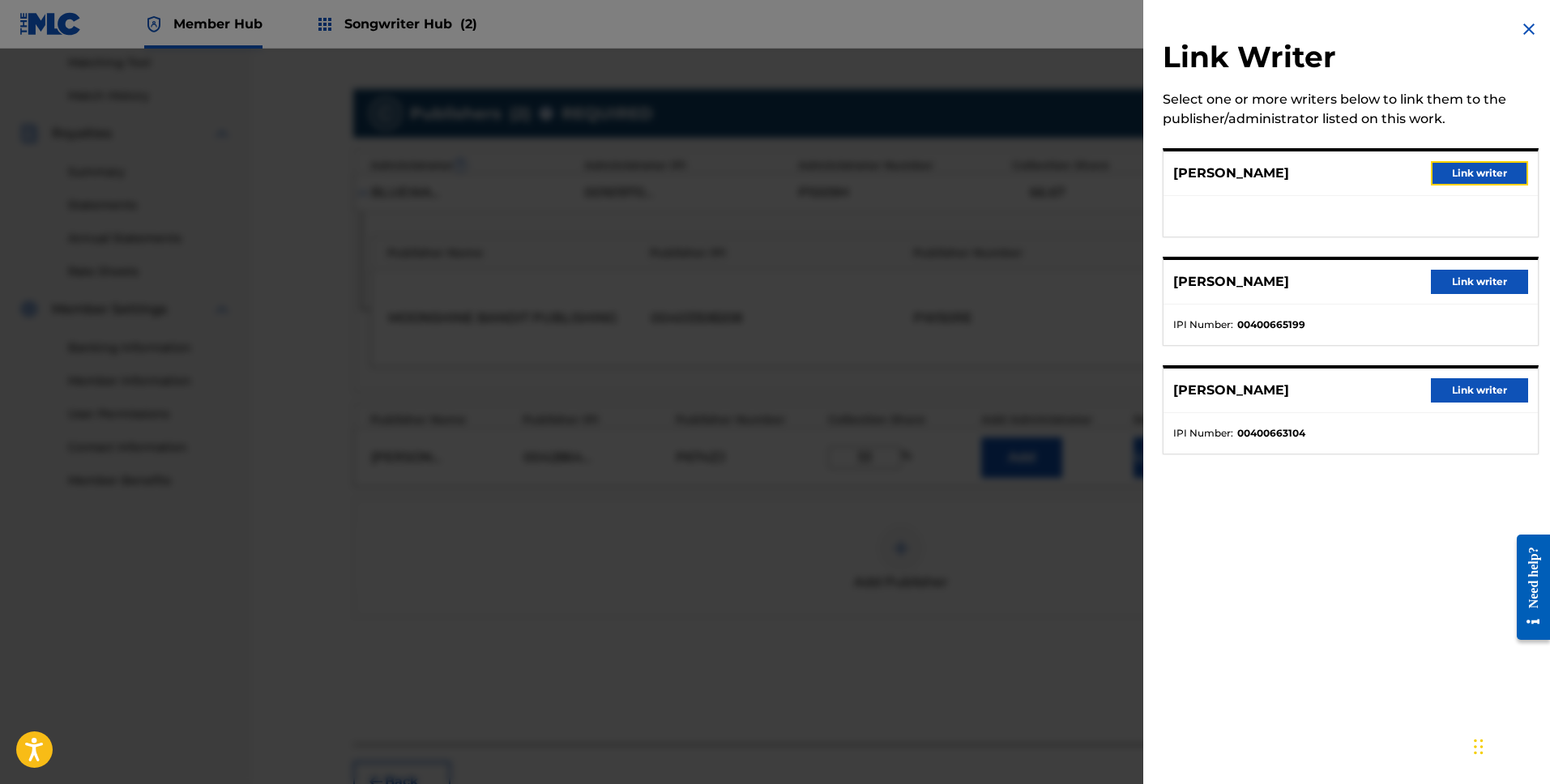
drag, startPoint x: 1490, startPoint y: 172, endPoint x: 1525, endPoint y: 280, distance: 113.5
click at [1490, 173] on button "Link writer" at bounding box center [1479, 173] width 97 height 24
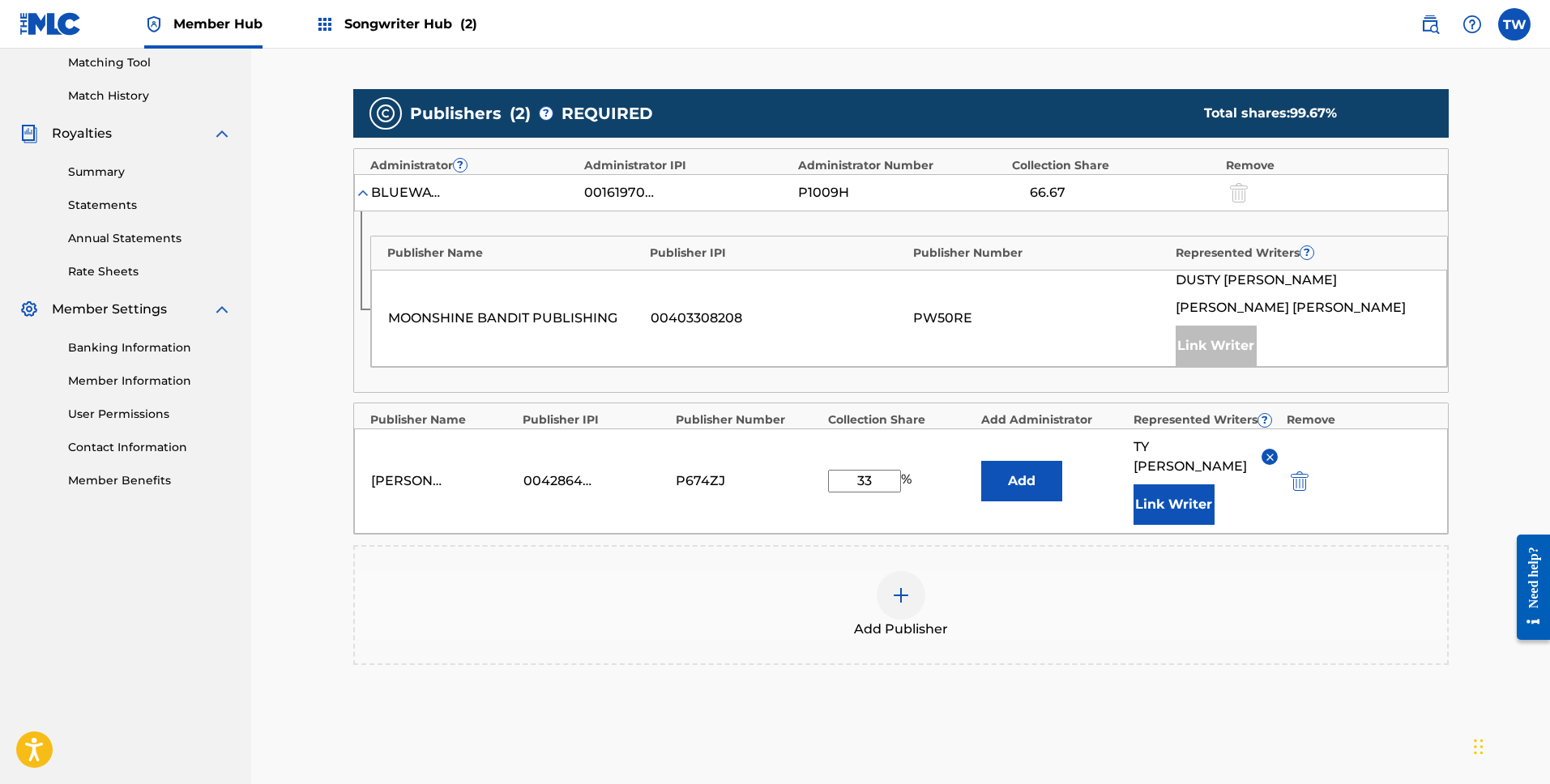
scroll to position [541, 0]
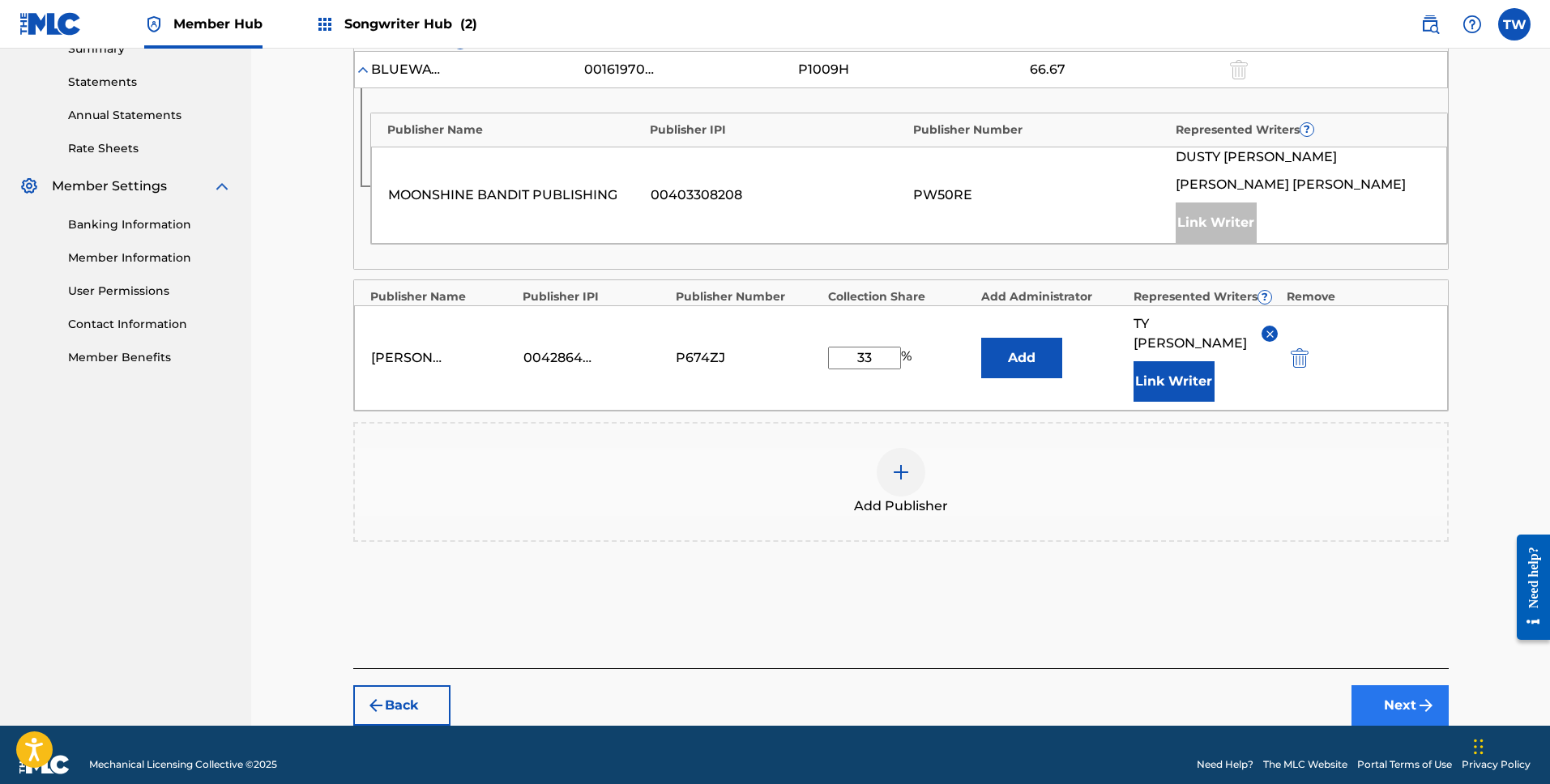
click at [1387, 704] on div "Member Hub Songwriter Hub (2) TW TW [PERSON_NAME] [EMAIL_ADDRESS][DOMAIN_NAME] …" at bounding box center [775, 131] width 1550 height 1345
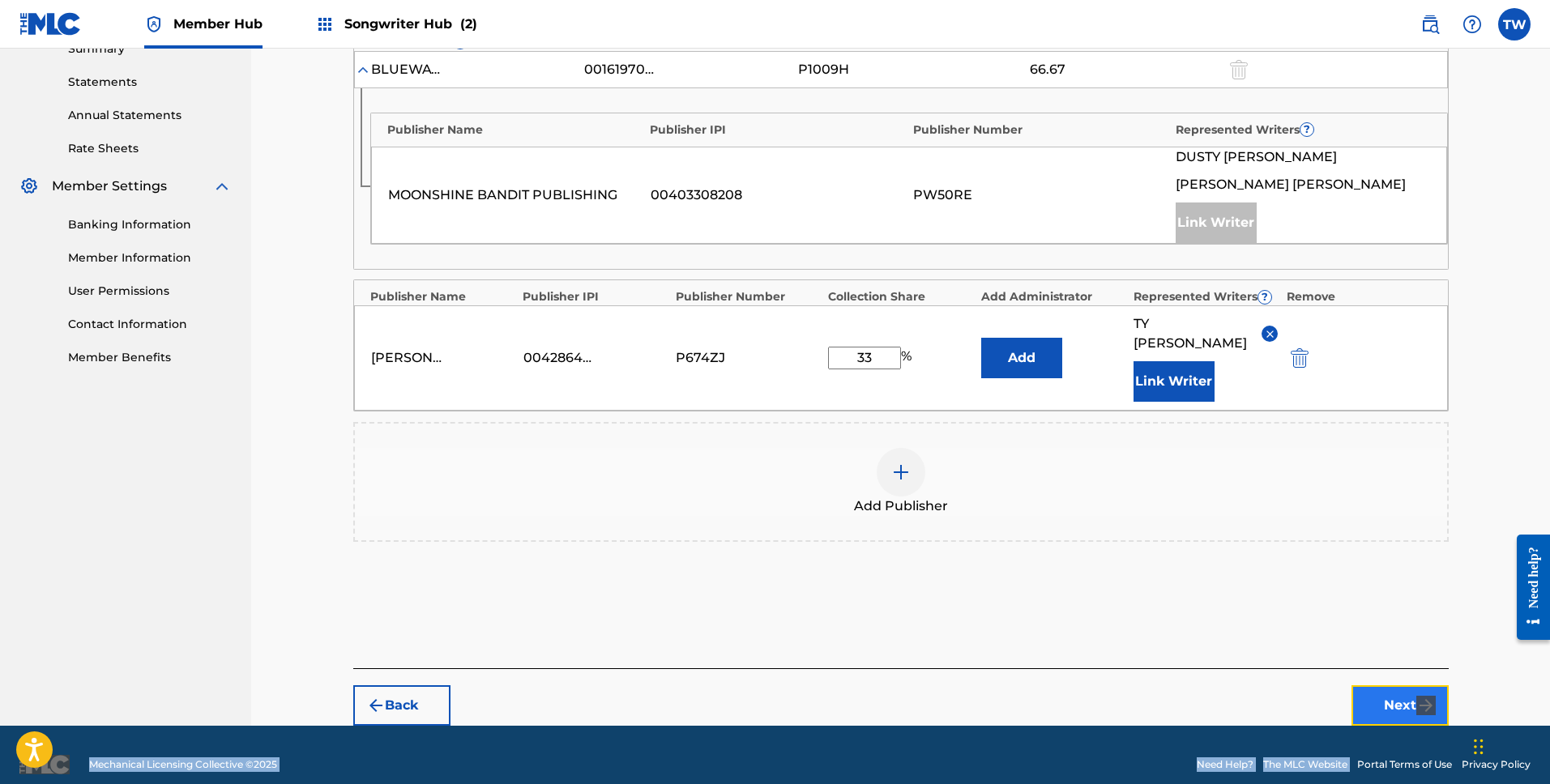
click at [1392, 698] on button "Next" at bounding box center [1399, 705] width 97 height 41
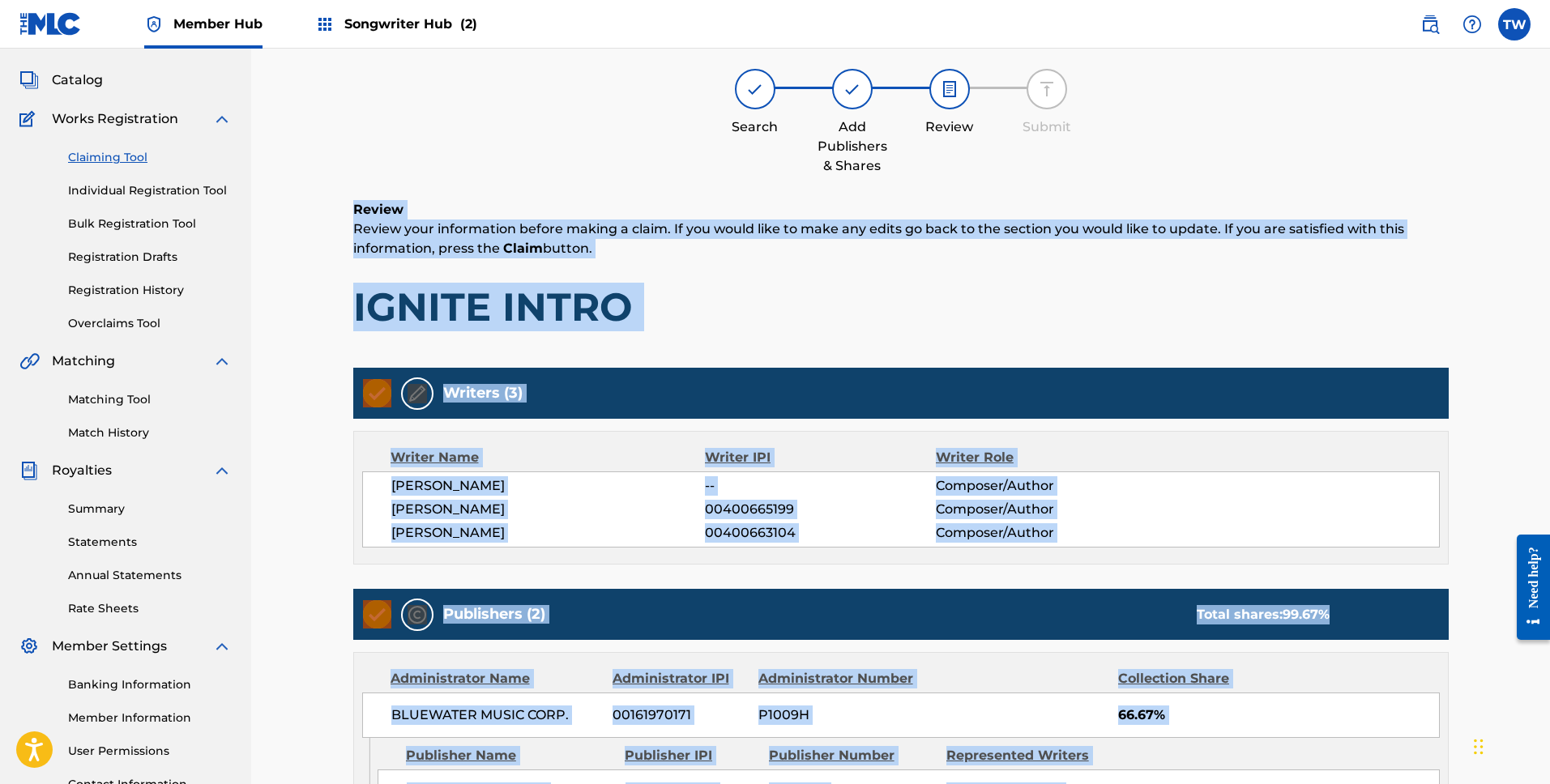
scroll to position [73, 0]
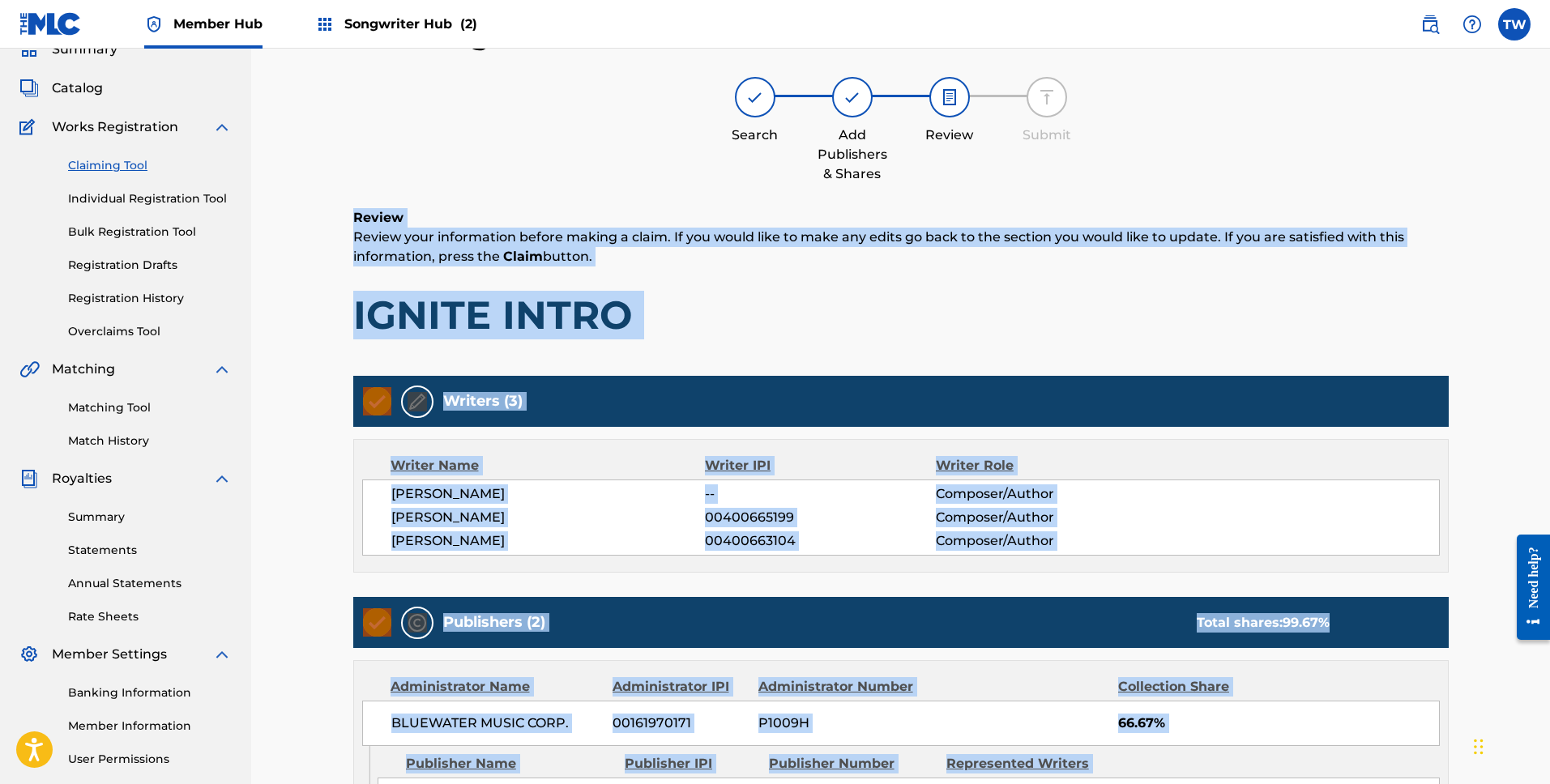
click at [1302, 565] on div "Writer Name Writer IPI Writer Role [PERSON_NAME] -- Composer/Author [PERSON_NAM…" at bounding box center [901, 505] width 1095 height 133
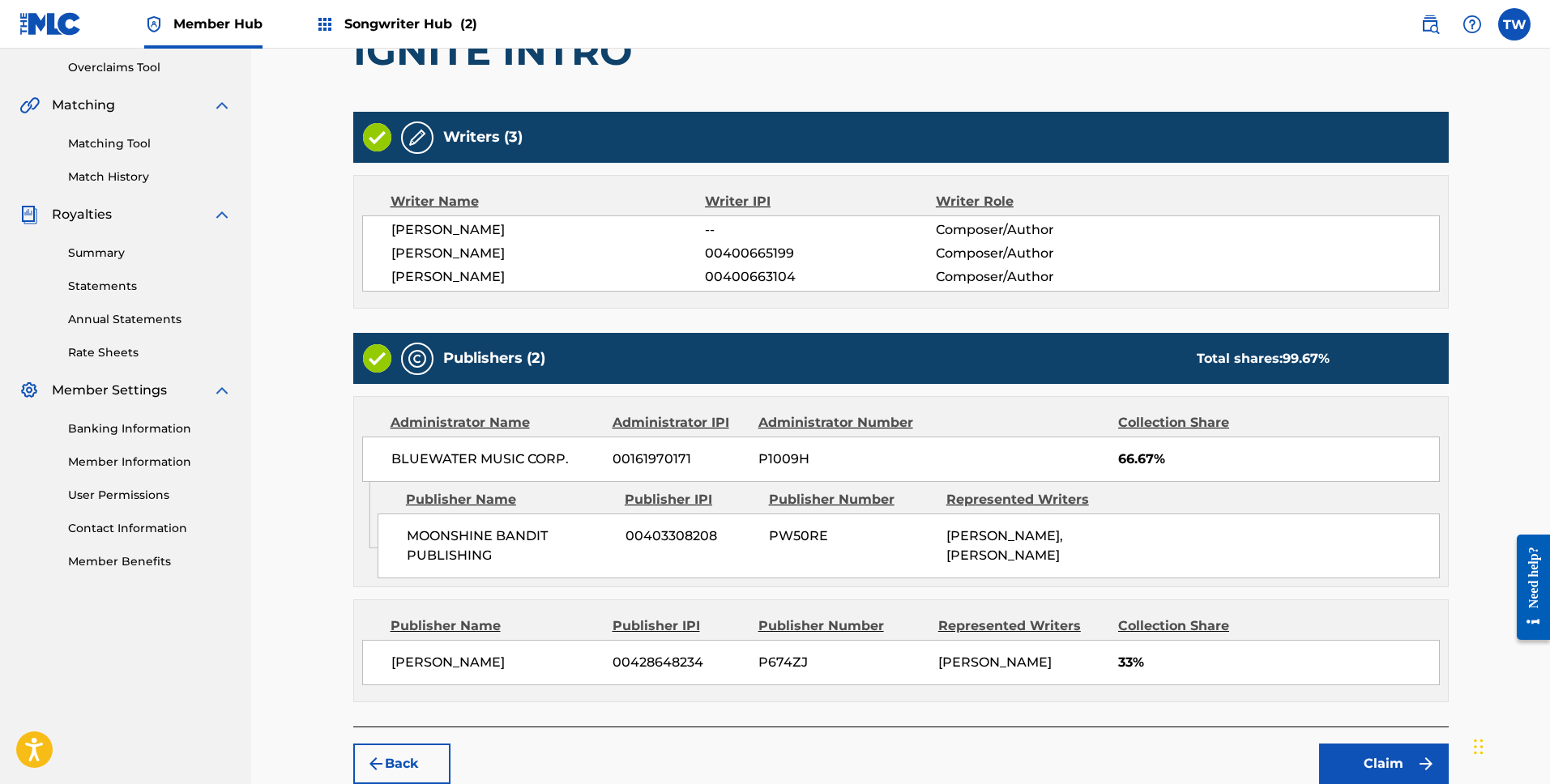
scroll to position [415, 0]
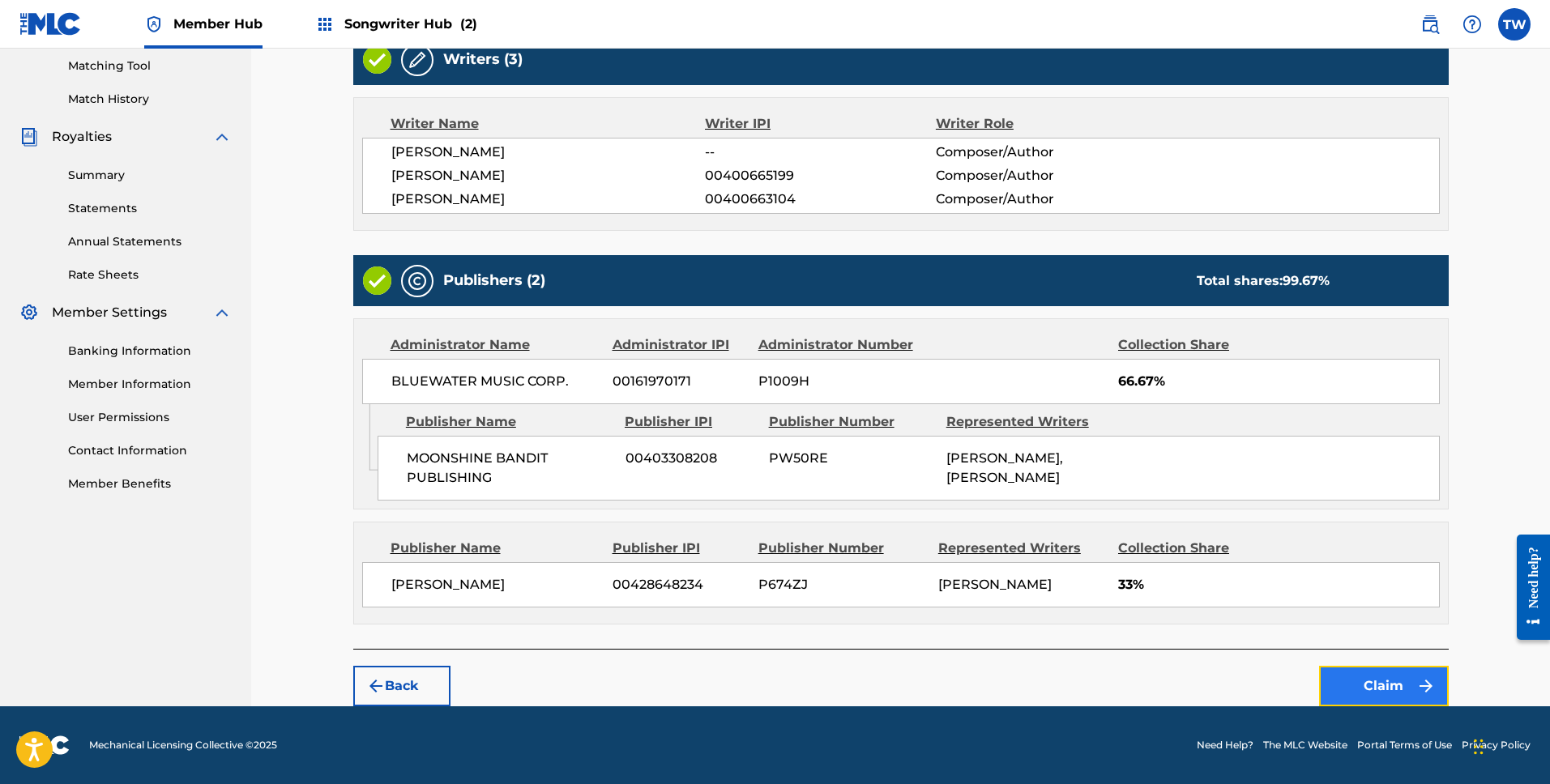
click at [1374, 683] on button "Claim" at bounding box center [1384, 685] width 130 height 41
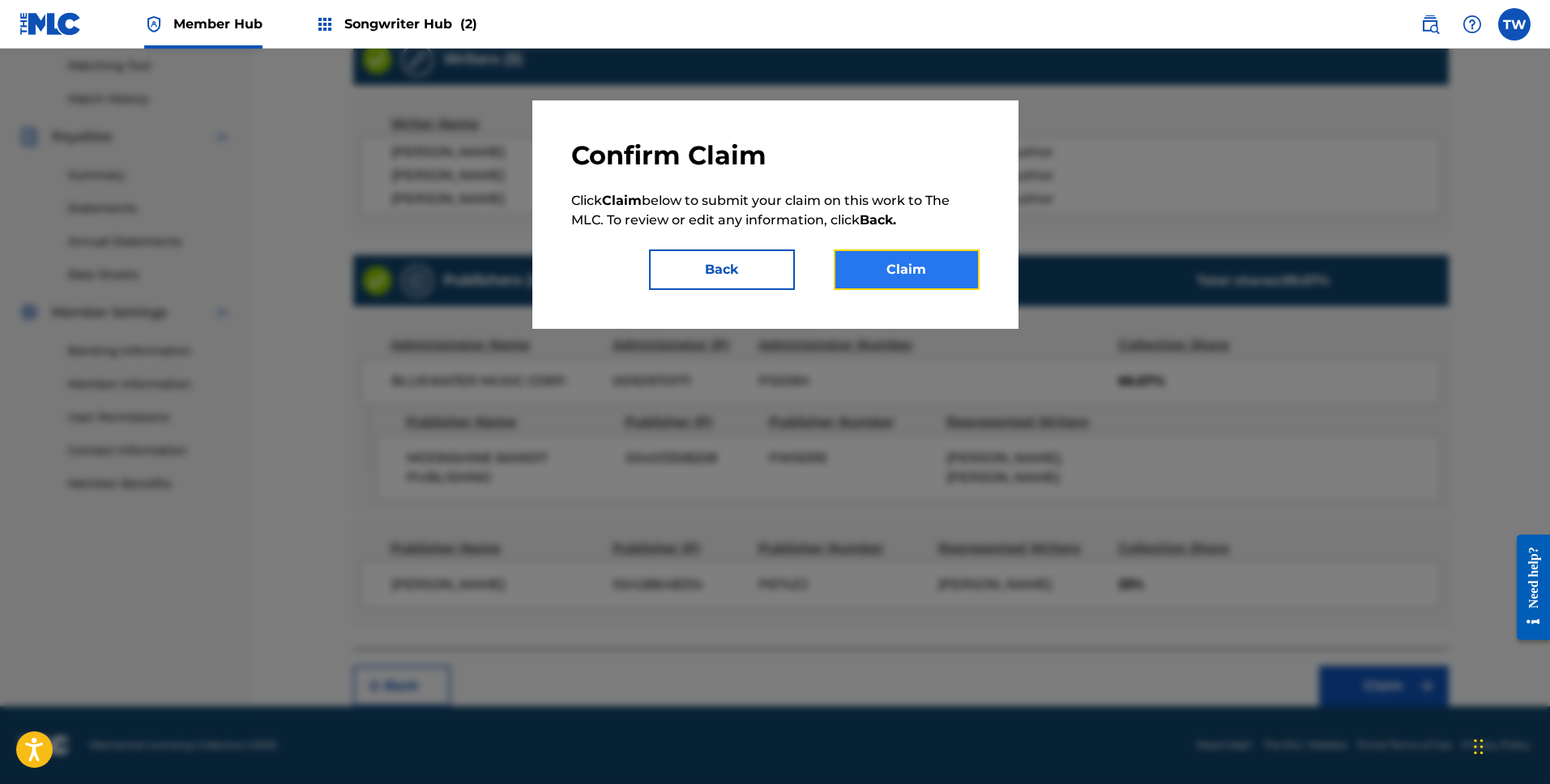
click at [875, 281] on button "Claim" at bounding box center [907, 269] width 146 height 41
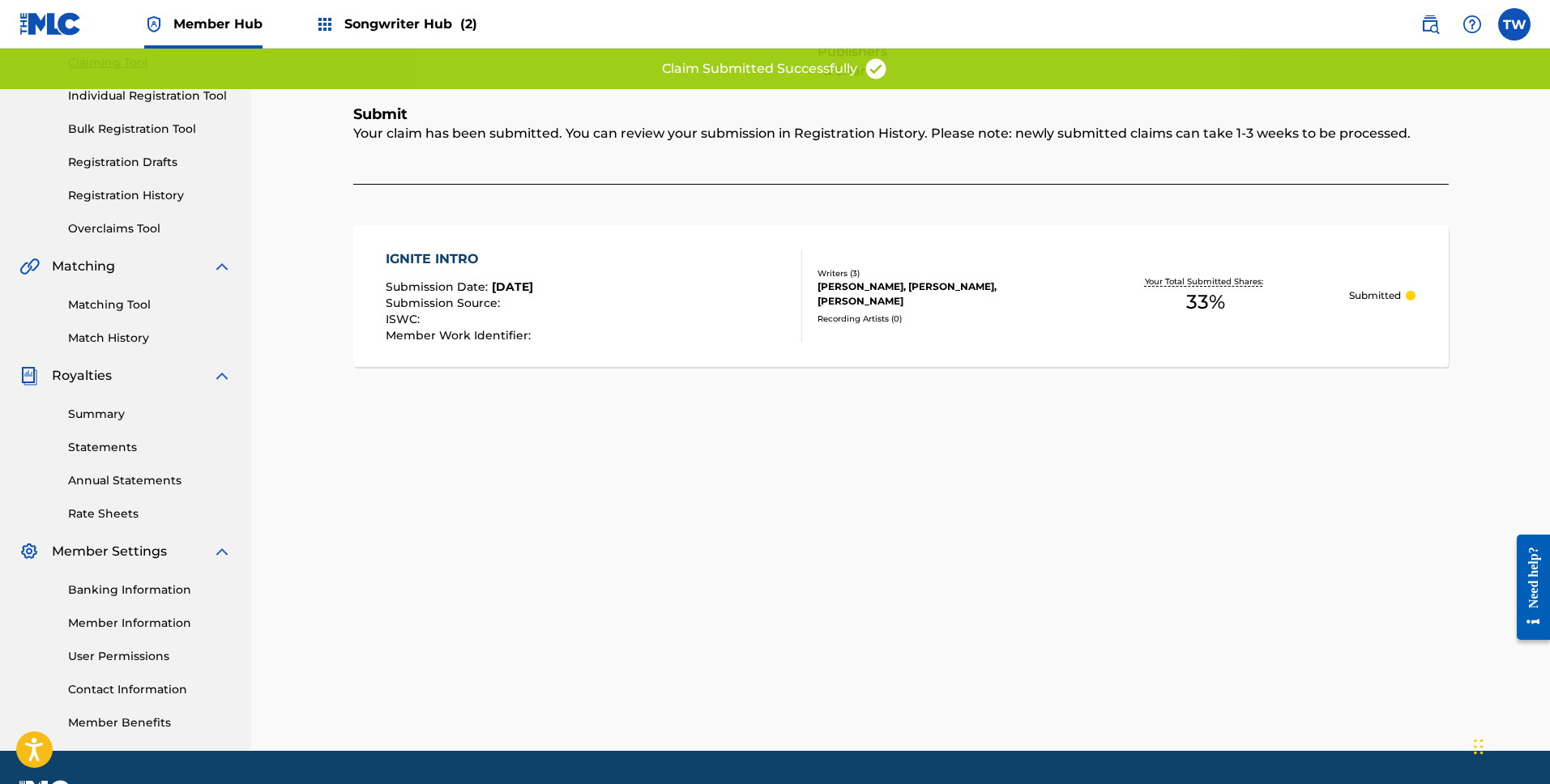
scroll to position [0, 0]
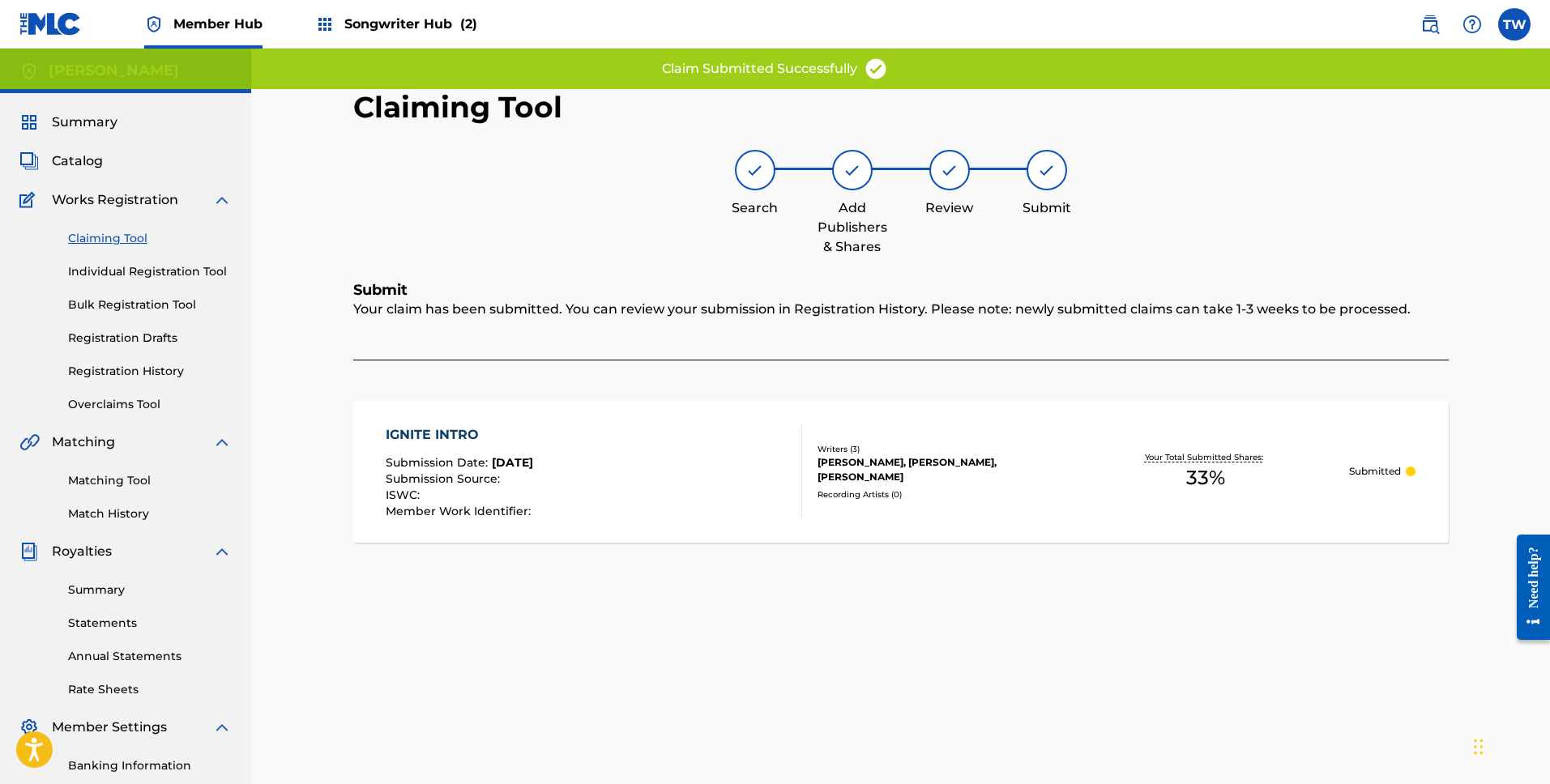
click at [125, 242] on link "Claiming Tool" at bounding box center [150, 238] width 164 height 17
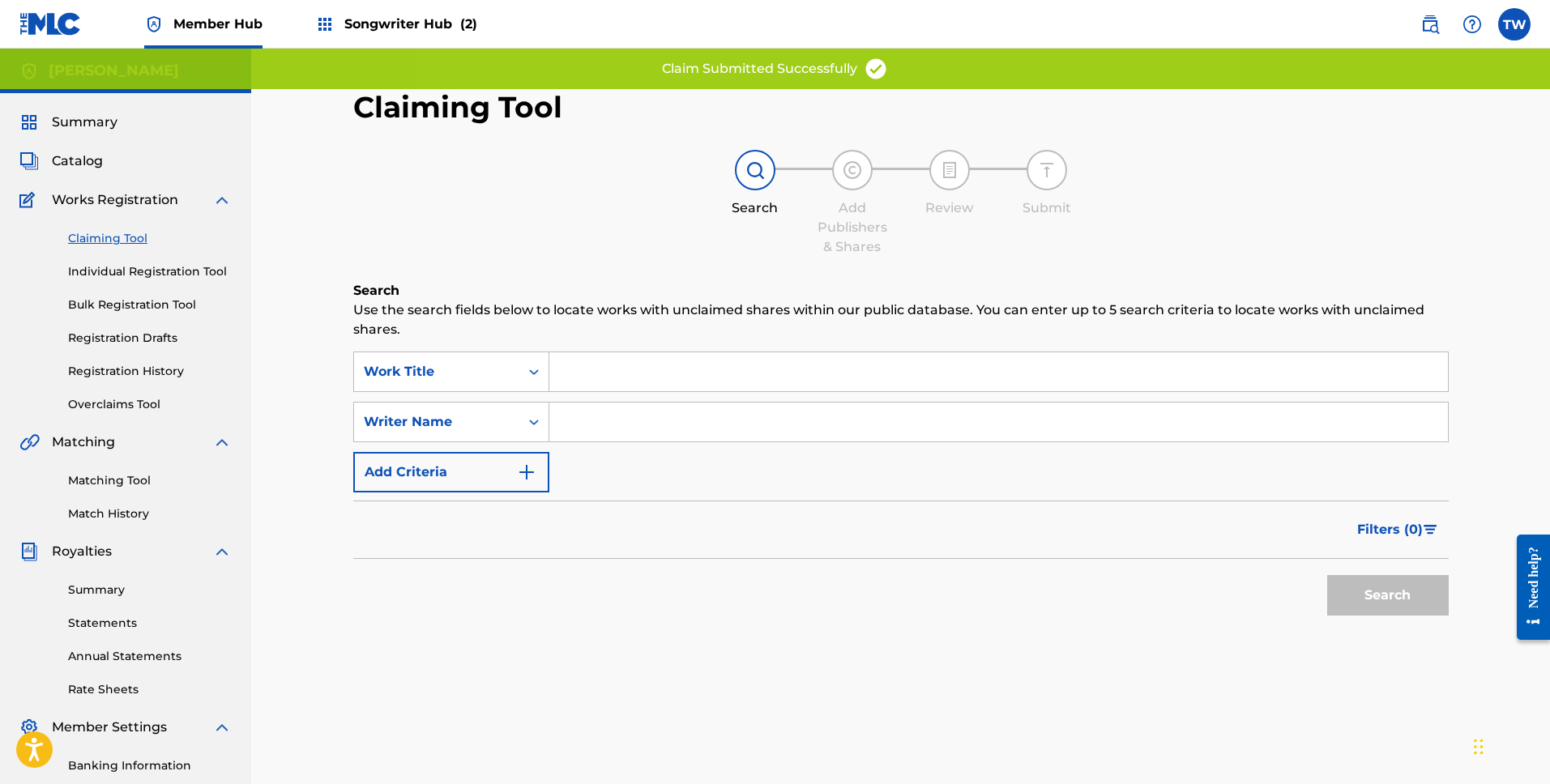
click at [705, 410] on input "Search Form" at bounding box center [999, 421] width 898 height 39
type input "[PERSON_NAME]"
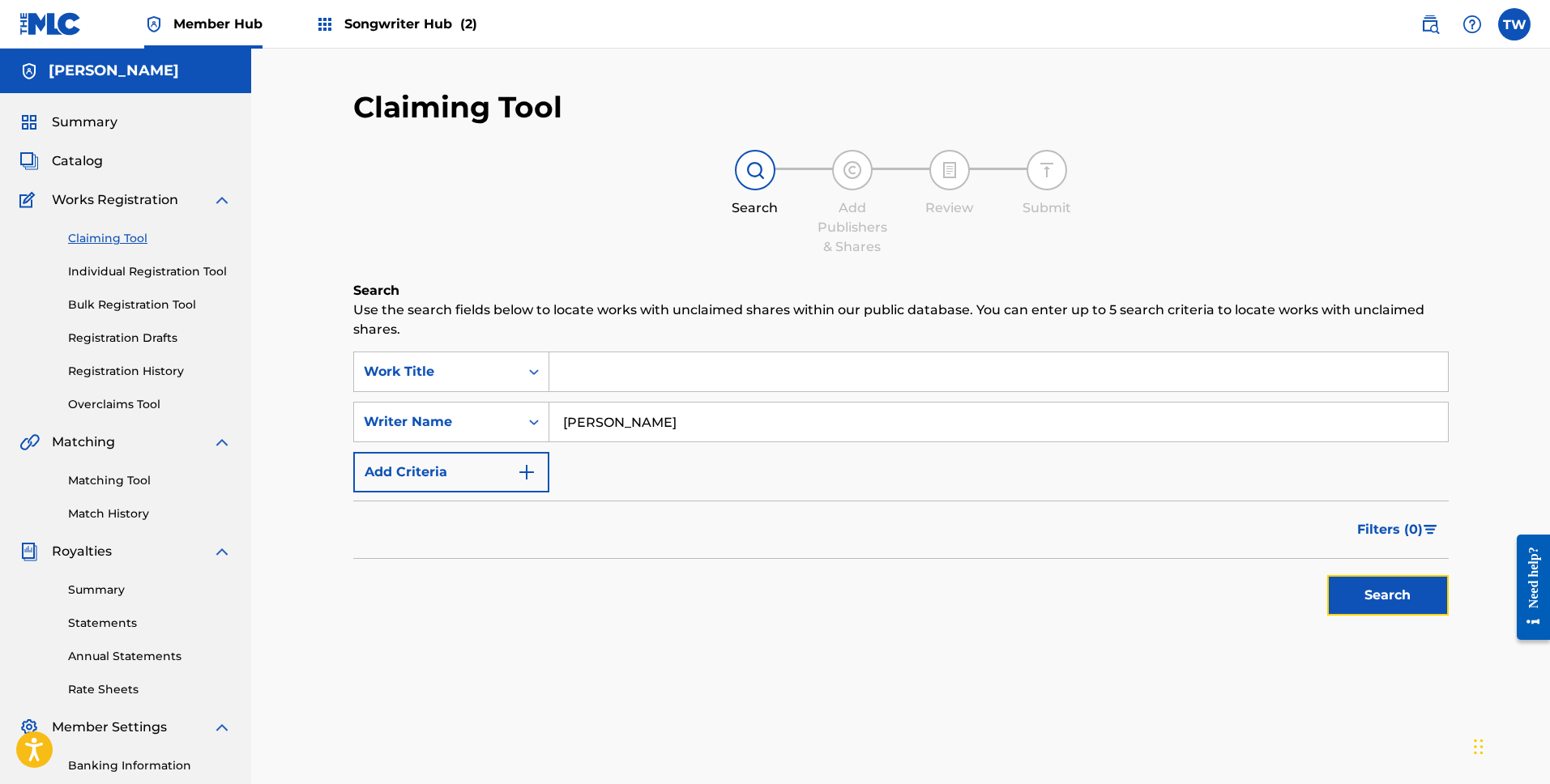
drag, startPoint x: 1401, startPoint y: 599, endPoint x: 1212, endPoint y: 529, distance: 201.5
click at [1401, 600] on button "Search" at bounding box center [1388, 595] width 122 height 41
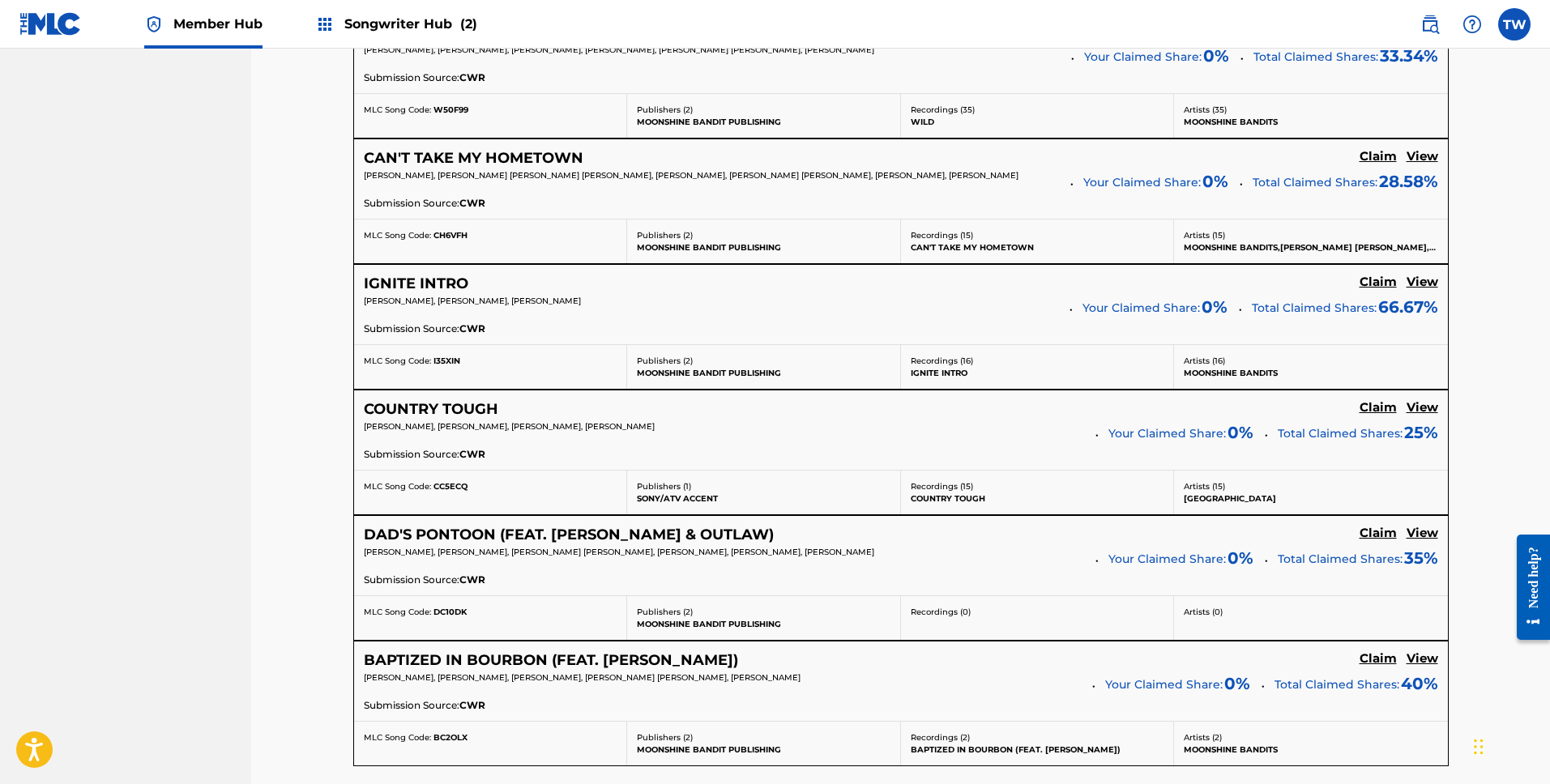
scroll to position [1138, 0]
click at [1384, 410] on h5 "Claim" at bounding box center [1378, 406] width 37 height 16
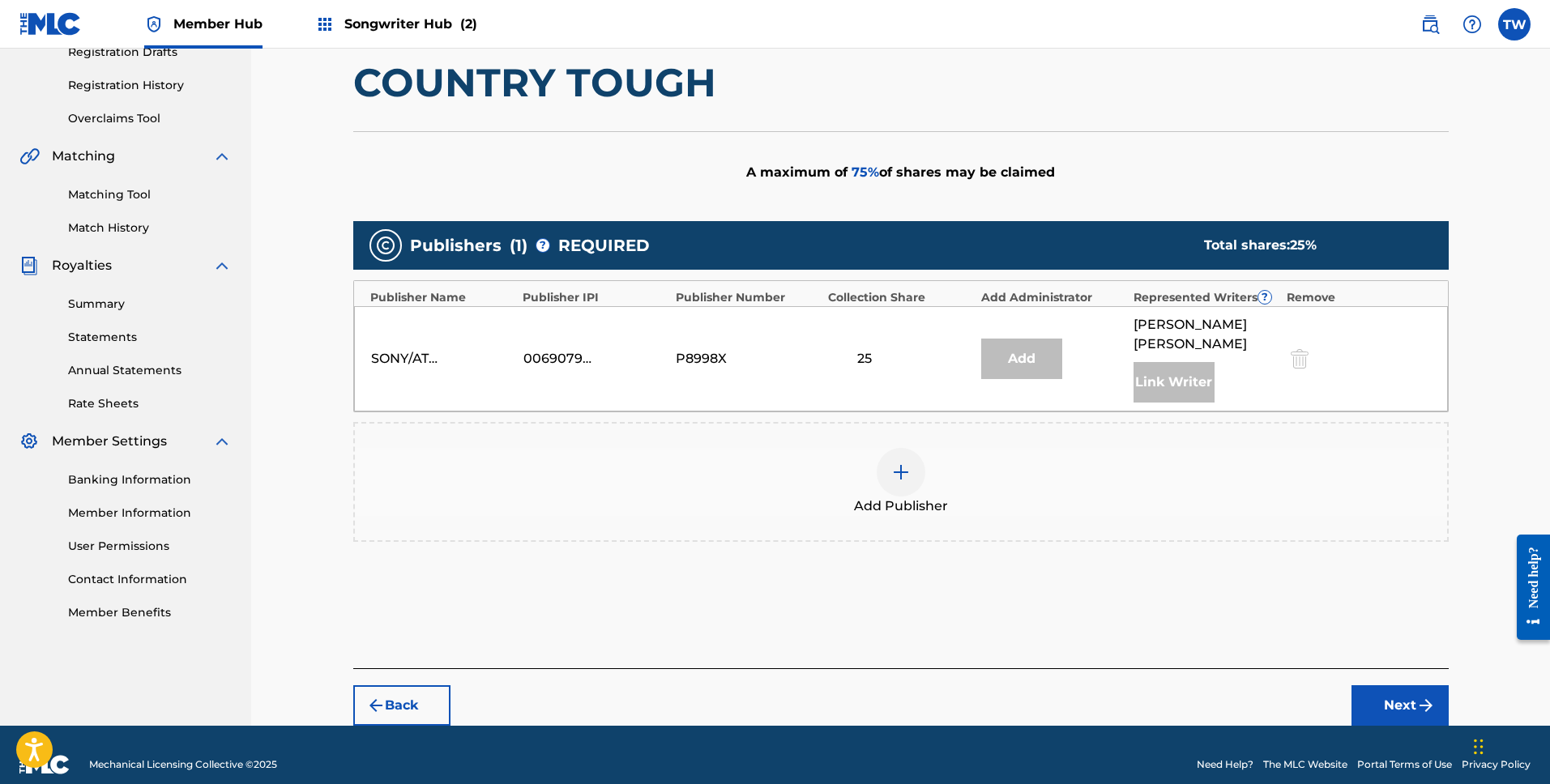
click at [901, 463] on img at bounding box center [901, 472] width 19 height 19
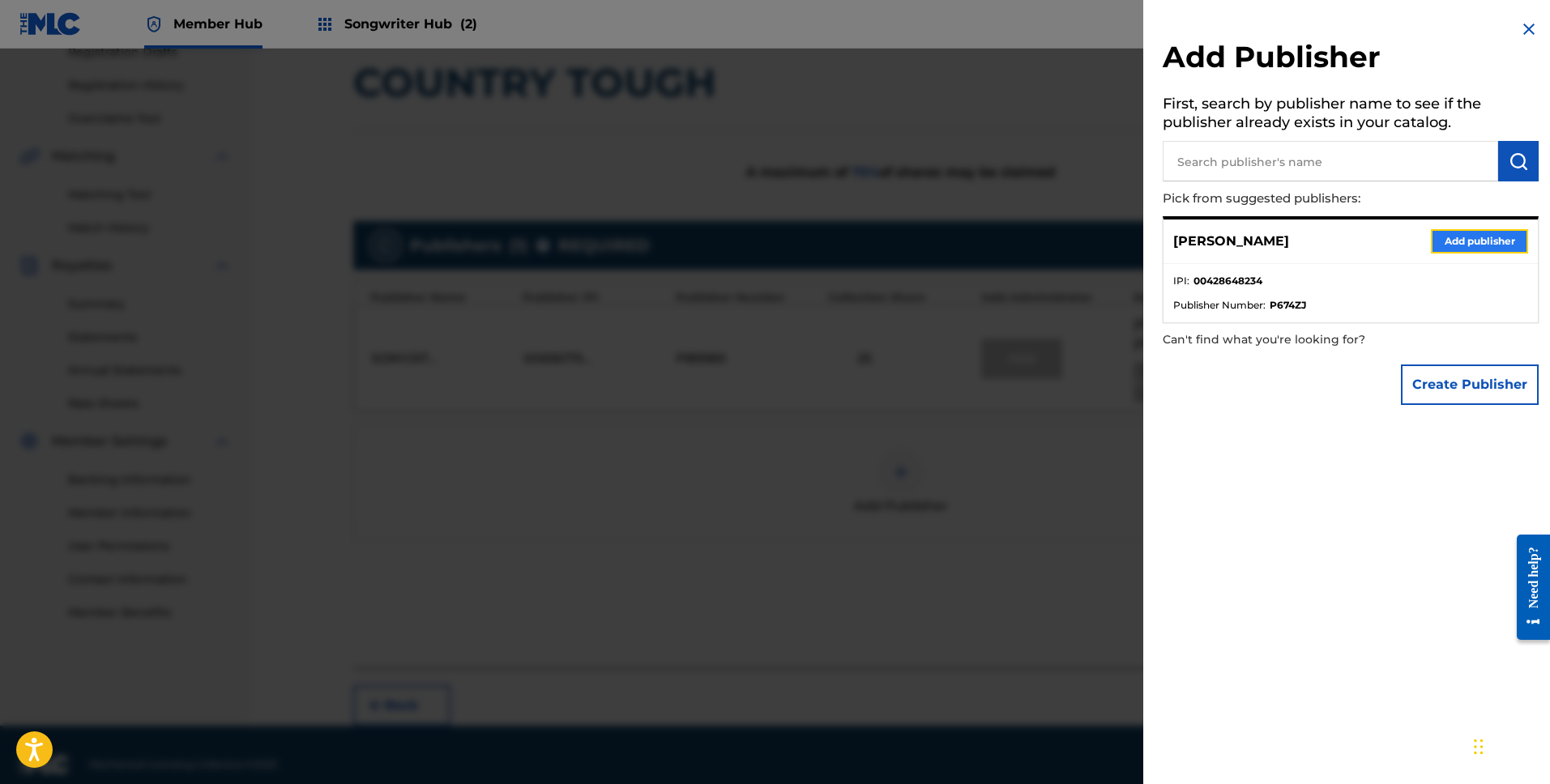
click at [1475, 243] on button "Add publisher" at bounding box center [1479, 241] width 97 height 24
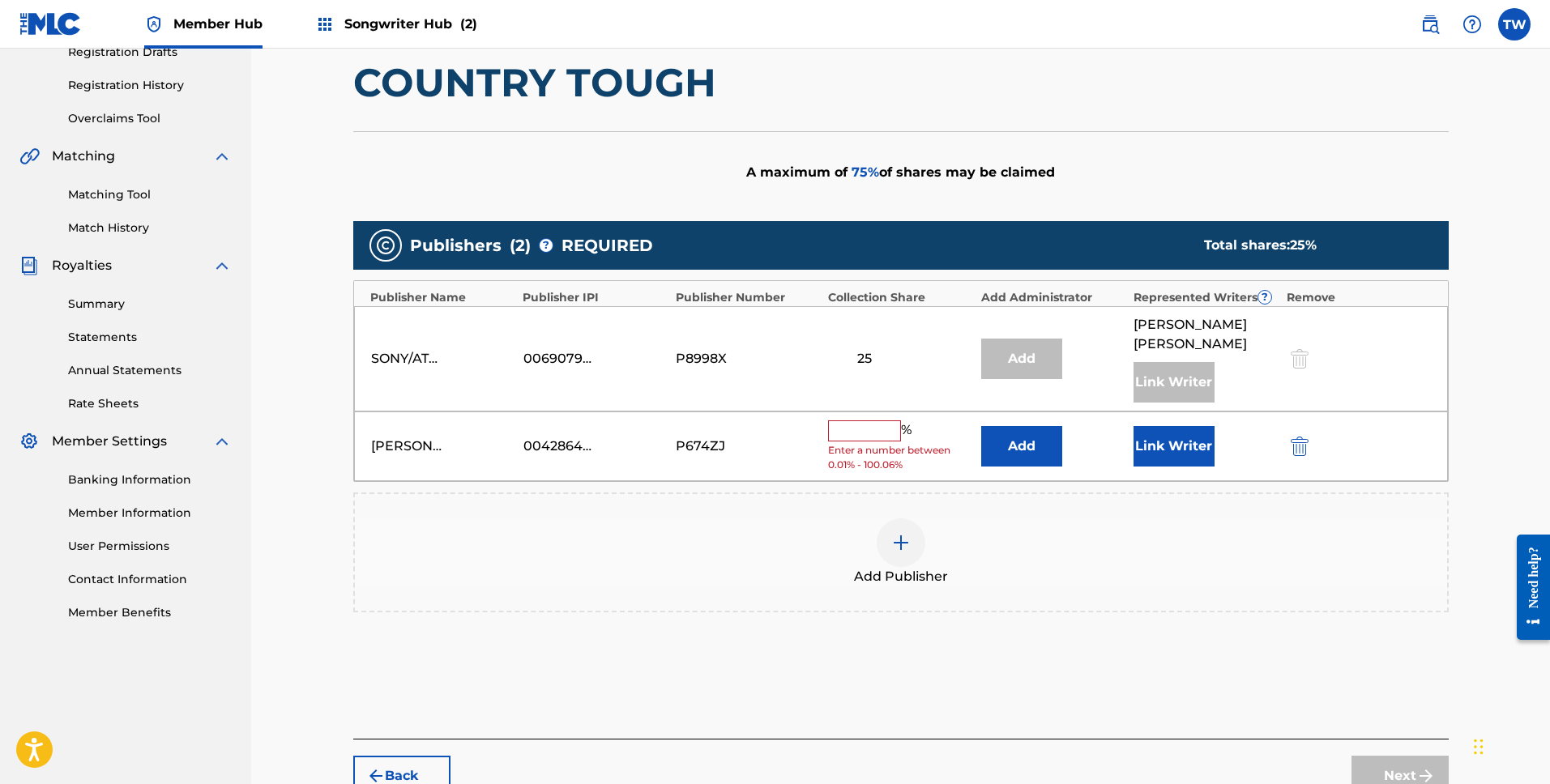
click at [854, 421] on input "text" at bounding box center [864, 430] width 73 height 21
click at [864, 421] on input "text" at bounding box center [864, 430] width 73 height 21
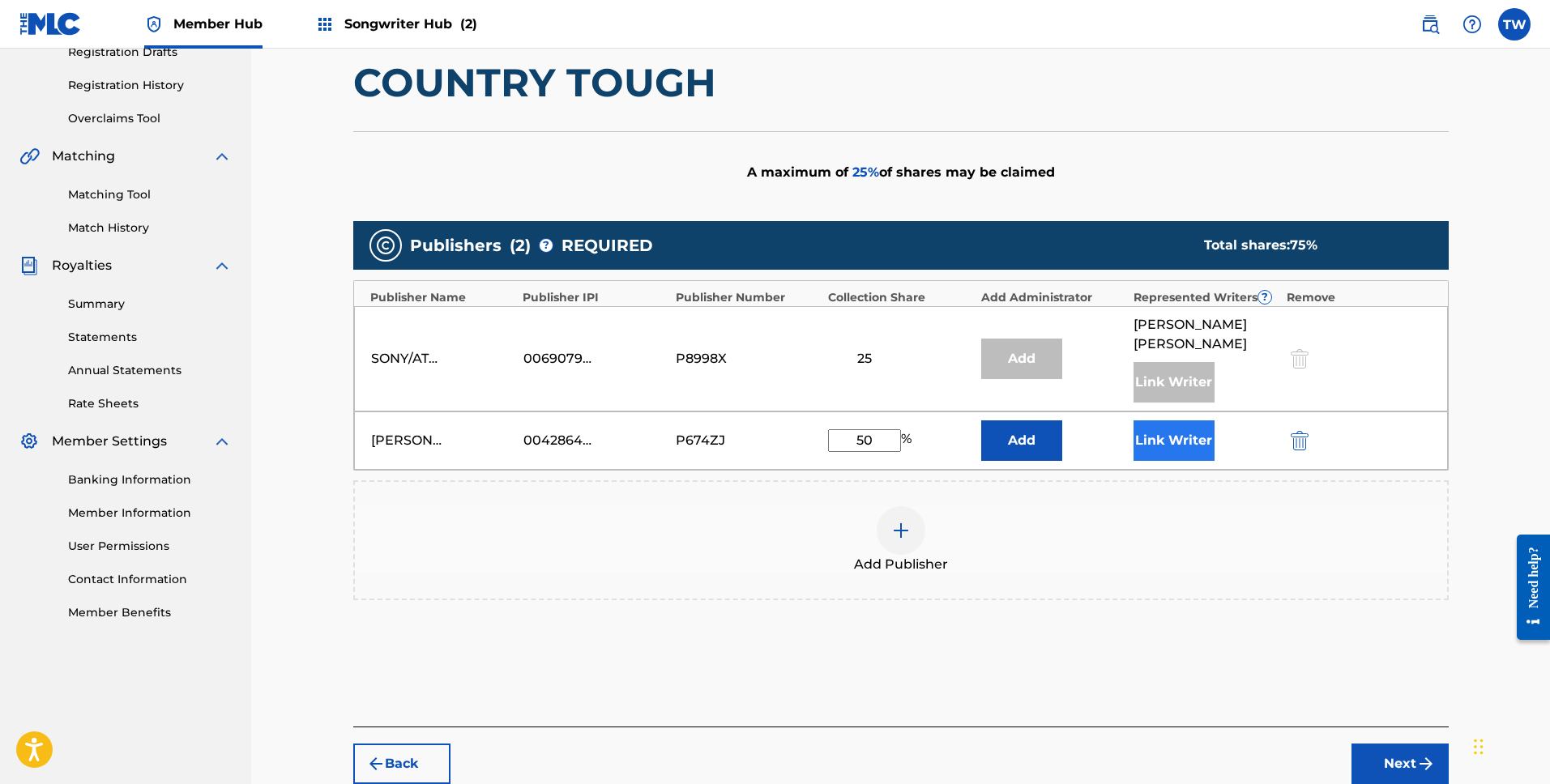
type input "50"
click at [1174, 426] on button "Link Writer" at bounding box center [1174, 440] width 81 height 41
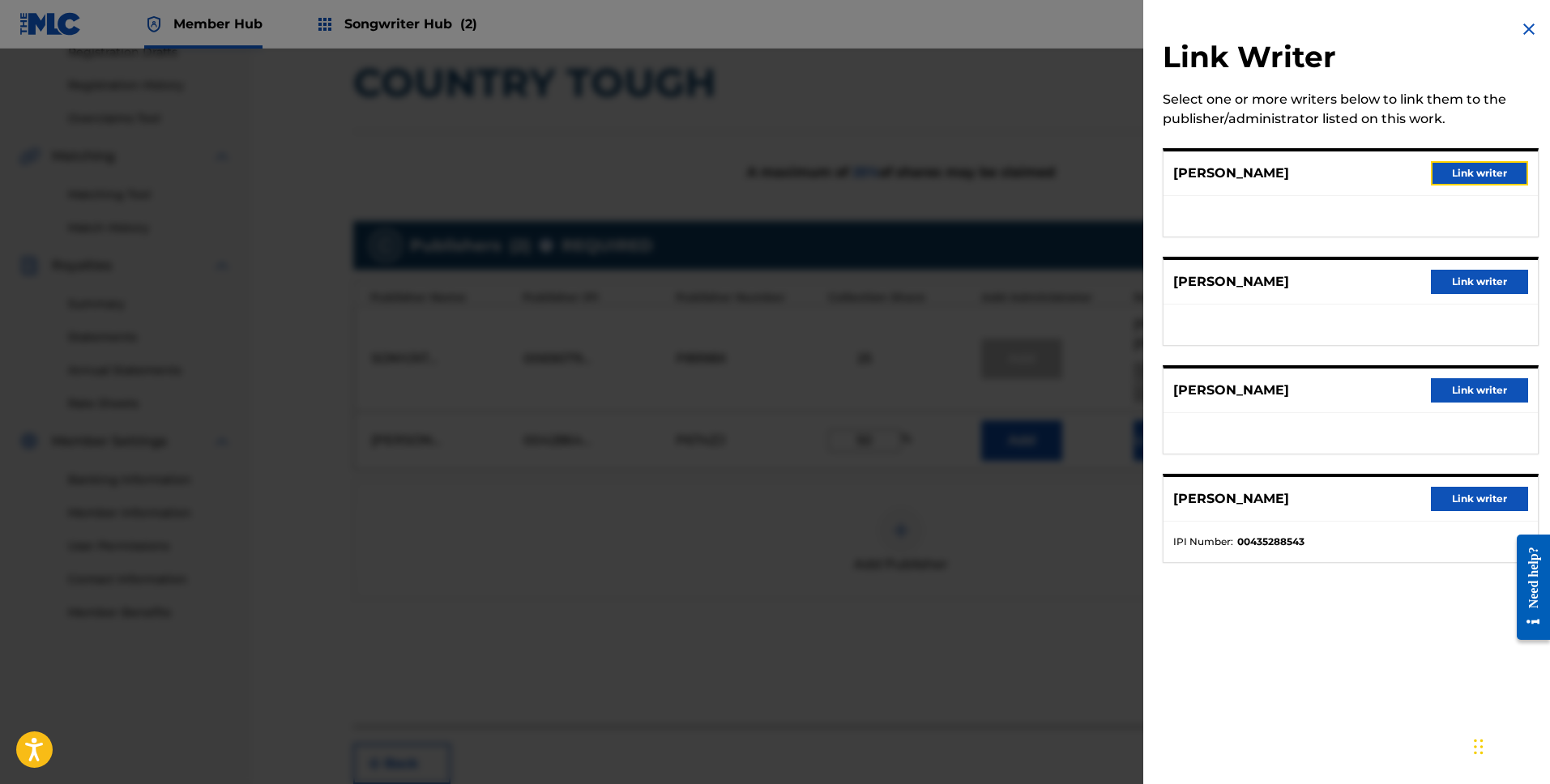
drag, startPoint x: 1467, startPoint y: 167, endPoint x: 1414, endPoint y: 200, distance: 62.4
click at [1467, 168] on button "Link writer" at bounding box center [1479, 173] width 97 height 24
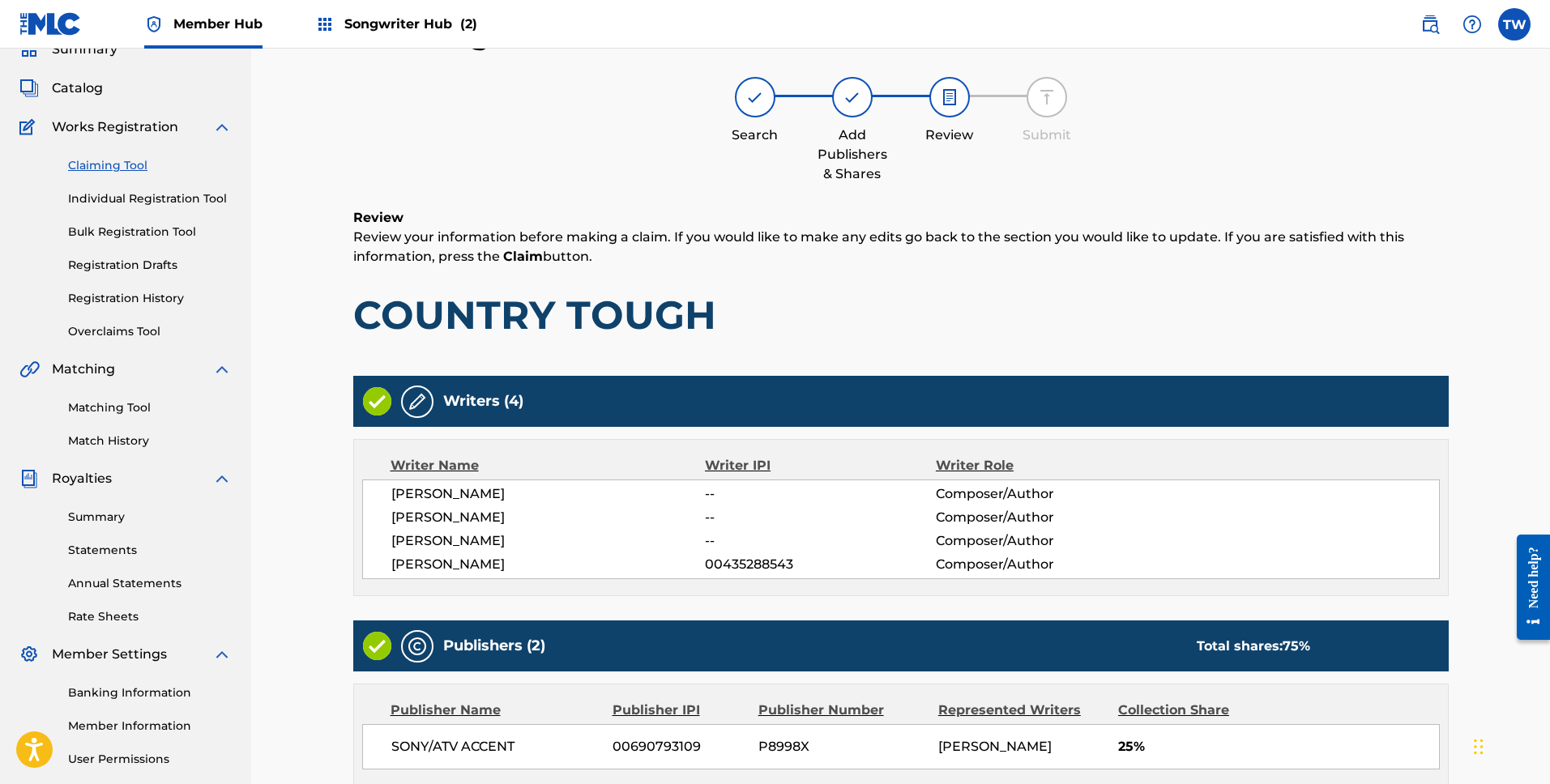
scroll to position [350, 0]
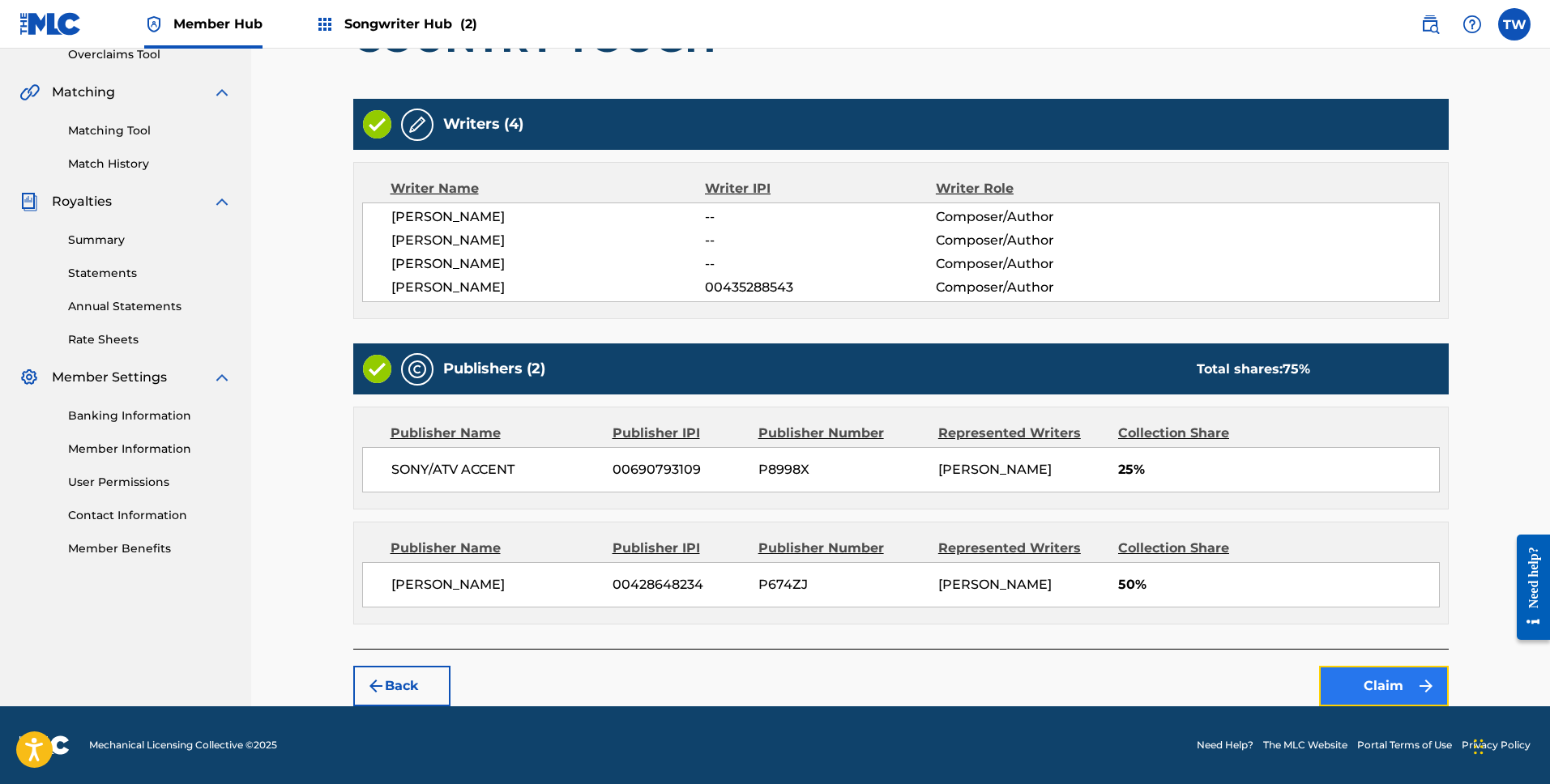
click at [1379, 685] on button "Claim" at bounding box center [1384, 685] width 130 height 41
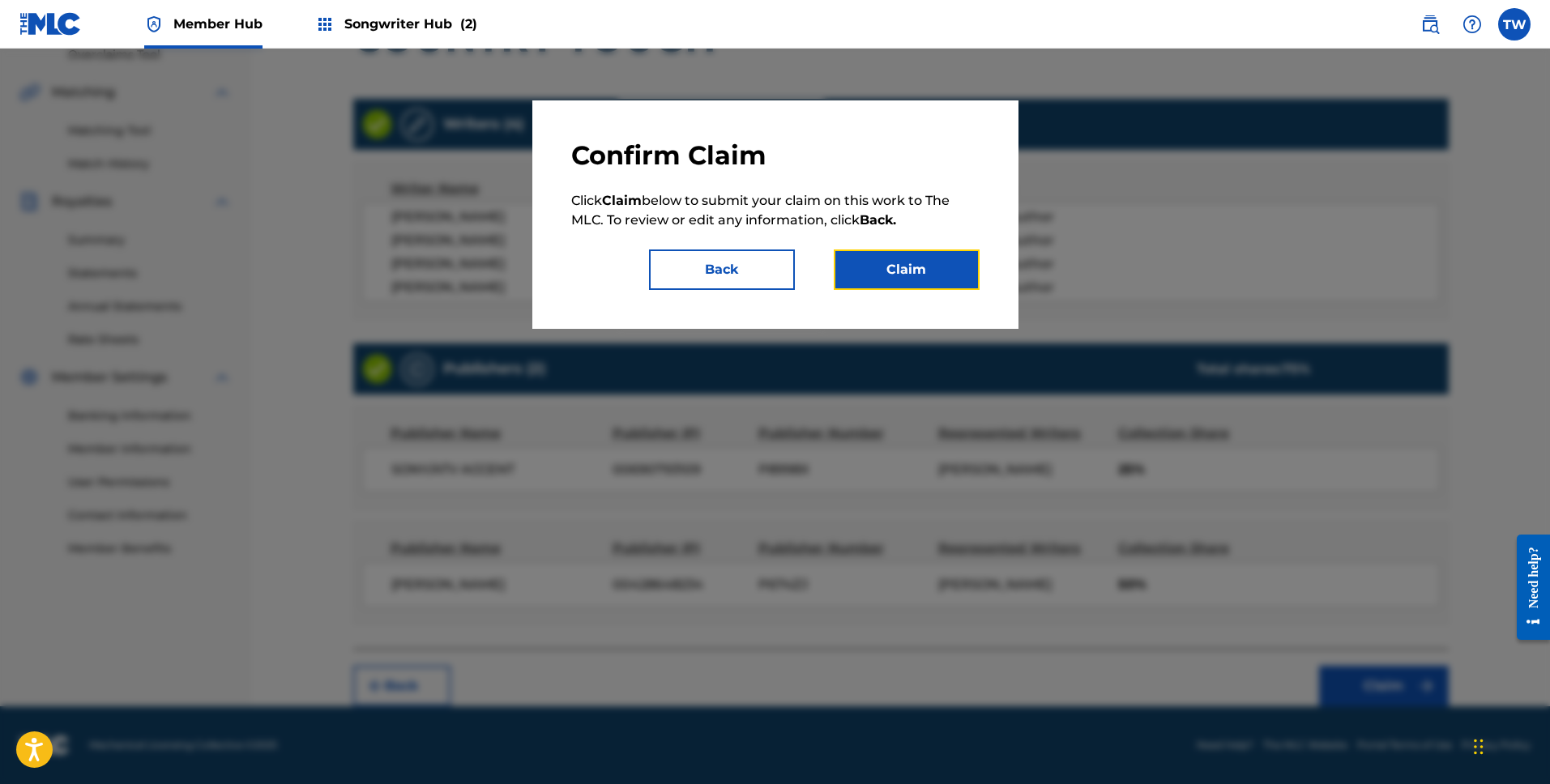
drag, startPoint x: 917, startPoint y: 276, endPoint x: 850, endPoint y: 296, distance: 69.9
click at [850, 296] on div "Confirm Claim Click Claim below to submit your claim on this work to The MLC. T…" at bounding box center [775, 214] width 486 height 228
click at [872, 275] on button "Claim" at bounding box center [907, 269] width 146 height 41
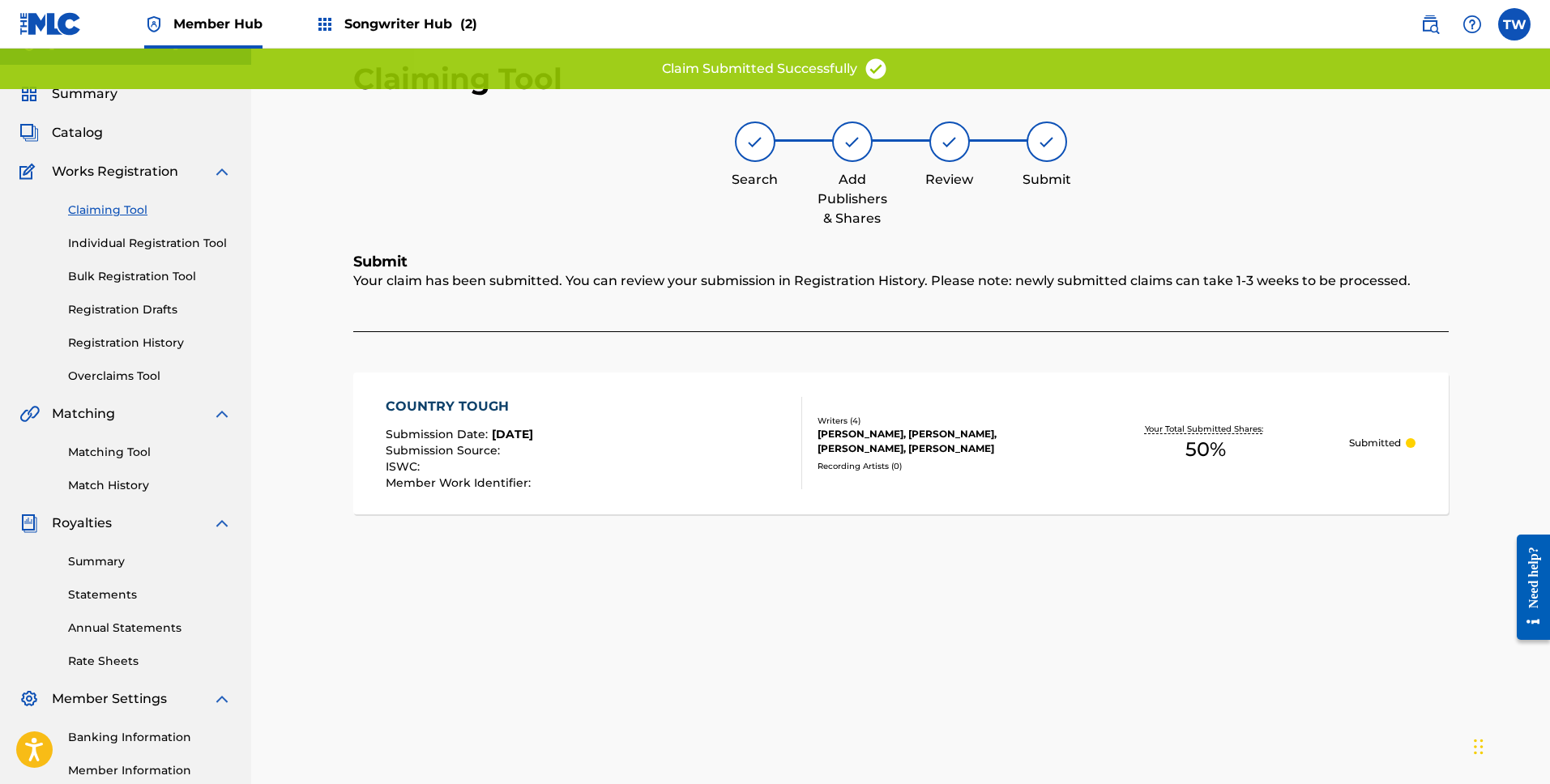
scroll to position [0, 0]
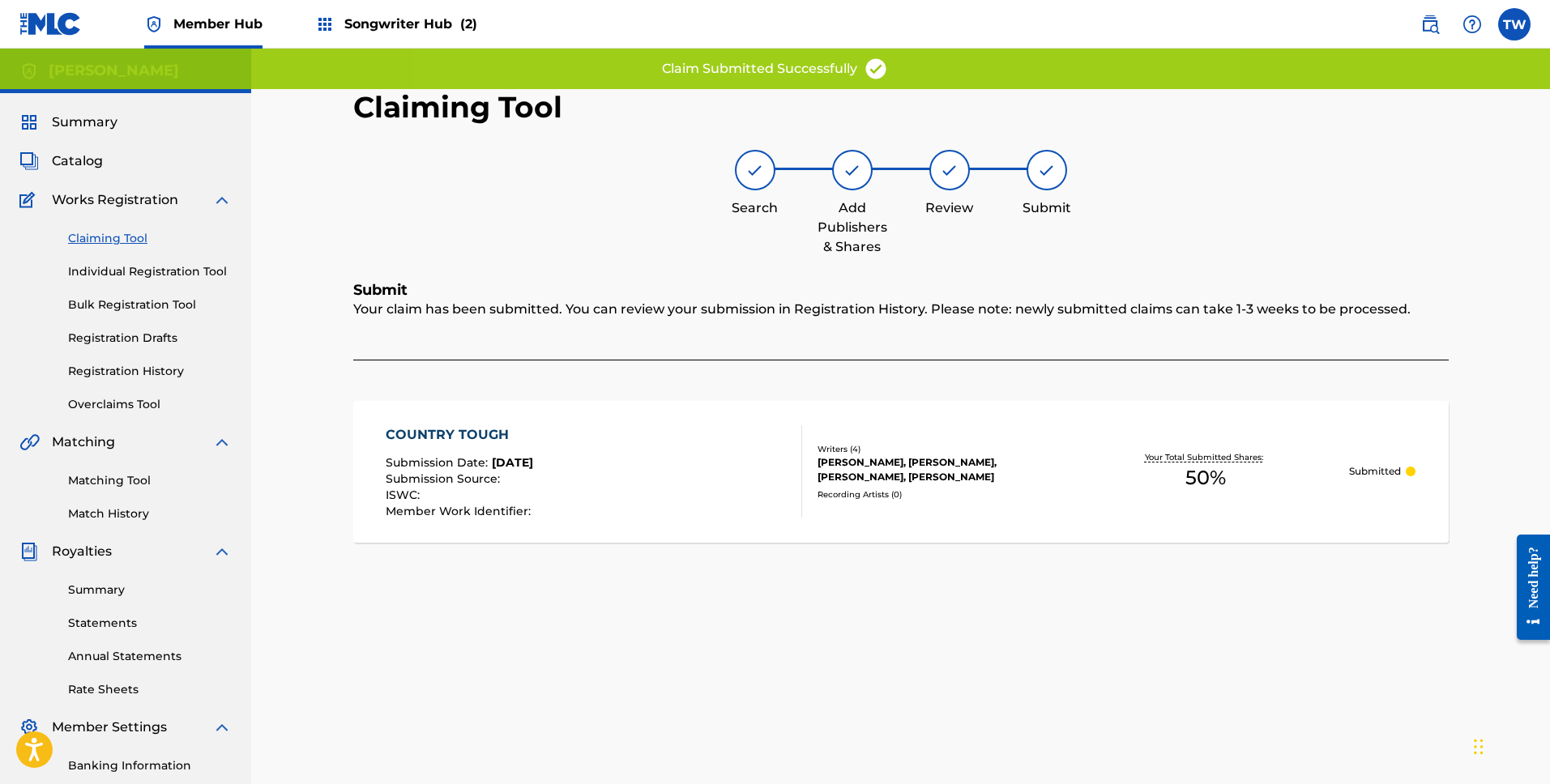
drag, startPoint x: 114, startPoint y: 239, endPoint x: 301, endPoint y: 271, distance: 189.7
click at [116, 239] on link "Claiming Tool" at bounding box center [150, 238] width 164 height 17
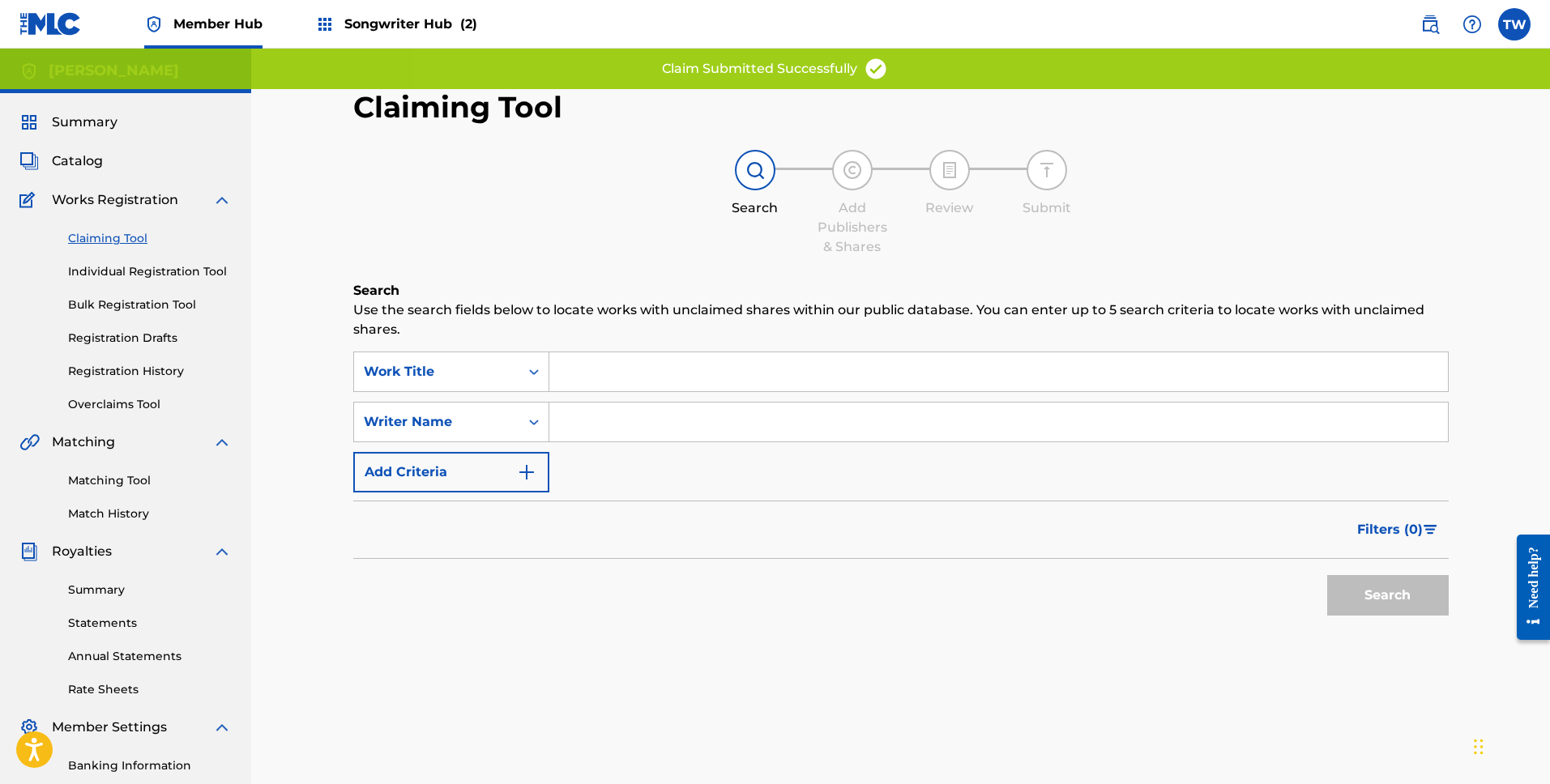
drag, startPoint x: 586, startPoint y: 412, endPoint x: 633, endPoint y: 437, distance: 53.2
click at [589, 412] on input "Search Form" at bounding box center [999, 421] width 898 height 39
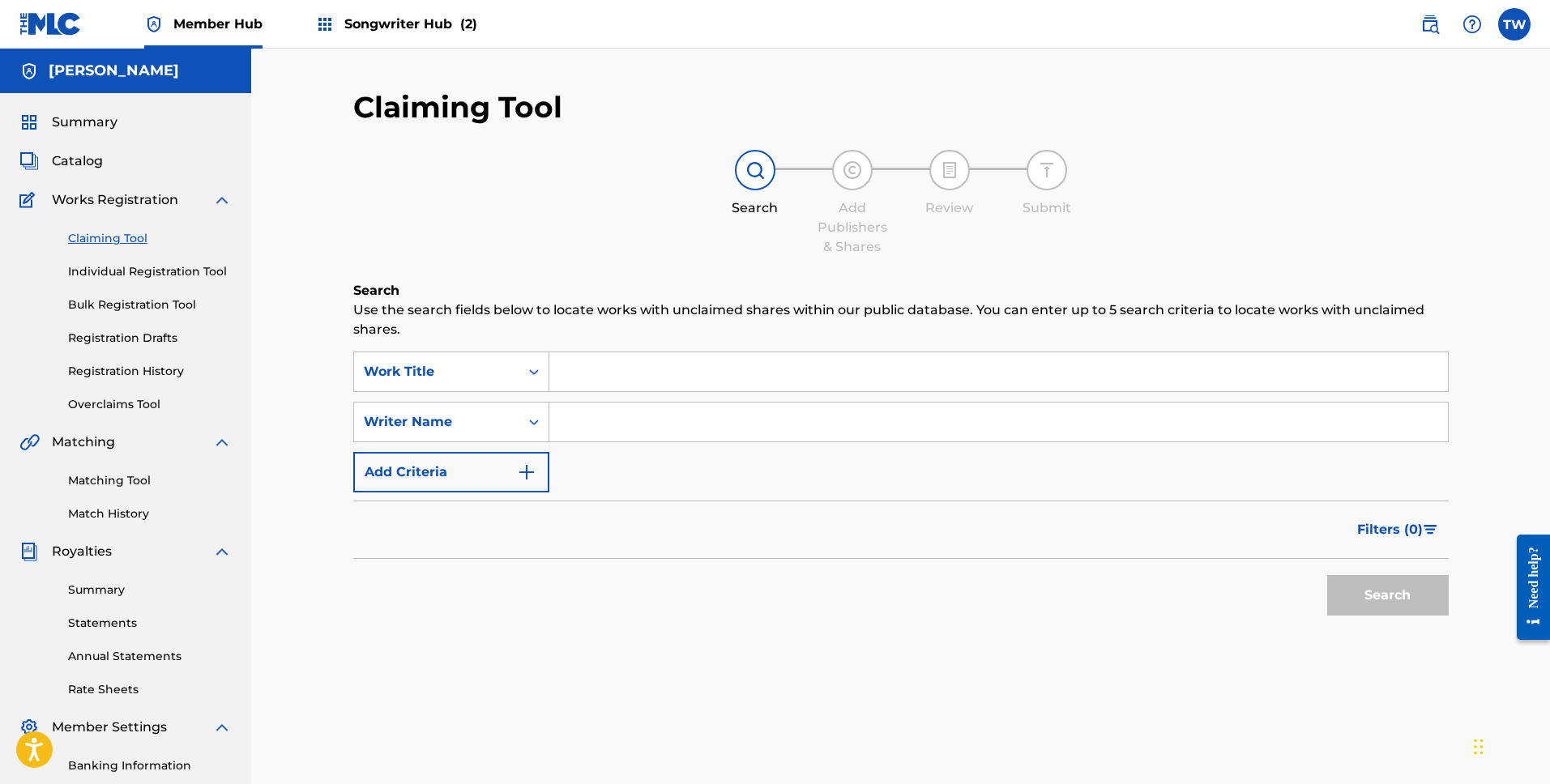
type input "[PERSON_NAME]"
click at [1398, 595] on button "Search" at bounding box center [1388, 595] width 122 height 41
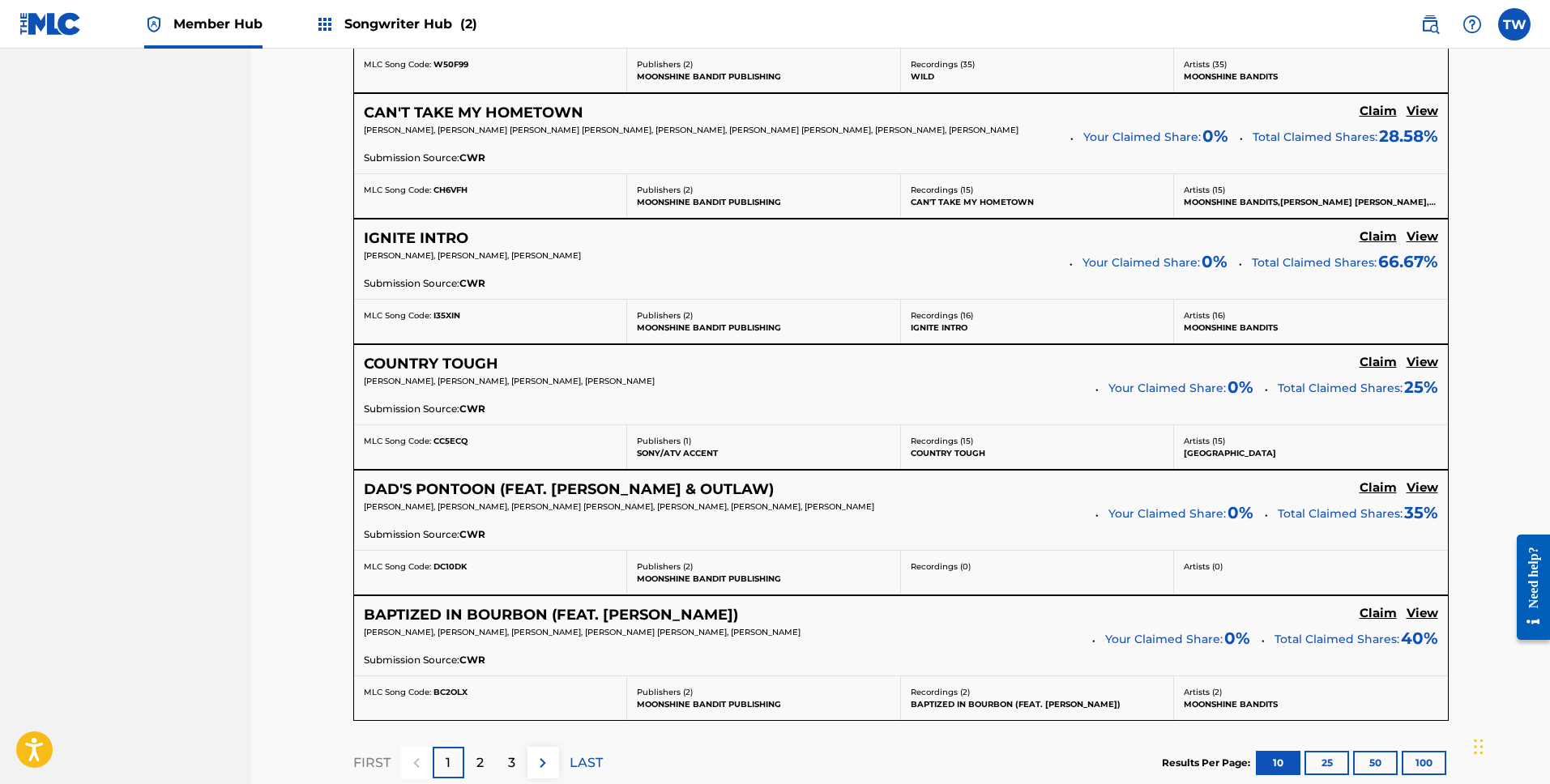
scroll to position [1198, 0]
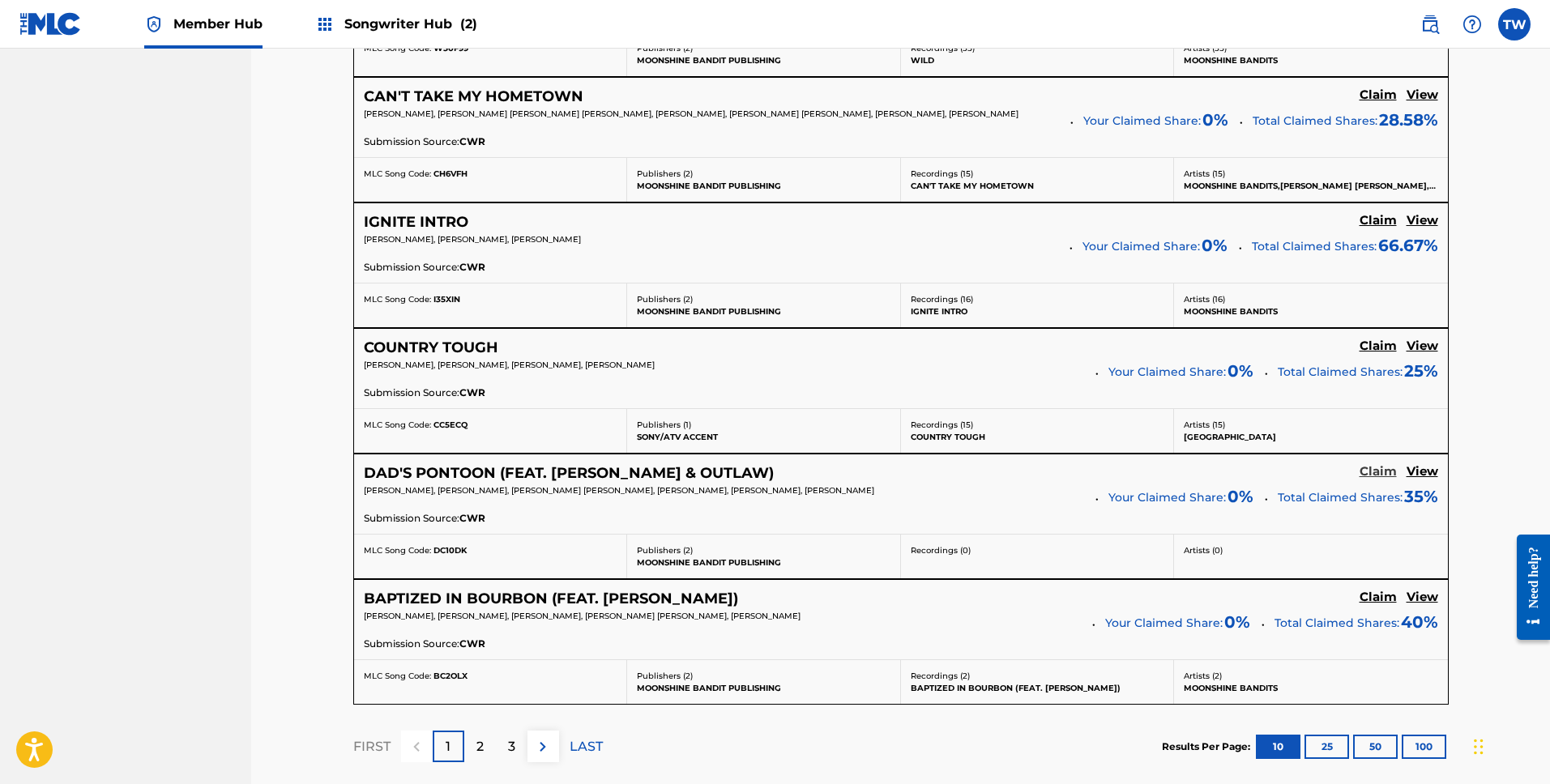
click at [1381, 471] on h5 "Claim" at bounding box center [1378, 472] width 37 height 16
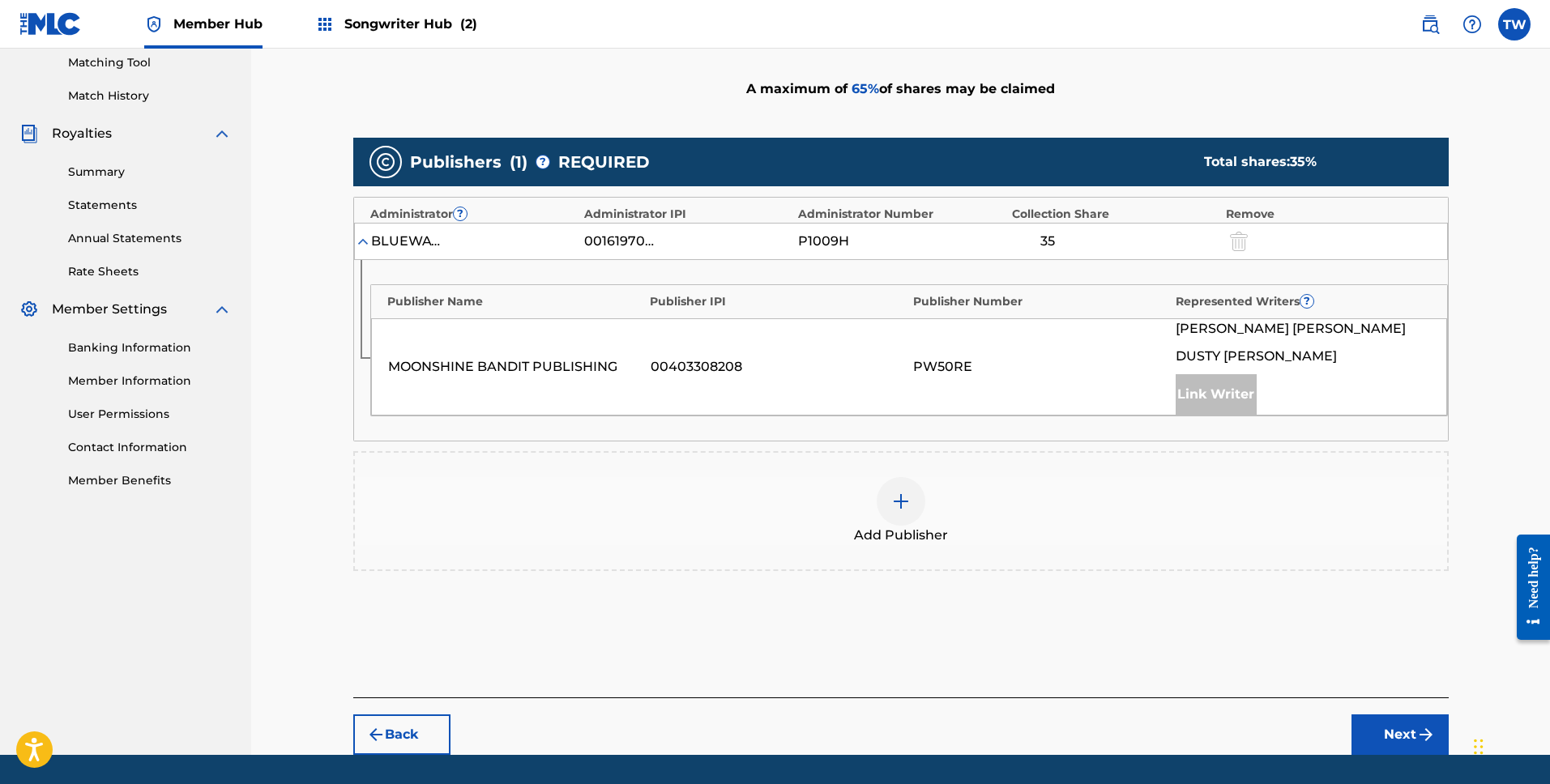
click at [883, 477] on div at bounding box center [901, 501] width 49 height 49
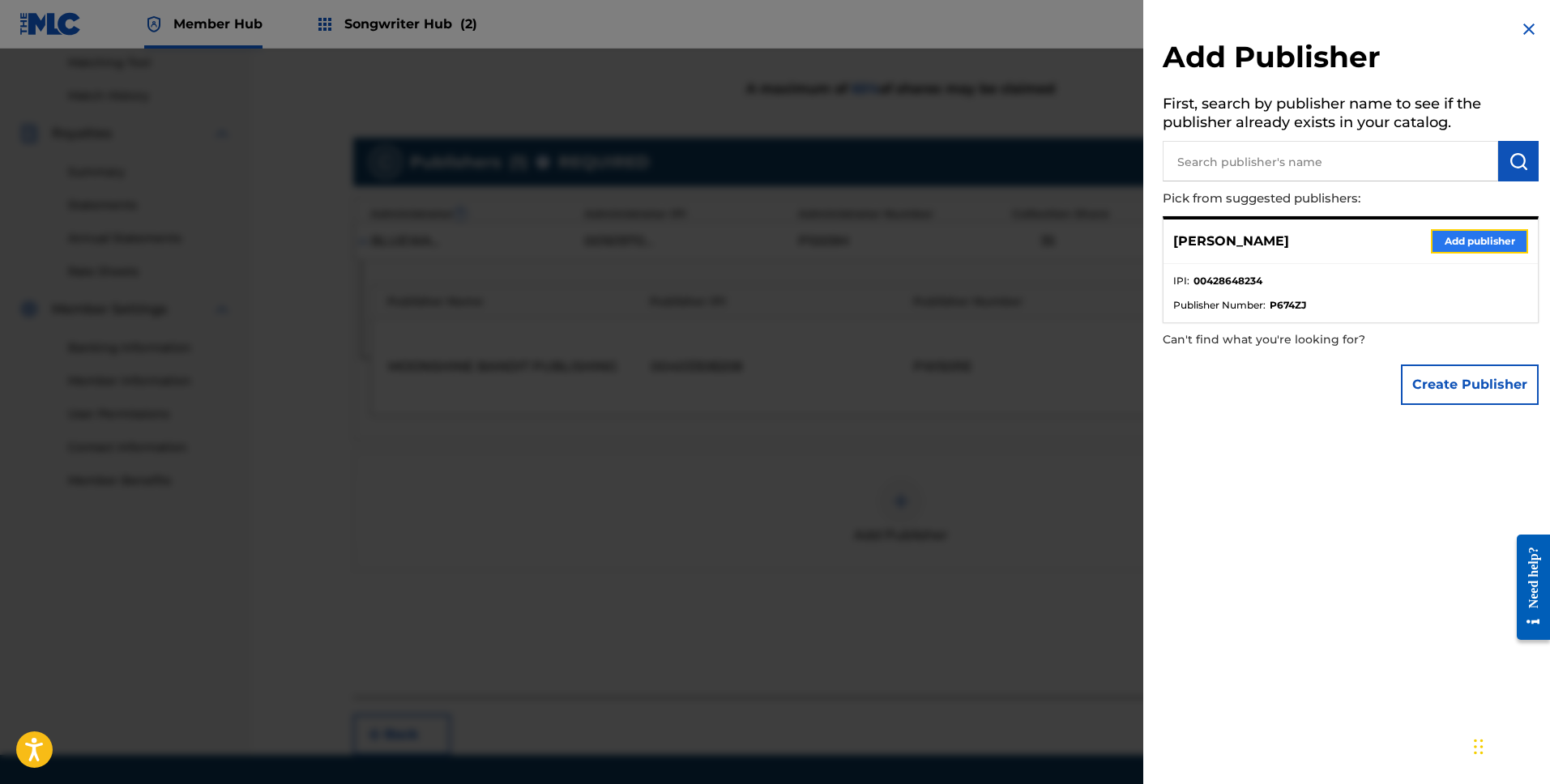
click at [1456, 244] on button "Add publisher" at bounding box center [1479, 241] width 97 height 24
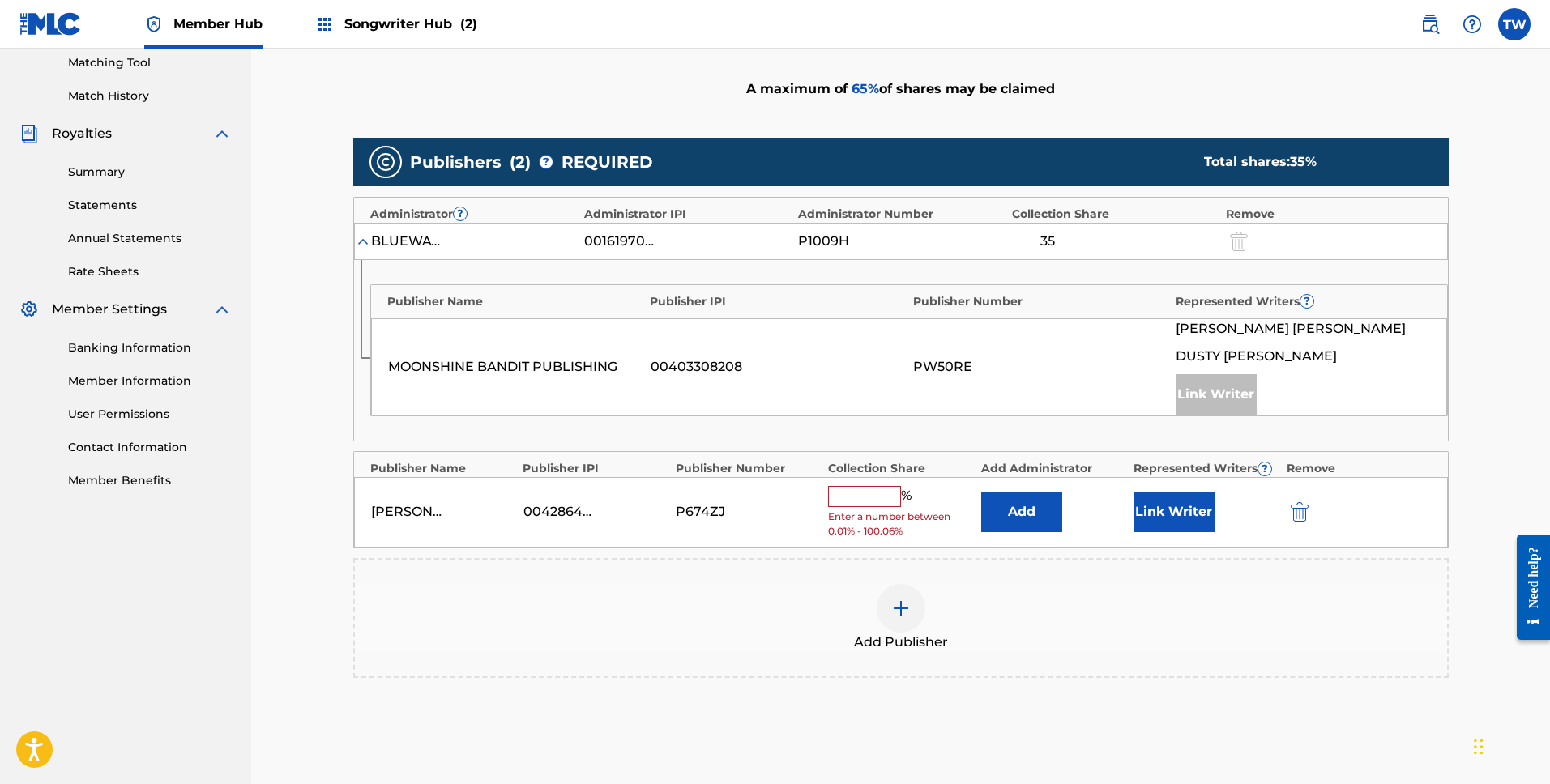
click at [894, 486] on input "text" at bounding box center [864, 496] width 73 height 21
type input "16.66"
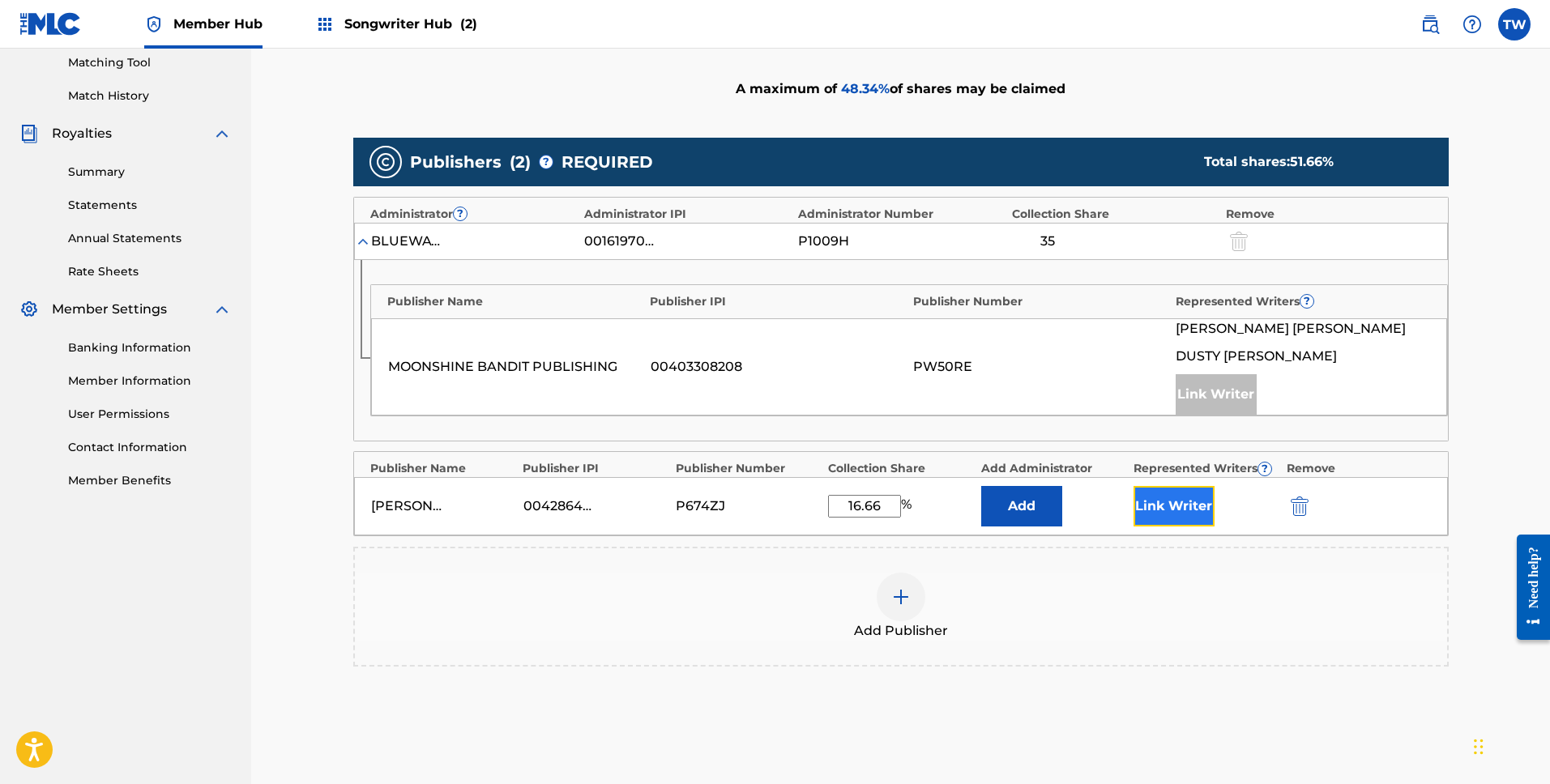
click at [1178, 486] on button "Link Writer" at bounding box center [1174, 506] width 81 height 41
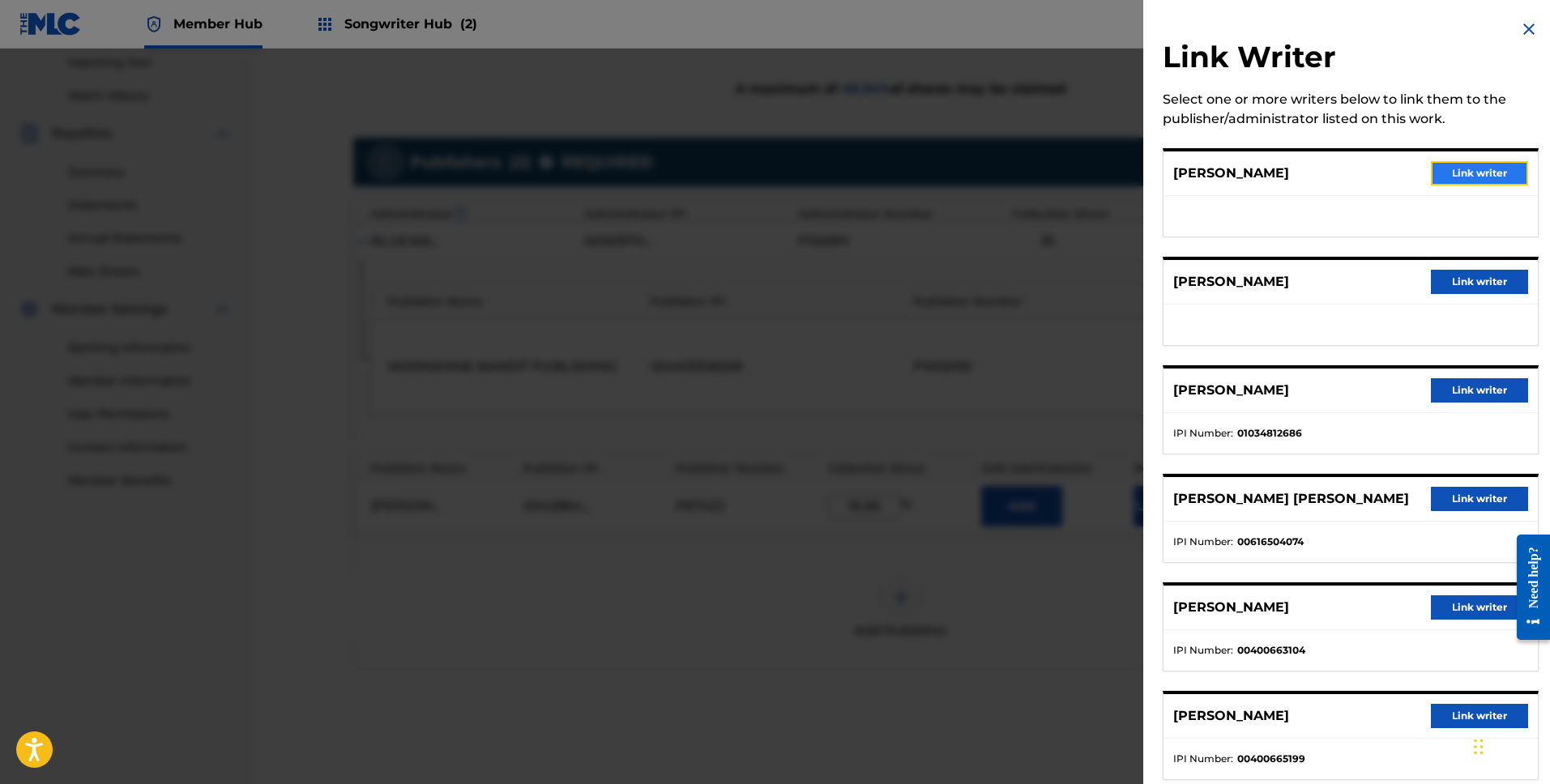
click at [1443, 166] on button "Link writer" at bounding box center [1479, 173] width 97 height 24
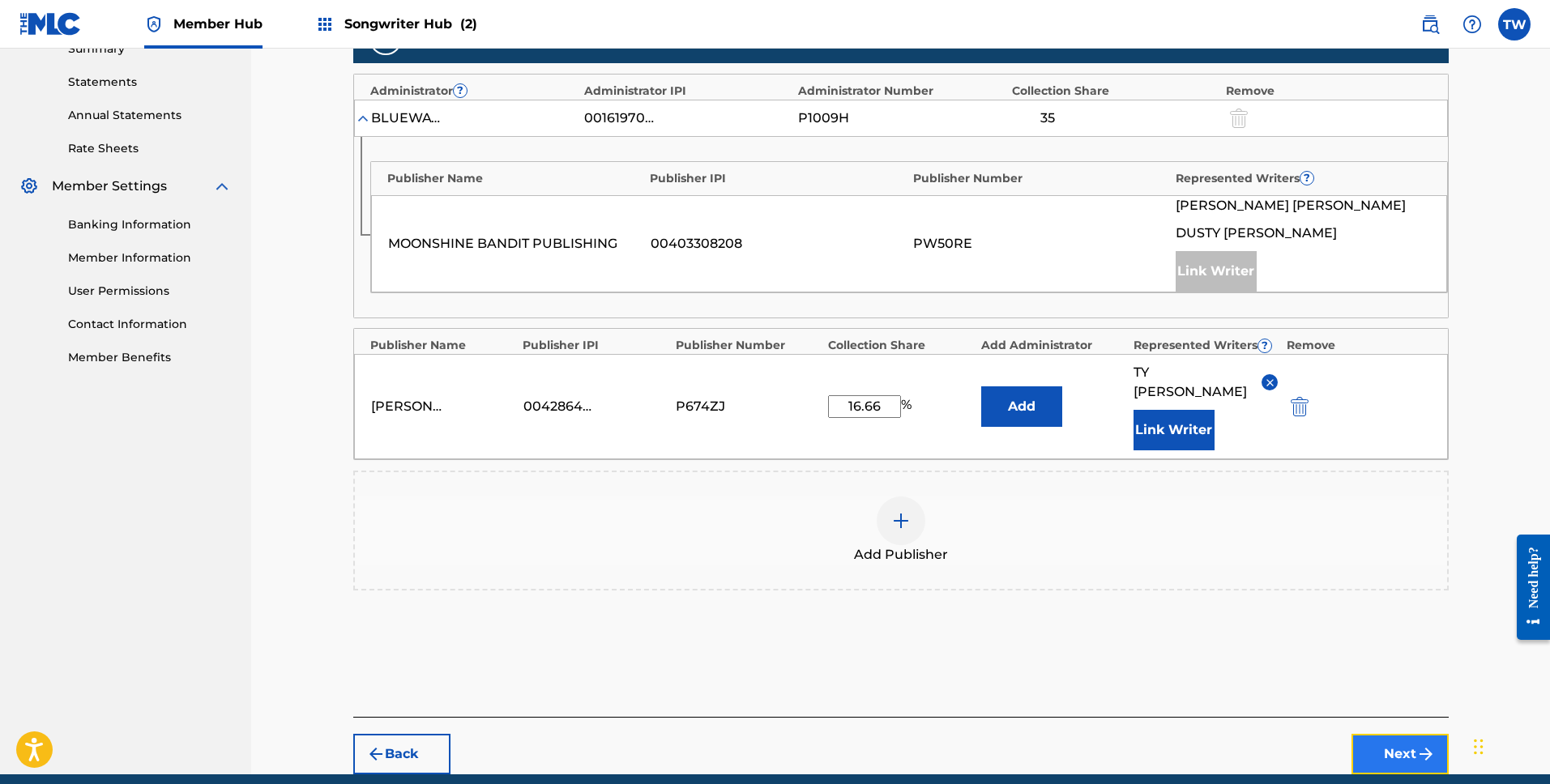
click at [1397, 734] on button "Next" at bounding box center [1399, 754] width 97 height 41
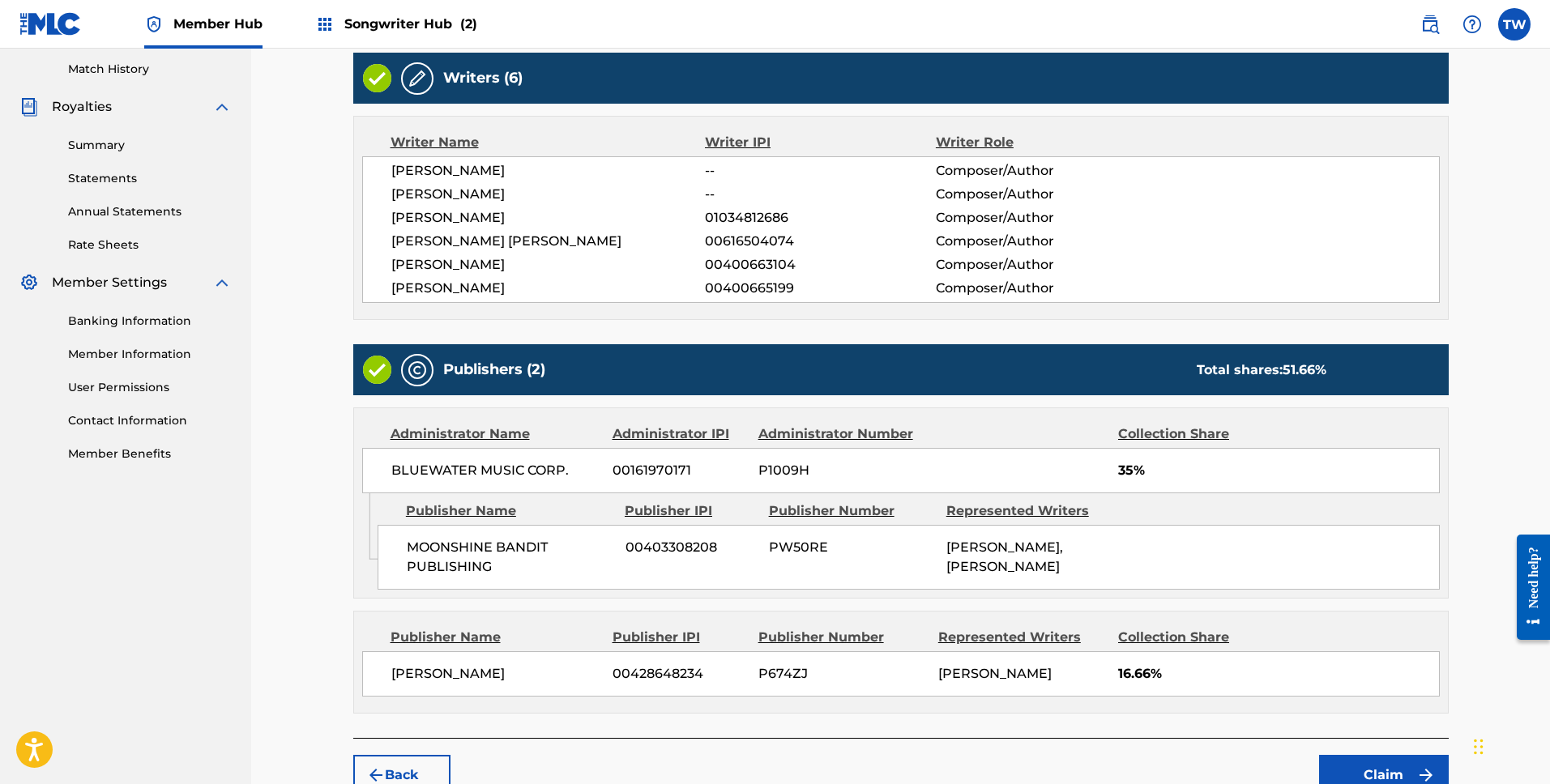
scroll to position [444, 0]
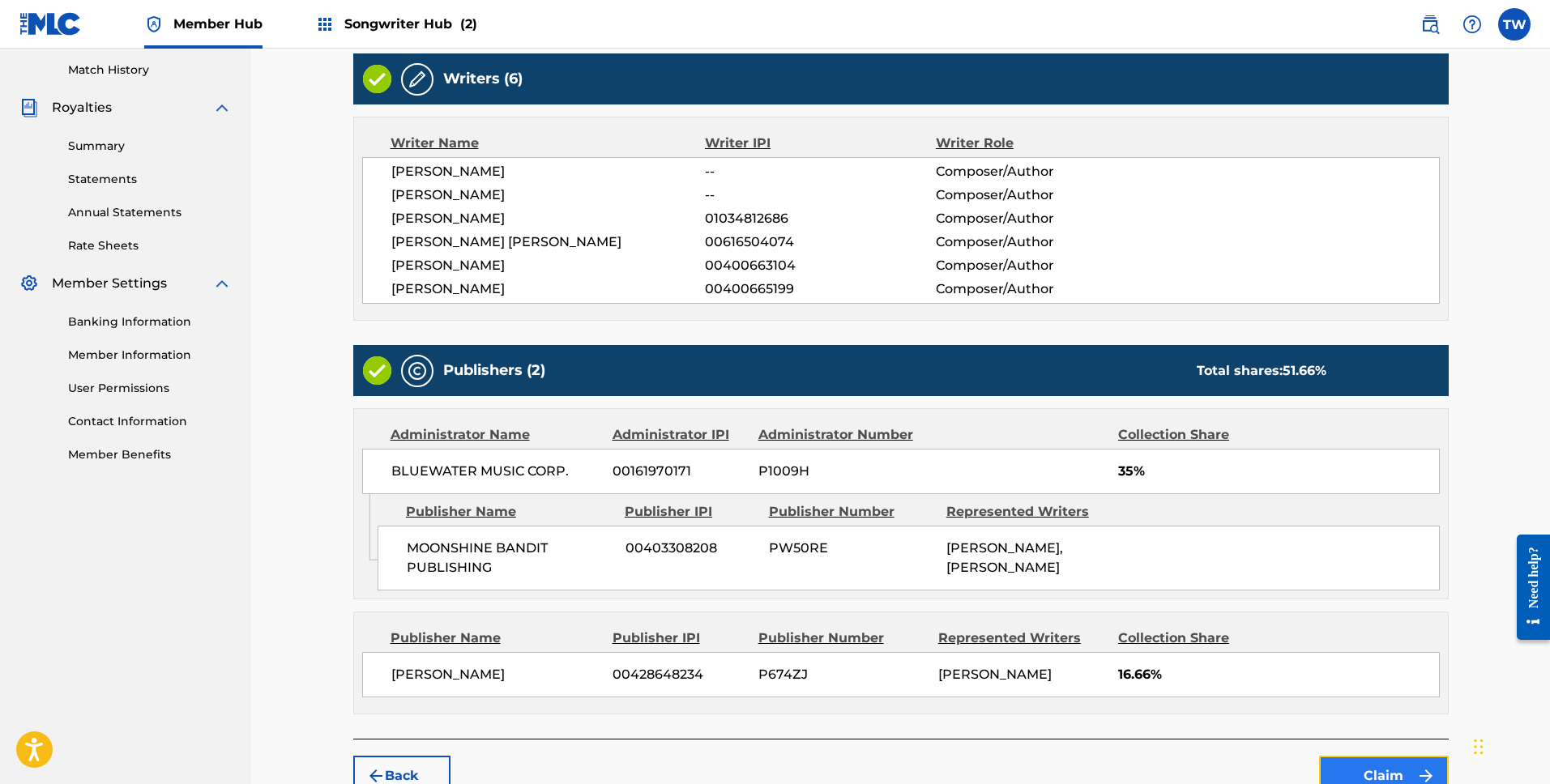
click at [1413, 756] on button "Claim" at bounding box center [1384, 776] width 130 height 41
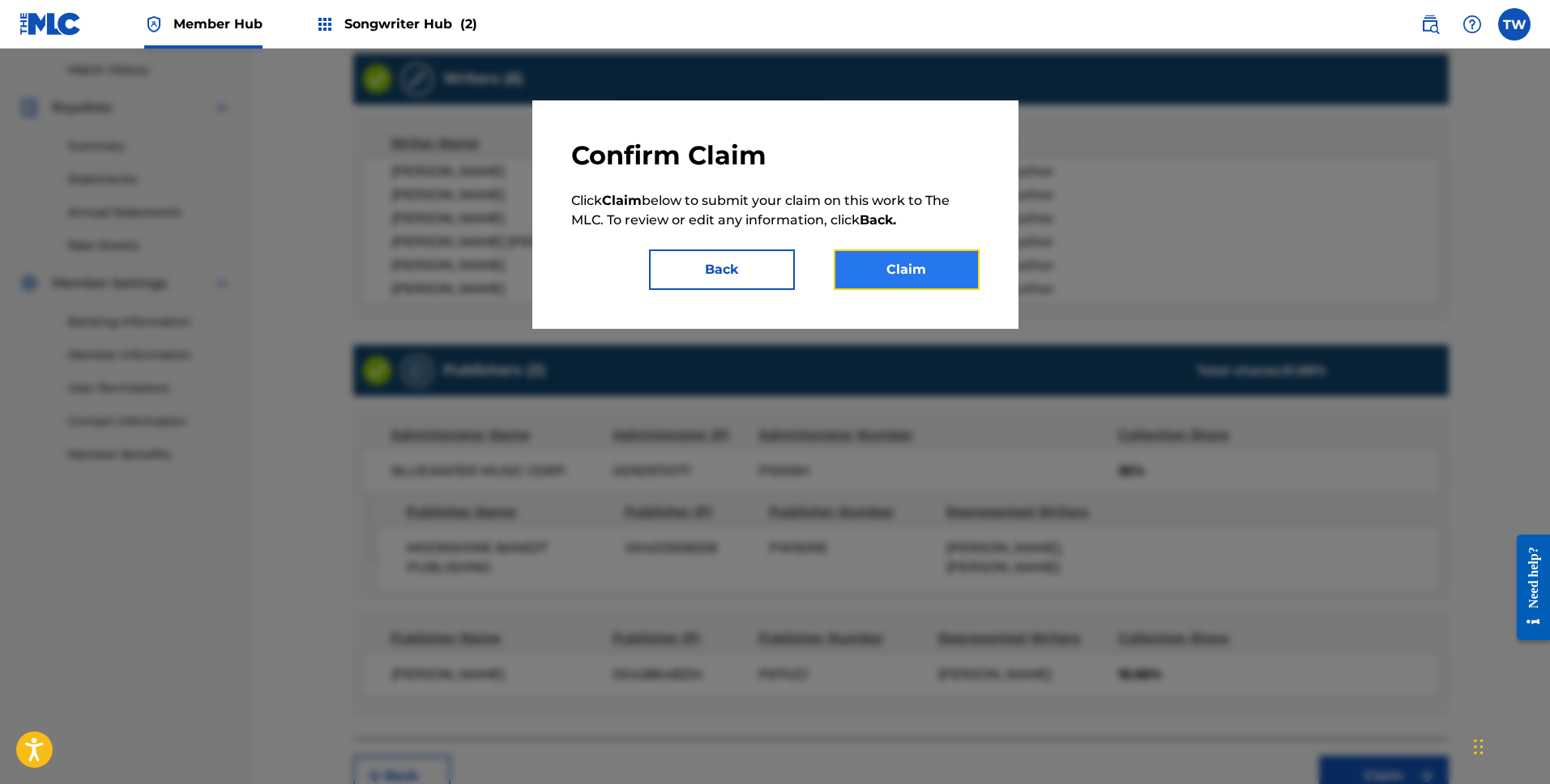
click at [924, 267] on button "Claim" at bounding box center [907, 269] width 146 height 41
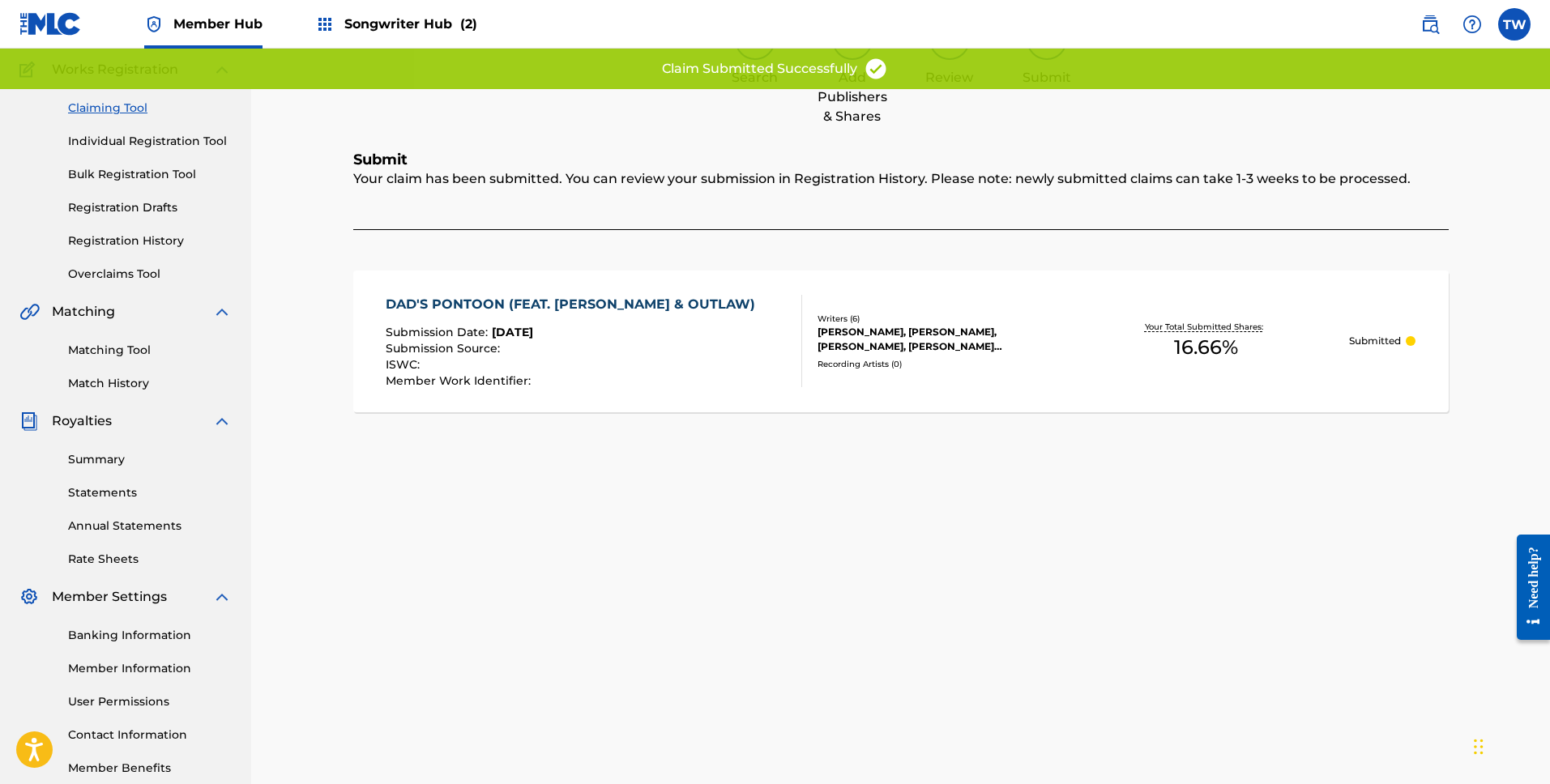
scroll to position [0, 0]
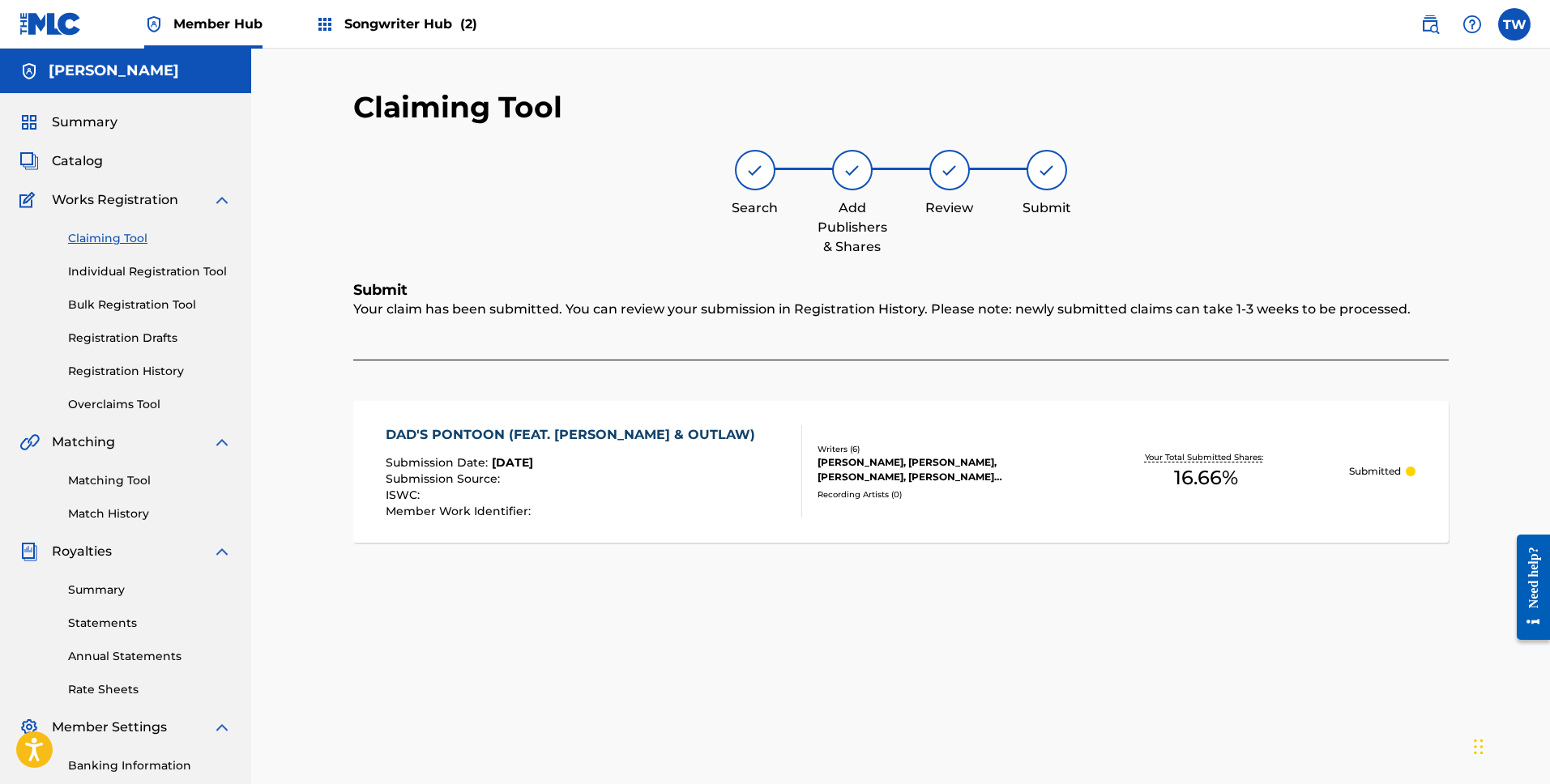
click at [138, 238] on link "Claiming Tool" at bounding box center [150, 238] width 164 height 17
click at [139, 238] on link "Claiming Tool" at bounding box center [150, 238] width 164 height 17
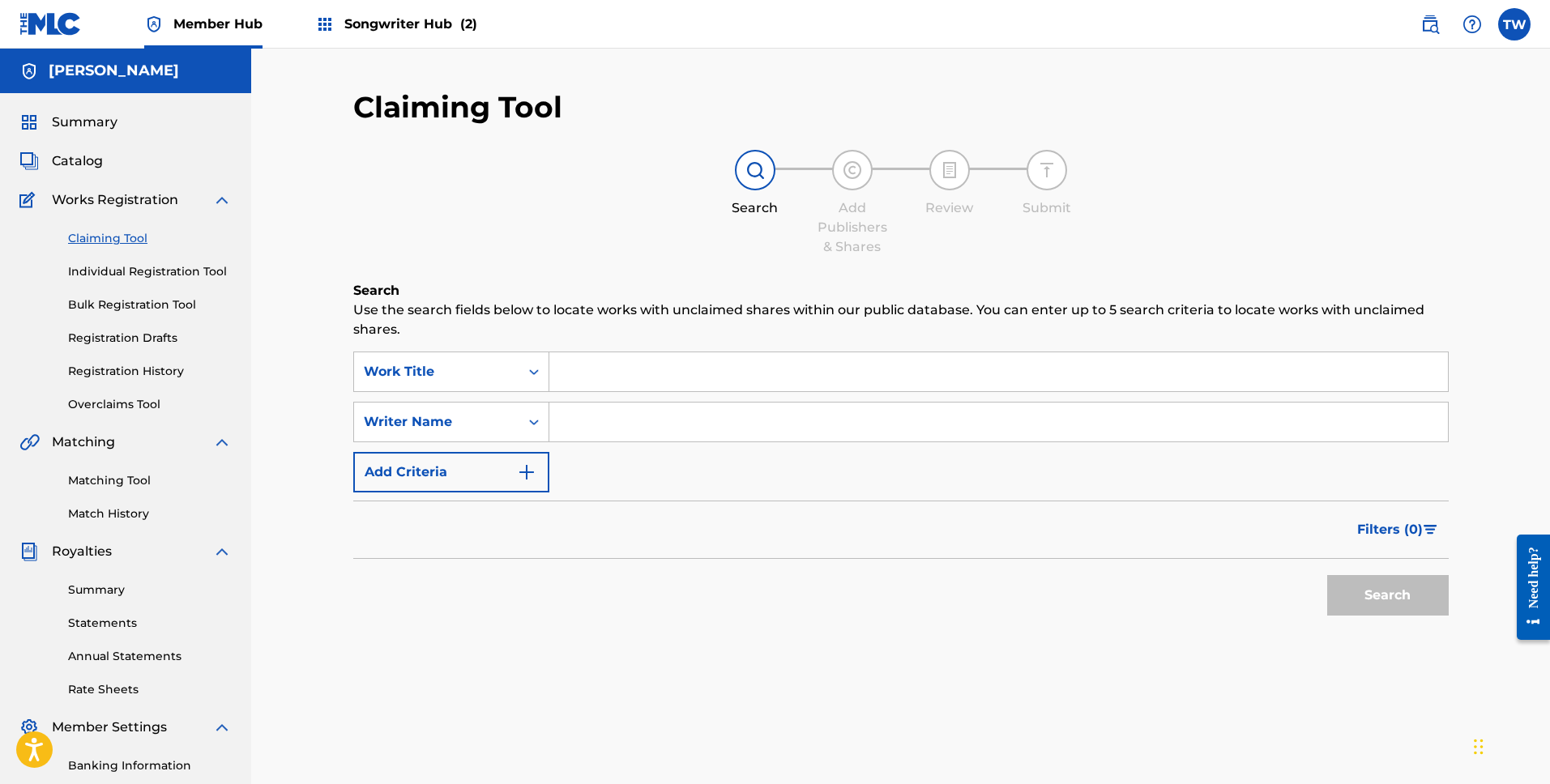
click at [609, 420] on input "Search Form" at bounding box center [999, 421] width 898 height 39
type input "[PERSON_NAME]"
click at [1327, 575] on button "Search" at bounding box center [1388, 595] width 122 height 41
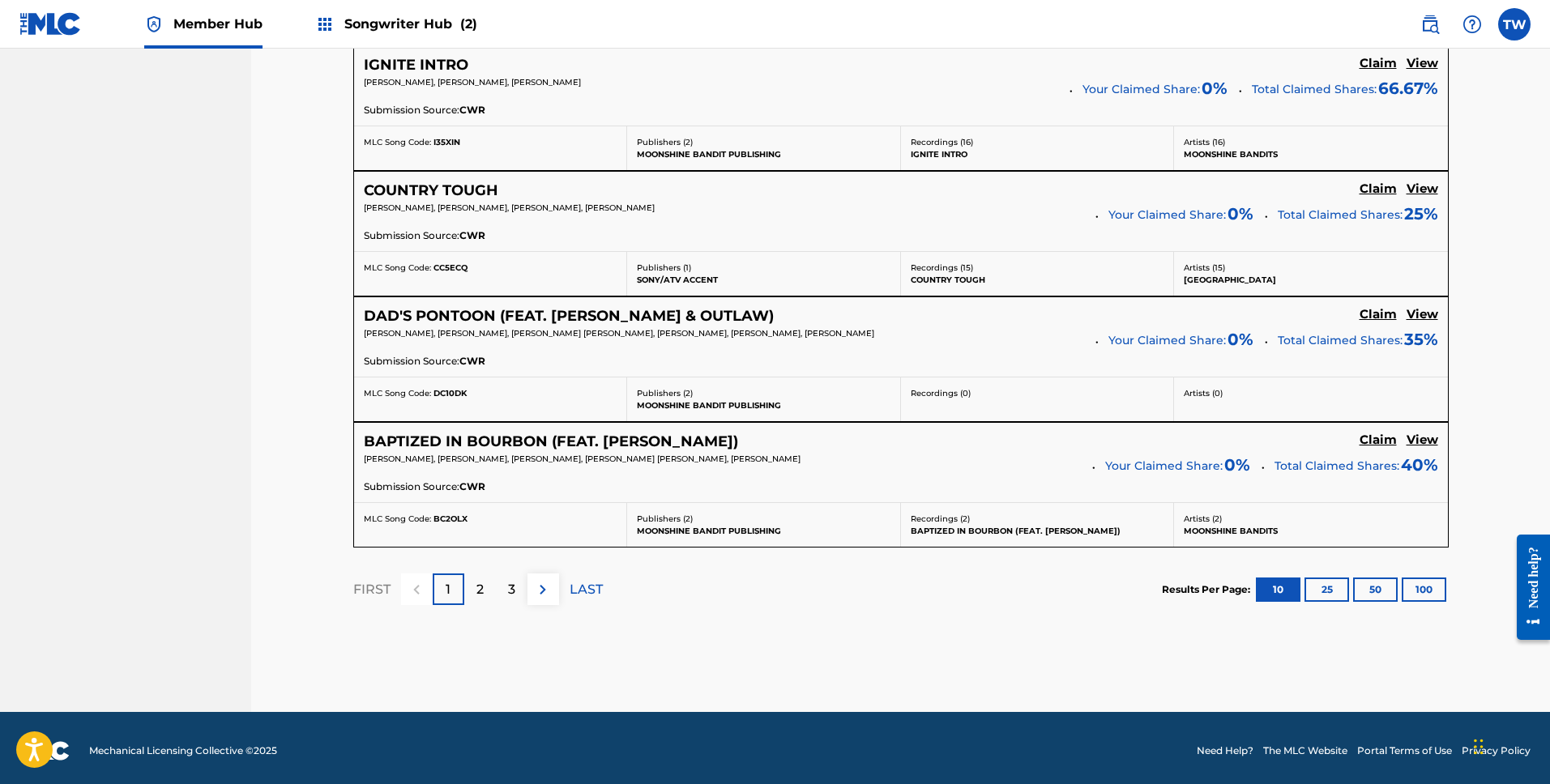
scroll to position [1354, 0]
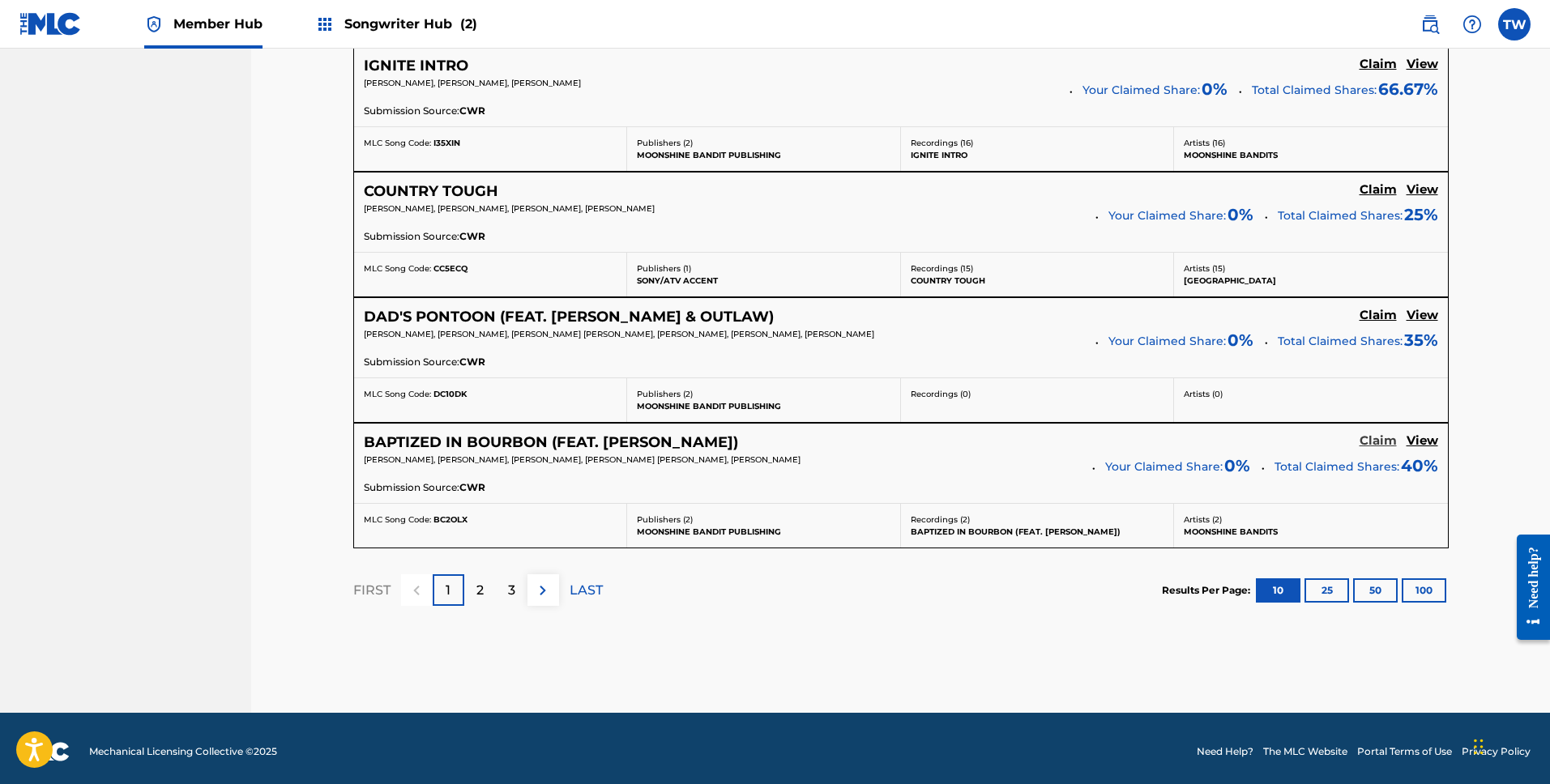
click at [1376, 435] on h5 "Claim" at bounding box center [1378, 441] width 37 height 16
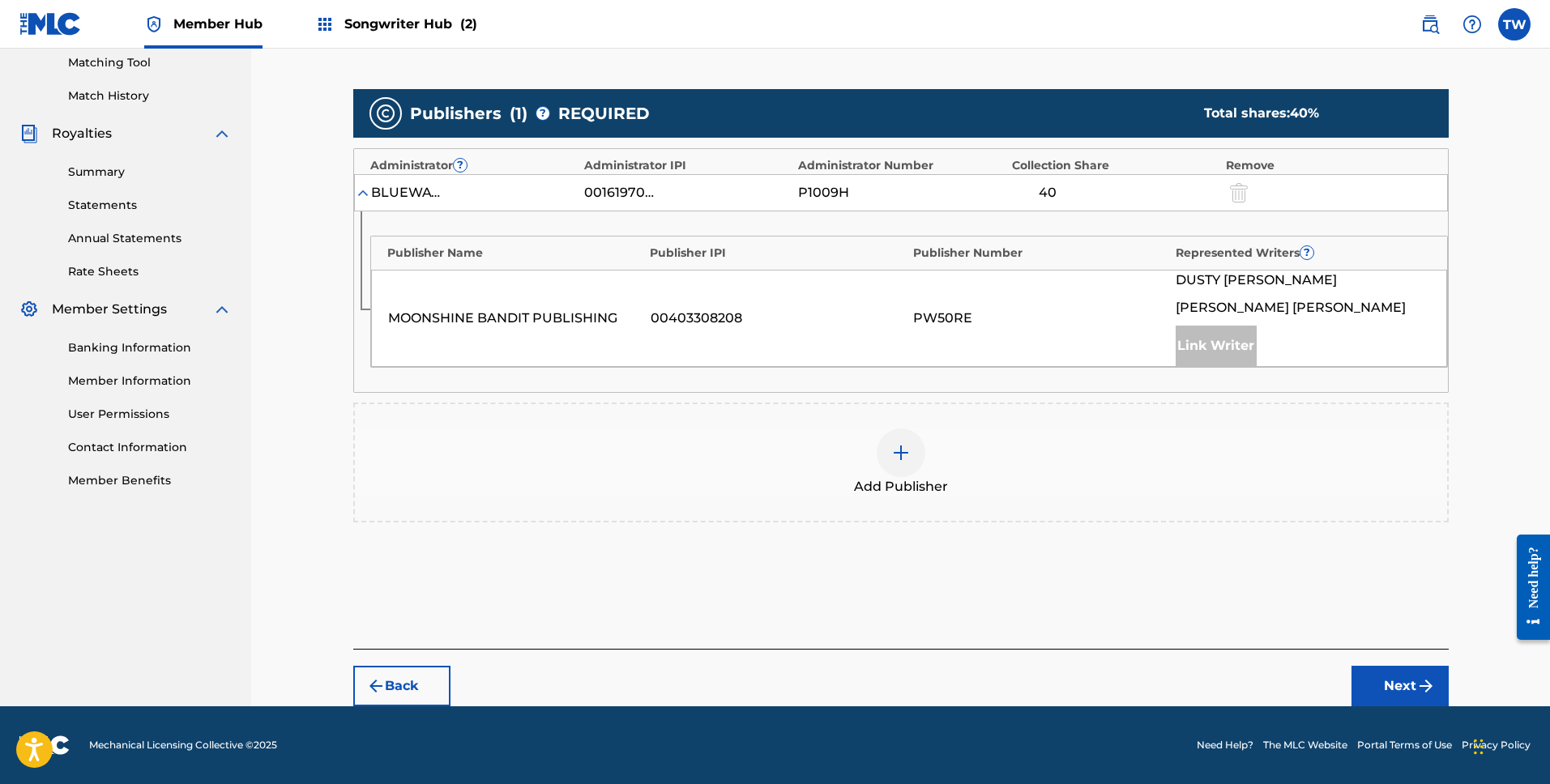
click at [861, 458] on div "Add Publisher" at bounding box center [901, 463] width 1092 height 68
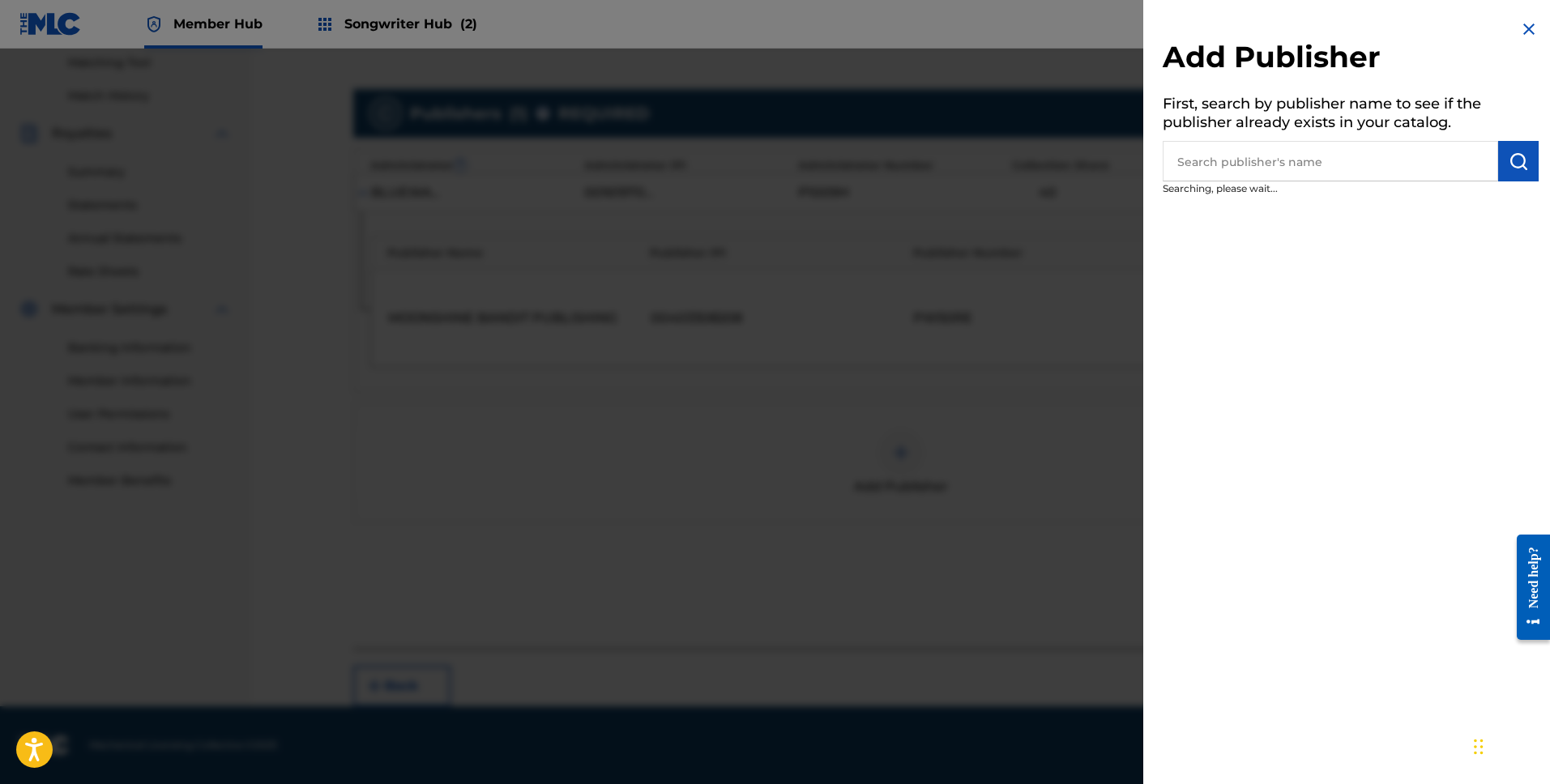
click at [917, 457] on div at bounding box center [775, 440] width 1550 height 784
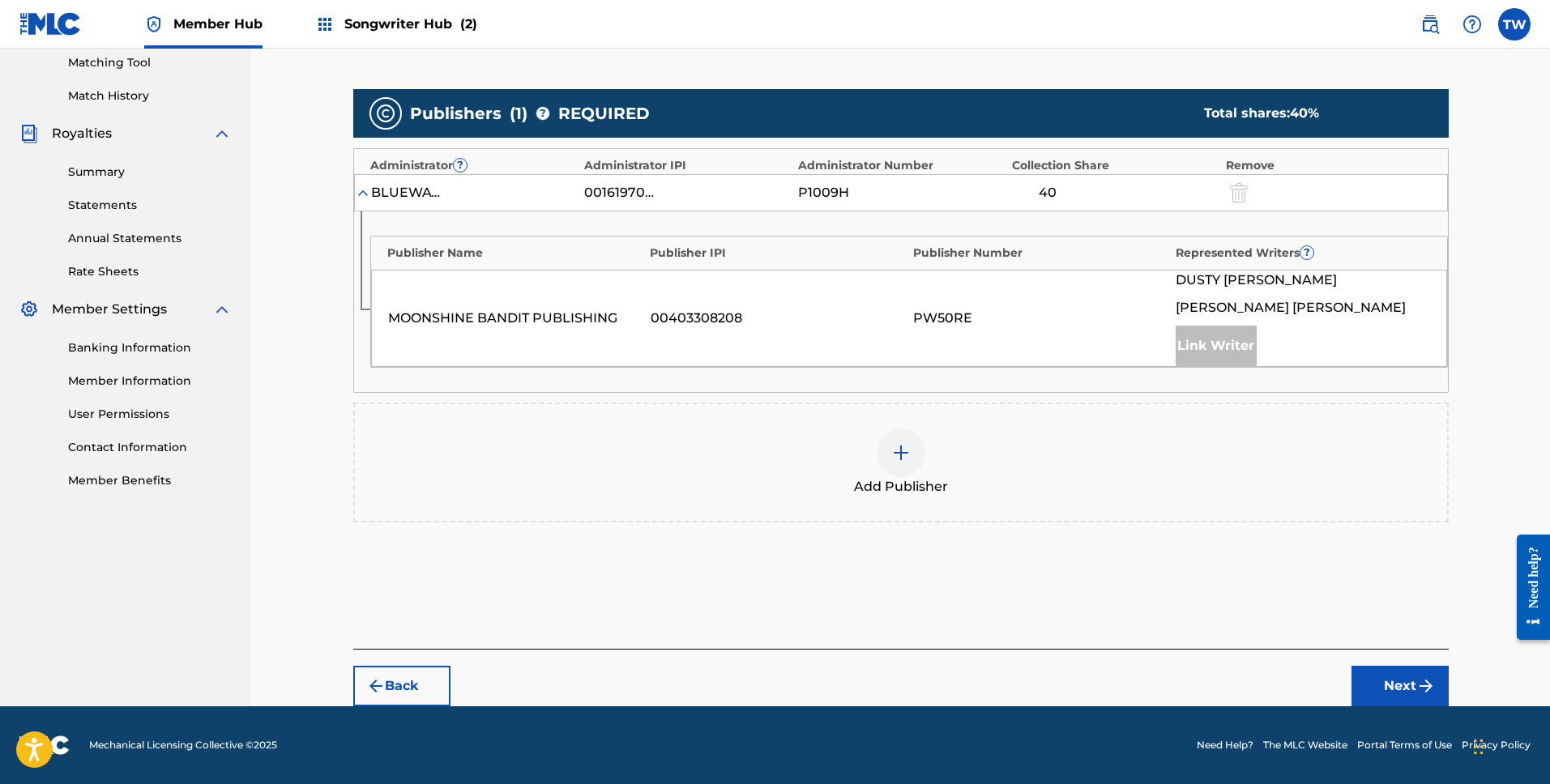
click at [907, 448] on img at bounding box center [901, 452] width 19 height 19
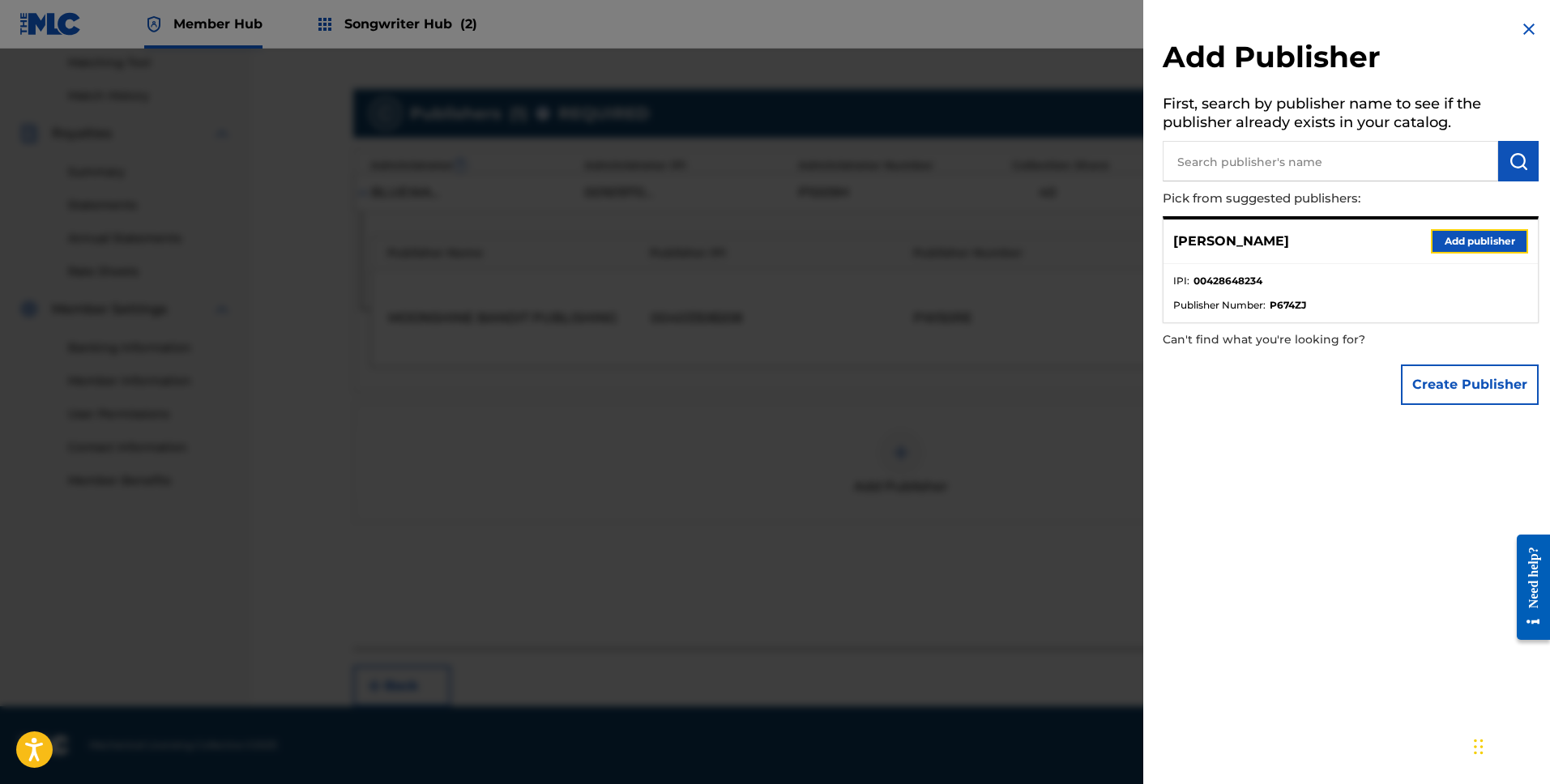
click at [1503, 249] on button "Add publisher" at bounding box center [1479, 241] width 97 height 24
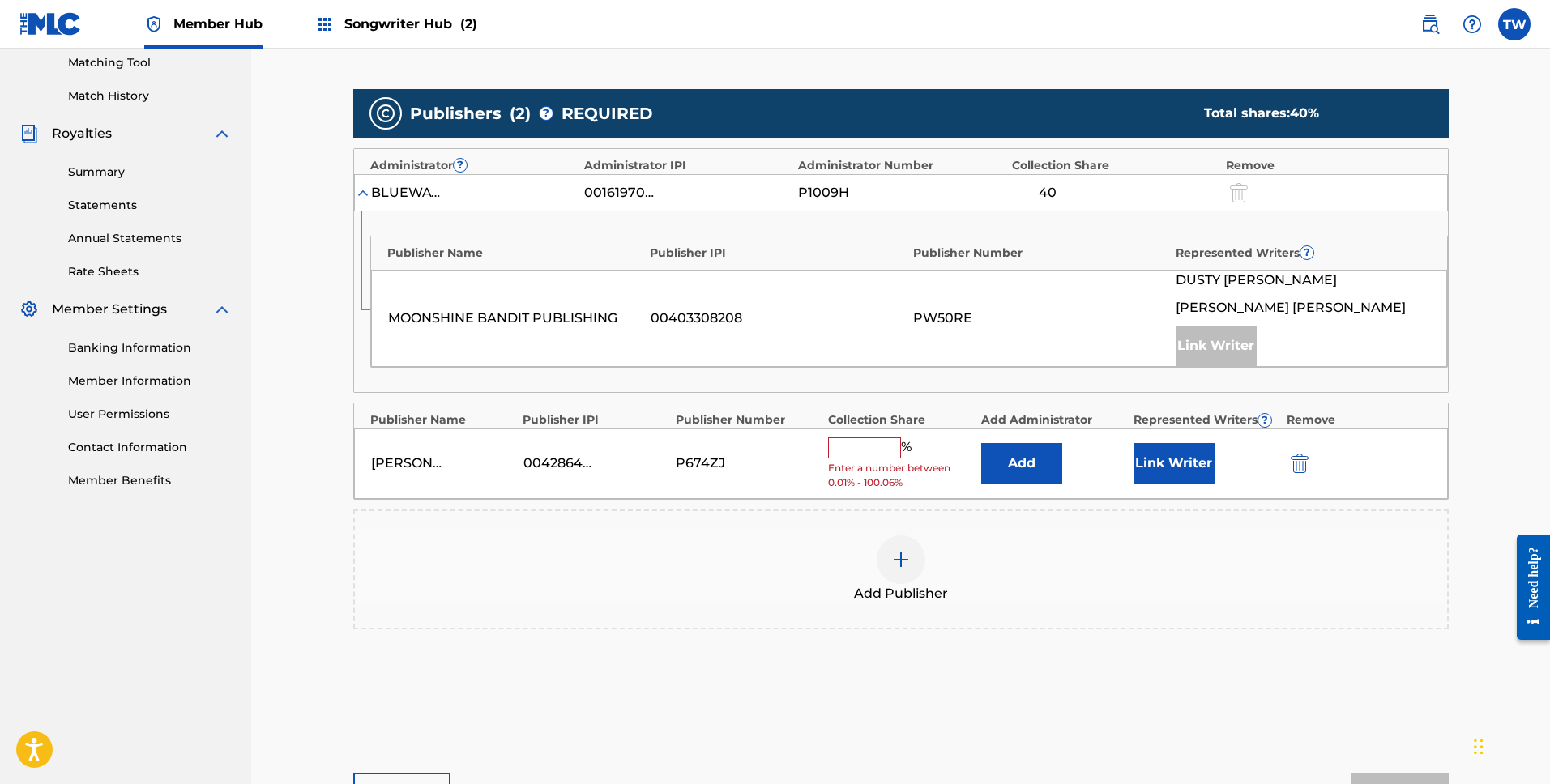
click at [865, 437] on input "text" at bounding box center [864, 447] width 73 height 21
type input "25"
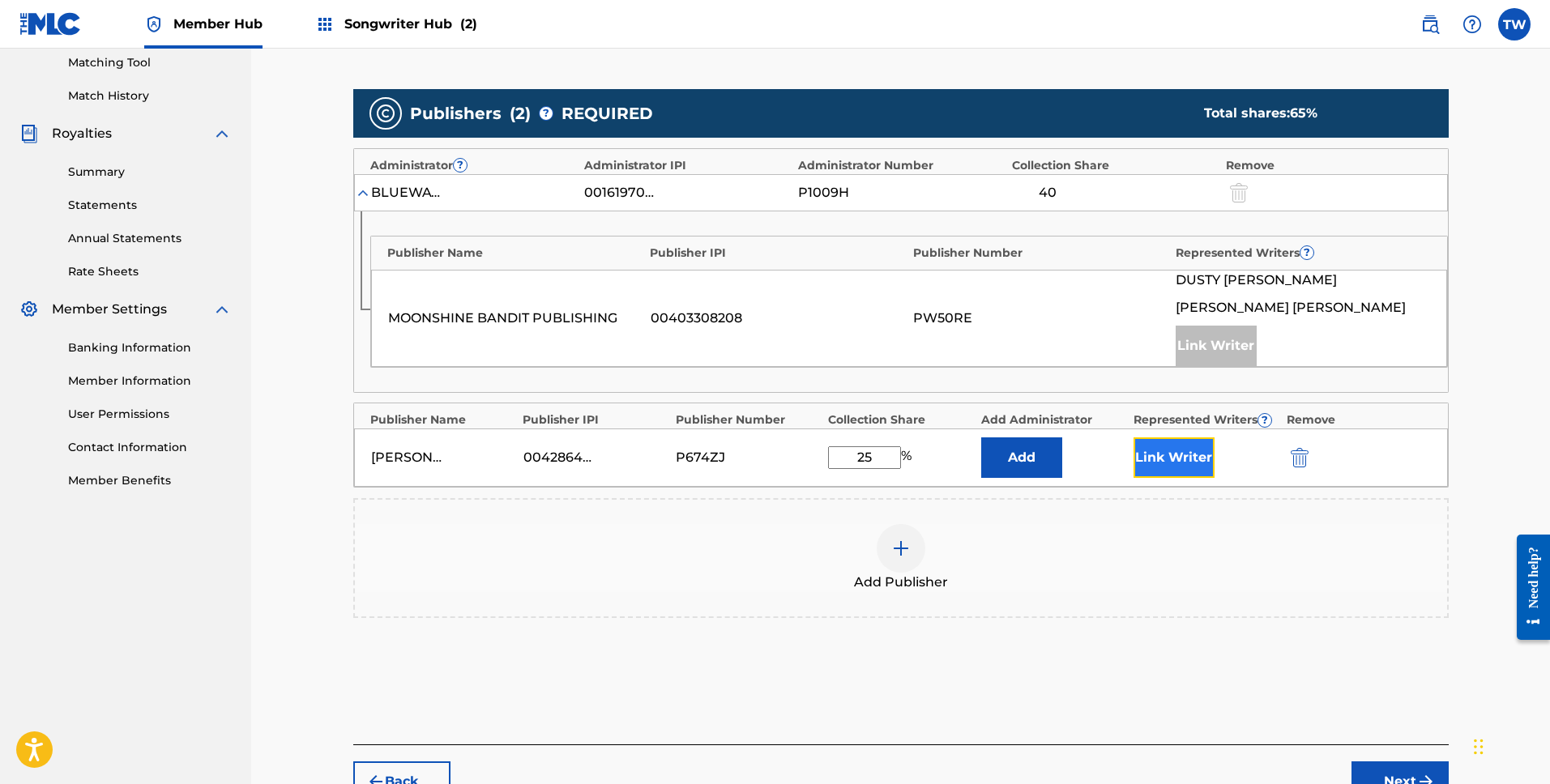
click at [1155, 455] on button "Link Writer" at bounding box center [1174, 457] width 81 height 41
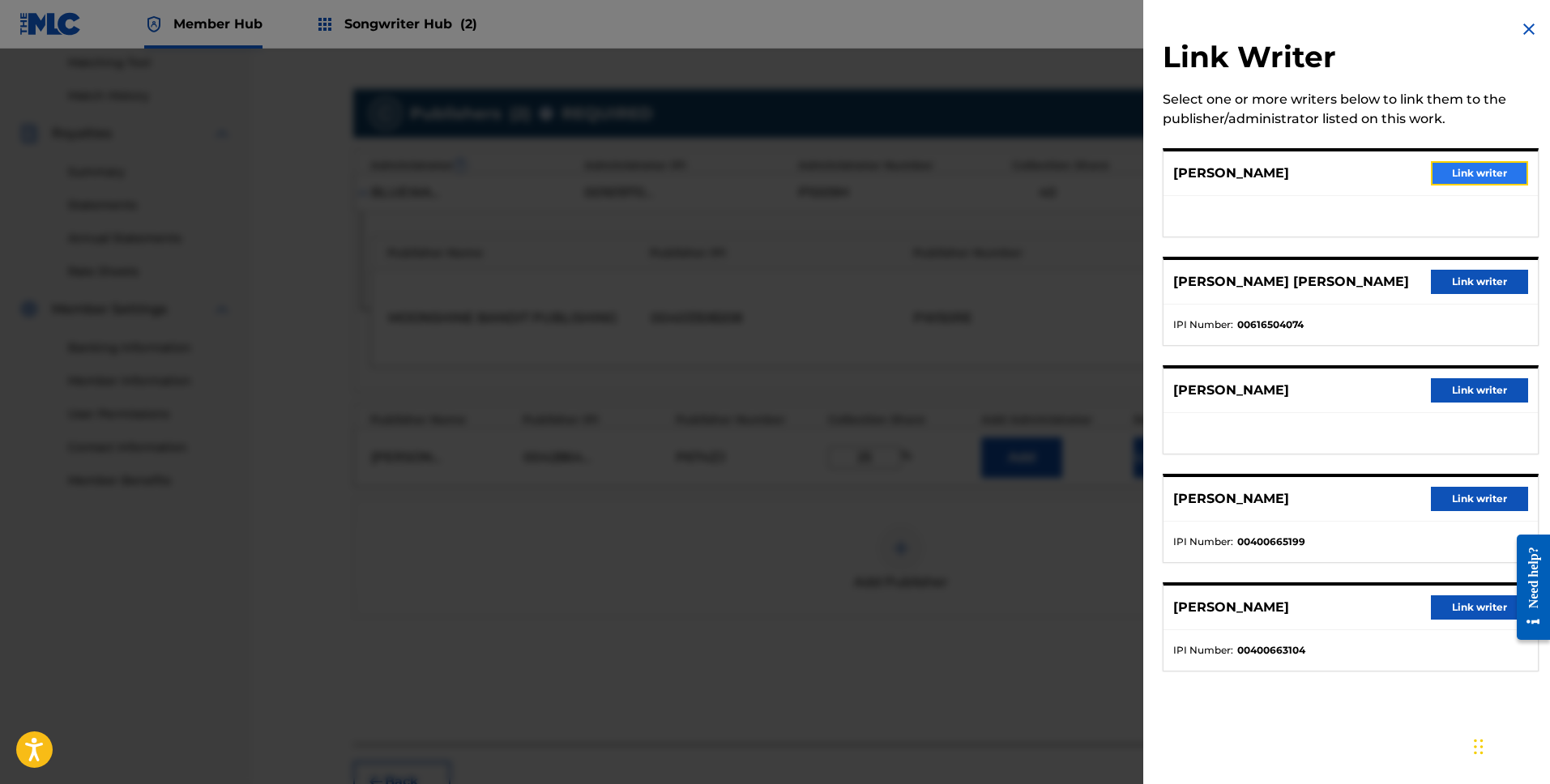
click at [1492, 180] on button "Link writer" at bounding box center [1479, 173] width 97 height 24
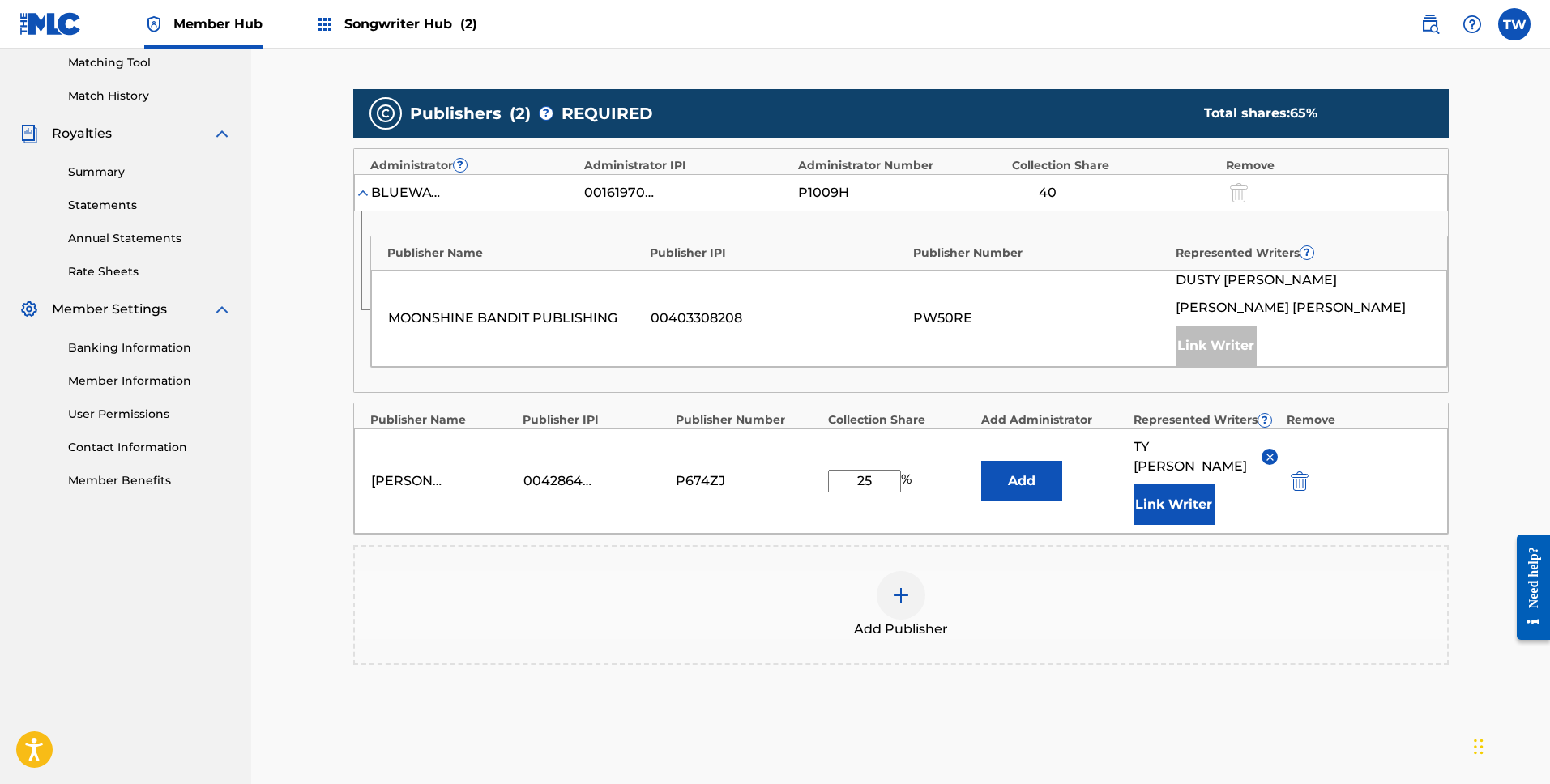
click at [1305, 613] on div "Add Publisher" at bounding box center [901, 605] width 1092 height 68
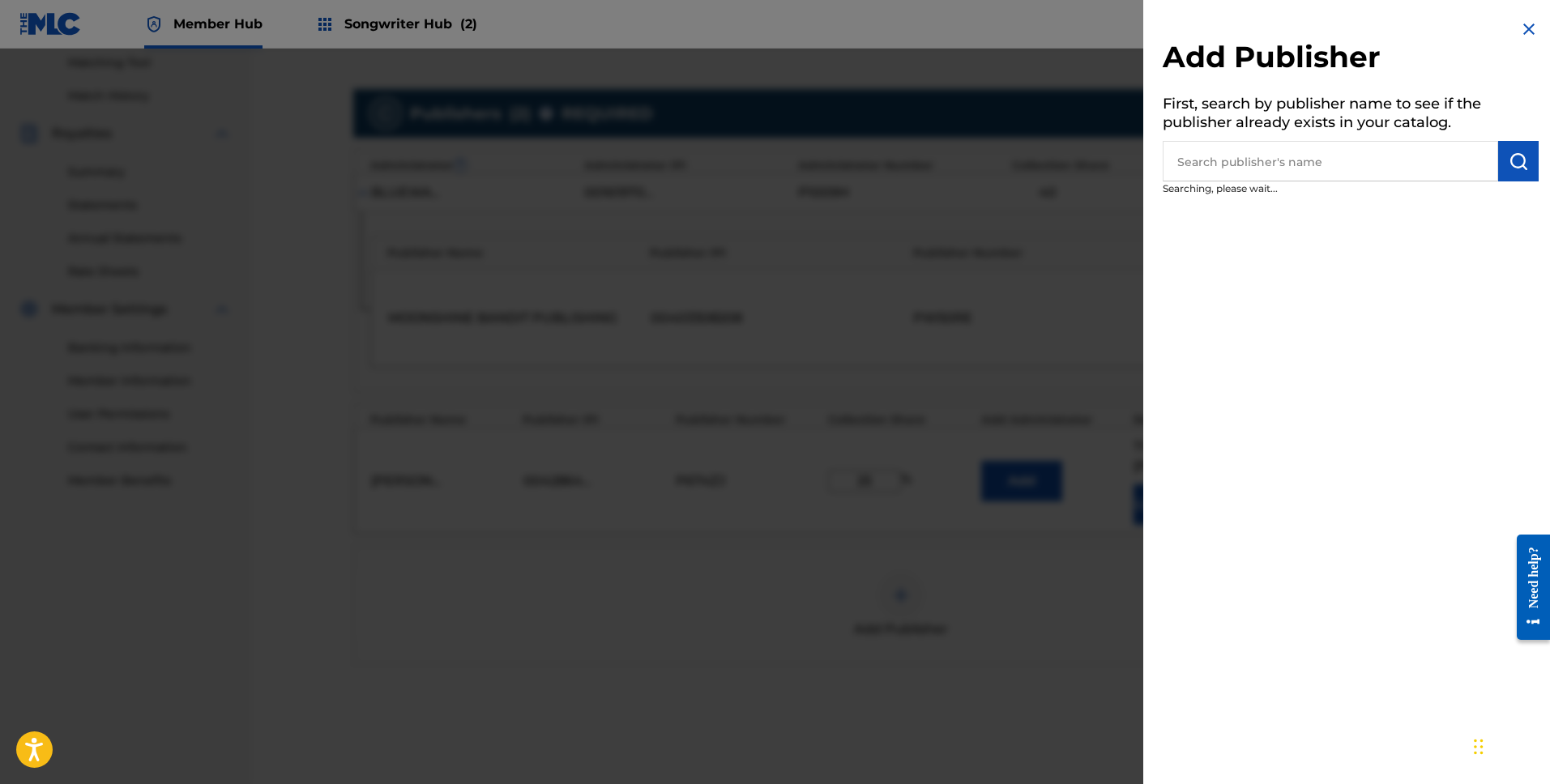
click at [1519, 23] on img at bounding box center [1528, 28] width 19 height 19
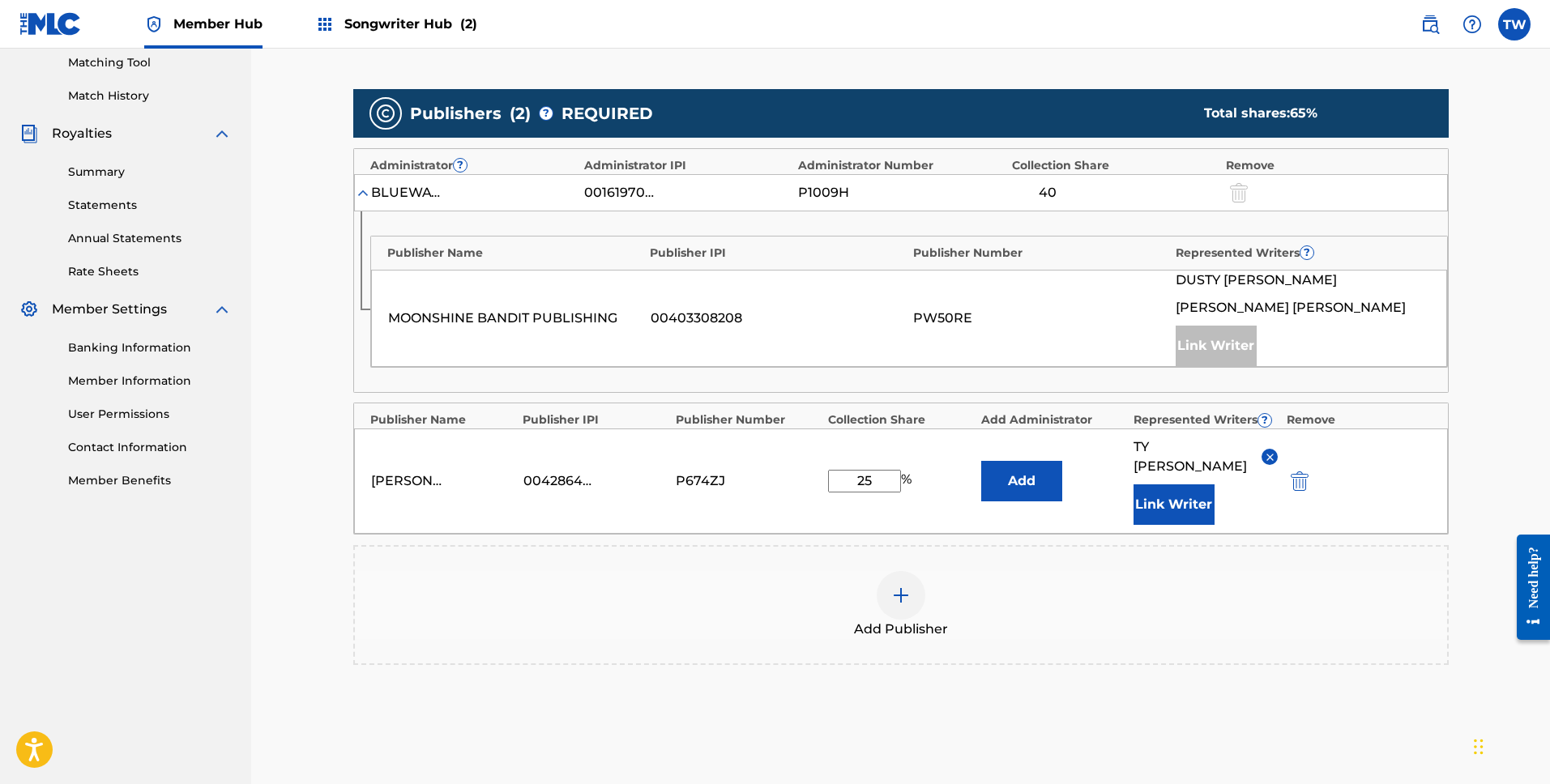
drag, startPoint x: 1232, startPoint y: 695, endPoint x: 1341, endPoint y: 628, distance: 127.9
click at [1233, 695] on div "Publishers ( 2 ) ? REQUIRED Total shares: 65 % Administrator ? Administrator IP…" at bounding box center [901, 401] width 1095 height 639
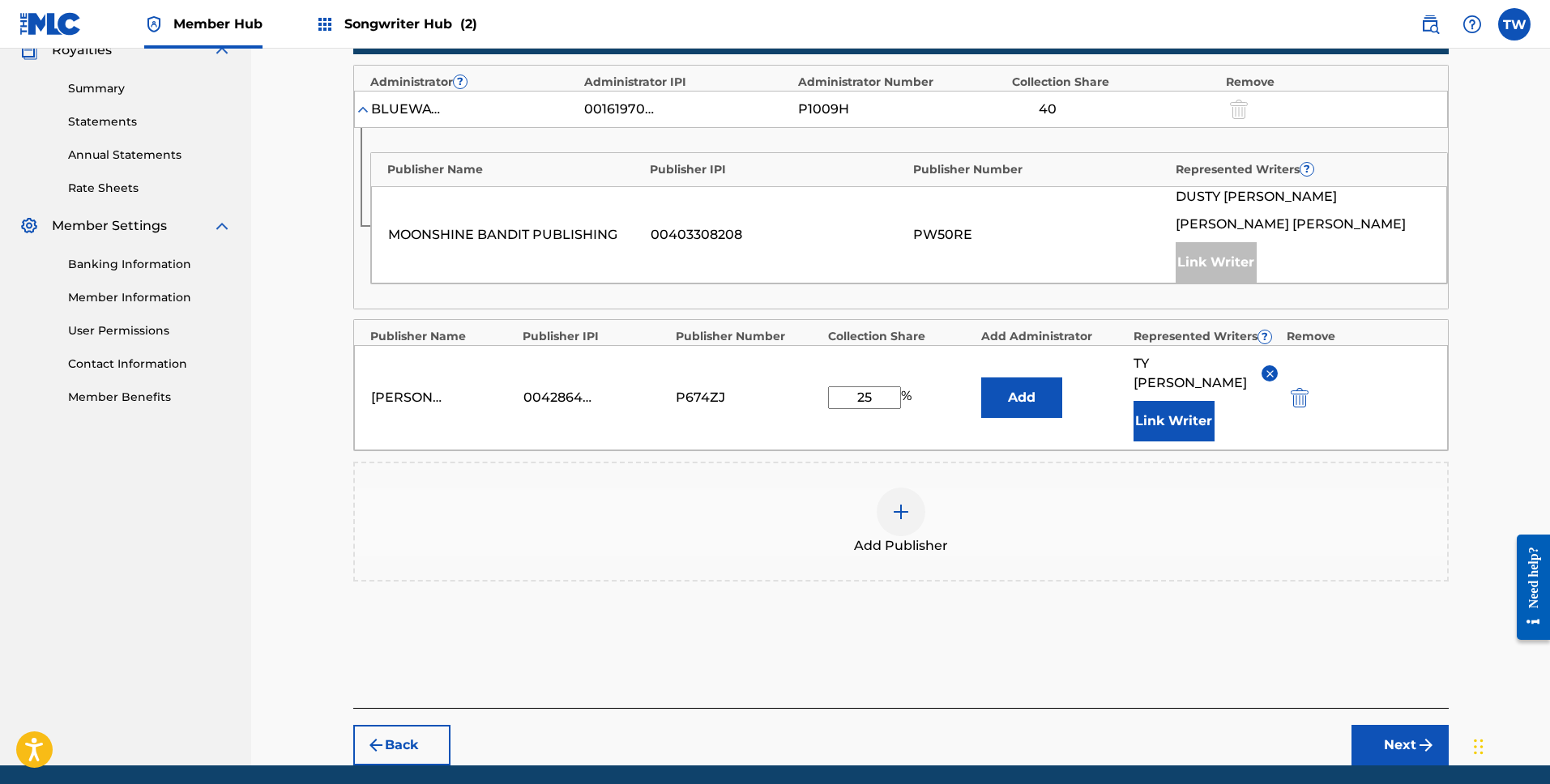
scroll to position [538, 0]
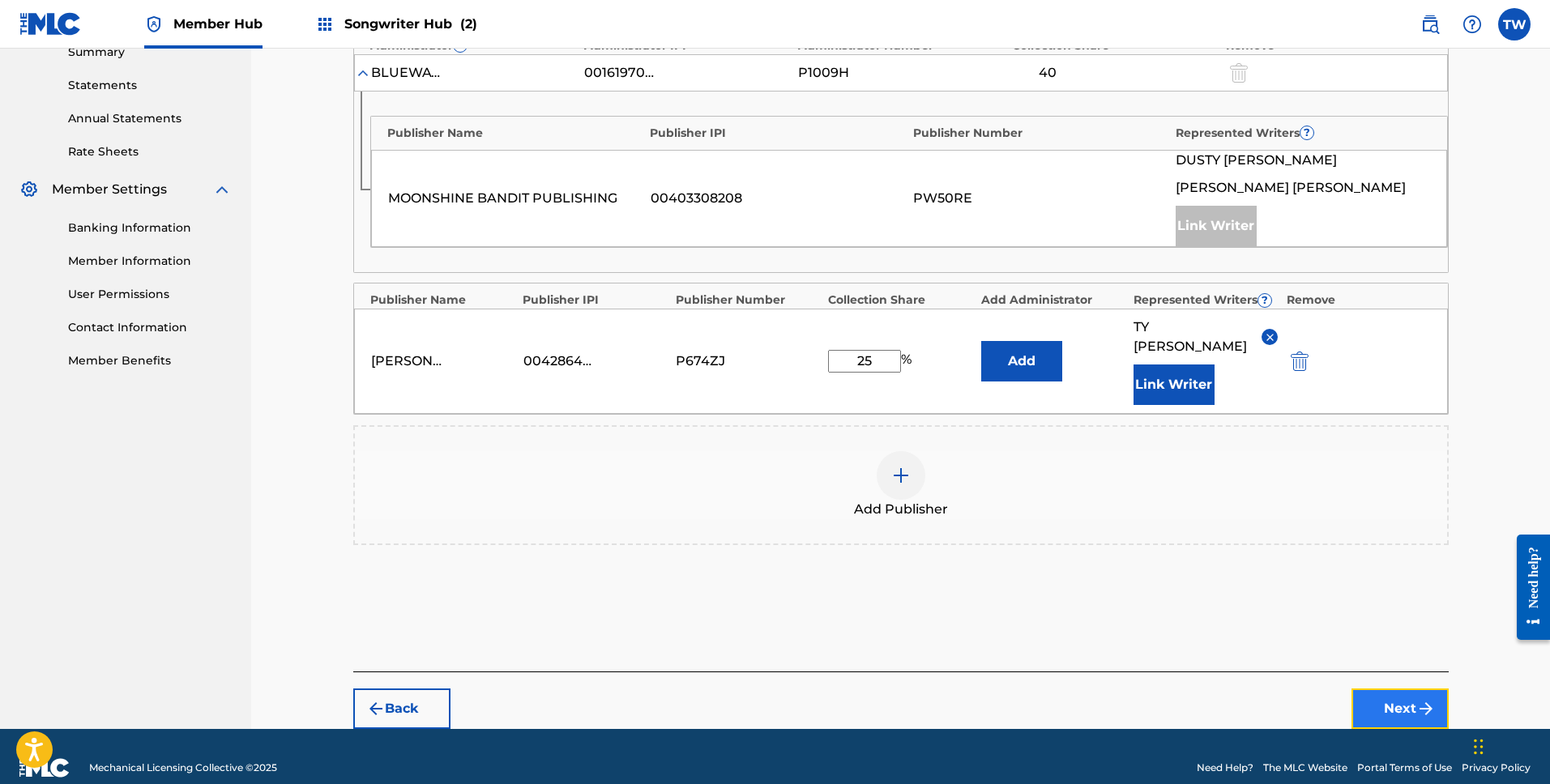
click at [1407, 695] on button "Next" at bounding box center [1399, 709] width 97 height 41
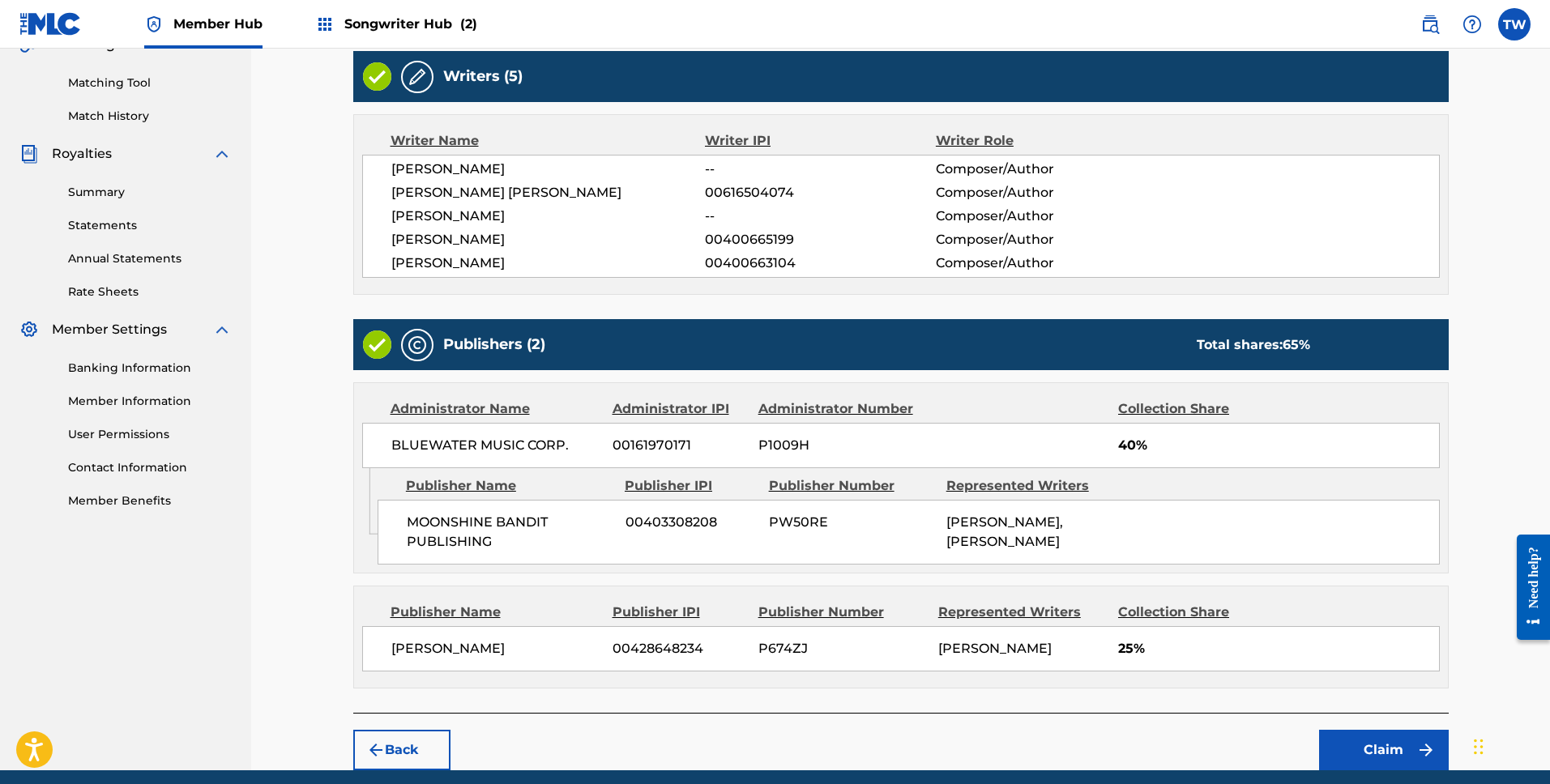
scroll to position [462, 0]
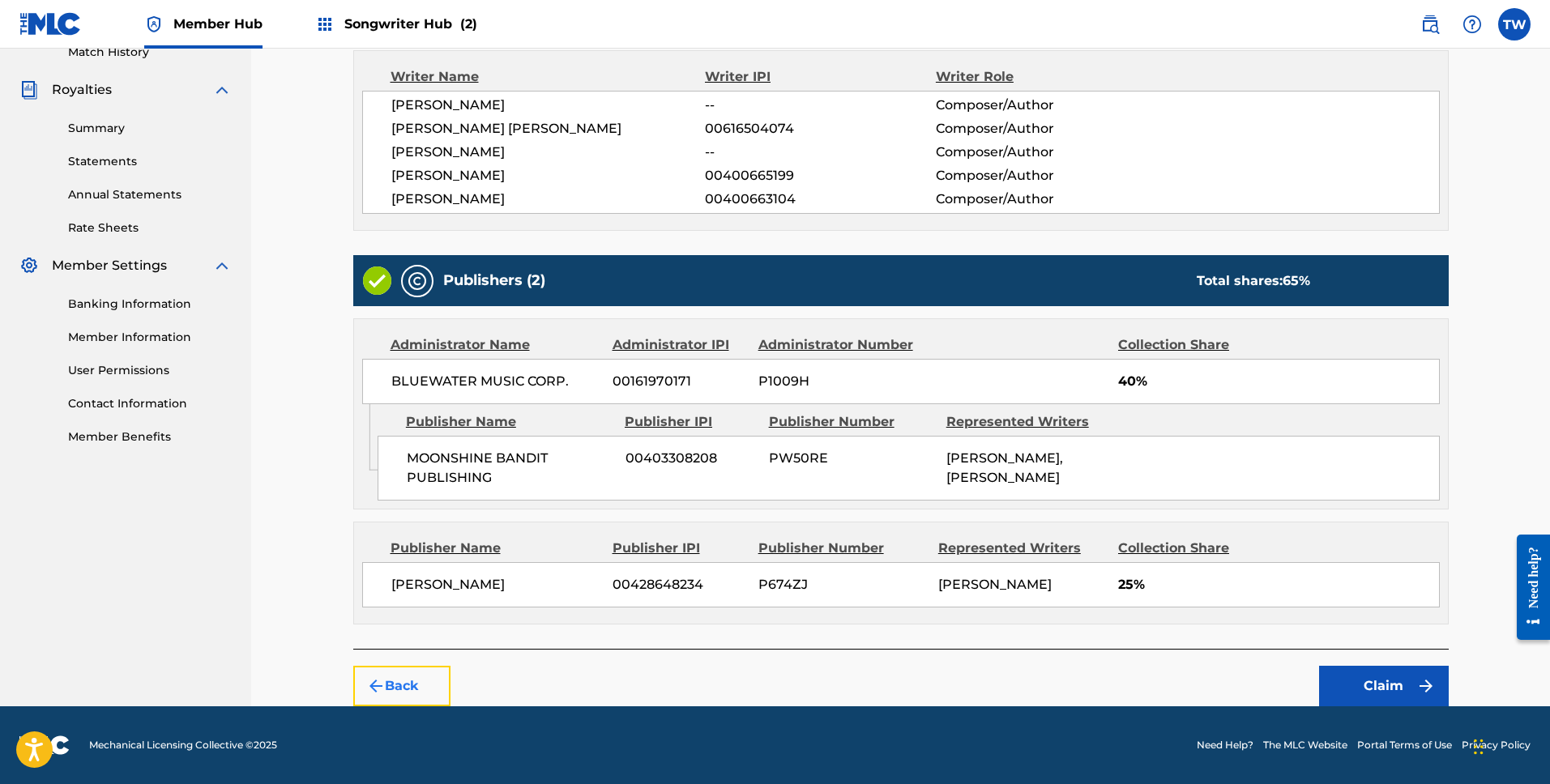
click at [440, 683] on button "Back" at bounding box center [402, 685] width 97 height 41
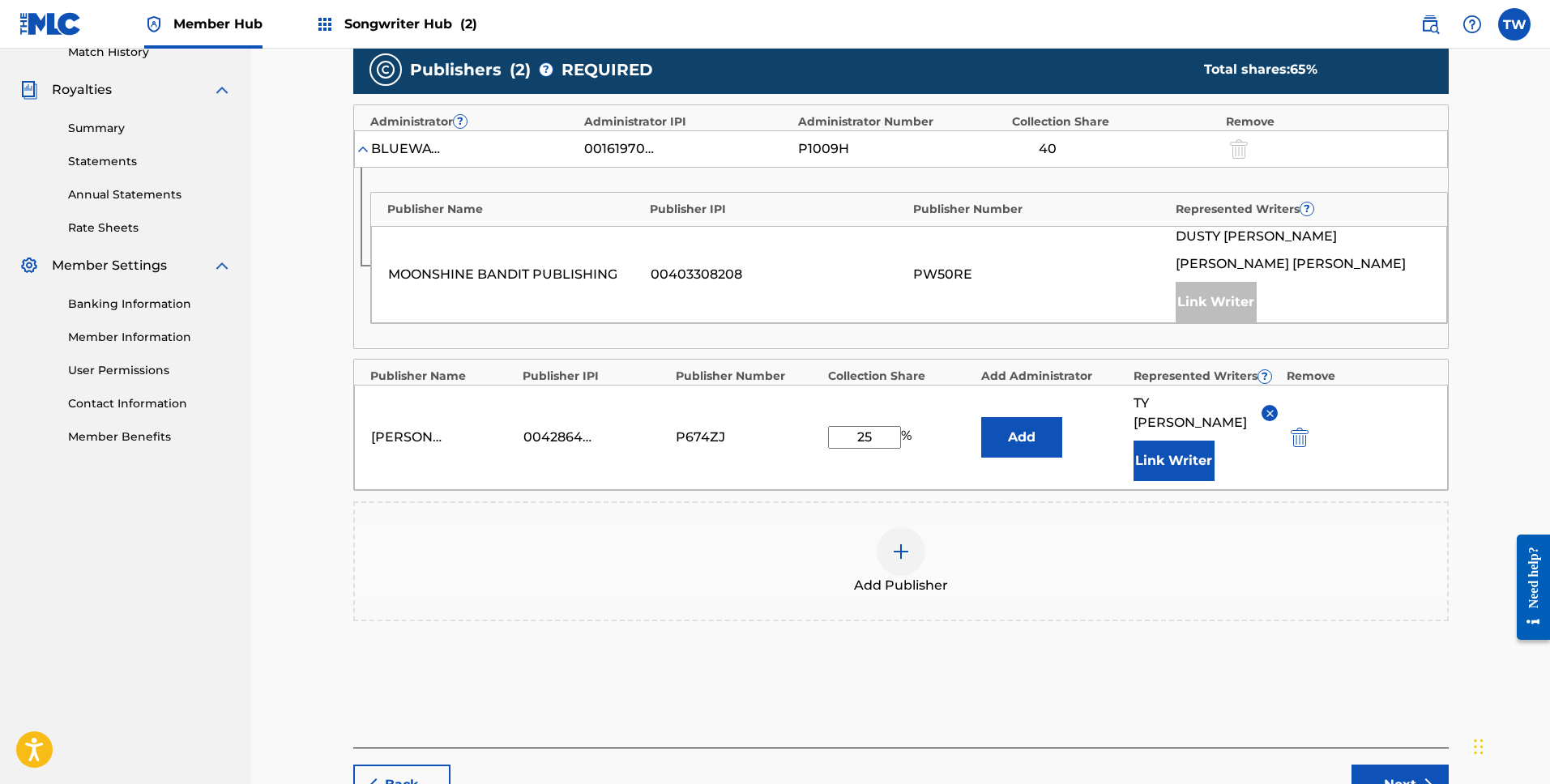
click at [880, 427] on input "25" at bounding box center [864, 437] width 73 height 22
type input "20"
click at [1255, 577] on div "Add Publisher" at bounding box center [901, 561] width 1095 height 120
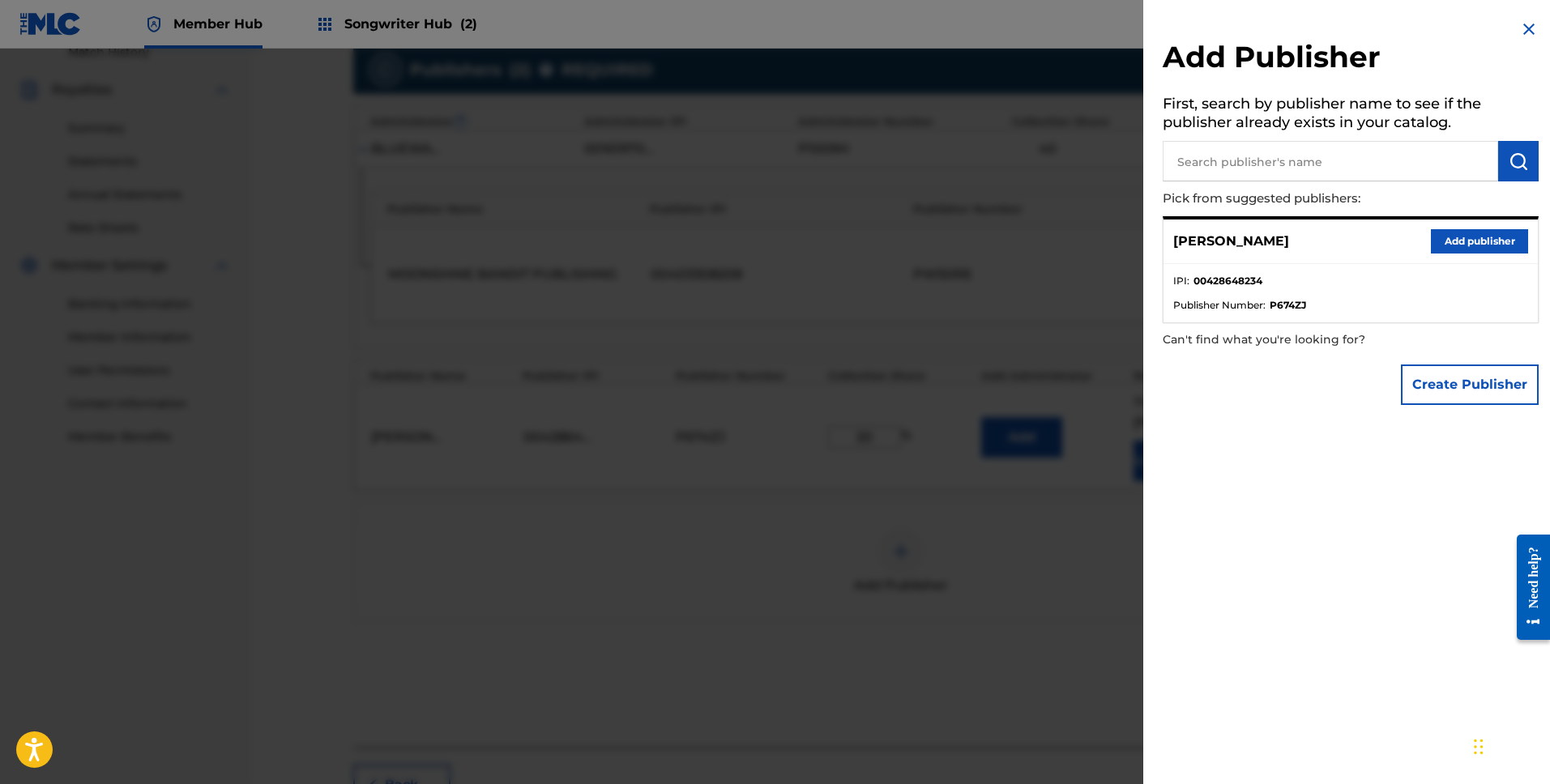
click at [1141, 587] on div at bounding box center [775, 440] width 1550 height 784
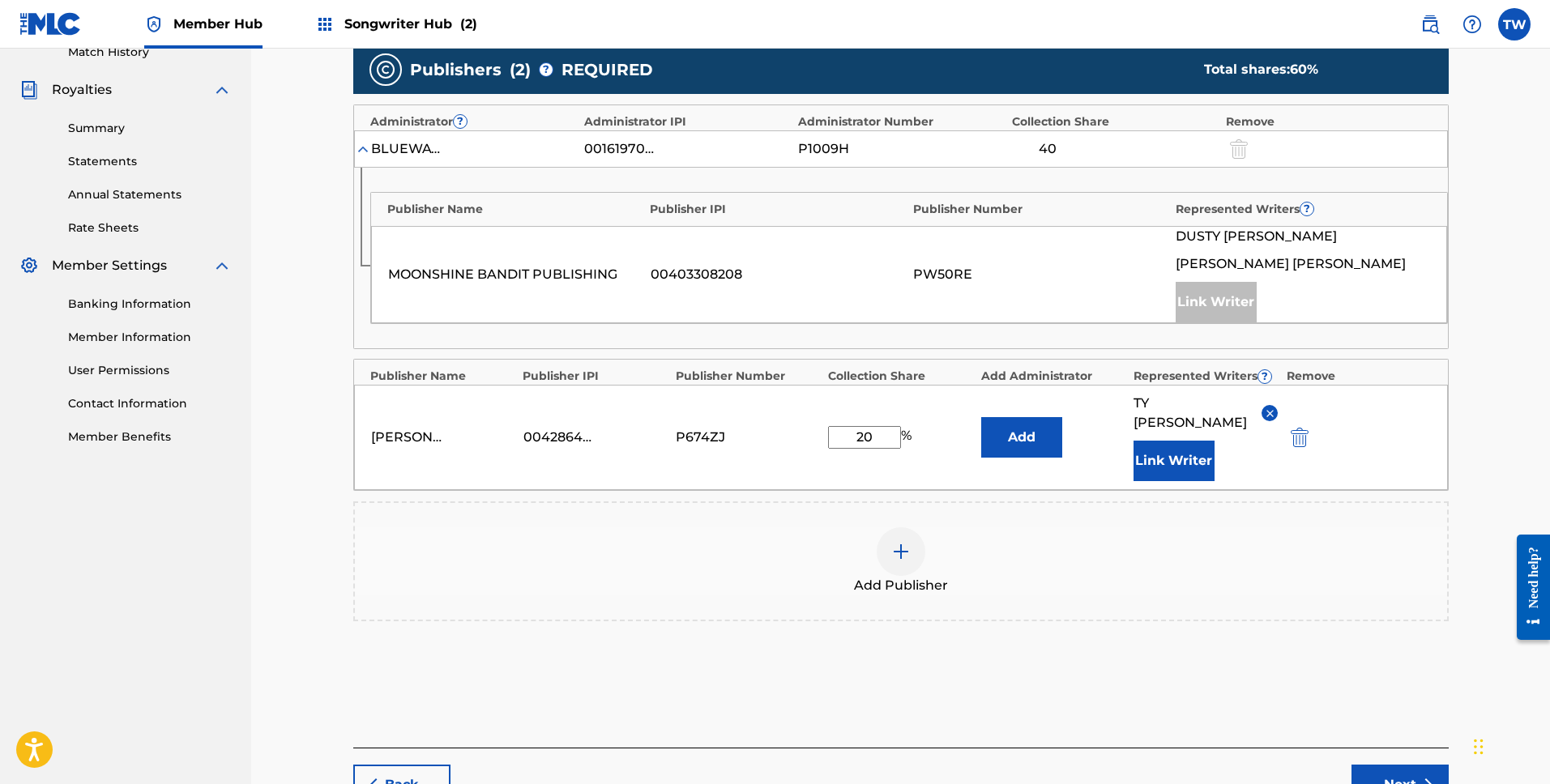
click at [1093, 702] on div "Add Publishers & Shares Enter your publisher(s)/administrator(s). BAPTIZED IN B…" at bounding box center [901, 284] width 1095 height 929
click at [1405, 765] on button "Next" at bounding box center [1399, 785] width 97 height 41
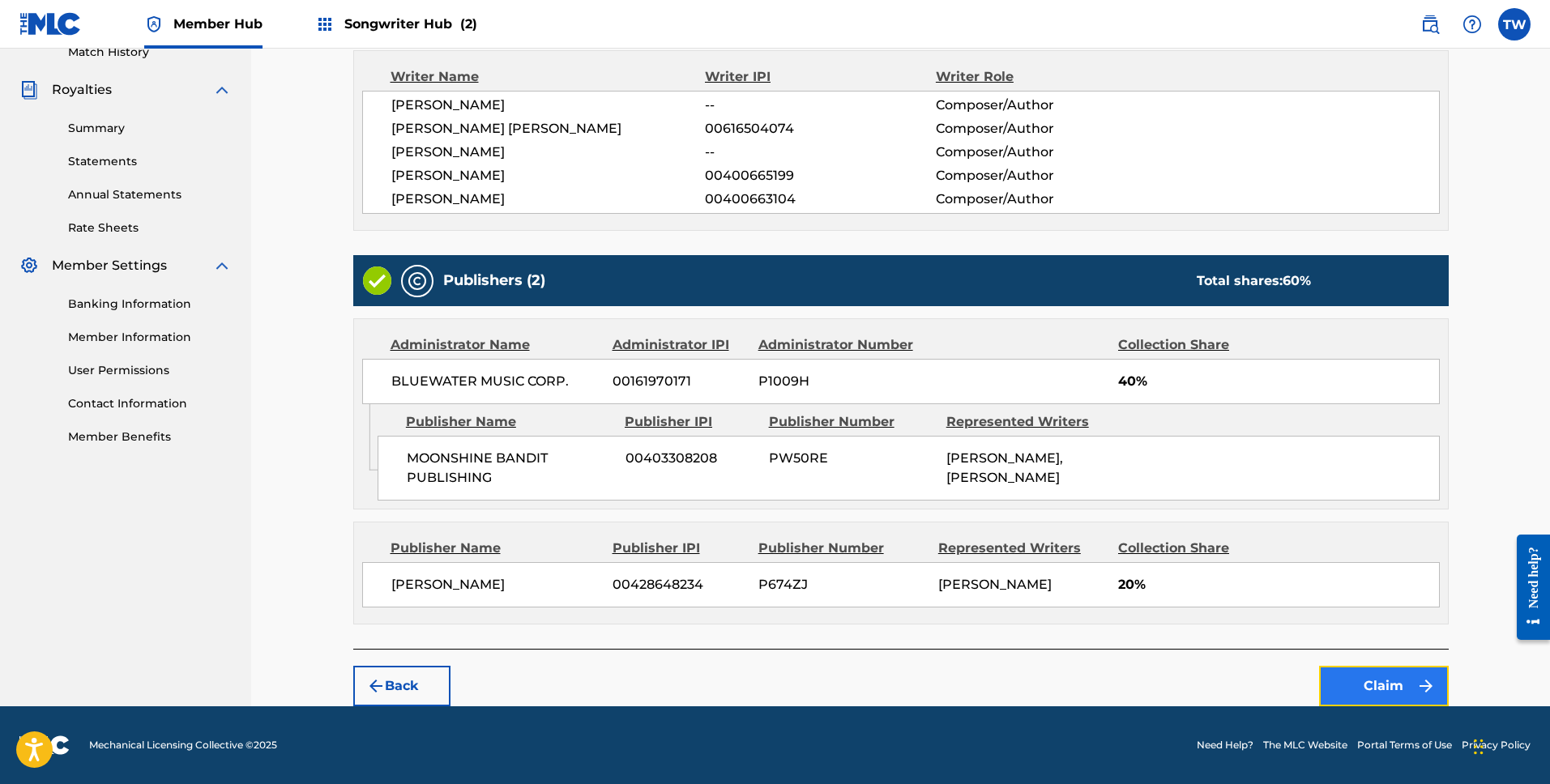
click at [1383, 688] on button "Claim" at bounding box center [1384, 685] width 130 height 41
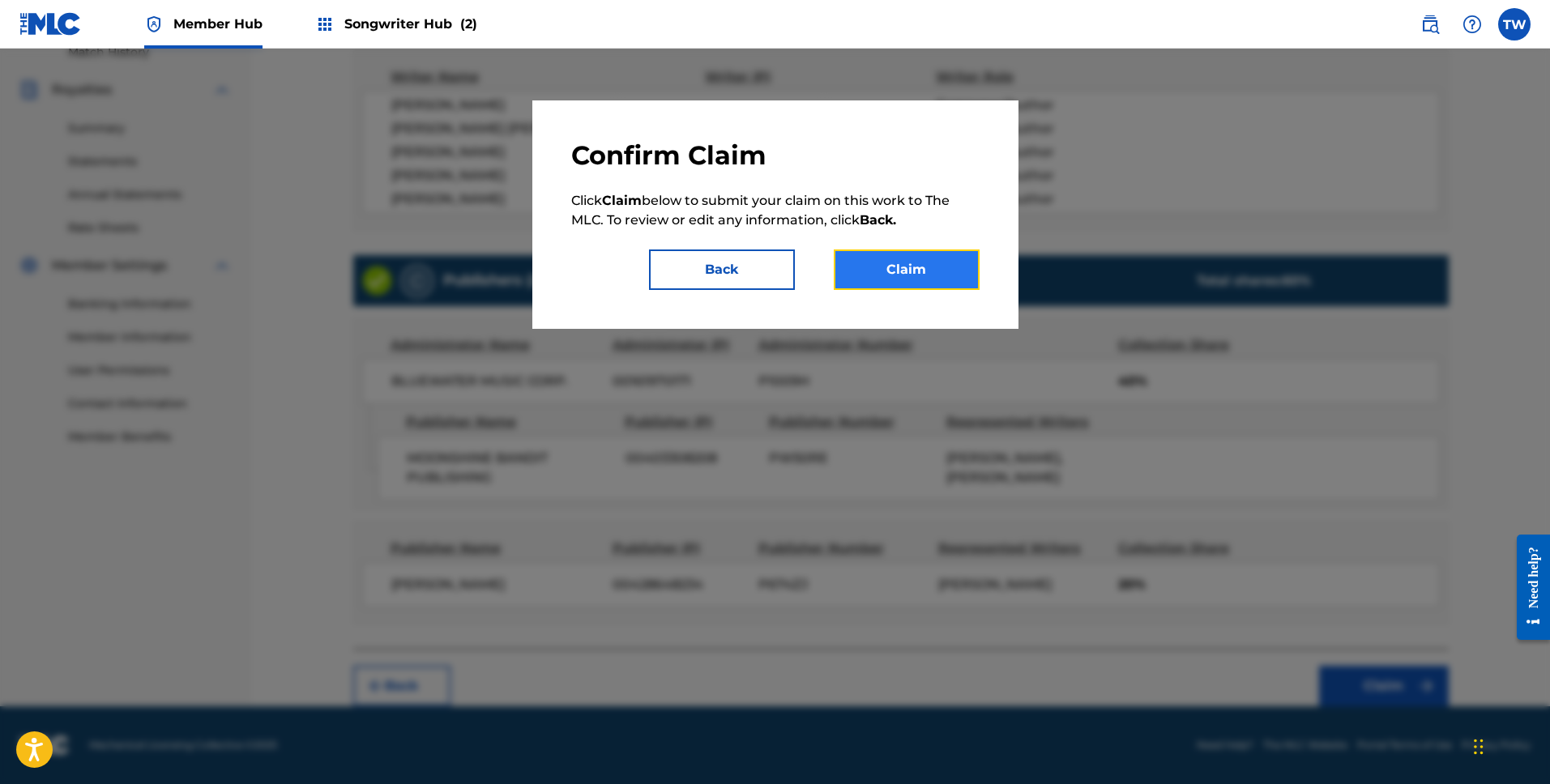
click at [907, 266] on button "Claim" at bounding box center [907, 269] width 146 height 41
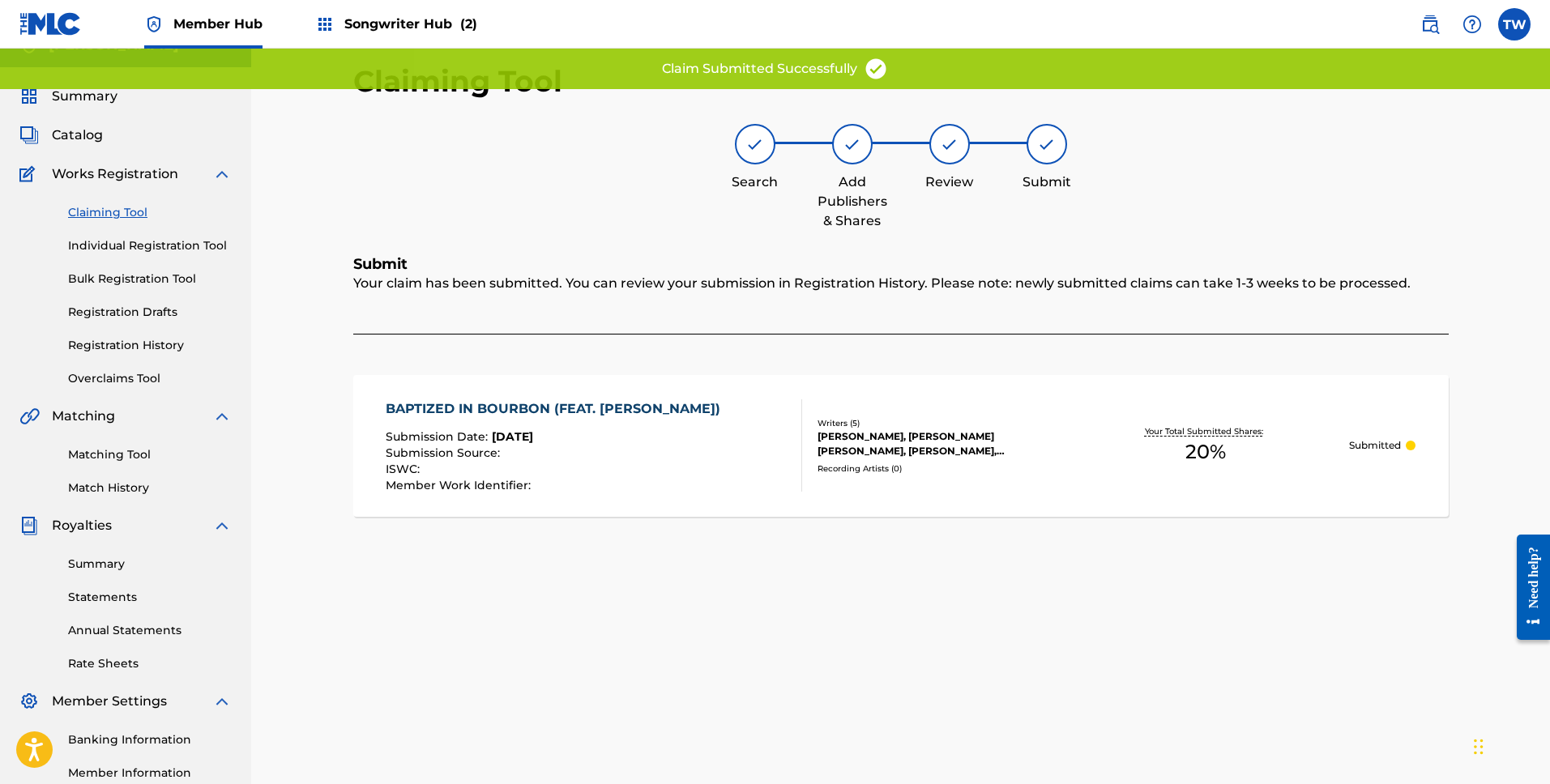
scroll to position [0, 0]
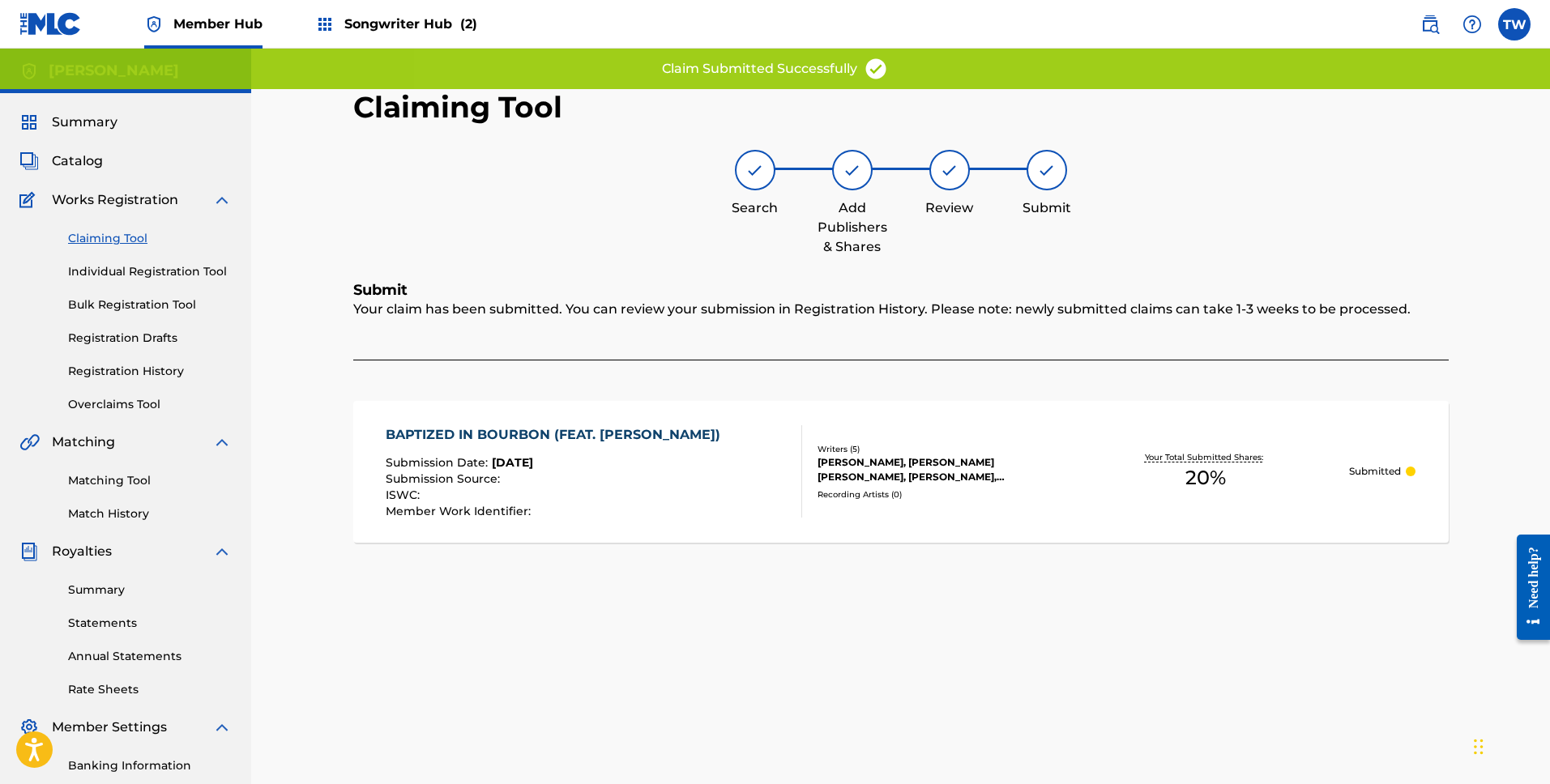
click at [114, 238] on link "Claiming Tool" at bounding box center [150, 238] width 164 height 17
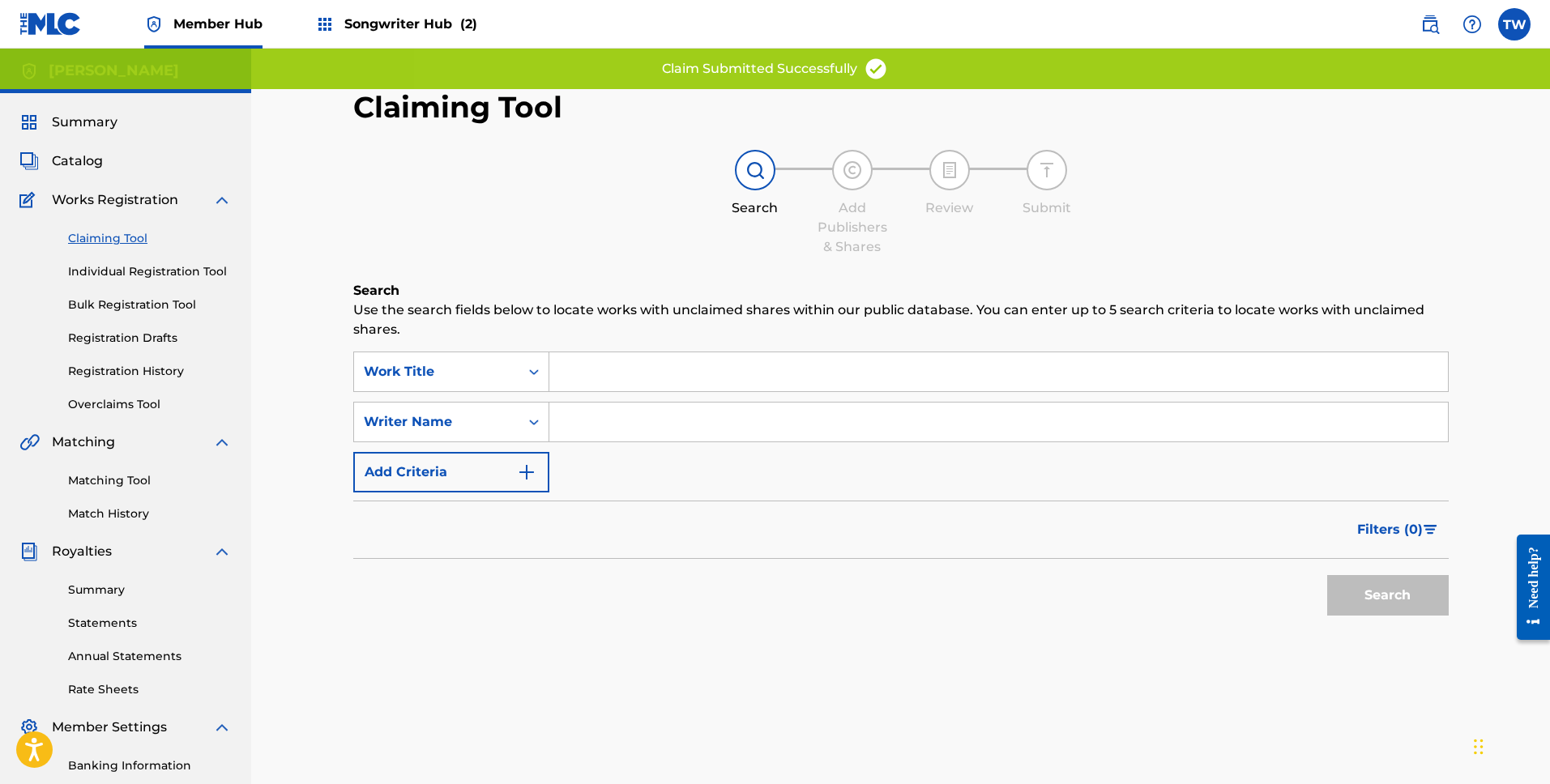
click at [662, 416] on input "Search Form" at bounding box center [999, 421] width 898 height 39
type input "[PERSON_NAME]"
click at [1400, 600] on button "Search" at bounding box center [1388, 595] width 122 height 41
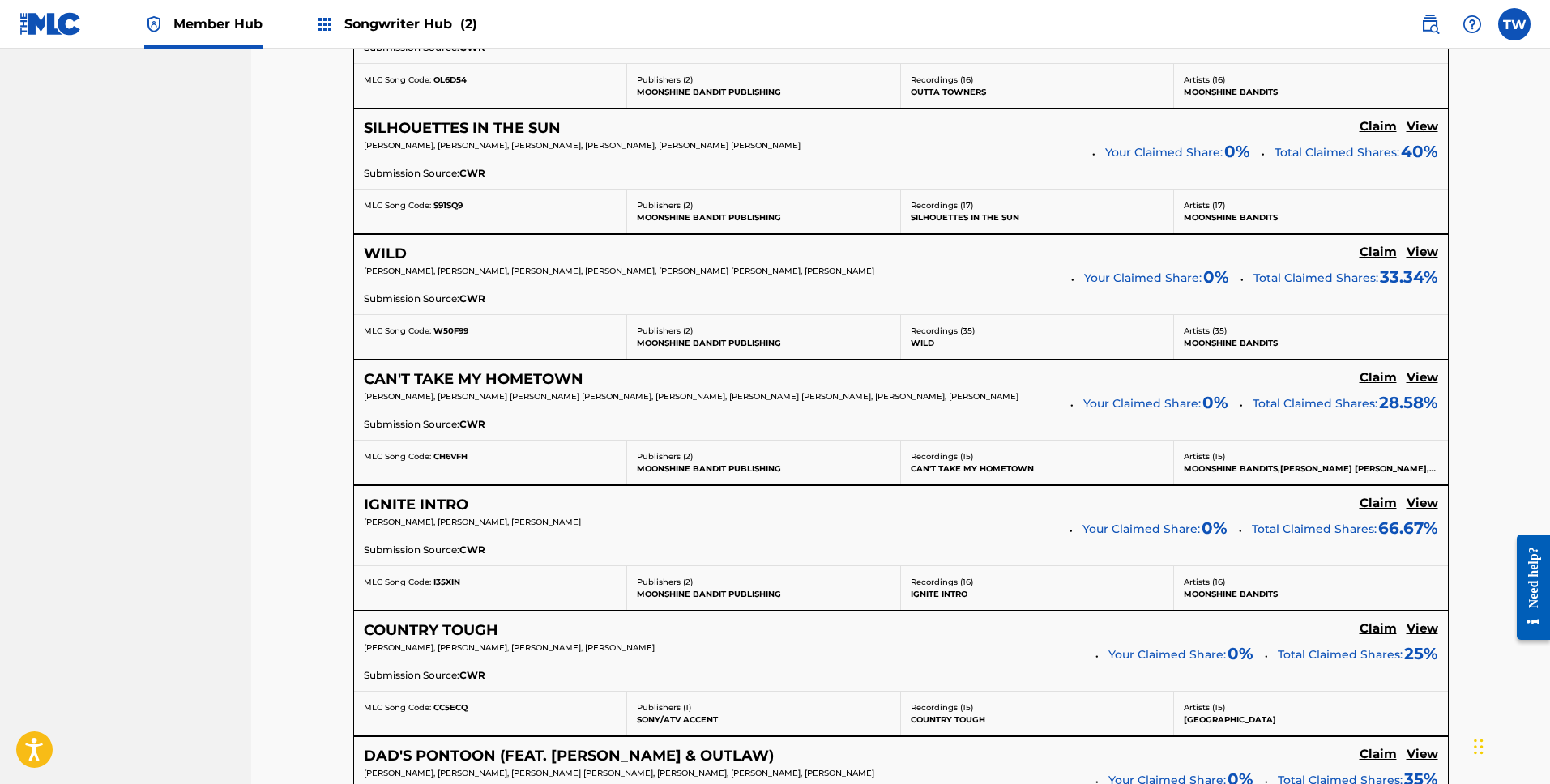
scroll to position [1361, 0]
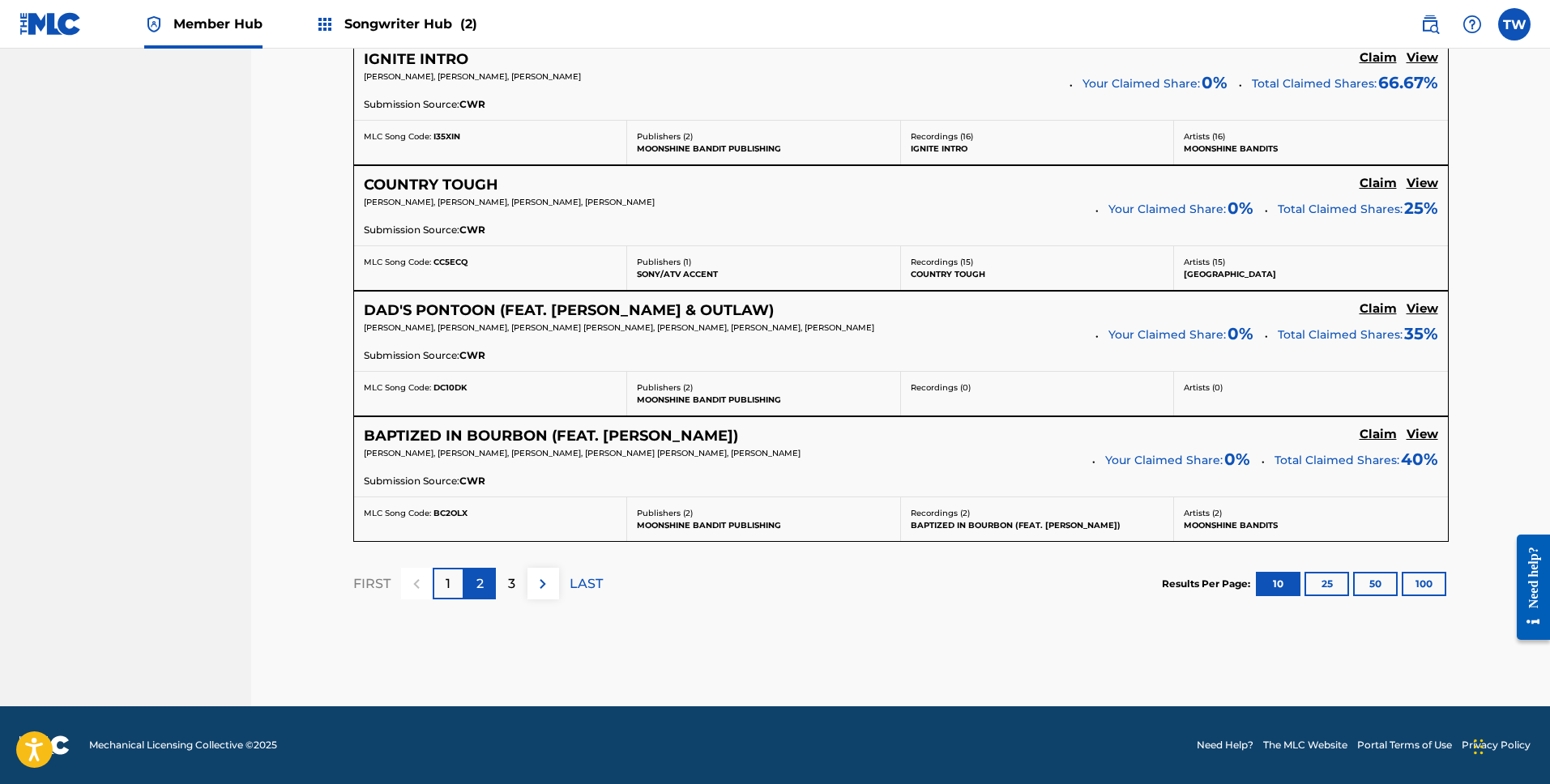
click at [480, 584] on p "2" at bounding box center [479, 584] width 7 height 19
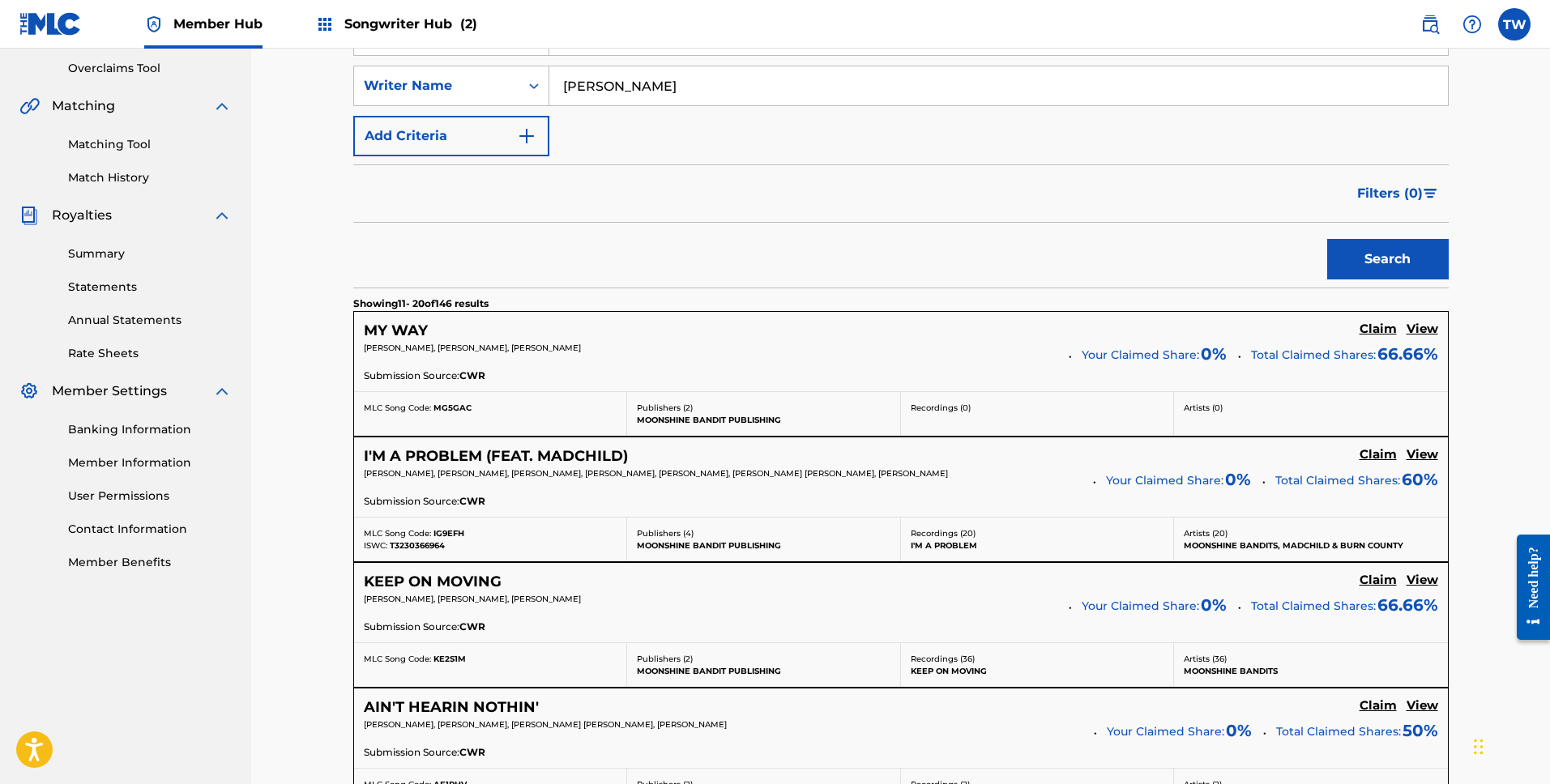
scroll to position [346, 0]
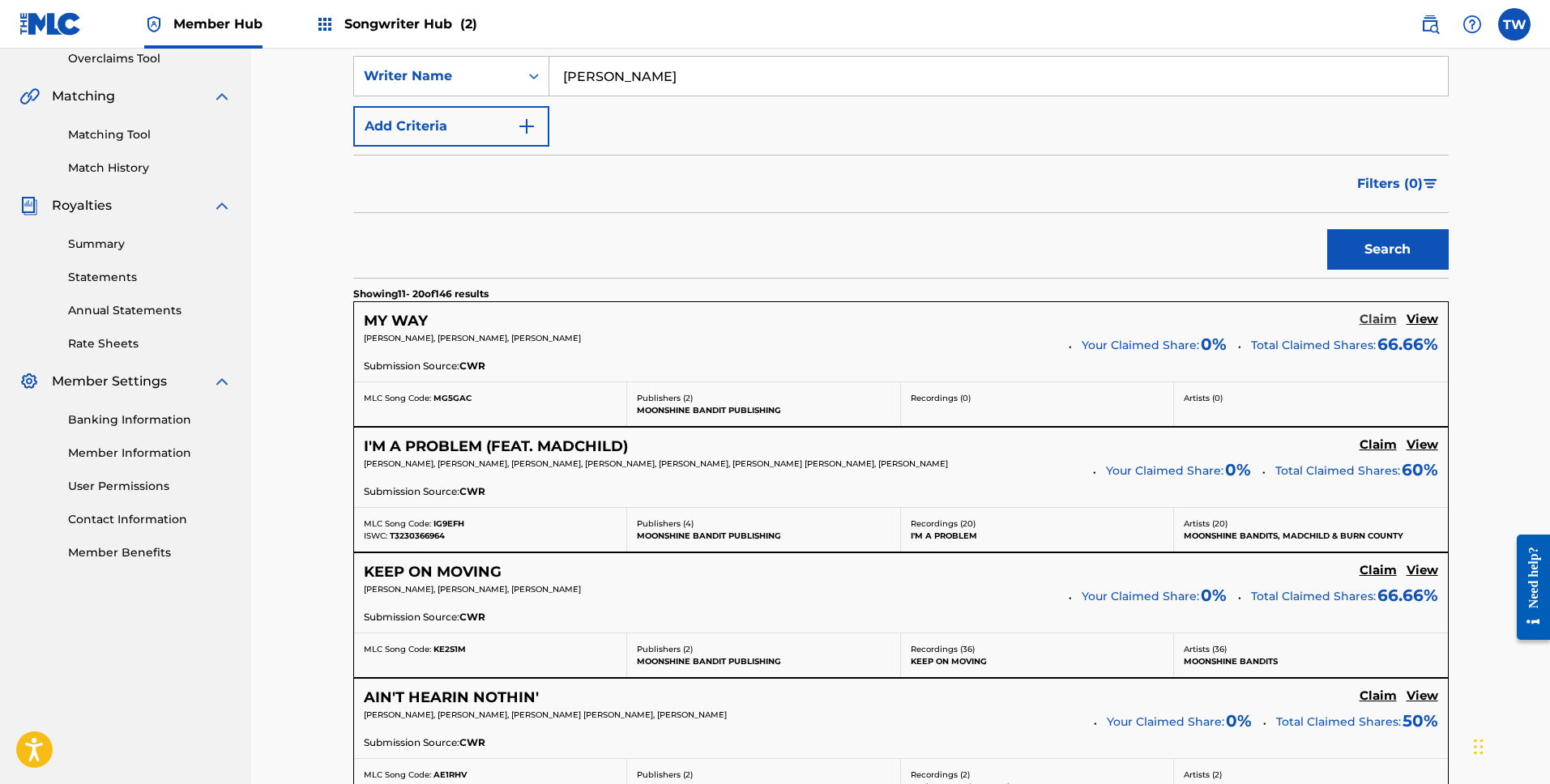
click at [1380, 320] on h5 "Claim" at bounding box center [1378, 320] width 37 height 16
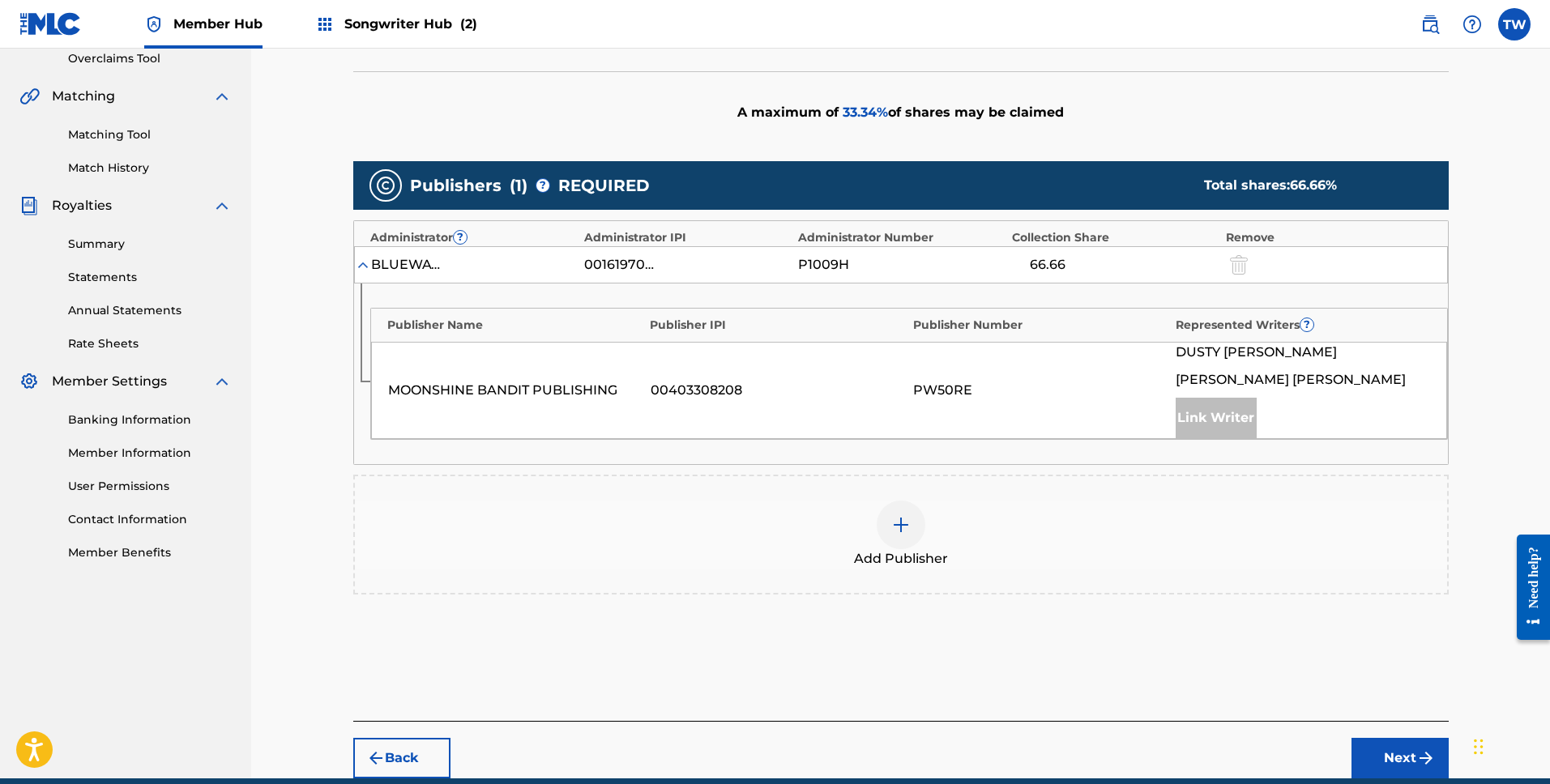
drag, startPoint x: 906, startPoint y: 524, endPoint x: 914, endPoint y: 526, distance: 8.2
click at [907, 524] on img at bounding box center [901, 524] width 19 height 19
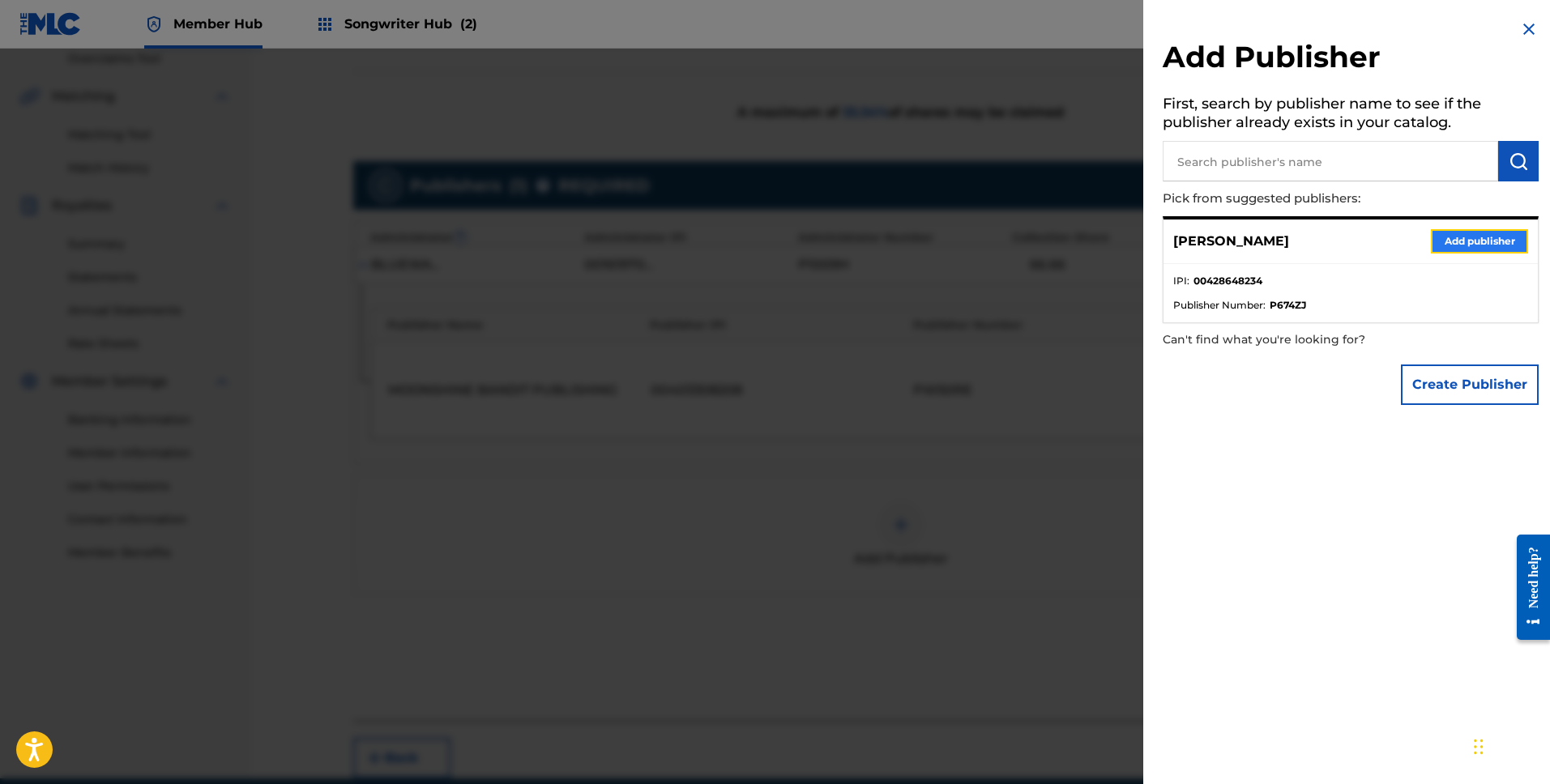
click at [1479, 236] on button "Add publisher" at bounding box center [1479, 241] width 97 height 24
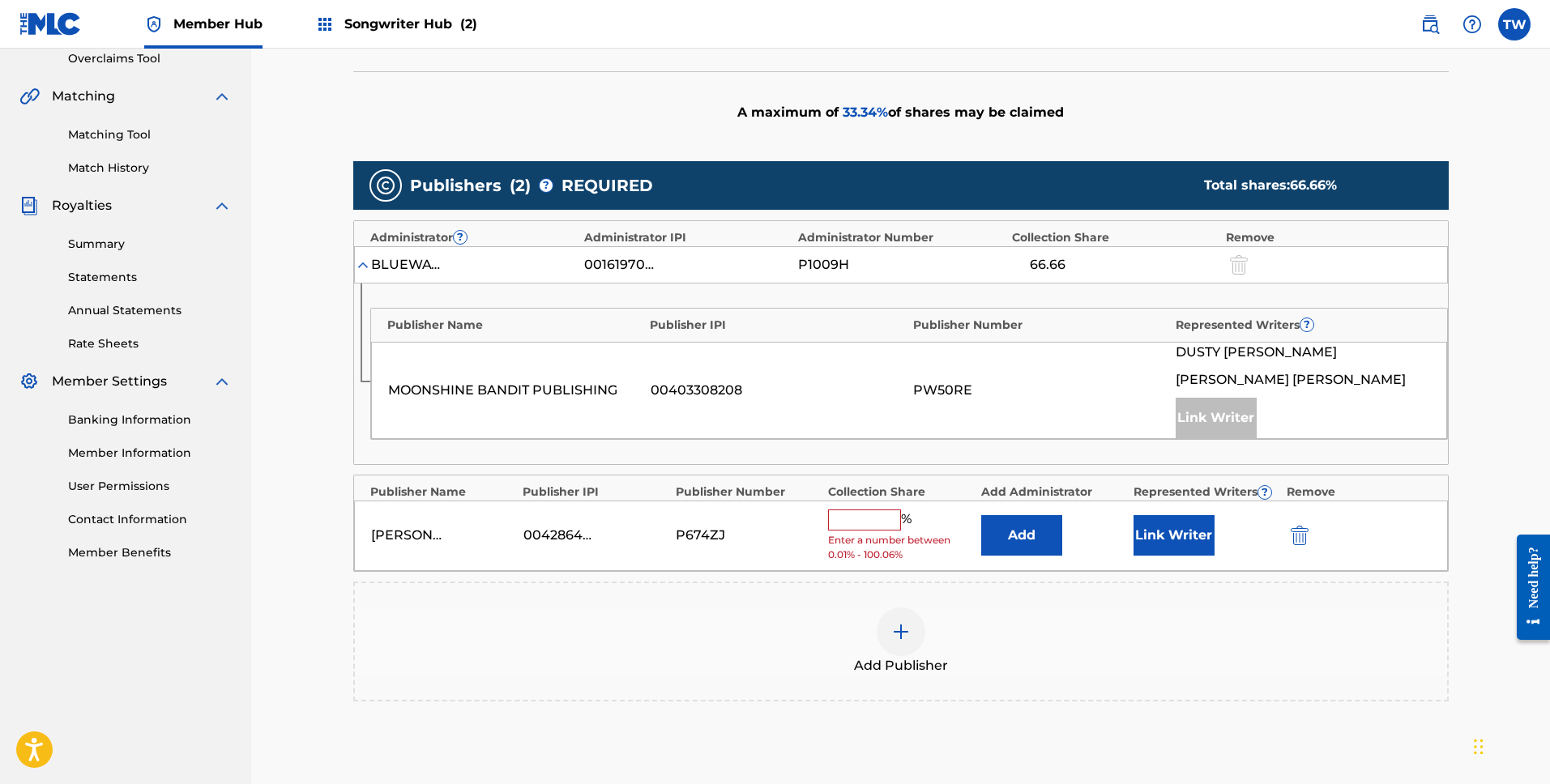
click at [860, 518] on input "text" at bounding box center [864, 520] width 73 height 21
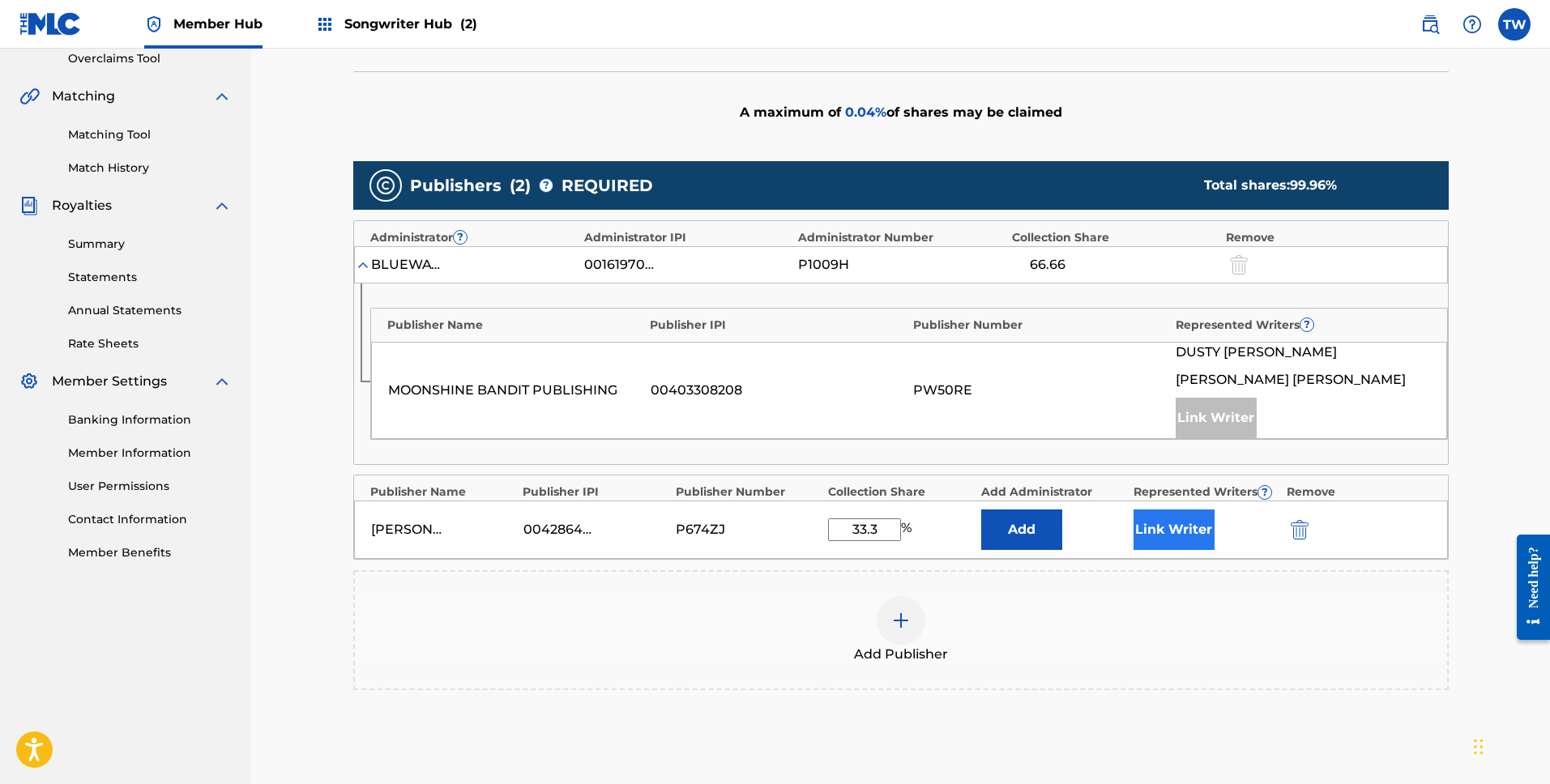
type input "33.3"
click at [1186, 538] on button "Link Writer" at bounding box center [1174, 530] width 81 height 41
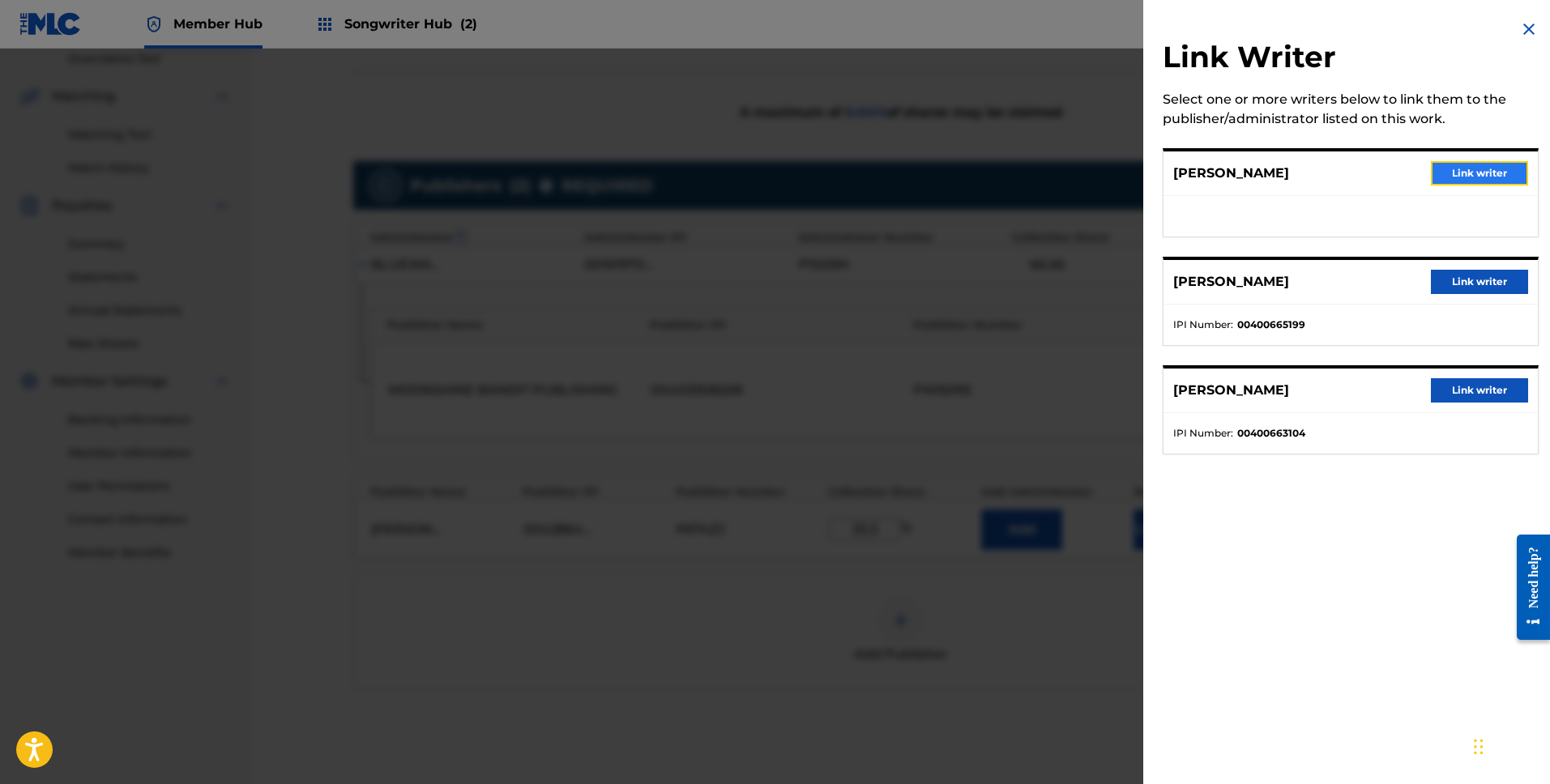
click at [1467, 173] on button "Link writer" at bounding box center [1479, 173] width 97 height 24
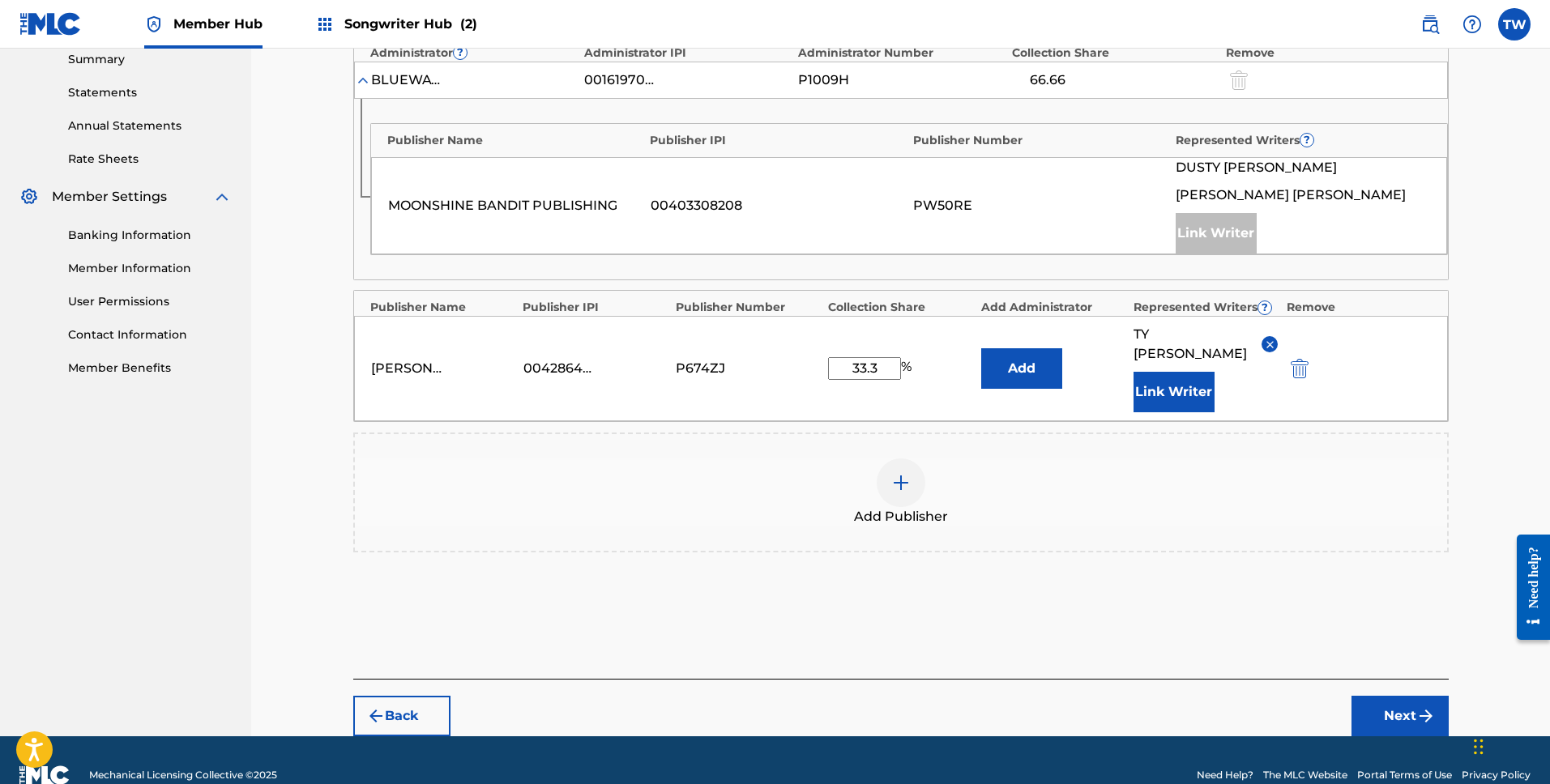
scroll to position [541, 0]
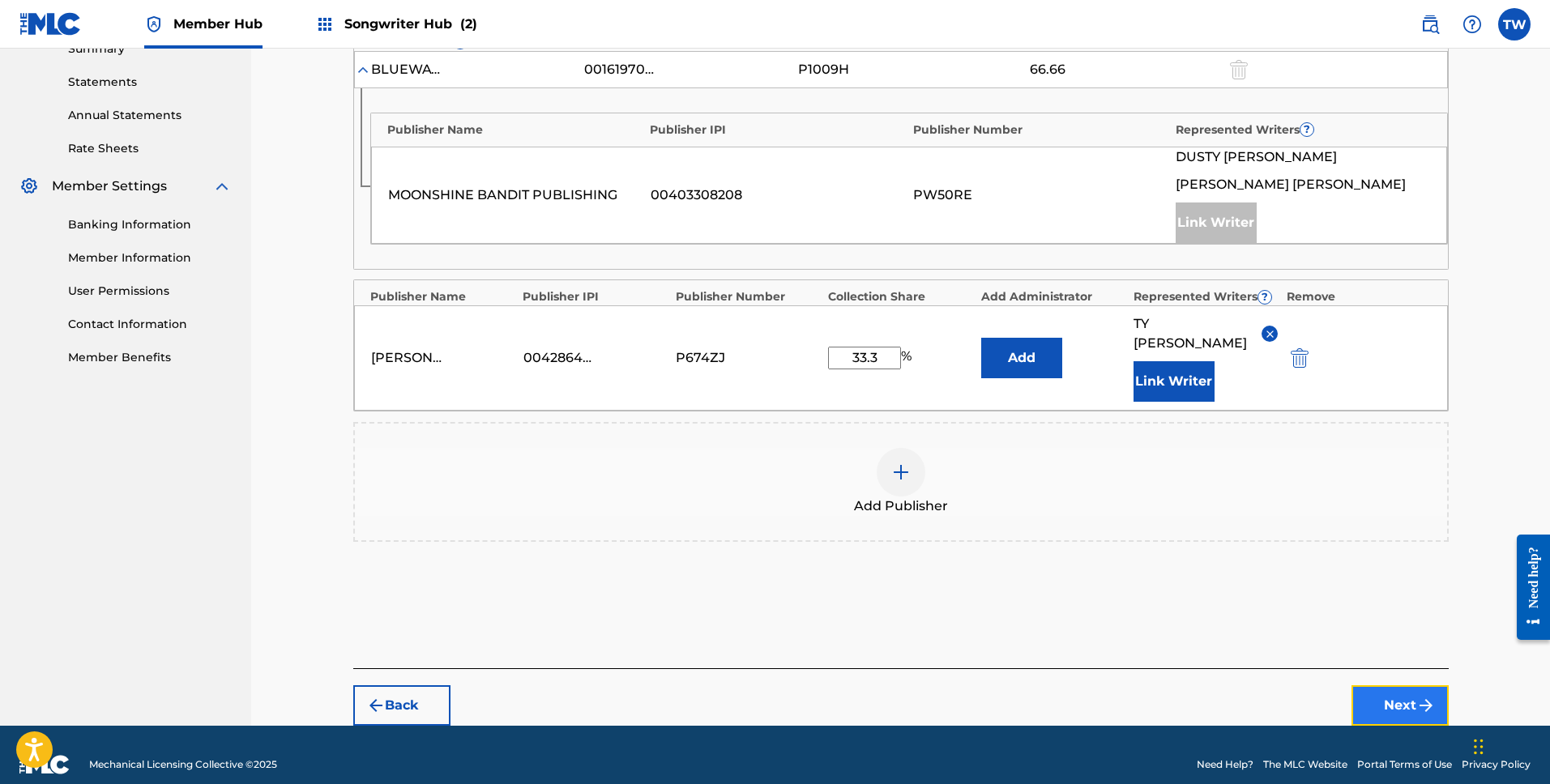
click at [1384, 685] on button "Next" at bounding box center [1399, 705] width 97 height 41
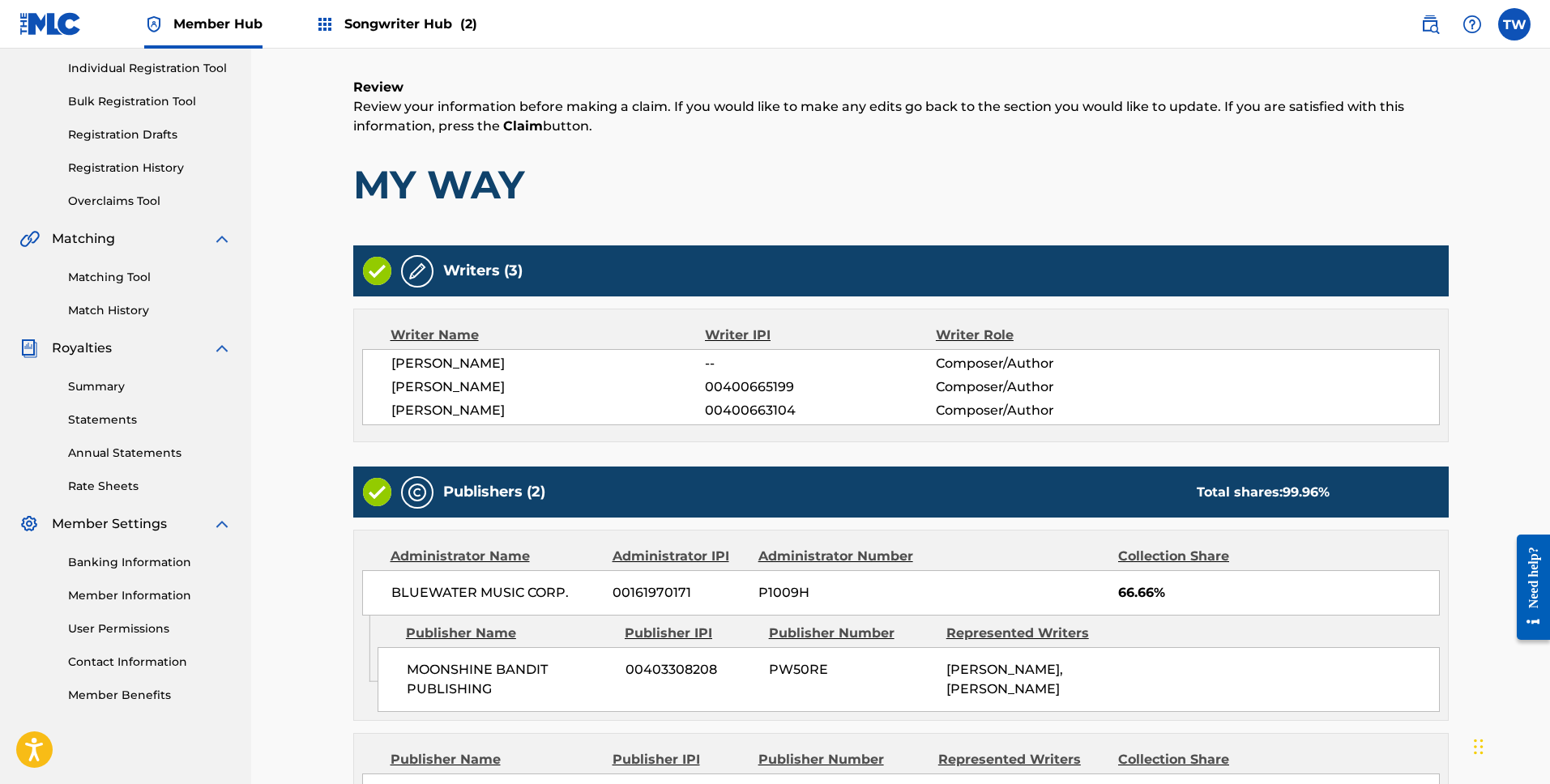
scroll to position [415, 0]
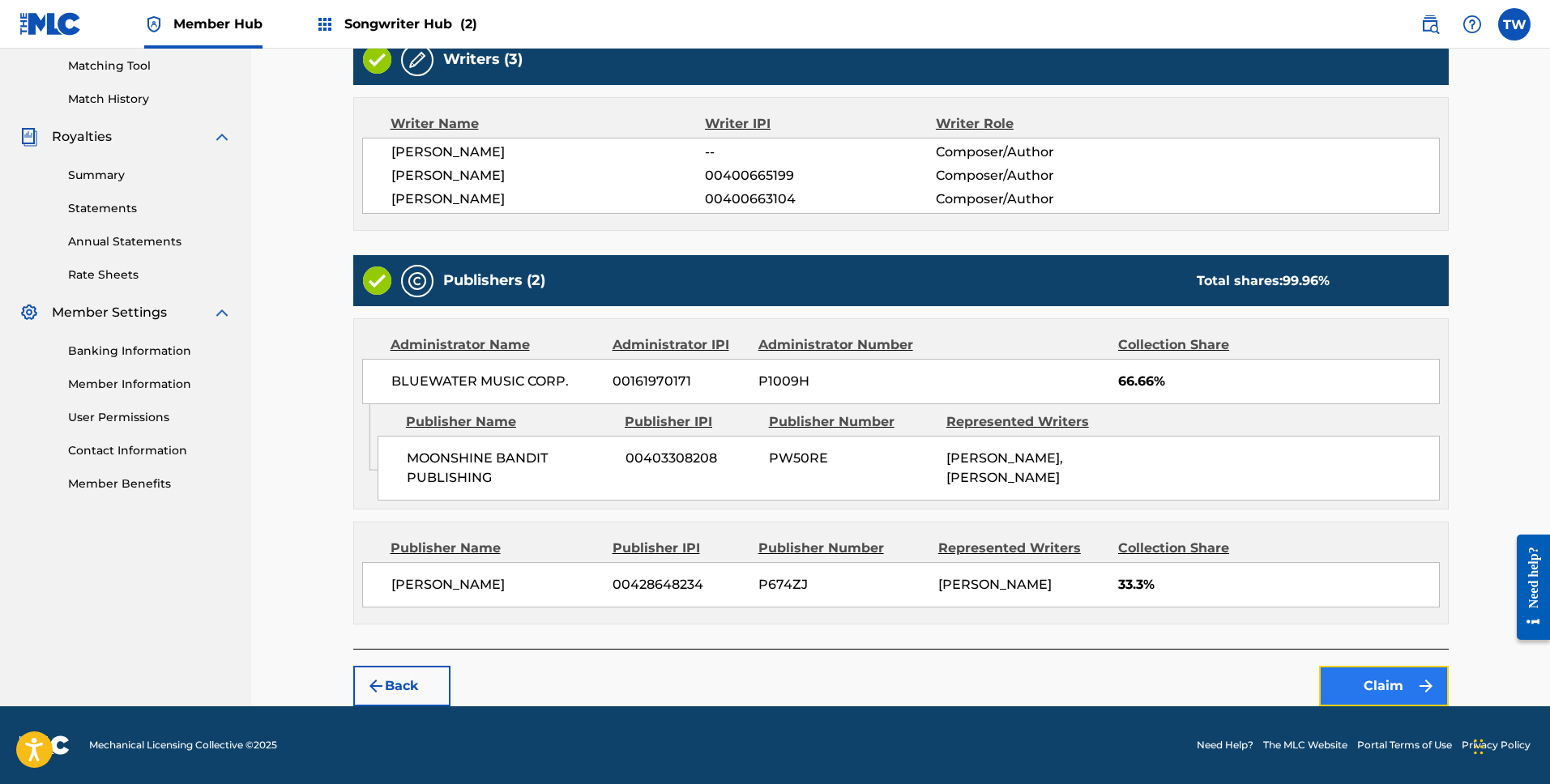
click at [1391, 700] on button "Claim" at bounding box center [1384, 685] width 130 height 41
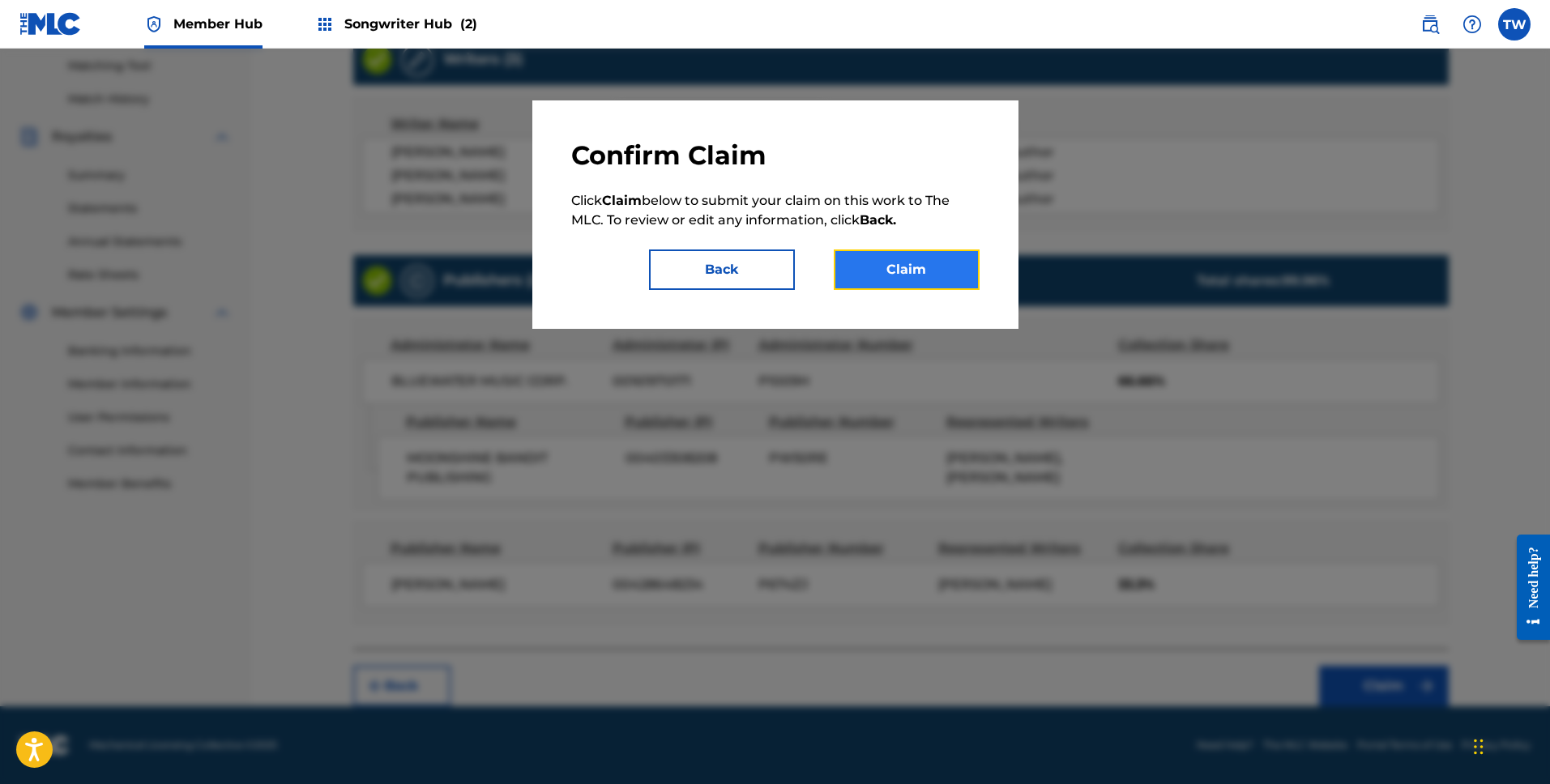
click at [919, 268] on button "Claim" at bounding box center [907, 269] width 146 height 41
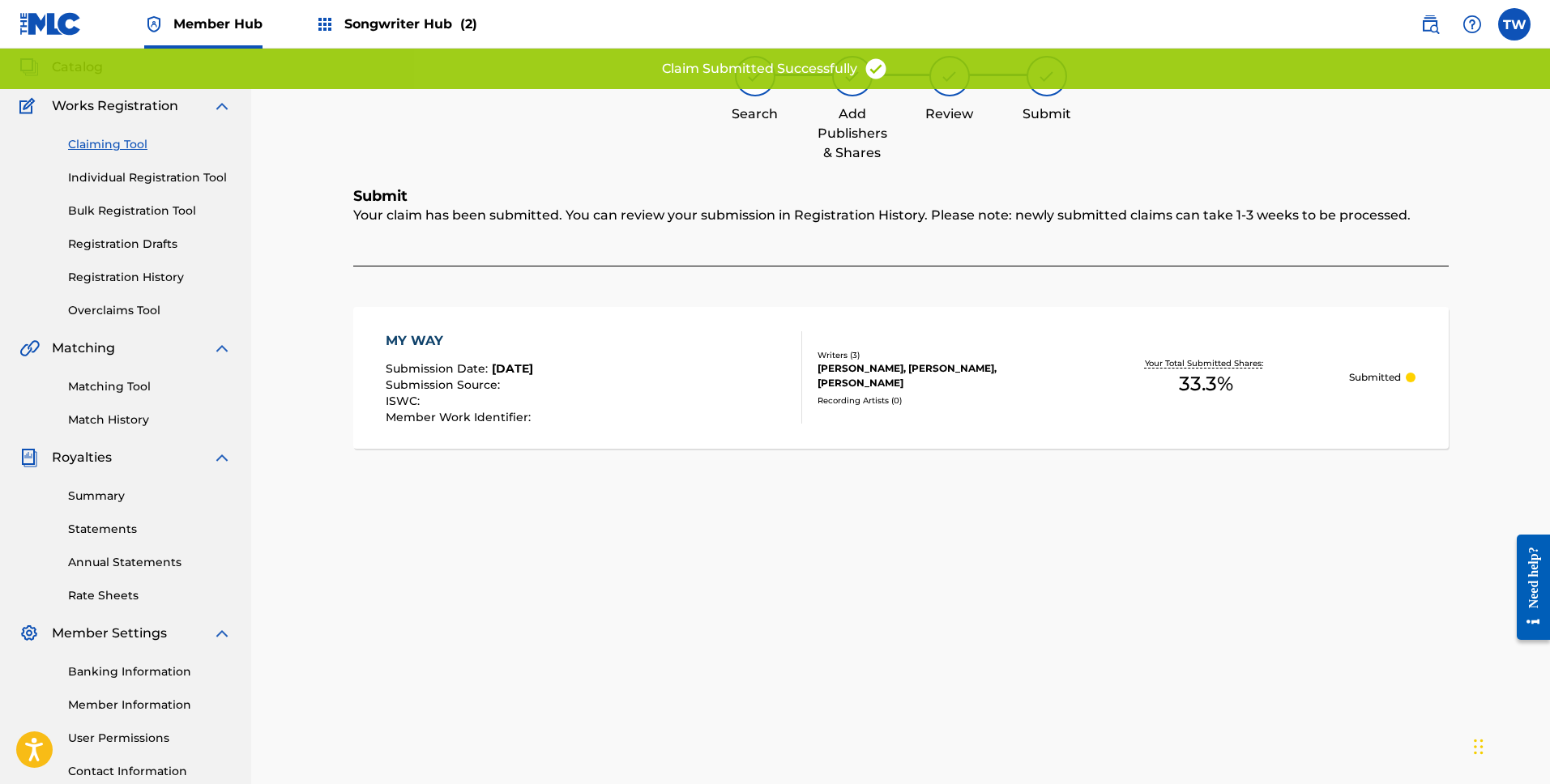
scroll to position [0, 0]
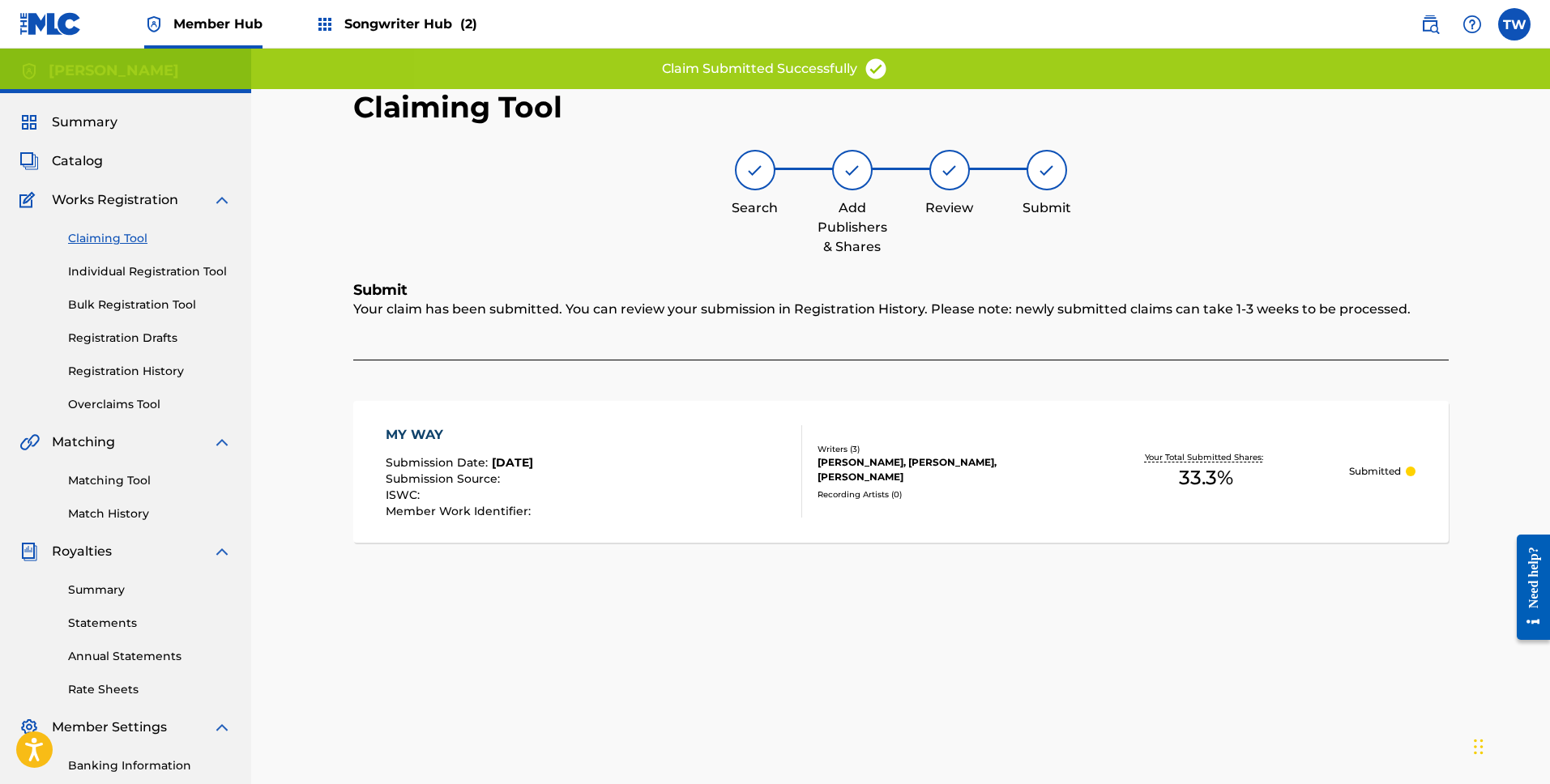
click at [115, 240] on link "Claiming Tool" at bounding box center [150, 238] width 164 height 17
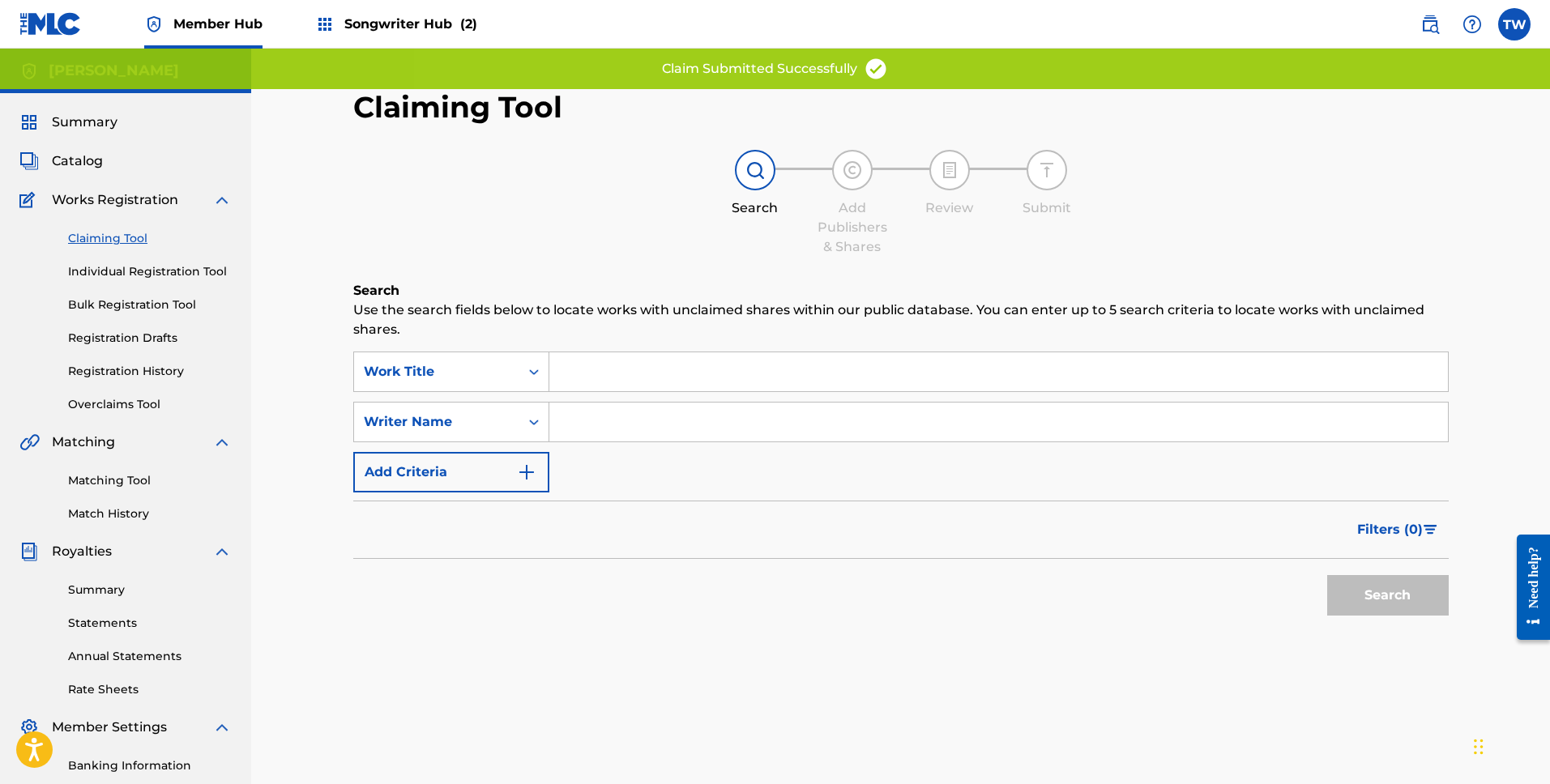
click at [645, 436] on input "Search Form" at bounding box center [999, 421] width 898 height 39
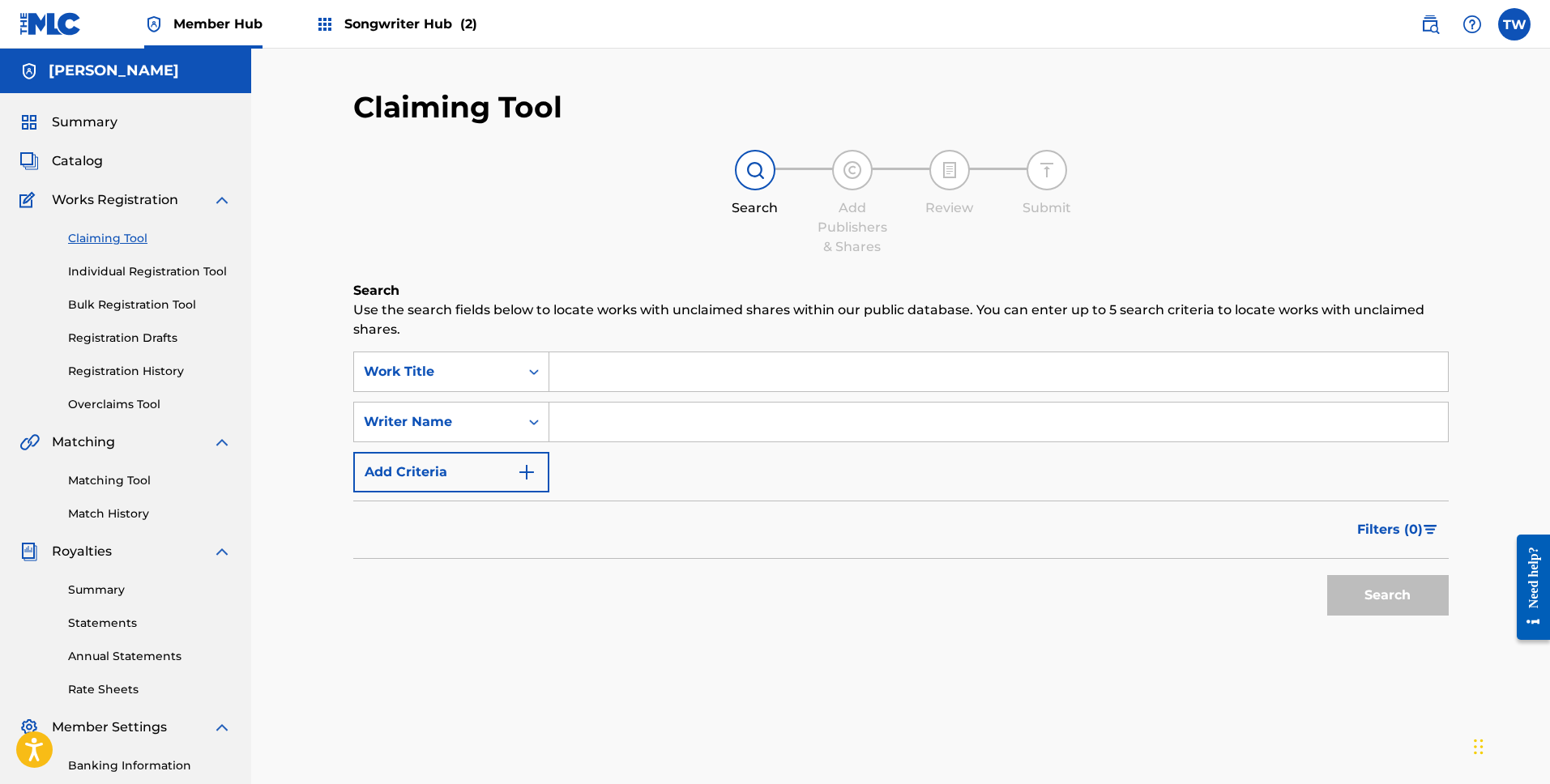
type input "[PERSON_NAME]"
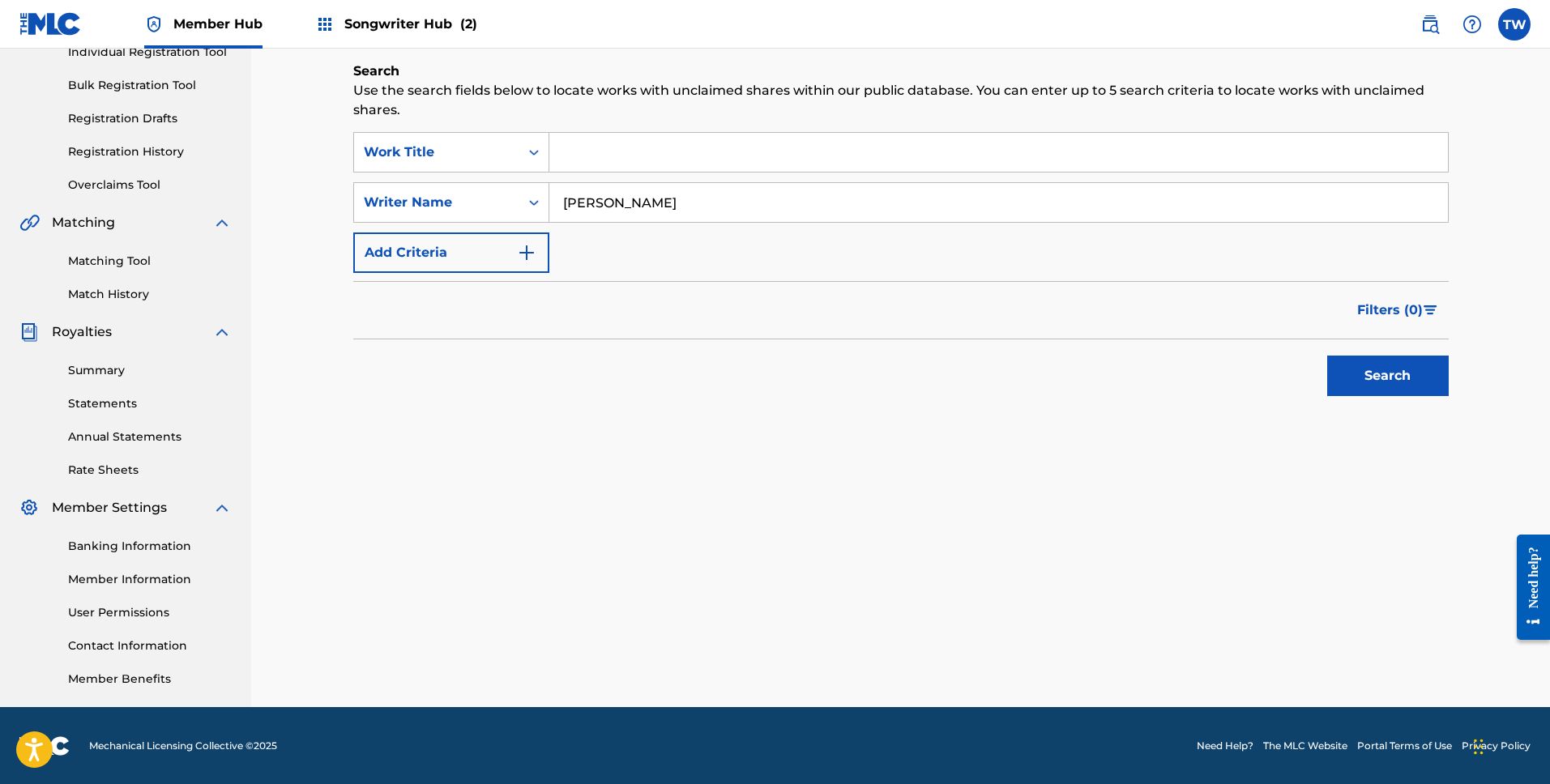
scroll to position [220, 0]
click at [1394, 391] on button "Search" at bounding box center [1388, 375] width 122 height 41
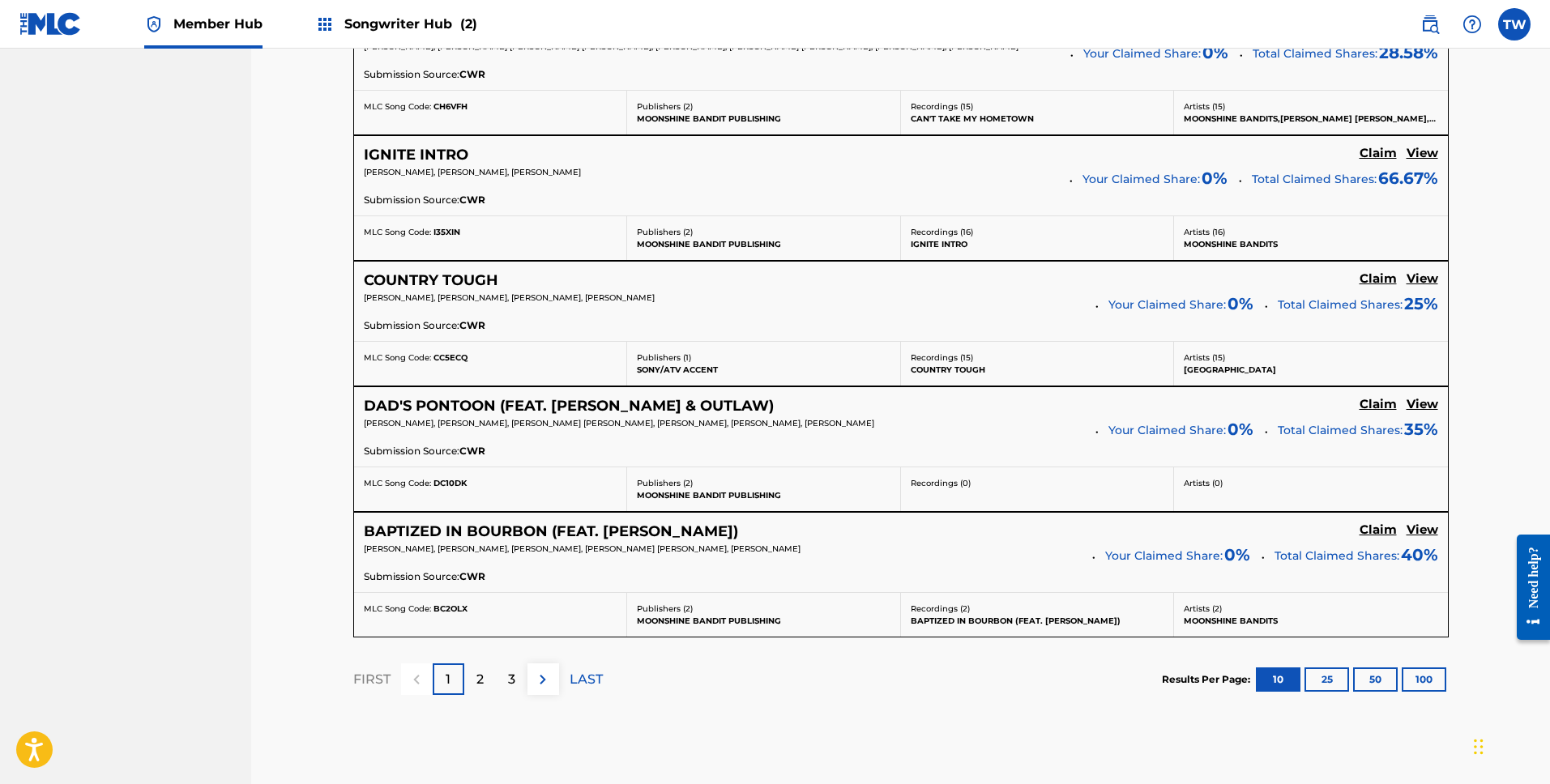
scroll to position [1361, 0]
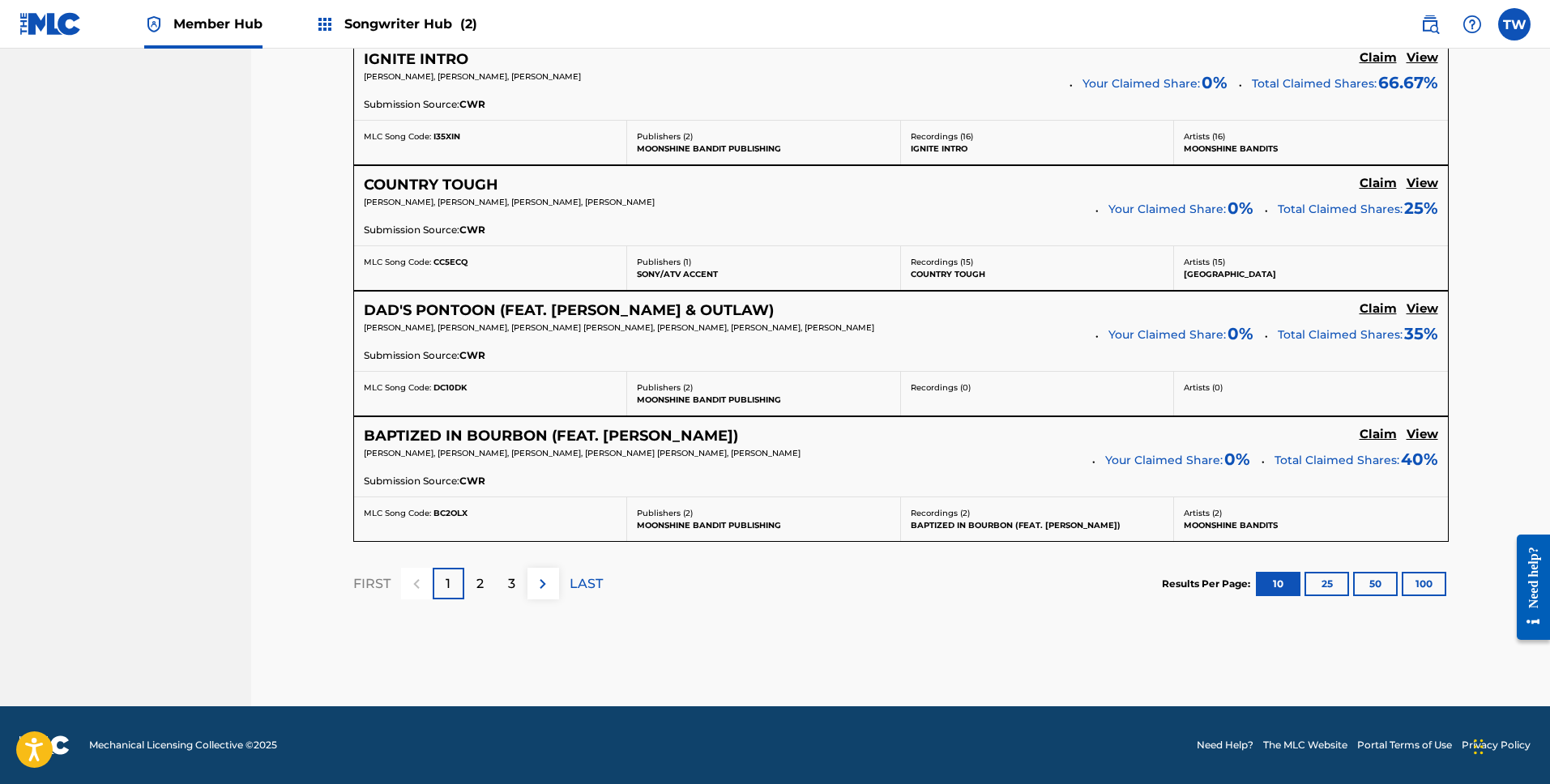
click at [469, 582] on div "2" at bounding box center [480, 584] width 31 height 31
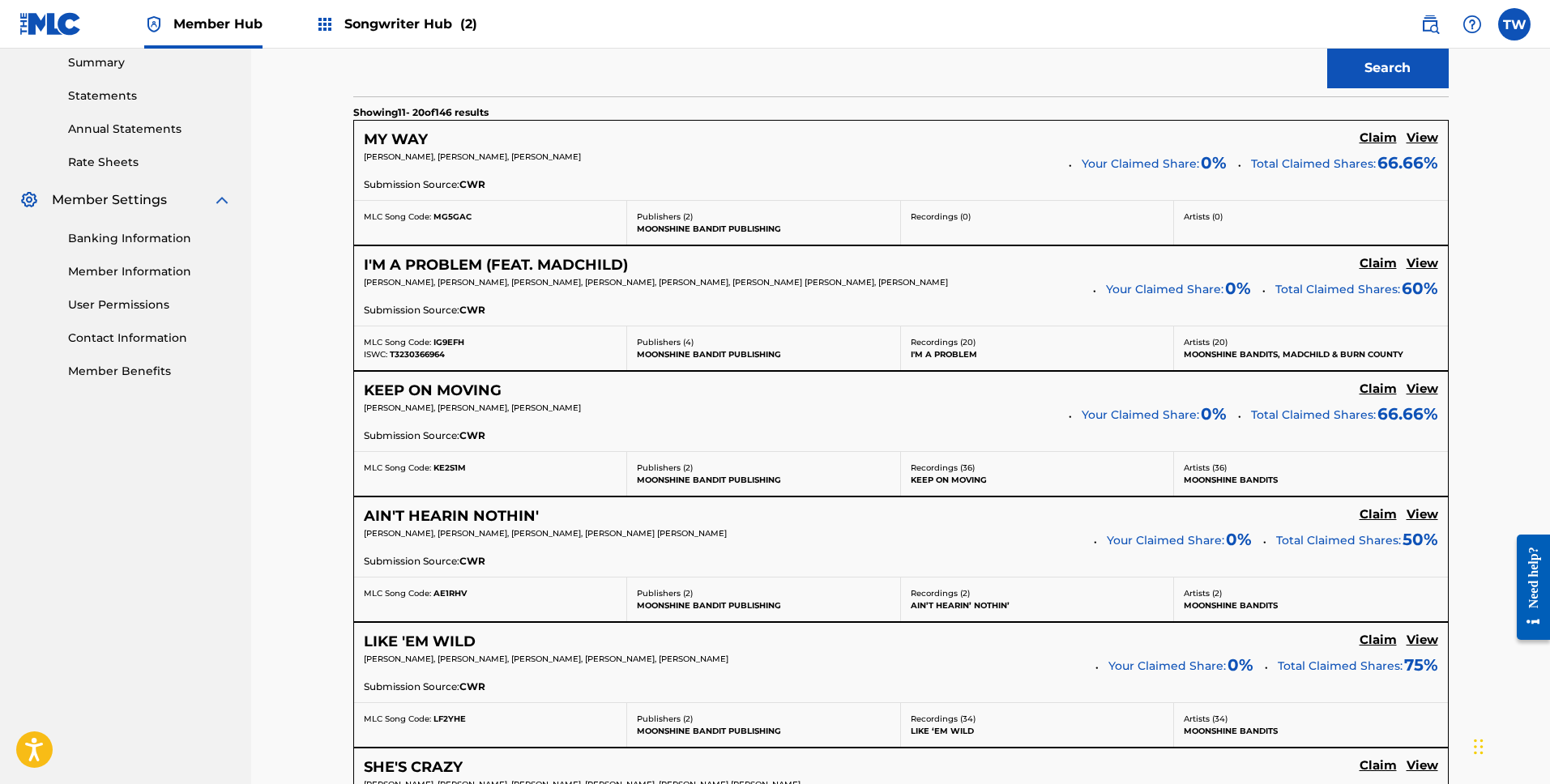
scroll to position [512, 0]
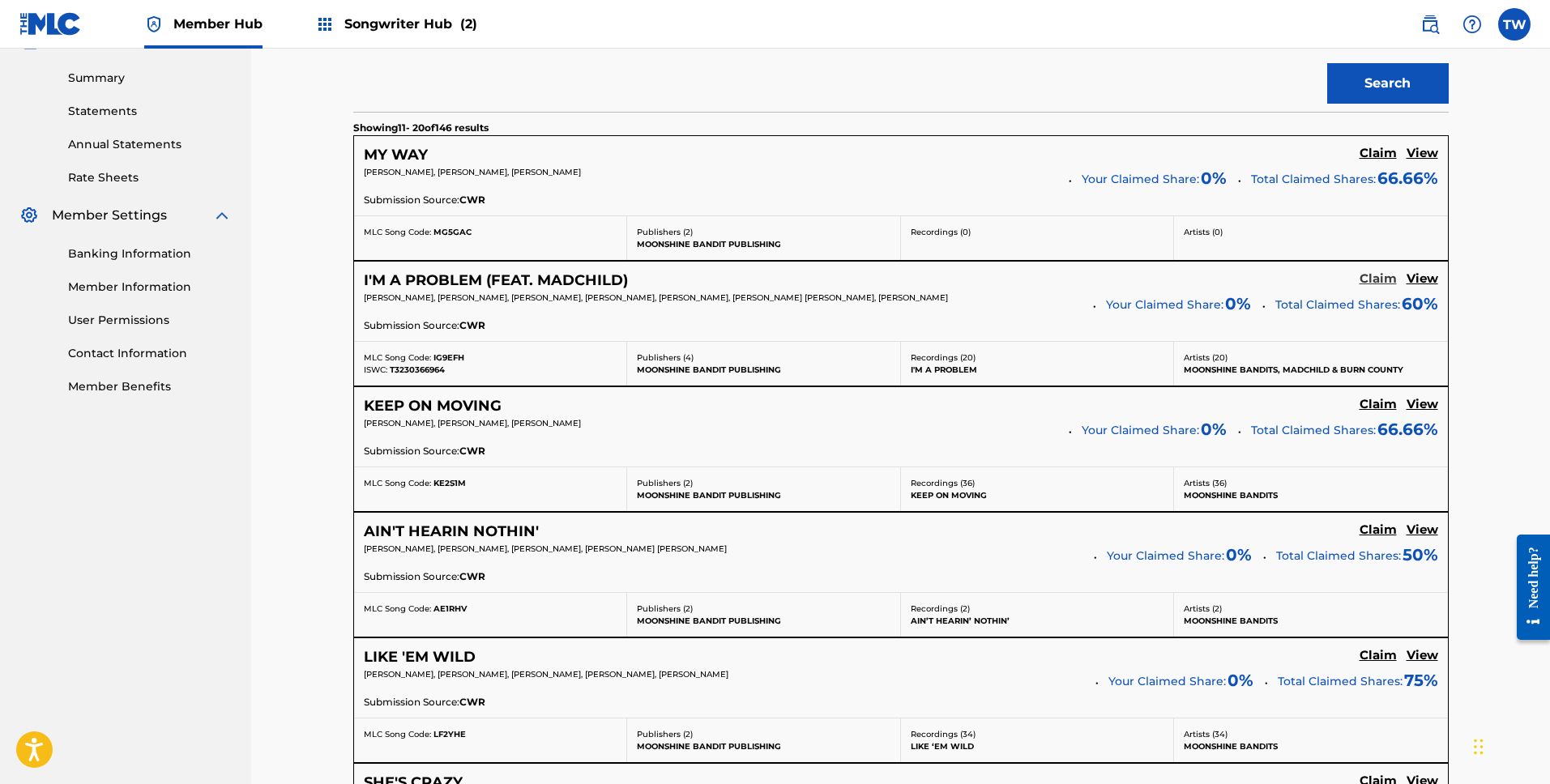
click at [1394, 283] on h5 "Claim" at bounding box center [1378, 279] width 37 height 16
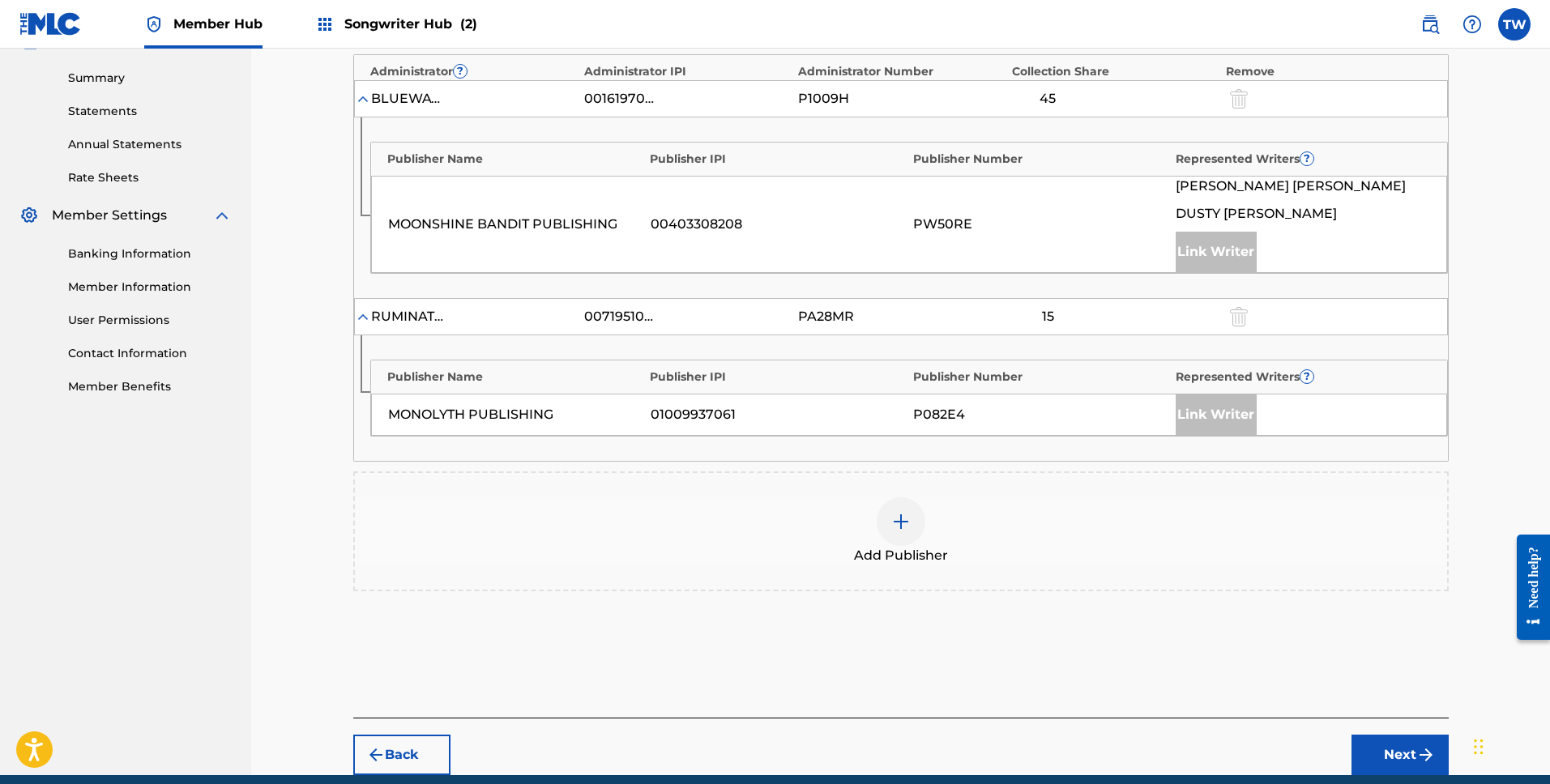
click at [912, 543] on div at bounding box center [901, 522] width 49 height 49
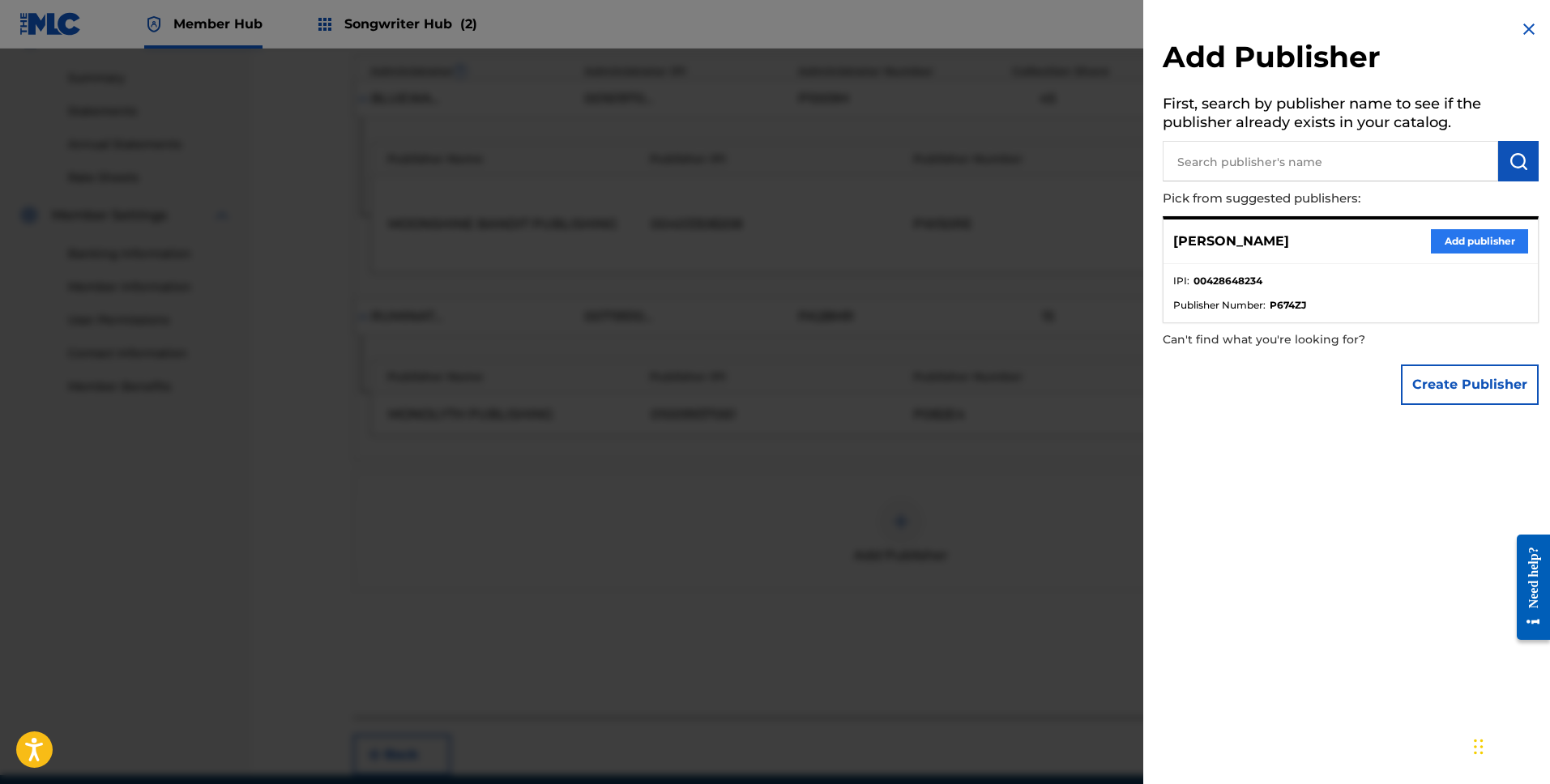
drag, startPoint x: 1458, startPoint y: 254, endPoint x: 1467, endPoint y: 248, distance: 10.8
click at [1461, 253] on div "[PERSON_NAME] Add publisher" at bounding box center [1350, 242] width 374 height 45
click at [1471, 243] on button "Add publisher" at bounding box center [1479, 241] width 97 height 24
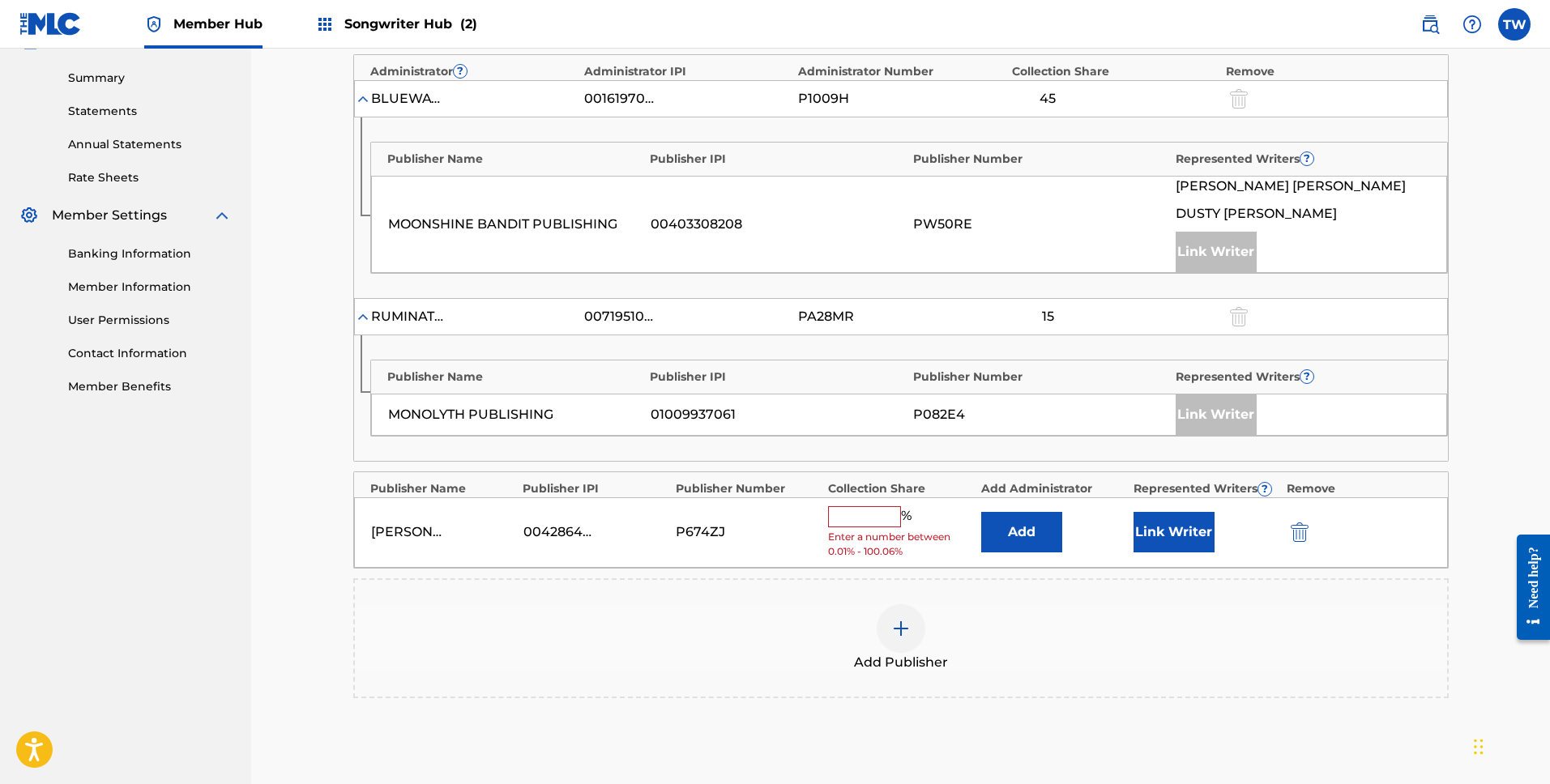
drag, startPoint x: 870, startPoint y: 493, endPoint x: 874, endPoint y: 511, distance: 18.4
click at [872, 497] on div "Publisher Name Publisher IPI Publisher Number Collection Share Add Administrato…" at bounding box center [901, 520] width 1095 height 97
click at [874, 511] on input "text" at bounding box center [864, 517] width 73 height 21
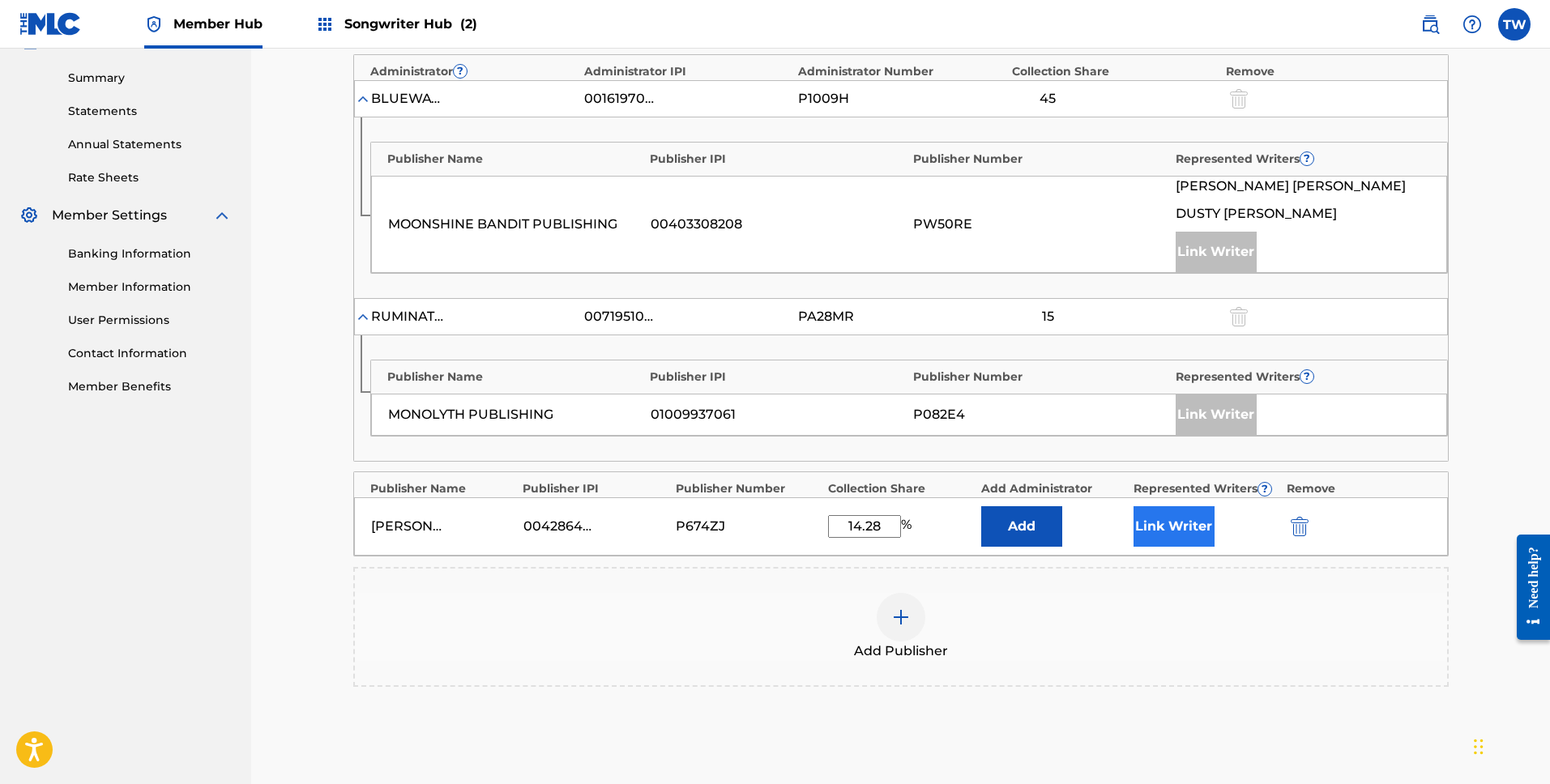
type input "14.28"
click at [1167, 532] on button "Link Writer" at bounding box center [1174, 527] width 81 height 41
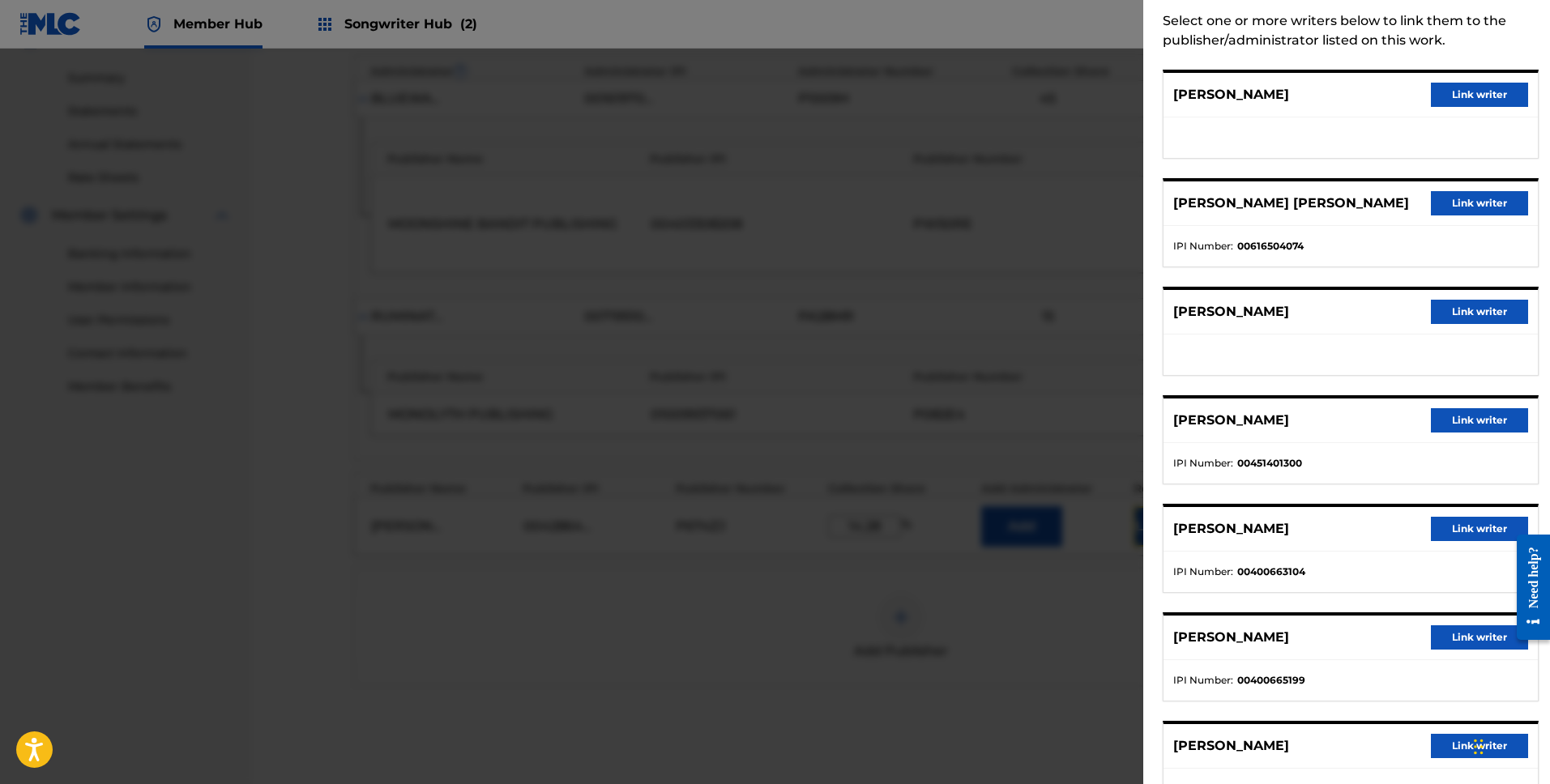
scroll to position [143, 0]
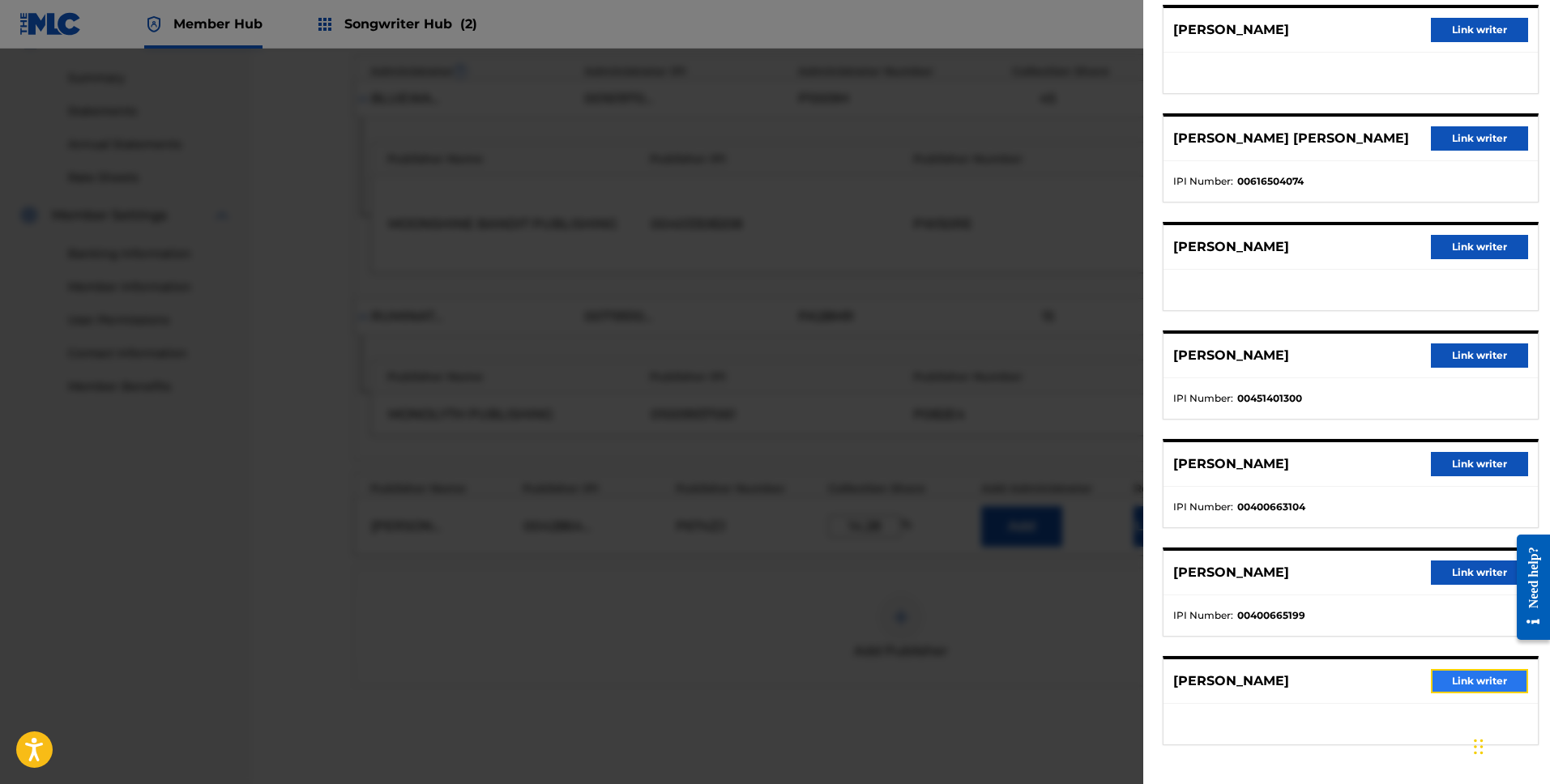
click at [1489, 681] on button "Link writer" at bounding box center [1479, 681] width 97 height 24
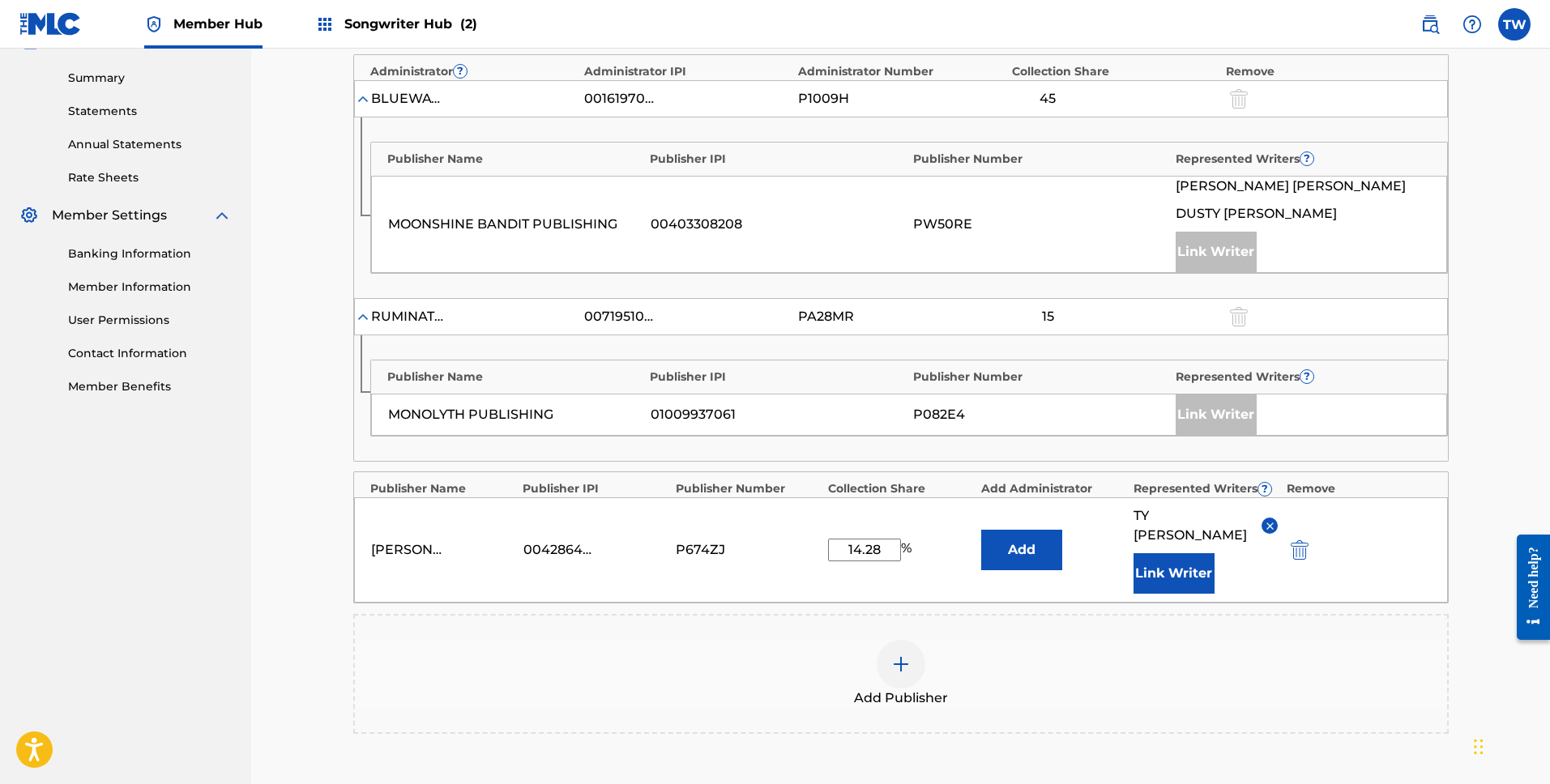
click at [1251, 673] on div "Add Publisher" at bounding box center [901, 674] width 1092 height 68
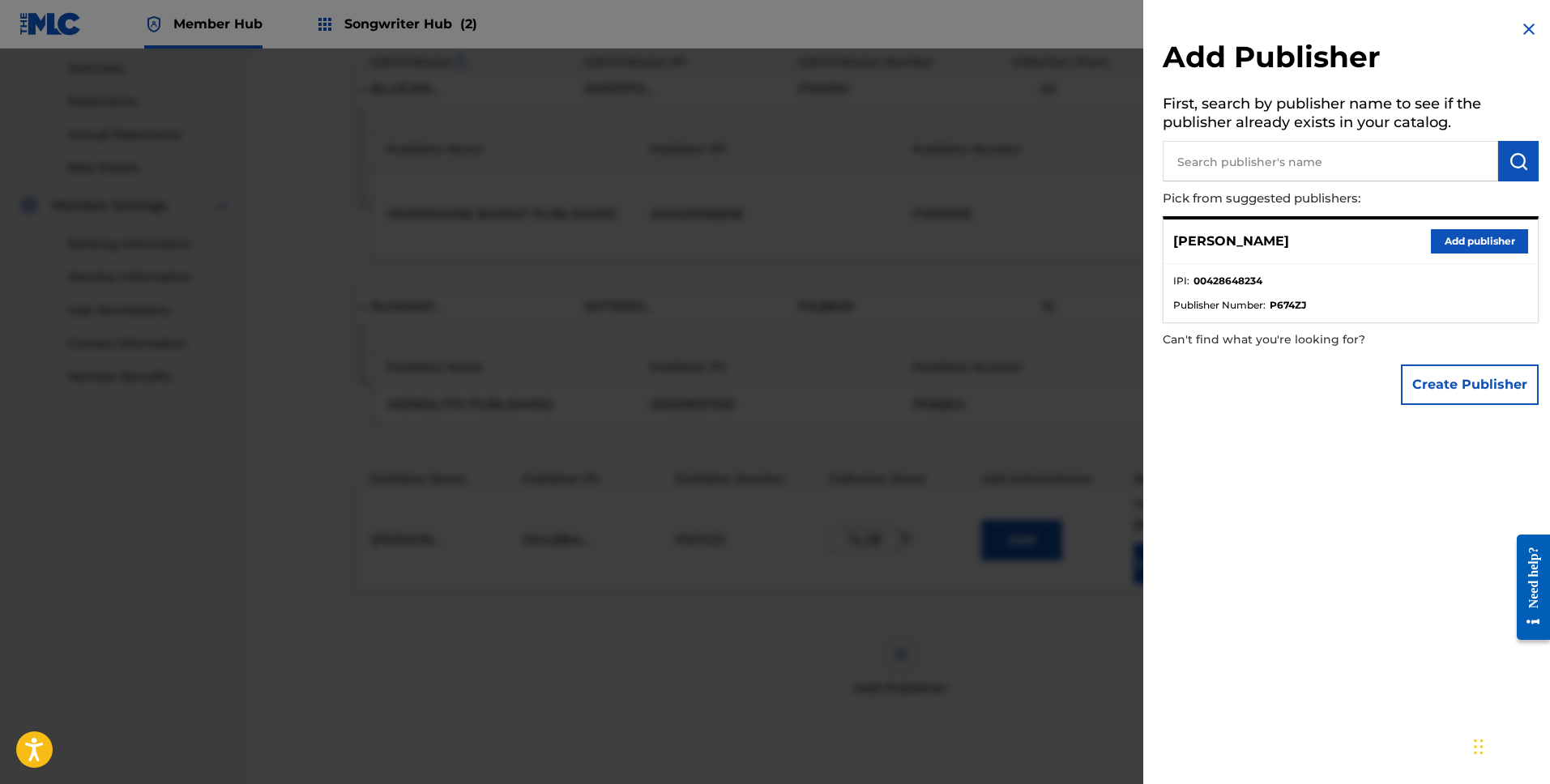
drag, startPoint x: 1007, startPoint y: 690, endPoint x: 1122, endPoint y: 725, distance: 120.2
click at [1008, 690] on div at bounding box center [775, 440] width 1550 height 784
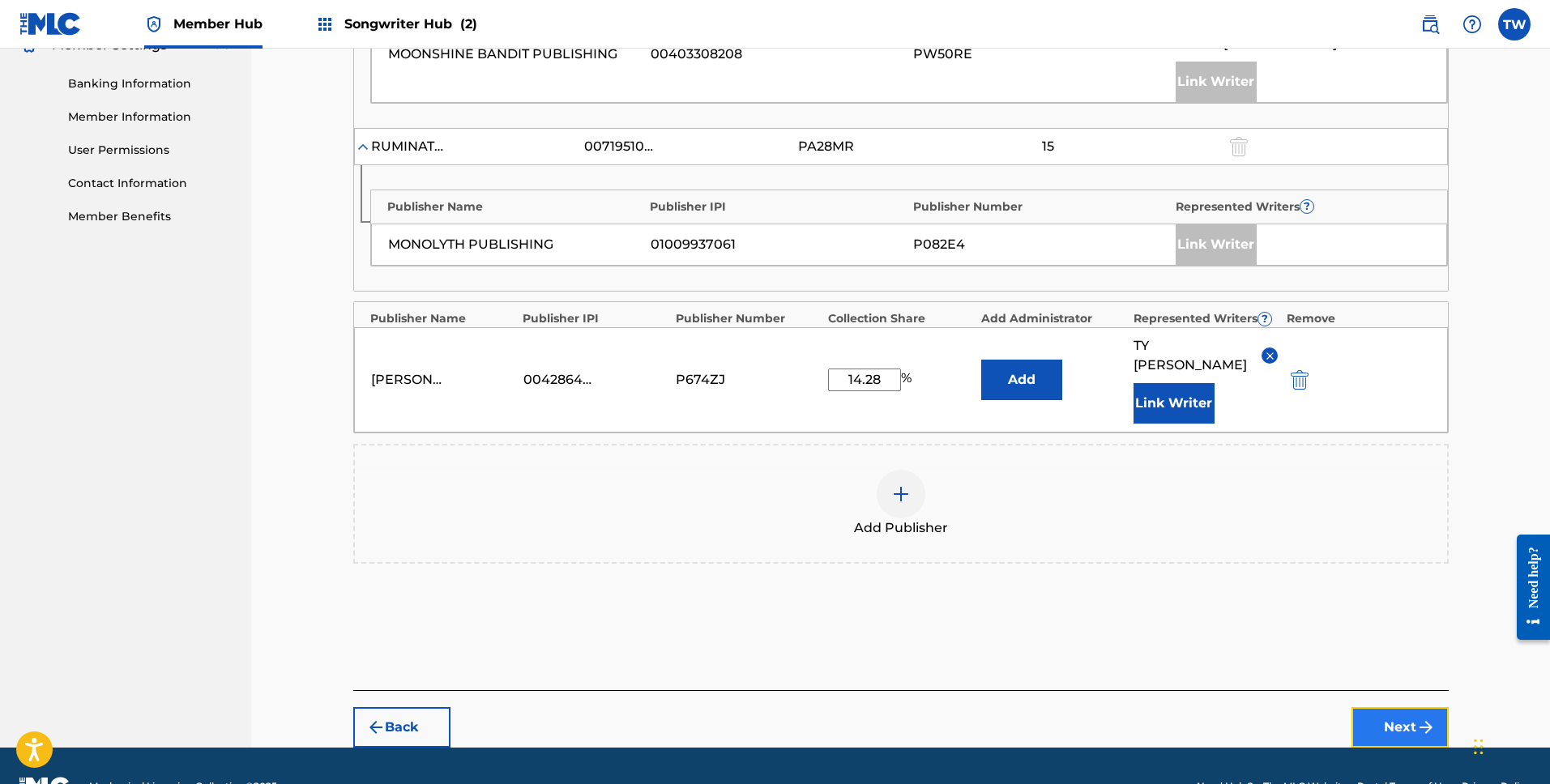
click at [1402, 709] on button "Next" at bounding box center [1399, 727] width 97 height 41
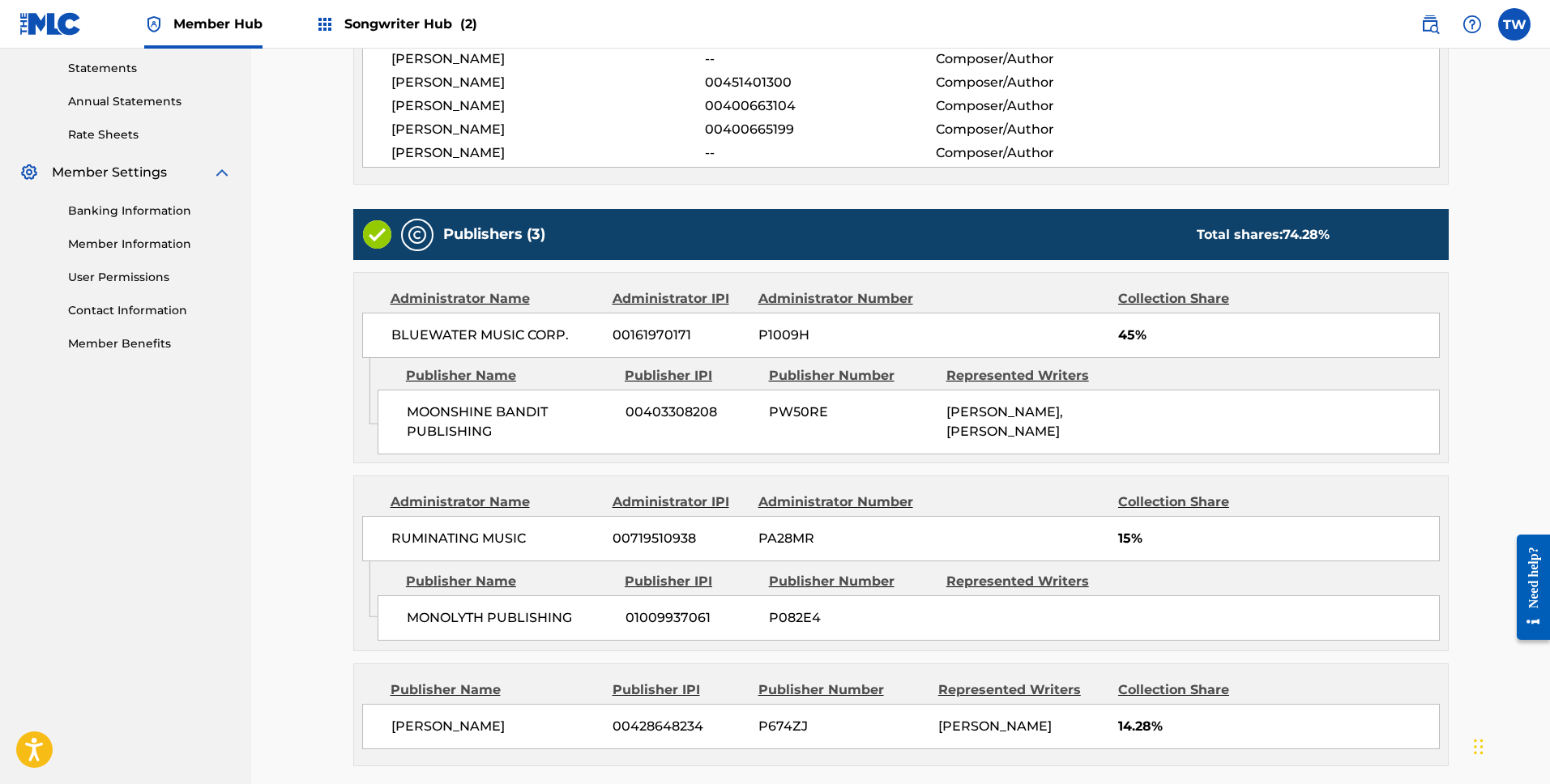
scroll to position [652, 0]
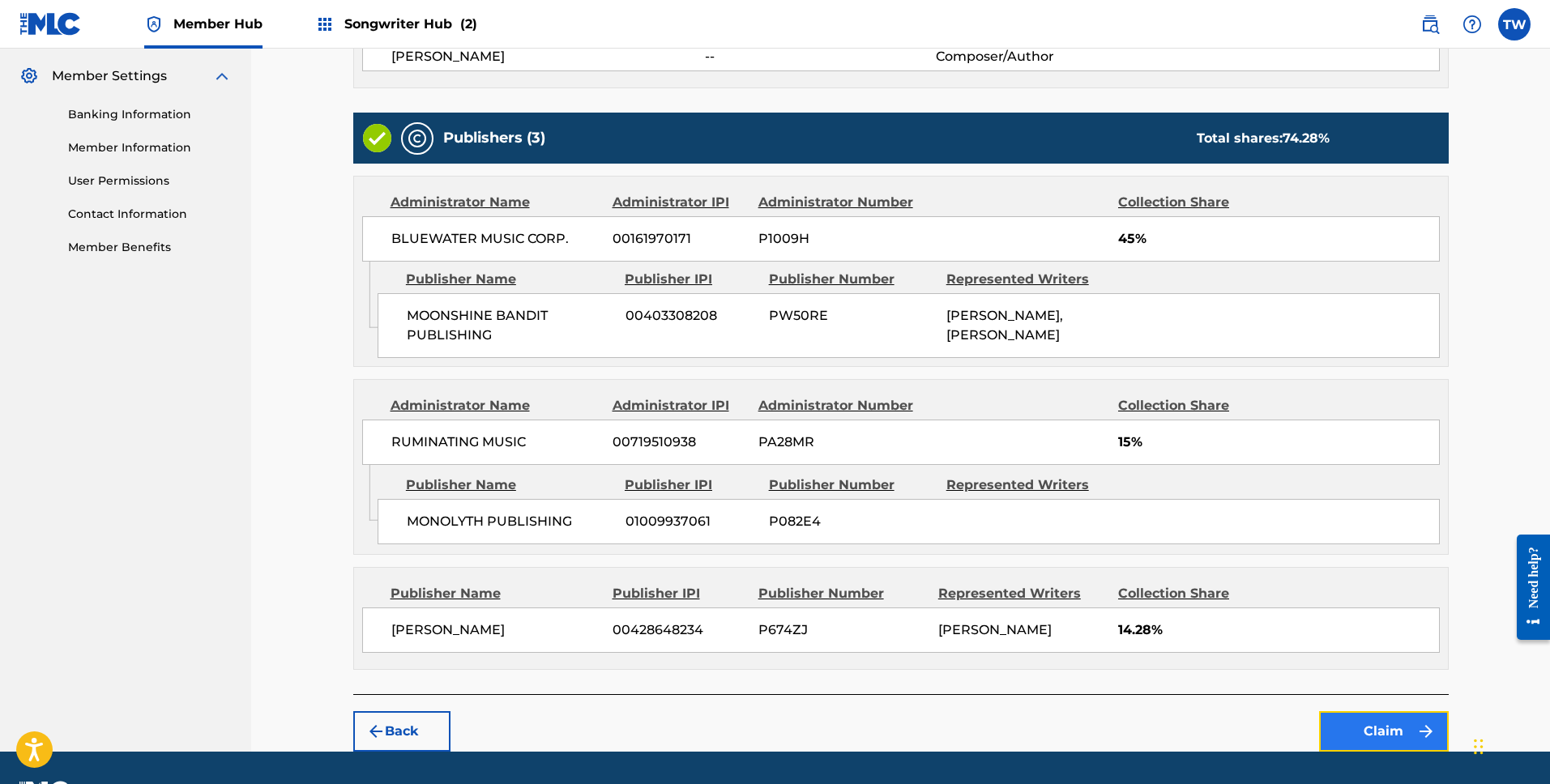
click at [1406, 738] on button "Claim" at bounding box center [1384, 731] width 130 height 41
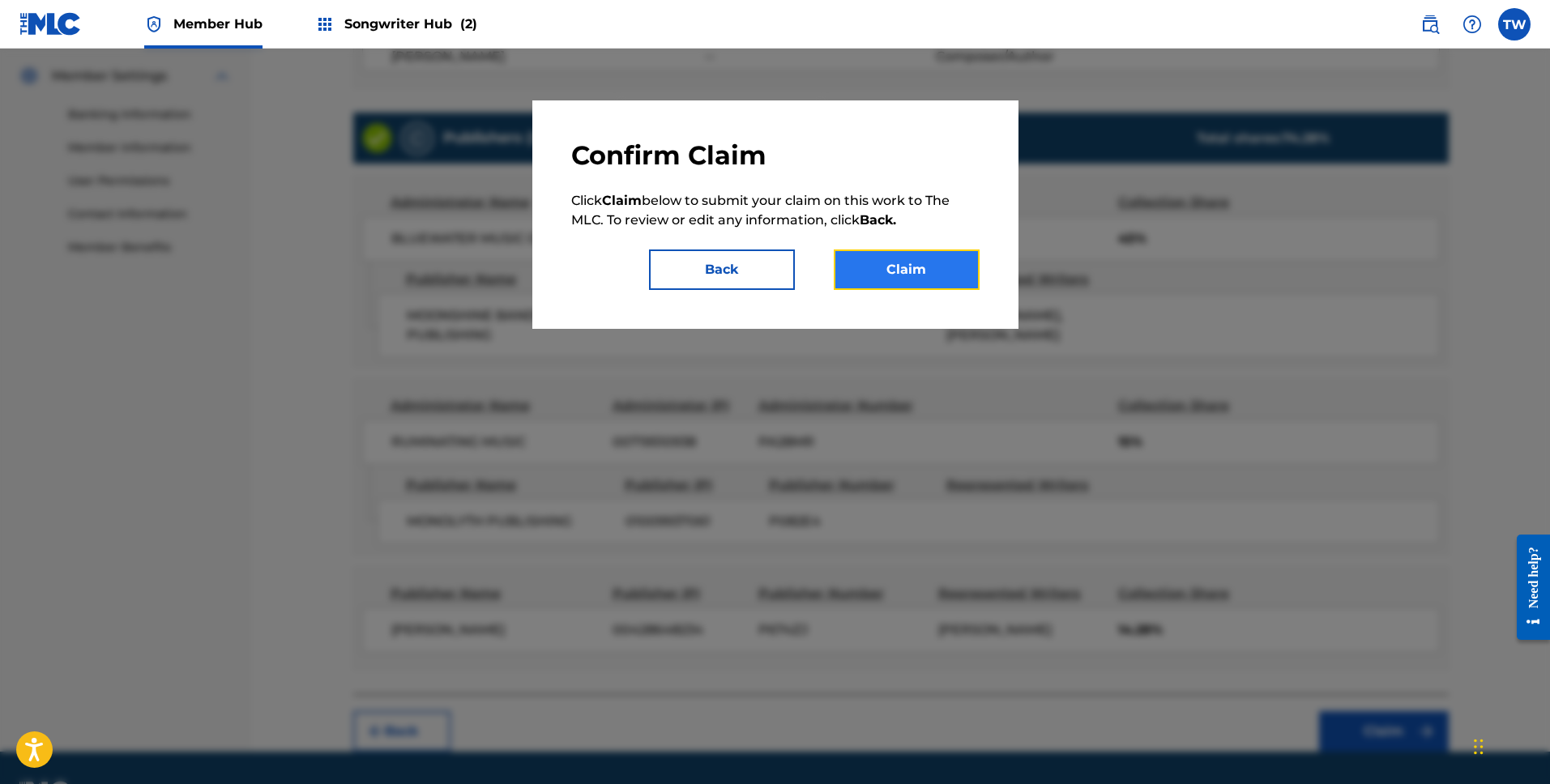
click at [912, 270] on button "Claim" at bounding box center [907, 269] width 146 height 41
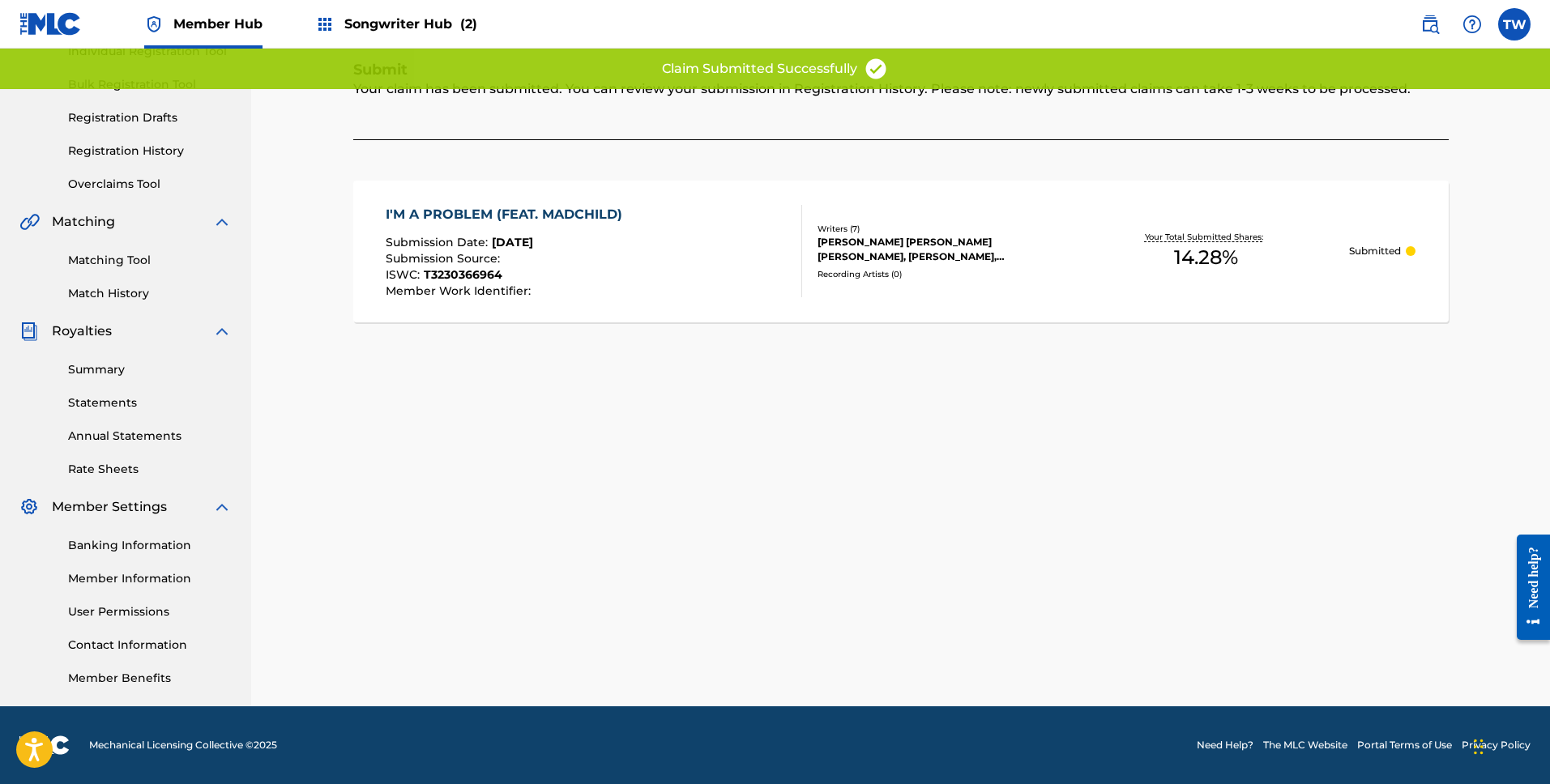
scroll to position [220, 0]
click at [1042, 564] on div "Claiming Tool Search Add Publishers & Shares Review Submit Submit Your claim ha…" at bounding box center [901, 287] width 1134 height 838
click at [552, 527] on div "Claiming Tool Search Add Publishers & Shares Review Submit Submit Your claim ha…" at bounding box center [901, 287] width 1134 height 838
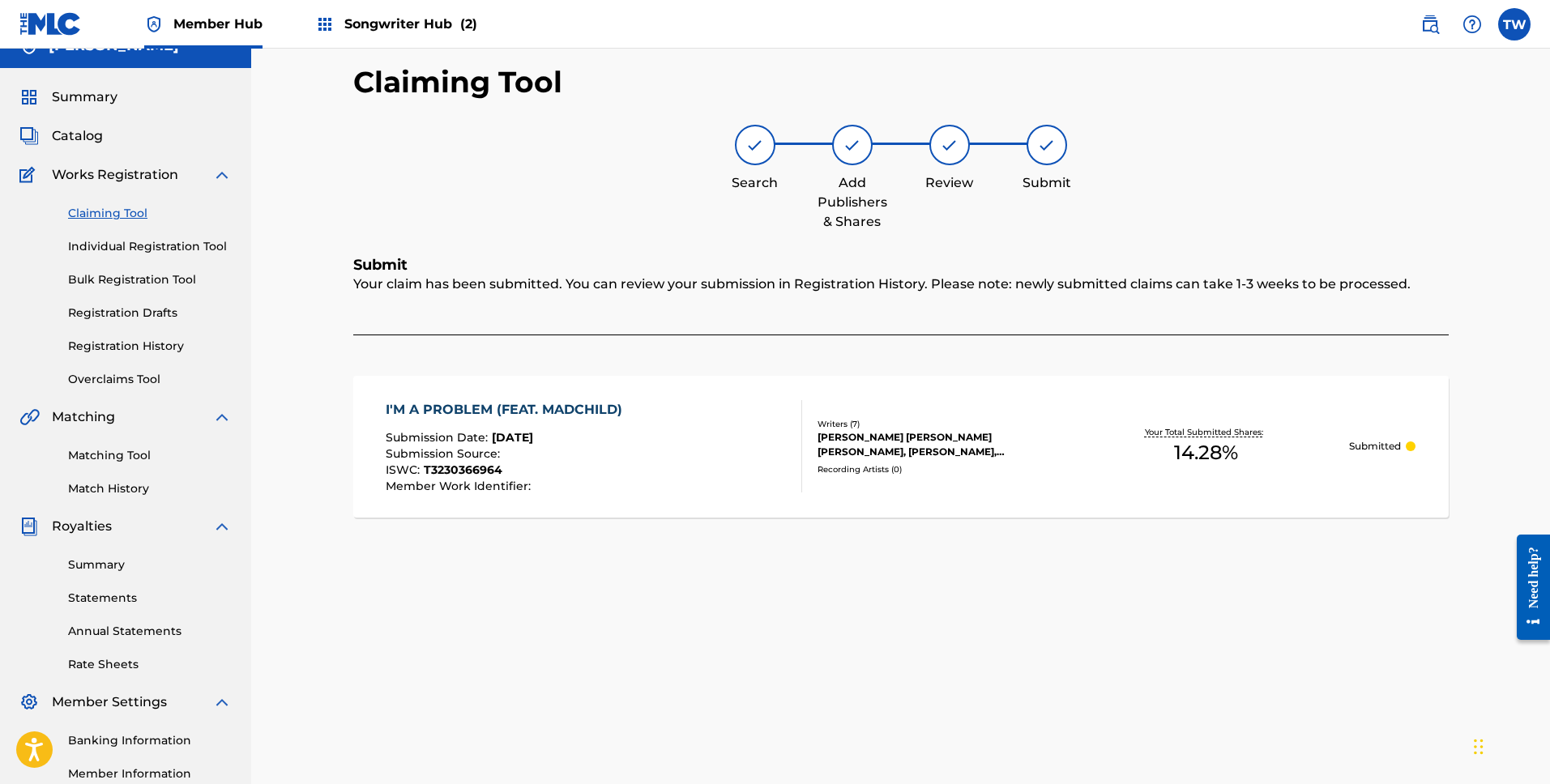
scroll to position [0, 0]
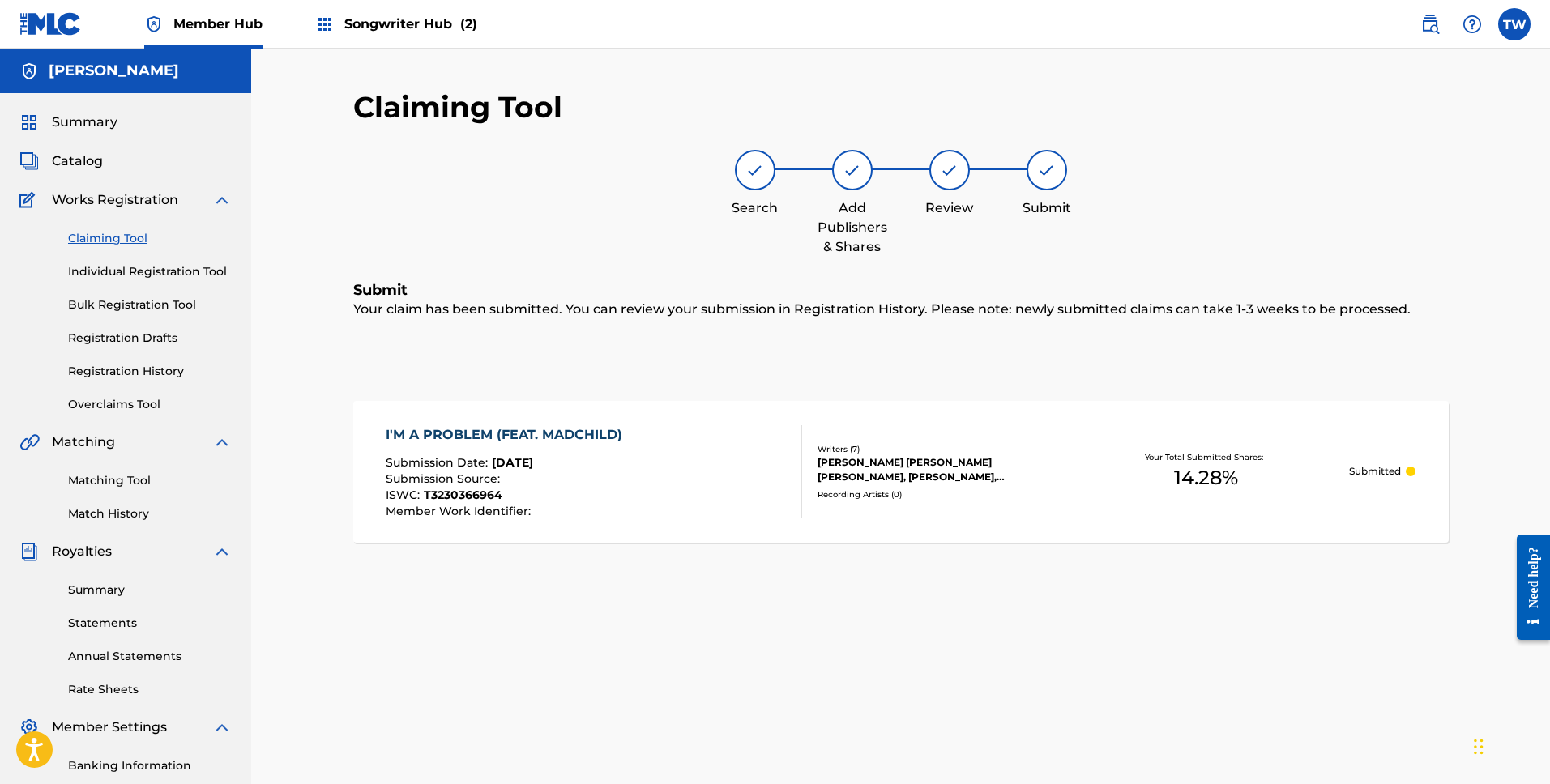
click at [136, 238] on link "Claiming Tool" at bounding box center [150, 238] width 164 height 17
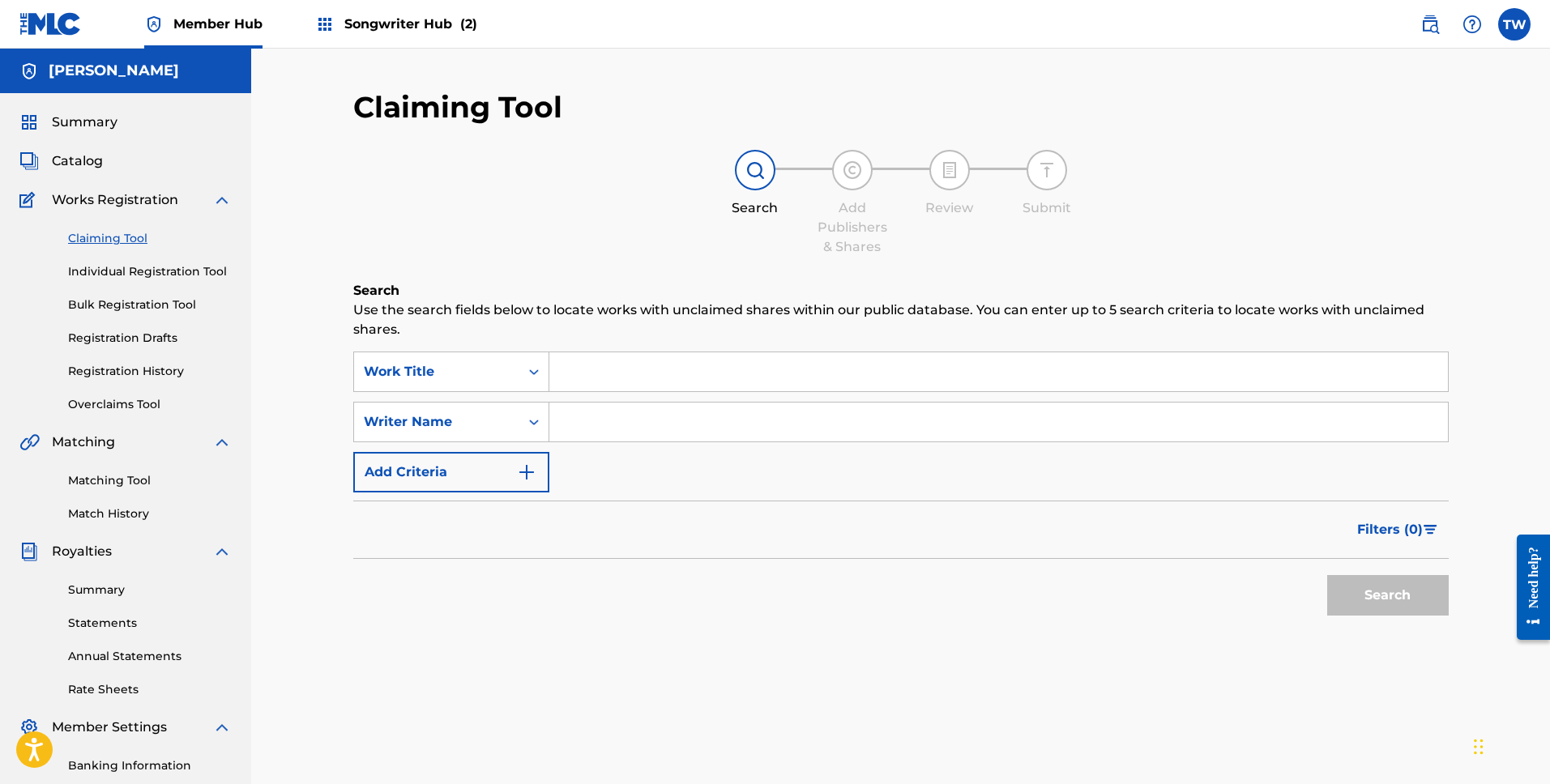
click at [604, 421] on input "Search Form" at bounding box center [999, 421] width 898 height 39
type input "[PERSON_NAME]"
click at [1401, 589] on button "Search" at bounding box center [1388, 595] width 122 height 41
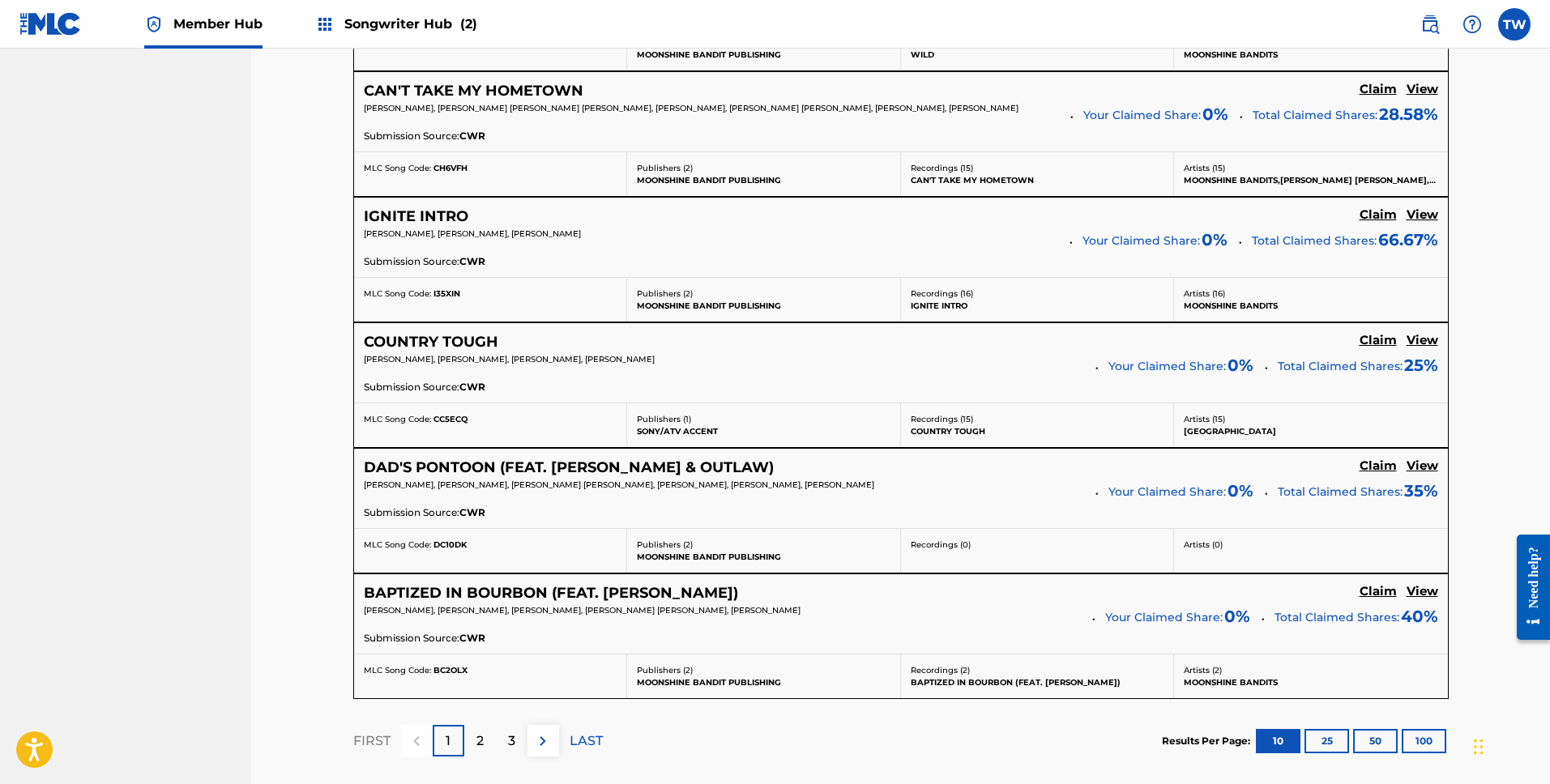
scroll to position [1361, 0]
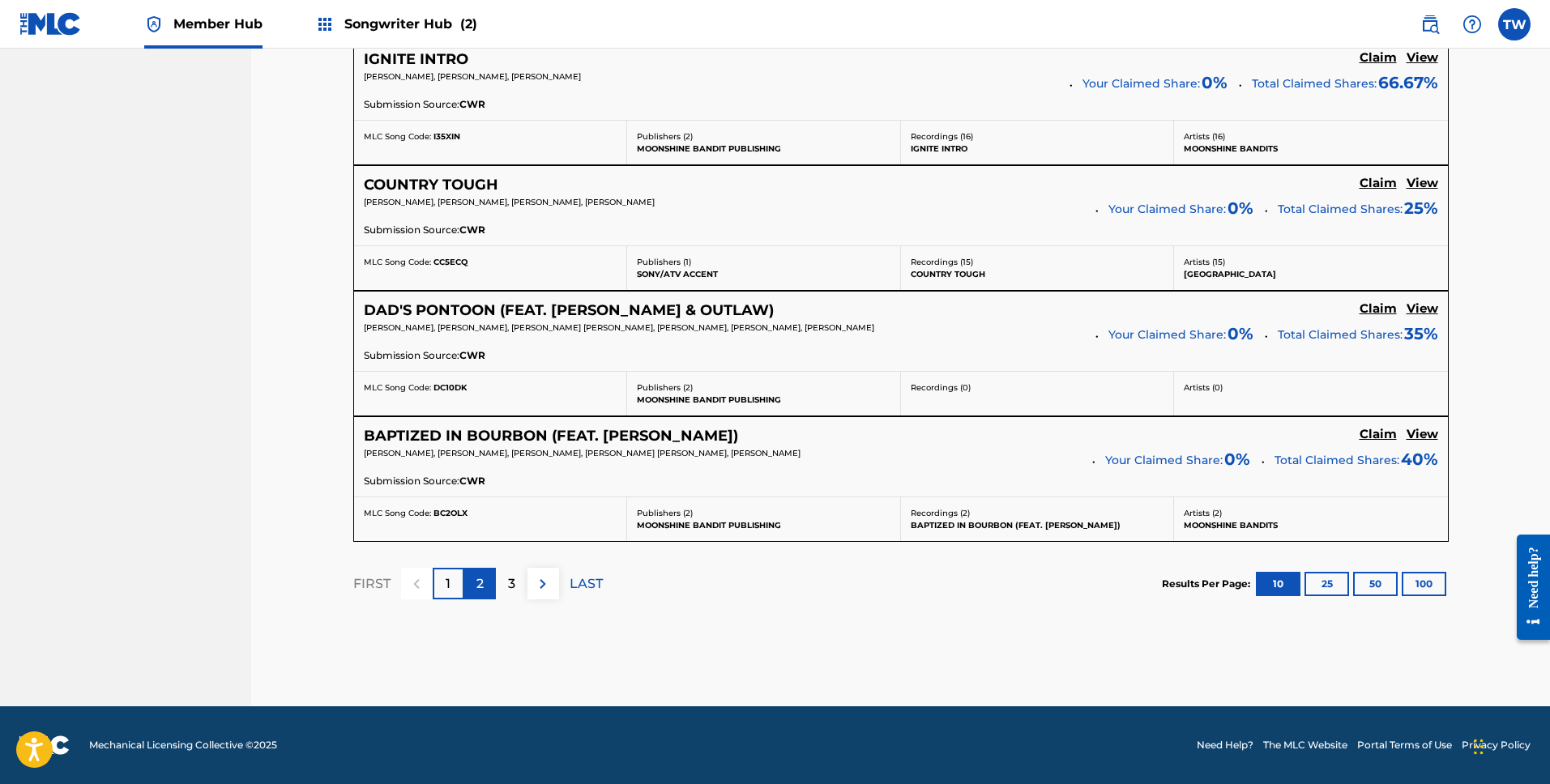
click at [484, 583] on div "2" at bounding box center [480, 584] width 31 height 31
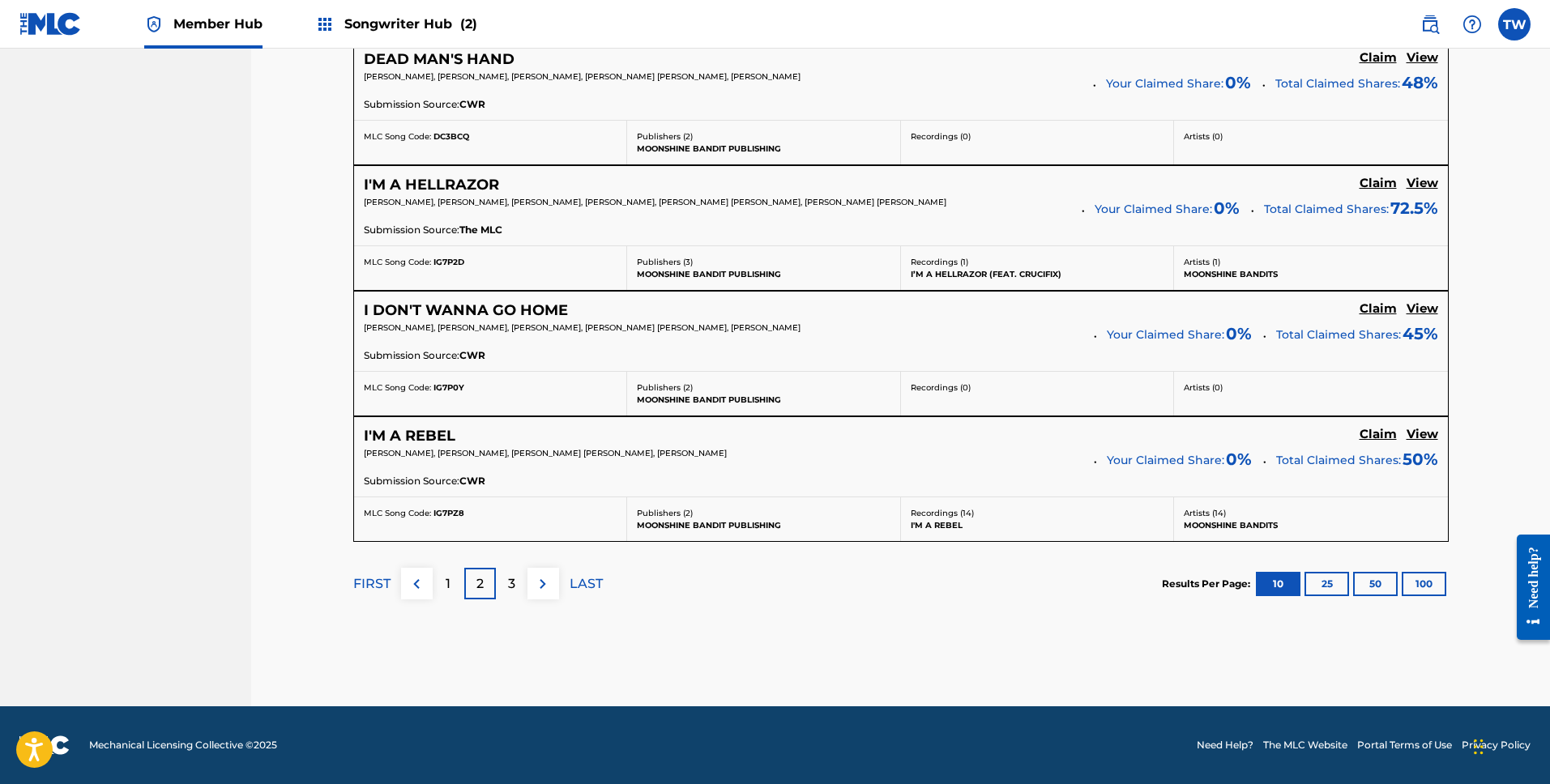
drag, startPoint x: 1102, startPoint y: 649, endPoint x: 1181, endPoint y: 447, distance: 216.9
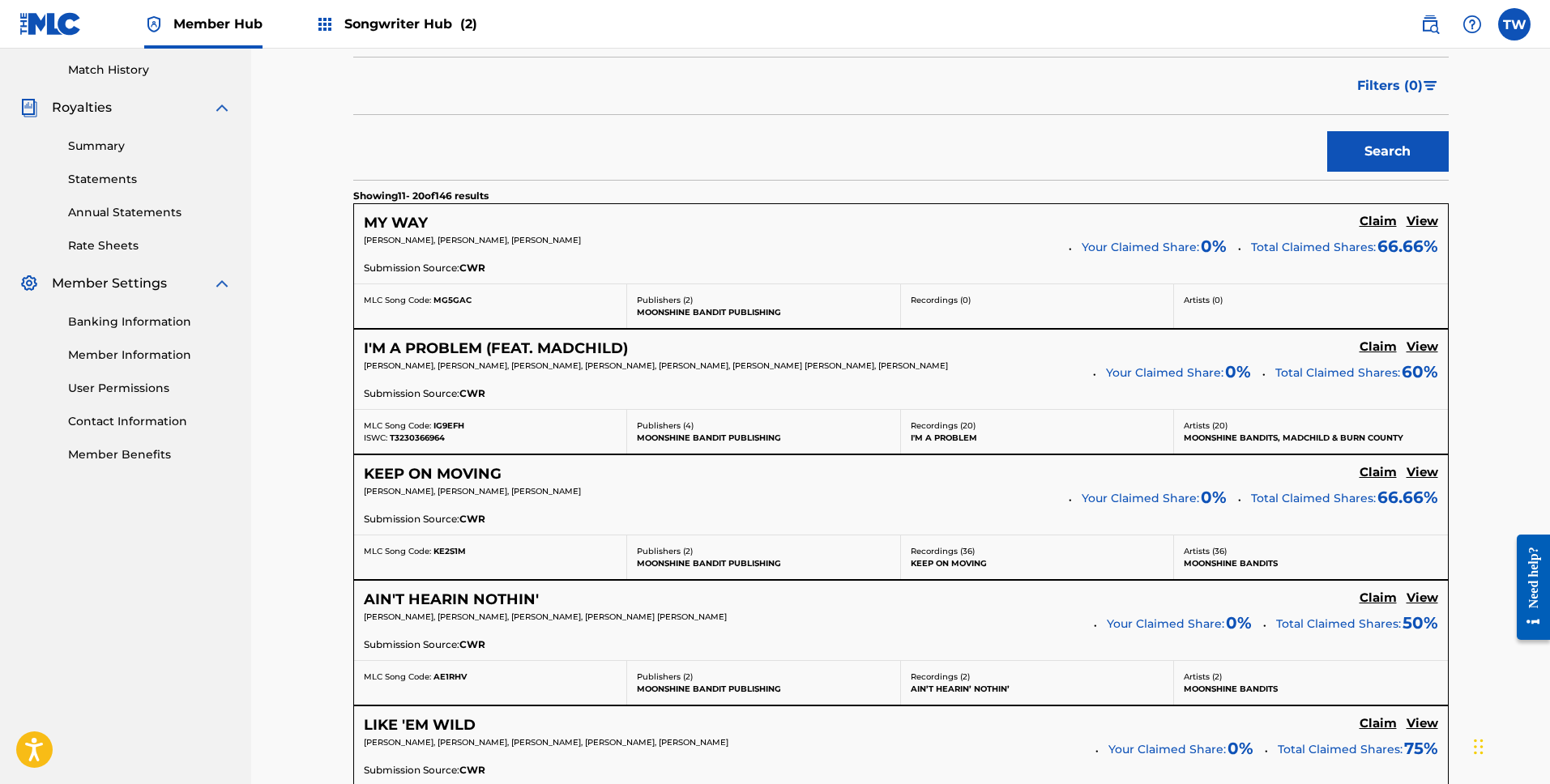
scroll to position [0, 0]
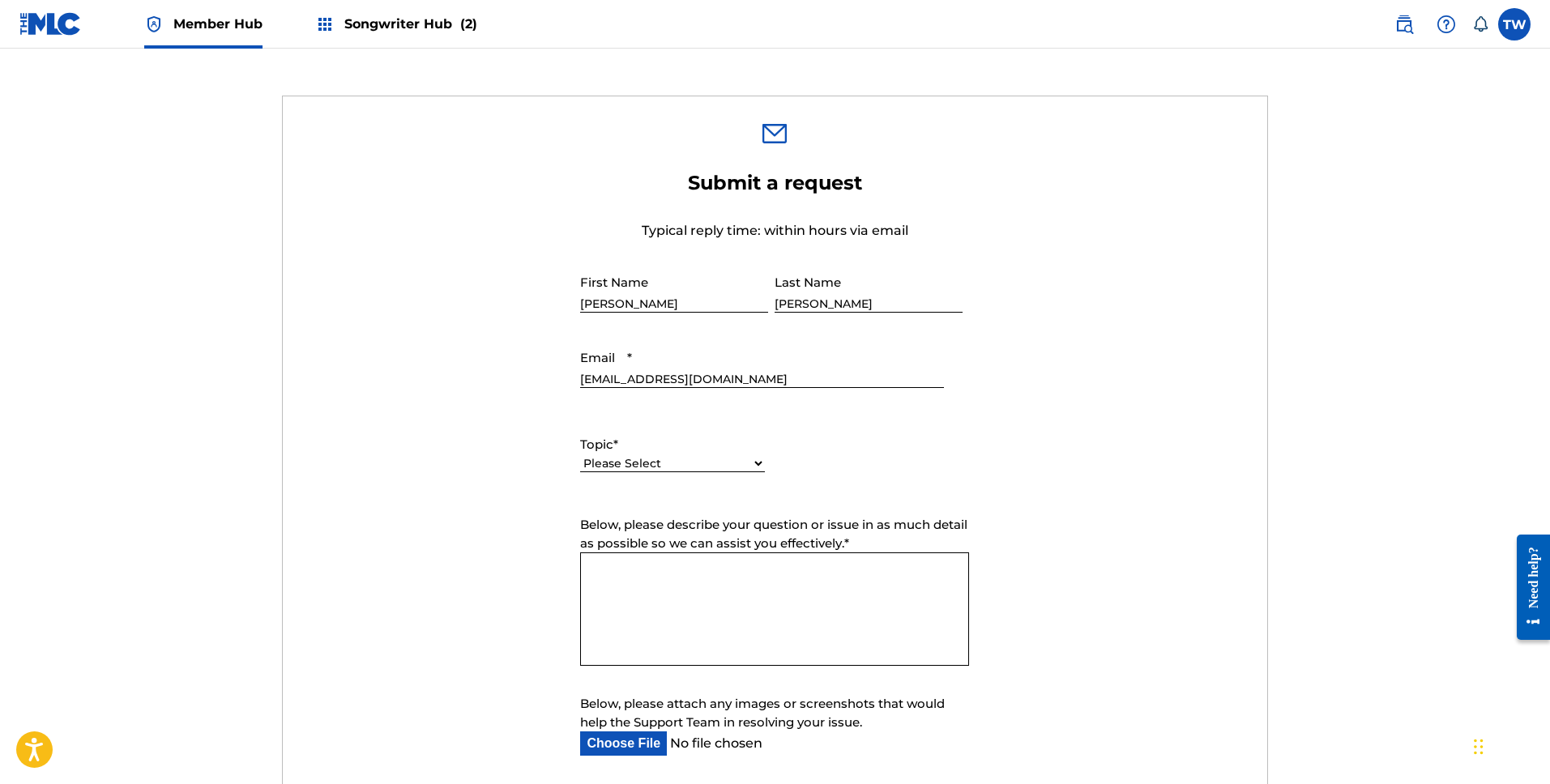
scroll to position [511, 0]
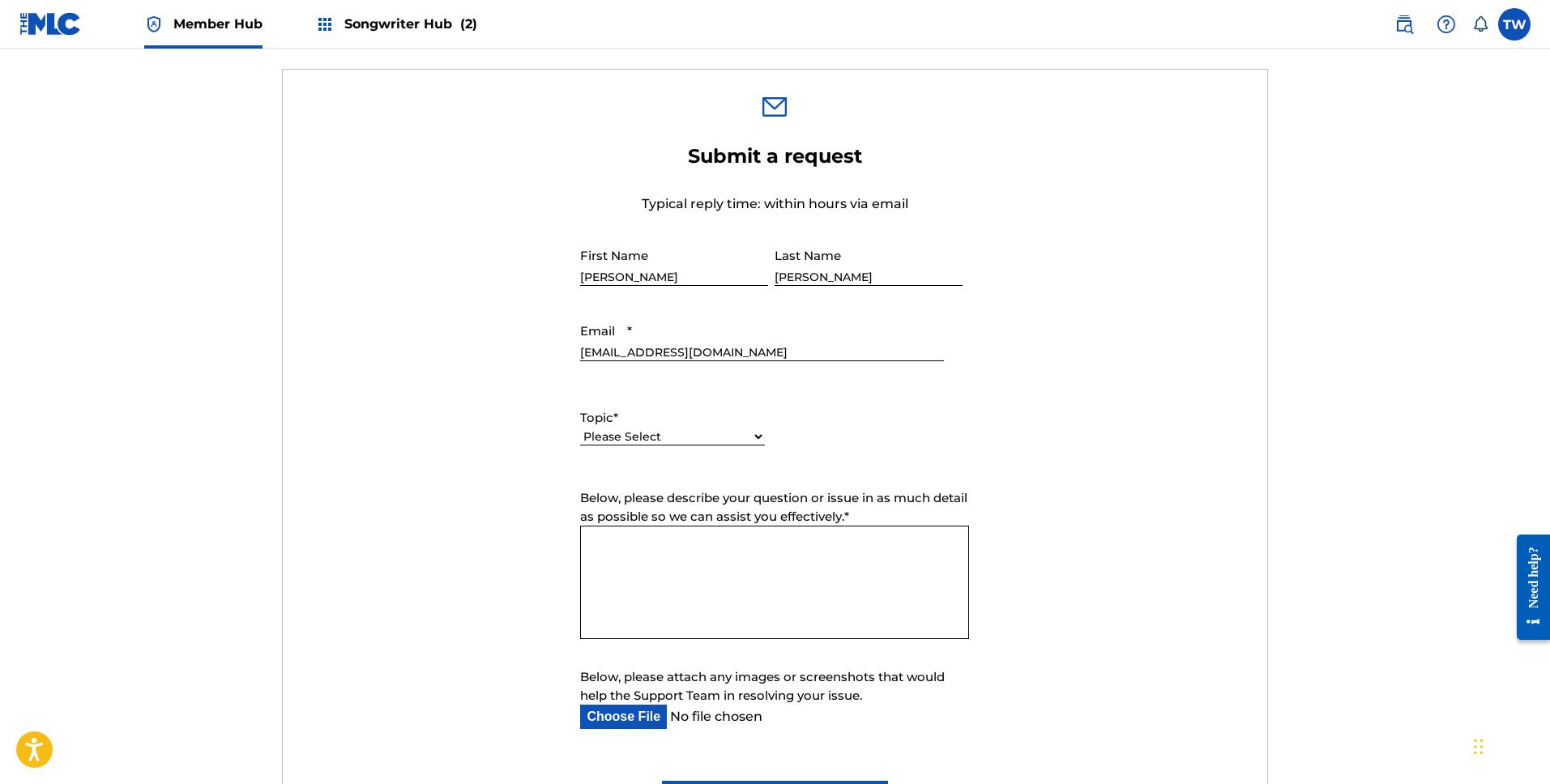
click at [652, 423] on label "Topic *" at bounding box center [672, 418] width 185 height 19
click at [652, 429] on select "Please Select I need help with my account I need help with managing my catalog …" at bounding box center [672, 437] width 185 height 17
click at [670, 437] on select "Please Select I need help with my account I need help with managing my catalog …" at bounding box center [672, 437] width 185 height 17
select select "I need help with managing my catalog"
click at [580, 429] on select "Please Select I need help with my account I need help with managing my catalog …" at bounding box center [672, 437] width 185 height 17
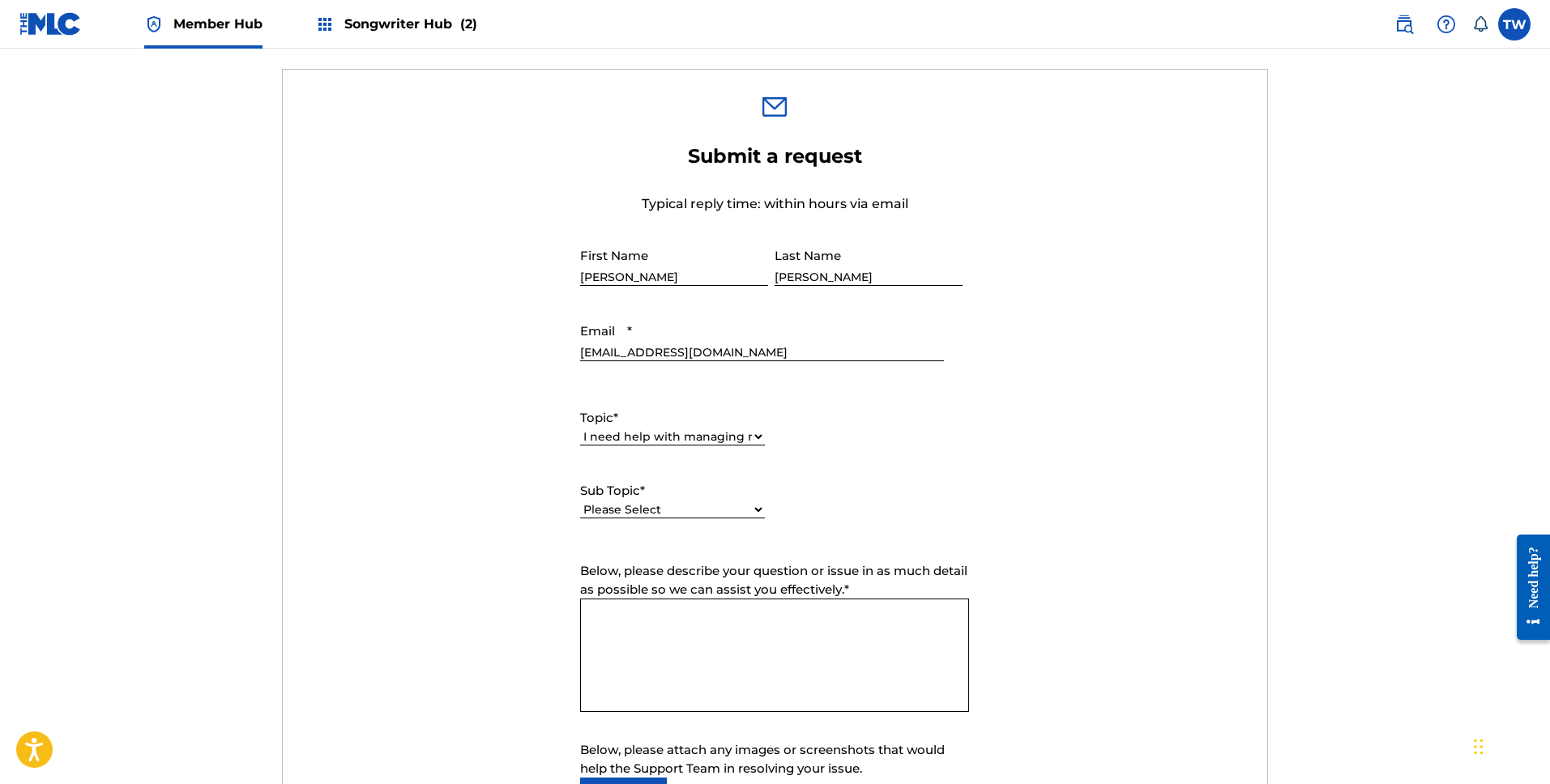
click at [690, 503] on select "Please Select I need help with CWR I need help registering my work(s) in The ML…" at bounding box center [672, 510] width 185 height 17
select select "I need help with the Claiming Tool"
click at [580, 502] on select "Please Select I need help with CWR I need help registering my work(s) in The ML…" at bounding box center [672, 510] width 185 height 17
click at [645, 613] on textarea "Below, please describe your question or issue in as much detail as possible so …" at bounding box center [775, 655] width 389 height 113
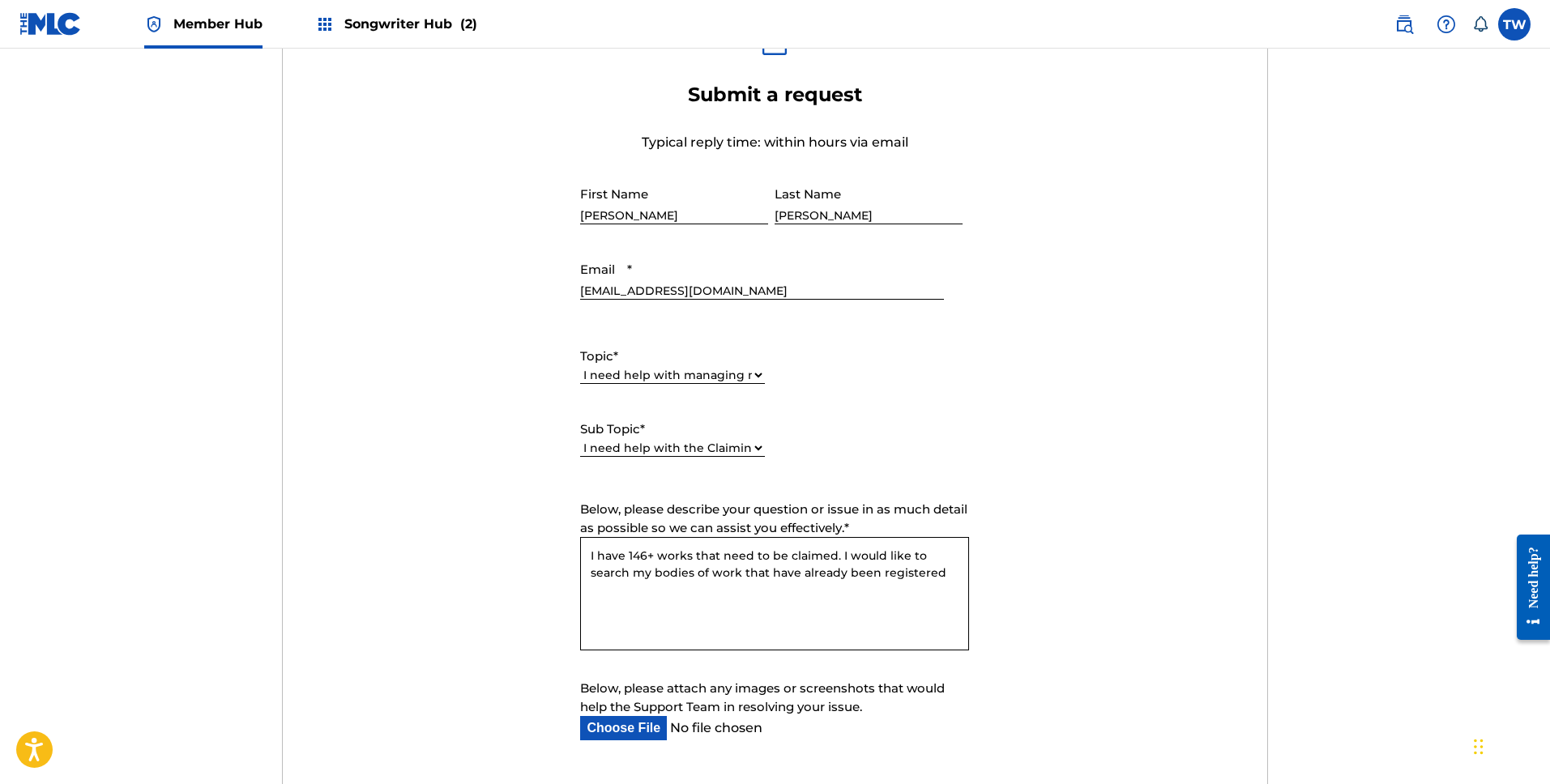
scroll to position [600, 0]
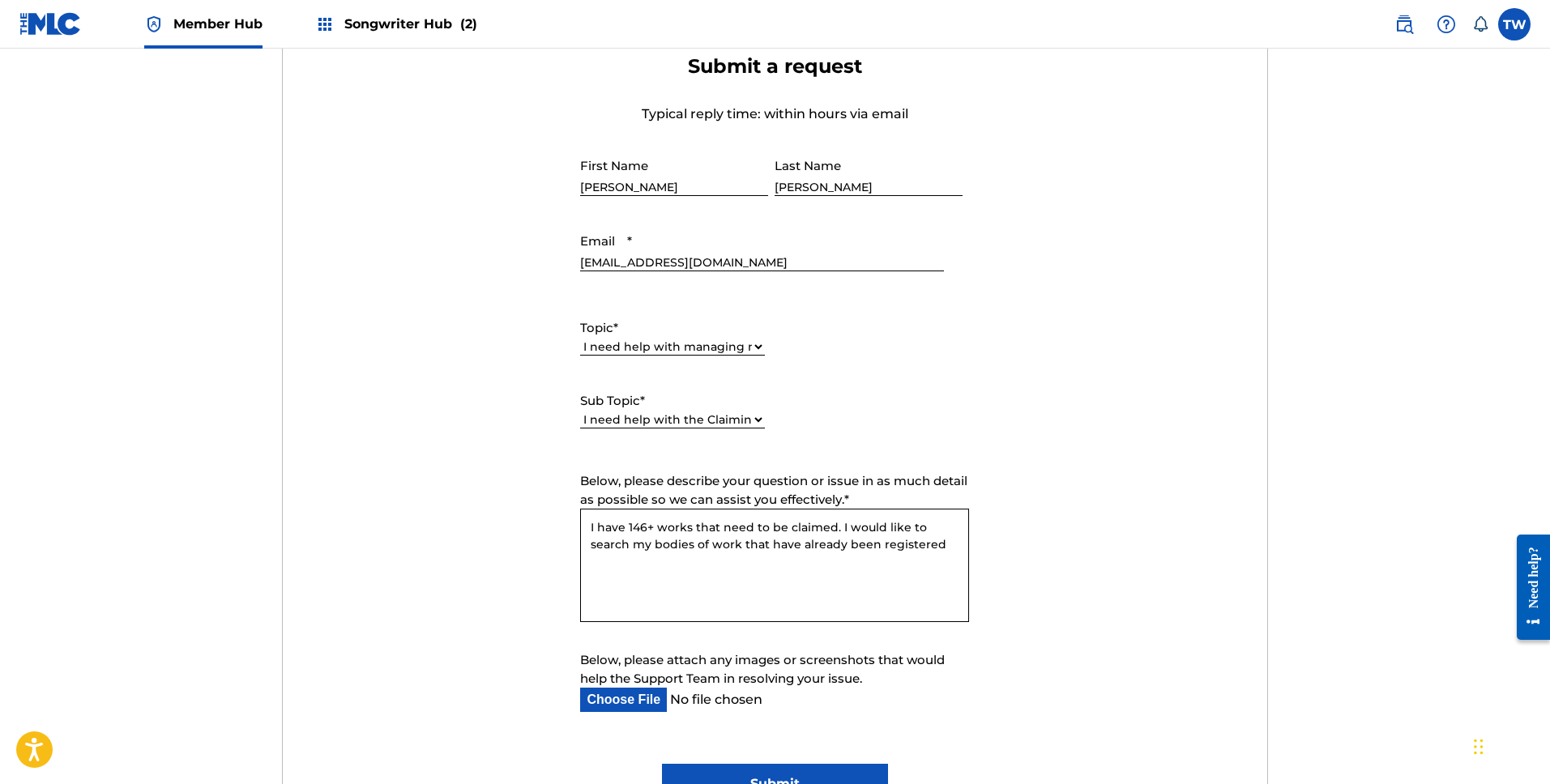
click at [837, 547] on textarea "I have 146+ works that need to be claimed. I would like to search my bodies of …" at bounding box center [775, 565] width 389 height 113
click at [835, 547] on textarea "I have 146+ works that need to be claimed. I would like to search my bodies of …" at bounding box center [775, 565] width 389 height 113
click at [879, 544] on textarea "I have 146+ works that need to be claimed. I would like to search my bodies of …" at bounding box center [775, 565] width 389 height 113
click at [896, 540] on textarea "I have 146+ works that need to be claimed. I would like to search my bodies of …" at bounding box center [775, 565] width 389 height 113
click at [863, 542] on textarea "I have 146+ works that need to be claimed. I would like to search my bodies of …" at bounding box center [775, 565] width 389 height 113
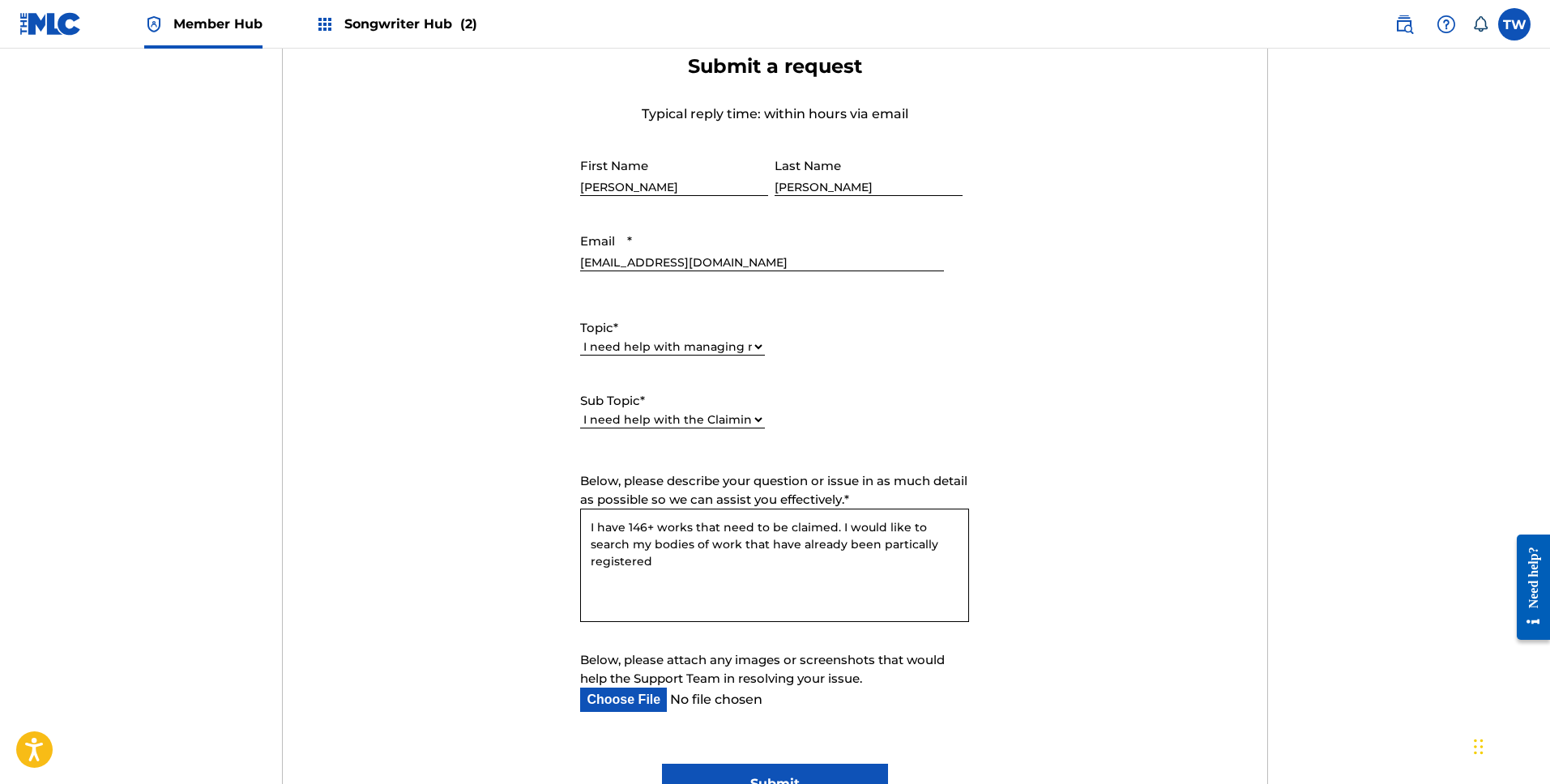
click at [862, 542] on textarea "I have 146+ works that need to be claimed. I would like to search my bodies of …" at bounding box center [775, 565] width 389 height 113
drag, startPoint x: 841, startPoint y: 550, endPoint x: 858, endPoint y: 548, distance: 17.1
click at [842, 550] on textarea "I have 146+ works that need to be claimed. I would like to search my bodies of …" at bounding box center [775, 565] width 389 height 113
click at [877, 546] on textarea "I have 146+ works that need to be claimed. I would like to search my bodies of …" at bounding box center [775, 565] width 389 height 113
drag, startPoint x: 881, startPoint y: 546, endPoint x: 887, endPoint y: 558, distance: 13.4
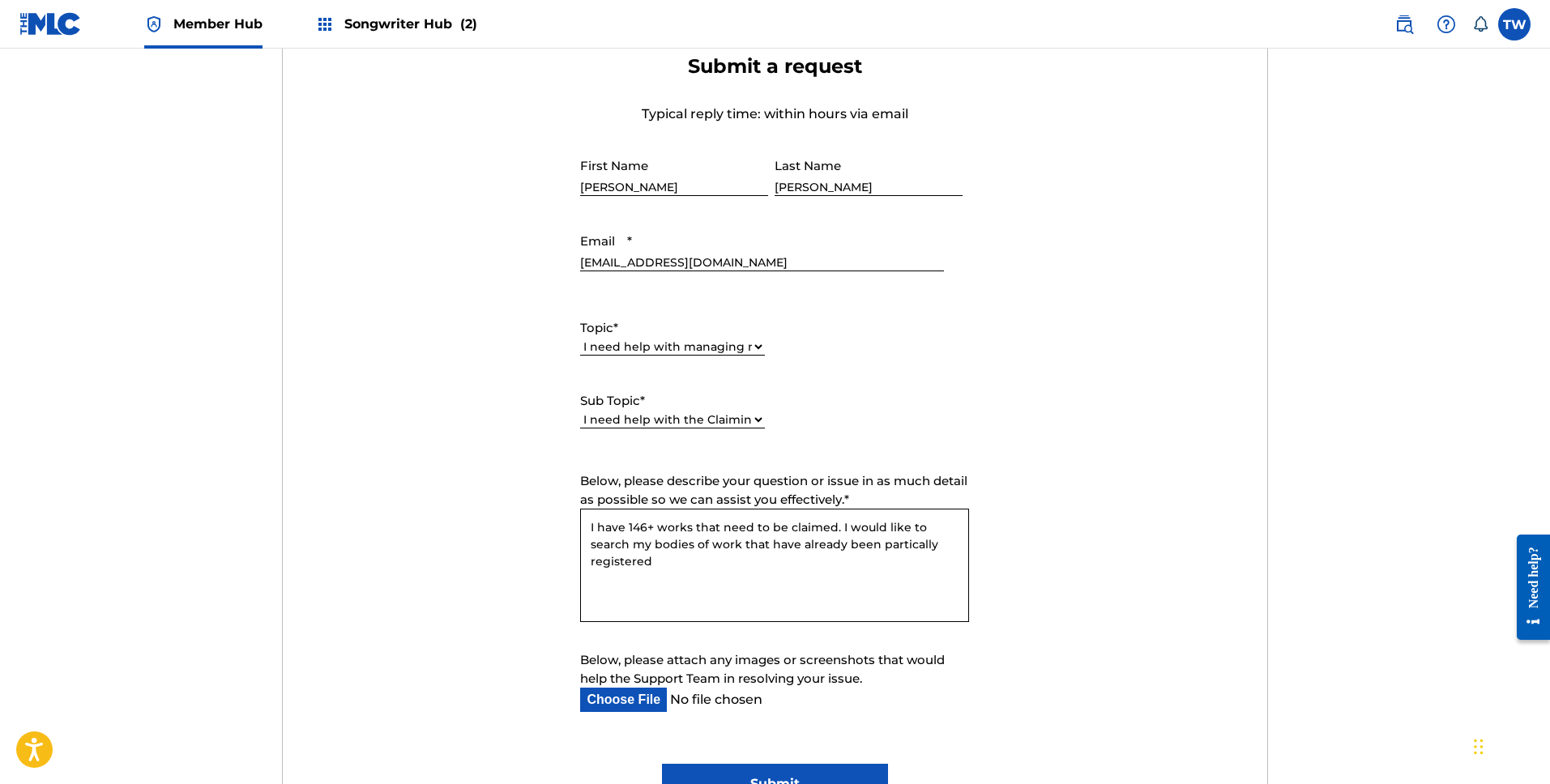
click at [881, 548] on textarea "I have 146+ works that need to be claimed. I would like to search my bodies of …" at bounding box center [775, 565] width 389 height 113
click at [920, 549] on textarea "I have 146+ works that need to be claimed. I would like to search my bodies of …" at bounding box center [775, 565] width 389 height 113
click at [922, 544] on textarea "I have 146+ works that need to be claimed. I would like to search my bodies of …" at bounding box center [775, 565] width 389 height 113
drag, startPoint x: 943, startPoint y: 545, endPoint x: 951, endPoint y: 550, distance: 9.4
click at [944, 546] on textarea "I have 146+ works that need to be claimed. I would like to search my bodies of …" at bounding box center [775, 565] width 389 height 113
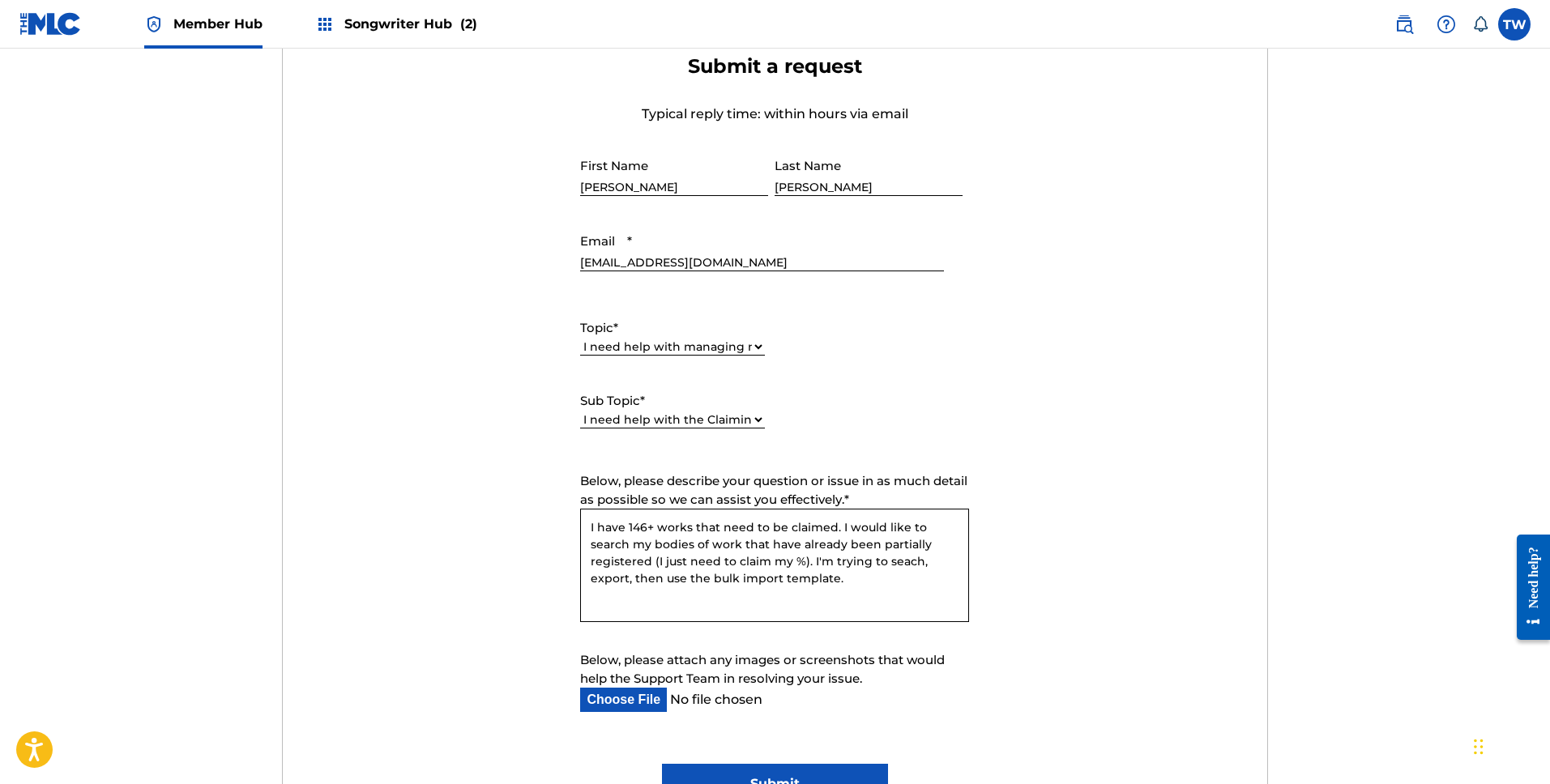
drag, startPoint x: 830, startPoint y: 560, endPoint x: 840, endPoint y: 568, distance: 12.8
click at [831, 560] on textarea "I have 146+ works that need to be claimed. I would like to search my bodies of …" at bounding box center [775, 565] width 389 height 113
click at [829, 563] on textarea "I have 146+ works that need to be claimed. I would like to search my bodies of …" at bounding box center [775, 565] width 389 height 113
click at [828, 560] on textarea "I have 146+ works that need to be claimed. I would like to search my bodies of …" at bounding box center [775, 565] width 389 height 113
click at [812, 576] on textarea "I have 146+ works that need to be claimed. I would like to search my bodies of …" at bounding box center [775, 565] width 389 height 113
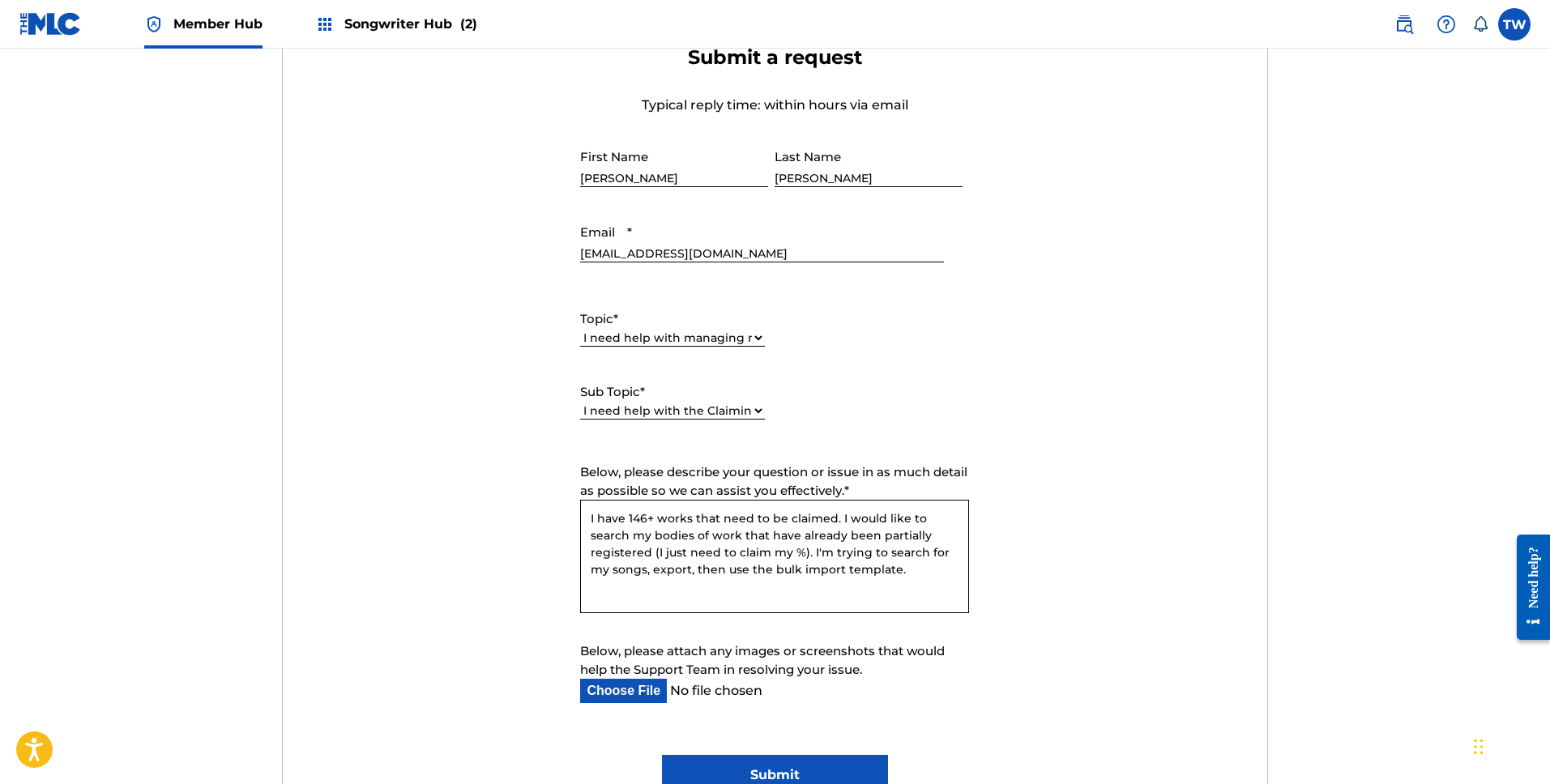
scroll to position [608, 0]
click at [847, 573] on textarea "I have 146+ works that need to be claimed. I would like to search my bodies of …" at bounding box center [775, 557] width 389 height 113
click at [739, 568] on textarea "I have 146+ works that need to be claimed. I would like to search my bodies of …" at bounding box center [775, 557] width 389 height 113
click at [782, 570] on textarea "I have 146+ works that need to be claimed. I would like to search my bodies of …" at bounding box center [775, 557] width 389 height 113
click at [838, 573] on textarea "I have 146+ works that need to be claimed. I would like to search my bodies of …" at bounding box center [775, 557] width 389 height 113
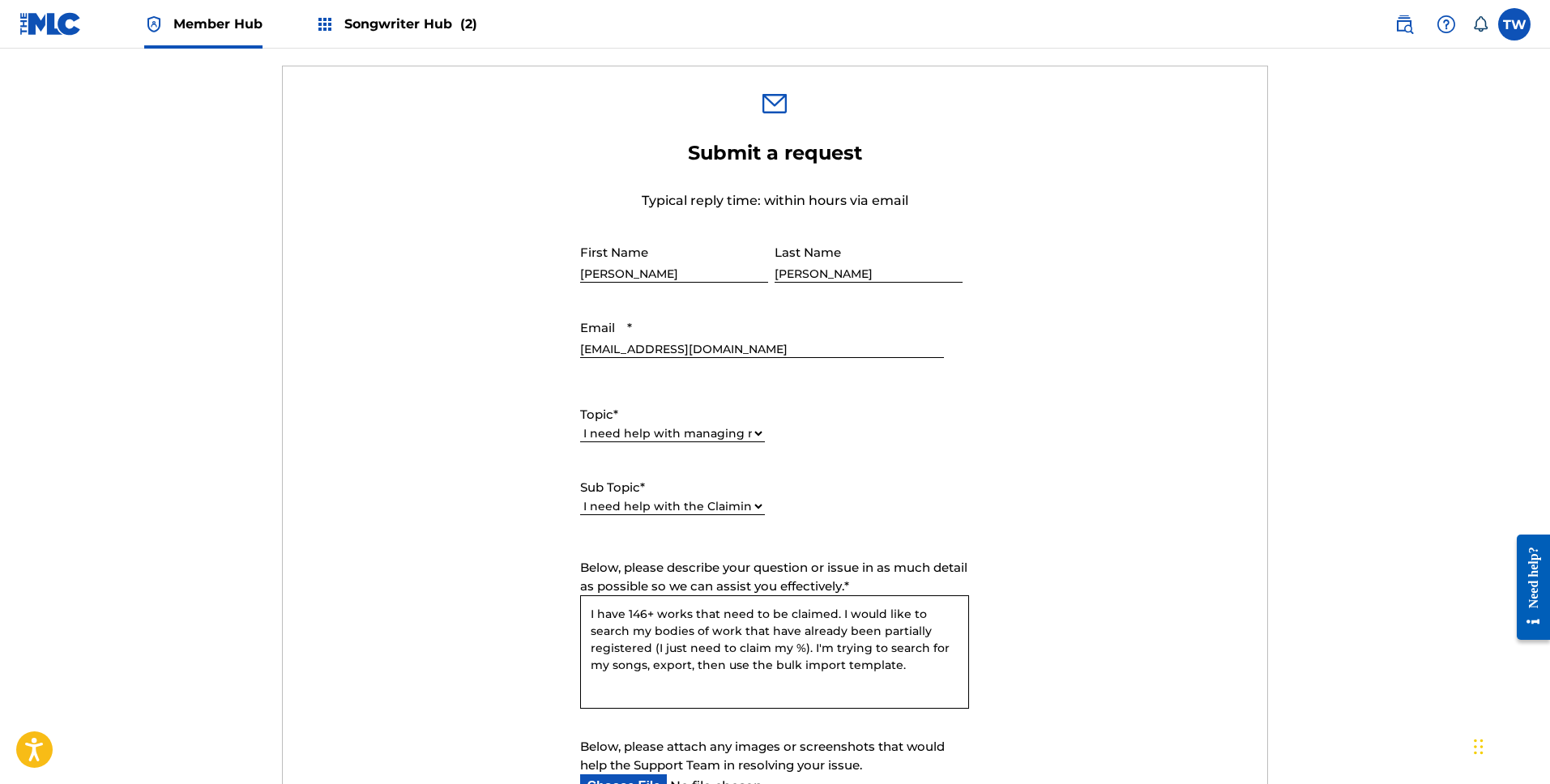
scroll to position [650, 0]
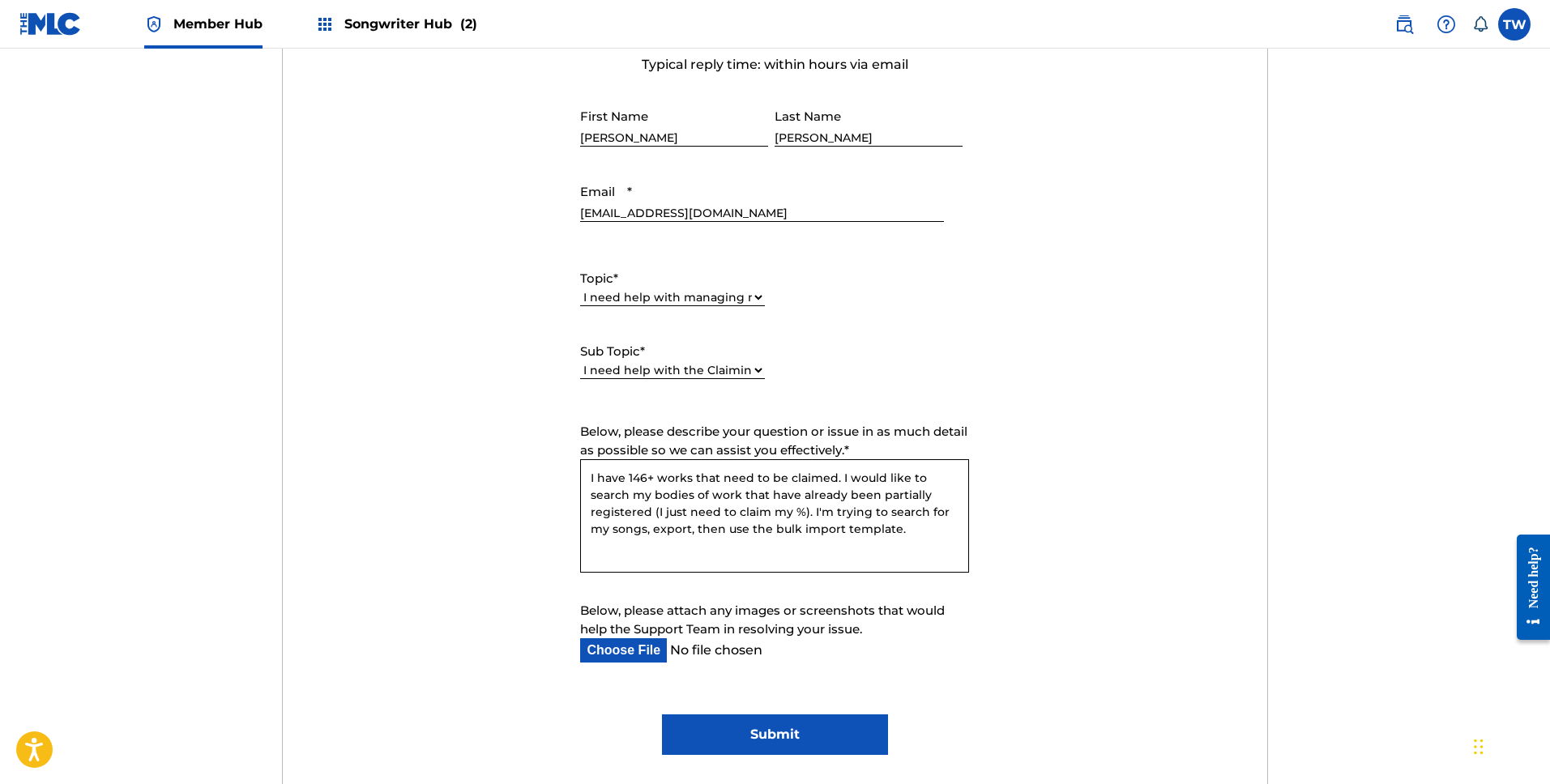
click at [847, 530] on textarea "I have 146+ works that need to be claimed. I would like to search my bodies of …" at bounding box center [775, 516] width 389 height 113
type textarea "I have 146+ works that need to be claimed. I would like to search my bodies of …"
click at [803, 738] on input "Submit" at bounding box center [775, 734] width 226 height 41
